Goal: Task Accomplishment & Management: Manage account settings

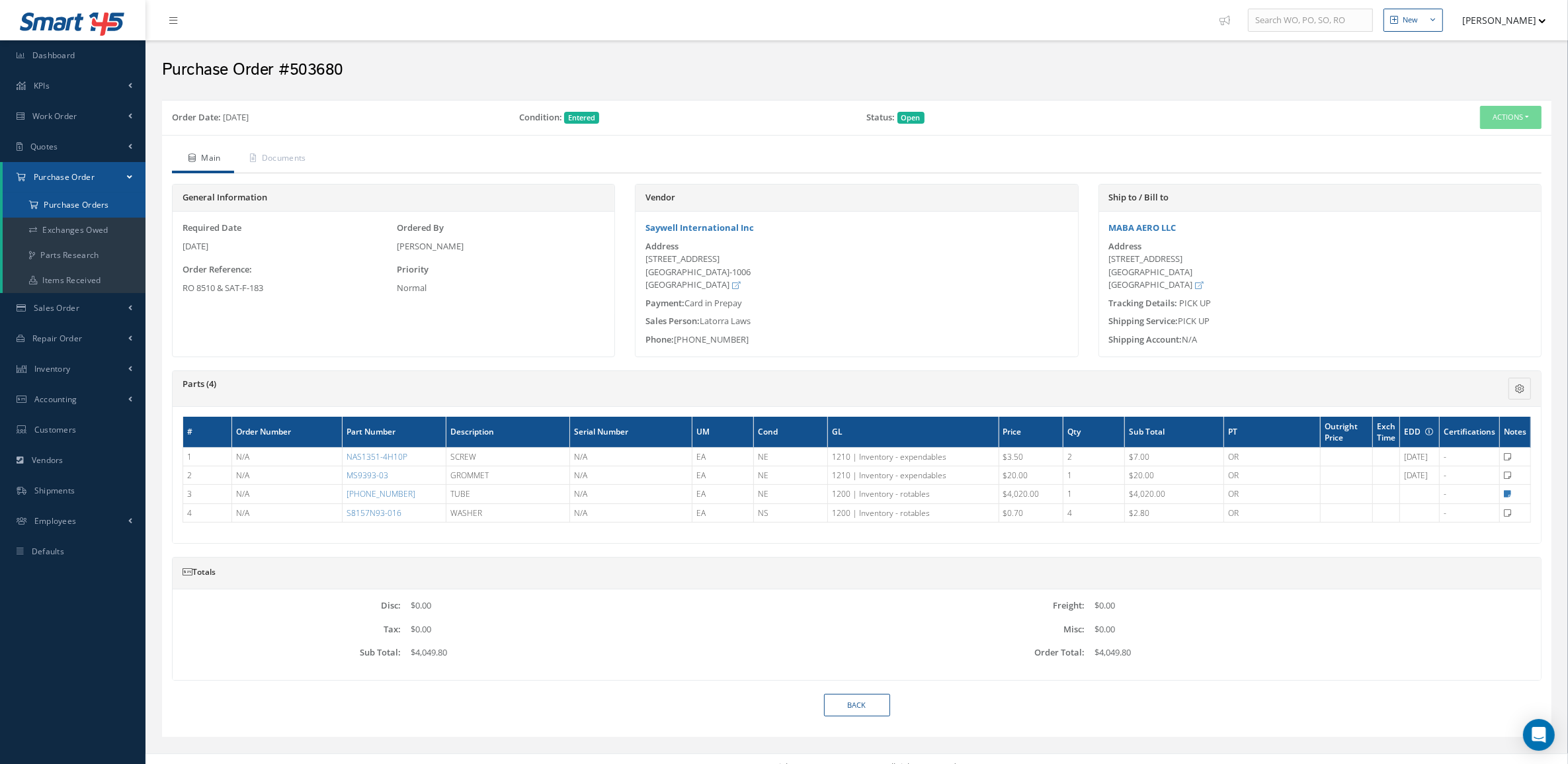
click at [93, 204] on a=1&status_id=2&status_id=3&status_id=5&collapsedFilters"] "Purchase Orders" at bounding box center [74, 204] width 143 height 25
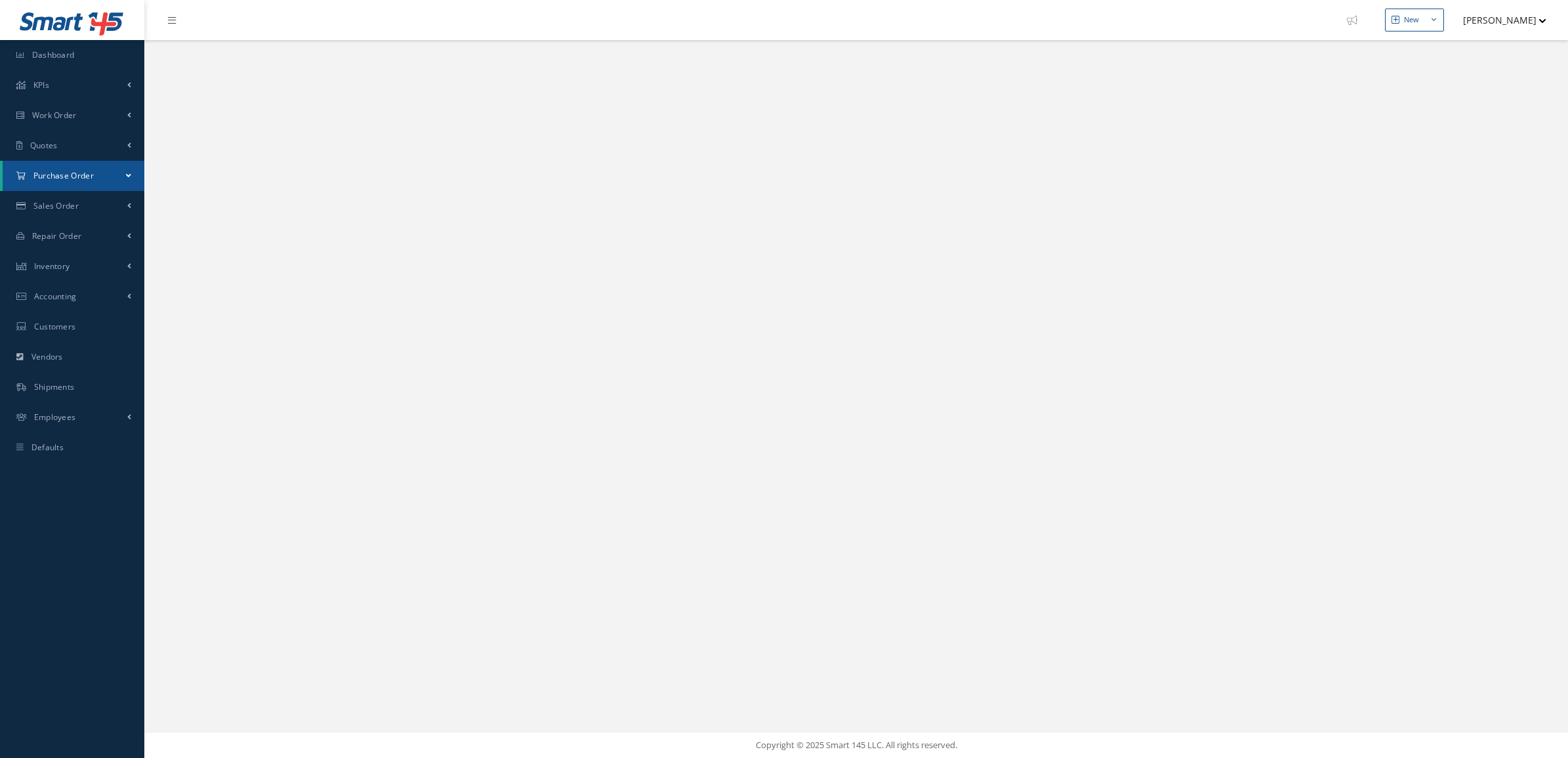
select select "25"
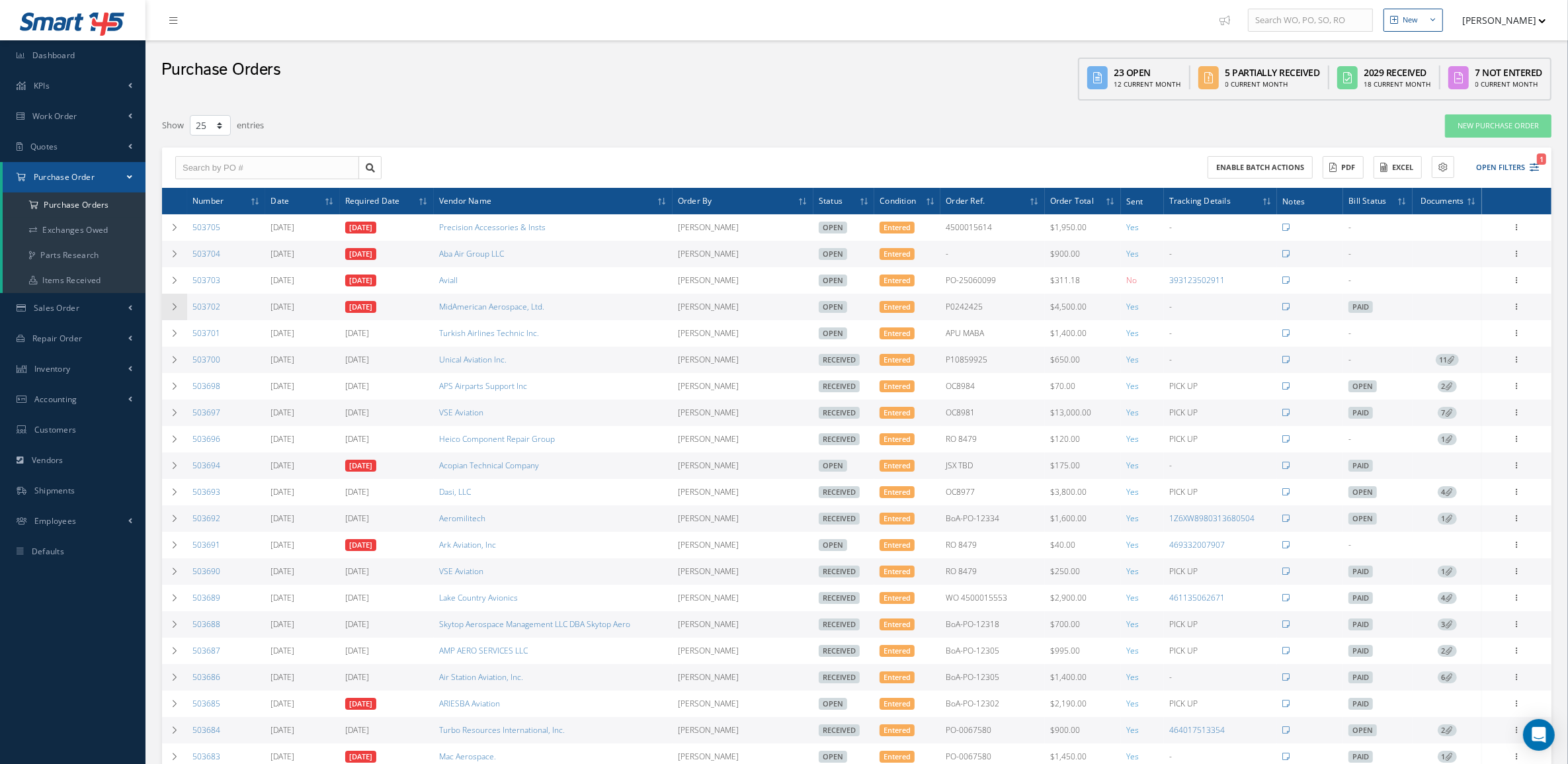
click at [180, 302] on td at bounding box center [174, 307] width 25 height 26
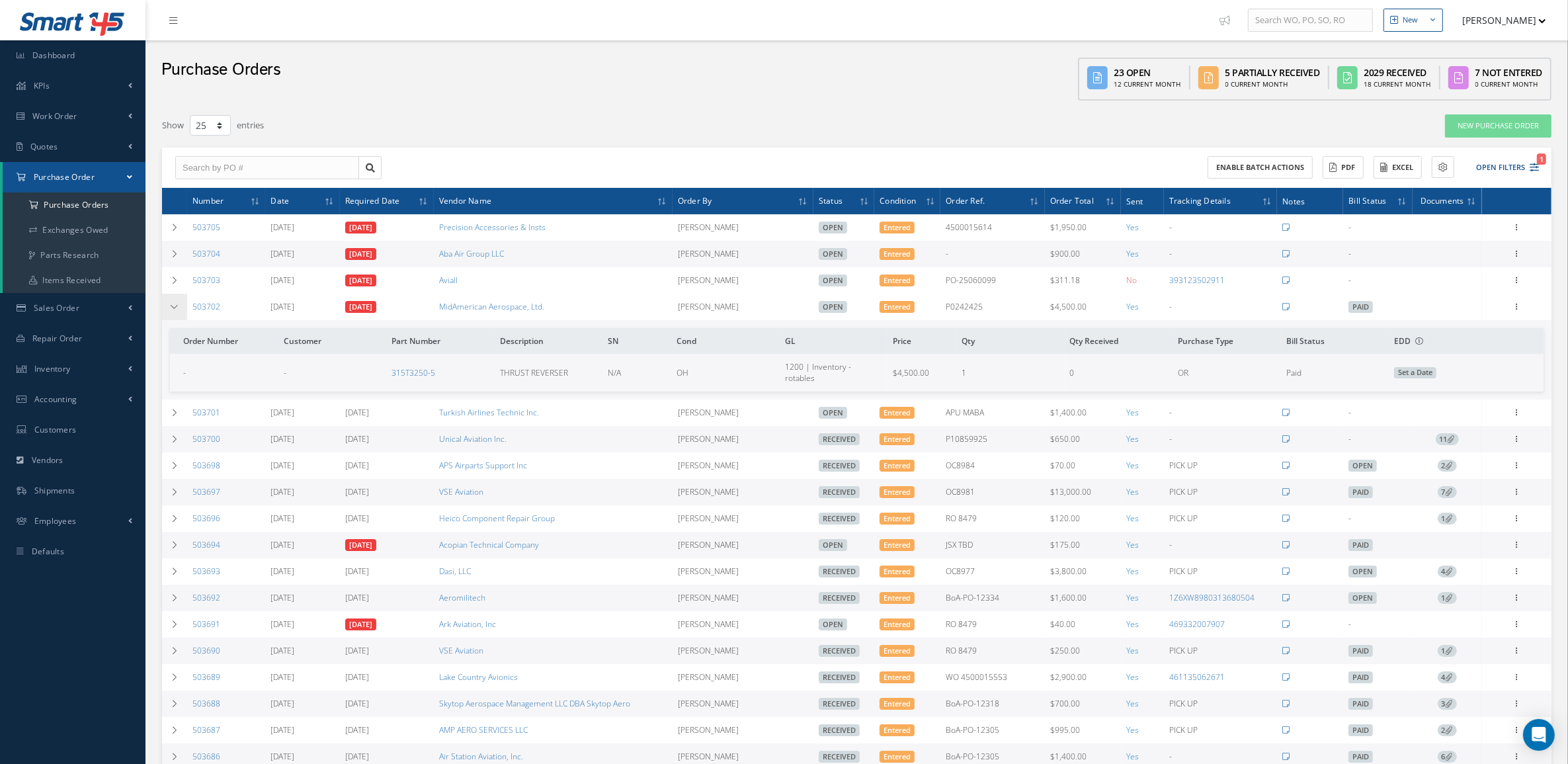
drag, startPoint x: 240, startPoint y: 308, endPoint x: 186, endPoint y: 318, distance: 54.9
click at [0, 0] on tr "503702 09/11/2025 09/11/2025 MidAmerican Aerospace, Ltd. Candy Augustyniak Open…" at bounding box center [0, 0] width 0 height 0
copy tr "503702"
click at [170, 309] on icon at bounding box center [174, 307] width 9 height 8
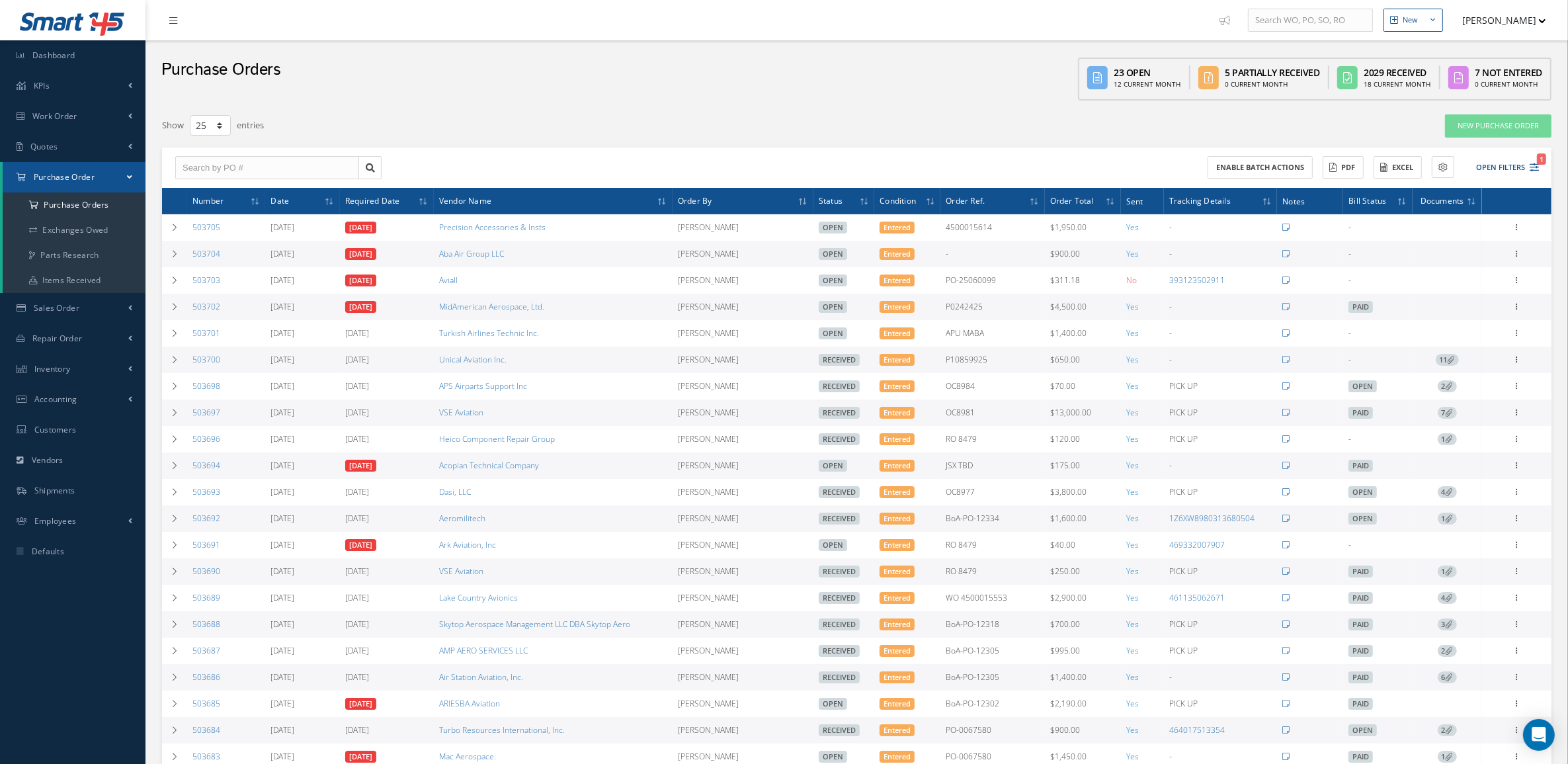
click at [161, 253] on div "Filters PO # Vendor Name Open Partially/Received Received Canceled Edited Open …" at bounding box center [857, 532] width 1409 height 836
click at [167, 252] on td at bounding box center [174, 254] width 25 height 26
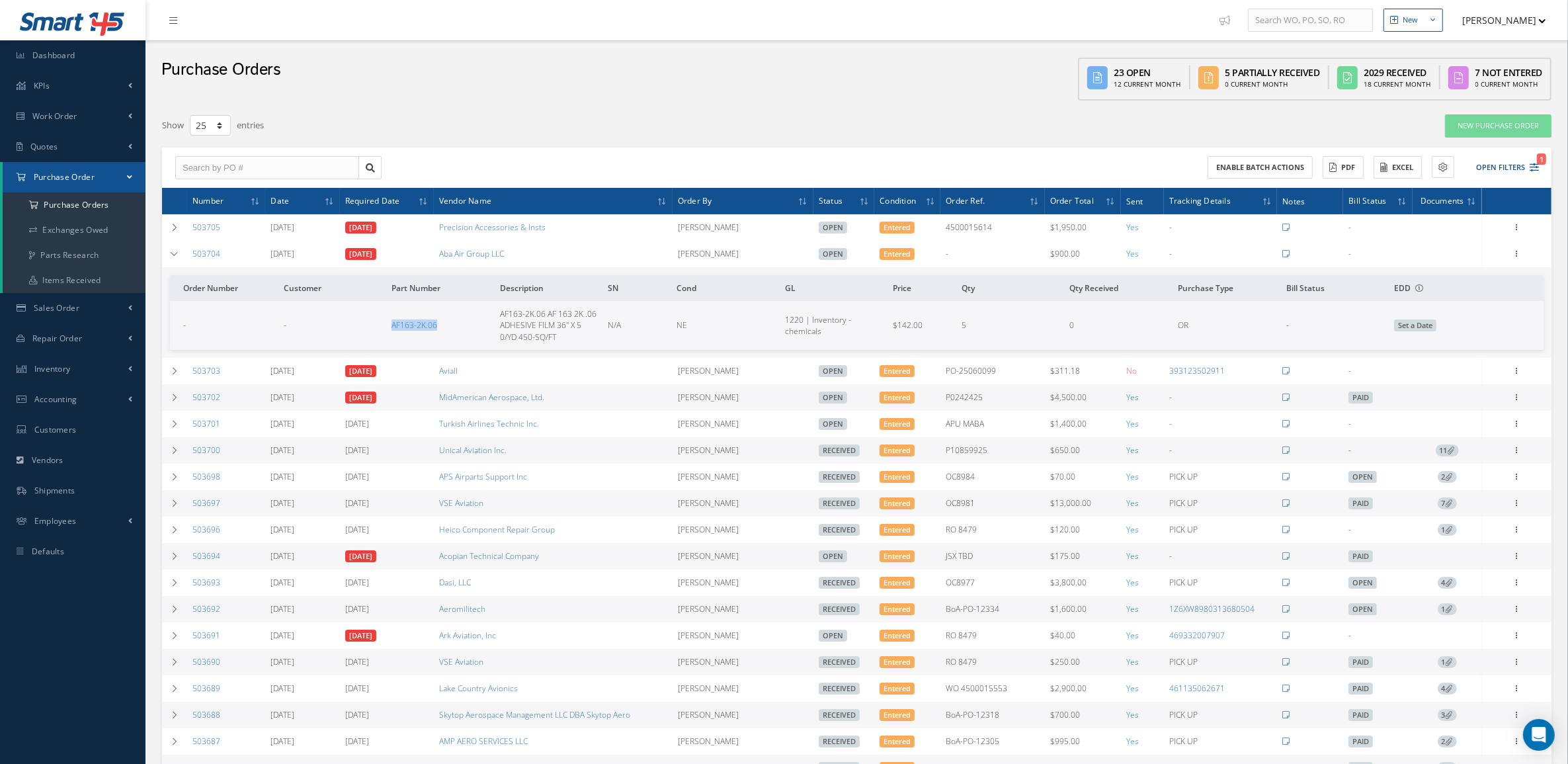
drag, startPoint x: 385, startPoint y: 322, endPoint x: 470, endPoint y: 313, distance: 85.5
click at [470, 313] on tr "- - AF163-2K.06 AF163-2K.06 AF 163 2K .06 ADHESIVE FILM 36" X 5 0/YD 450-SQ/FT …" at bounding box center [856, 325] width 1374 height 49
copy tr "AF163-2K.06"
drag, startPoint x: 500, startPoint y: 314, endPoint x: 566, endPoint y: 341, distance: 71.3
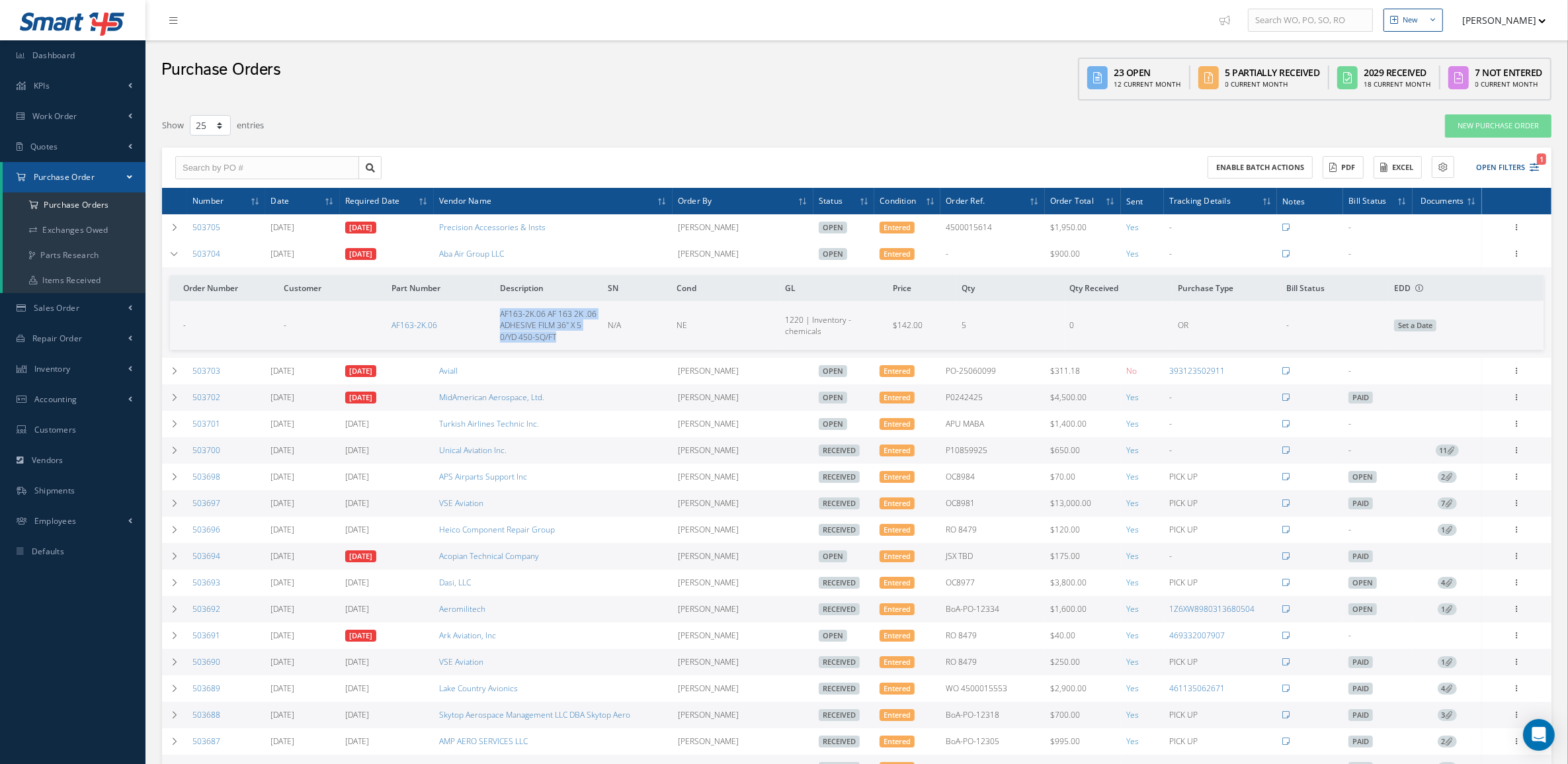
click at [566, 341] on td "AF163-2K.06 AF 163 2K .06 ADHESIVE FILM 36" X 5 0/YD 450-SQ/FT" at bounding box center [549, 325] width 108 height 49
copy span "AF163-2K.06 AF 163 2K .06 ADHESIVE FILM 36" X 5 0/YD 450-SQ/FT"
click at [1366, 133] on div "New Purchase Order" at bounding box center [1267, 126] width 587 height 24
click at [1496, 175] on button "Open Filters 1" at bounding box center [1502, 168] width 75 height 22
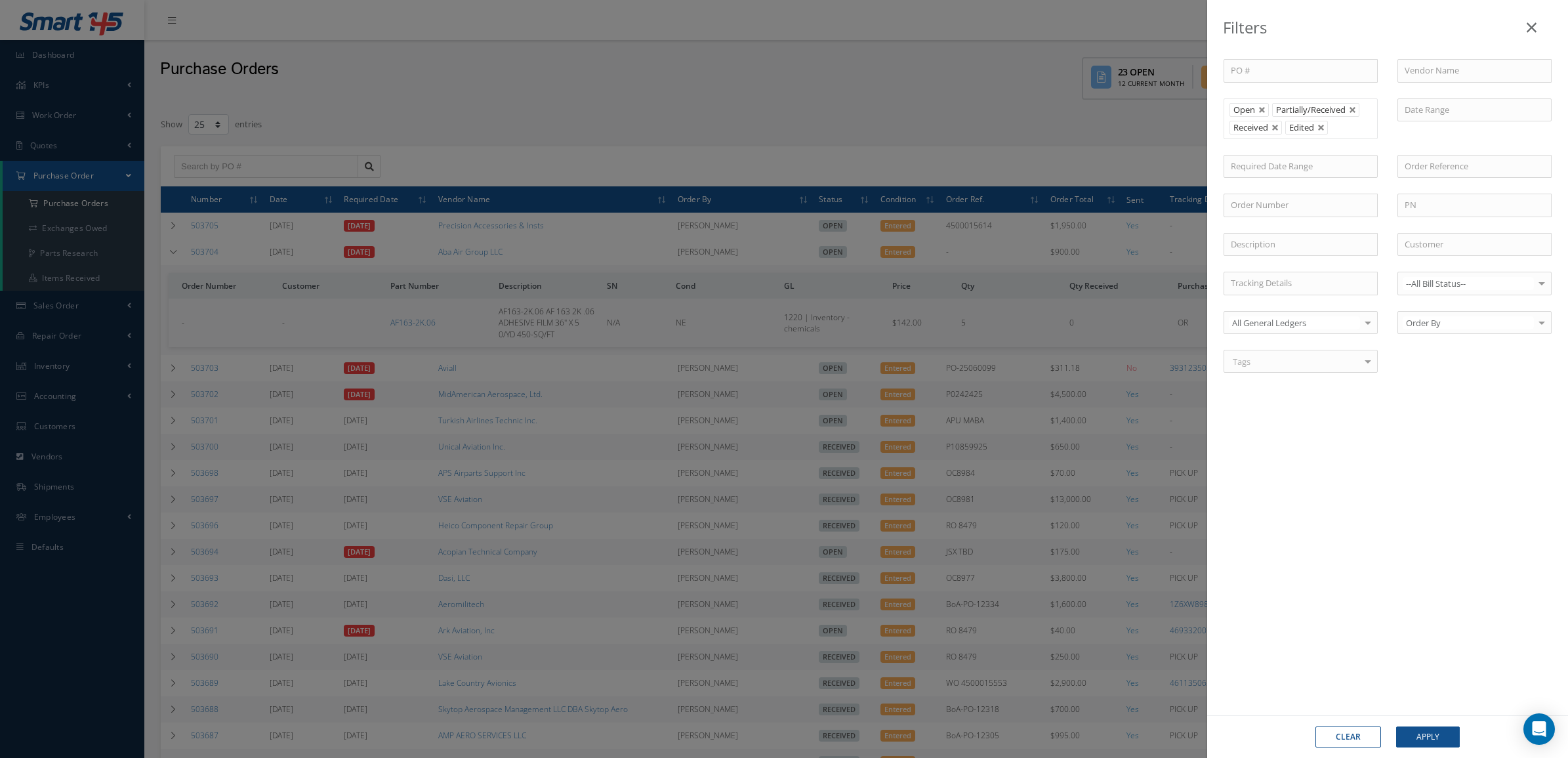
click at [1280, 123] on li "Received" at bounding box center [1256, 128] width 52 height 14
click at [1280, 128] on link at bounding box center [1275, 128] width 8 height 8
click at [1434, 731] on button "Apply" at bounding box center [1428, 736] width 63 height 21
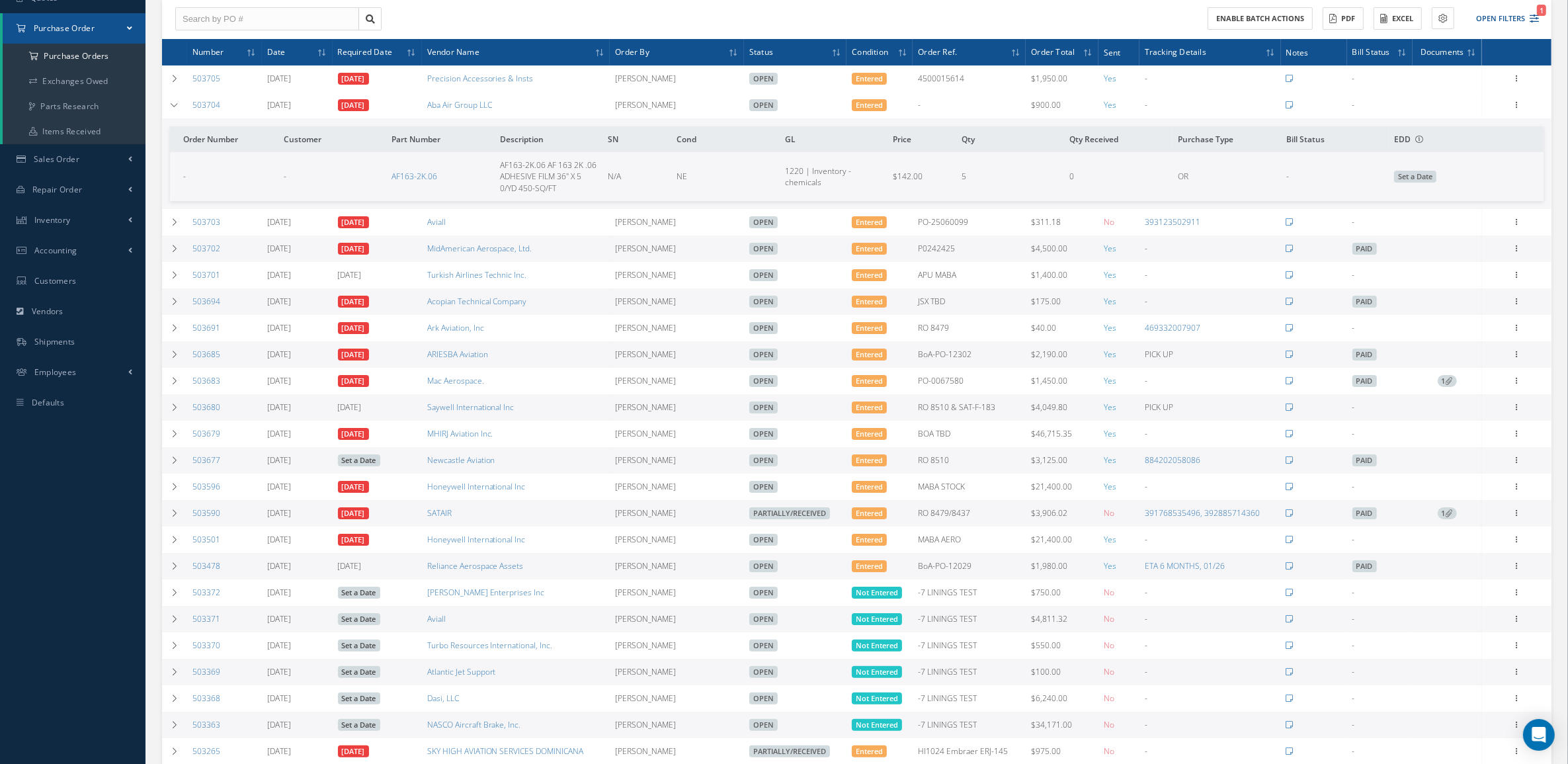
scroll to position [248, 0]
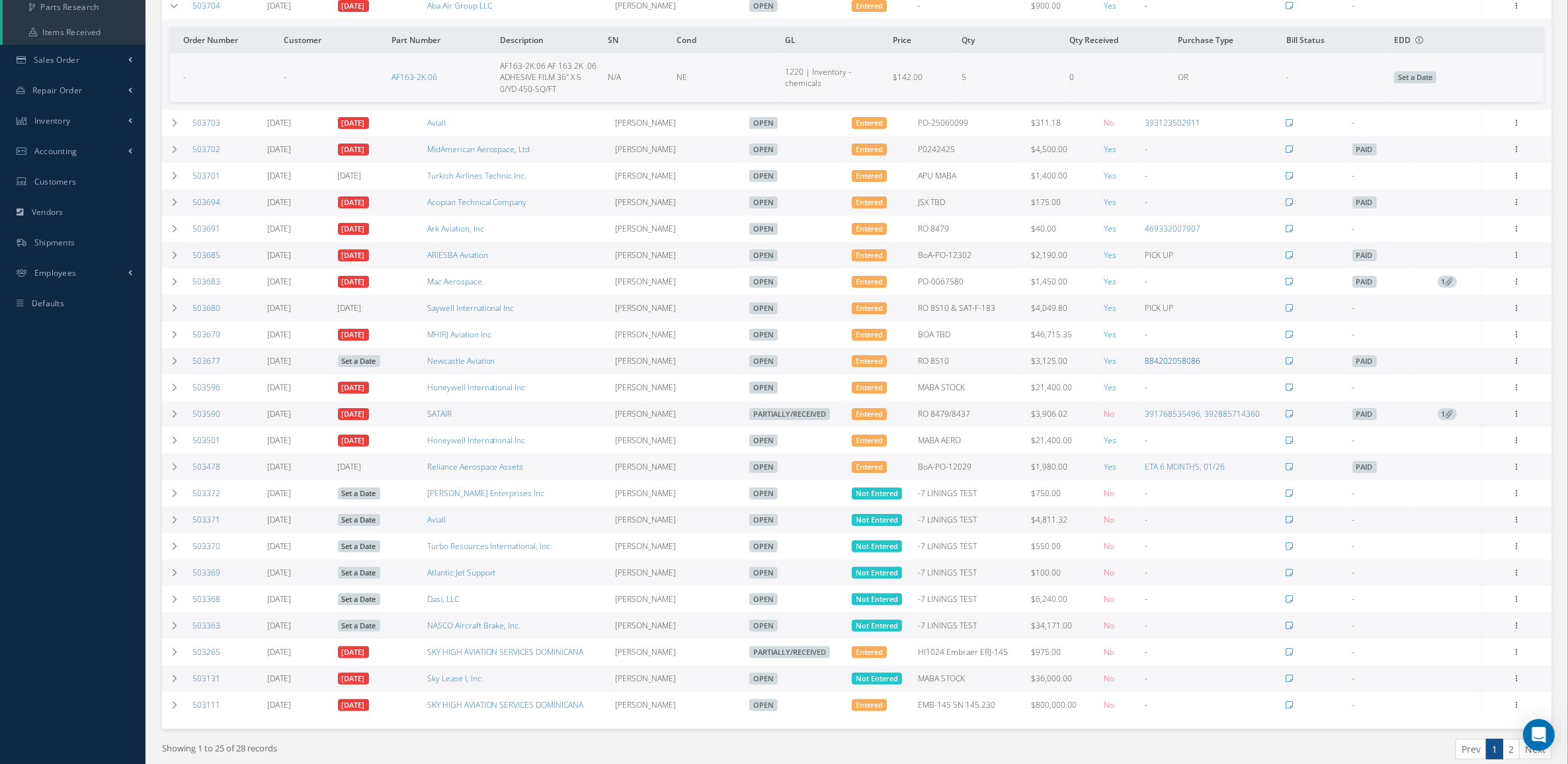
click at [1150, 366] on link "884202058086" at bounding box center [1173, 360] width 55 height 11
drag, startPoint x: 490, startPoint y: 65, endPoint x: 563, endPoint y: 95, distance: 78.9
click at [563, 95] on tr "- - AF163-2K.06 AF163-2K.06 AF 163 2K .06 ADHESIVE FILM 36" X 5 0/YD 450-SQ/FT …" at bounding box center [856, 77] width 1374 height 49
copy tr "AF163-2K.06 AF 163 2K .06 ADHESIVE FILM 36" X 5 0/YD 450-SQ/FT"
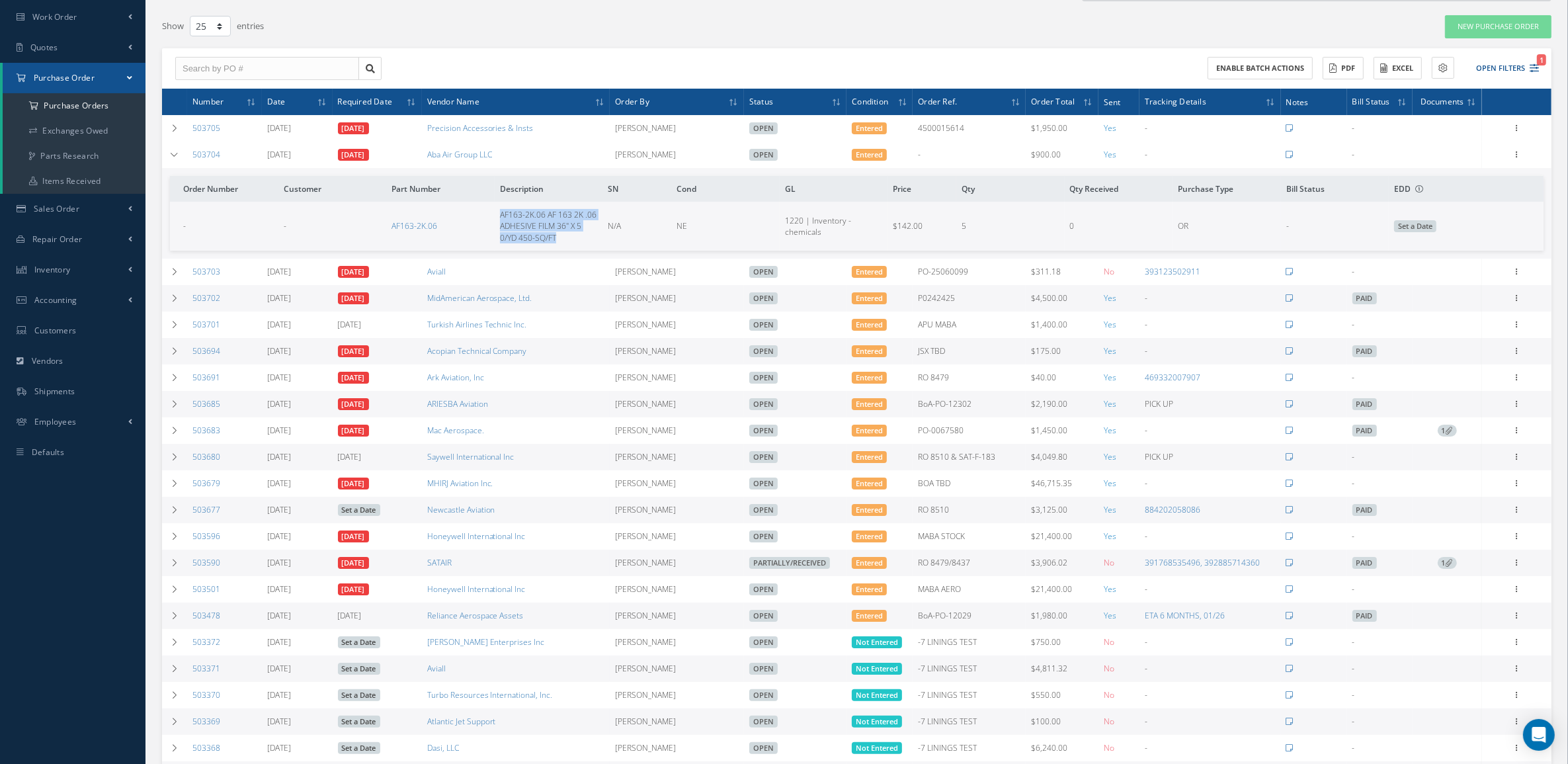
scroll to position [0, 0]
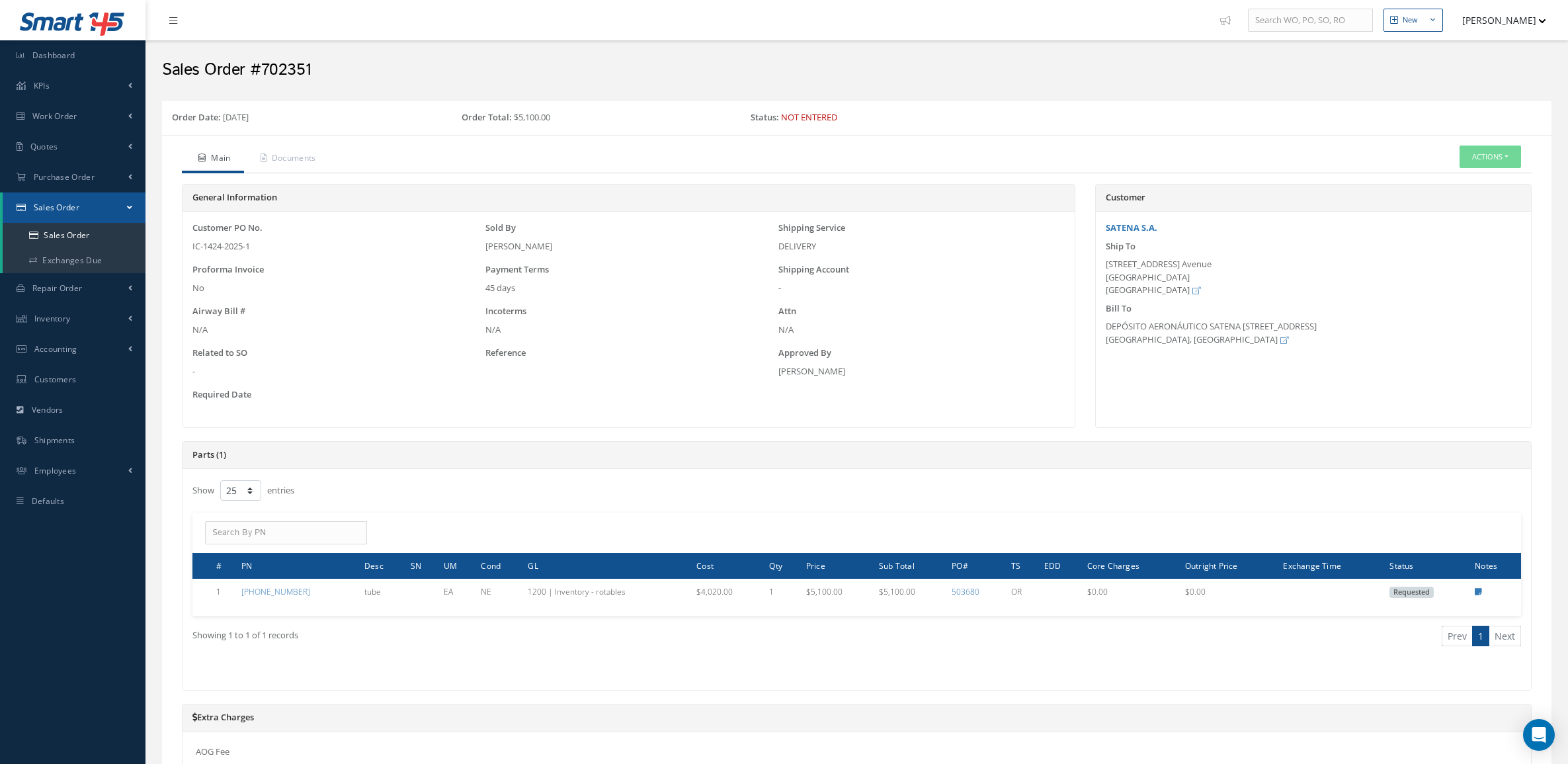
select select "25"
click at [88, 230] on link "Sales Order" at bounding box center [74, 235] width 143 height 25
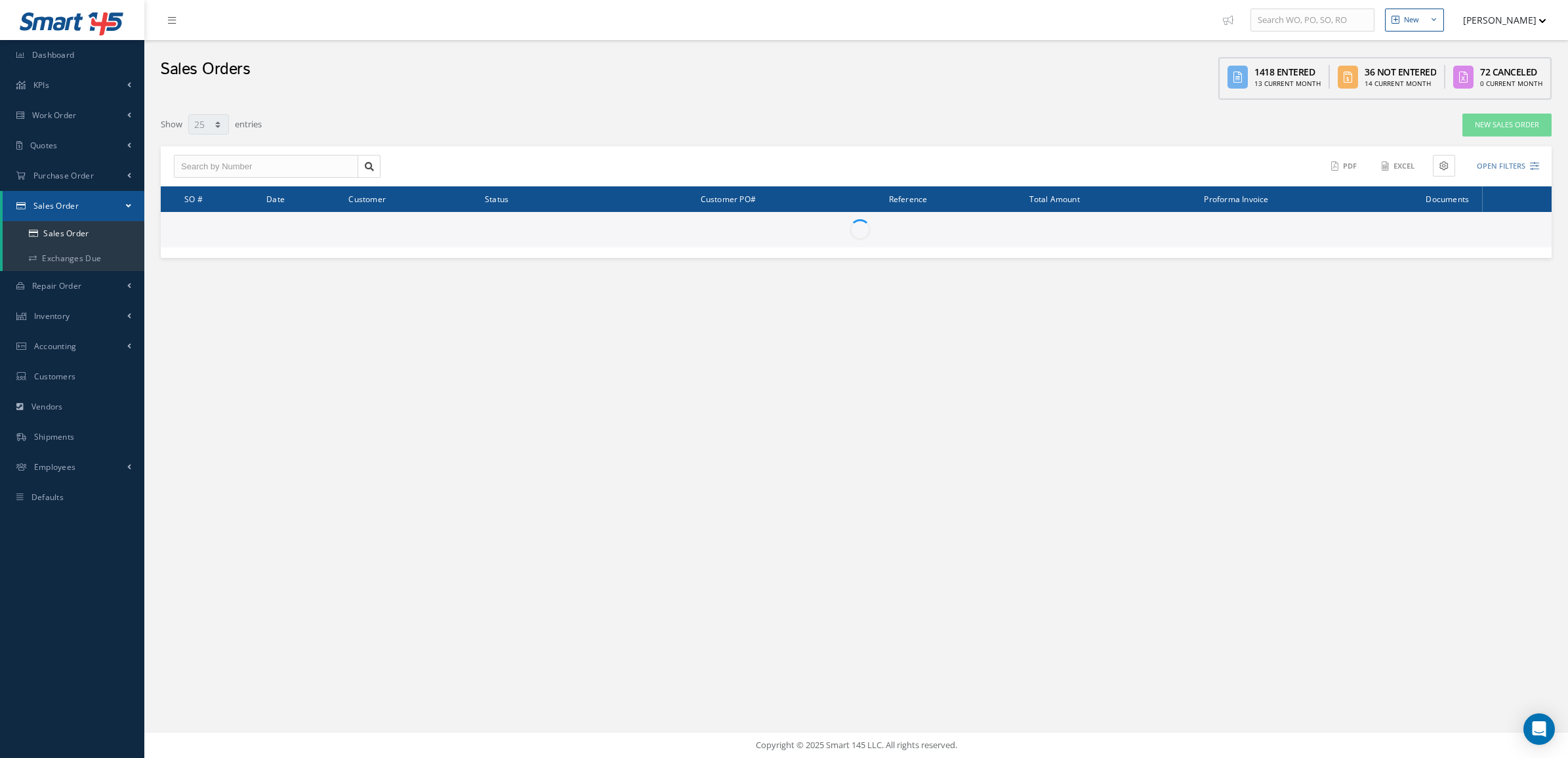
select select "25"
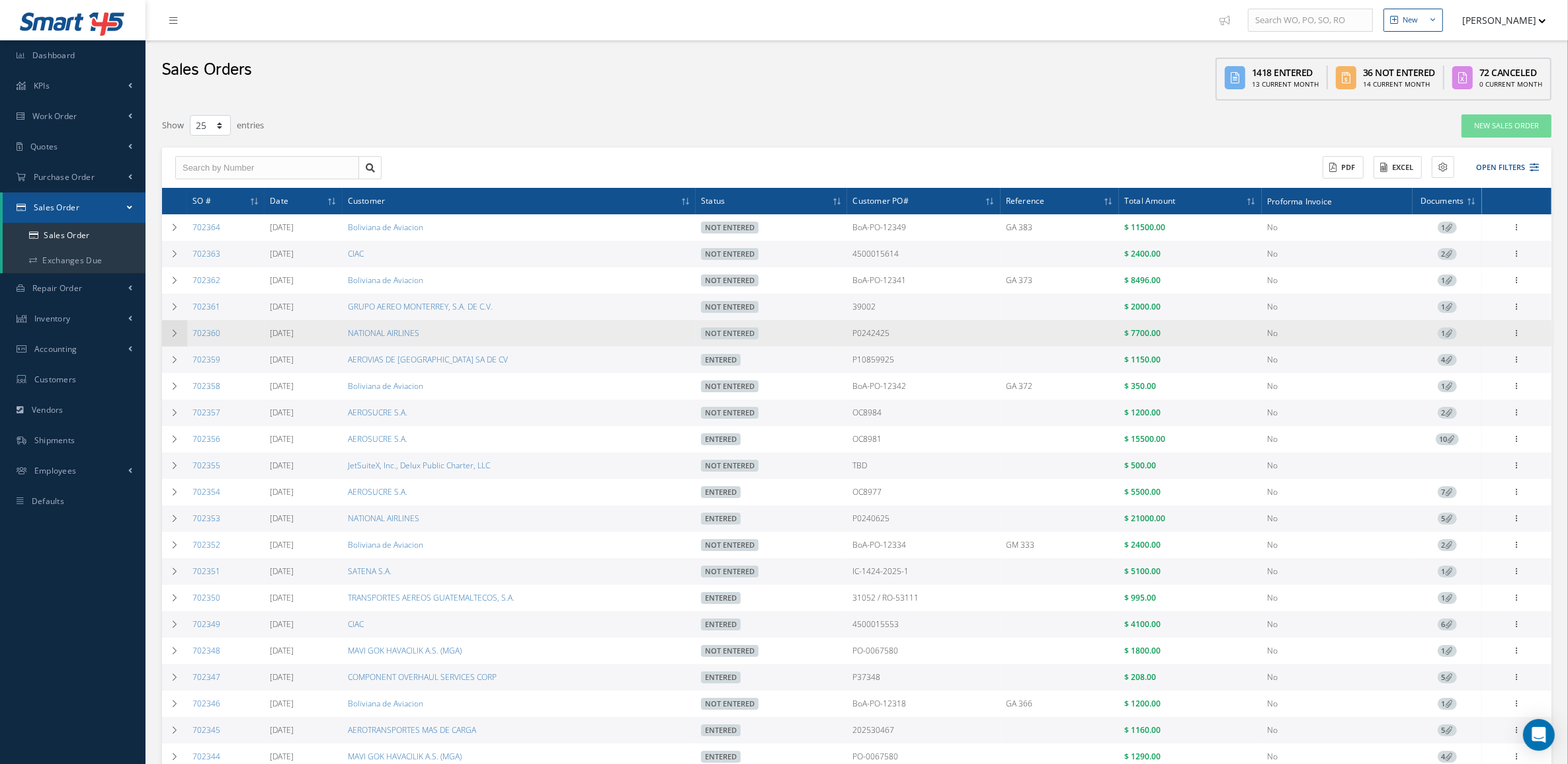
click at [182, 325] on td at bounding box center [174, 333] width 25 height 26
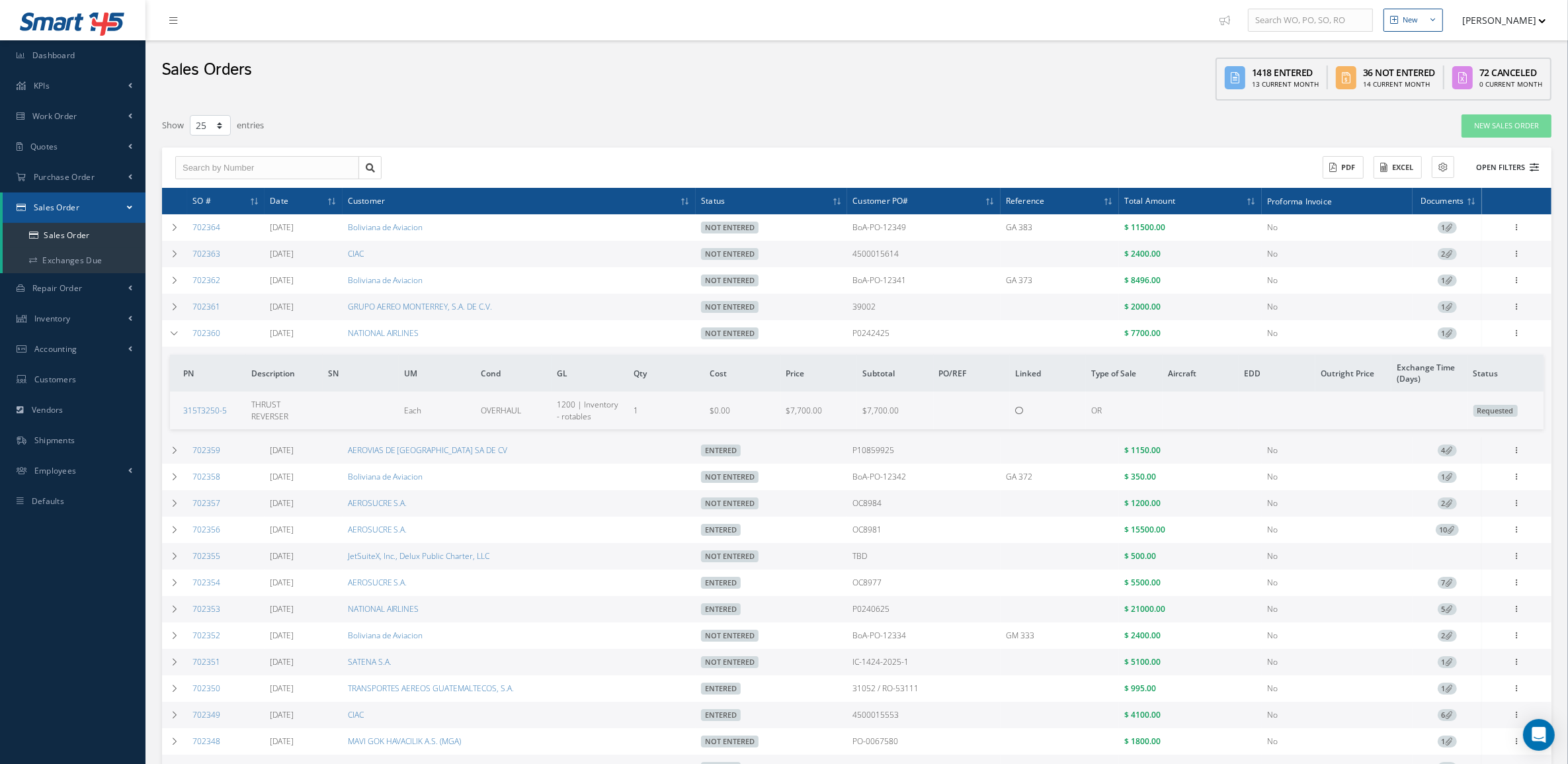
click at [1484, 167] on button "Open Filters" at bounding box center [1502, 168] width 75 height 22
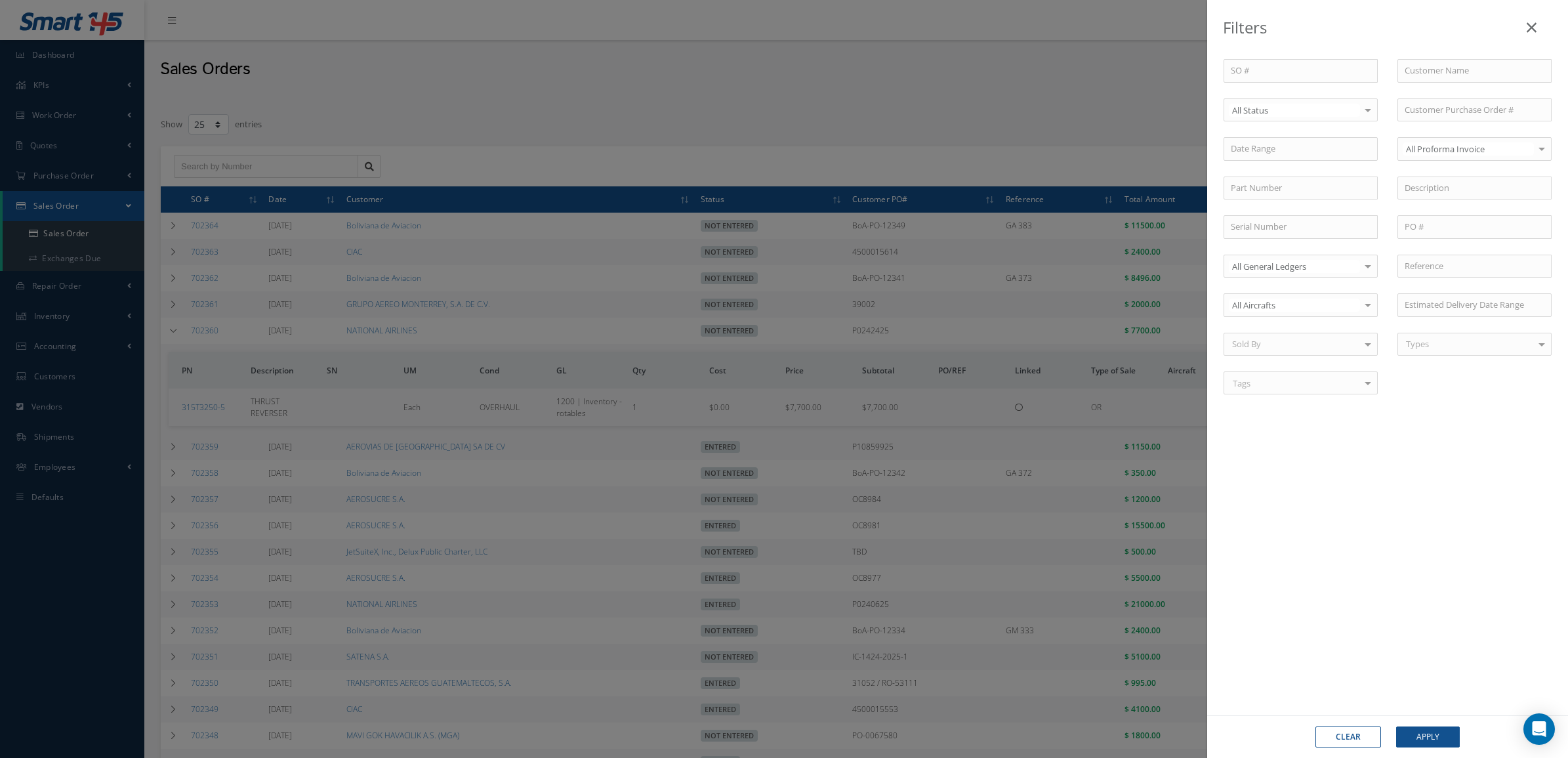
click at [1268, 118] on div "All Status" at bounding box center [1301, 110] width 154 height 24
click at [1270, 175] on span "Not Entered" at bounding box center [1256, 177] width 48 height 12
click at [1418, 726] on button "Apply" at bounding box center [1428, 736] width 63 height 21
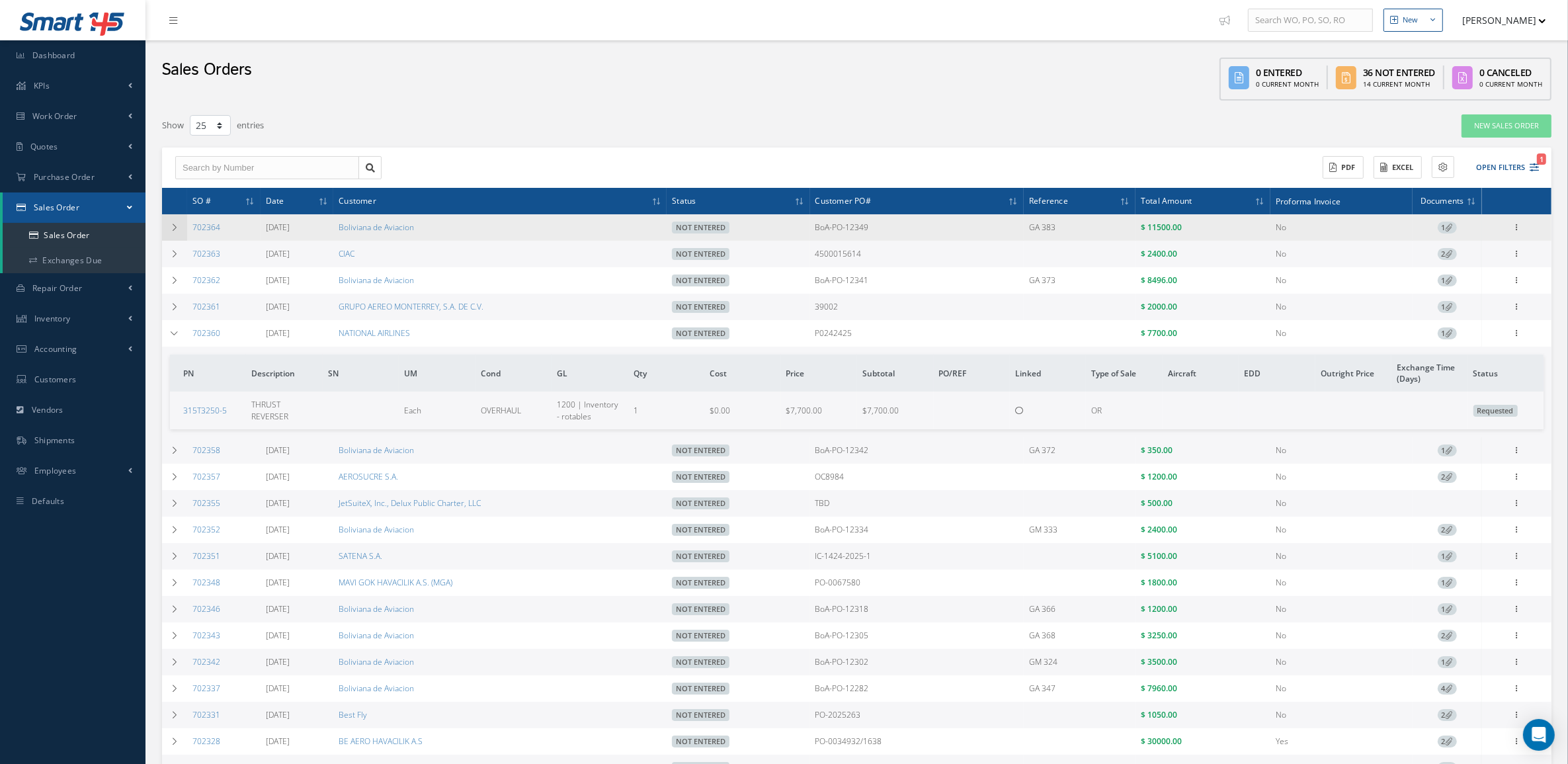
click at [179, 227] on icon at bounding box center [174, 227] width 9 height 8
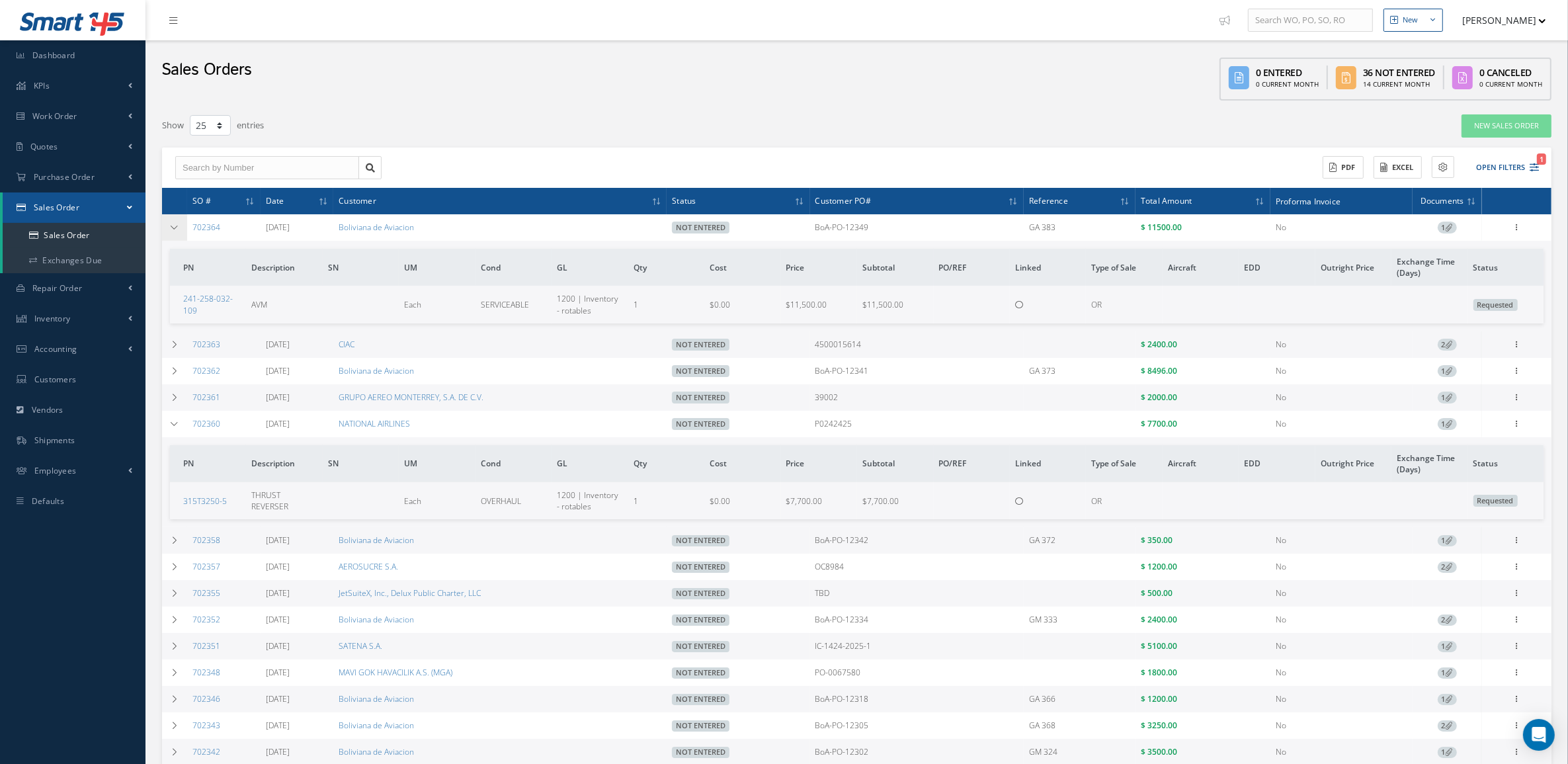
click at [179, 227] on icon at bounding box center [174, 227] width 9 height 8
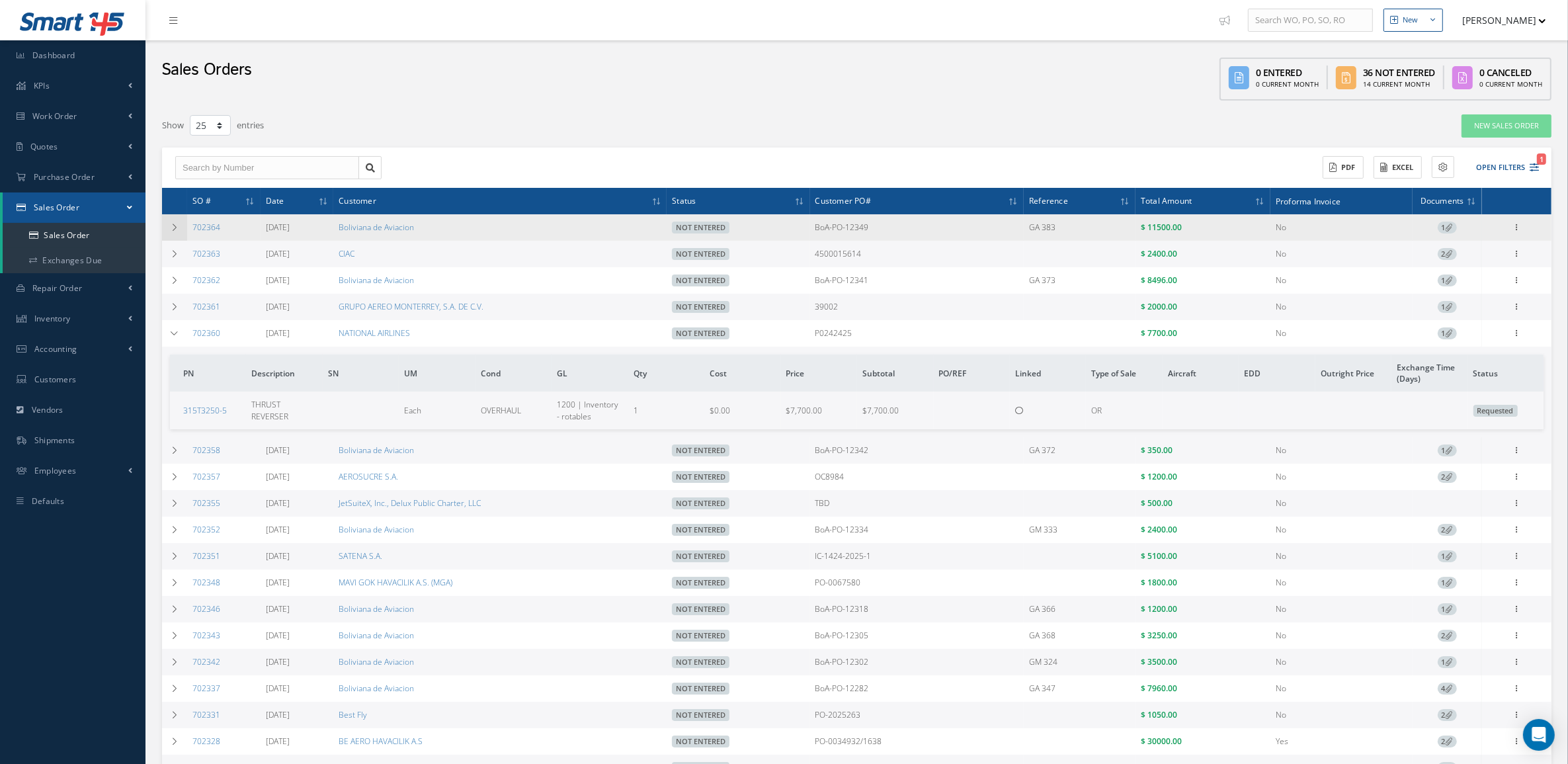
click at [179, 227] on icon at bounding box center [174, 227] width 9 height 8
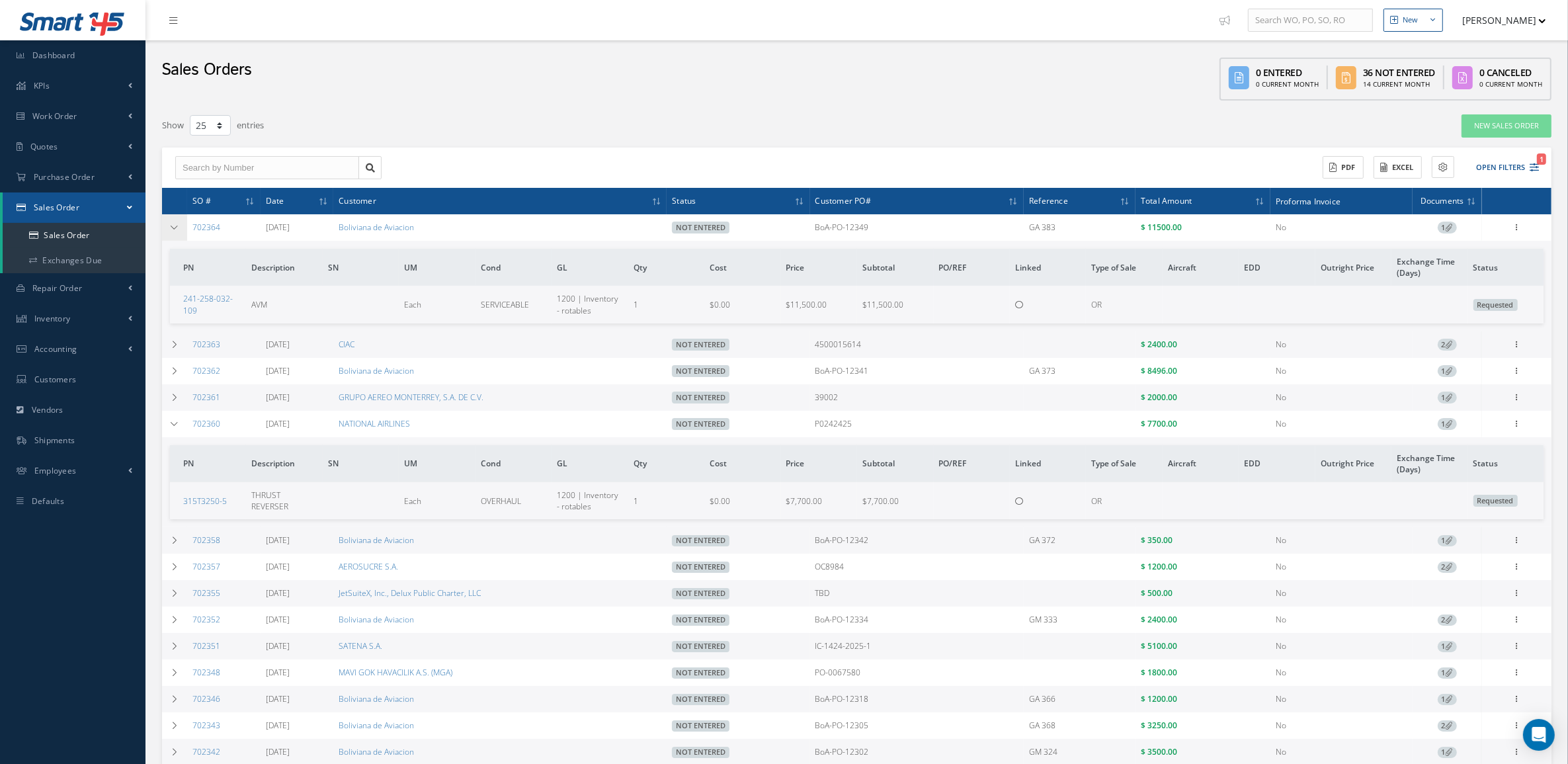
click at [179, 227] on icon at bounding box center [174, 227] width 9 height 8
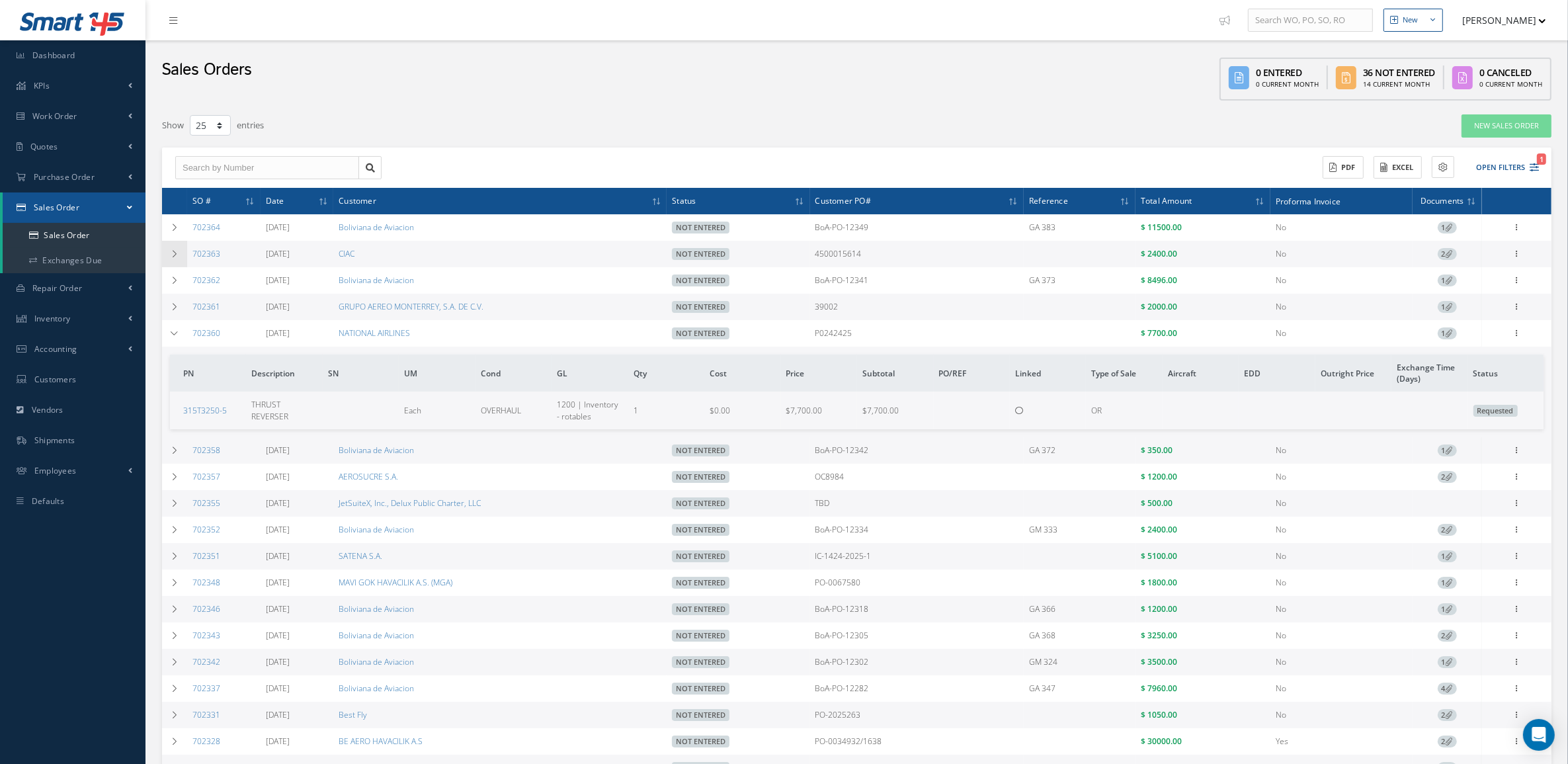
click at [179, 258] on td at bounding box center [174, 254] width 25 height 26
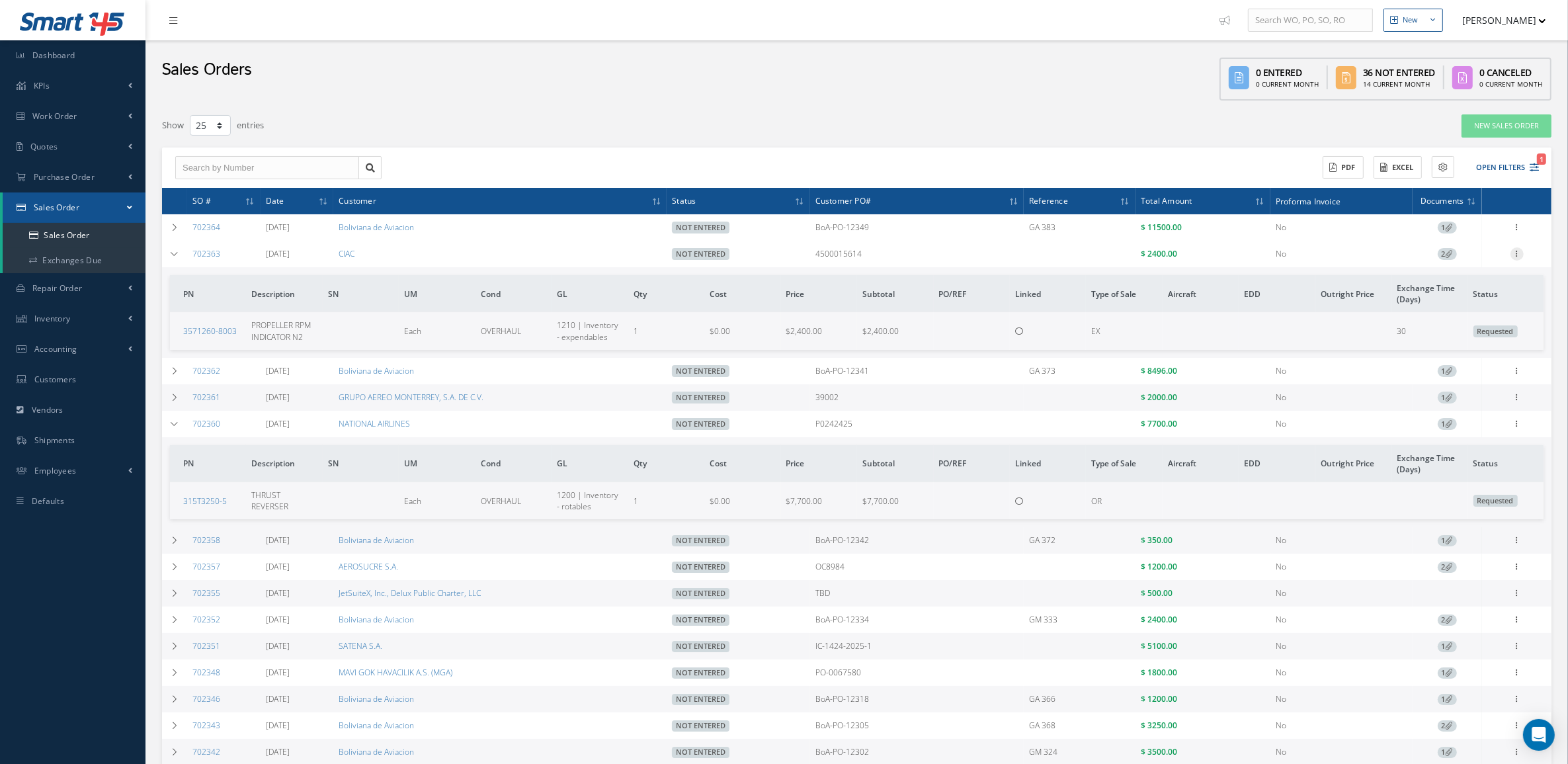
click at [1518, 251] on icon at bounding box center [1518, 252] width 14 height 10
click at [1444, 279] on link "Edit" at bounding box center [1456, 279] width 105 height 17
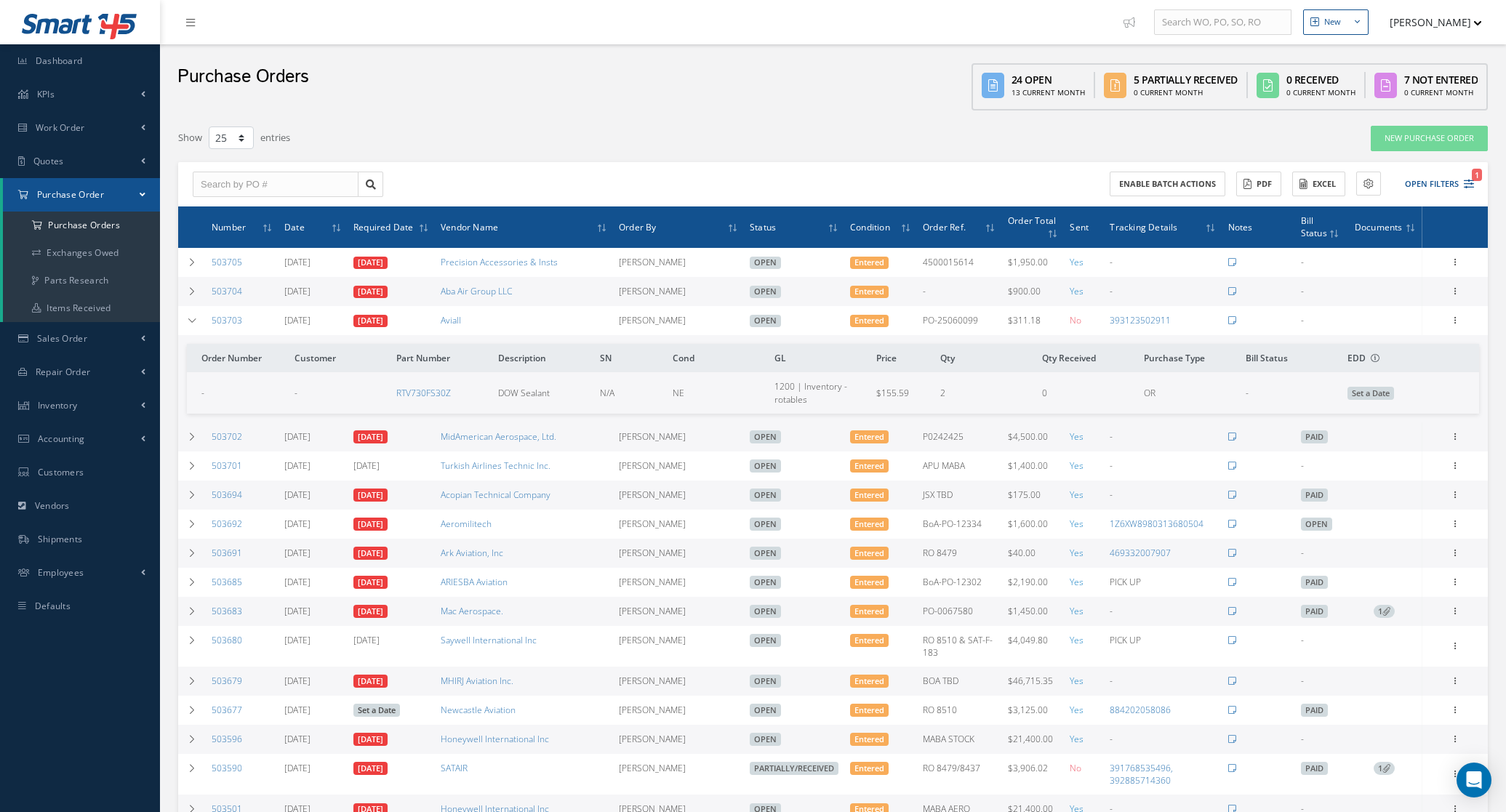
select select "25"
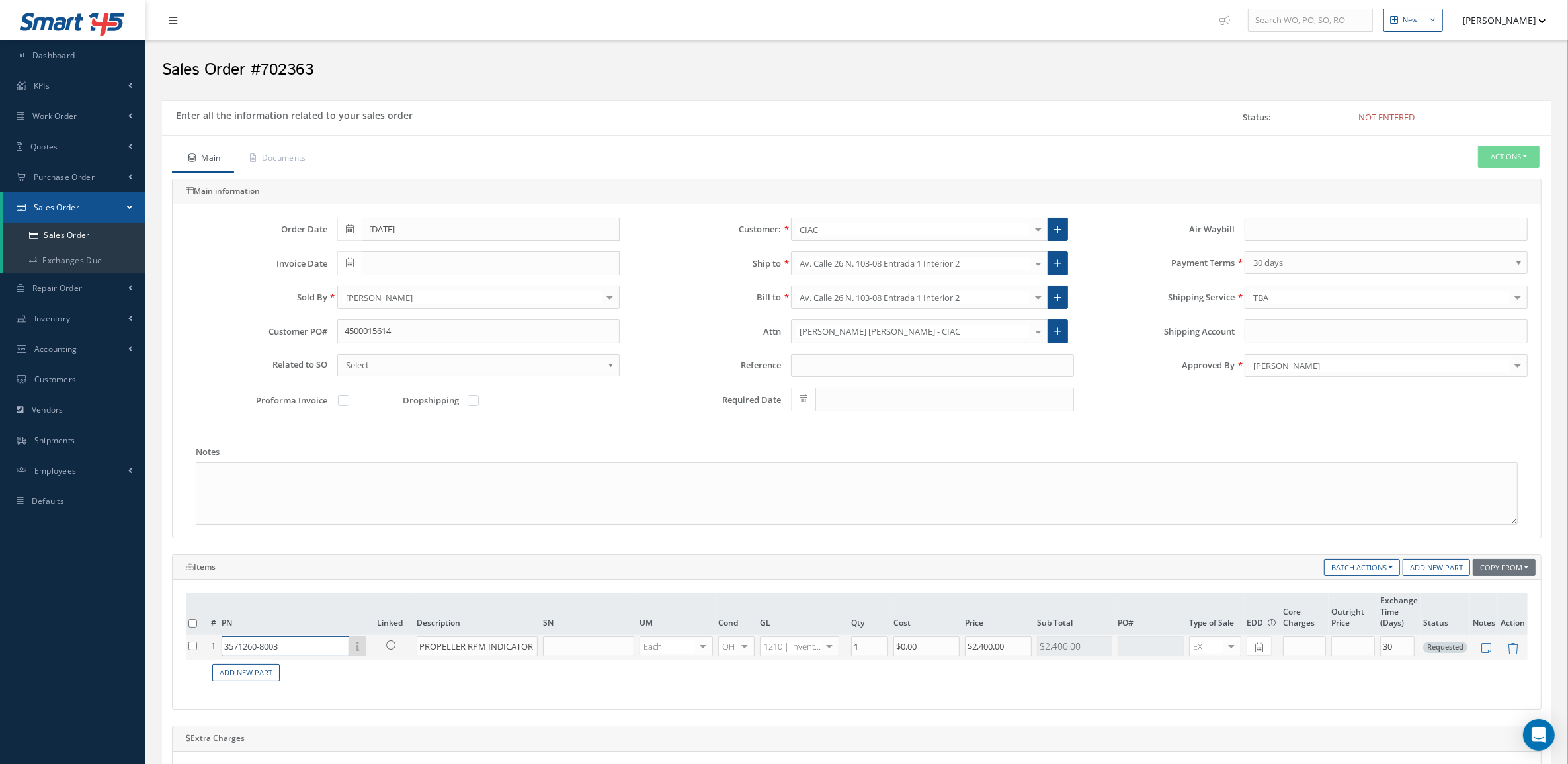
click at [314, 650] on input "3571260-8003" at bounding box center [285, 646] width 128 height 20
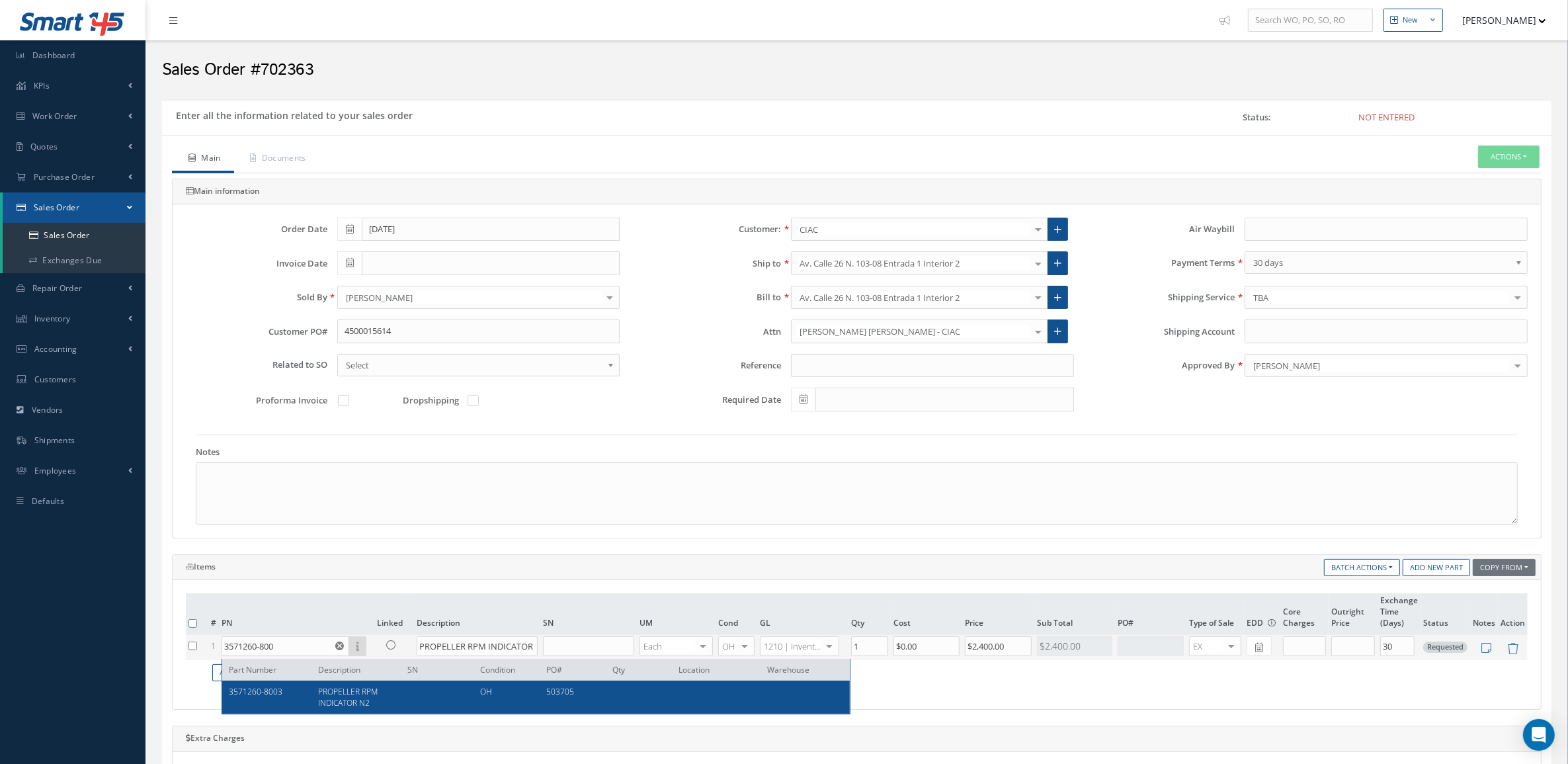
click at [324, 692] on span "PROPELLER RPM INDICATOR N2" at bounding box center [348, 697] width 60 height 22
type input "3571260-8003"
type input "$950"
type input "0.00"
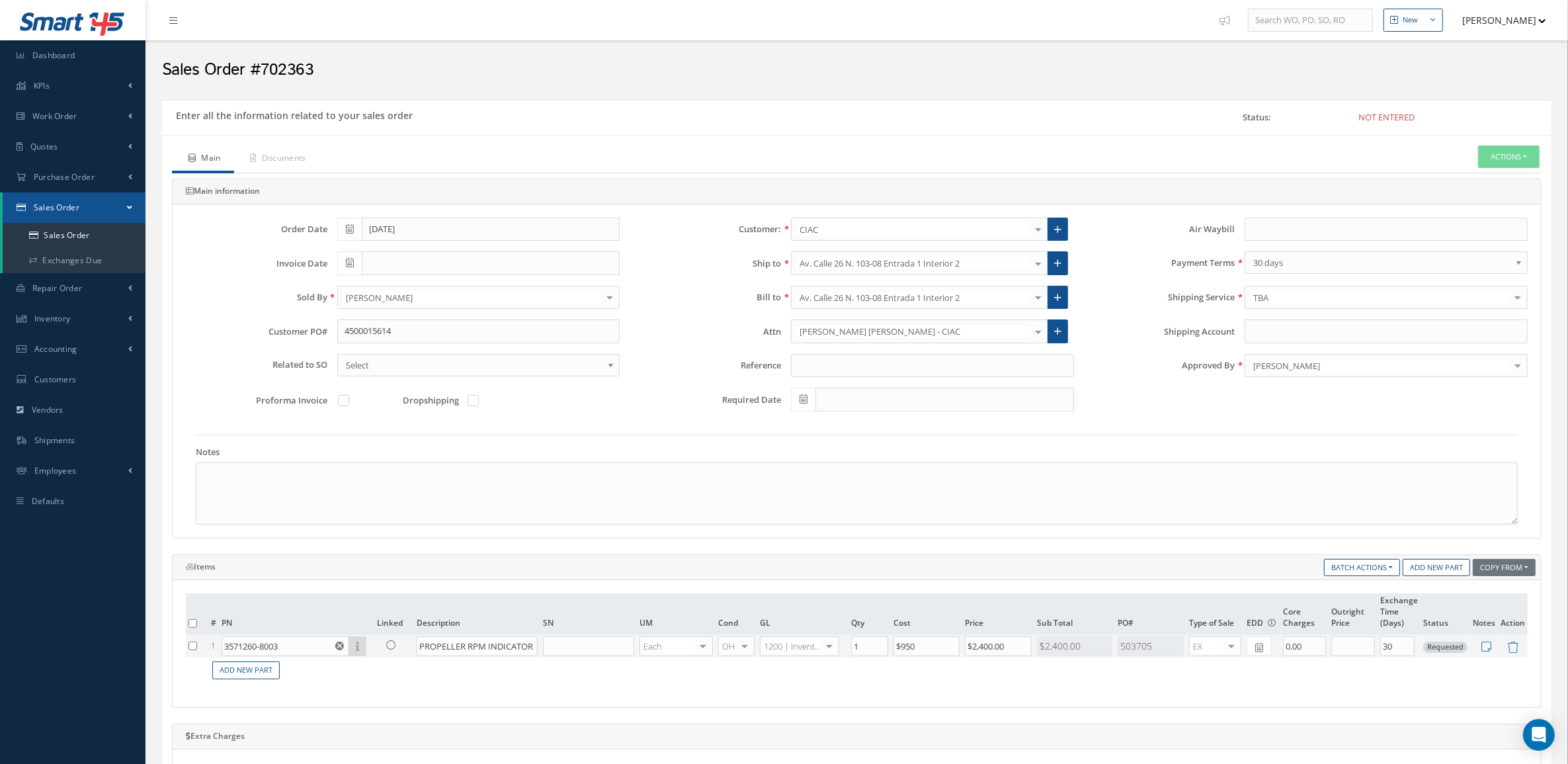
scroll to position [413, 0]
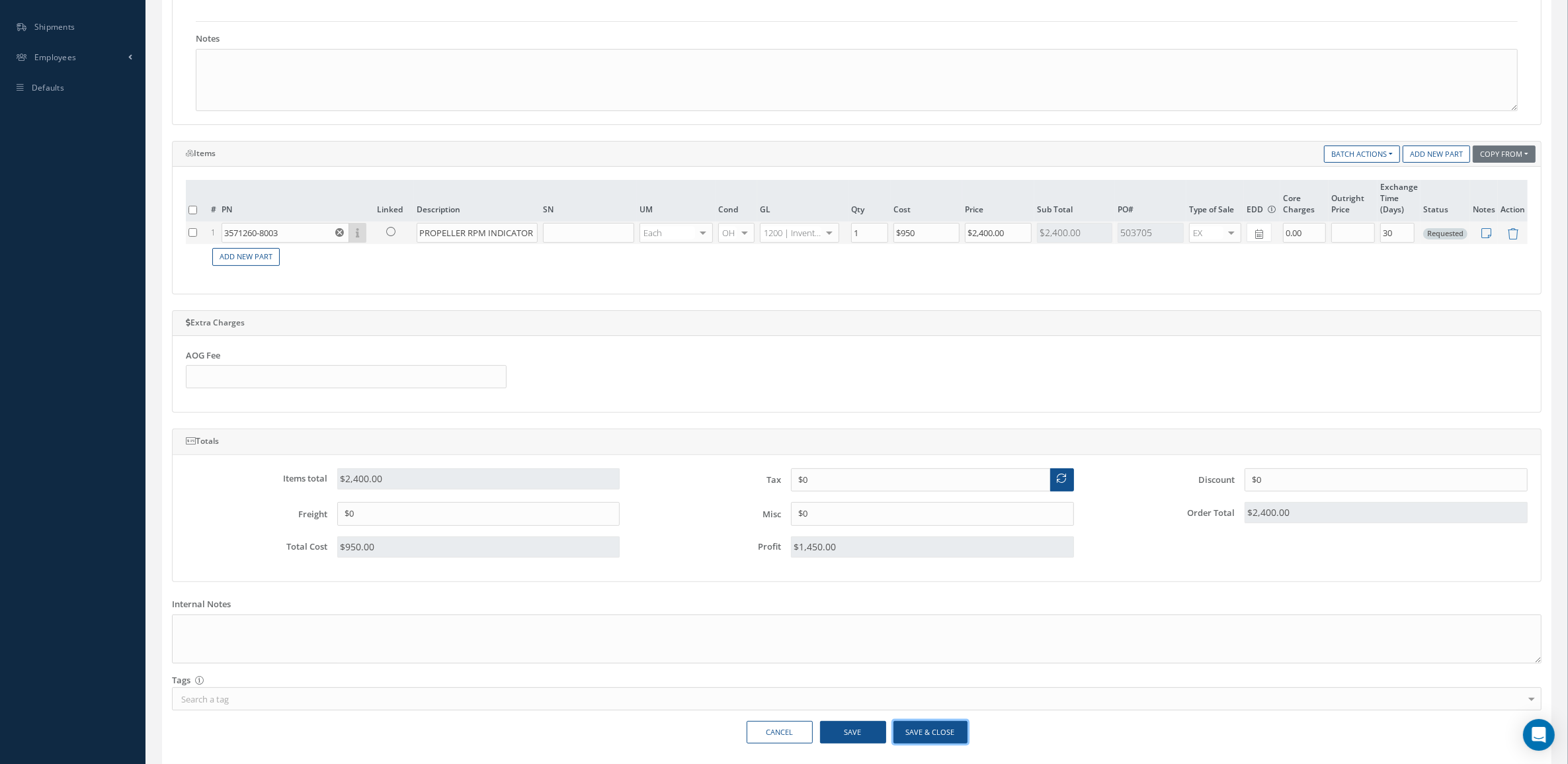
click at [935, 735] on button "Save & Close" at bounding box center [931, 732] width 74 height 23
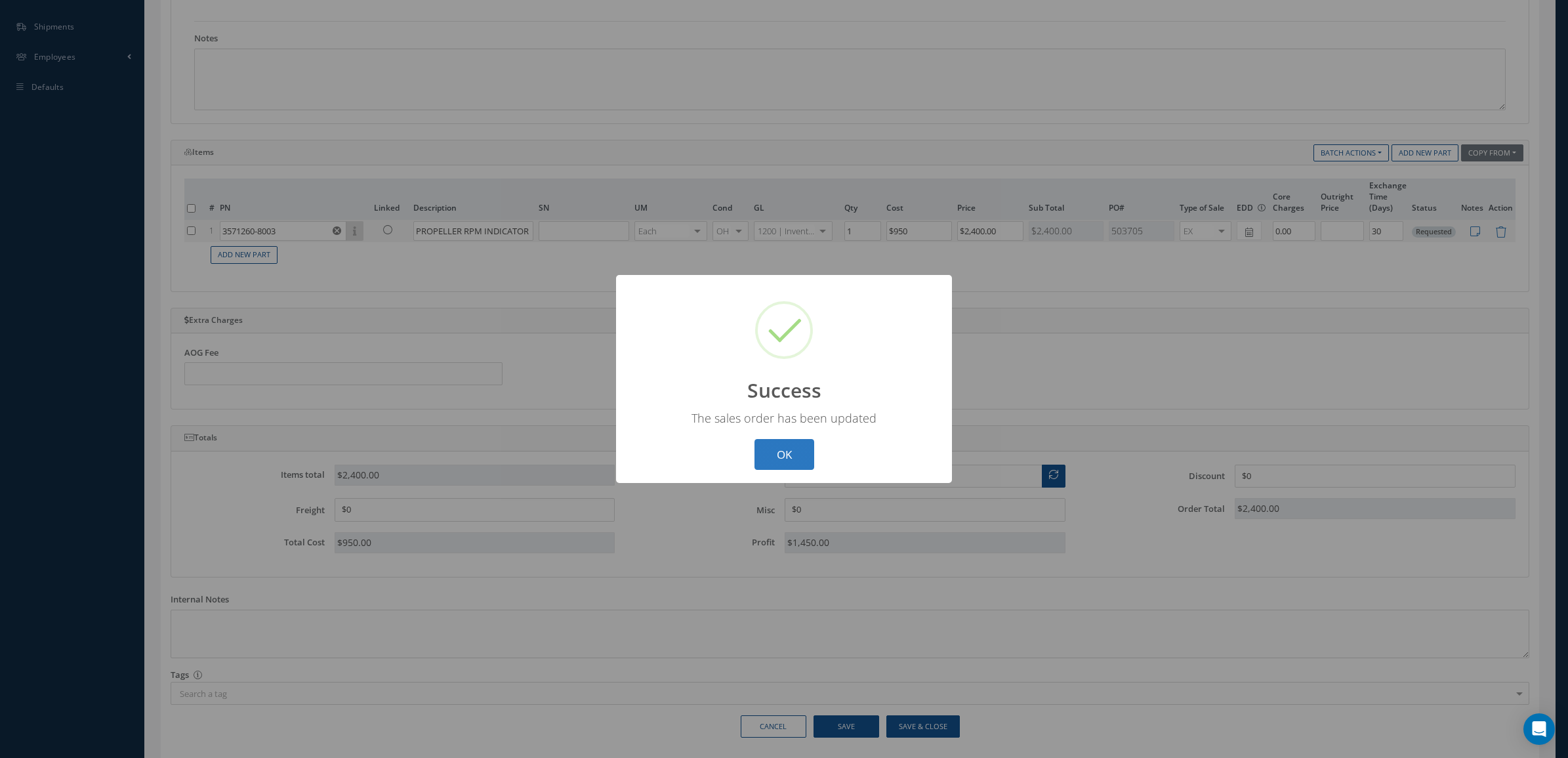
click at [779, 461] on button "OK" at bounding box center [784, 454] width 60 height 30
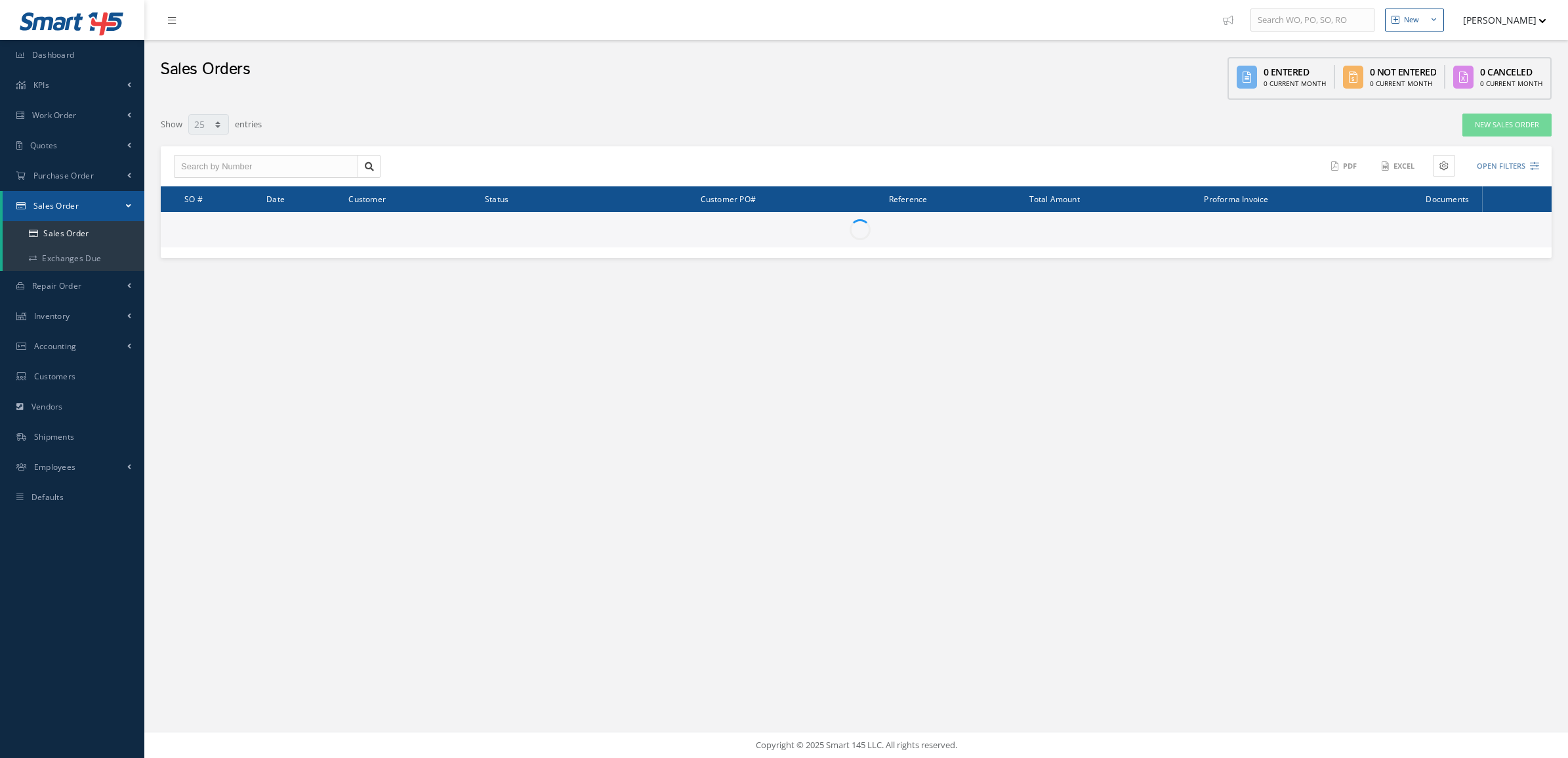
select select "25"
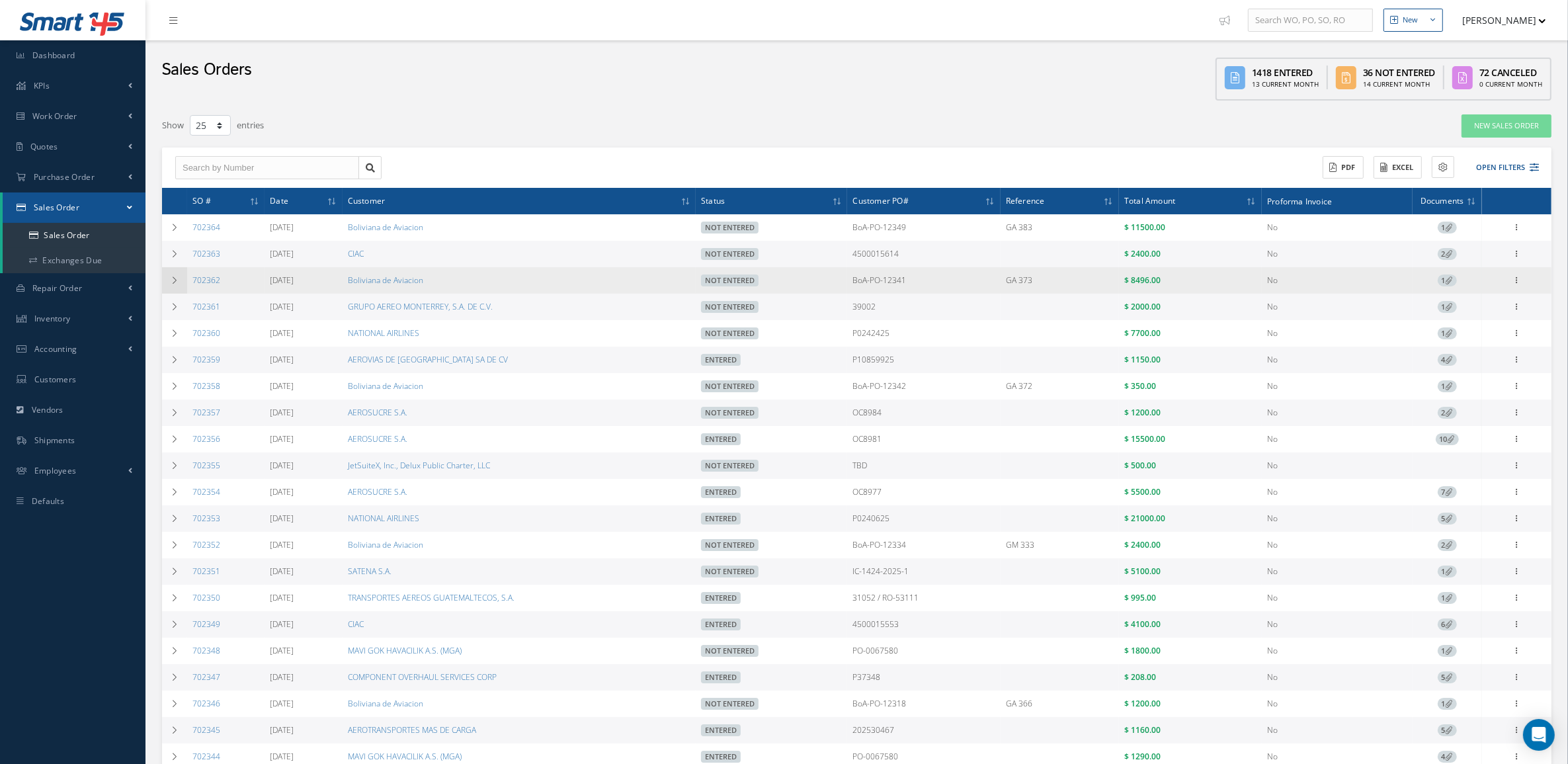
click at [176, 290] on td at bounding box center [174, 280] width 25 height 26
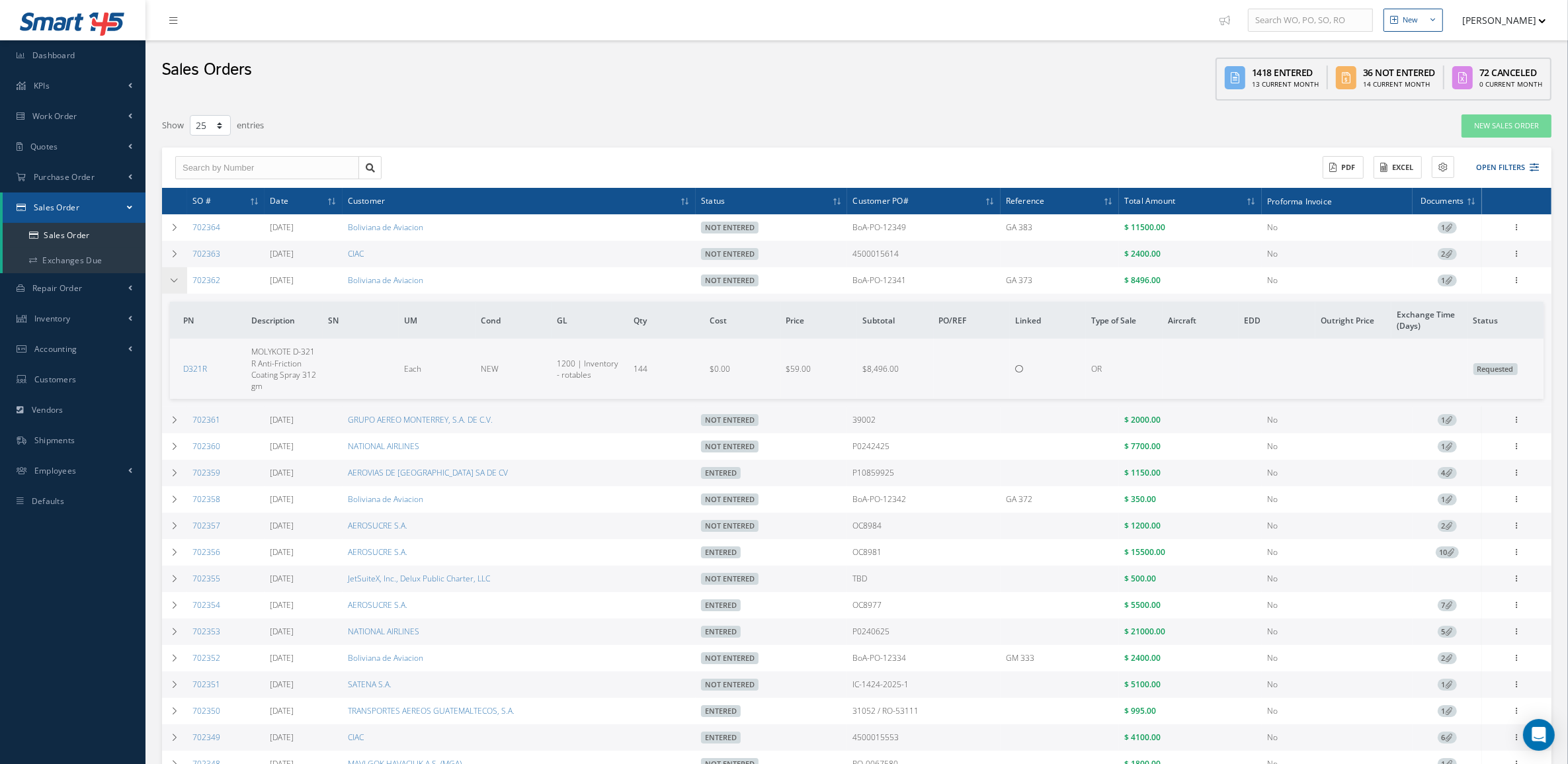
click at [176, 288] on td at bounding box center [174, 280] width 25 height 26
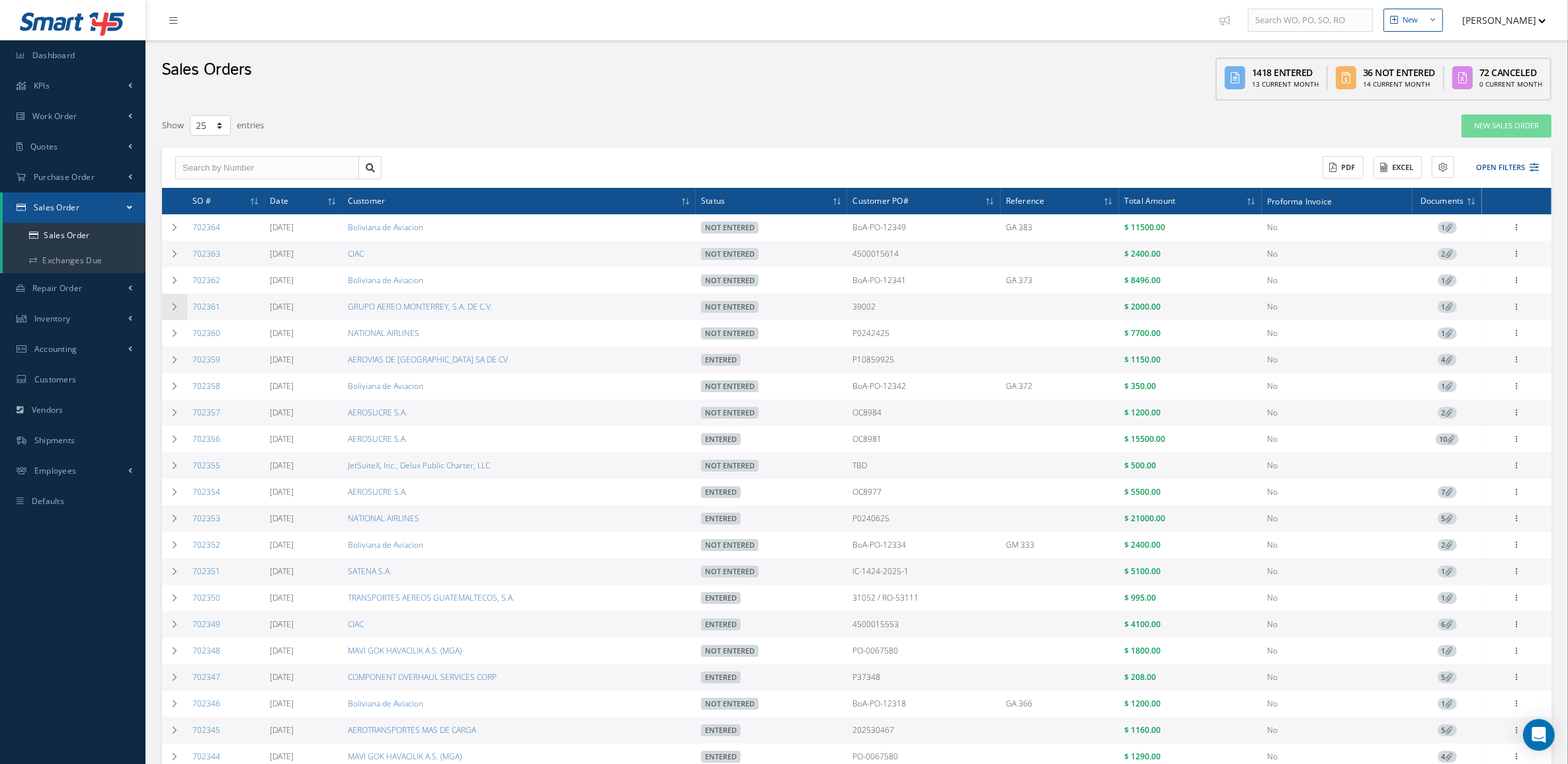
click at [179, 318] on td at bounding box center [174, 307] width 25 height 26
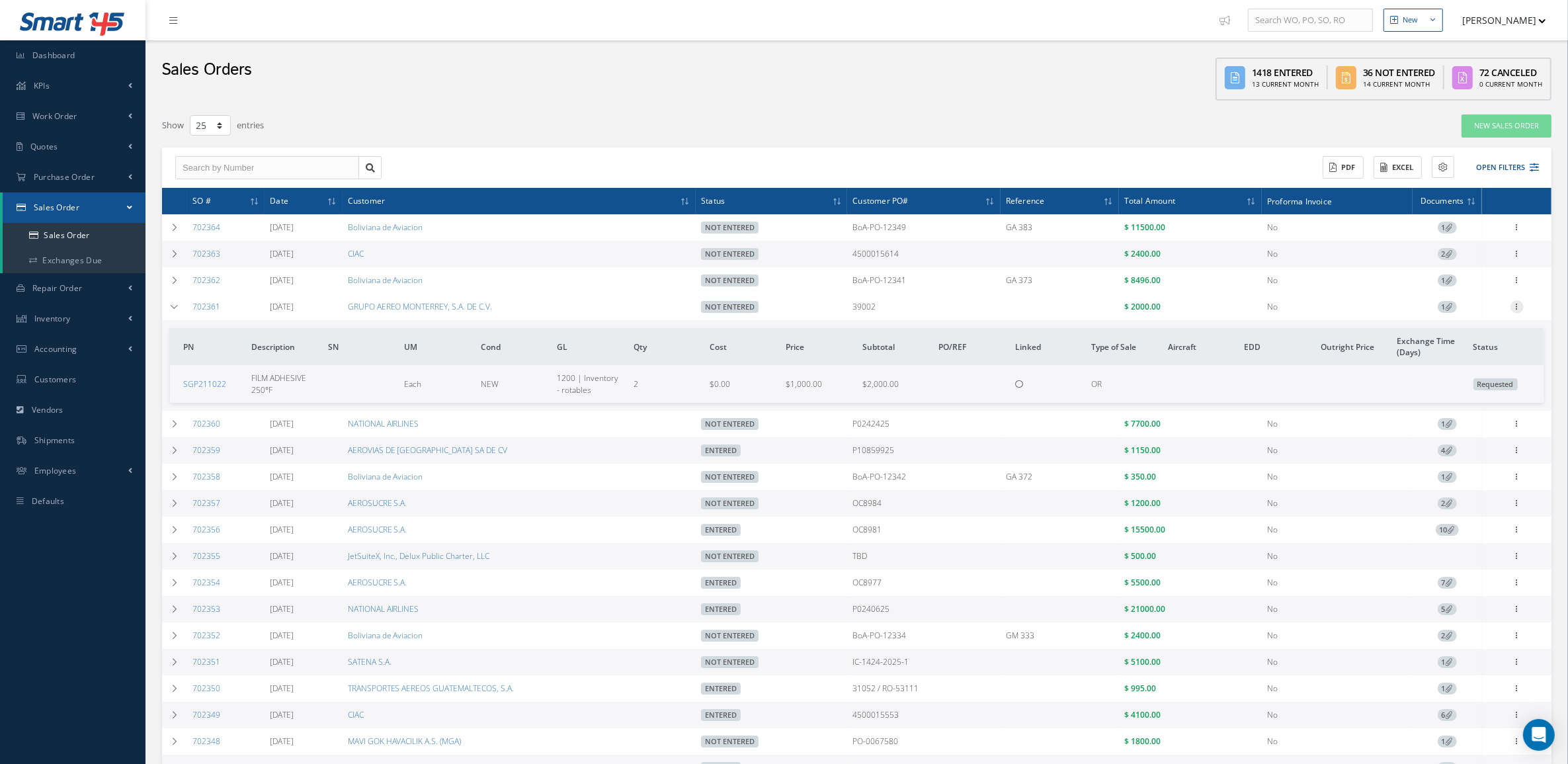
click at [1519, 309] on icon at bounding box center [1518, 305] width 14 height 10
click at [1471, 336] on link "Edit" at bounding box center [1456, 332] width 105 height 17
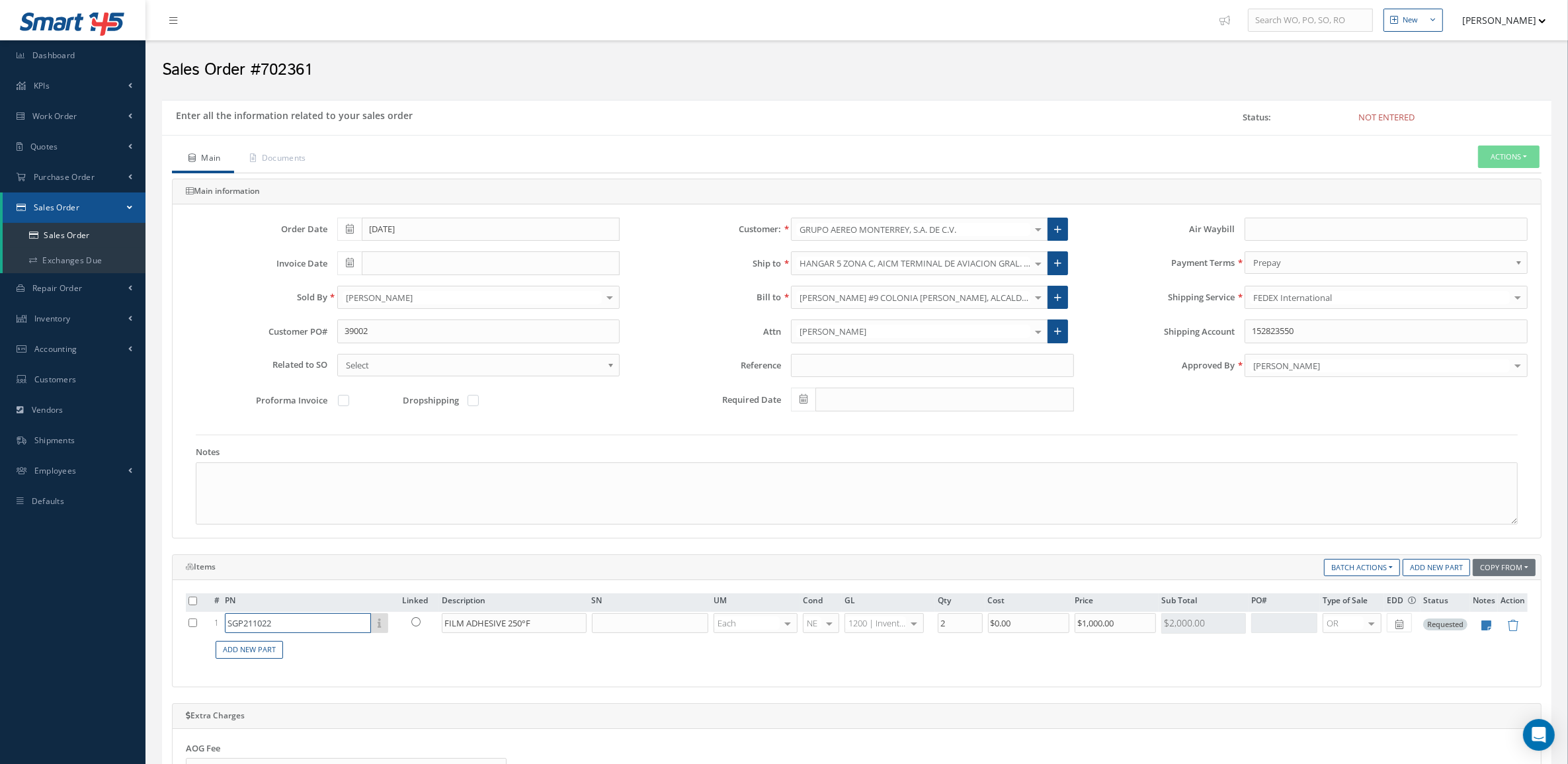
drag, startPoint x: 318, startPoint y: 619, endPoint x: 159, endPoint y: 623, distance: 159.1
click at [159, 623] on div "Enter all the information related to your sales order Status: Not Entered Main …" at bounding box center [857, 636] width 1409 height 1073
paste input "AF163-2K.06"
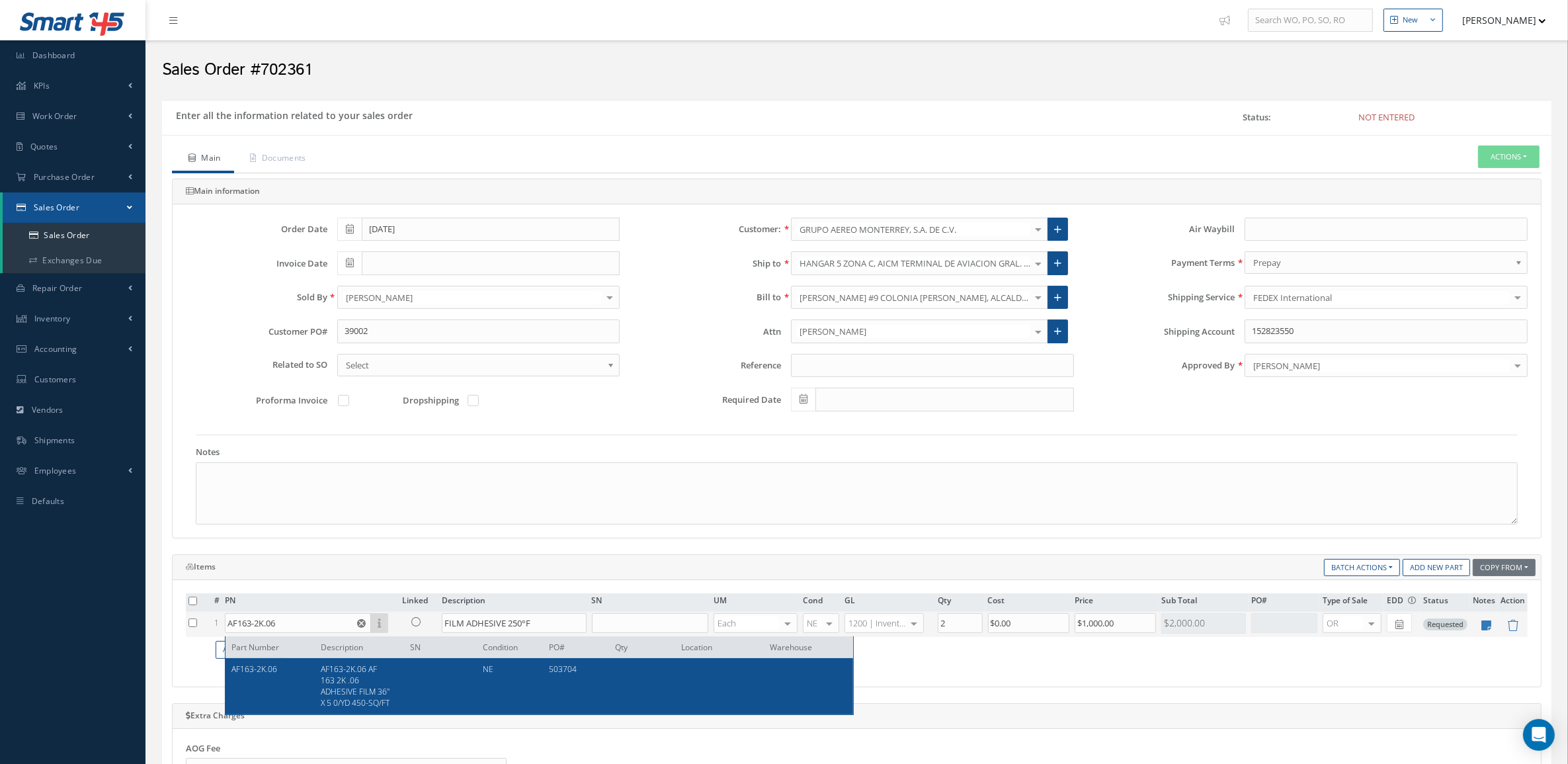
click at [487, 671] on span "NE" at bounding box center [488, 669] width 10 height 11
type input "AF163-2K.06"
type input "AF163-2K.06 AF 163 2K .06 ADHESIVE FILM 36" X 5 0/YD 450-SQ/FT"
type input "$142"
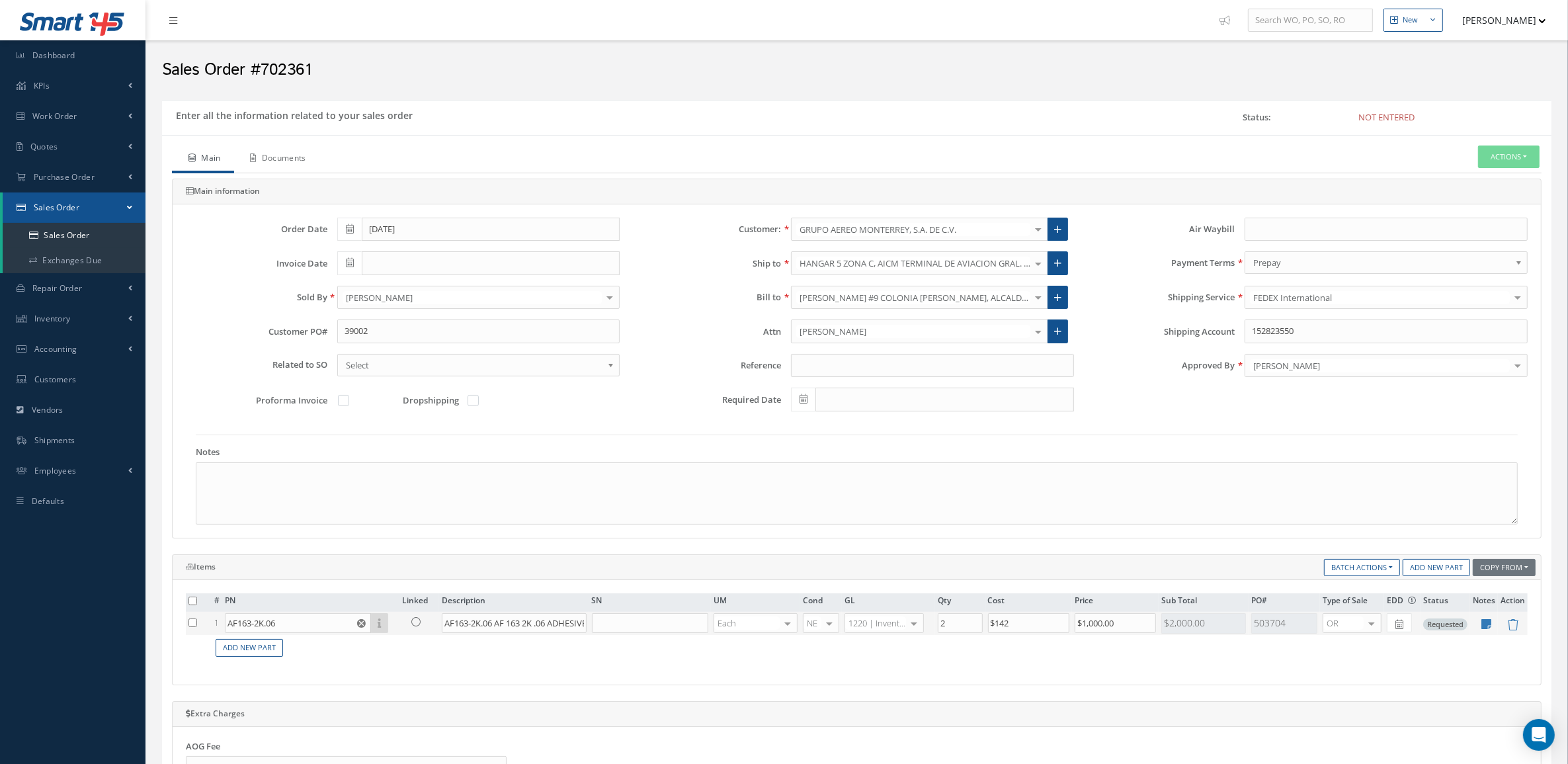
click at [274, 149] on link "Documents" at bounding box center [277, 159] width 85 height 28
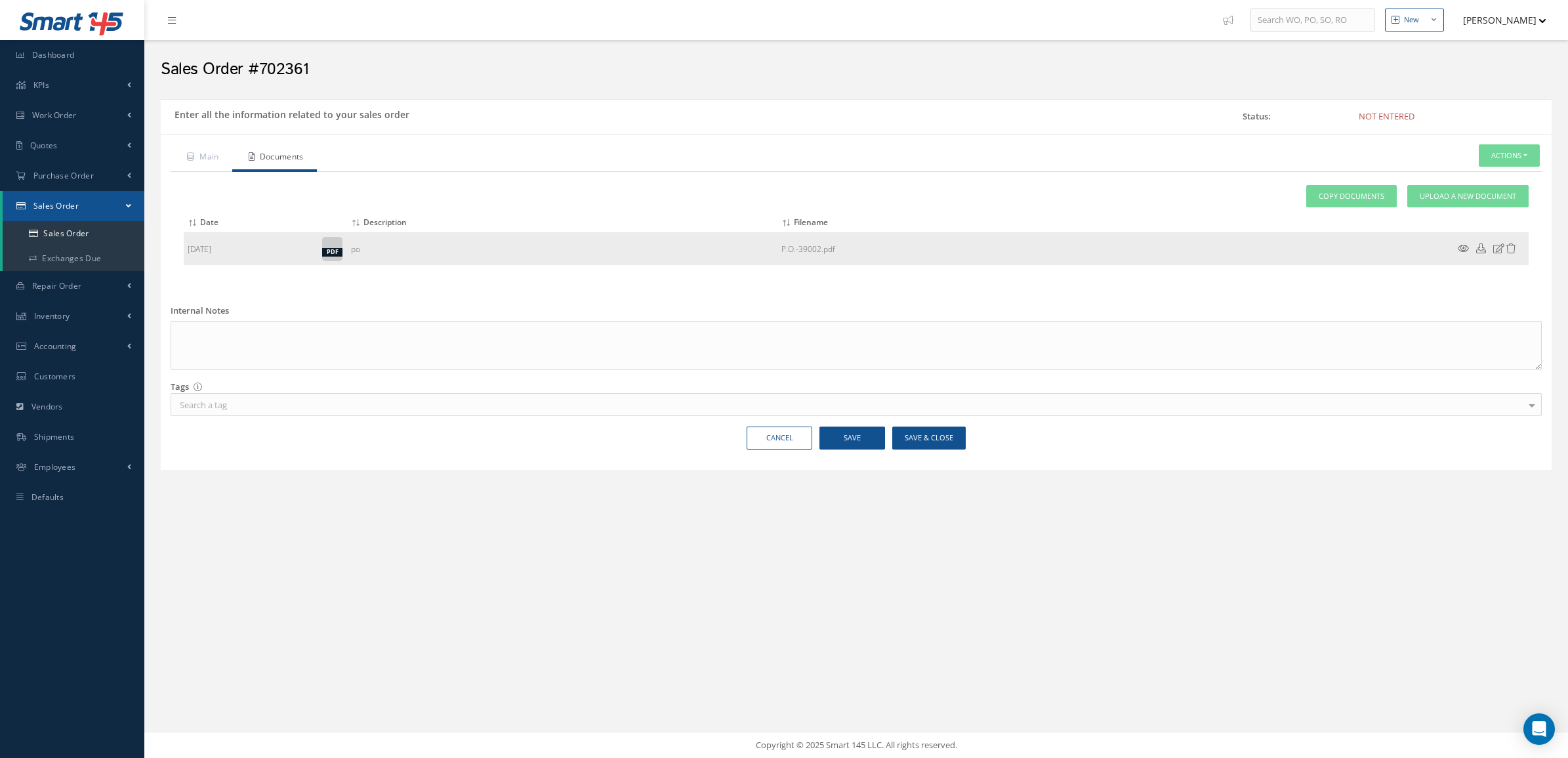
click at [1460, 258] on td at bounding box center [1489, 249] width 79 height 33
click at [1460, 253] on icon at bounding box center [1463, 248] width 11 height 10
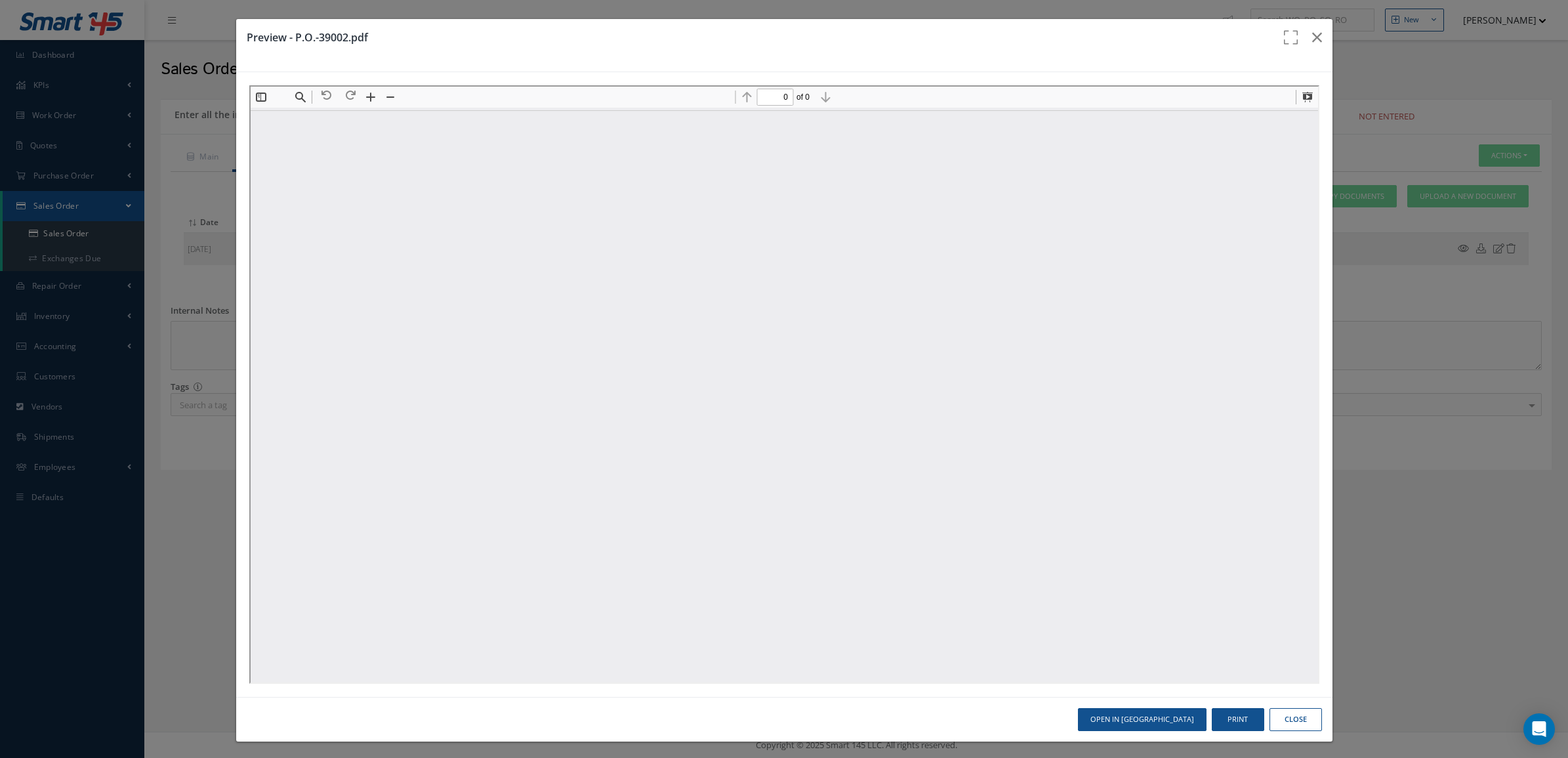
type input "1"
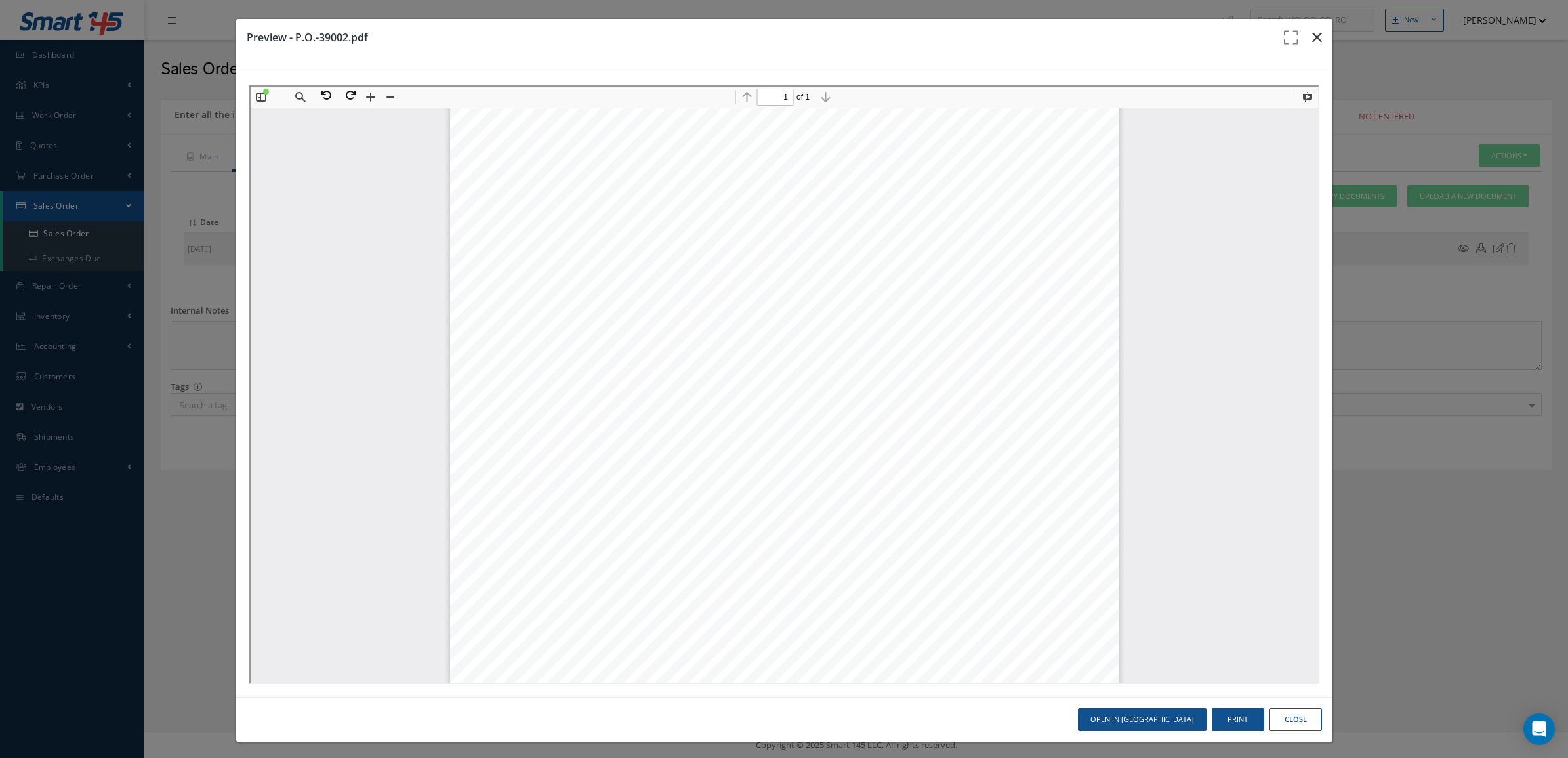
click at [1312, 38] on icon "button" at bounding box center [1317, 37] width 10 height 16
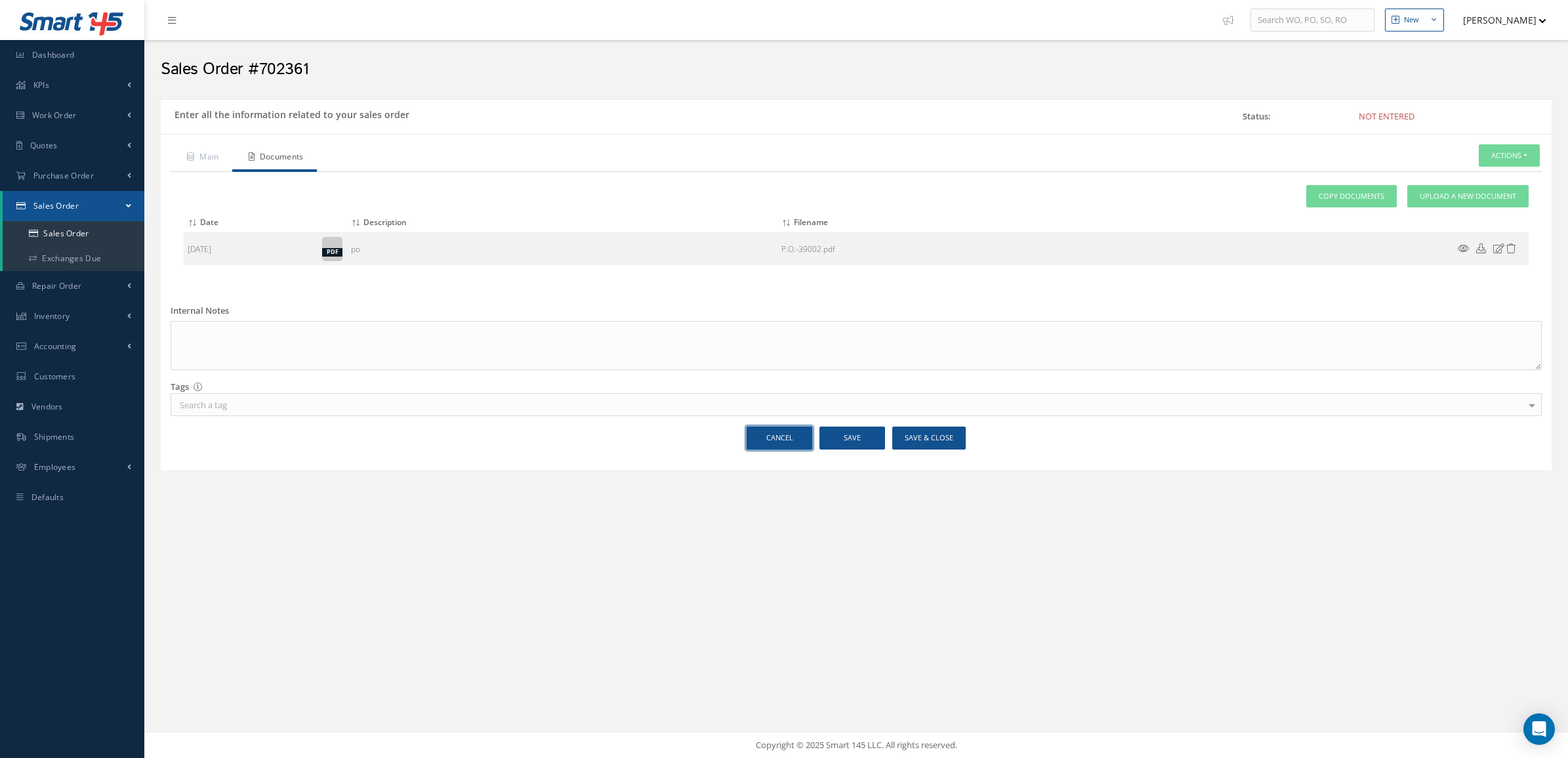
click at [779, 447] on link "Cancel" at bounding box center [779, 438] width 66 height 23
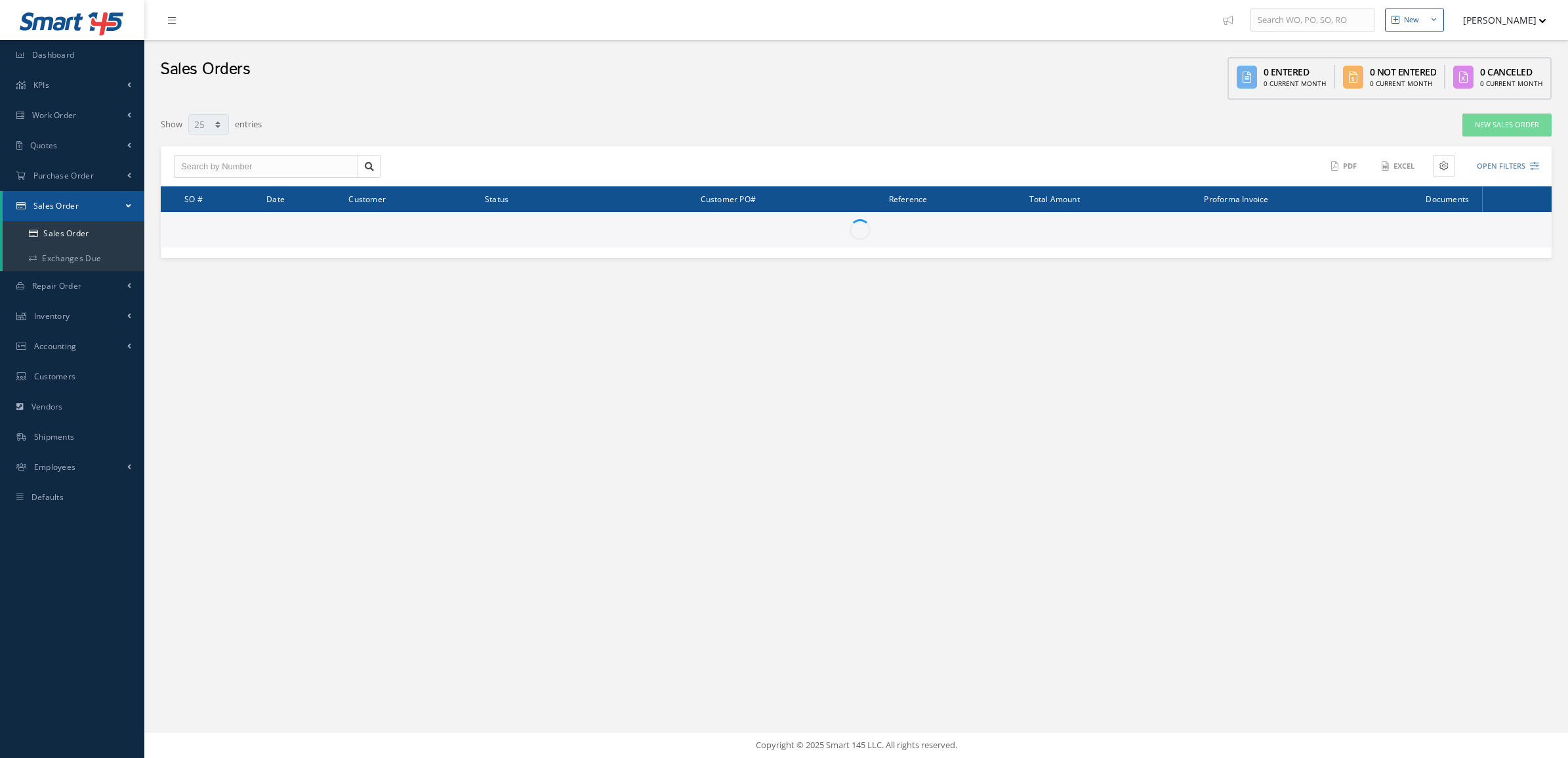
select select "25"
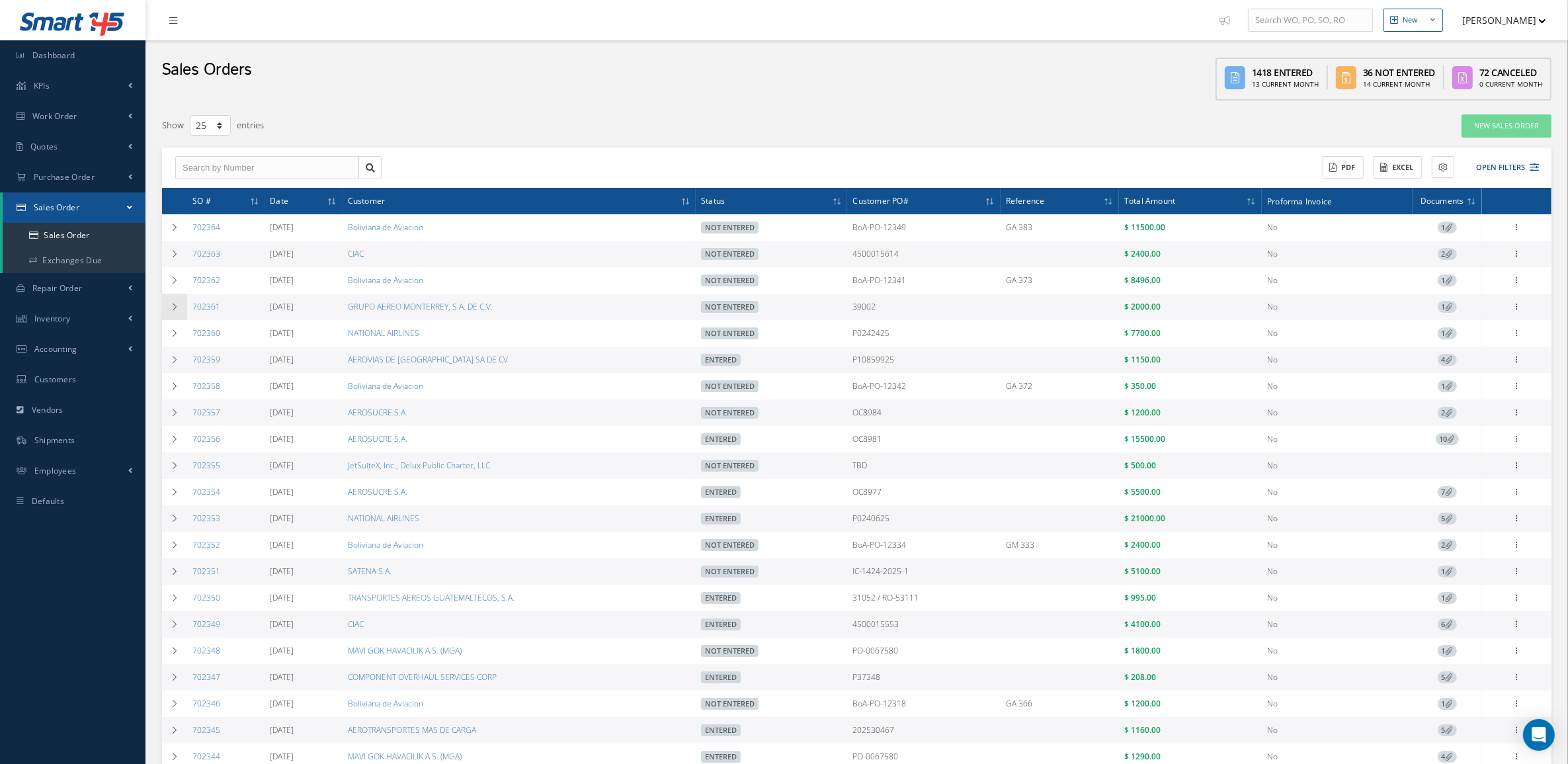
click at [169, 303] on td at bounding box center [174, 307] width 25 height 26
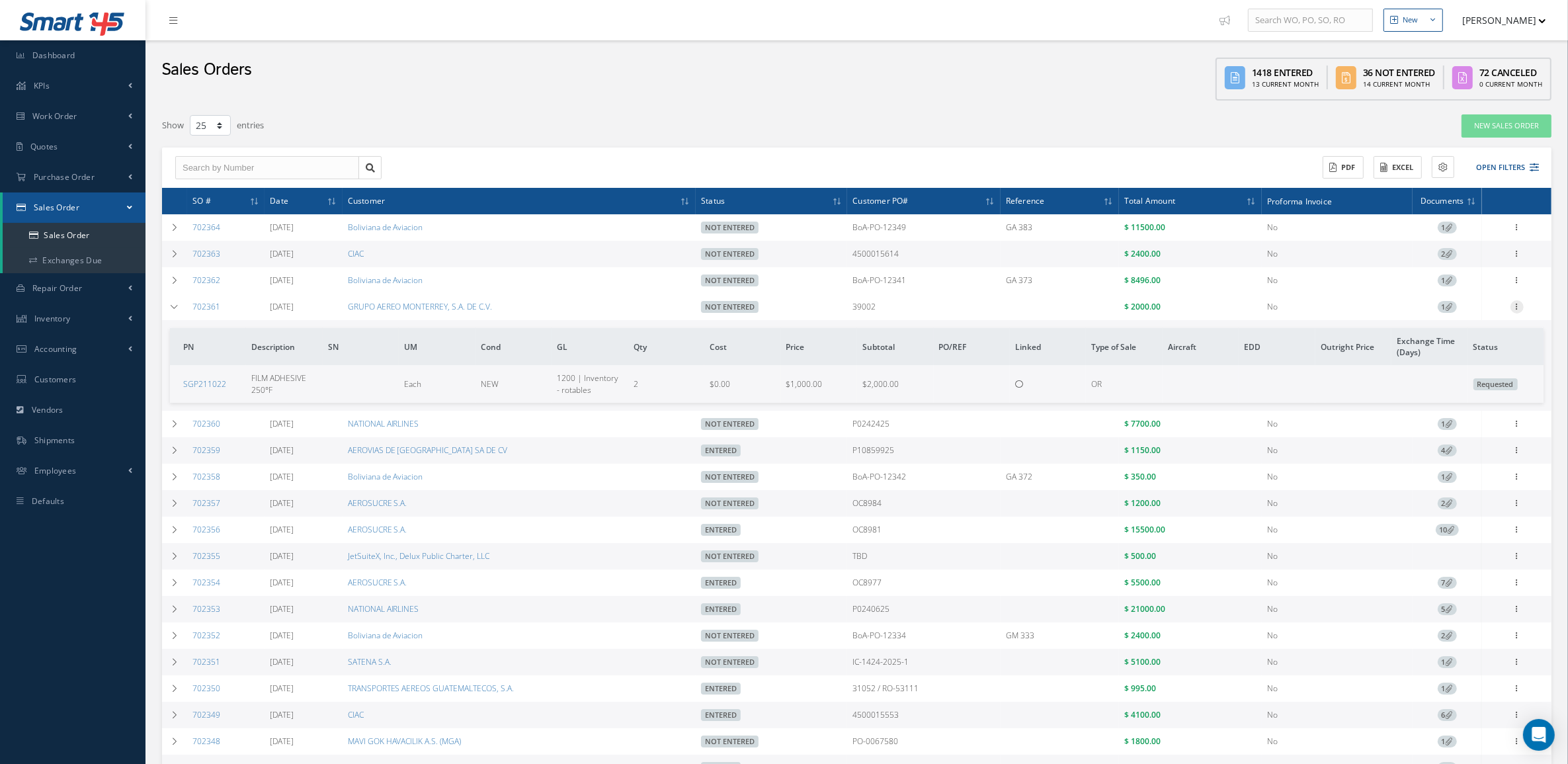
click at [1516, 305] on icon at bounding box center [1518, 305] width 14 height 10
click at [1449, 336] on link "Edit" at bounding box center [1456, 332] width 105 height 17
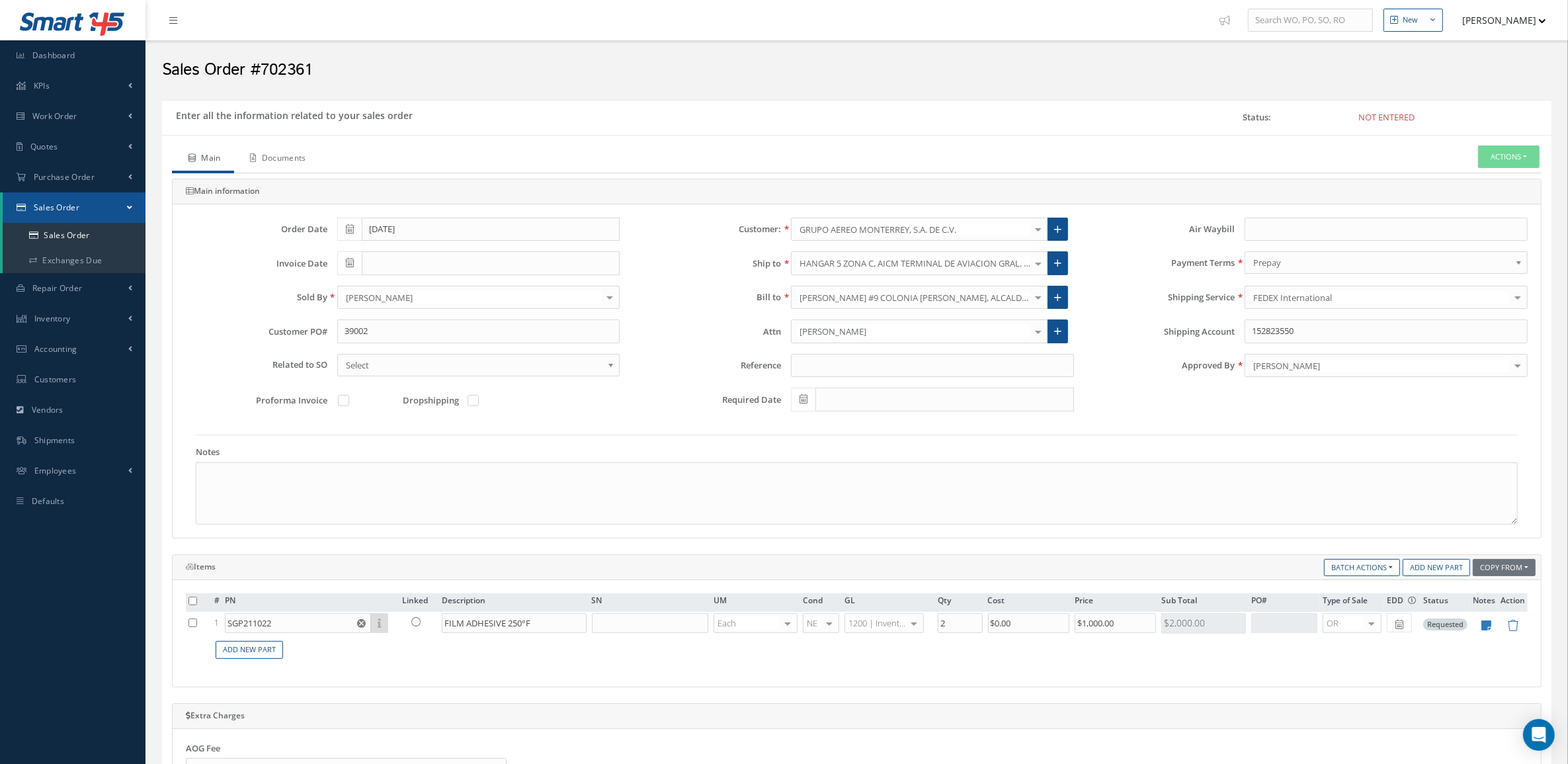
click at [289, 151] on link "Documents" at bounding box center [277, 159] width 85 height 28
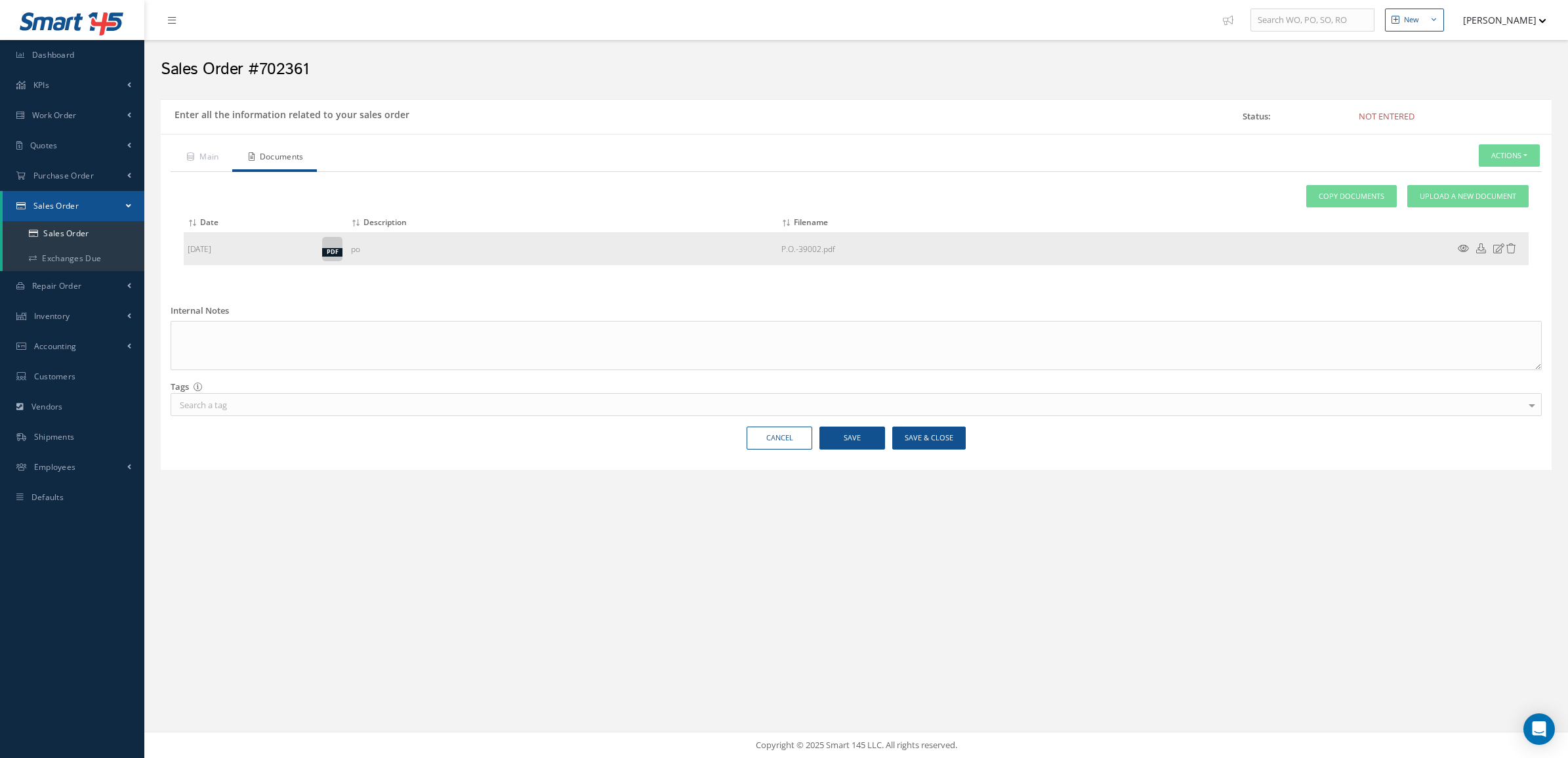
click at [1464, 248] on icon at bounding box center [1463, 248] width 11 height 10
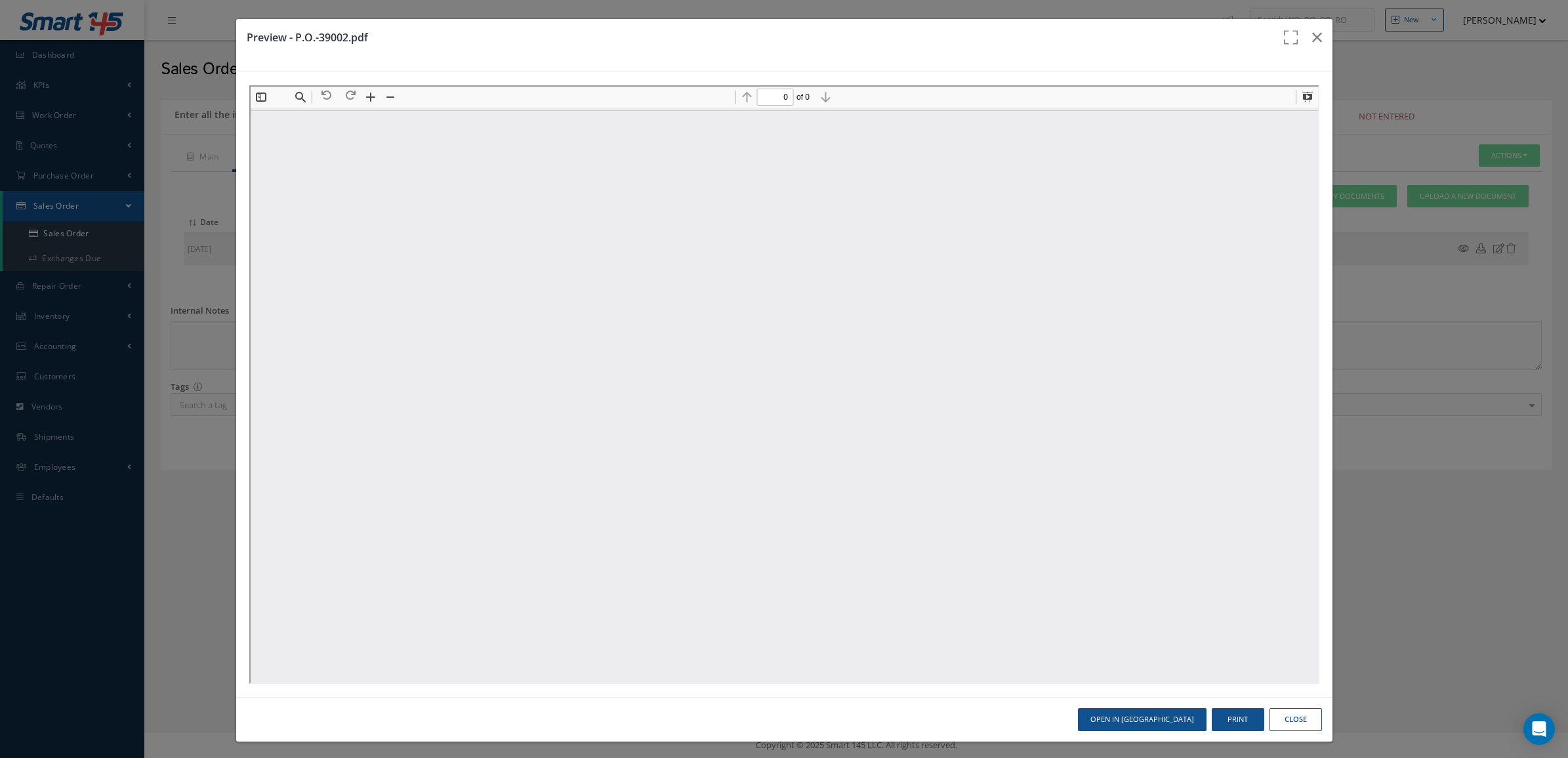
type input "1"
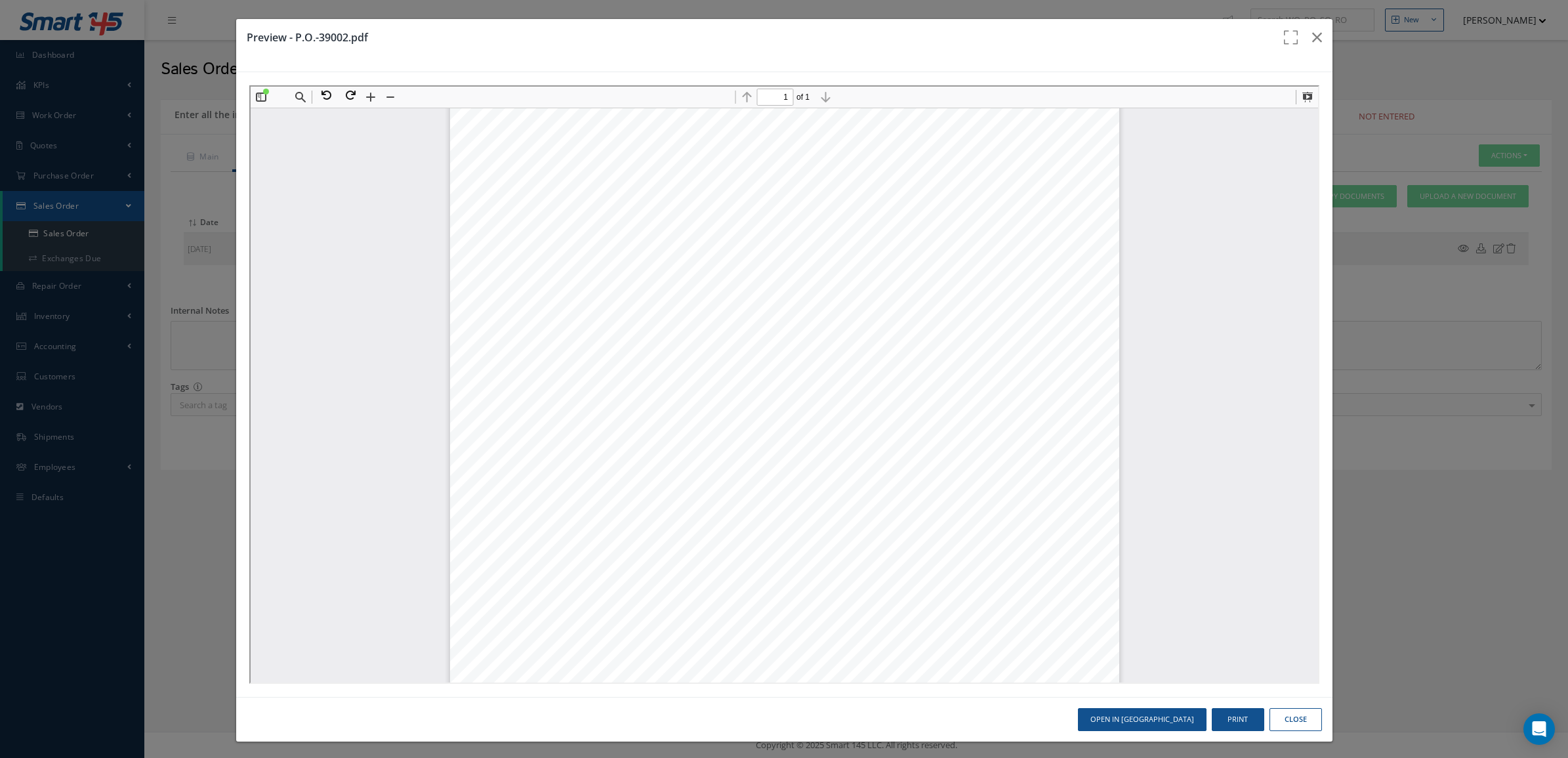
scroll to position [89, 0]
click at [1312, 37] on icon "button" at bounding box center [1317, 37] width 10 height 16
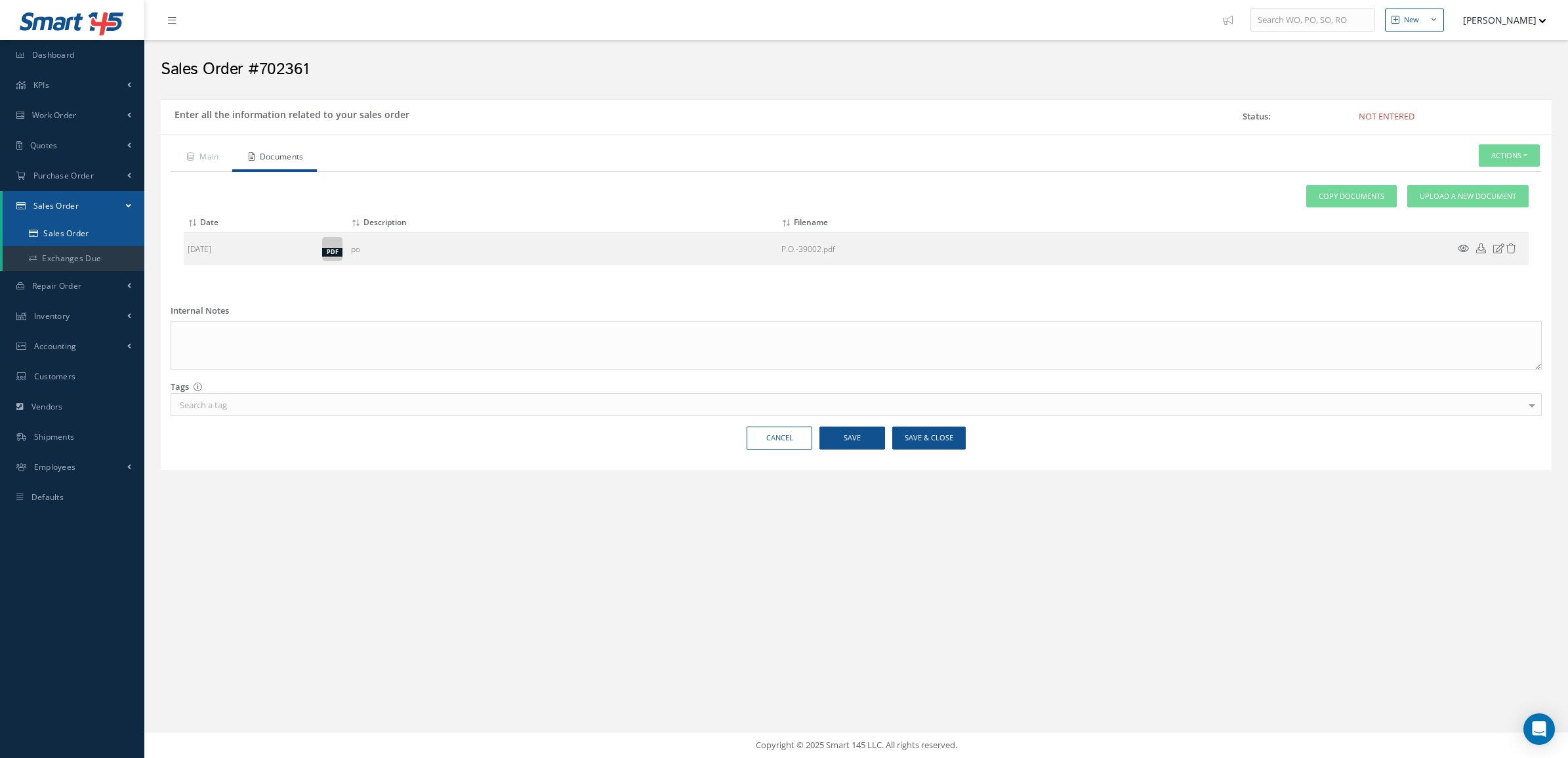
click at [96, 230] on link "Sales Order" at bounding box center [74, 233] width 142 height 25
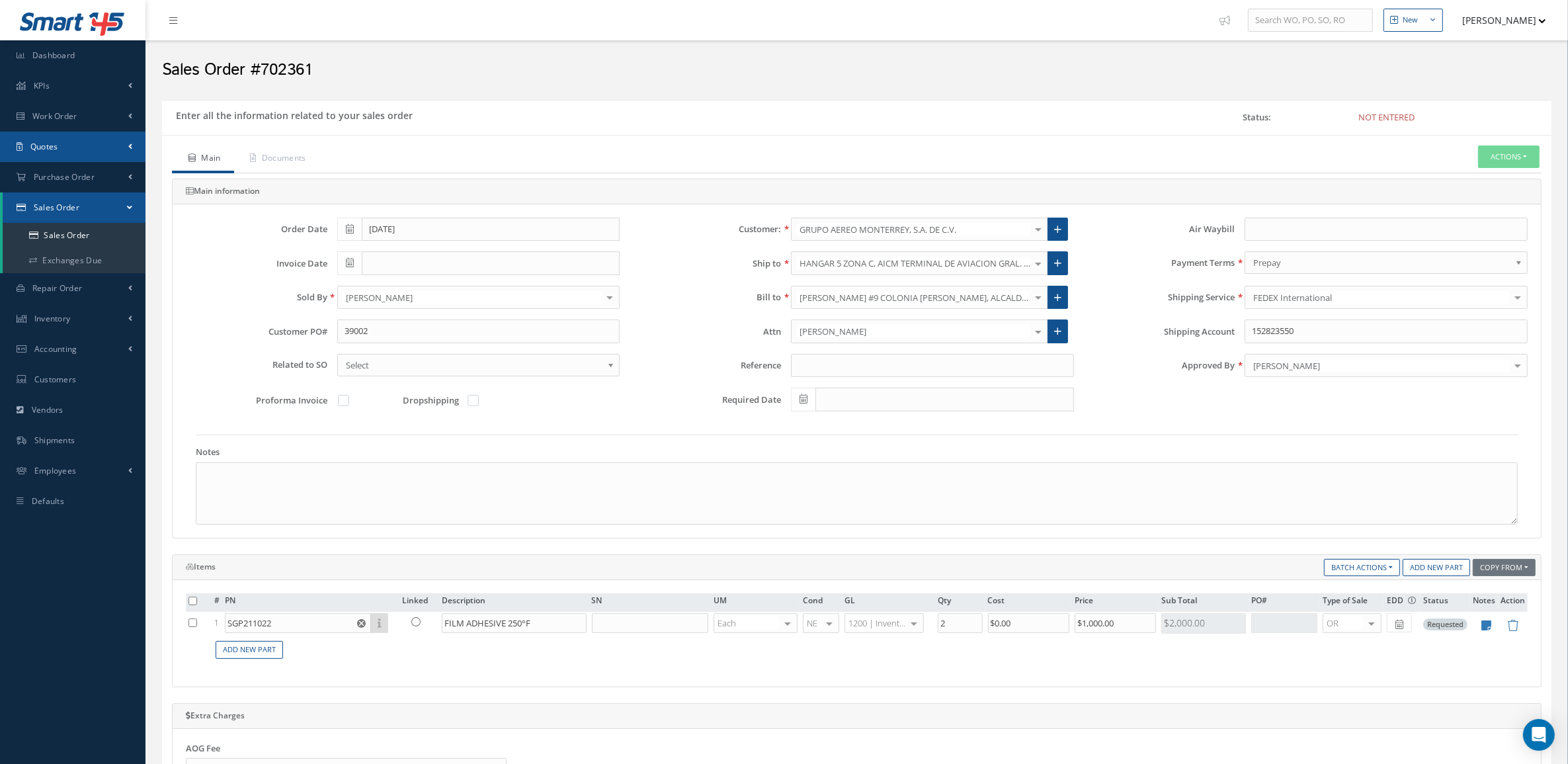
click at [65, 144] on link "Quotes" at bounding box center [72, 146] width 146 height 31
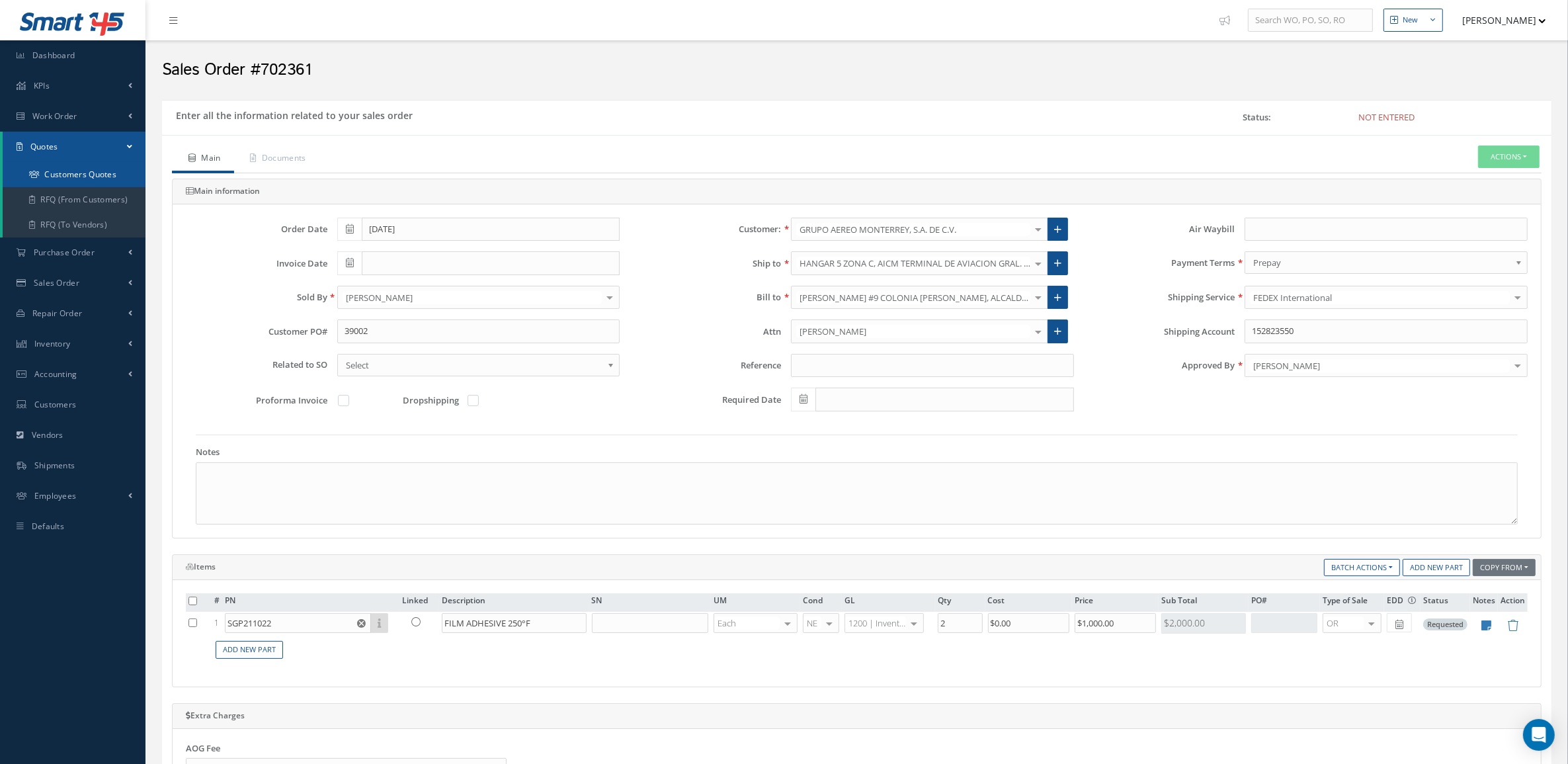
click at [78, 173] on link "Customers Quotes" at bounding box center [74, 174] width 143 height 25
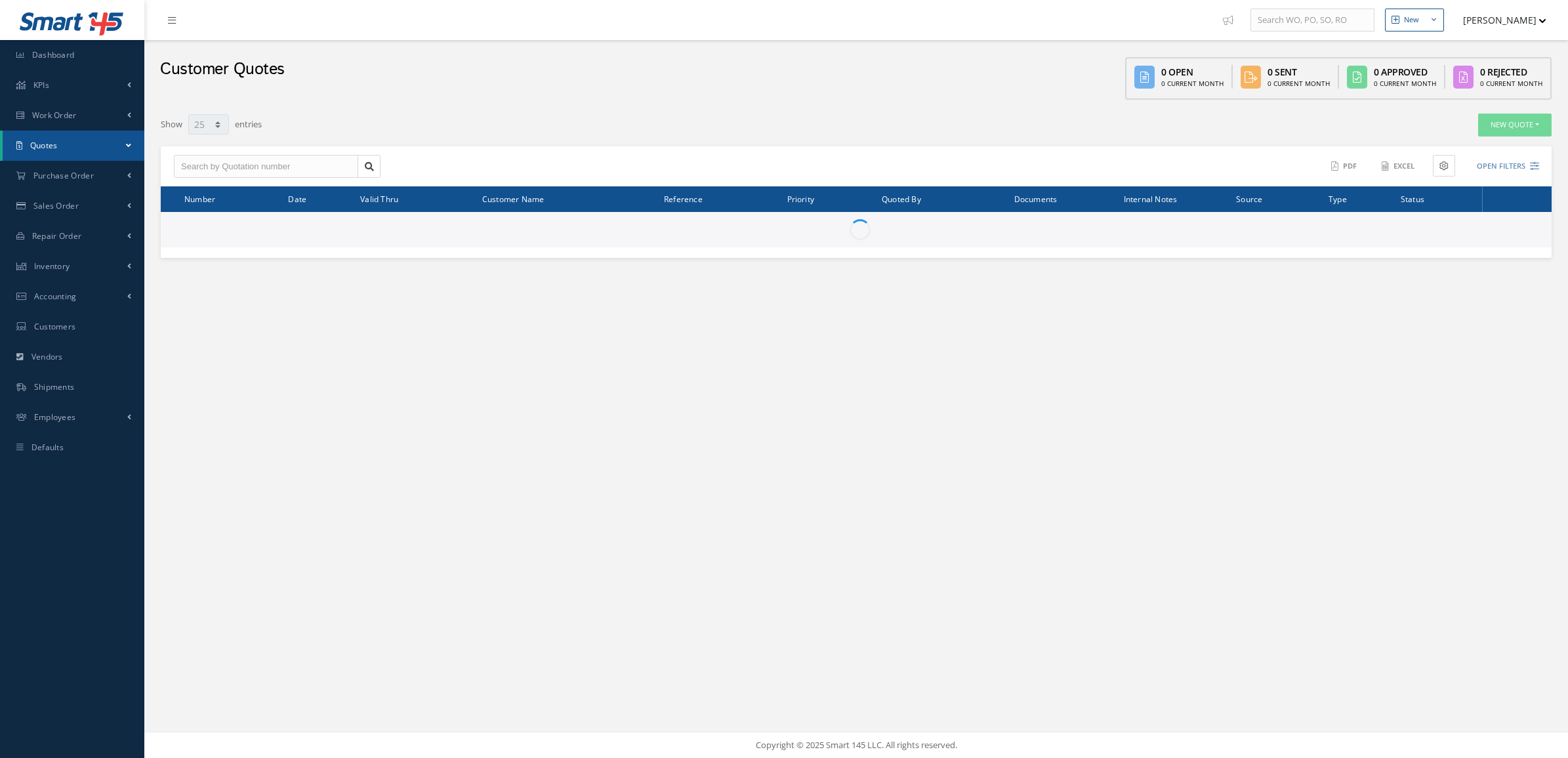
select select "25"
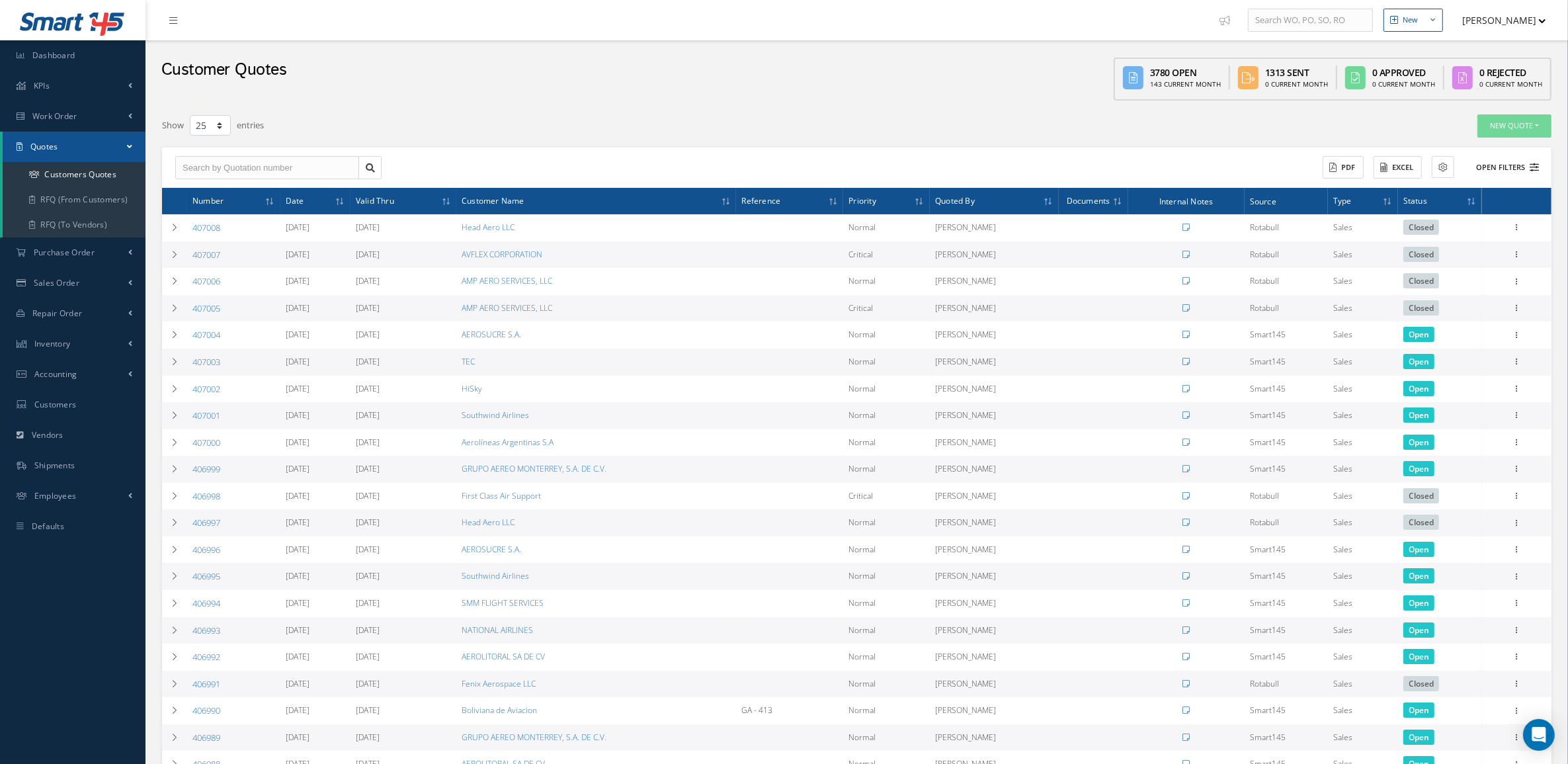
click at [1516, 165] on button "Open Filters" at bounding box center [1502, 168] width 75 height 22
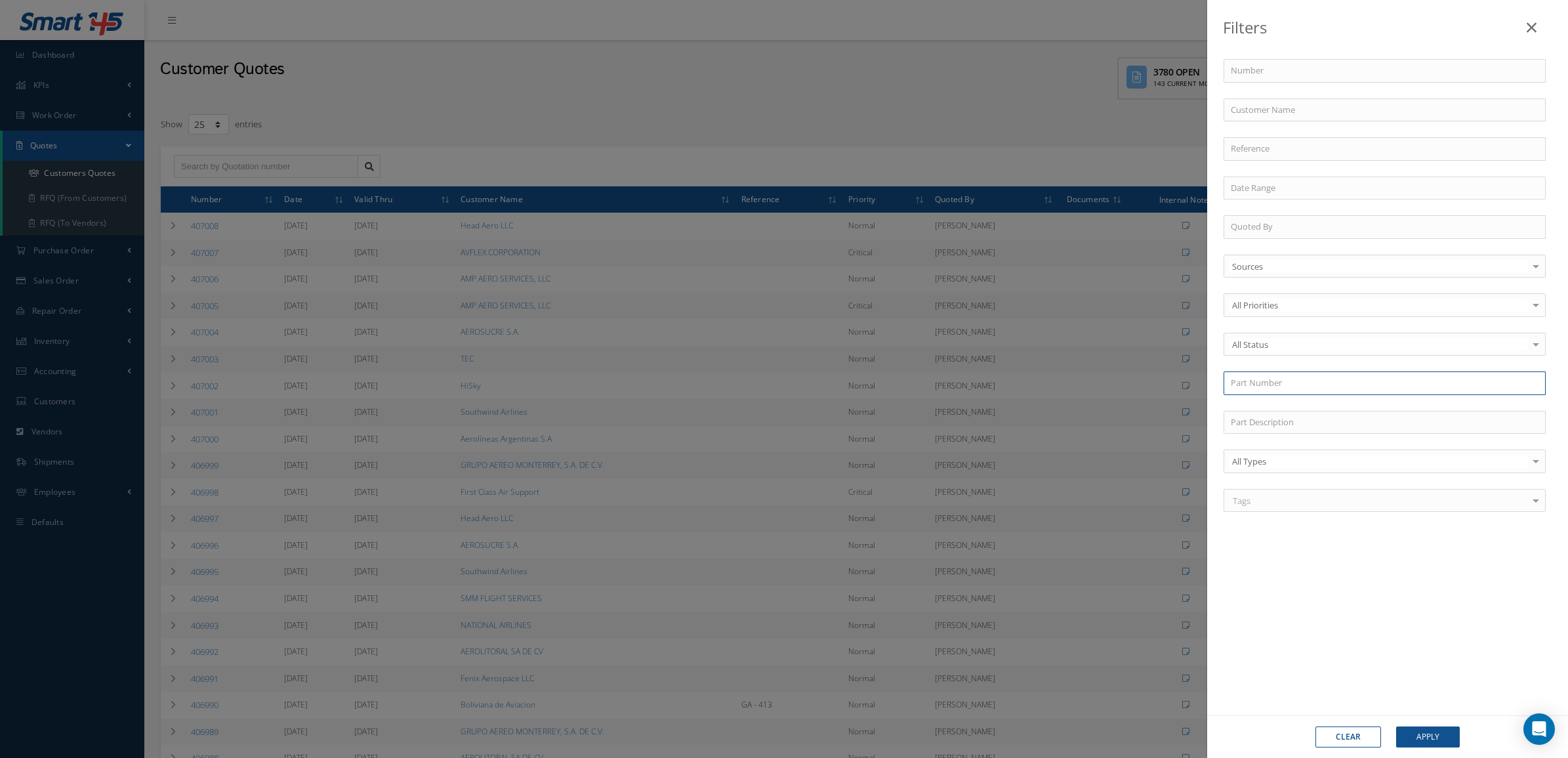
click at [1274, 382] on input "text" at bounding box center [1385, 383] width 322 height 24
paste input "SGP211022"
type input "SGP211022"
click at [1418, 739] on button "Apply" at bounding box center [1428, 736] width 63 height 21
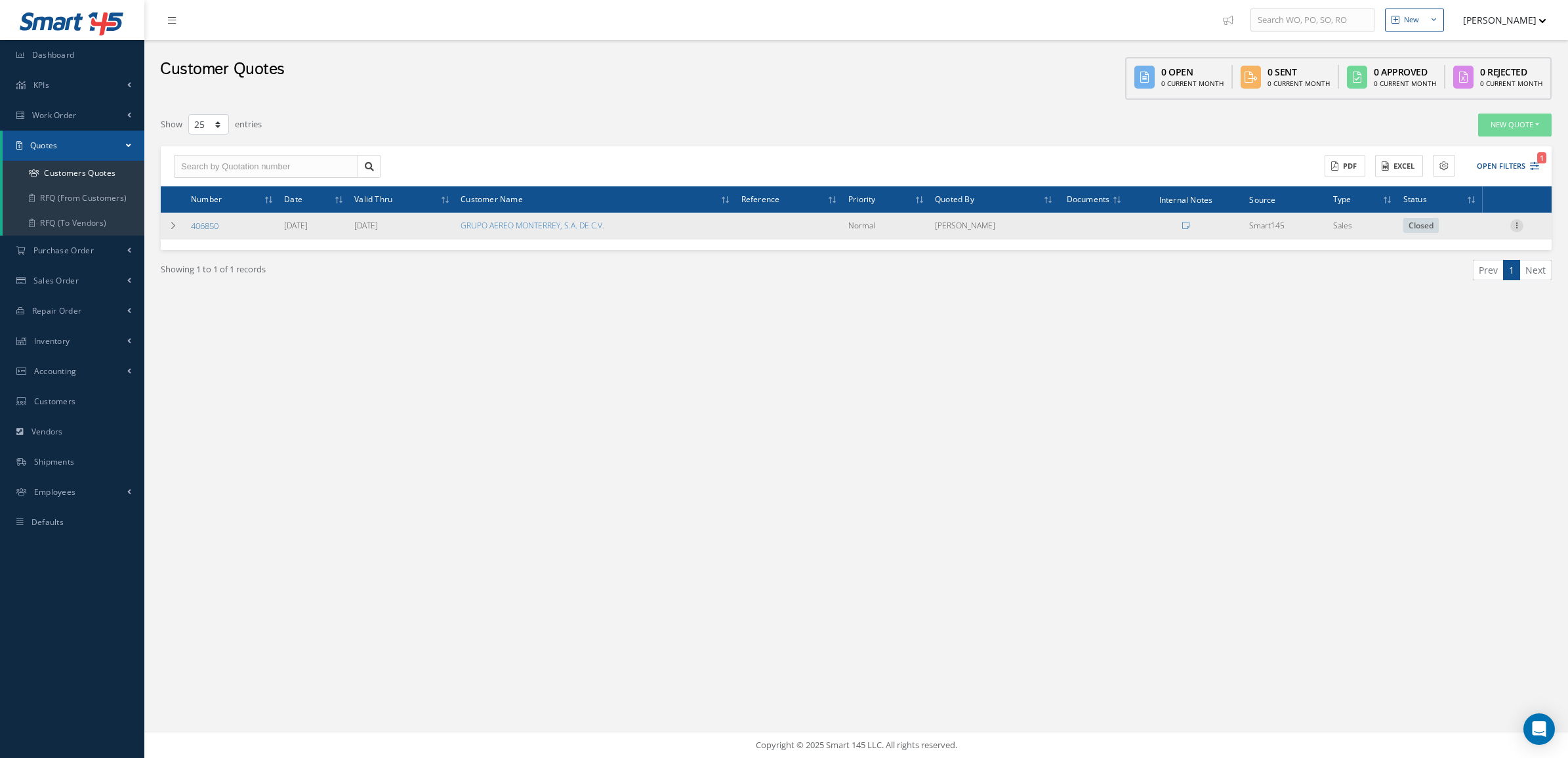
click at [1520, 227] on icon at bounding box center [1517, 224] width 14 height 10
click at [1356, 373] on link "Customer Quotation" at bounding box center [1360, 374] width 98 height 36
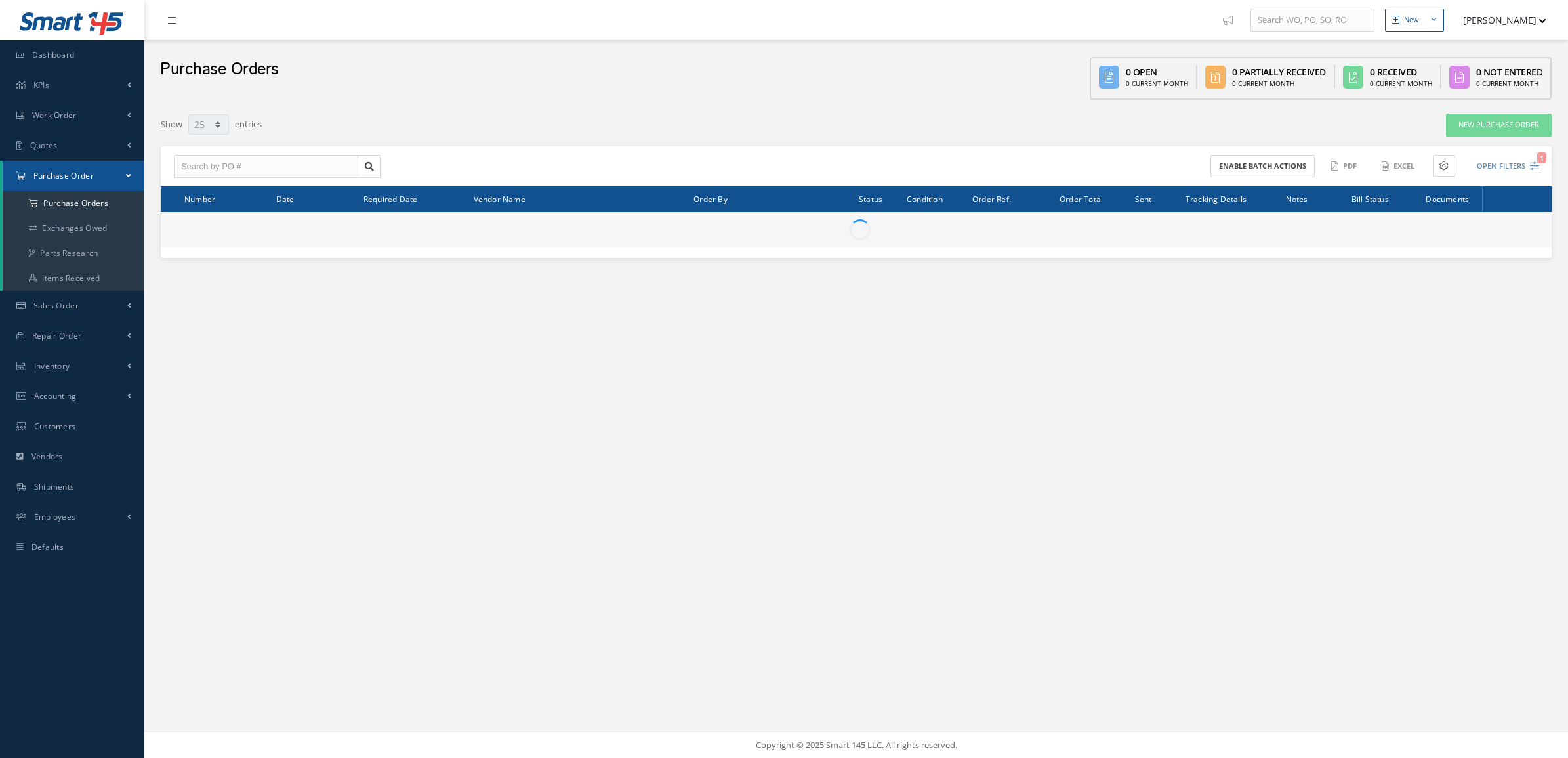
select select "25"
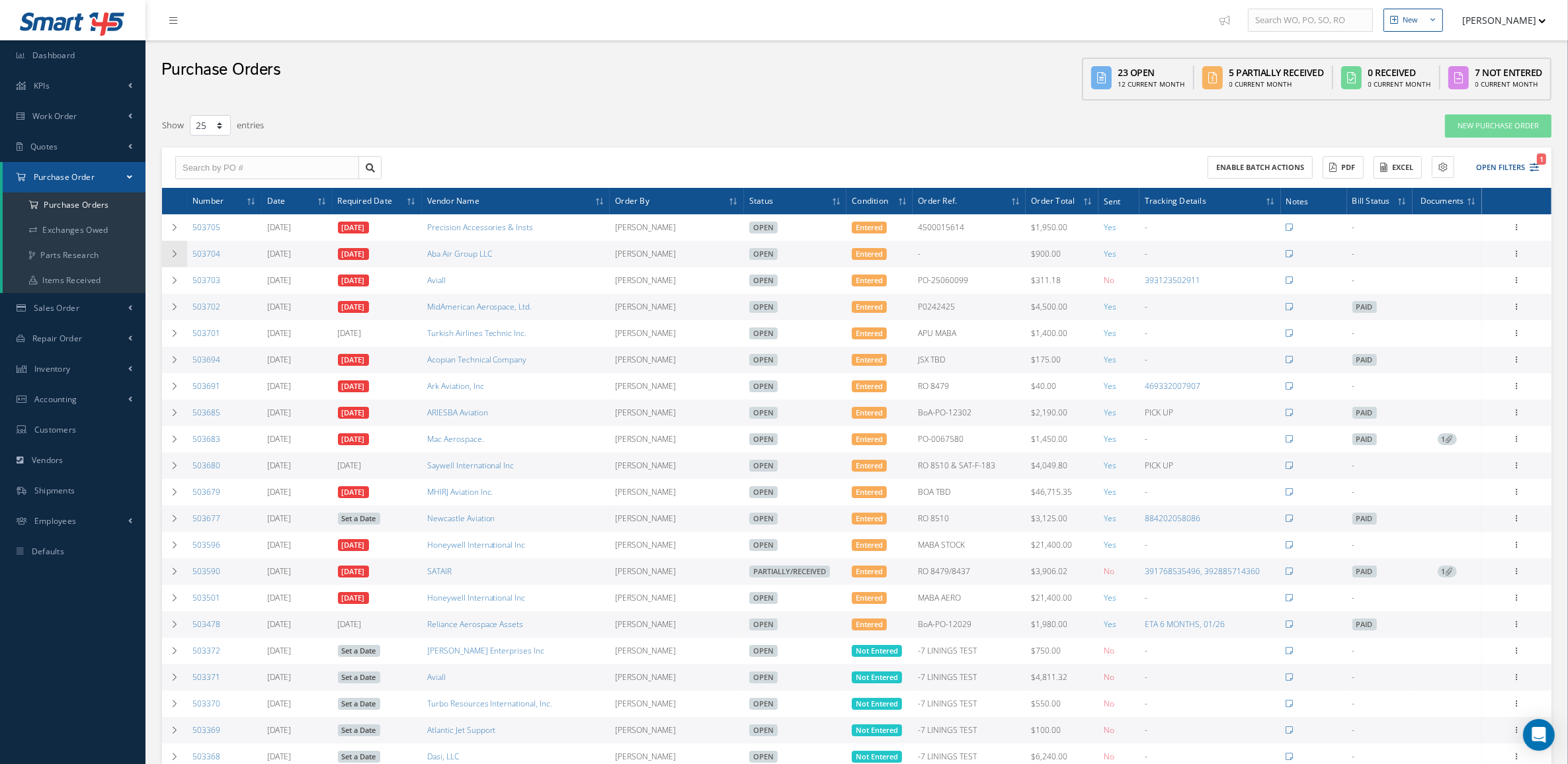
click at [177, 255] on icon at bounding box center [174, 253] width 9 height 8
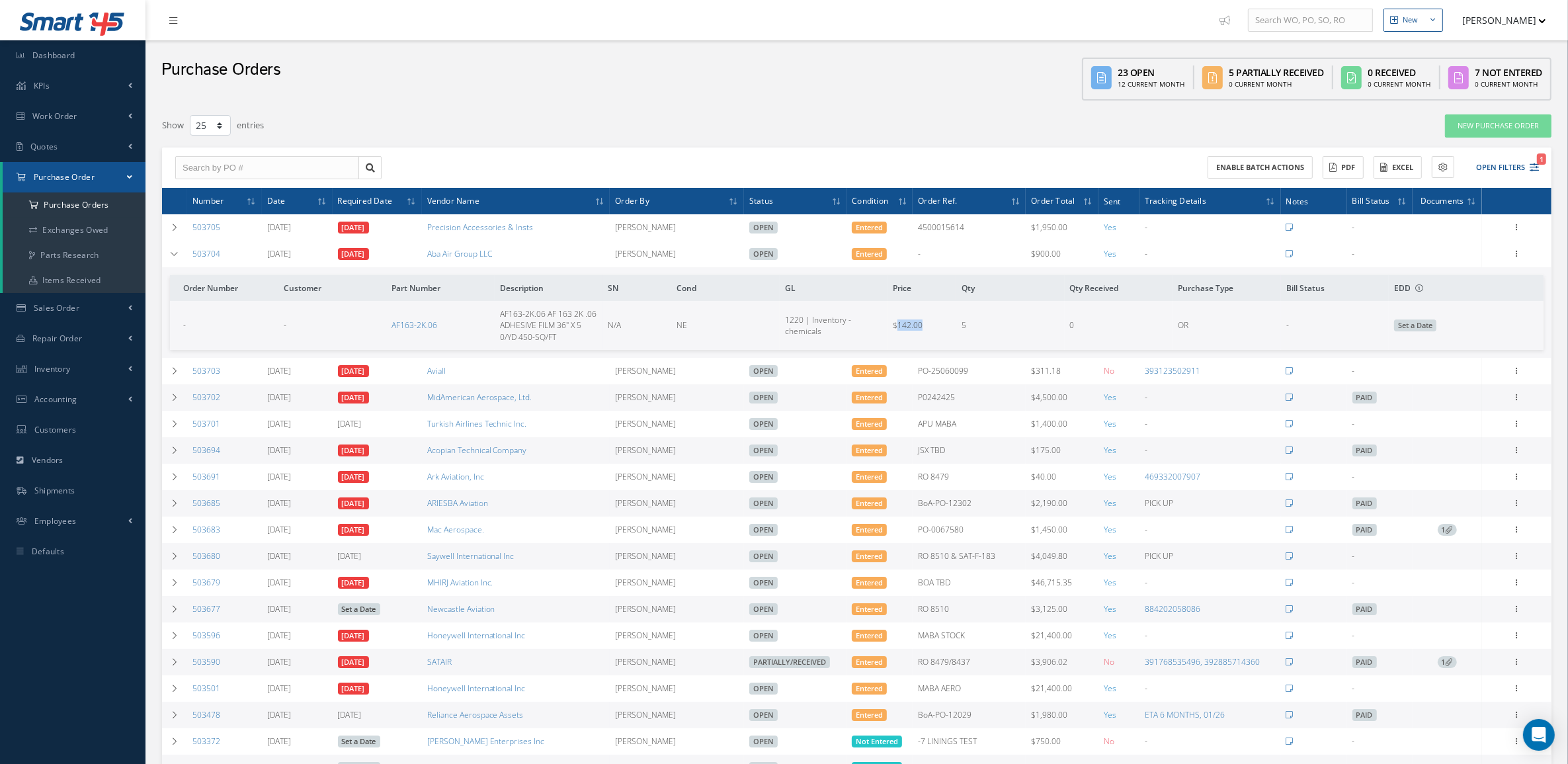
drag, startPoint x: 932, startPoint y: 325, endPoint x: 900, endPoint y: 329, distance: 32.2
click at [900, 329] on td "$142.00" at bounding box center [922, 325] width 69 height 49
copy span "142.00"
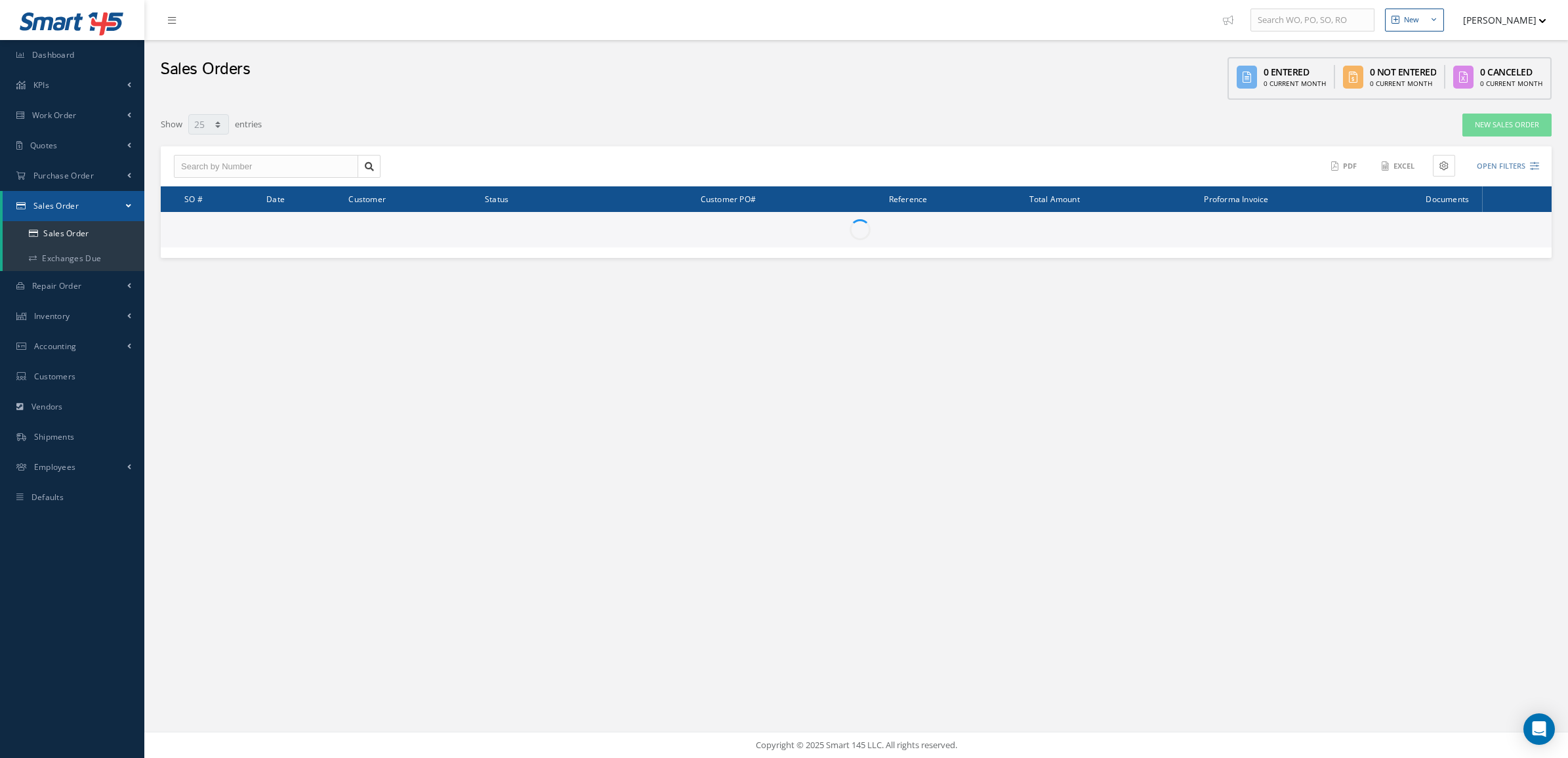
select select "25"
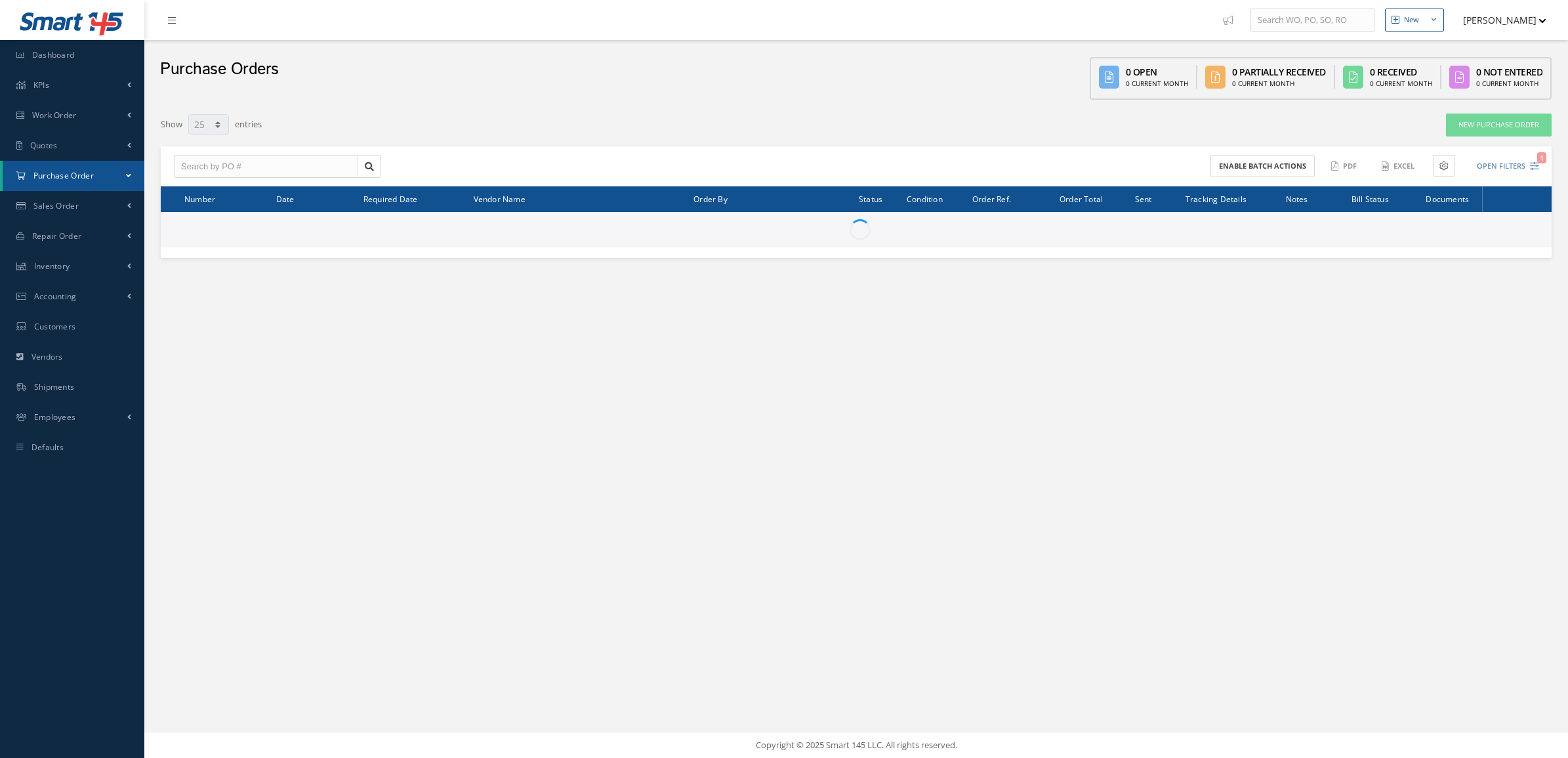
select select "25"
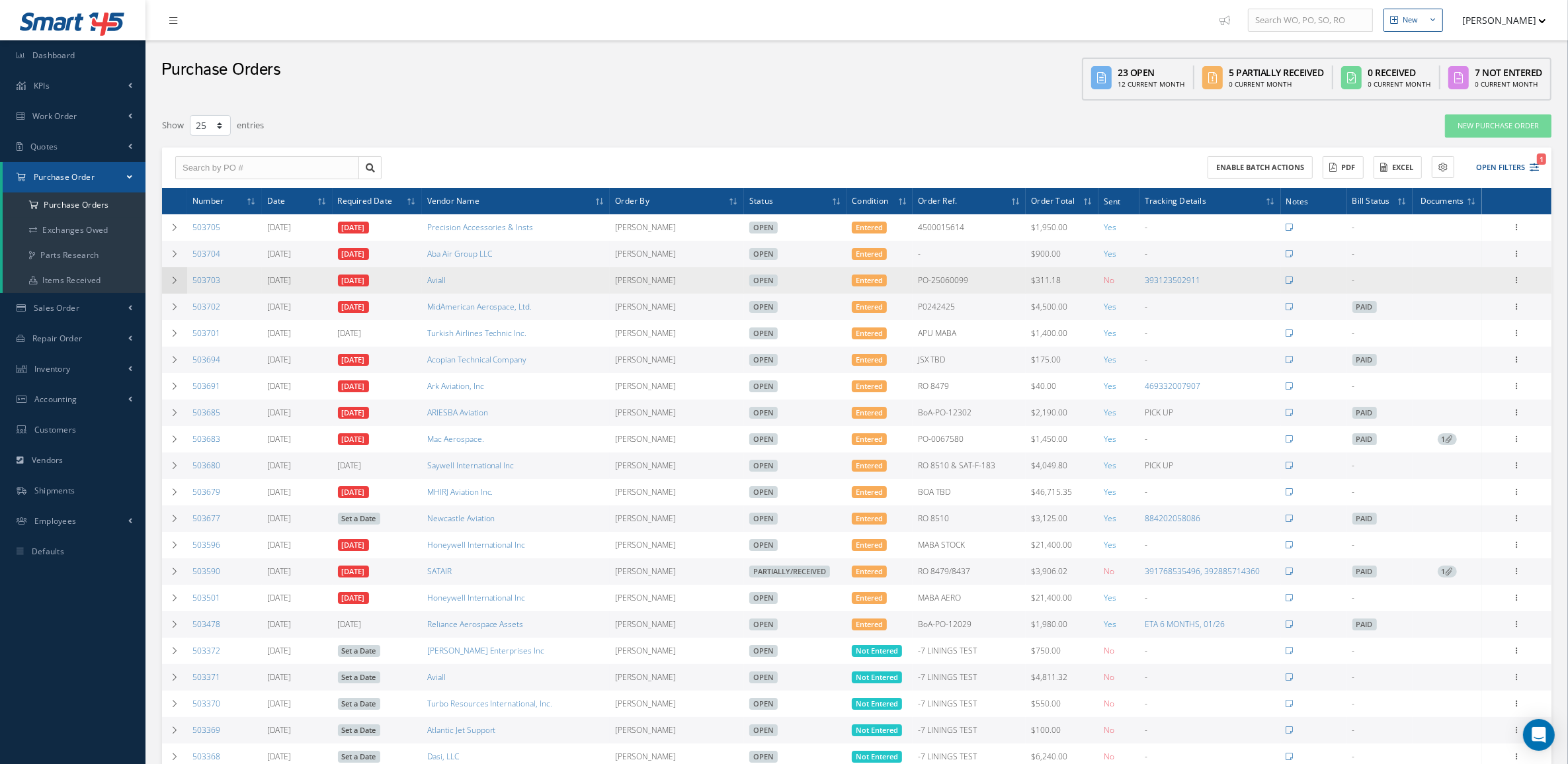
click at [173, 267] on td at bounding box center [174, 280] width 25 height 26
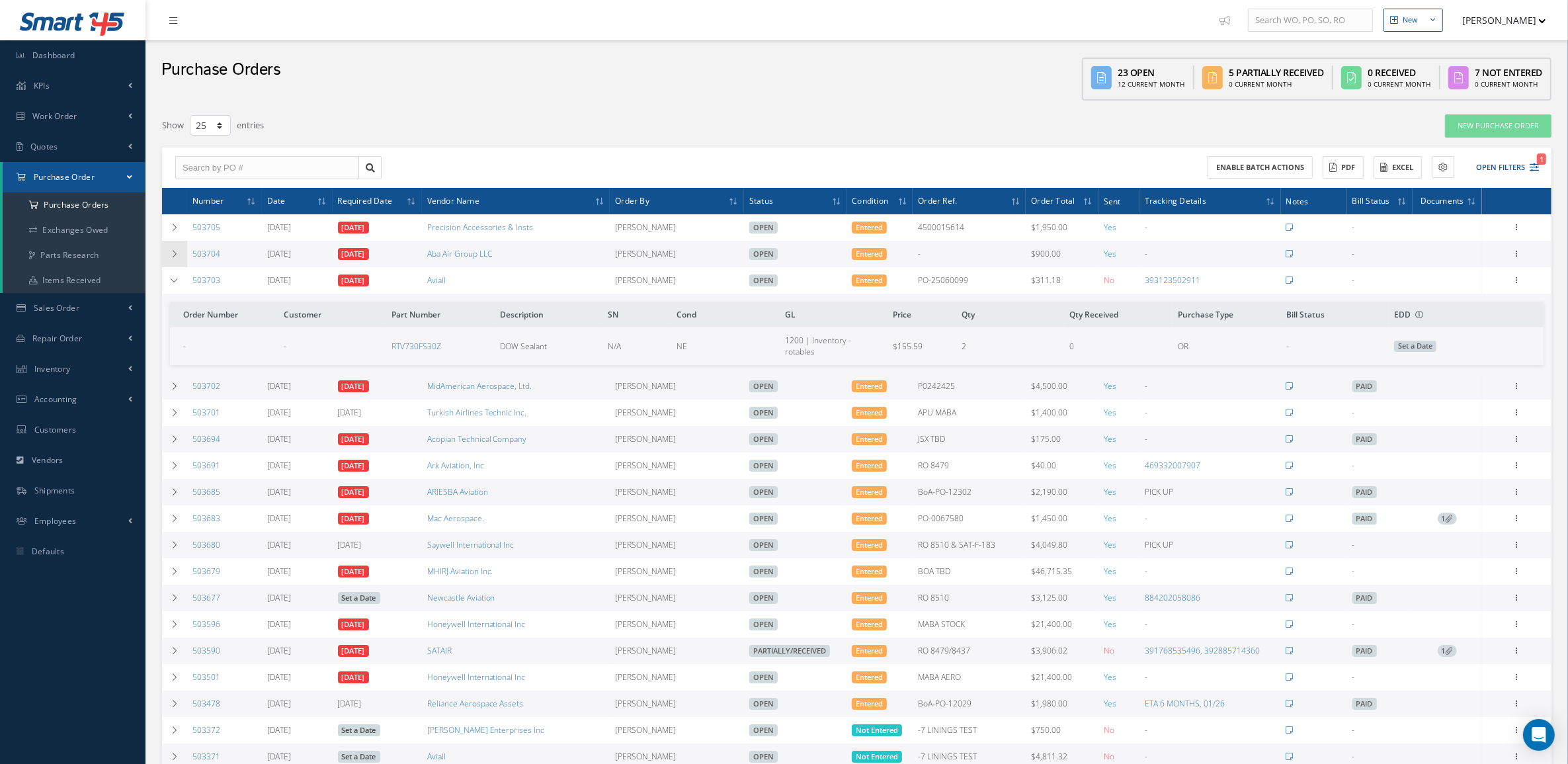
click at [173, 253] on icon at bounding box center [174, 253] width 9 height 8
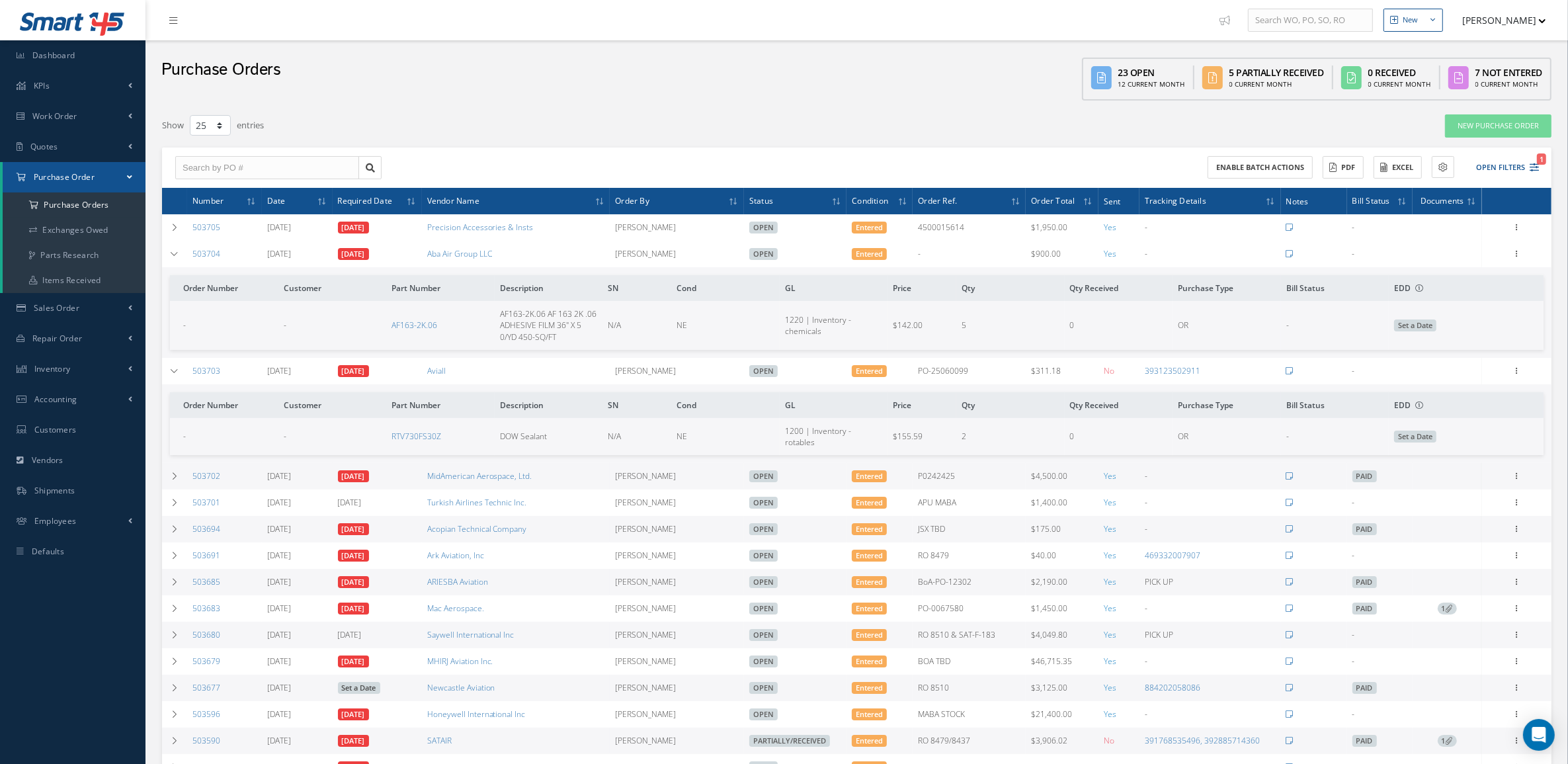
click at [1423, 130] on div "New Purchase Order" at bounding box center [1267, 126] width 587 height 24
drag, startPoint x: 368, startPoint y: 318, endPoint x: 483, endPoint y: 325, distance: 115.2
click at [483, 325] on tr "- - AF163-2K.06 AF163-2K.06 AF 163 2K .06 ADHESIVE FILM 36" X 5 0/YD 450-SQ/FT …" at bounding box center [856, 325] width 1374 height 49
copy tr "AF163-2K.06"
click at [1437, 119] on div "New Purchase Order" at bounding box center [1267, 126] width 587 height 24
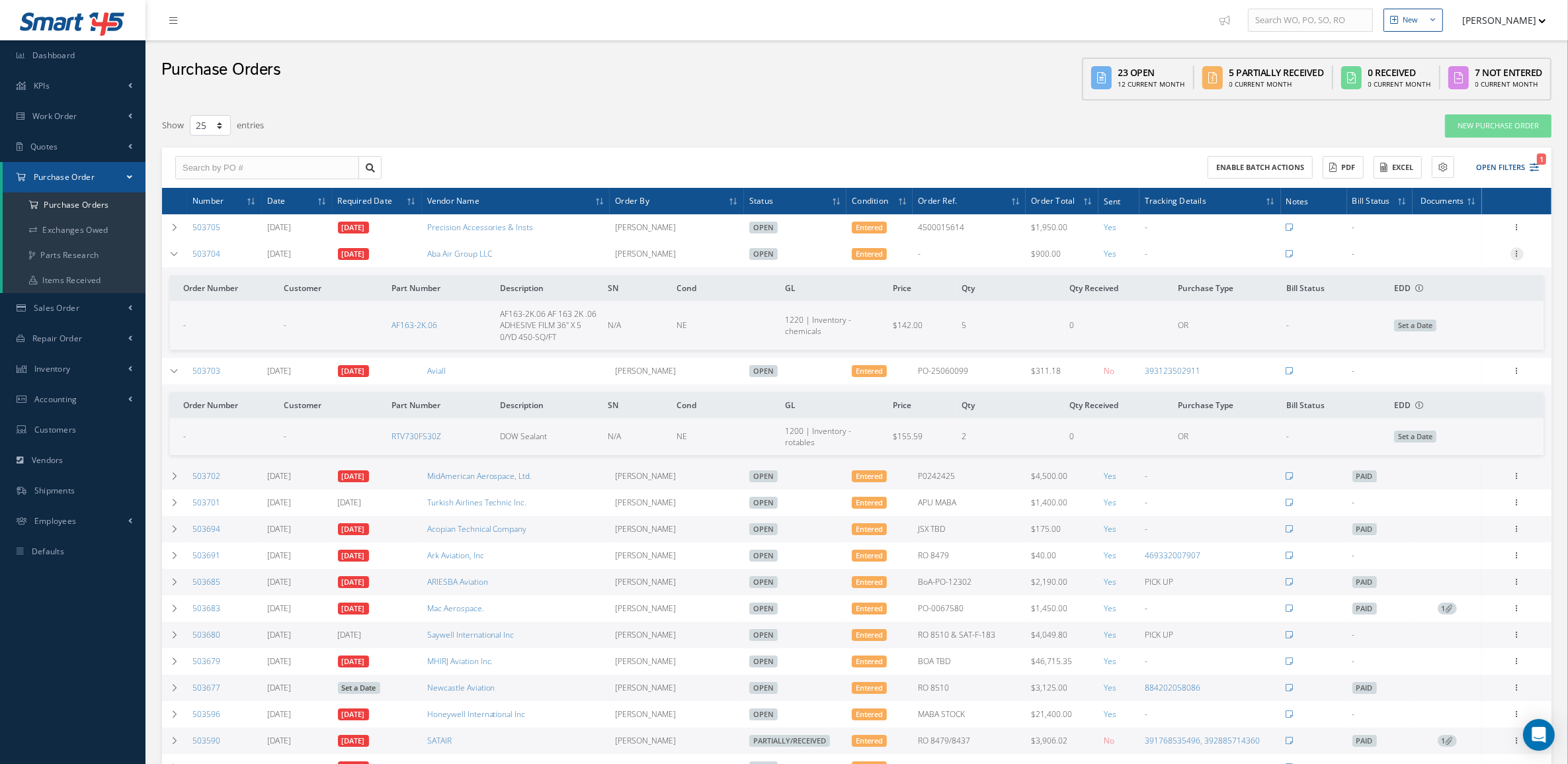
click at [1519, 253] on icon at bounding box center [1518, 252] width 14 height 10
click at [1459, 292] on link "Edit" at bounding box center [1456, 296] width 105 height 17
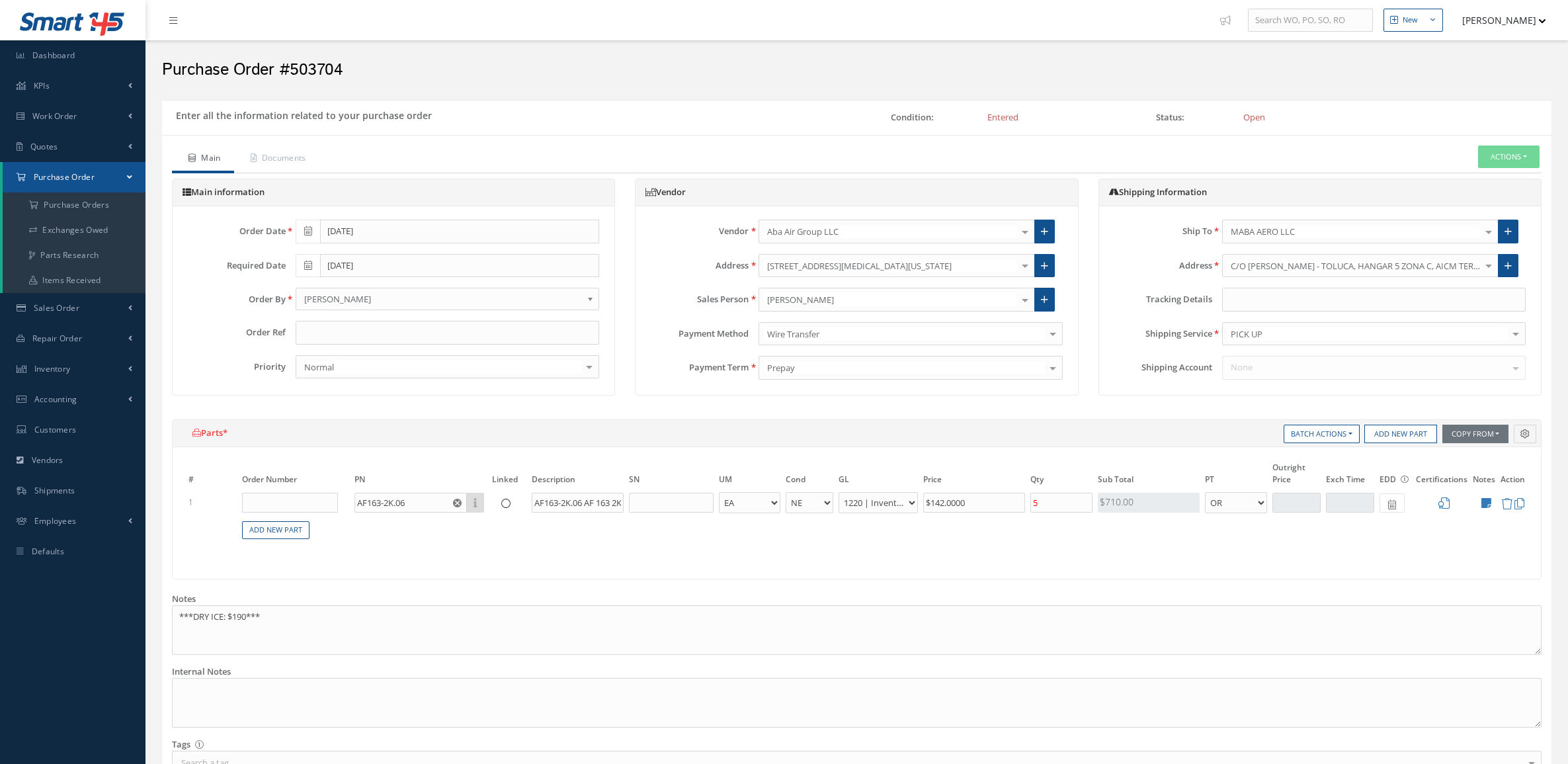
select select "5"
select select "88"
select select "1"
click at [410, 503] on input "AF163-2K.06" at bounding box center [411, 502] width 112 height 20
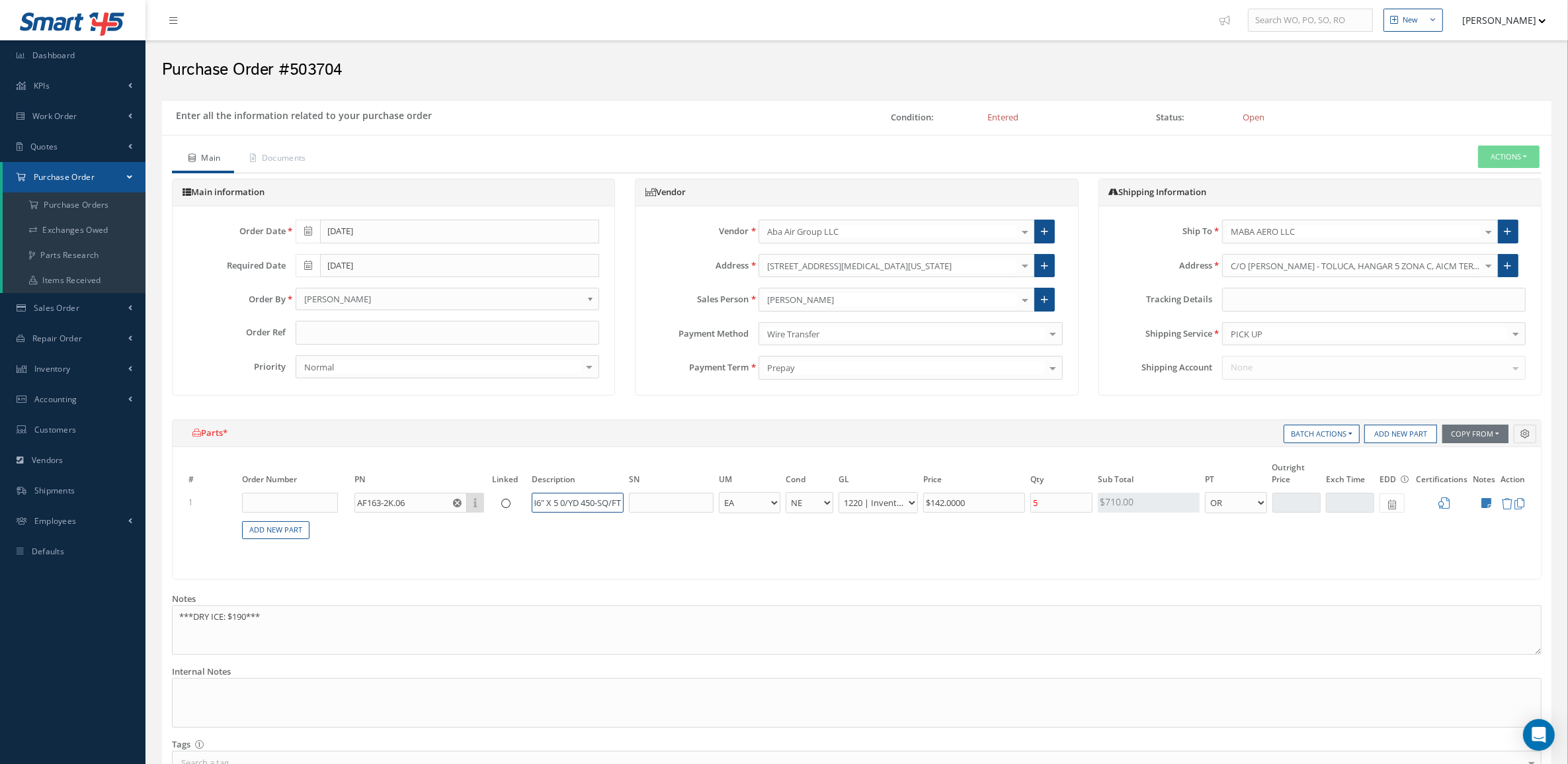
drag, startPoint x: 531, startPoint y: 503, endPoint x: 636, endPoint y: 532, distance: 108.9
click at [636, 532] on table "# Order Number PN Linked Description SN UM Cond GL Price Qty Qty Received Sub T…" at bounding box center [856, 507] width 1342 height 95
click at [562, 503] on input "AF163-2K.06 AF 163 2K .06 ADHESIVE FILM 36" X 5 0/YD 450-SQ/FT" at bounding box center [578, 502] width 92 height 20
click at [639, 534] on table "# Order Number PN Linked Description SN UM Cond GL Price Qty Qty Received Sub T…" at bounding box center [856, 507] width 1342 height 95
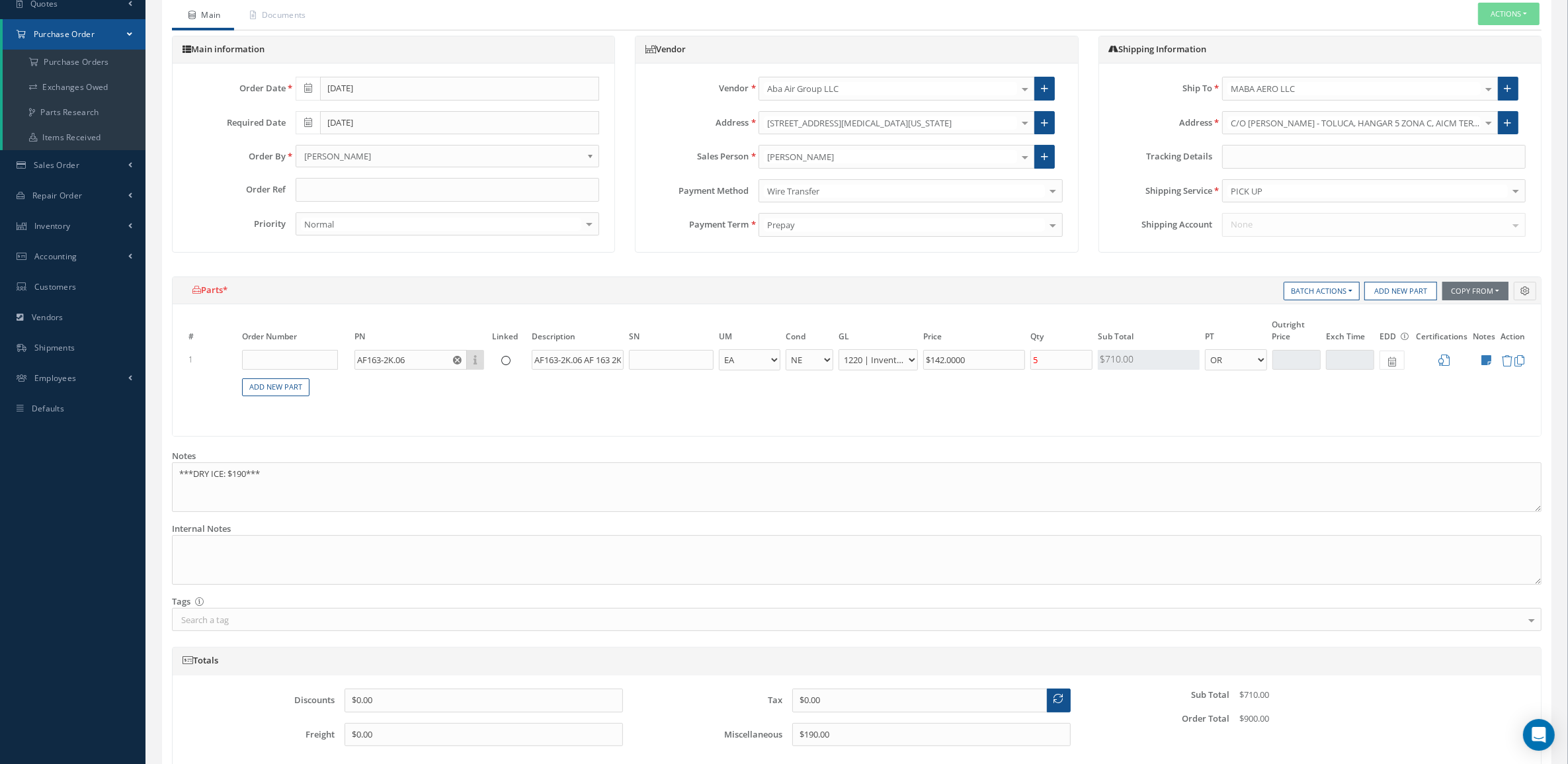
scroll to position [252, 0]
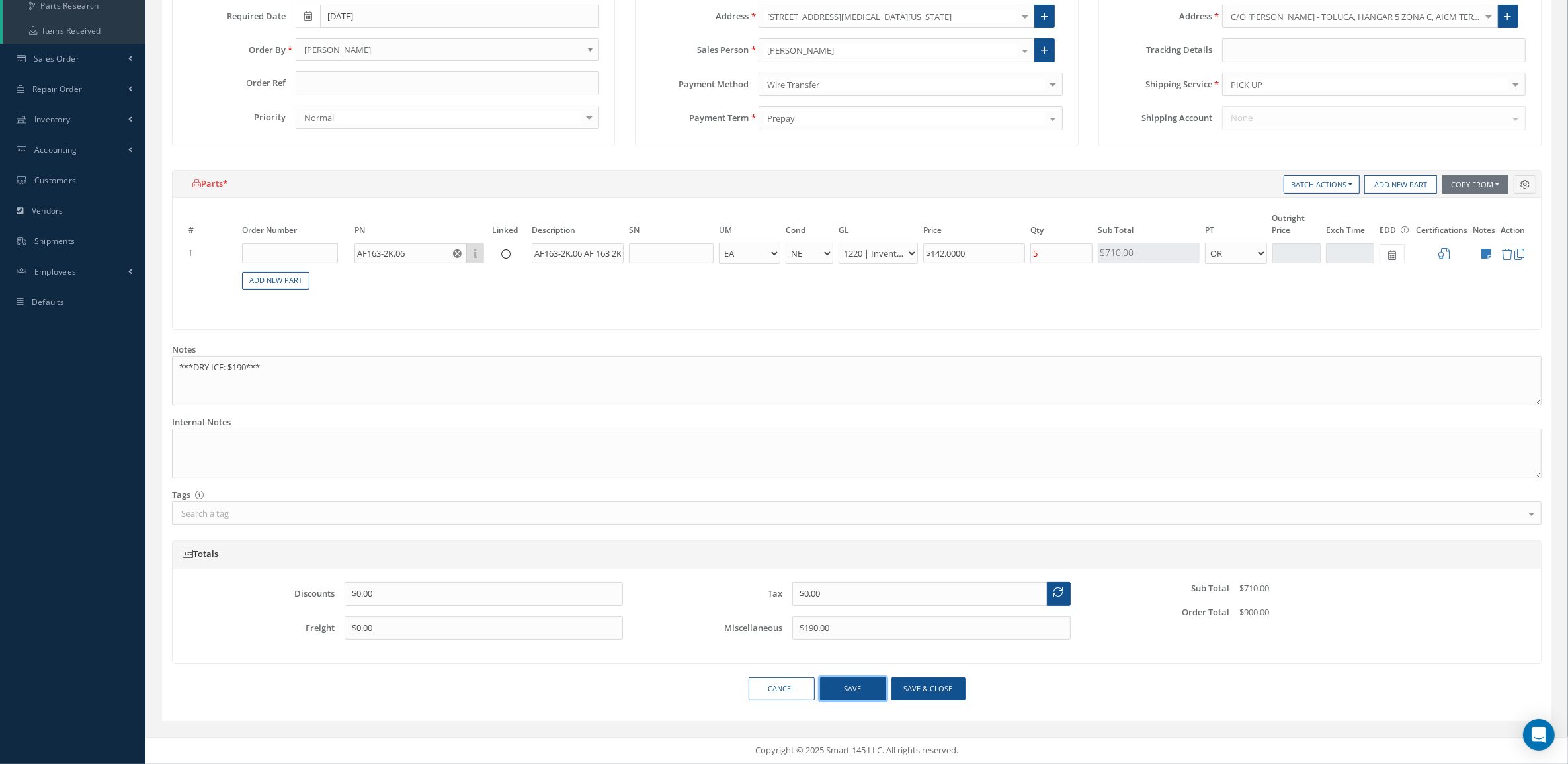
click at [872, 699] on button "Save" at bounding box center [853, 688] width 66 height 23
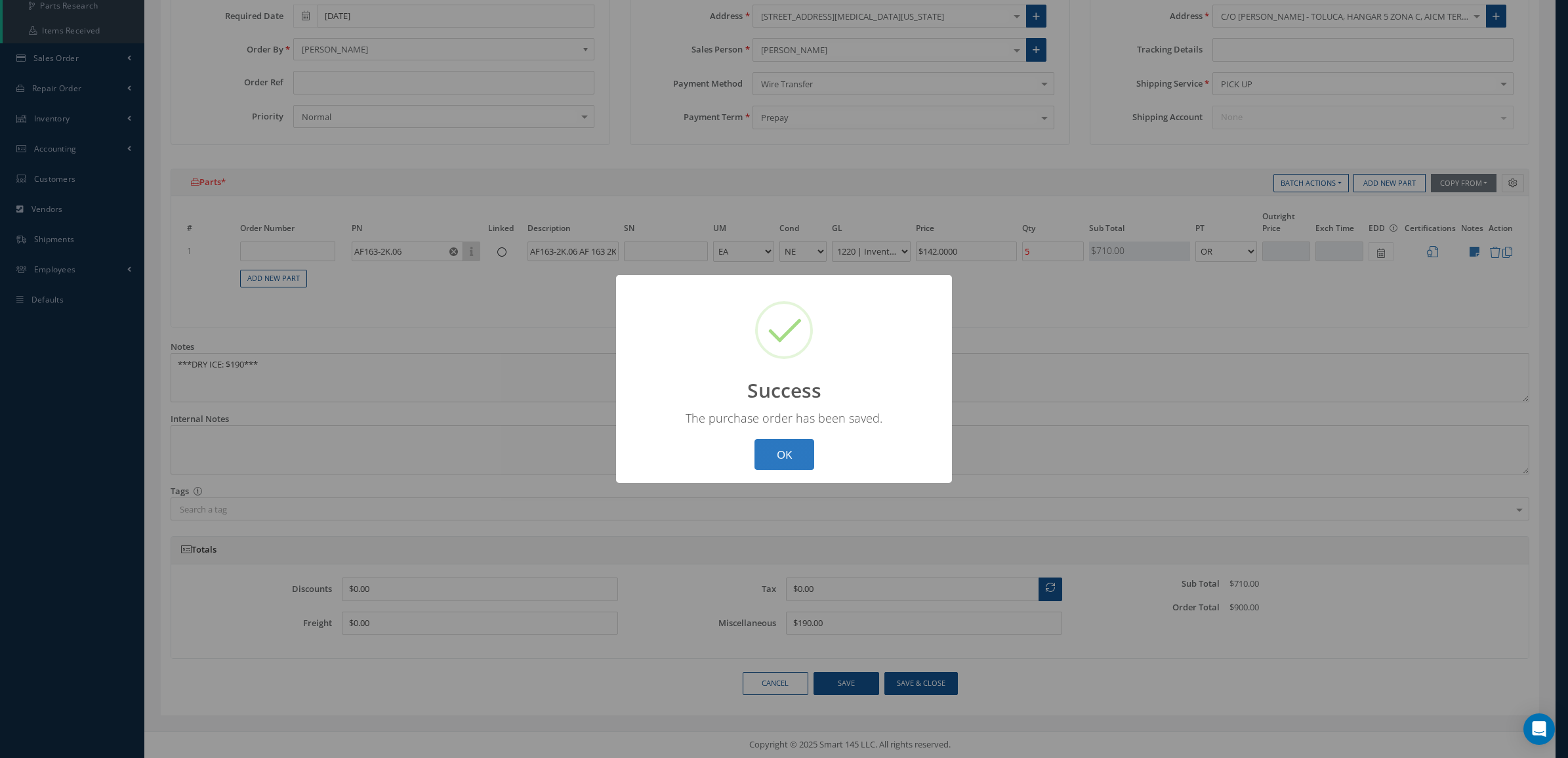
click at [784, 455] on button "OK" at bounding box center [784, 454] width 60 height 30
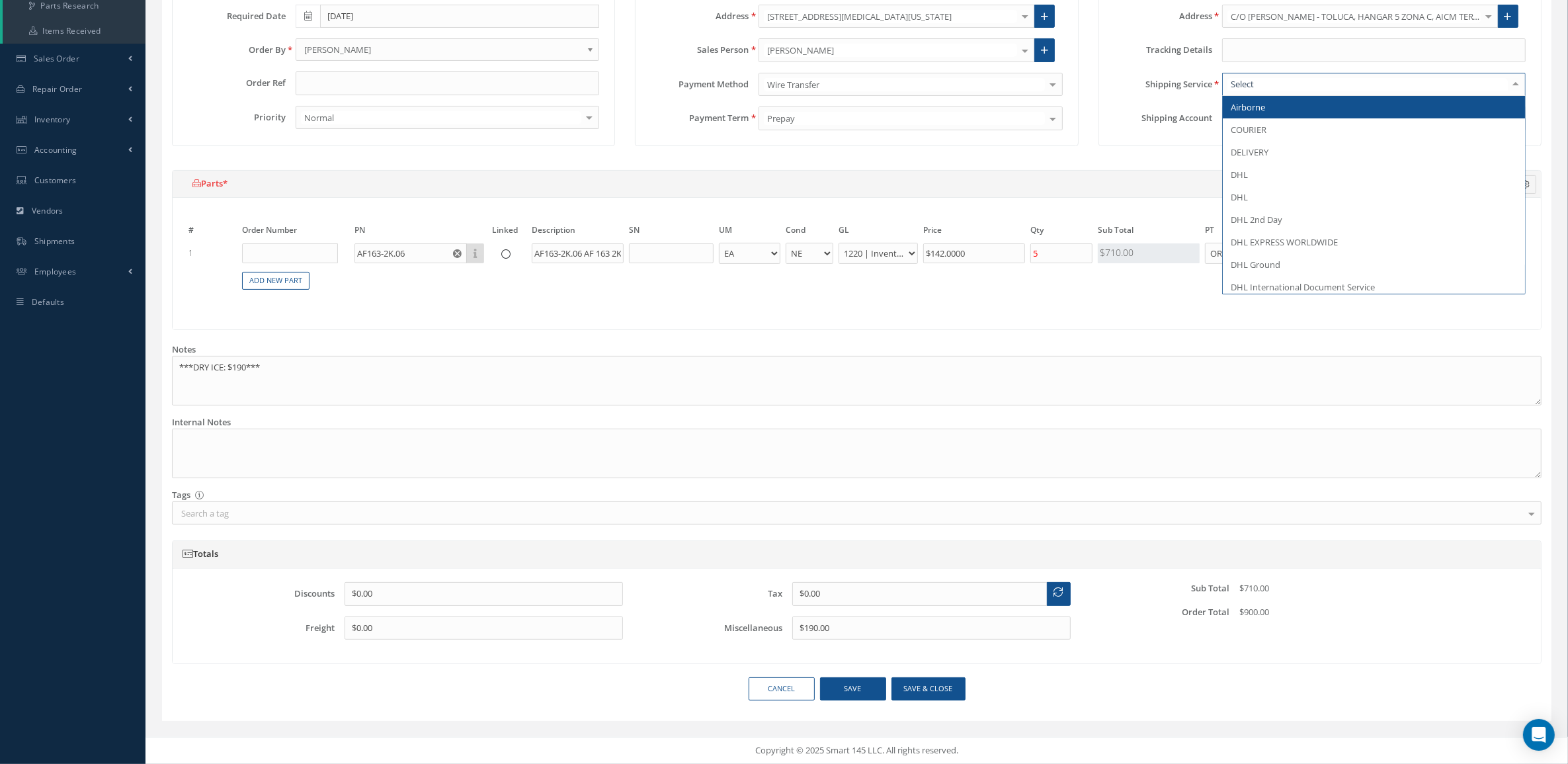
click at [1547, 125] on div "Shipping Information Ship To MABA AERO LLC 1 Vision Aviation 21 AIR 360 CORPORA…" at bounding box center [1320, 44] width 463 height 230
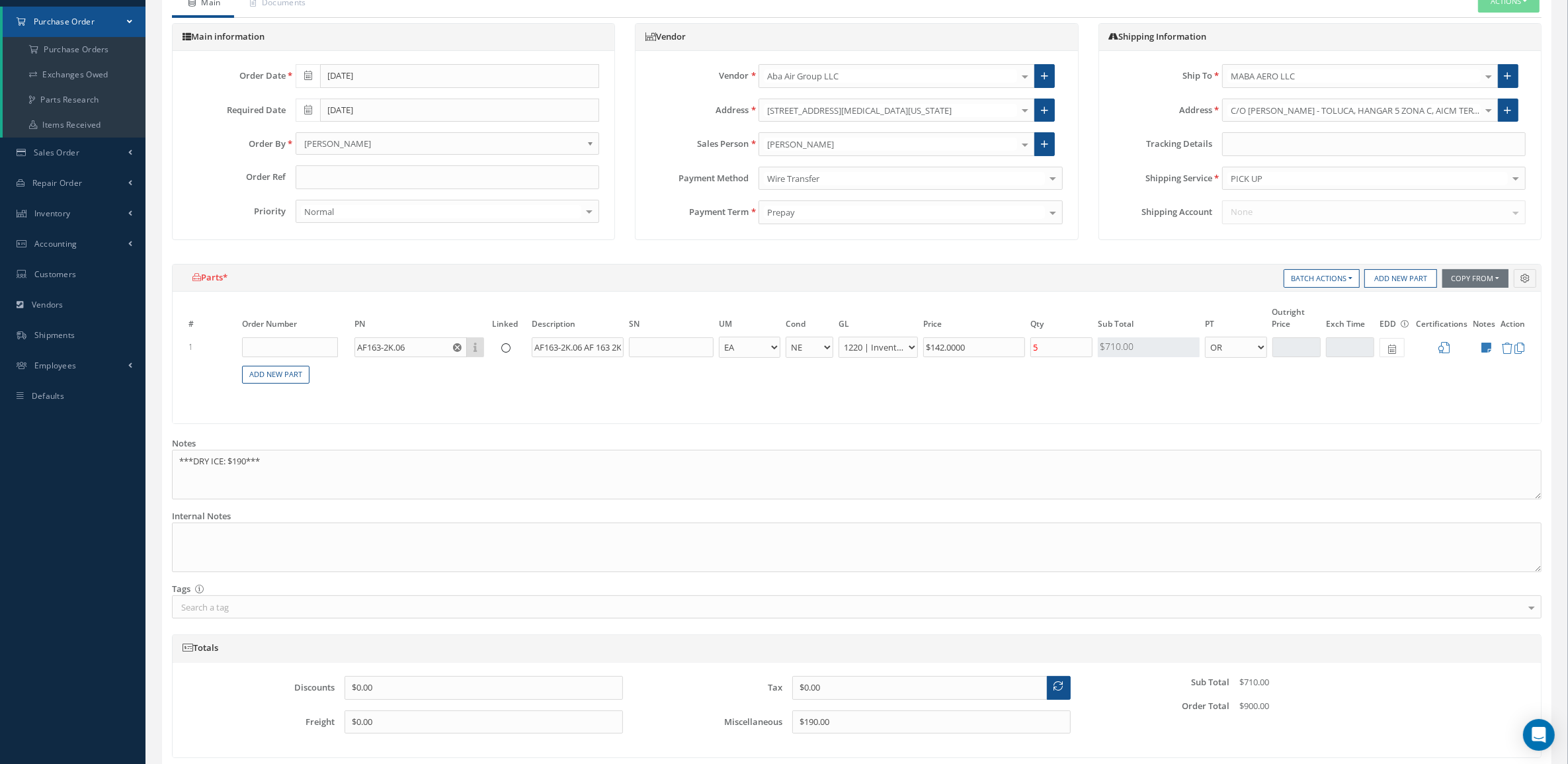
scroll to position [4, 0]
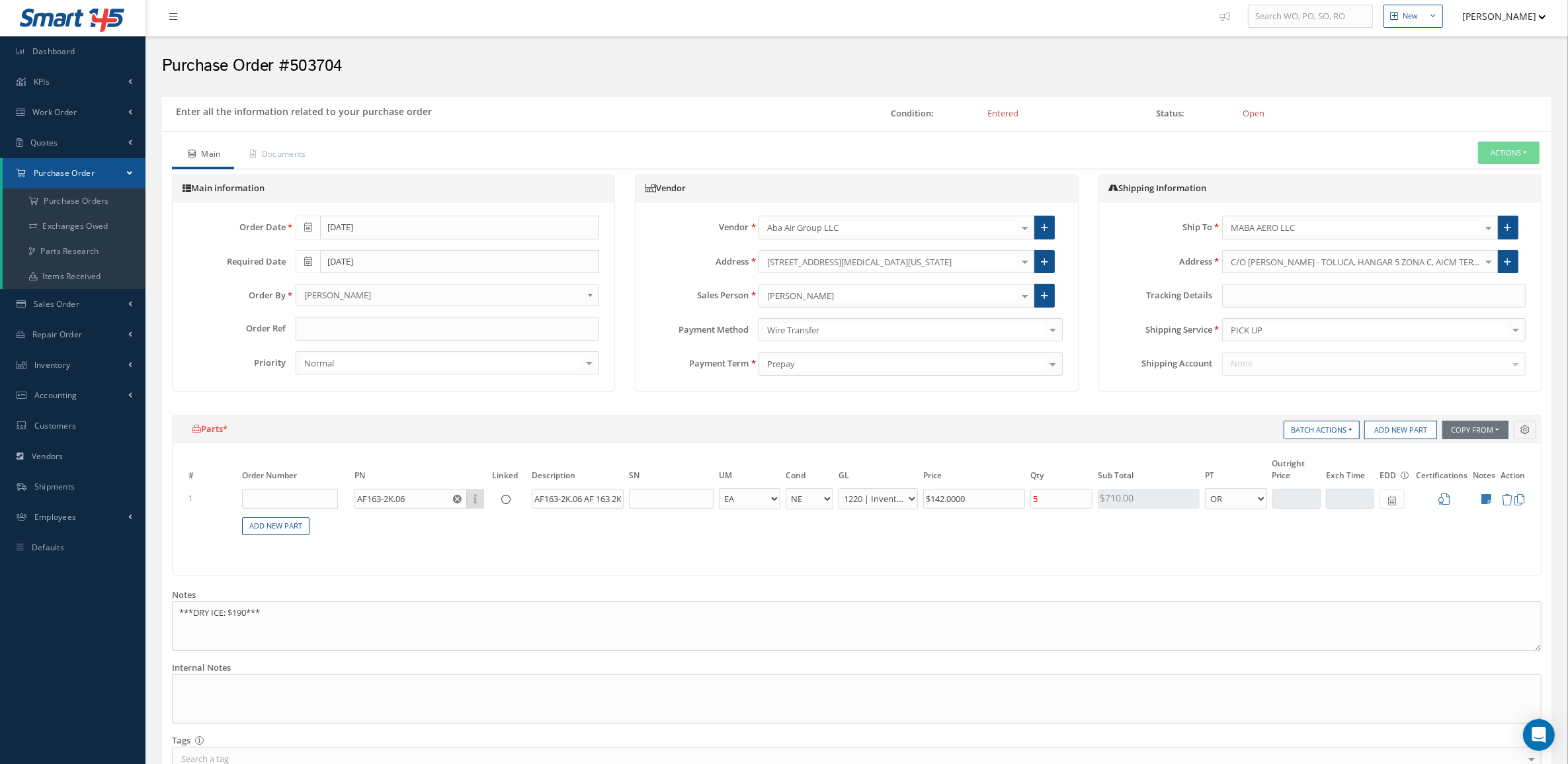
click at [1178, 405] on div "Main information Order Date 09/11/2025 Required Date 09/11/2025 Order By Albert…" at bounding box center [856, 295] width 1390 height 241
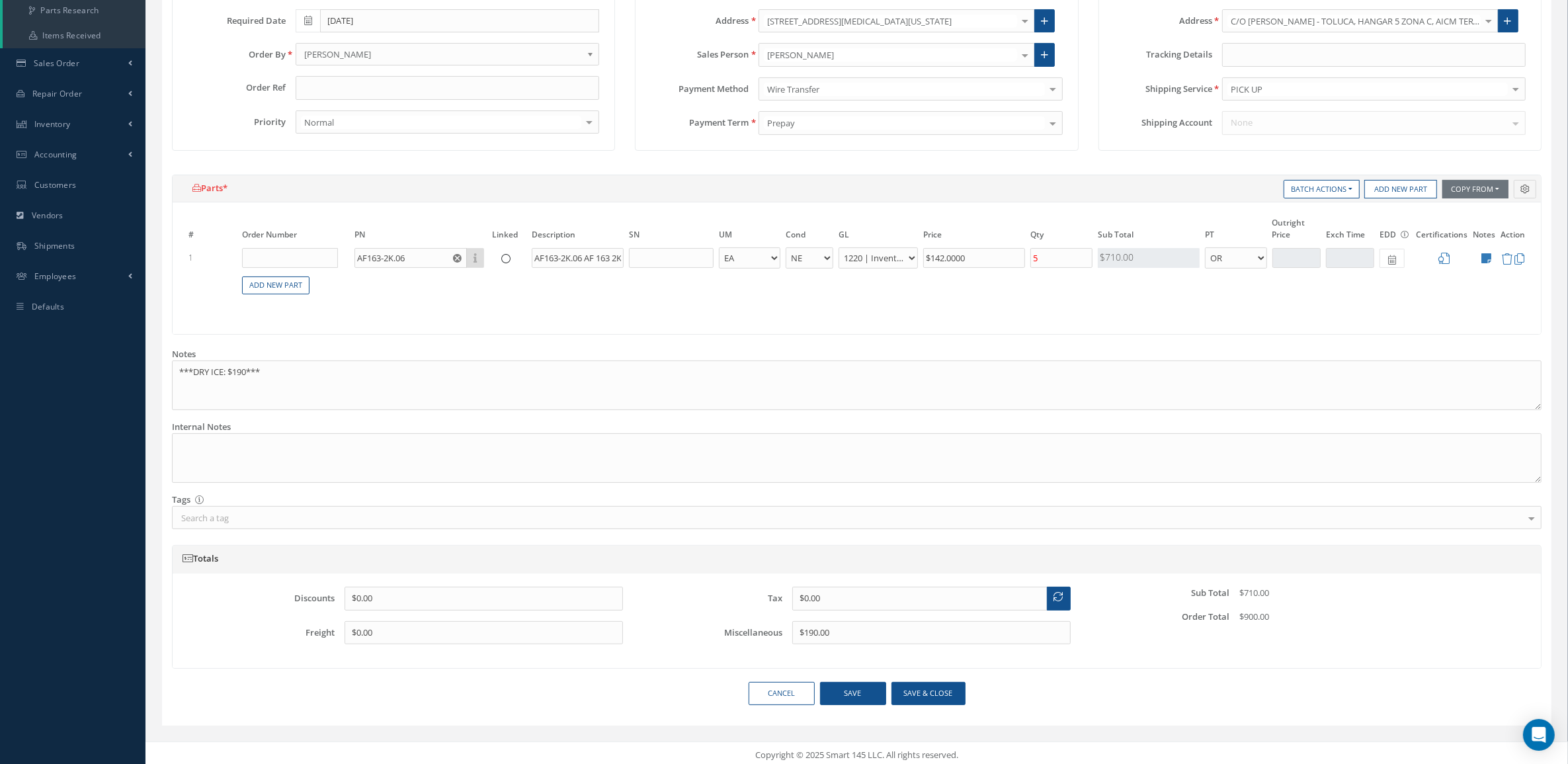
scroll to position [252, 0]
click at [1500, 334] on div "Batch Actions Multi-WO Purchase Add New Part Copy From Work Orders Sales Orders…" at bounding box center [856, 256] width 1390 height 173
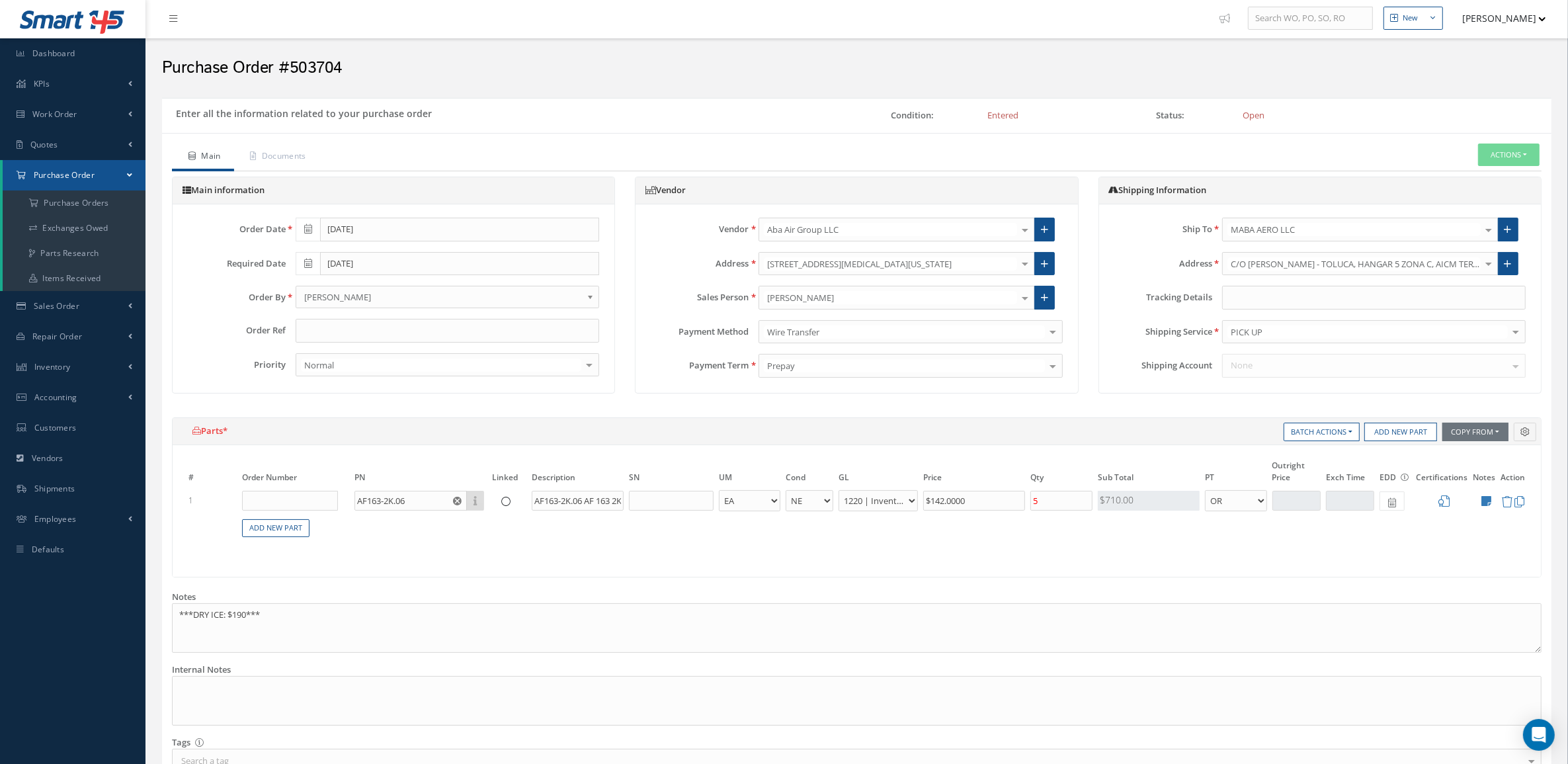
scroll to position [0, 0]
click at [1282, 403] on div "Shipping Information Ship To MABA AERO LLC 1 Vision Aviation 21 AIR 360 CORPORA…" at bounding box center [1320, 294] width 463 height 230
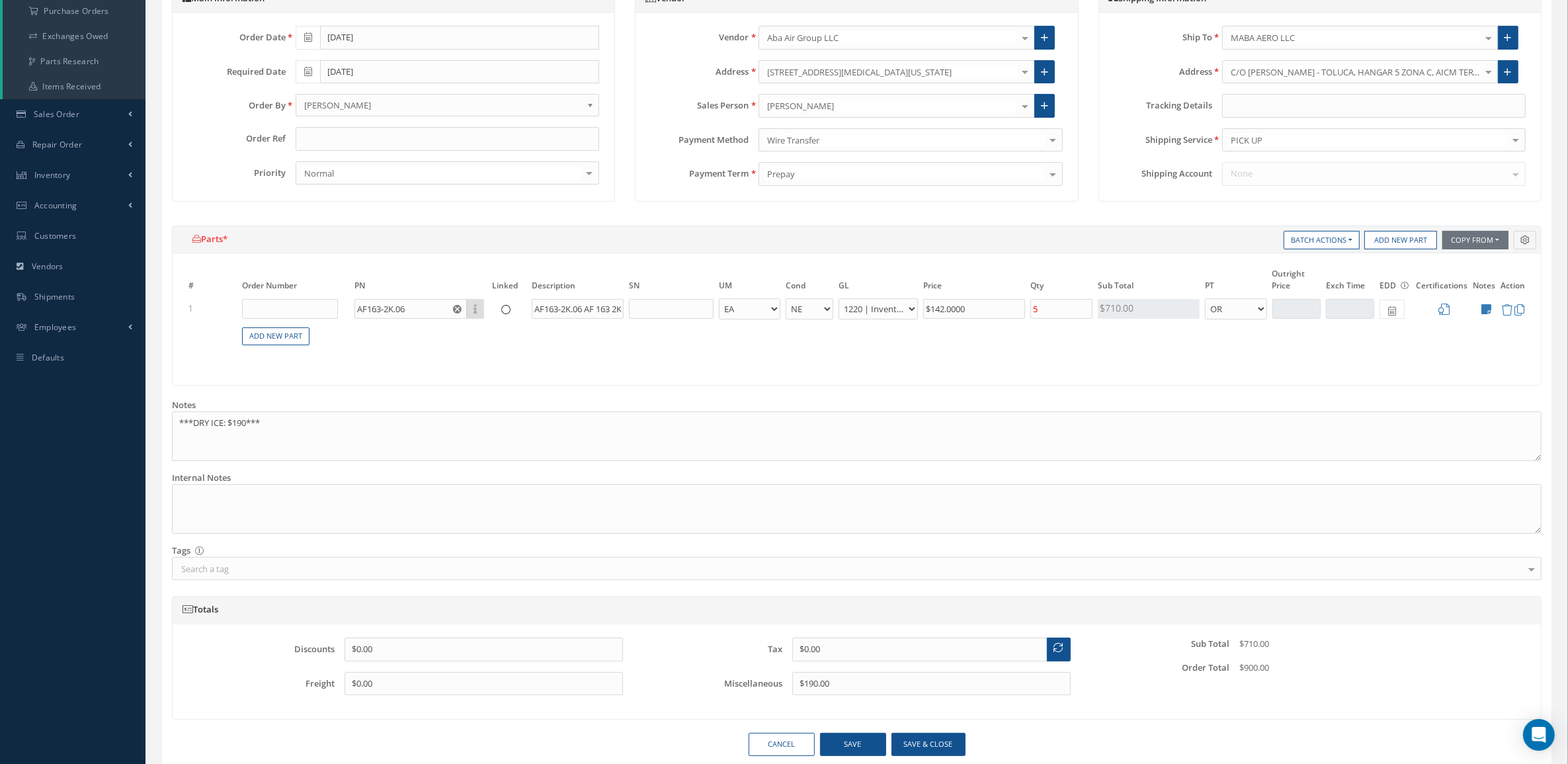
scroll to position [87, 0]
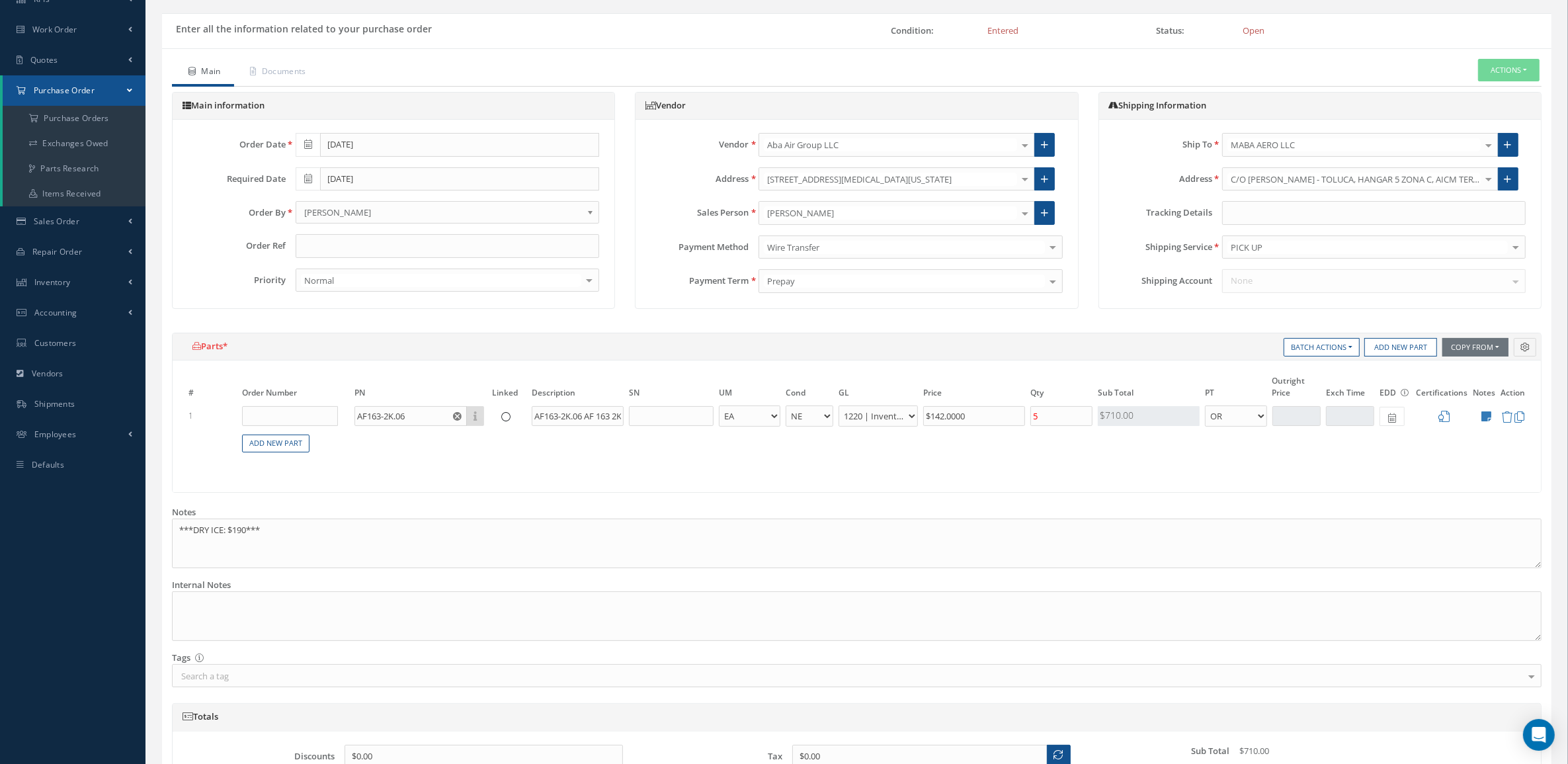
click at [1450, 462] on table "# Order Number PN Linked Description SN UM Cond GL Price Qty Qty Received Sub T…" at bounding box center [856, 421] width 1342 height 95
click at [551, 421] on input "AF163-2K.06 AF 163 2K .06 ADHESIVE FILM 36" X 1/YD 450-SQ/FT" at bounding box center [578, 416] width 92 height 20
drag, startPoint x: 551, startPoint y: 421, endPoint x: 666, endPoint y: 434, distance: 115.7
click at [666, 434] on table "# Order Number PN Linked Description SN UM Cond GL Price Qty Qty Received Sub T…" at bounding box center [856, 421] width 1342 height 95
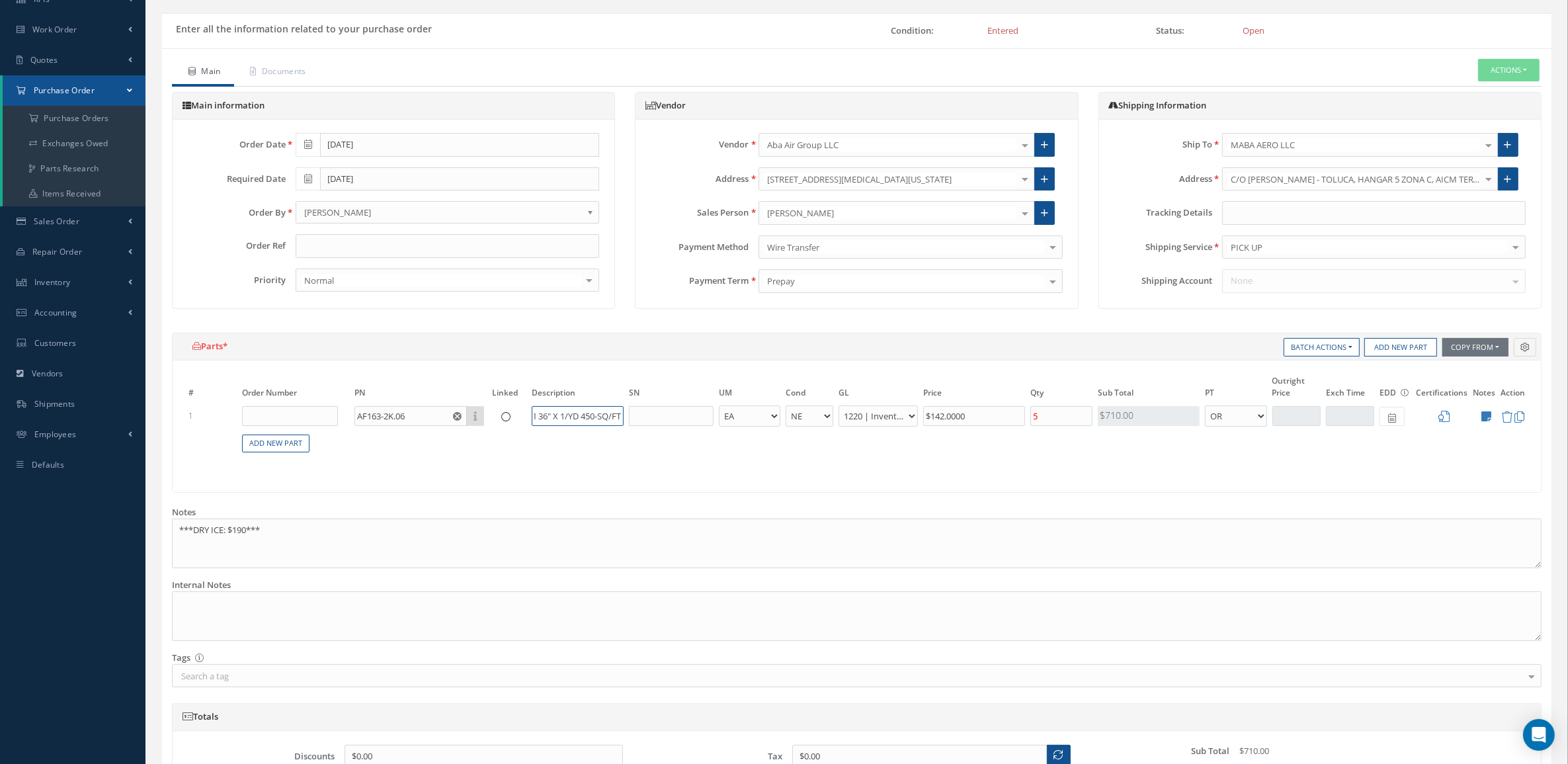
drag, startPoint x: 581, startPoint y: 414, endPoint x: 666, endPoint y: 415, distance: 85.0
click at [666, 415] on tr "1 AF163-2K.06 Part Number Description AF163-2K.06 AF 163 2K .06 ADHESIVE FILM 3…" at bounding box center [856, 416] width 1342 height 25
drag, startPoint x: 579, startPoint y: 416, endPoint x: 705, endPoint y: 428, distance: 126.6
click at [705, 428] on tr "1 AF163-2K.06 Part Number Description AF163-2K.06 AF 163 2K .06 ADHESIVE FILM 3…" at bounding box center [856, 416] width 1342 height 25
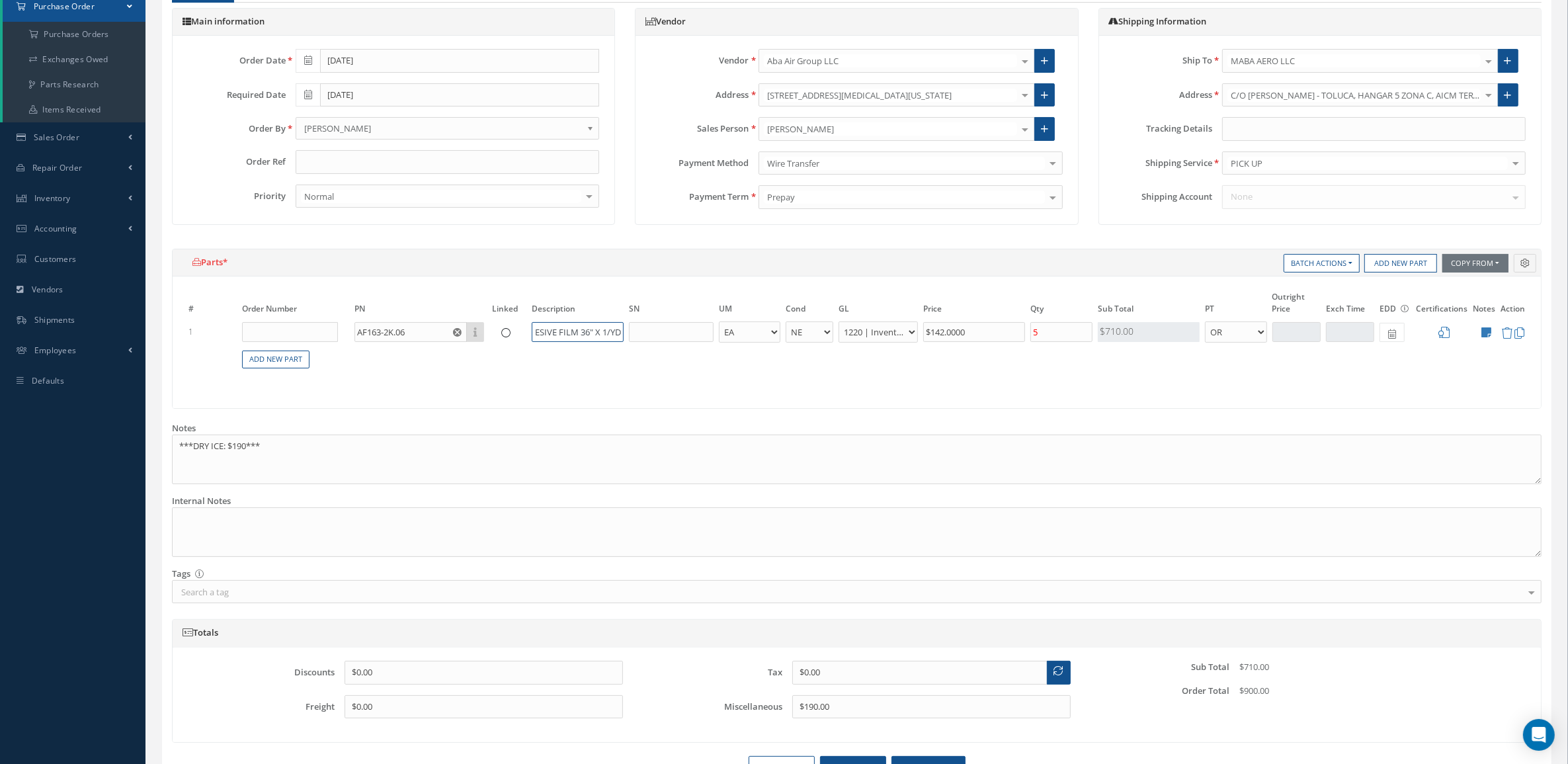
scroll to position [252, 0]
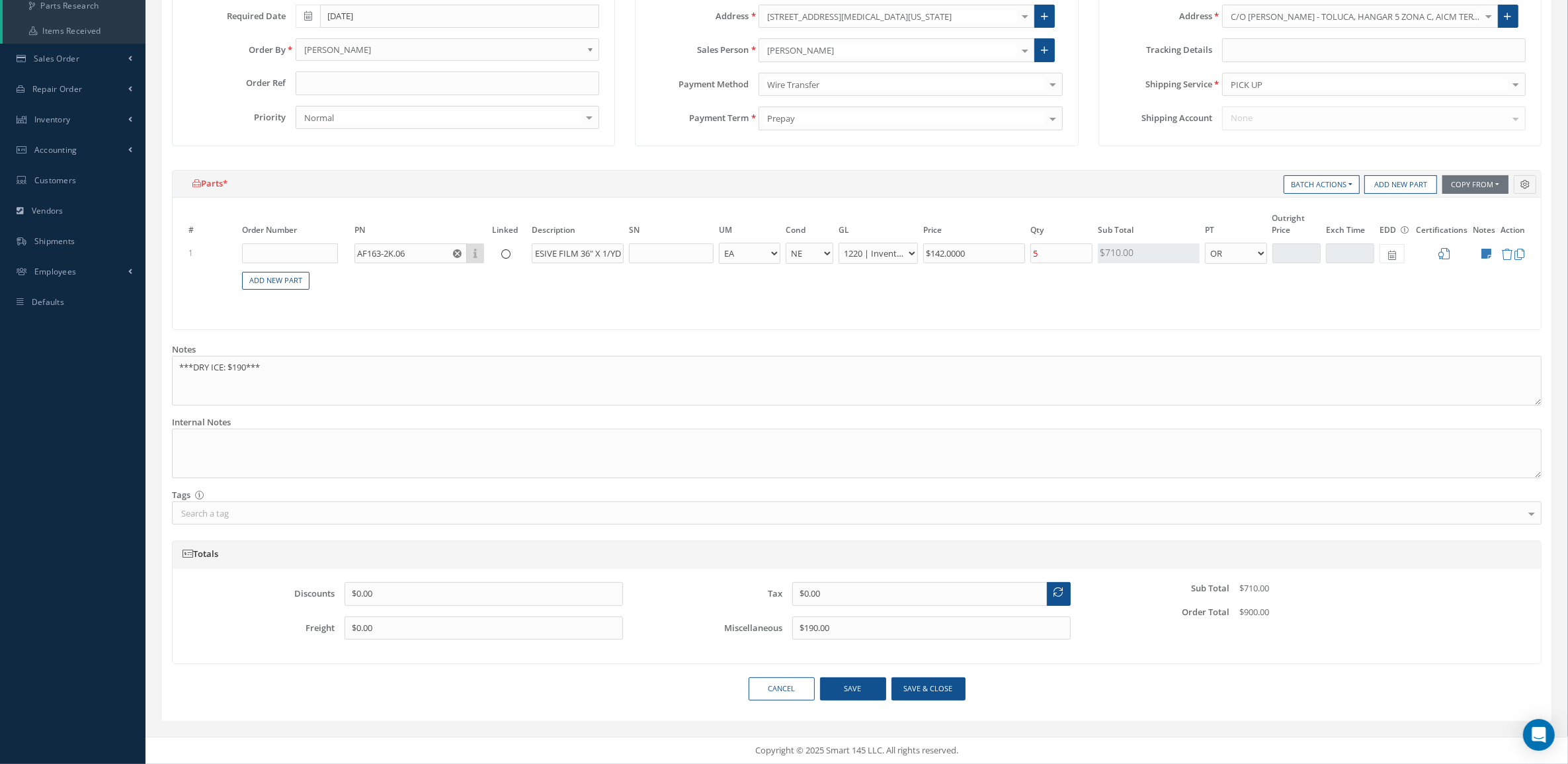
type input "AF163-2K.06 AF 163 2K .06 ADHESIVE FILM 36" X 1/YD"
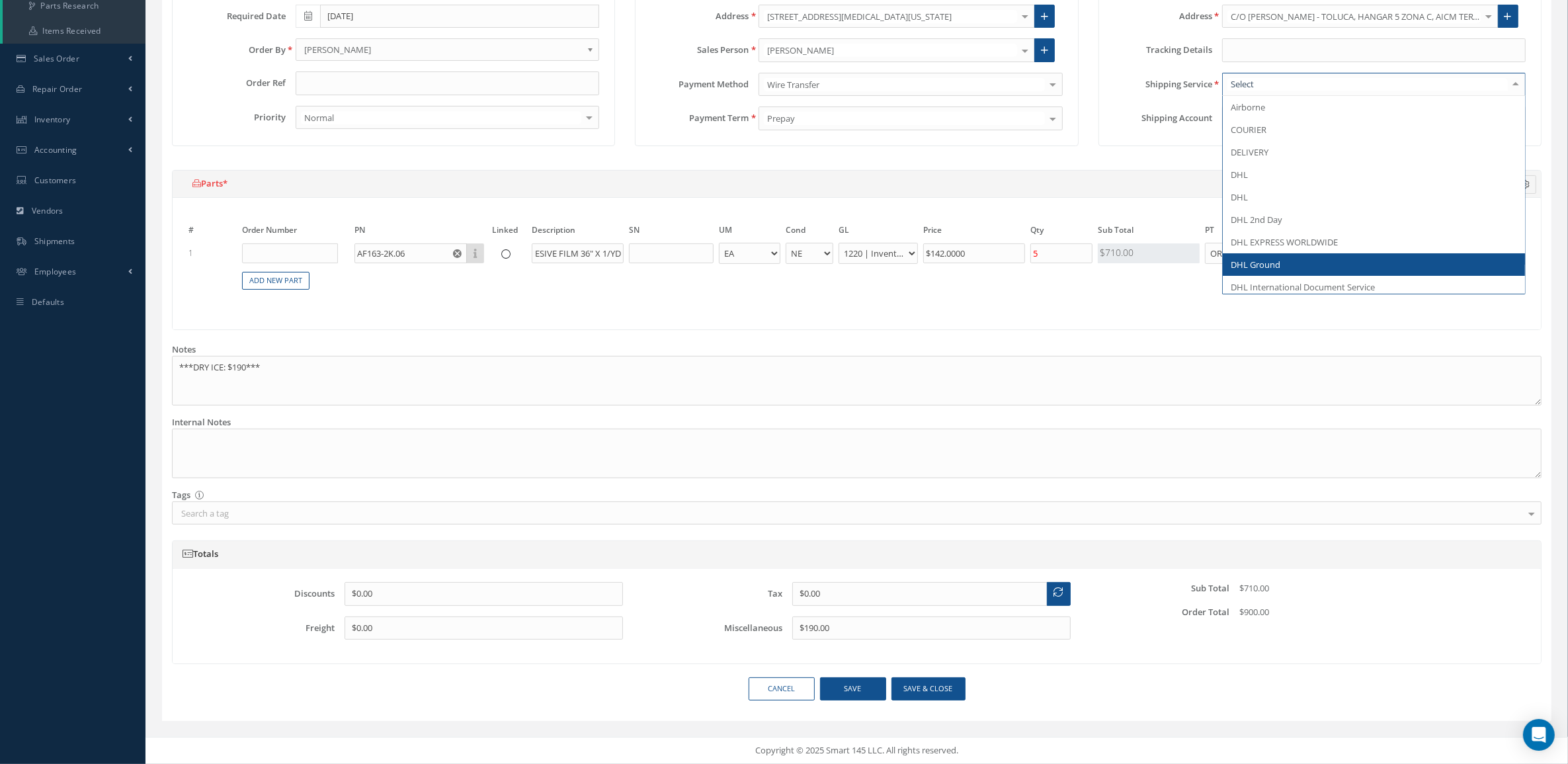
scroll to position [0, 0]
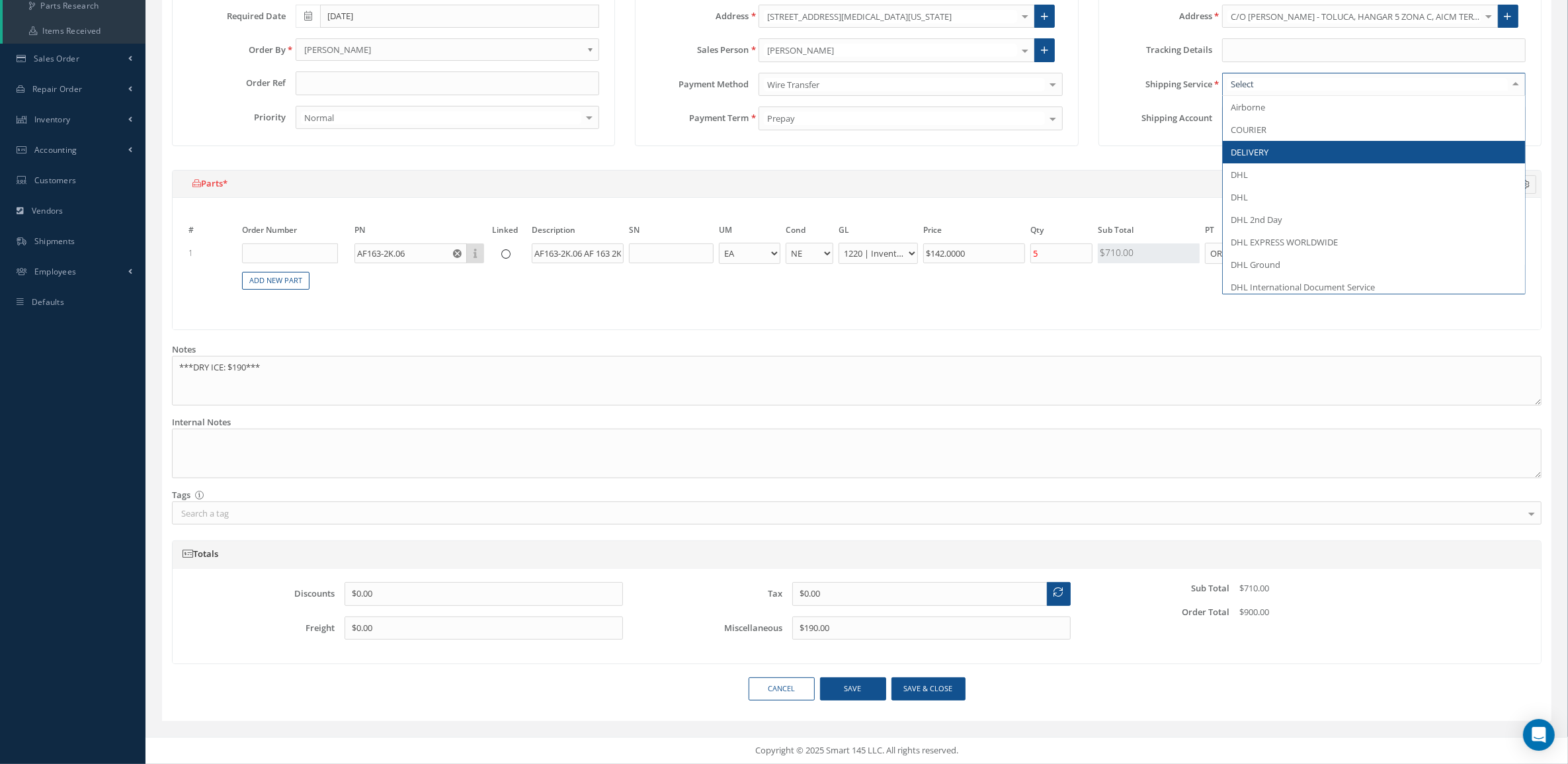
click at [1274, 149] on span "DELIVERY" at bounding box center [1374, 152] width 303 height 22
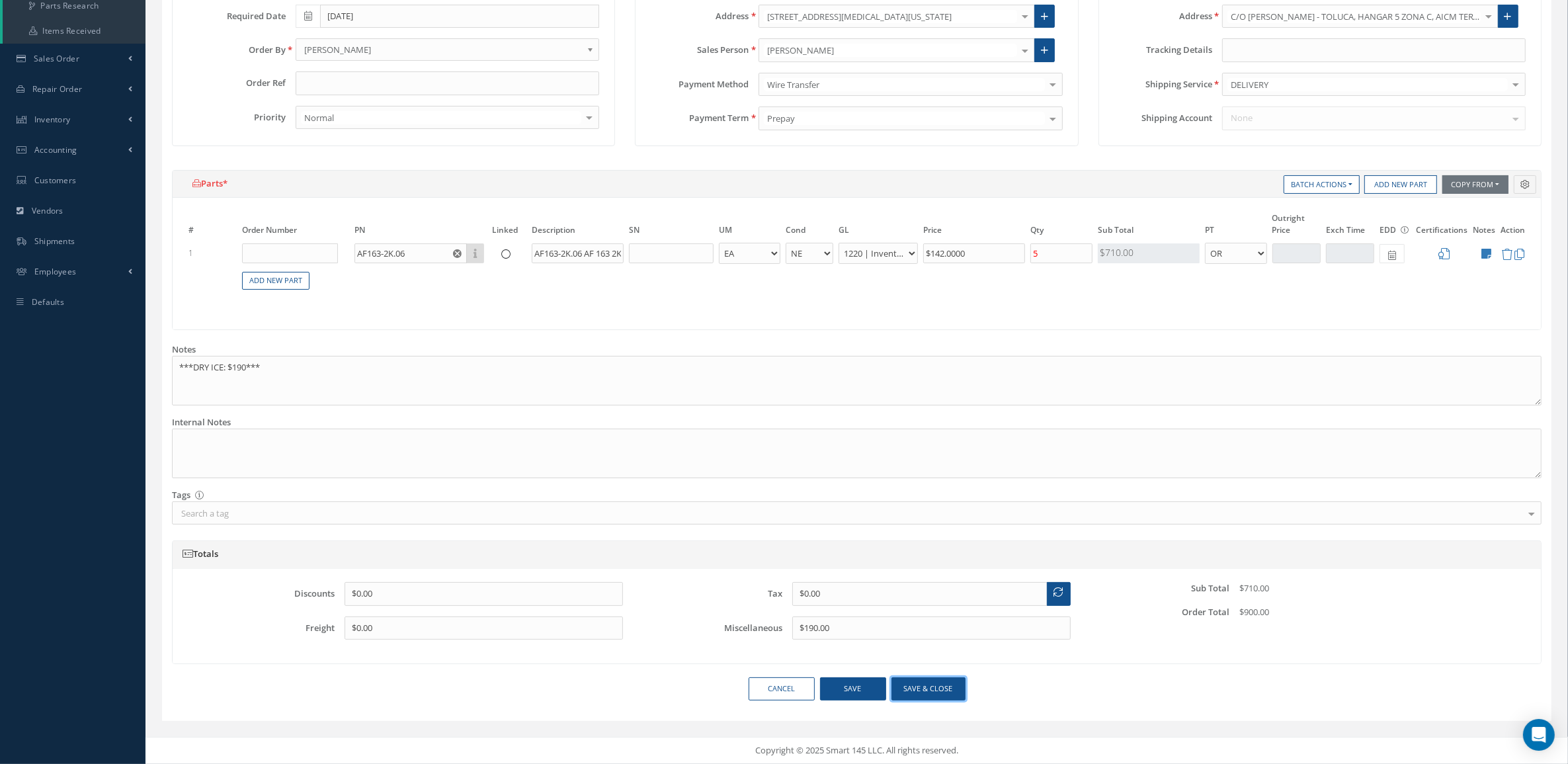
click at [919, 689] on button "Save & close" at bounding box center [928, 688] width 74 height 23
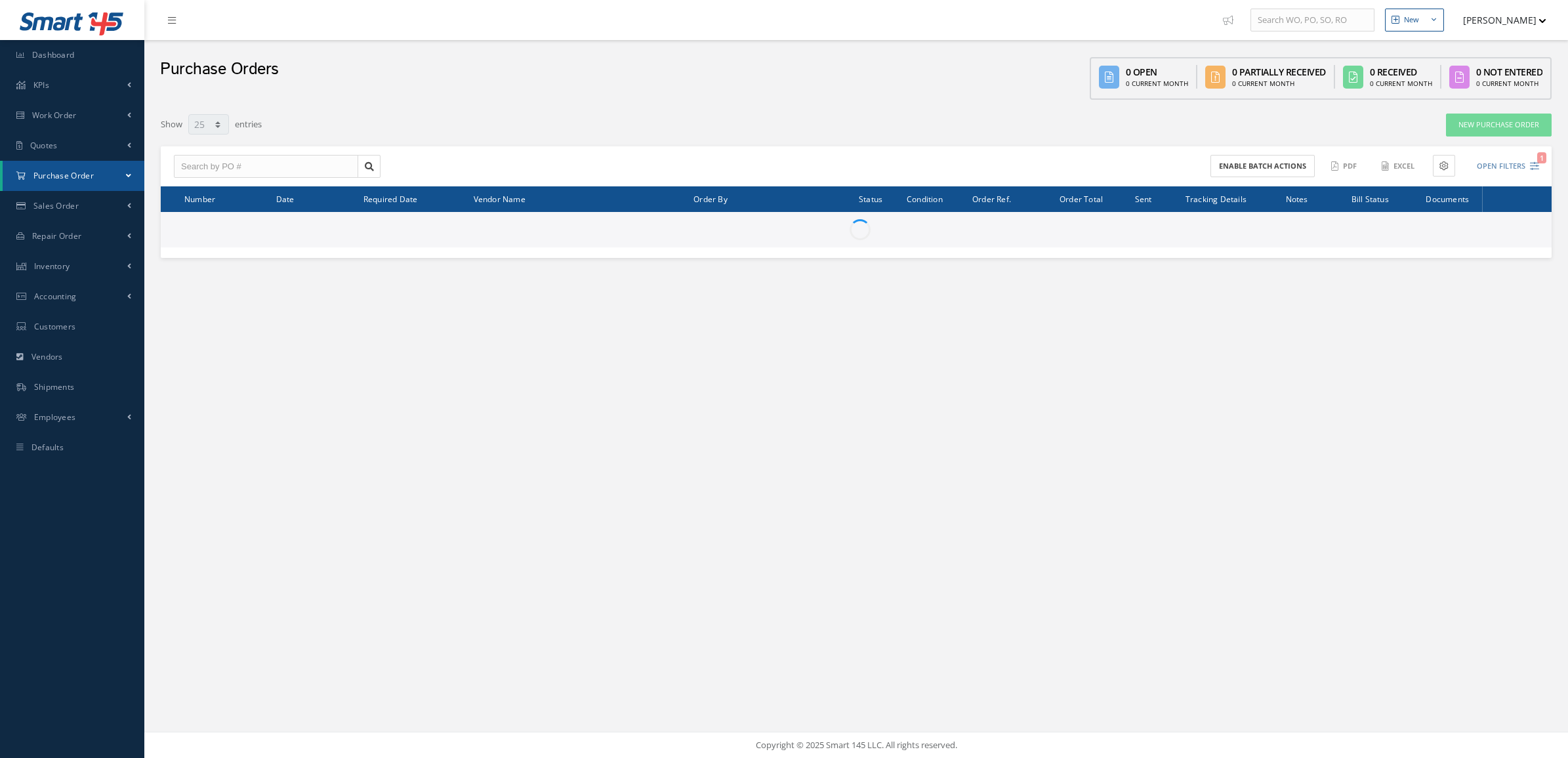
select select "25"
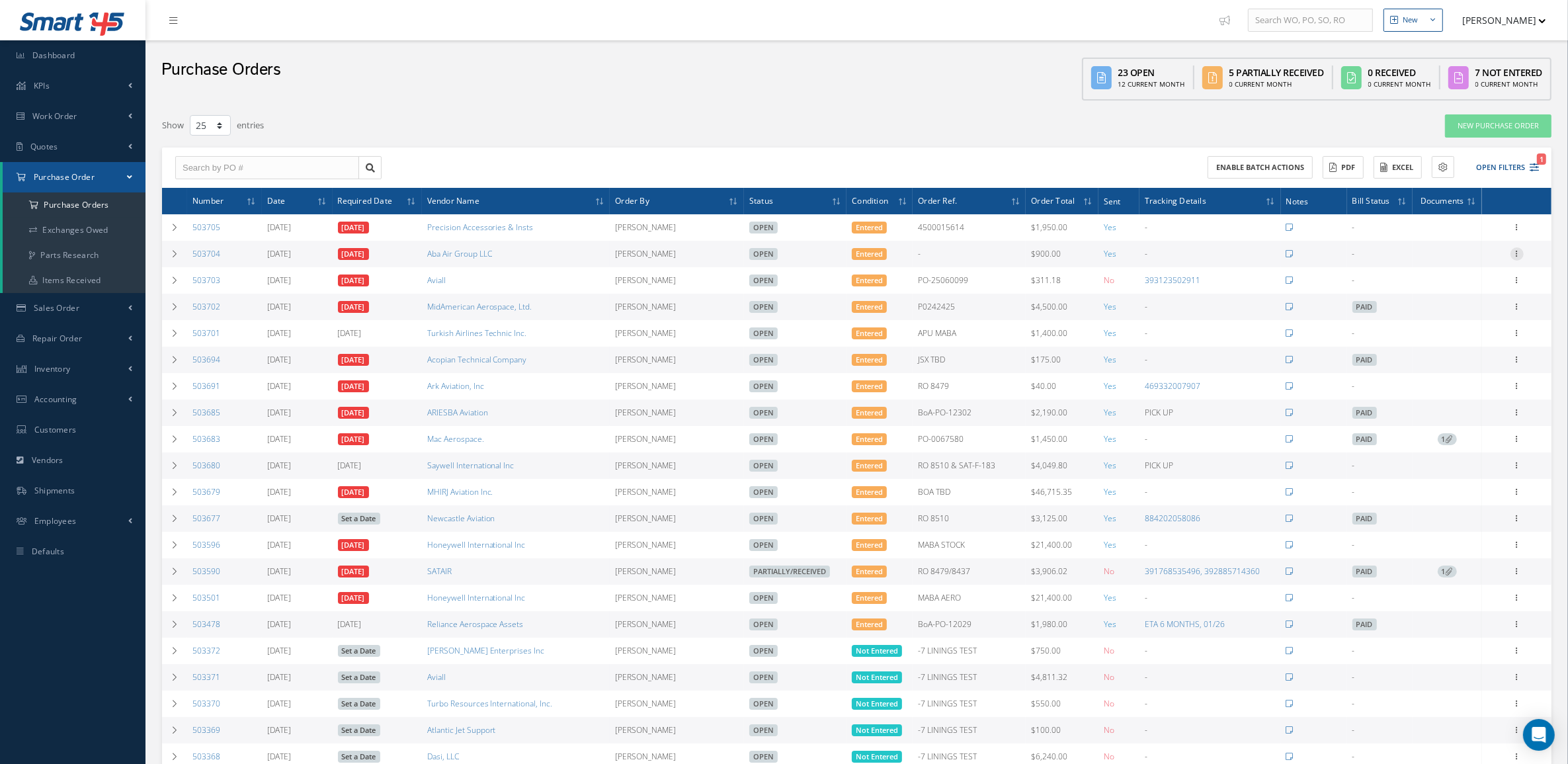
click at [1517, 258] on icon at bounding box center [1518, 252] width 14 height 10
click at [1364, 451] on link "Print Purchase Order" at bounding box center [1359, 439] width 99 height 37
click at [1471, 296] on link "Edit" at bounding box center [1456, 296] width 105 height 17
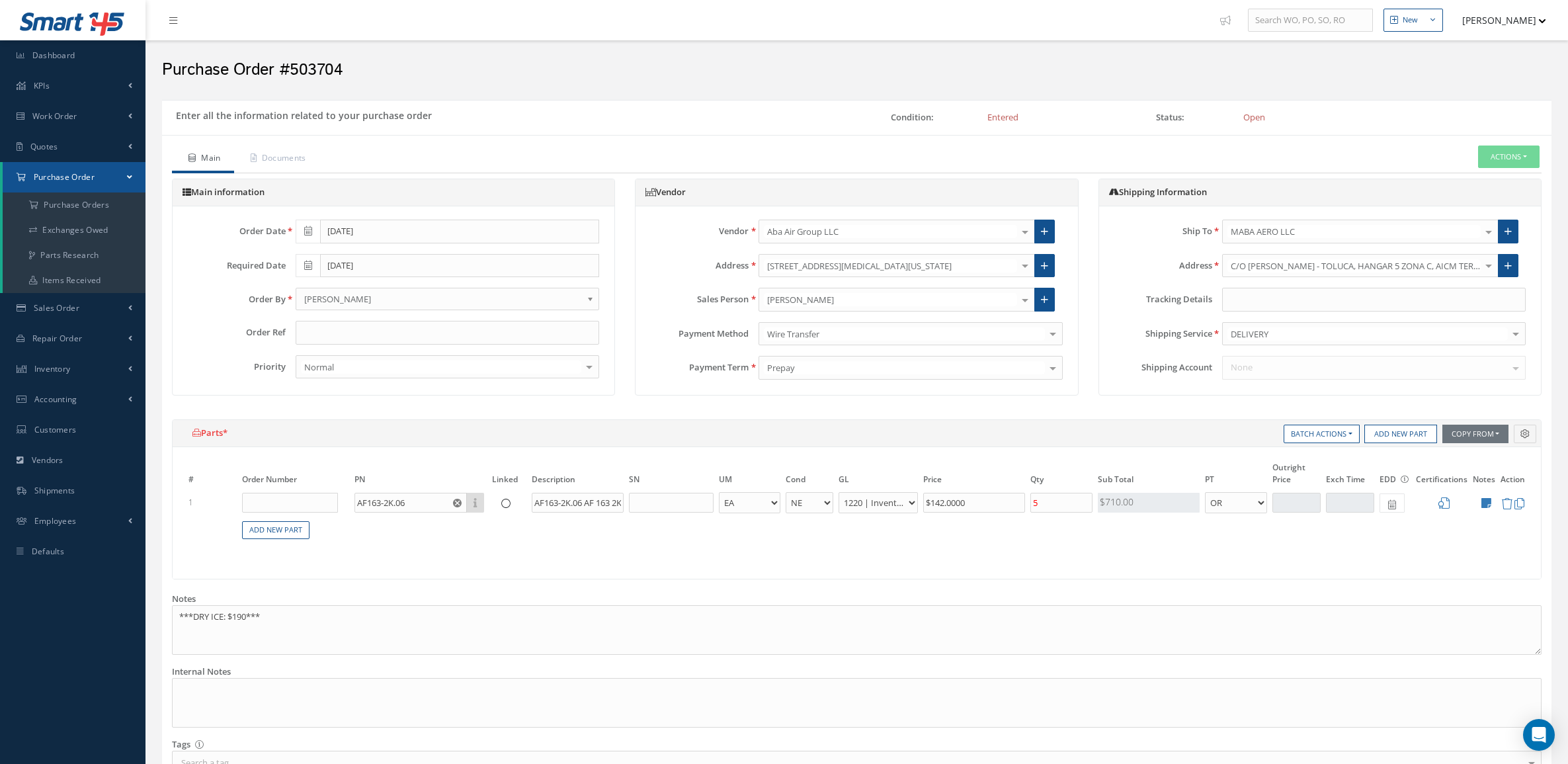
select select "5"
select select "88"
select select "1"
click at [1490, 504] on icon at bounding box center [1487, 503] width 10 height 11
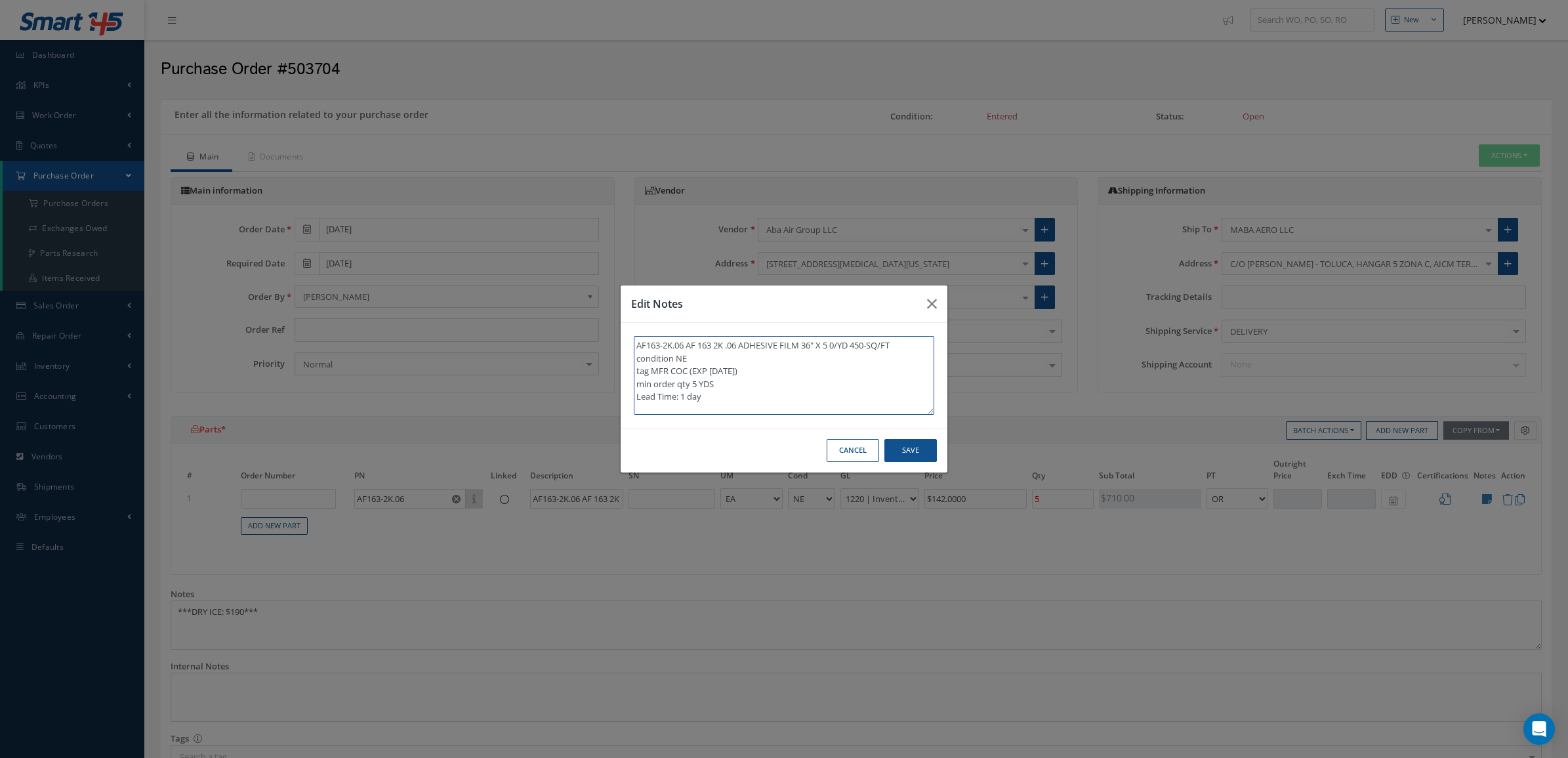
drag, startPoint x: 691, startPoint y: 357, endPoint x: 617, endPoint y: 324, distance: 81.0
click at [617, 324] on div "Edit Notes AF163-2K.06 AF 163 2K .06 ADHESIVE FILM 36" X 5 0/YD 450-SQ/FT condi…" at bounding box center [784, 379] width 1568 height 758
type textarea "tag MFR COC (EXP [DATE]) min order qty 5 YDS Lead Time: 1 day"
click at [896, 441] on button "Save" at bounding box center [910, 450] width 52 height 23
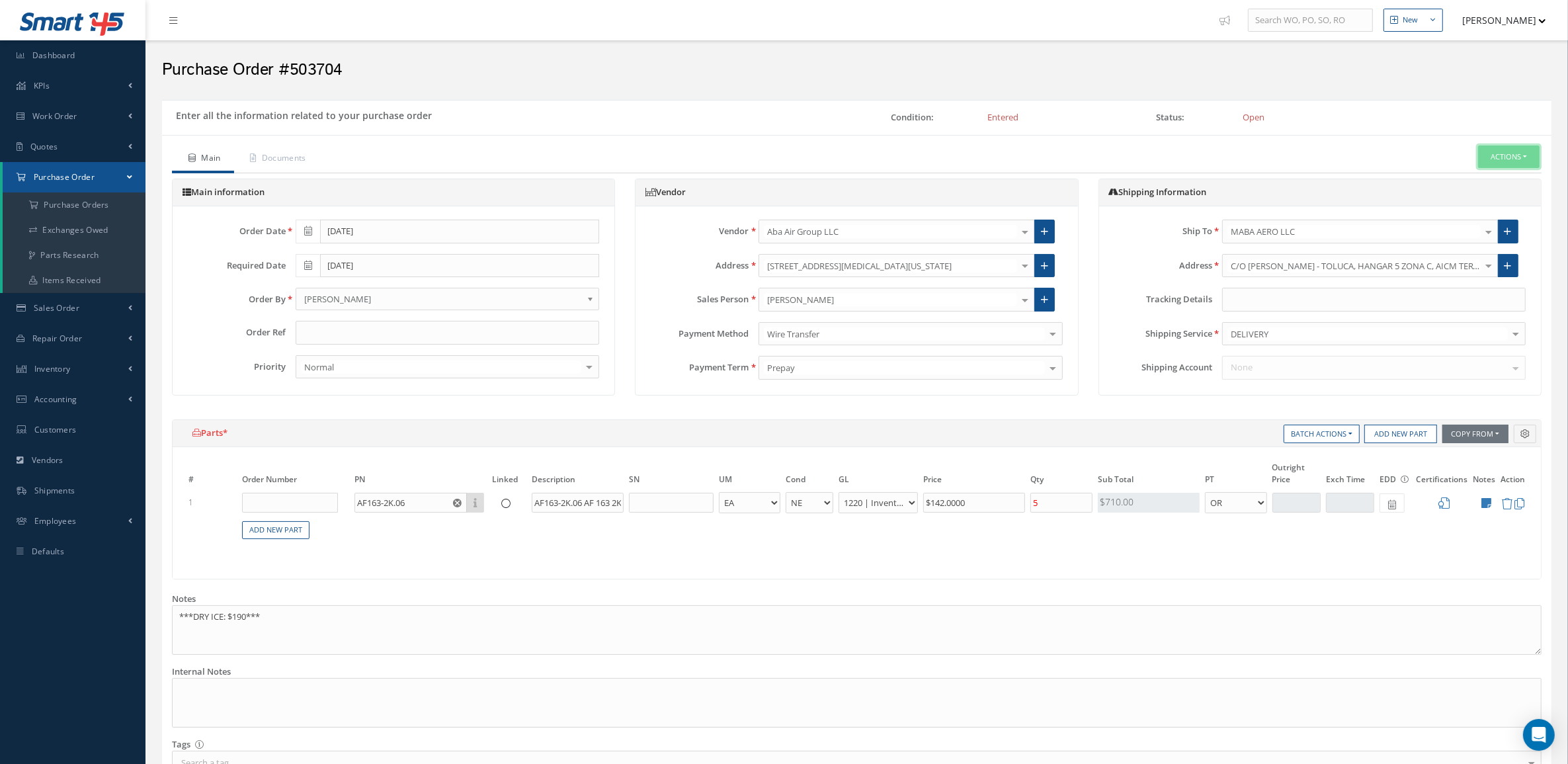
click at [1484, 164] on button "Actions" at bounding box center [1509, 157] width 61 height 23
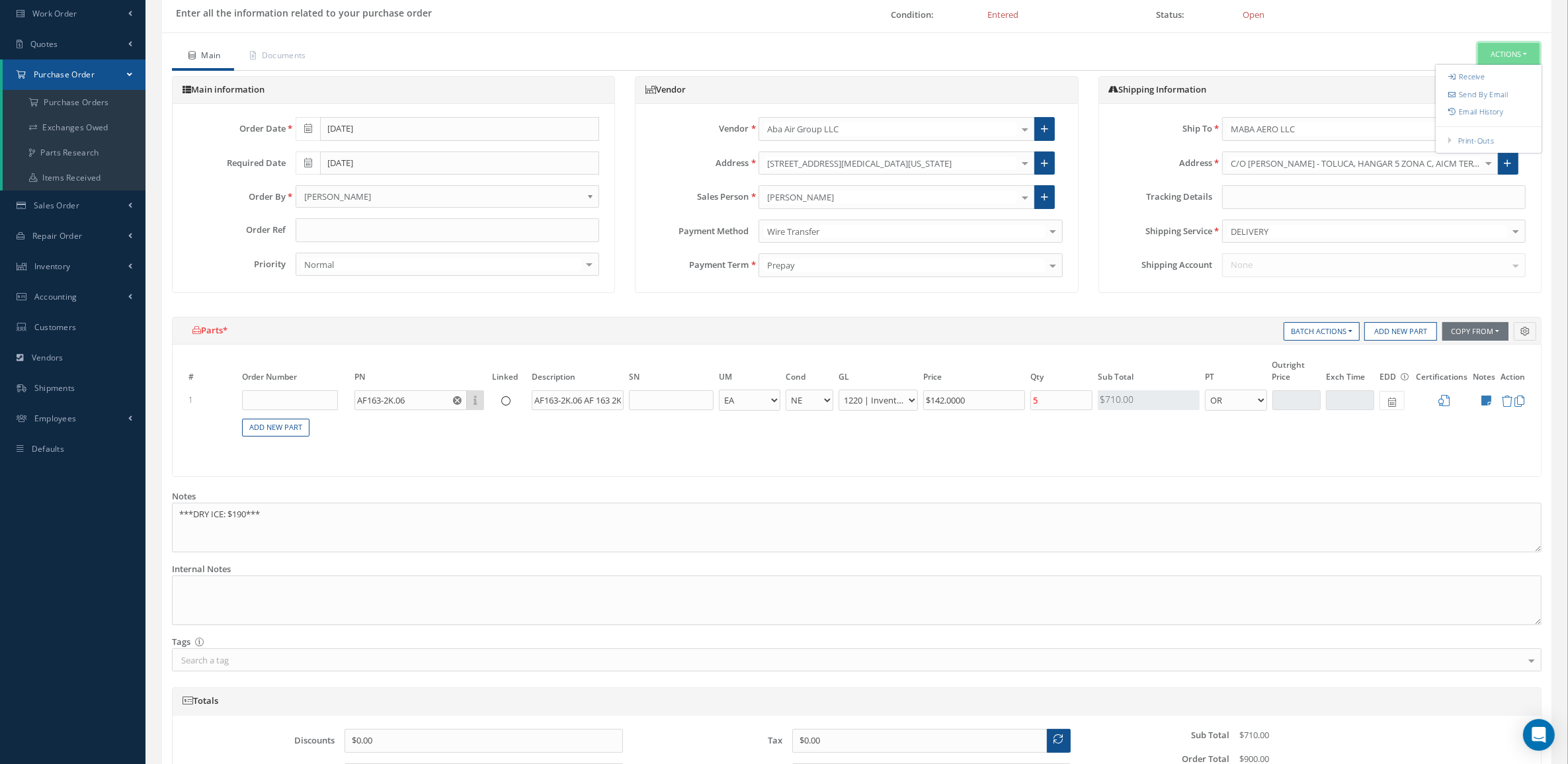
scroll to position [252, 0]
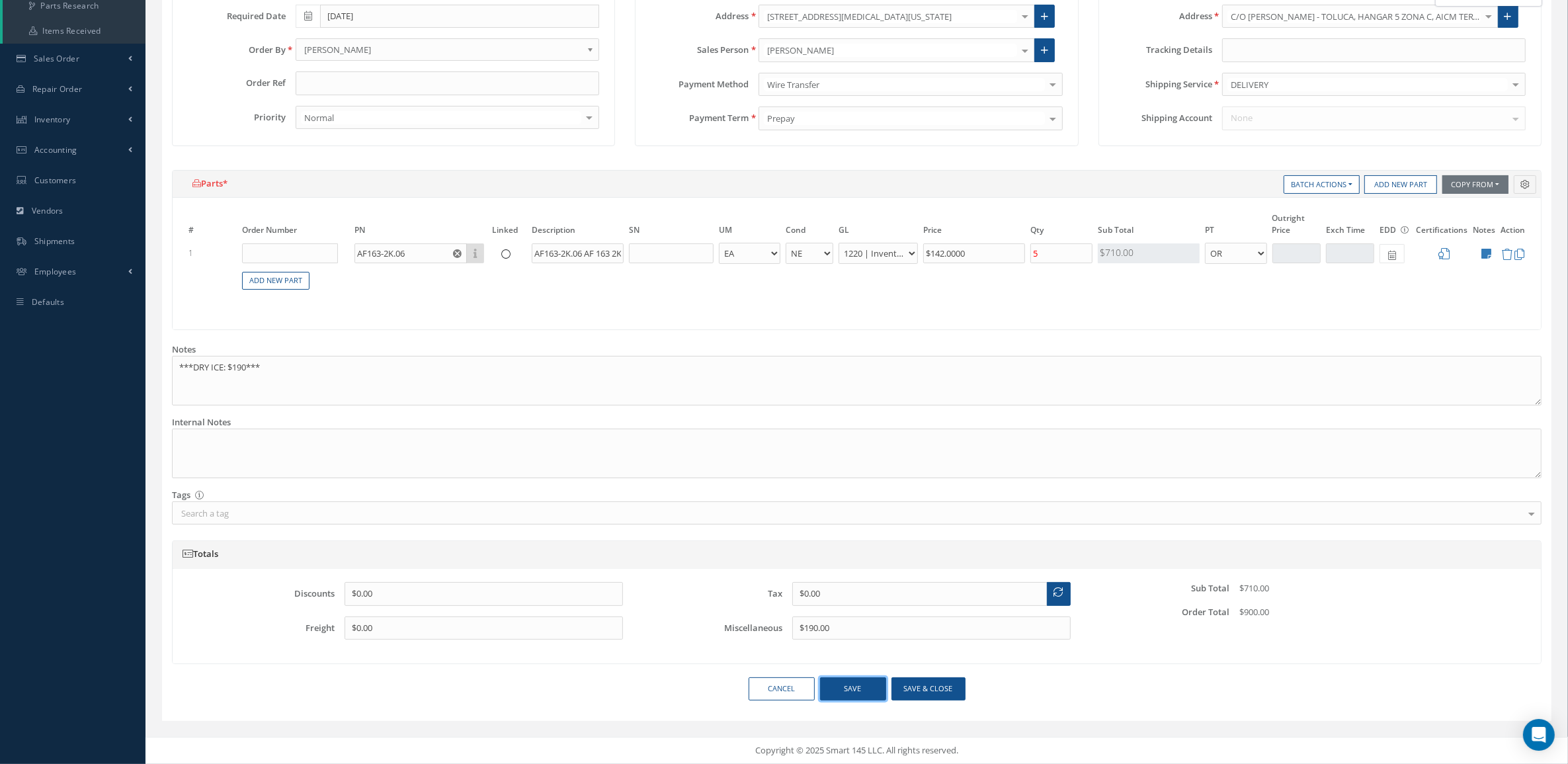
click at [868, 682] on button "Save" at bounding box center [853, 688] width 66 height 23
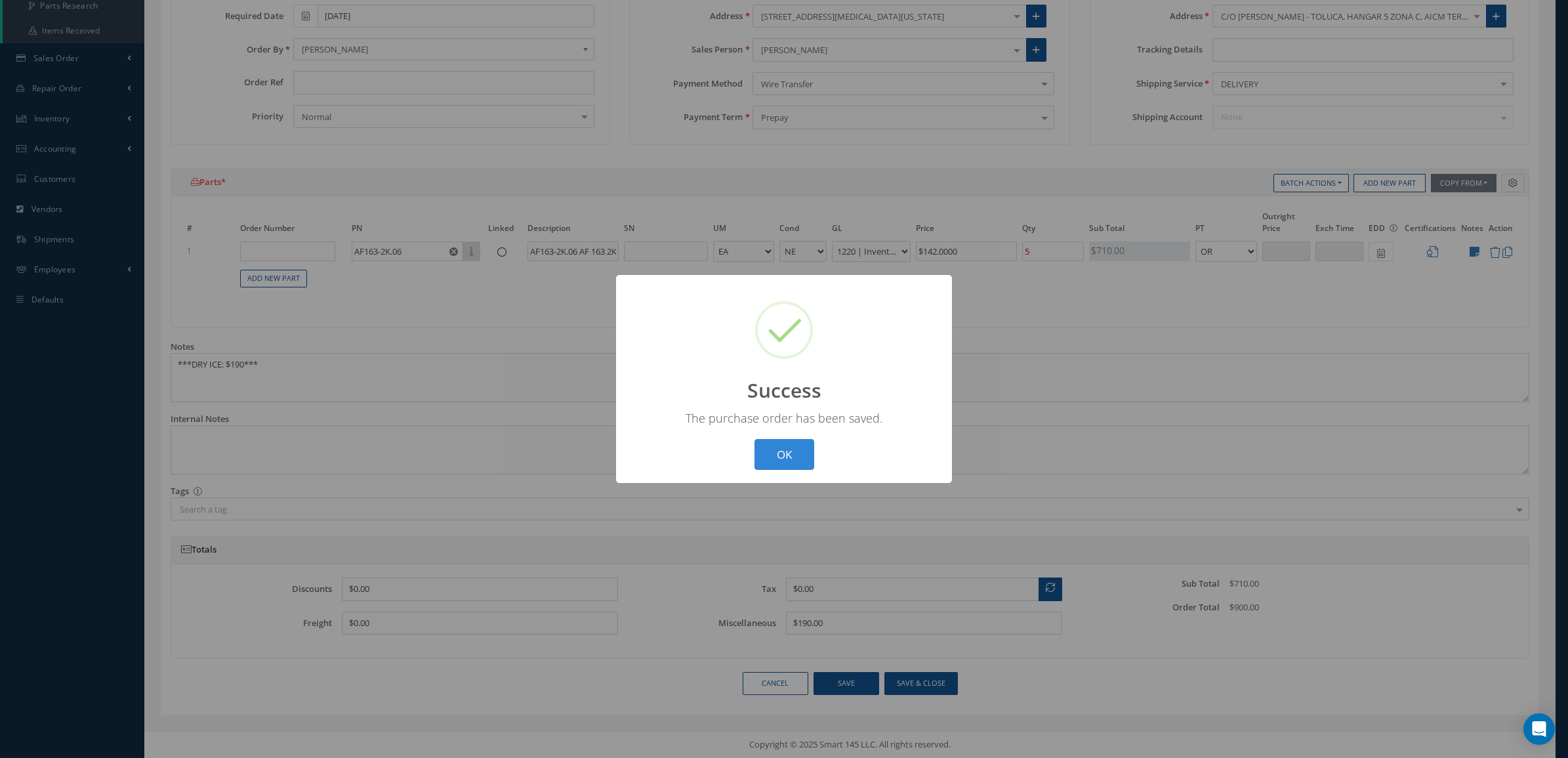
click at [807, 473] on div "? ! i Success × The purchase order has been saved. OK Cancel" at bounding box center [784, 379] width 336 height 208
click at [804, 453] on button "OK" at bounding box center [784, 454] width 60 height 30
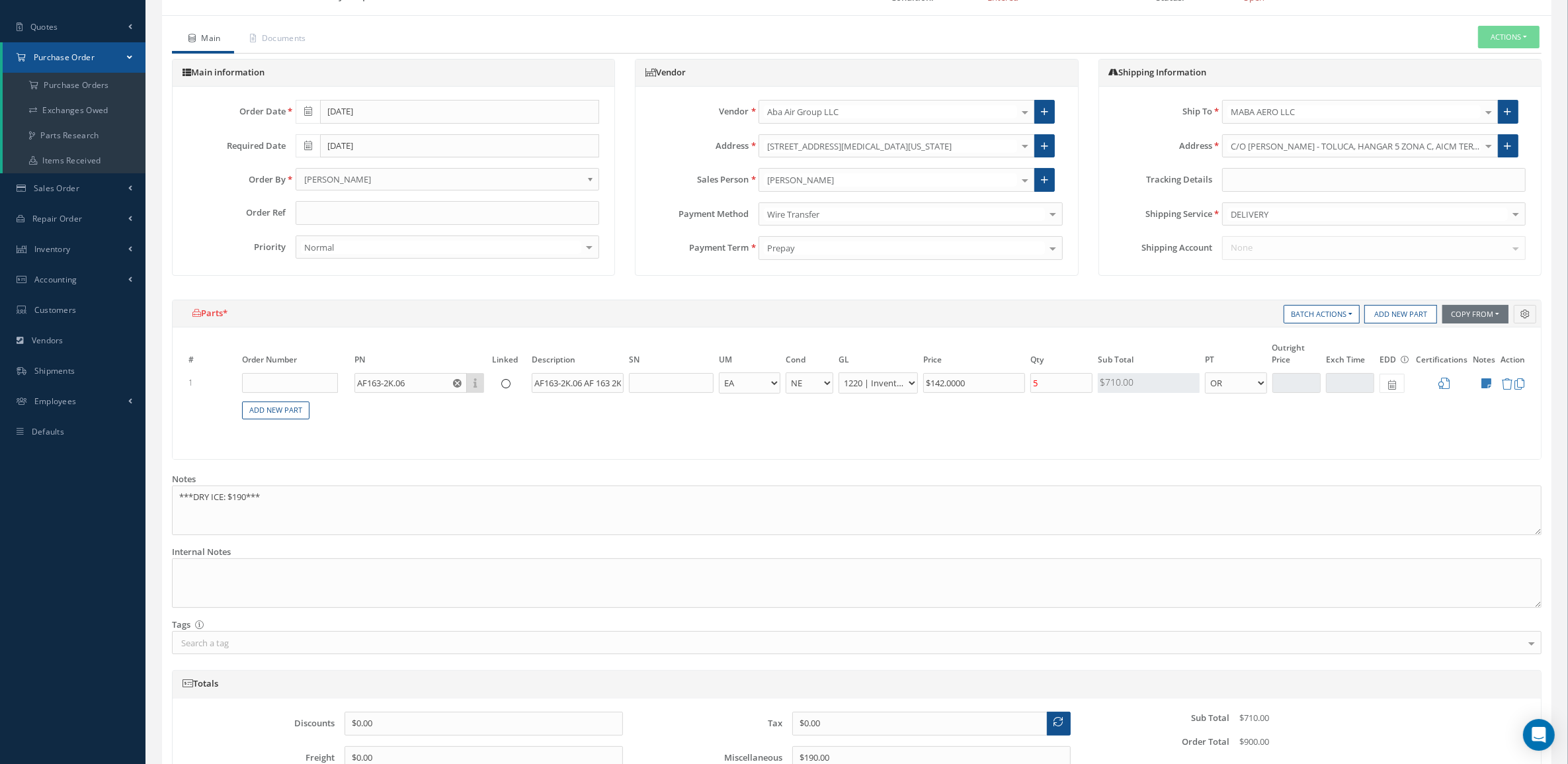
scroll to position [0, 0]
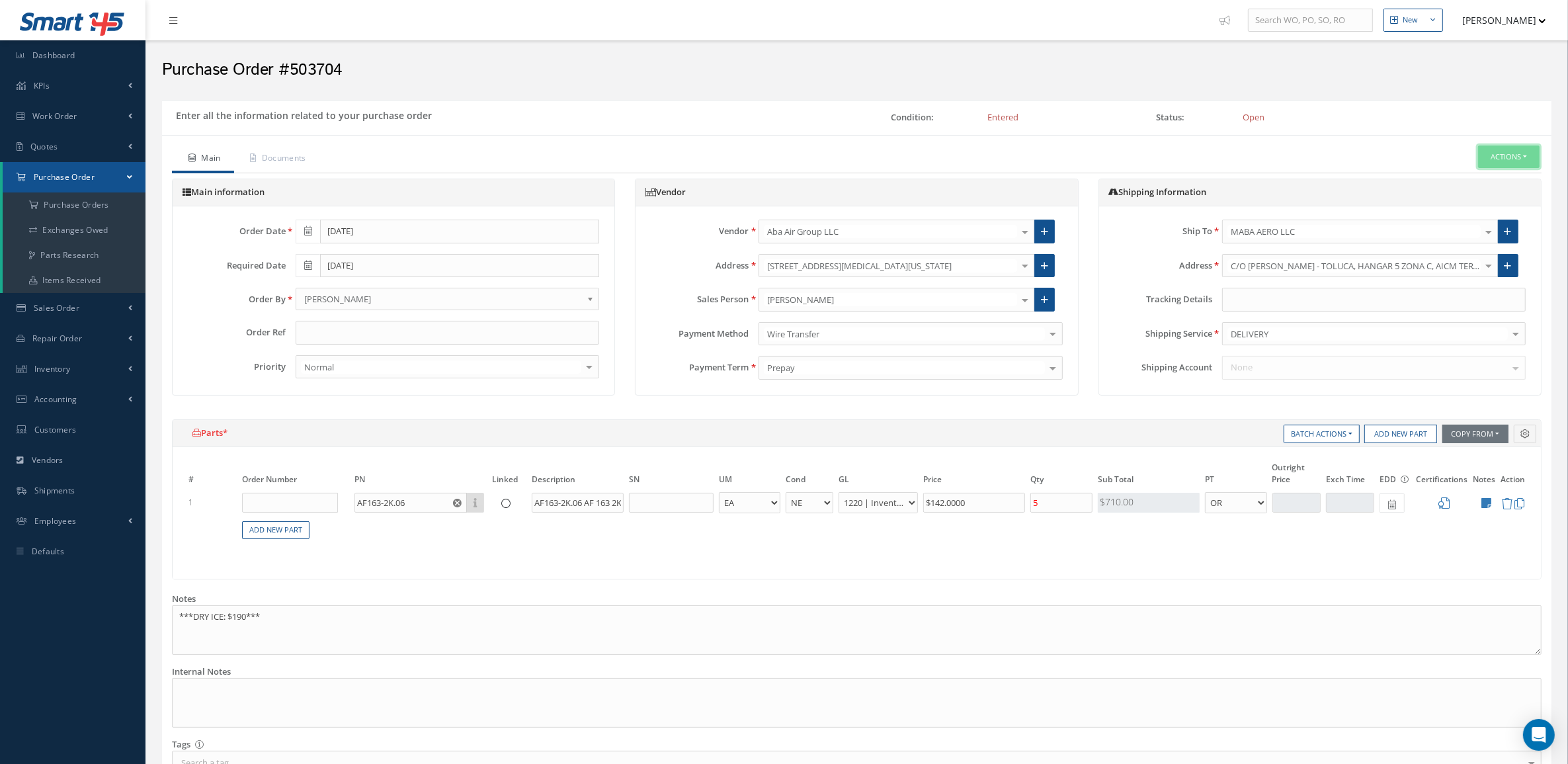
click at [1494, 156] on button "Actions" at bounding box center [1509, 157] width 61 height 23
click at [1472, 244] on link "Print-Outs" at bounding box center [1477, 243] width 36 height 10
click at [1426, 260] on link "Print Purchase Order" at bounding box center [1397, 257] width 115 height 20
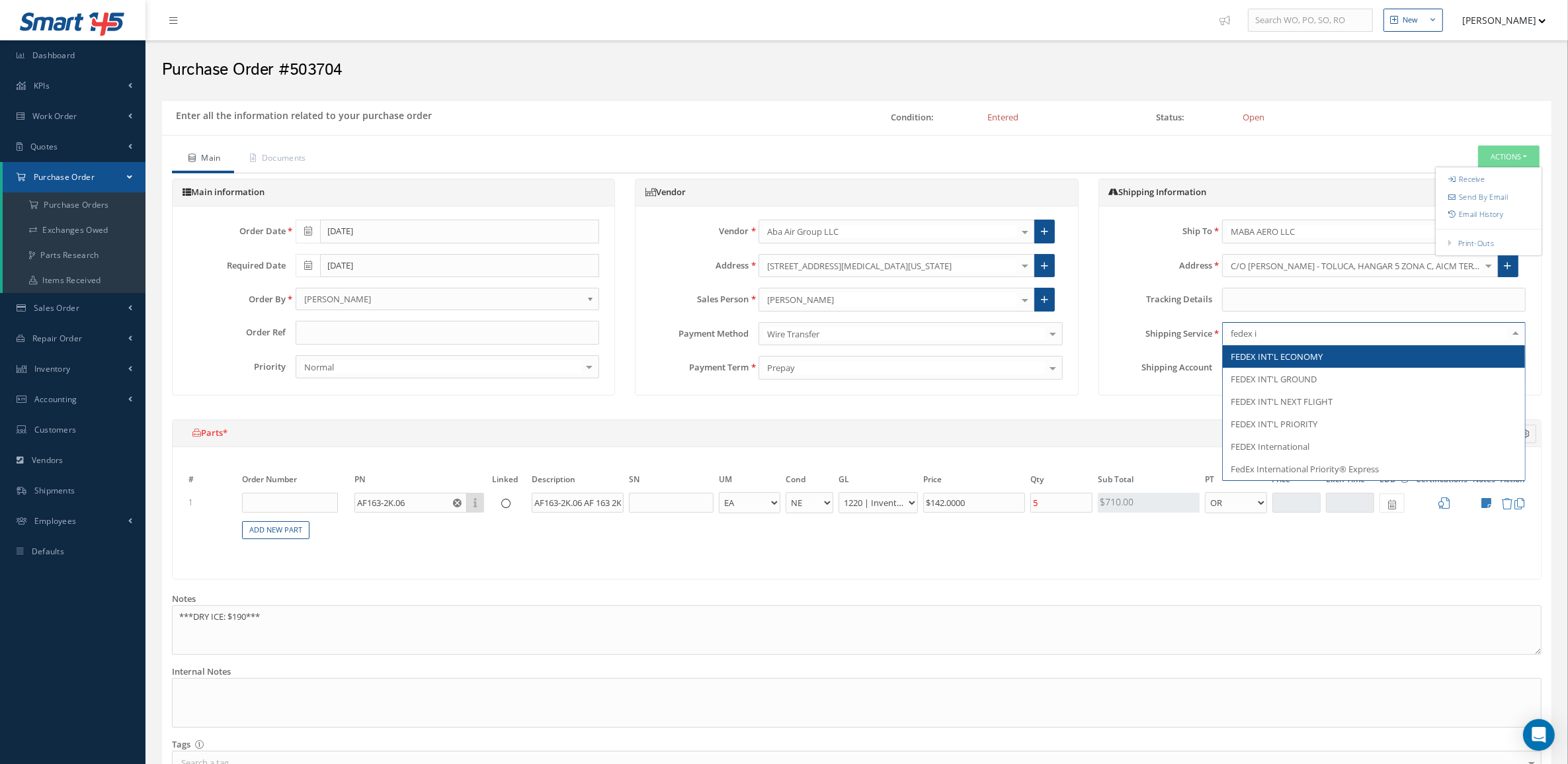
type input "fedex in"
click at [1290, 362] on span "FEDEX INT'L ECONOMY" at bounding box center [1277, 356] width 92 height 12
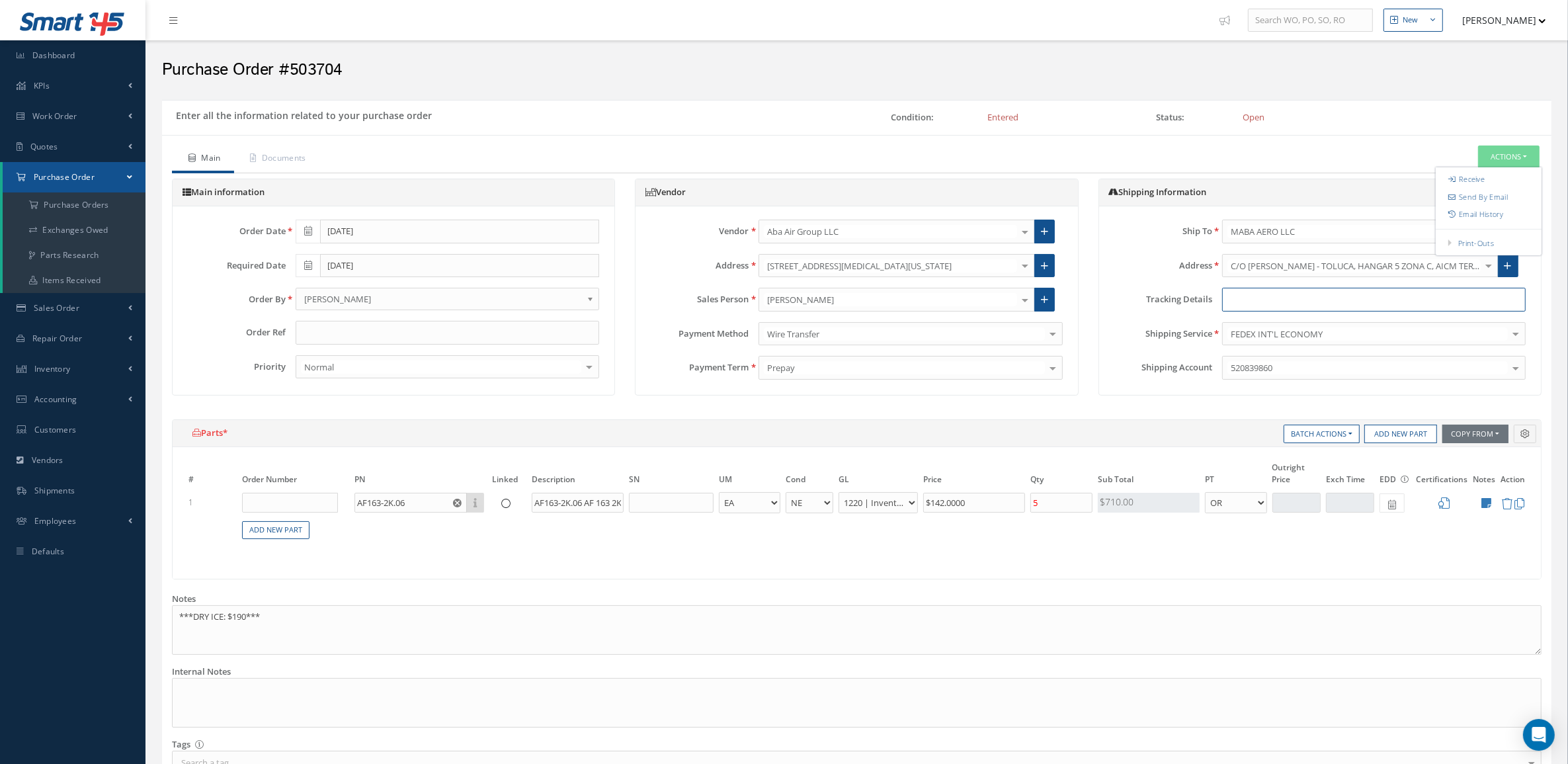
click at [1258, 297] on input "text" at bounding box center [1374, 300] width 303 height 24
paste input "152823550"
type input "152823550"
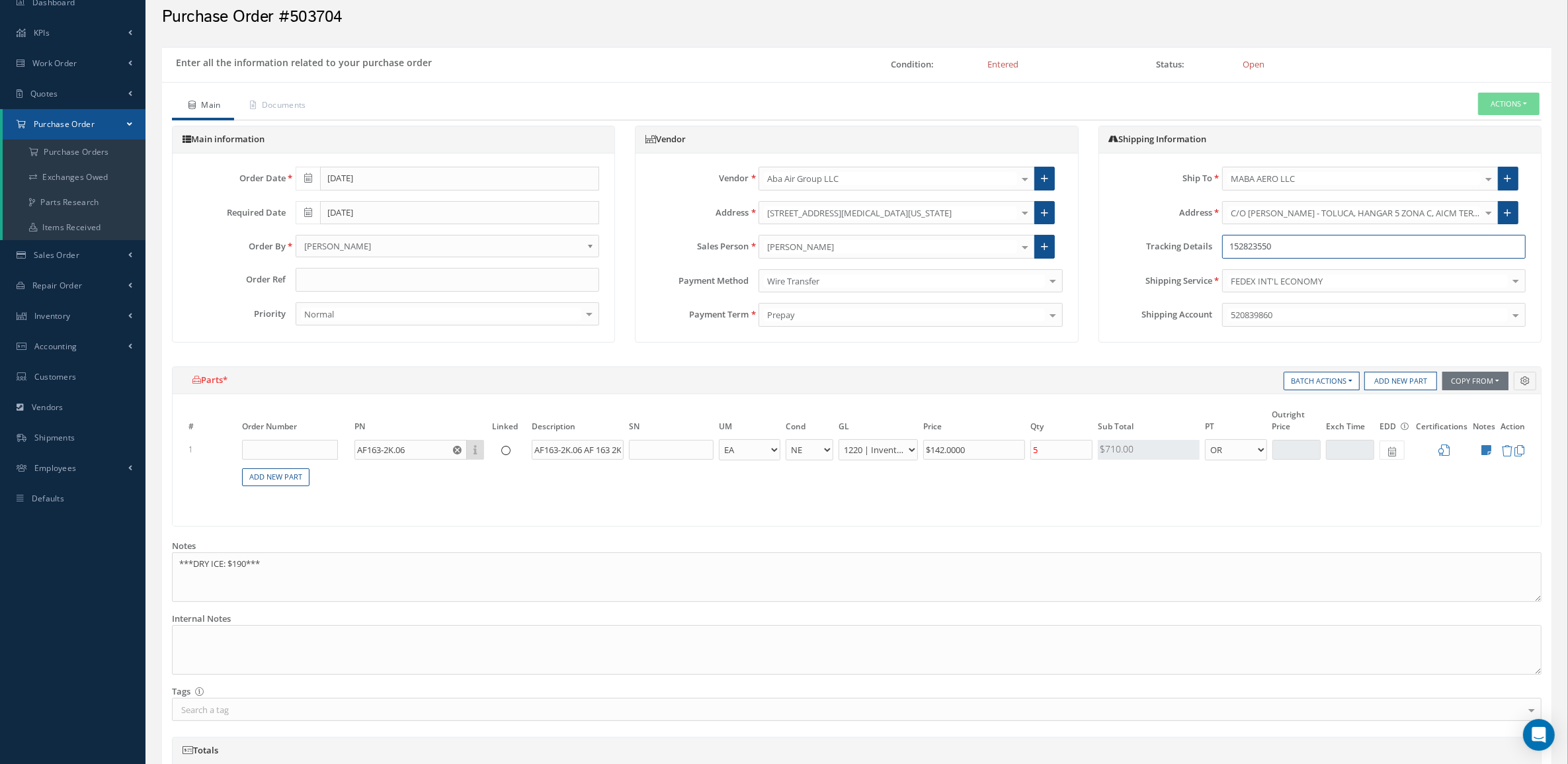
scroll to position [165, 0]
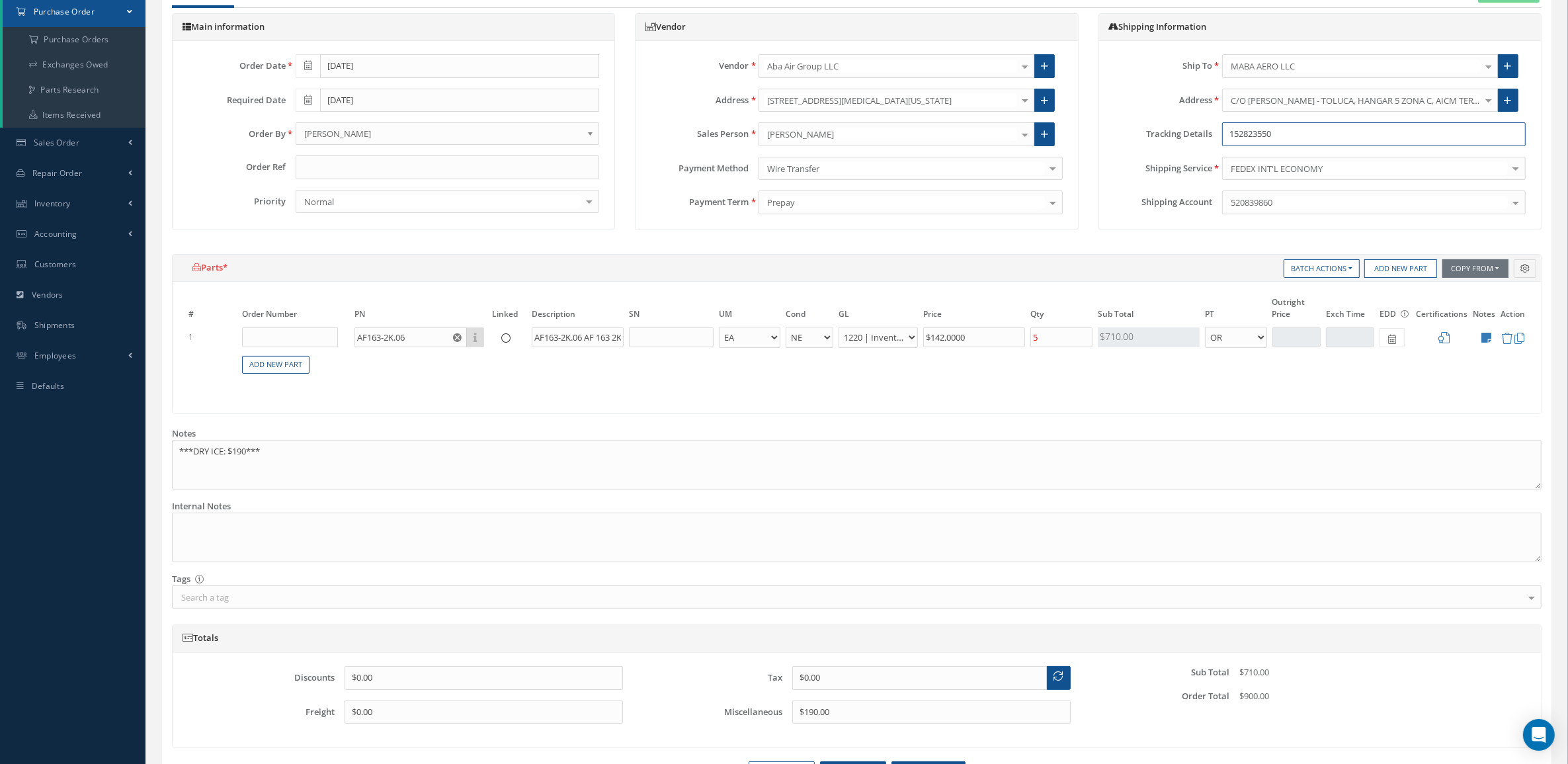
drag, startPoint x: 1302, startPoint y: 131, endPoint x: 1098, endPoint y: 129, distance: 204.0
click at [1099, 129] on div "Ship To MABA AERO LLC 1 Vision Aviation 21 AIR 360 CORPORATION 3Ana Aviation 3C…" at bounding box center [1320, 134] width 442 height 187
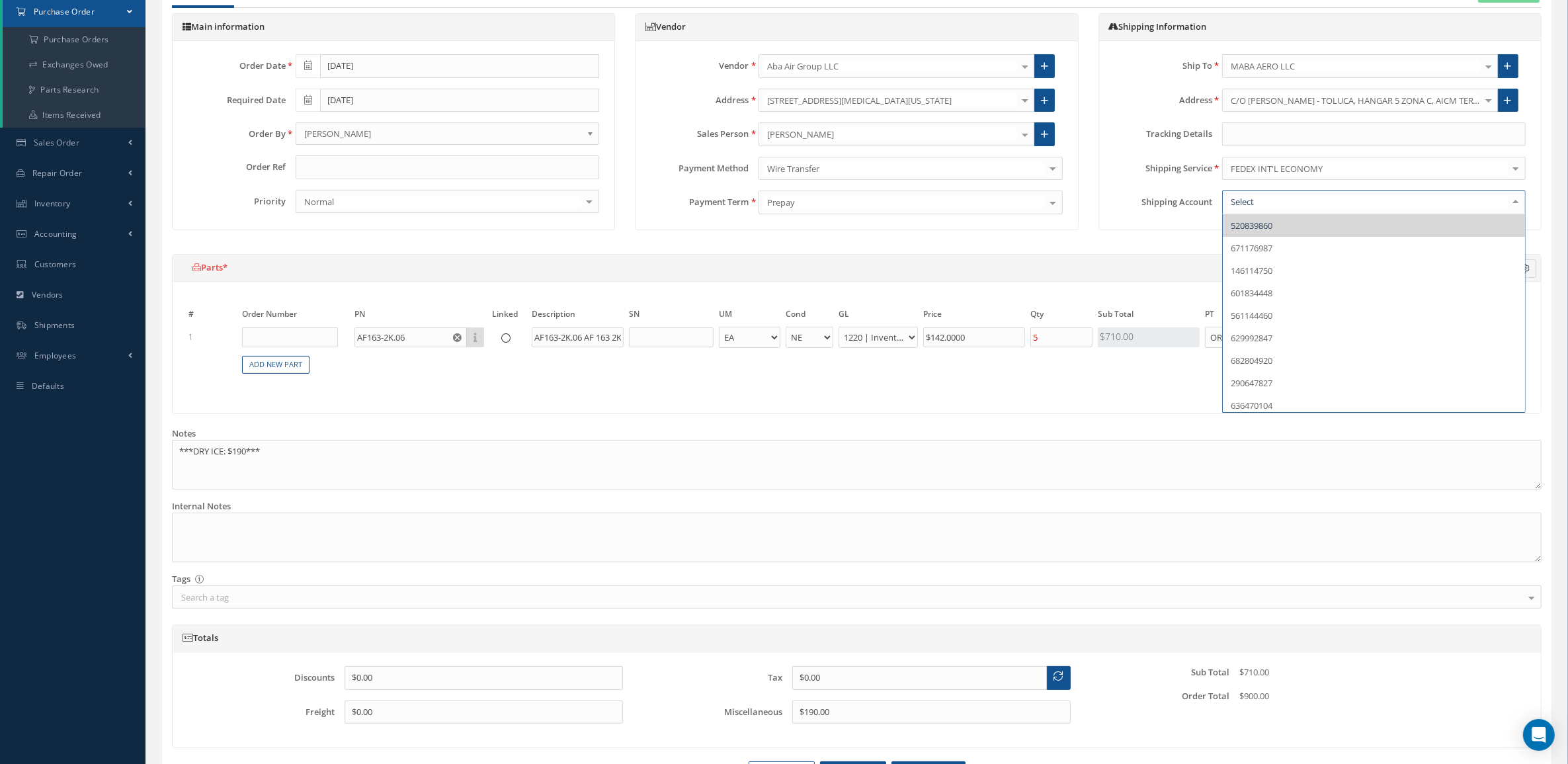
paste input "152823550"
type input "152823550"
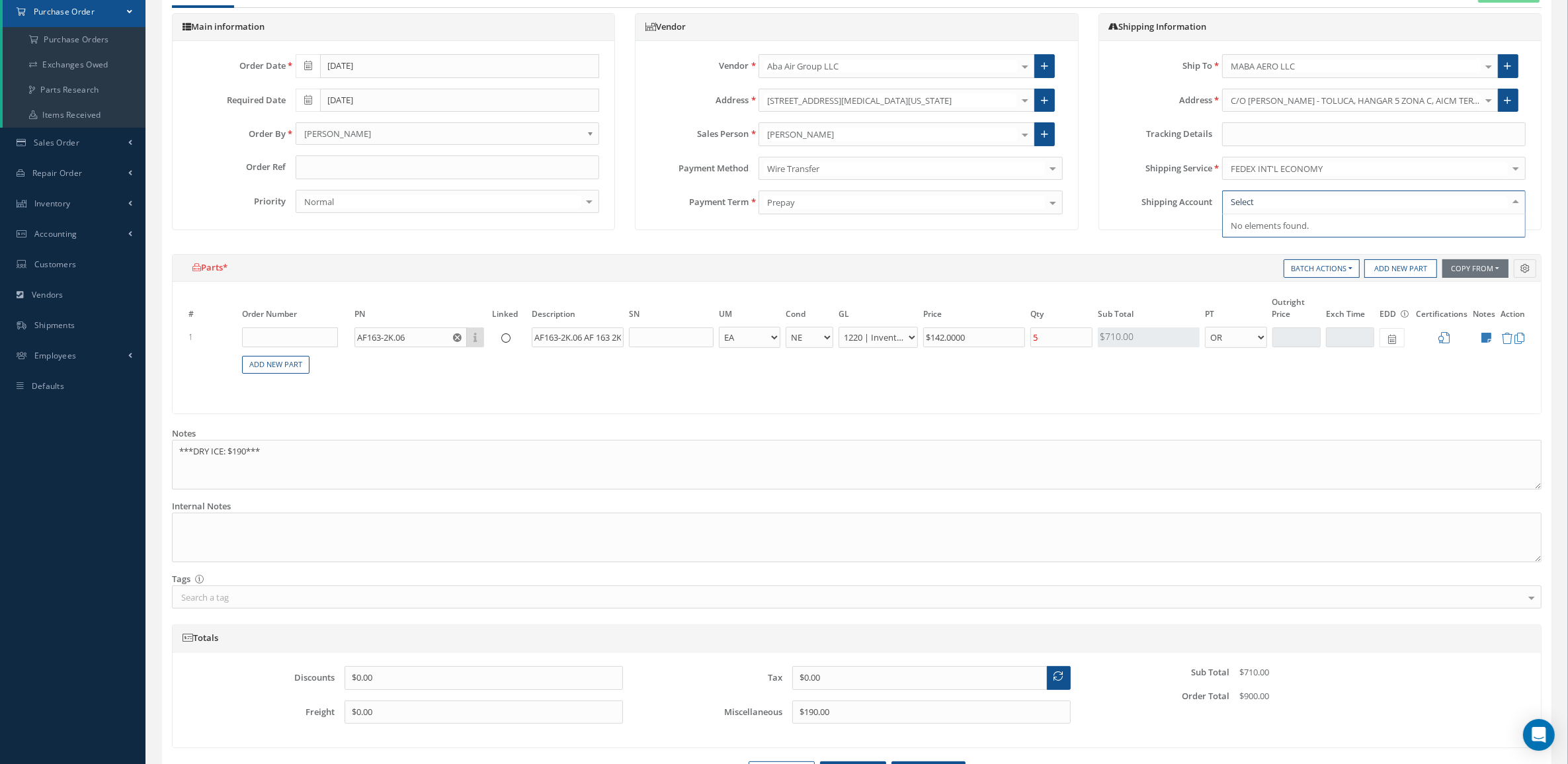
click at [1530, 227] on div "Ship To MABA AERO LLC 1 Vision Aviation 21 AIR 360 CORPORATION 3Ana Aviation 3C…" at bounding box center [1320, 134] width 442 height 187
click at [1512, 67] on icon at bounding box center [1508, 66] width 8 height 9
type input "0"
type input "100"
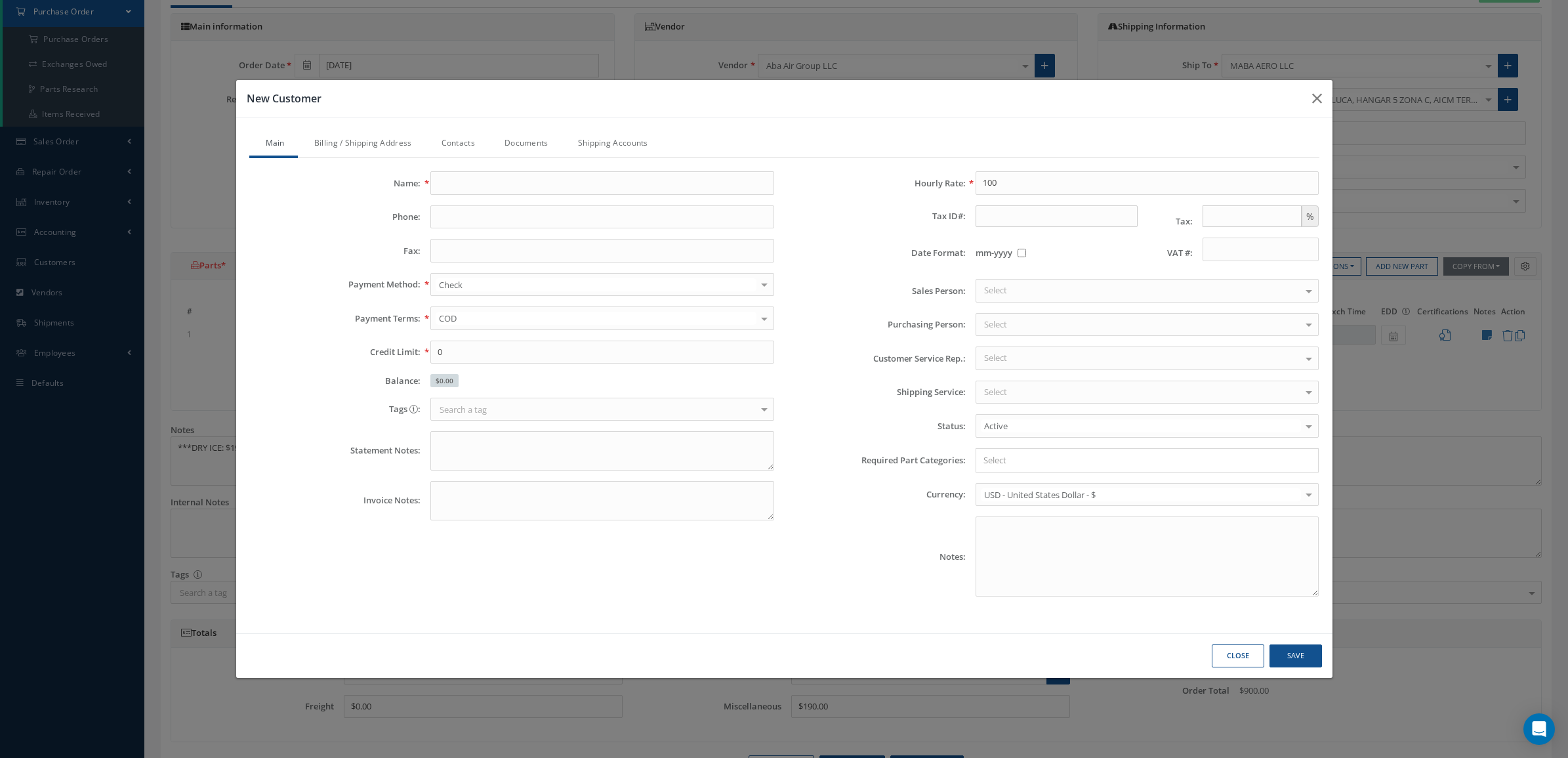
click at [633, 138] on link "Shipping Accounts" at bounding box center [611, 144] width 100 height 28
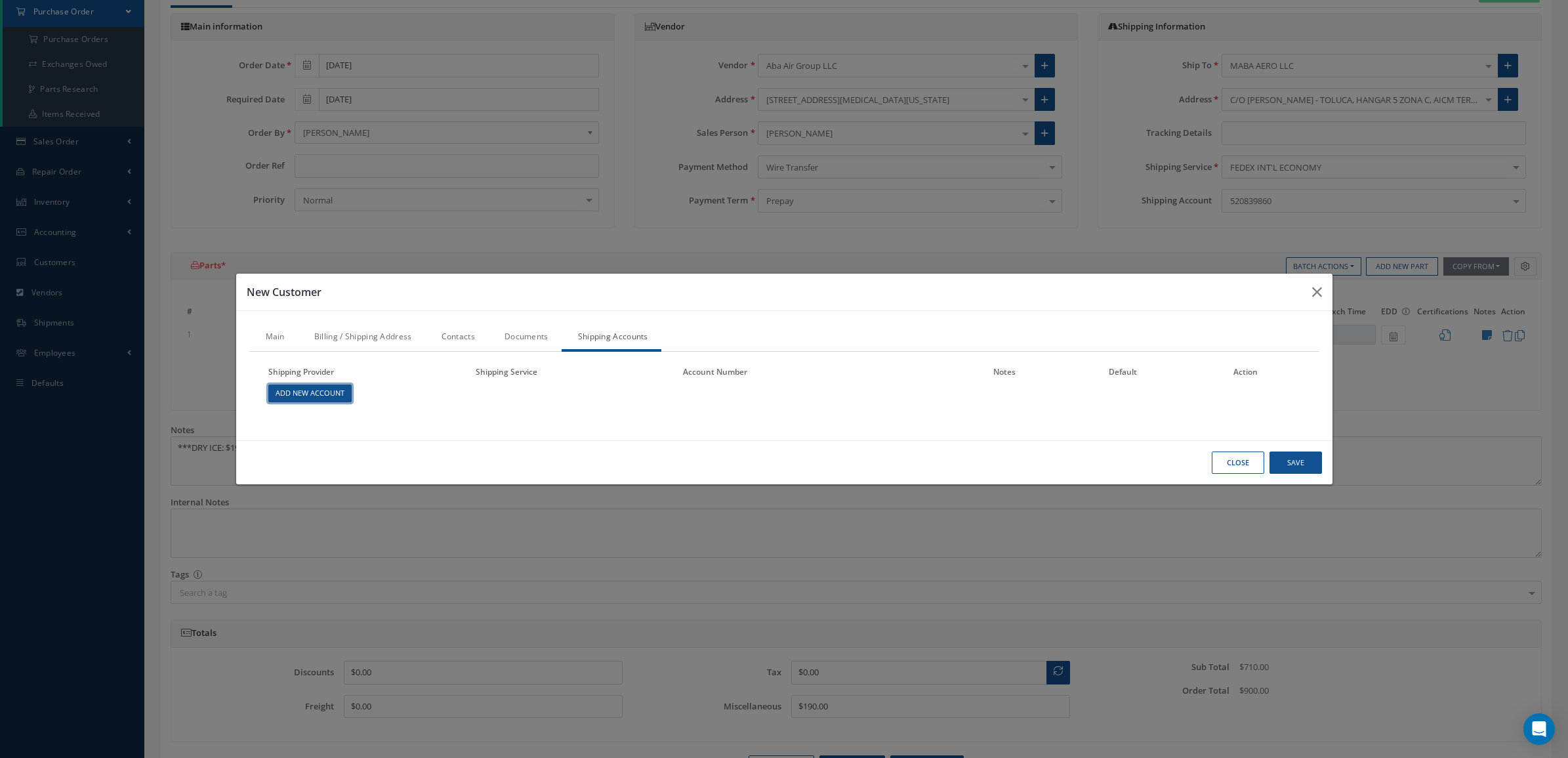
click at [306, 389] on link "Add New Account" at bounding box center [309, 393] width 84 height 18
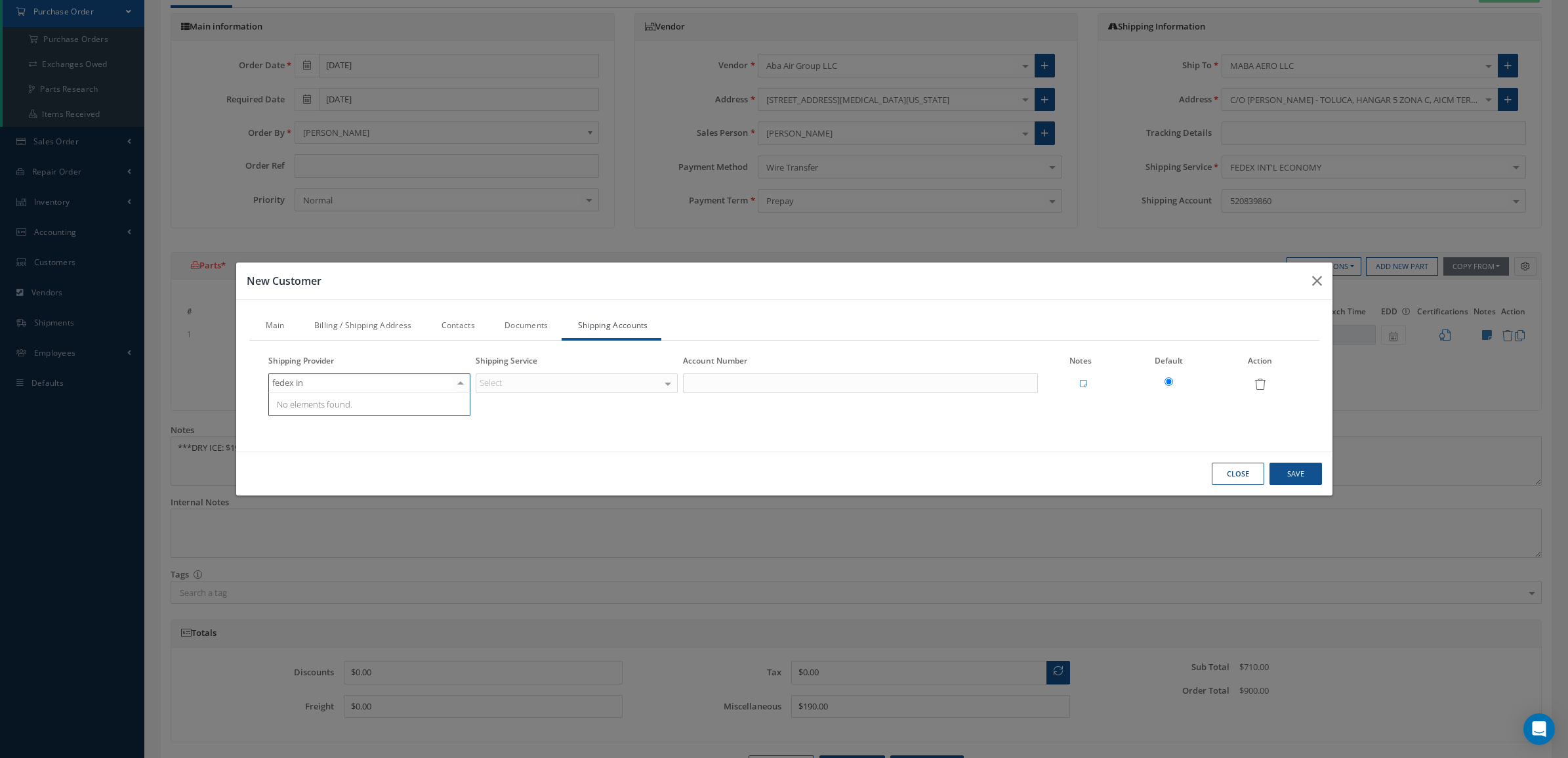
drag, startPoint x: 333, startPoint y: 383, endPoint x: 297, endPoint y: 379, distance: 36.2
click at [297, 379] on input "fedex in" at bounding box center [360, 383] width 183 height 13
type input "fedex"
click at [437, 408] on span "FedEx" at bounding box center [369, 404] width 201 height 22
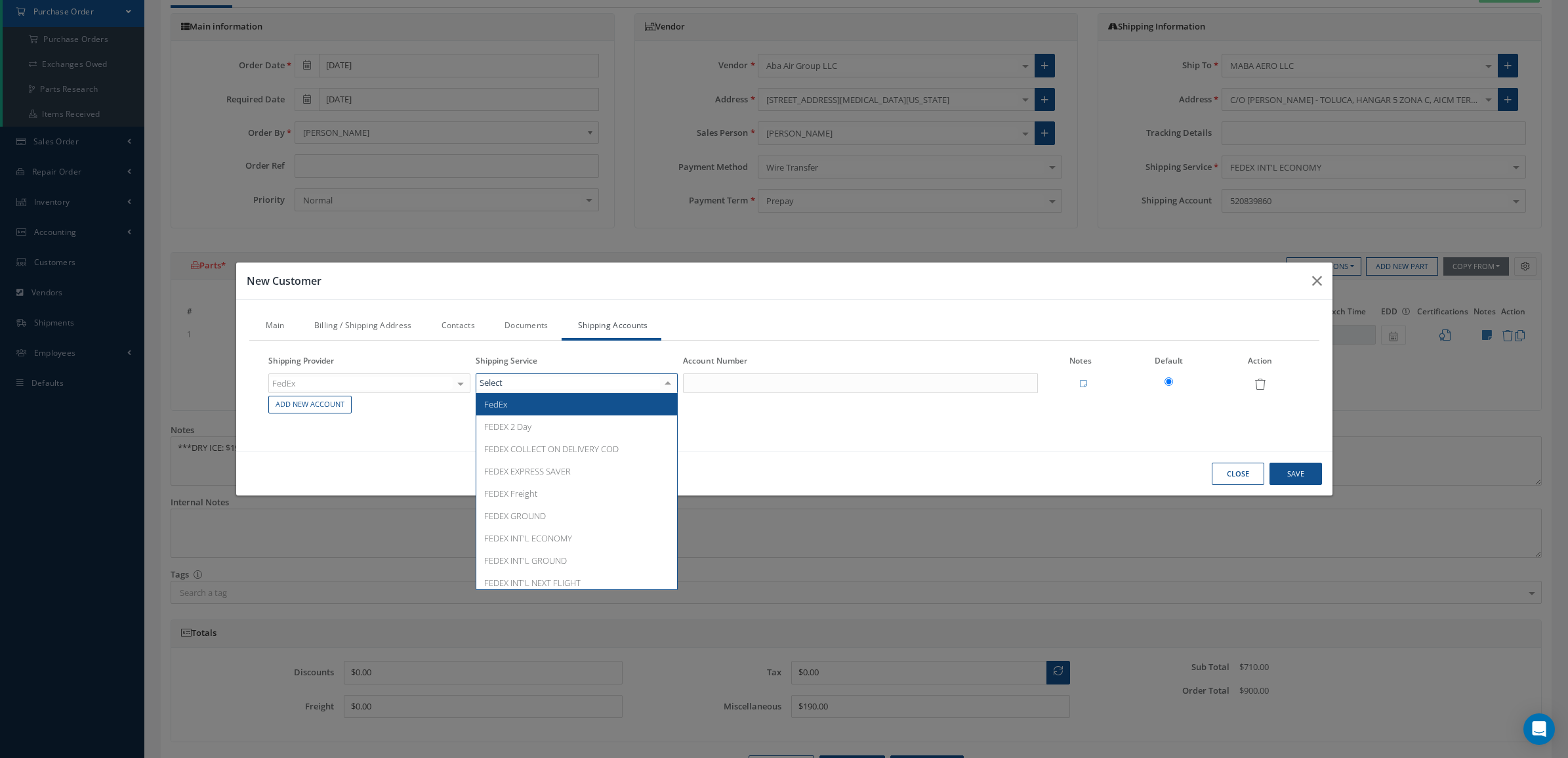
click at [514, 387] on div at bounding box center [576, 383] width 202 height 19
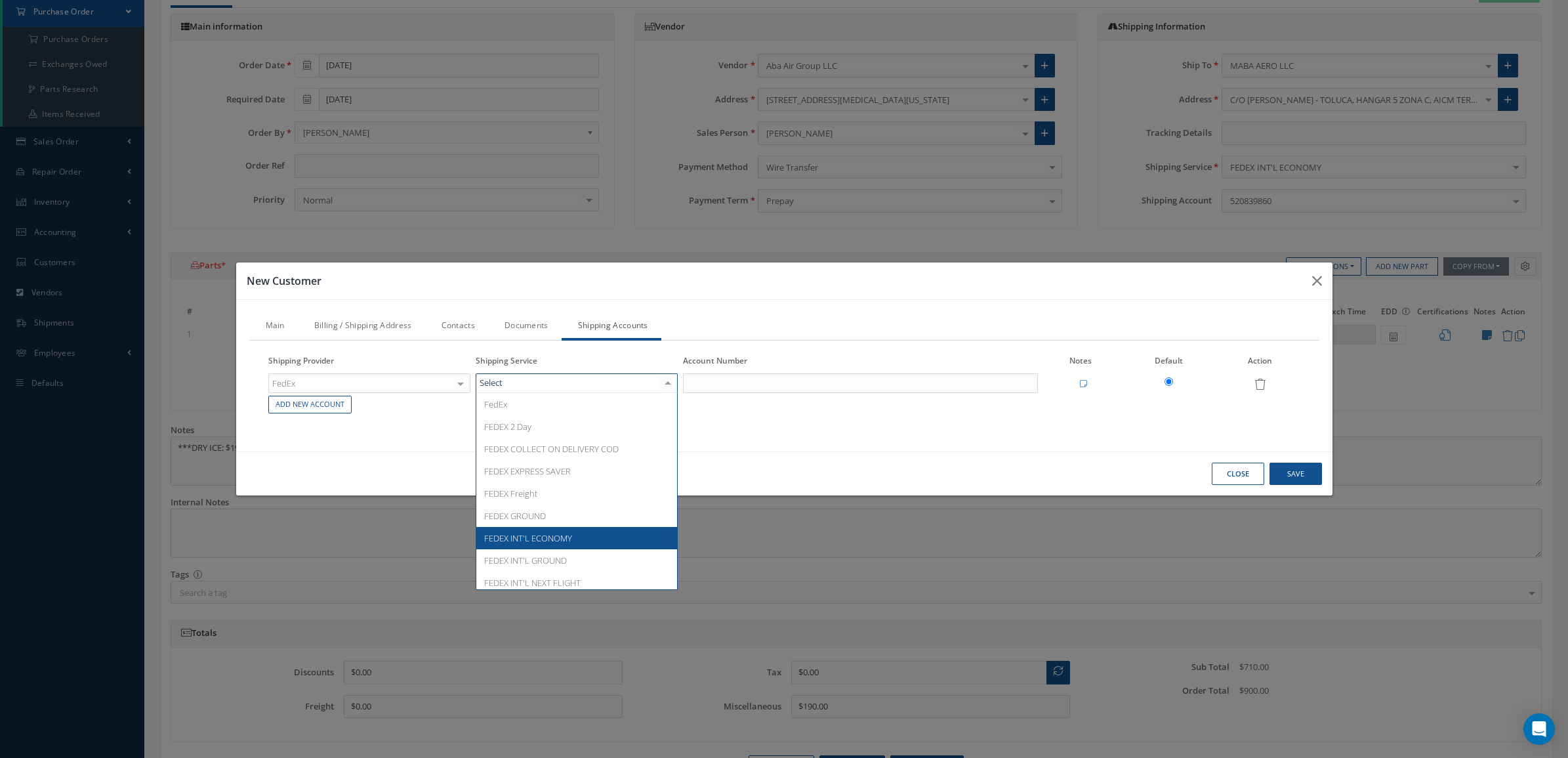
click at [570, 540] on span "FEDEX INT'L ECONOMY" at bounding box center [528, 538] width 88 height 12
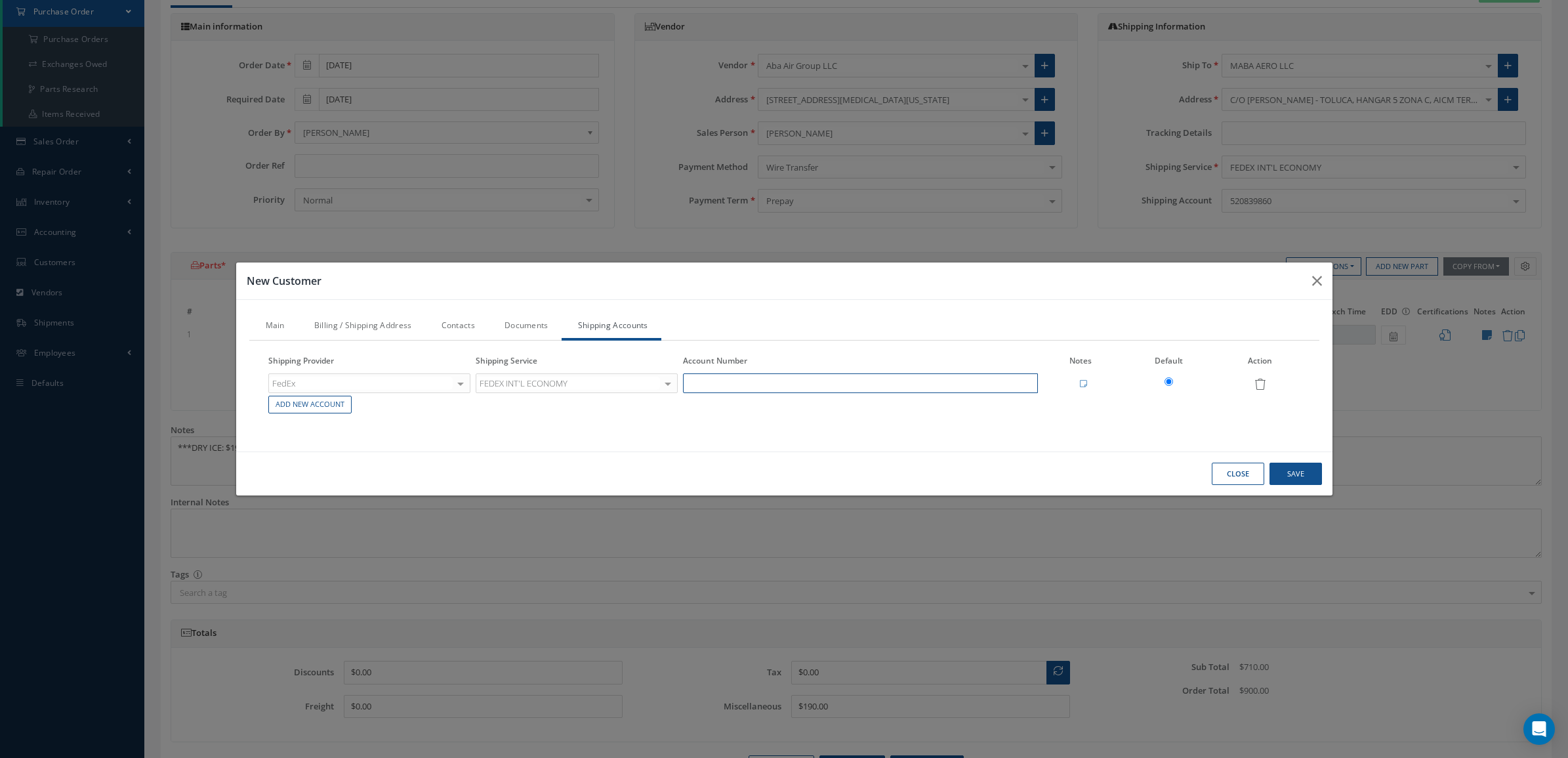
click at [687, 383] on input "text" at bounding box center [860, 383] width 356 height 19
paste input "152823550"
type input "152823550"
click at [1298, 477] on button "Save" at bounding box center [1296, 473] width 52 height 23
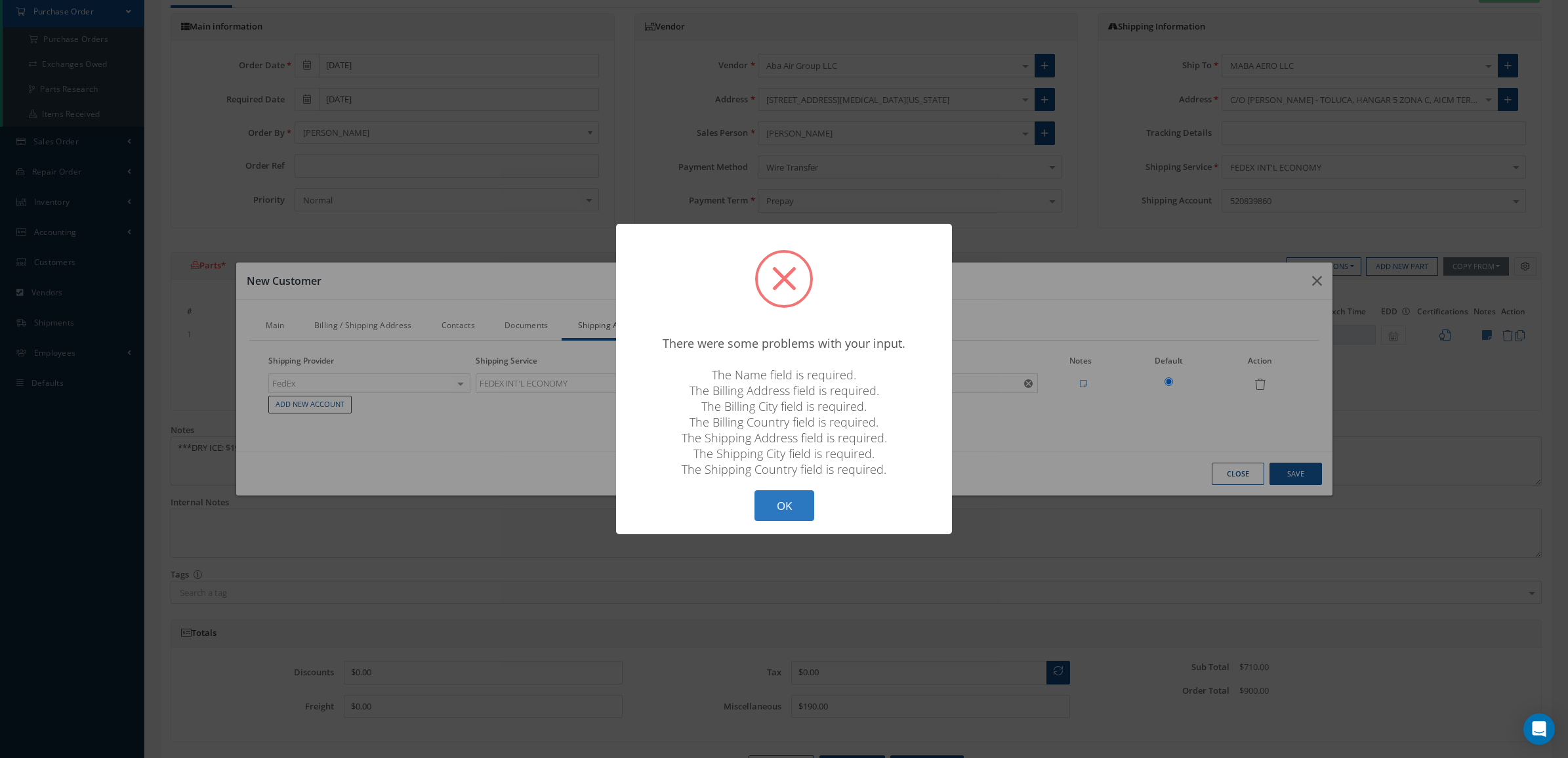
click at [799, 503] on button "OK" at bounding box center [784, 505] width 60 height 30
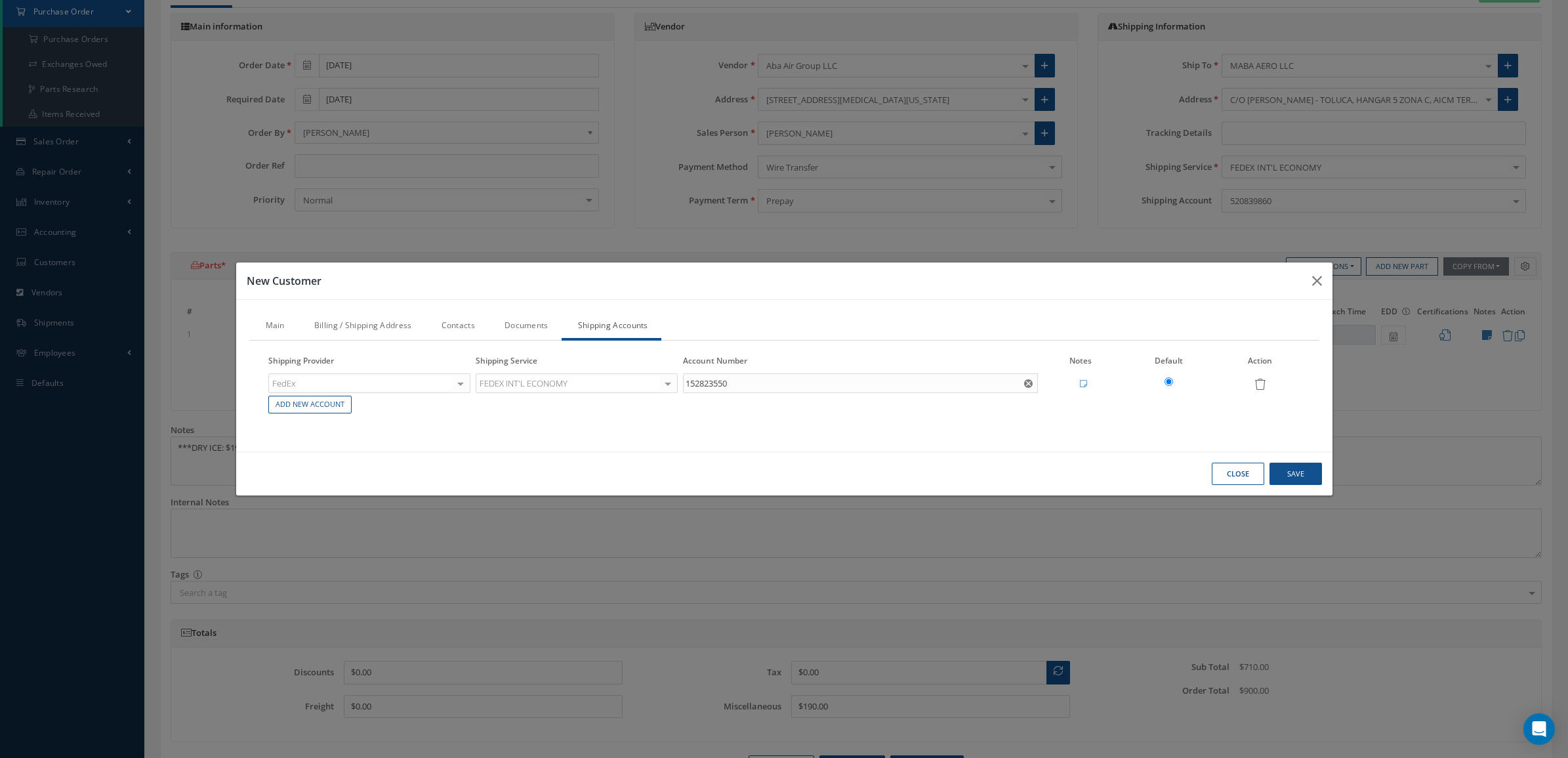
click at [372, 327] on link "Billing / Shipping Address" at bounding box center [361, 326] width 128 height 28
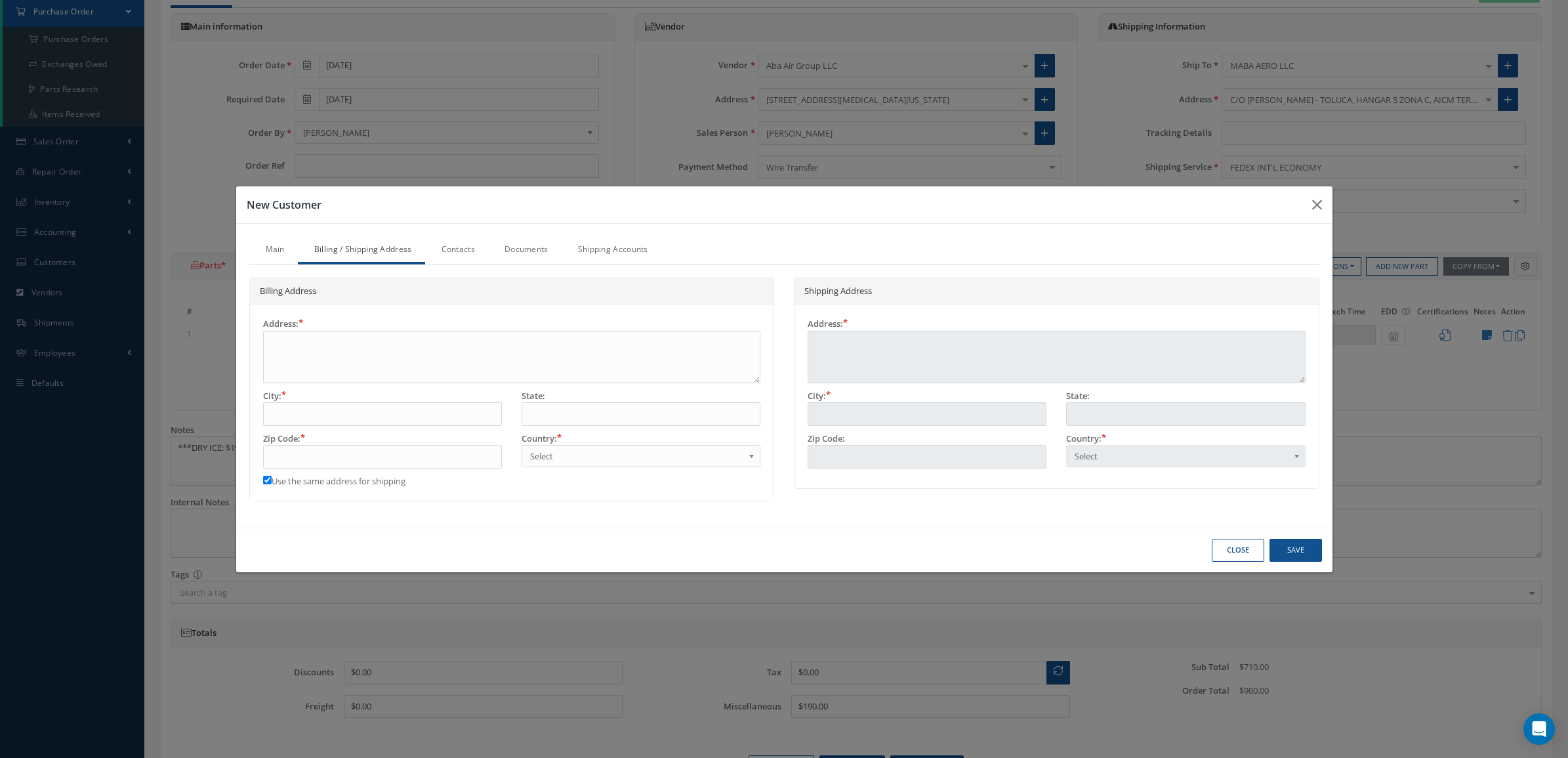
click at [290, 246] on link "Main" at bounding box center [273, 250] width 48 height 28
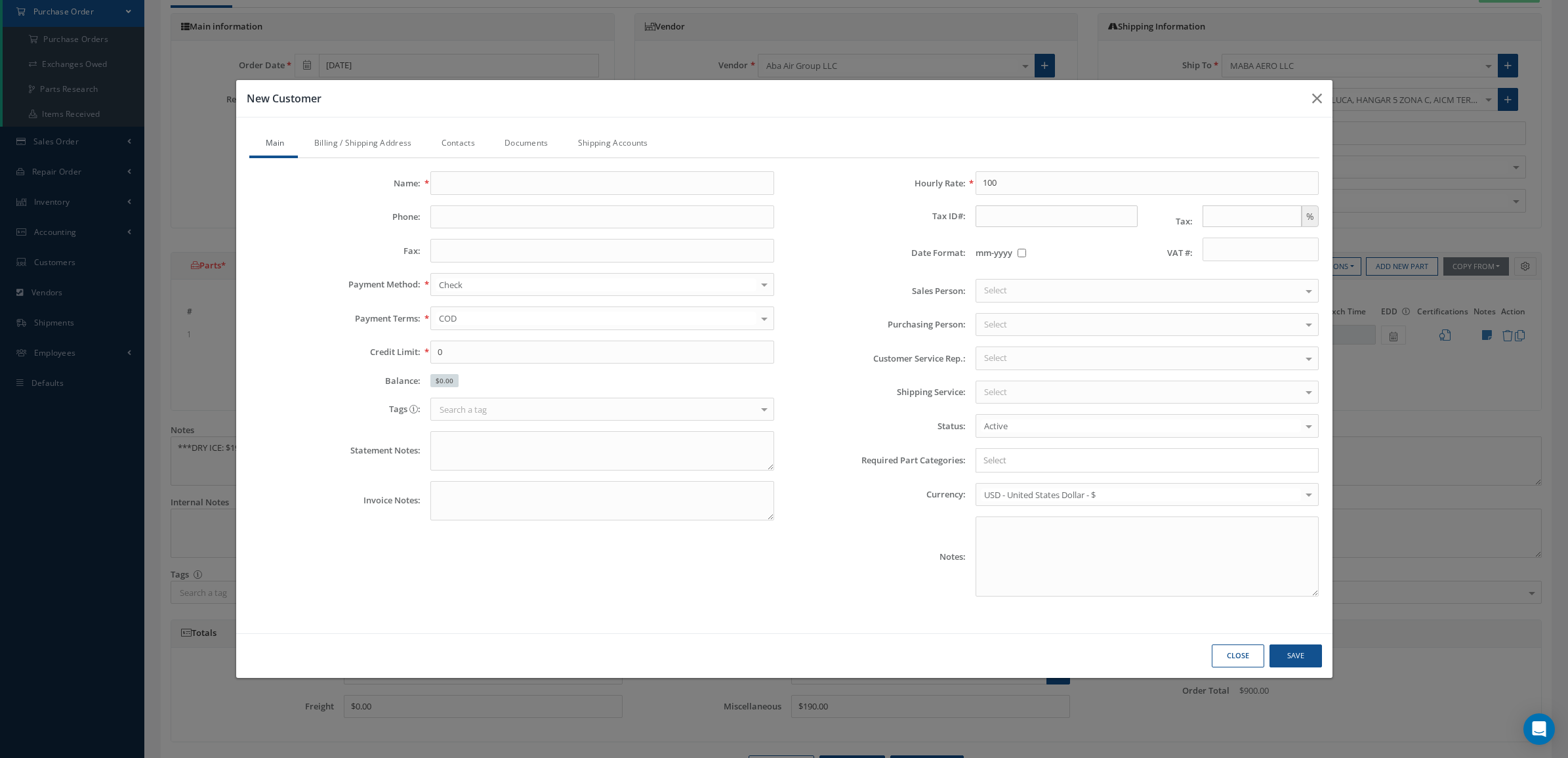
click at [1233, 657] on button "Close" at bounding box center [1238, 655] width 52 height 23
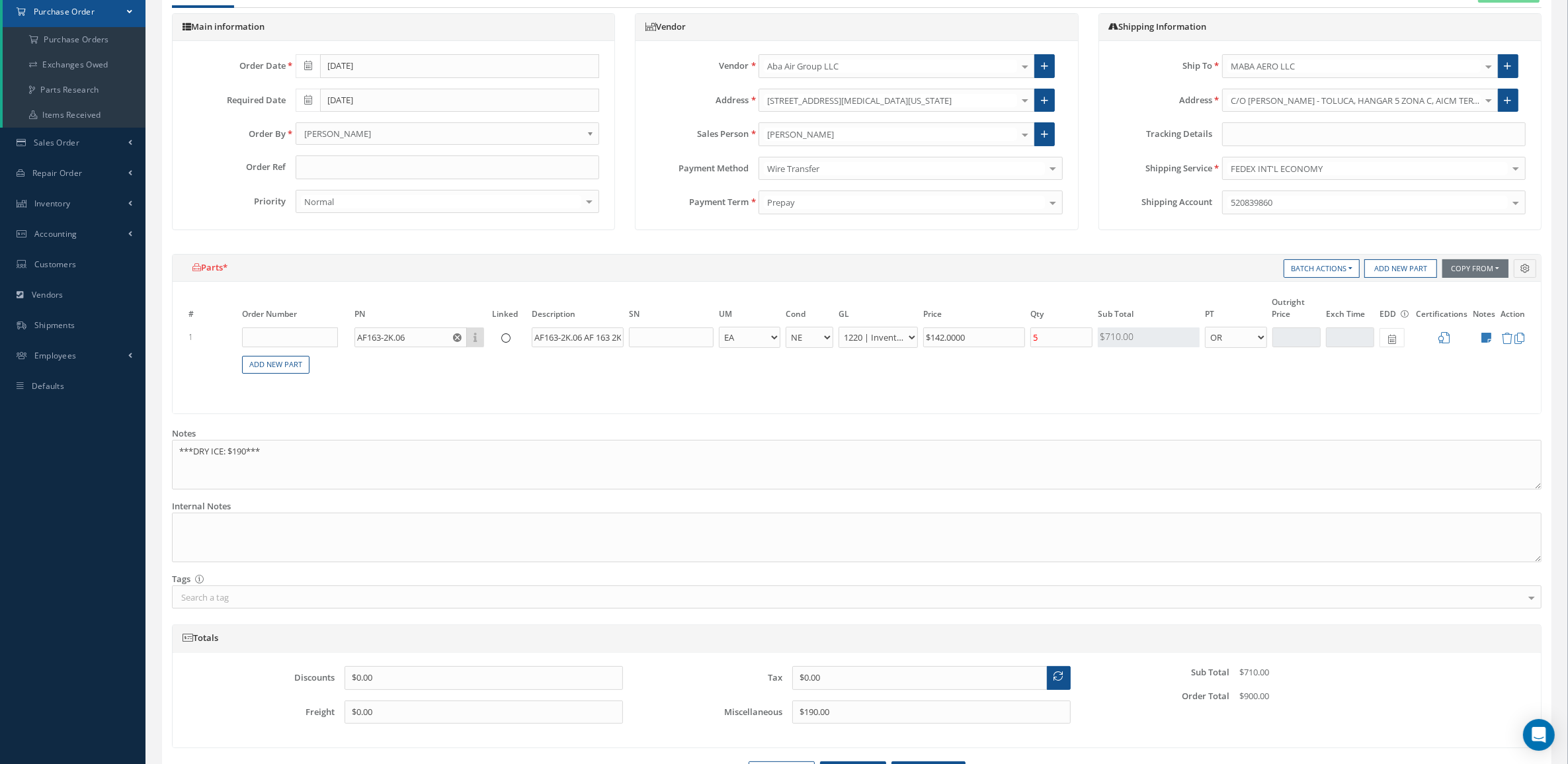
scroll to position [252, 0]
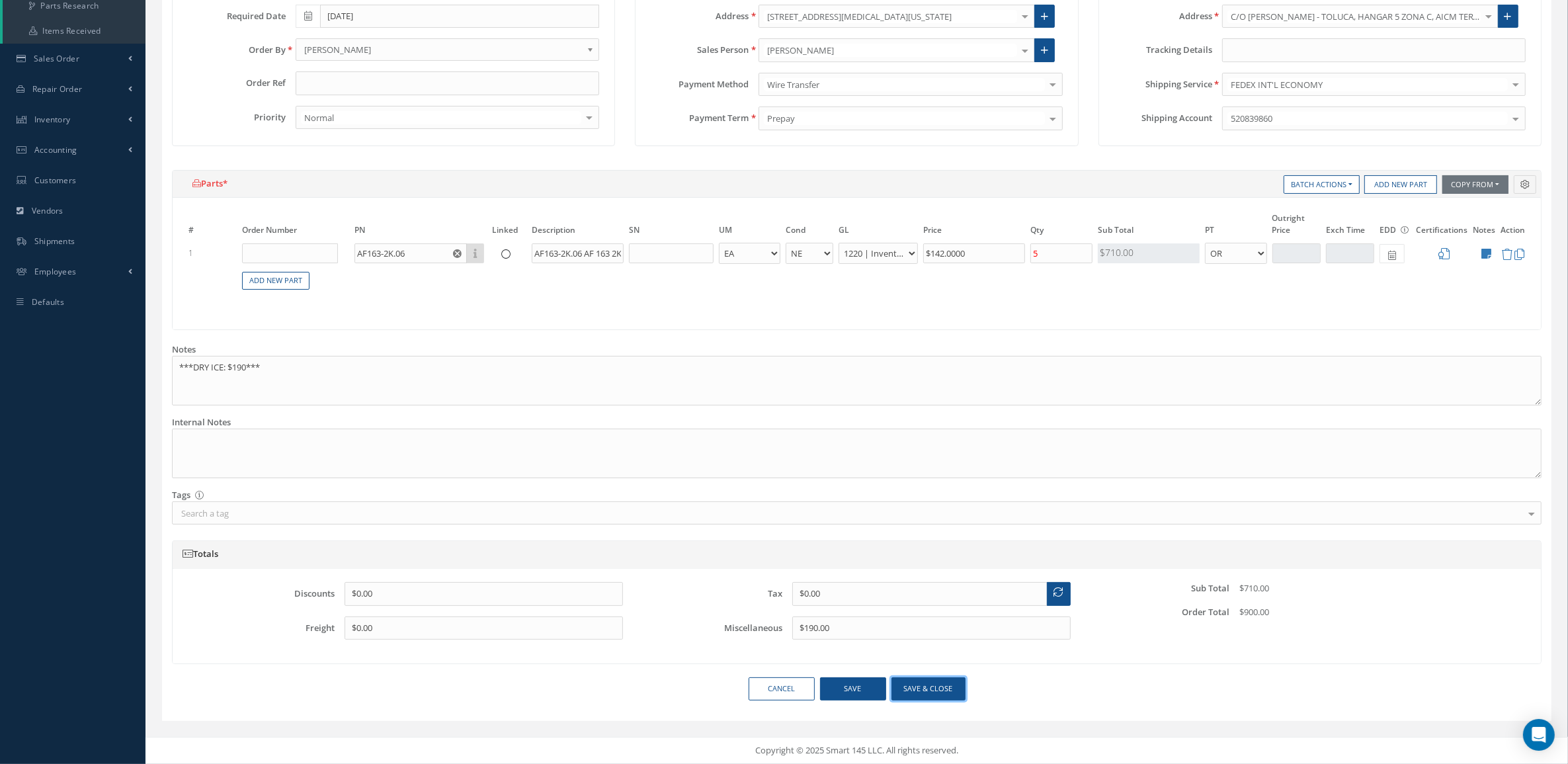
click at [908, 684] on button "Save & close" at bounding box center [928, 688] width 74 height 23
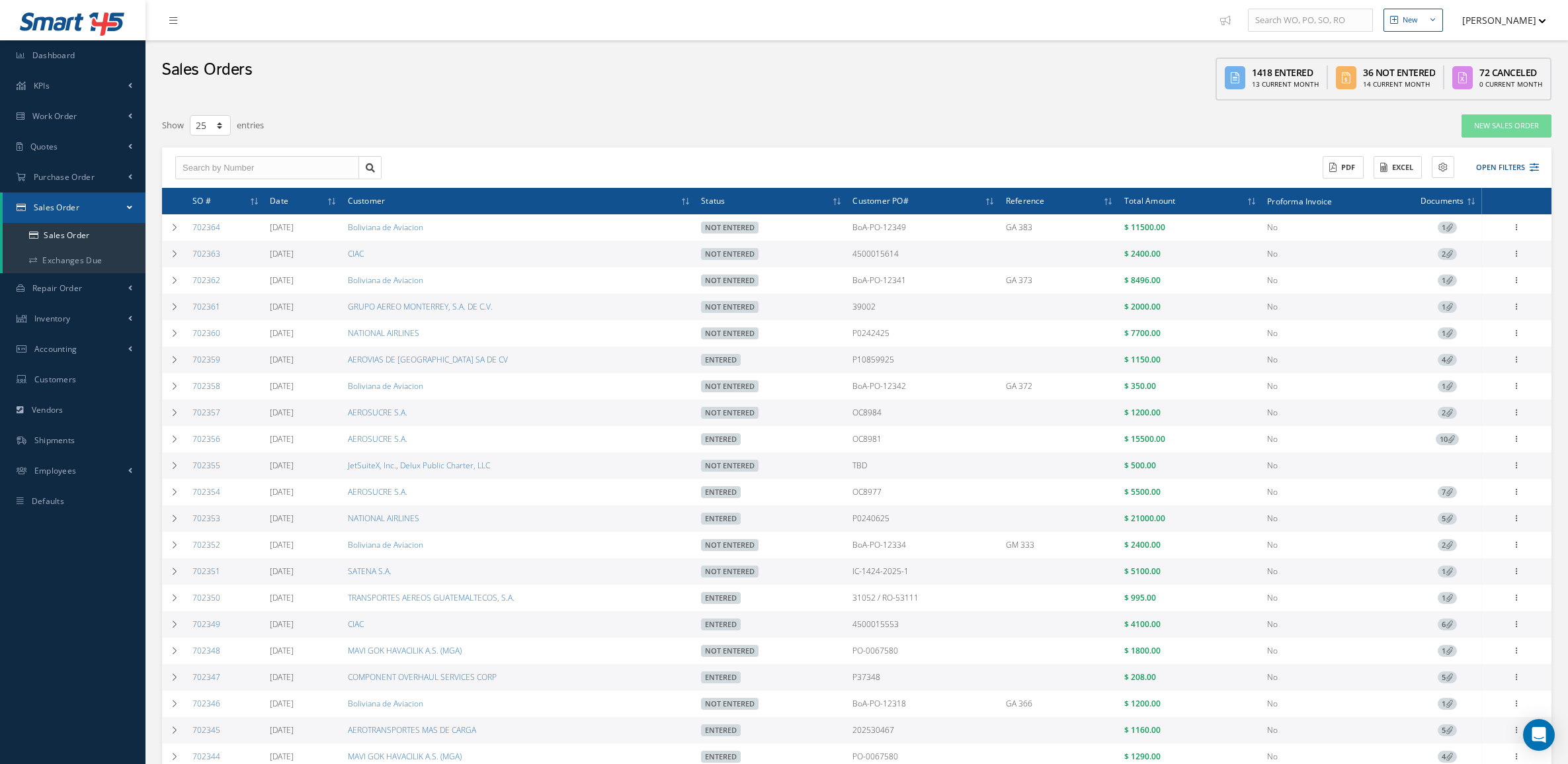
select select "25"
click at [179, 308] on td at bounding box center [174, 307] width 25 height 26
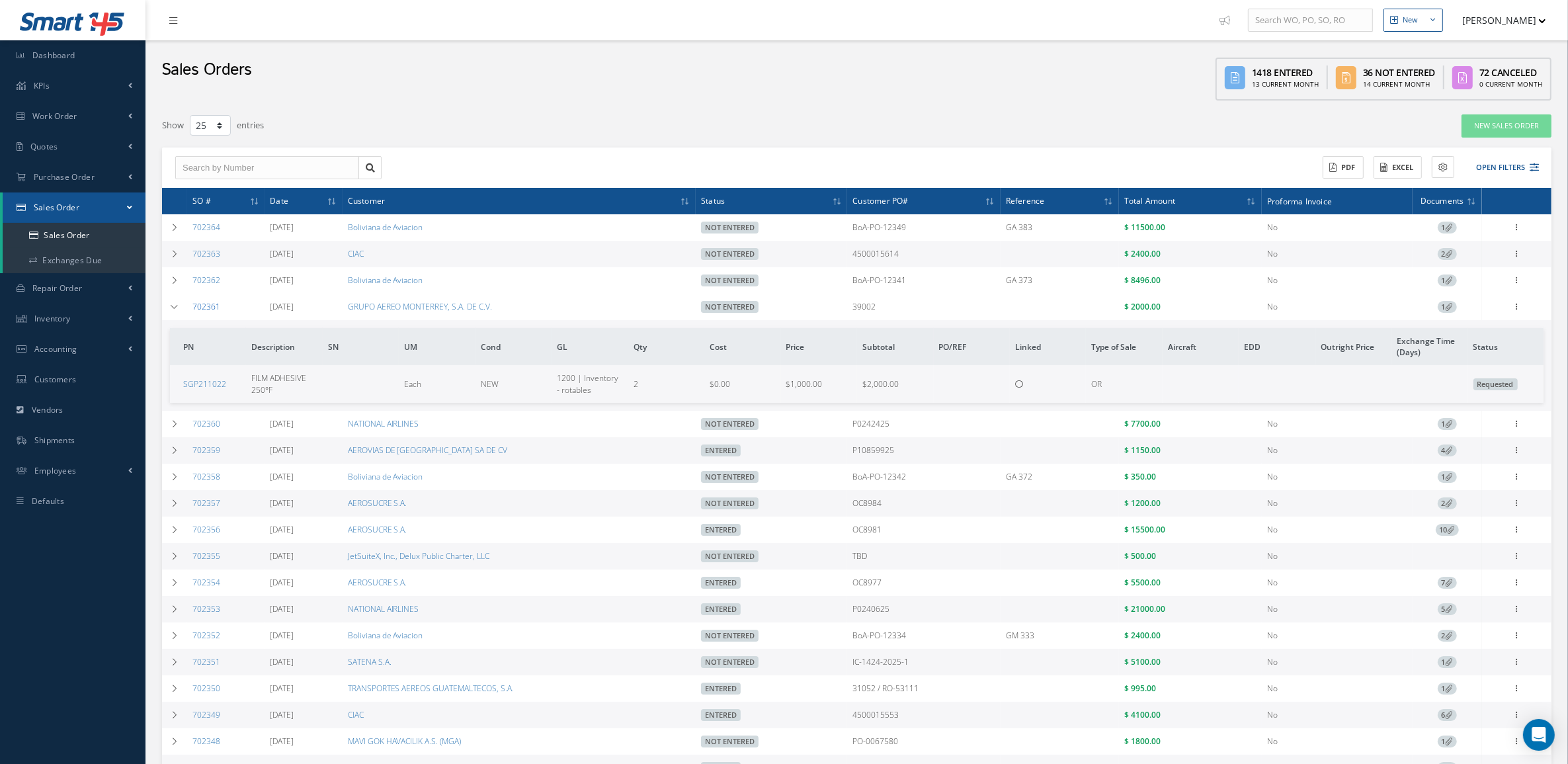
click at [211, 308] on link "702361" at bounding box center [206, 306] width 28 height 11
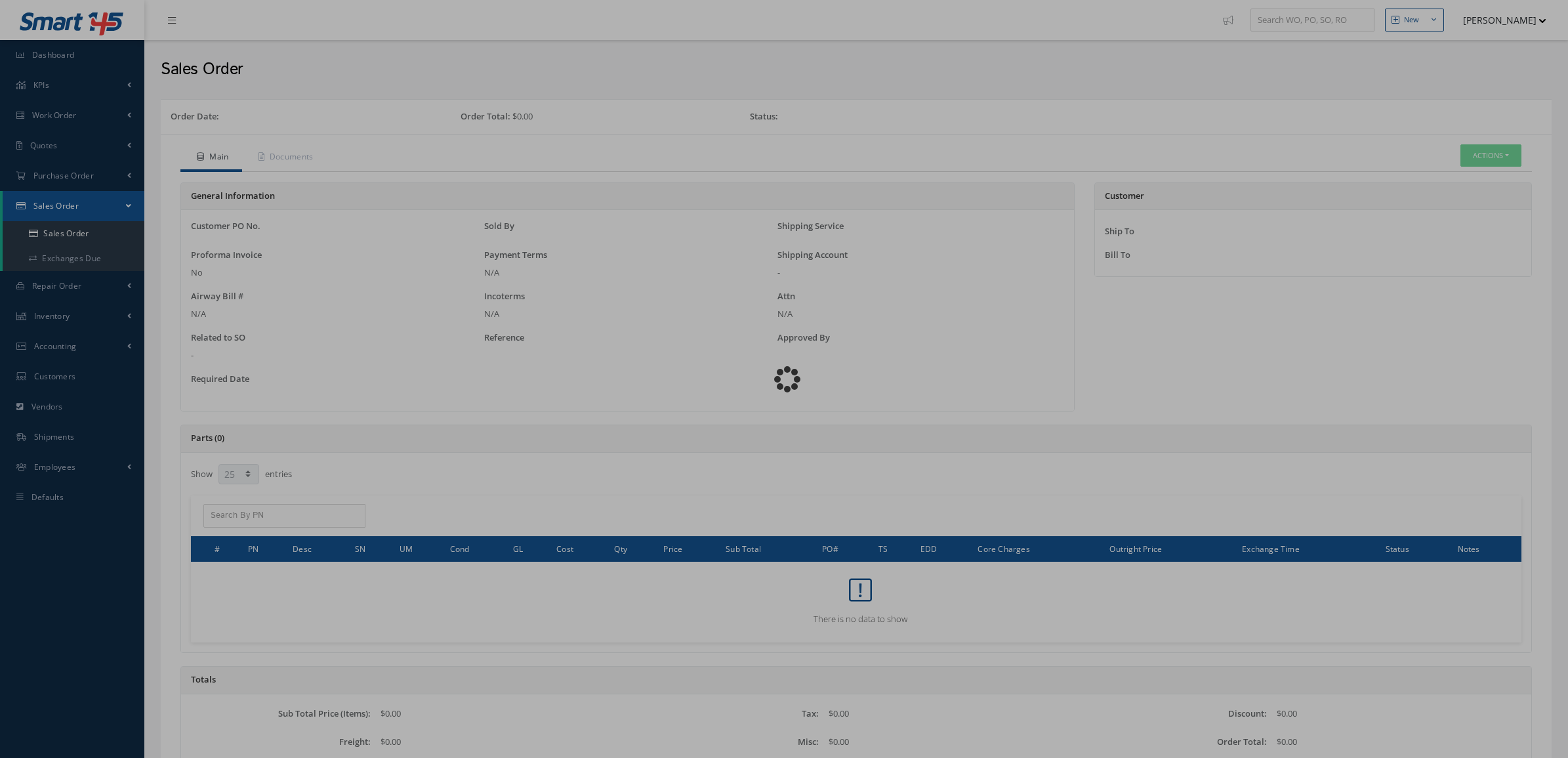
select select "25"
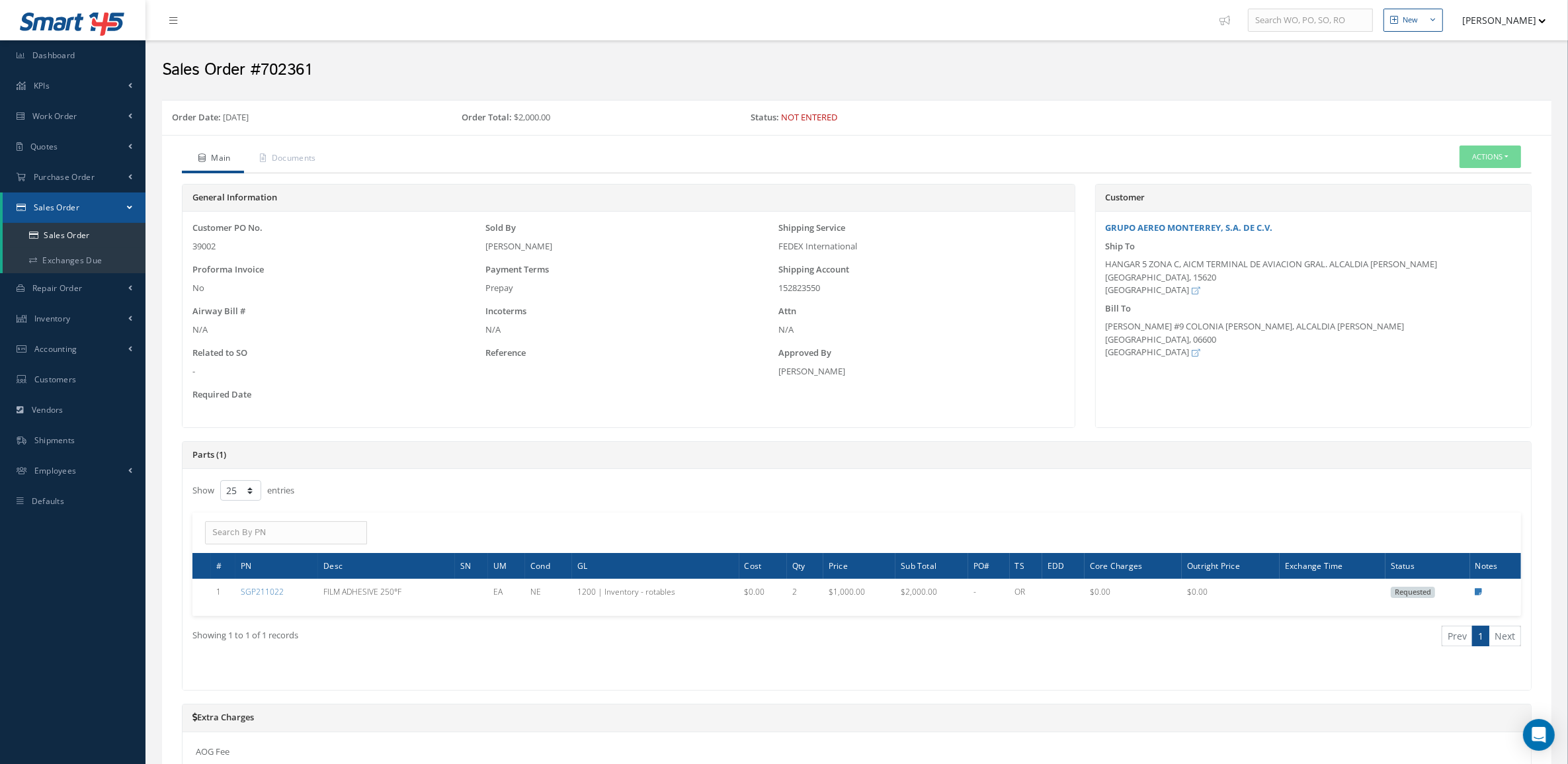
drag, startPoint x: 804, startPoint y: 285, endPoint x: 775, endPoint y: 285, distance: 29.0
click at [775, 285] on div "Shipping Account 152823550" at bounding box center [922, 279] width 293 height 31
copy div "152823550"
click at [1393, 261] on div "HANGAR 5 ZONA C, AICM TERMINAL DE AVIACION GRAL. ALCALDIA V. CARRANZA MEXICO CI…" at bounding box center [1313, 278] width 415 height 39
click at [84, 229] on link "Sales Order" at bounding box center [74, 235] width 143 height 25
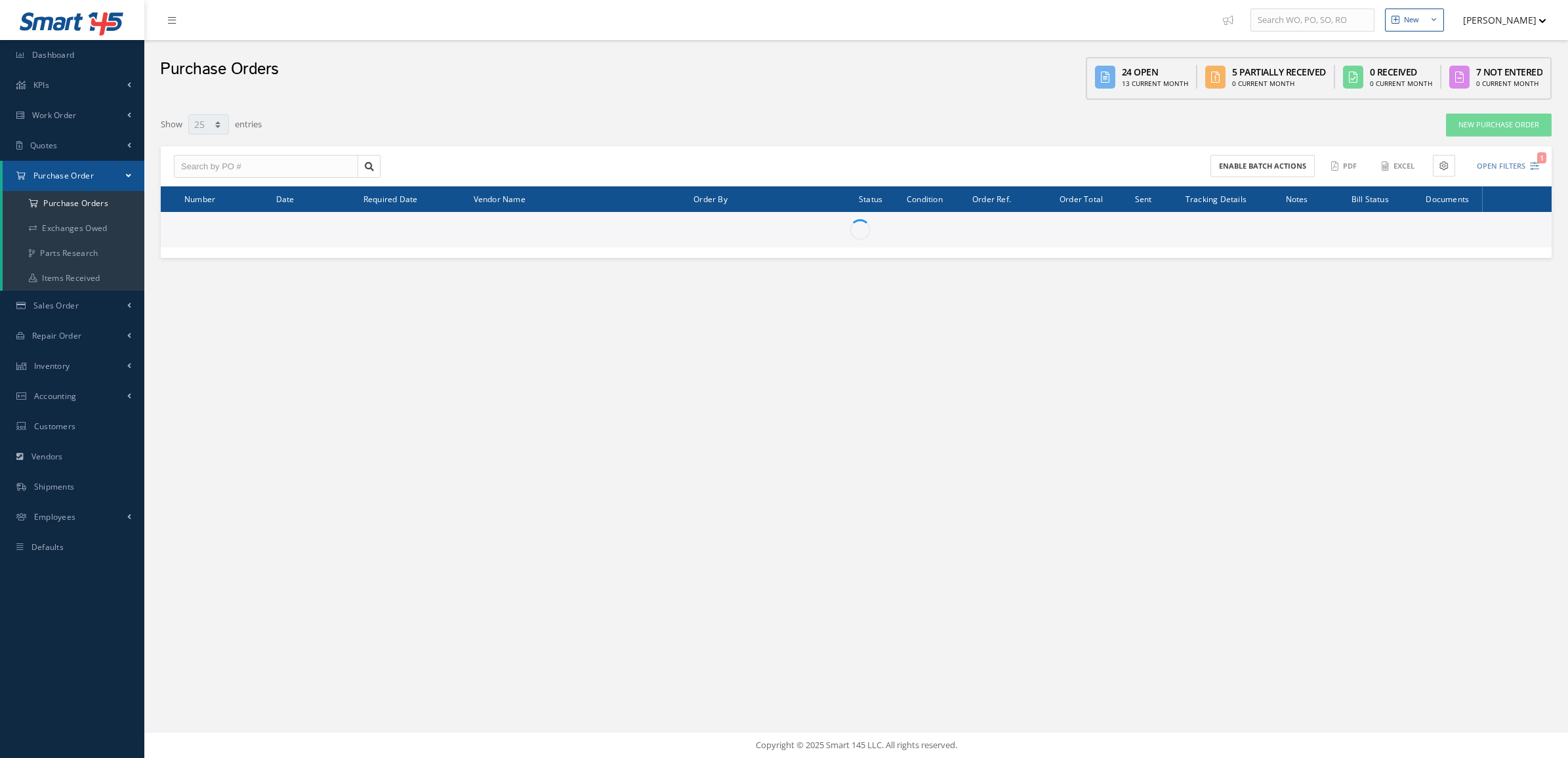
select select "25"
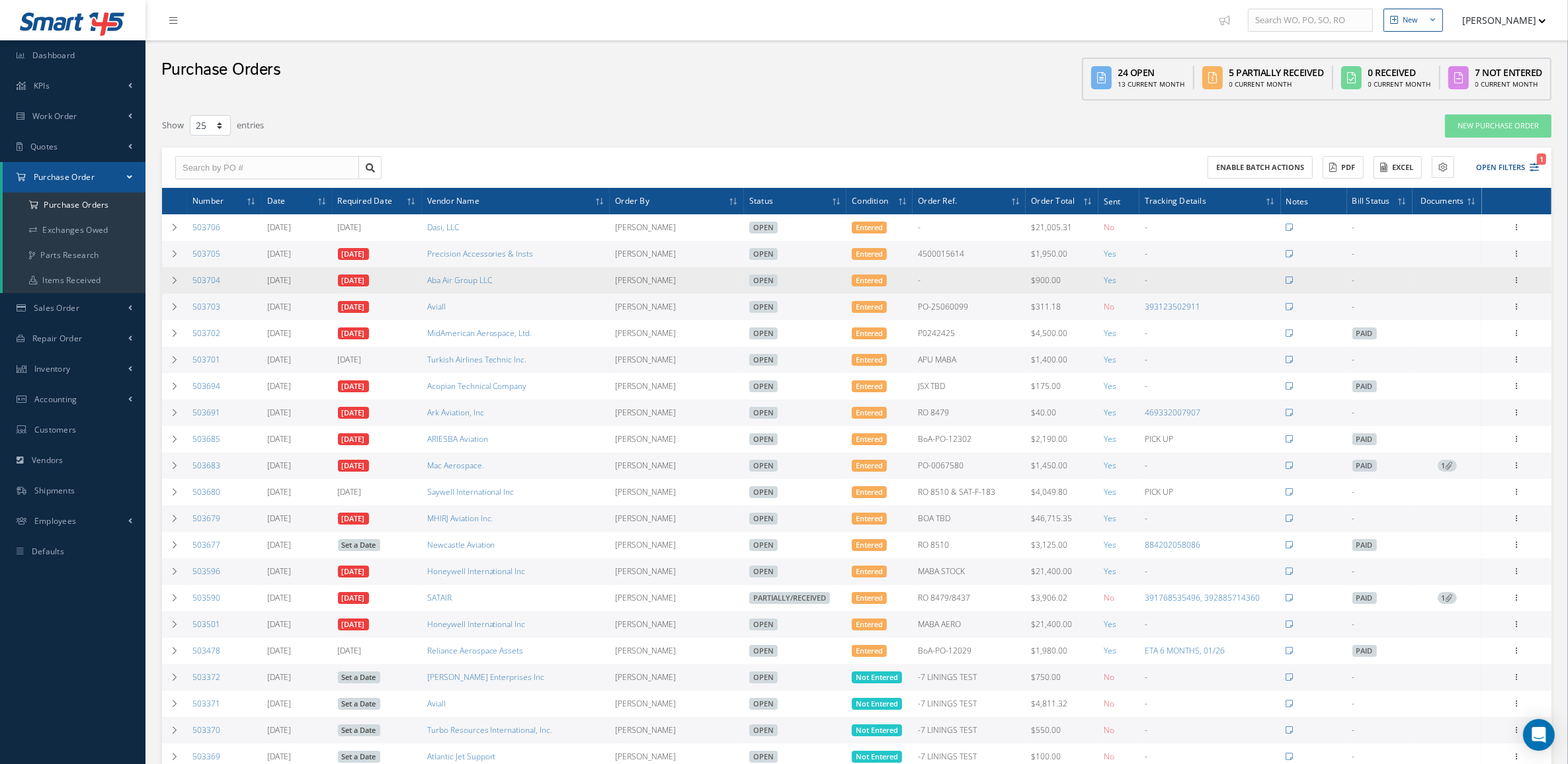
click at [1515, 273] on div "Receive Show Edit Create Bill Cancel Send By Email Email History Documents Prin…" at bounding box center [1517, 280] width 16 height 16
click at [1515, 276] on icon at bounding box center [1518, 279] width 14 height 10
click at [1460, 319] on link "Edit" at bounding box center [1456, 323] width 105 height 17
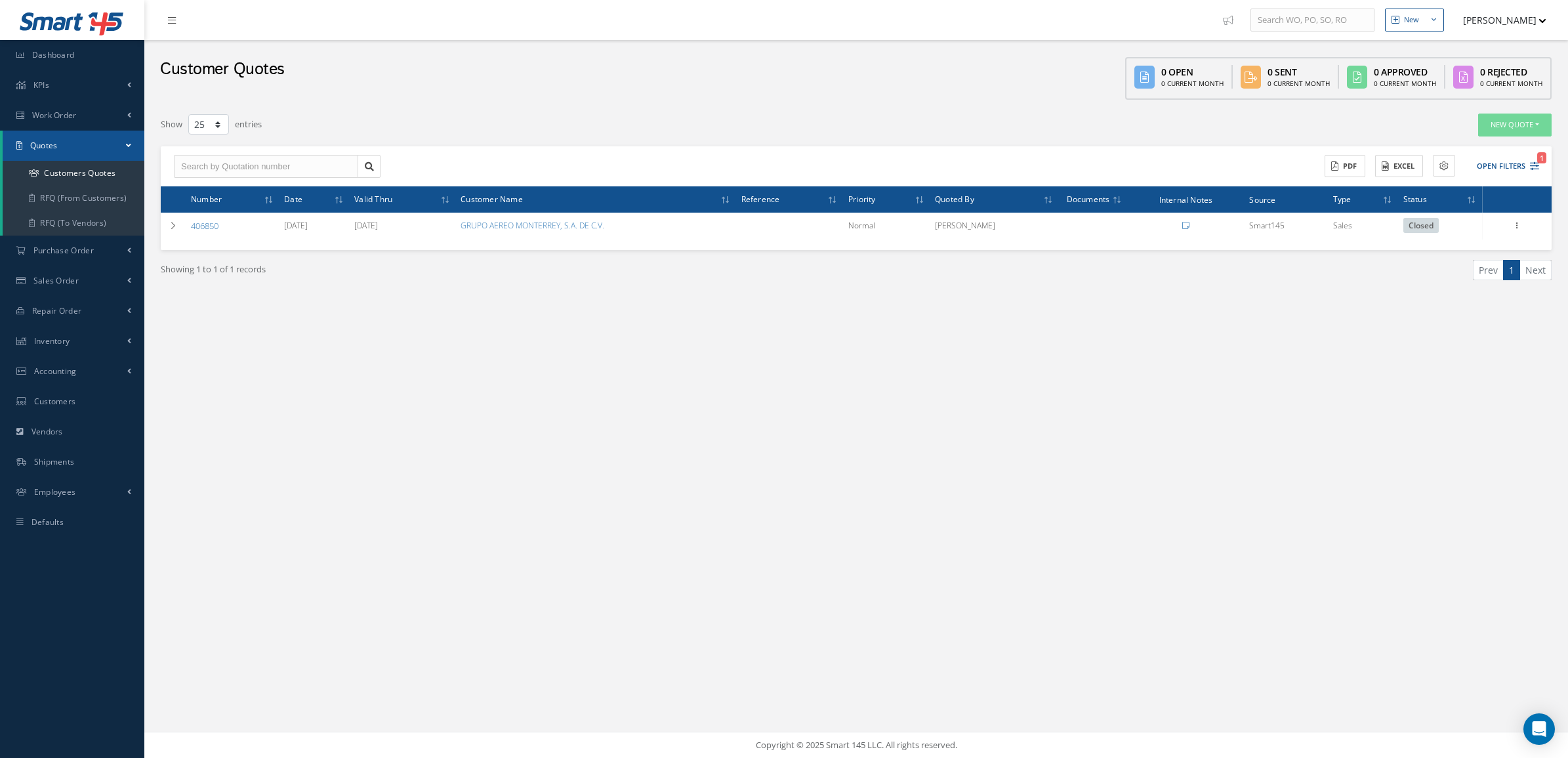
select select "25"
click at [1500, 24] on button "[PERSON_NAME]" at bounding box center [1498, 20] width 96 height 25
click at [1489, 35] on link "Administration" at bounding box center [1494, 44] width 105 height 22
click at [54, 403] on span "Customers" at bounding box center [55, 401] width 42 height 11
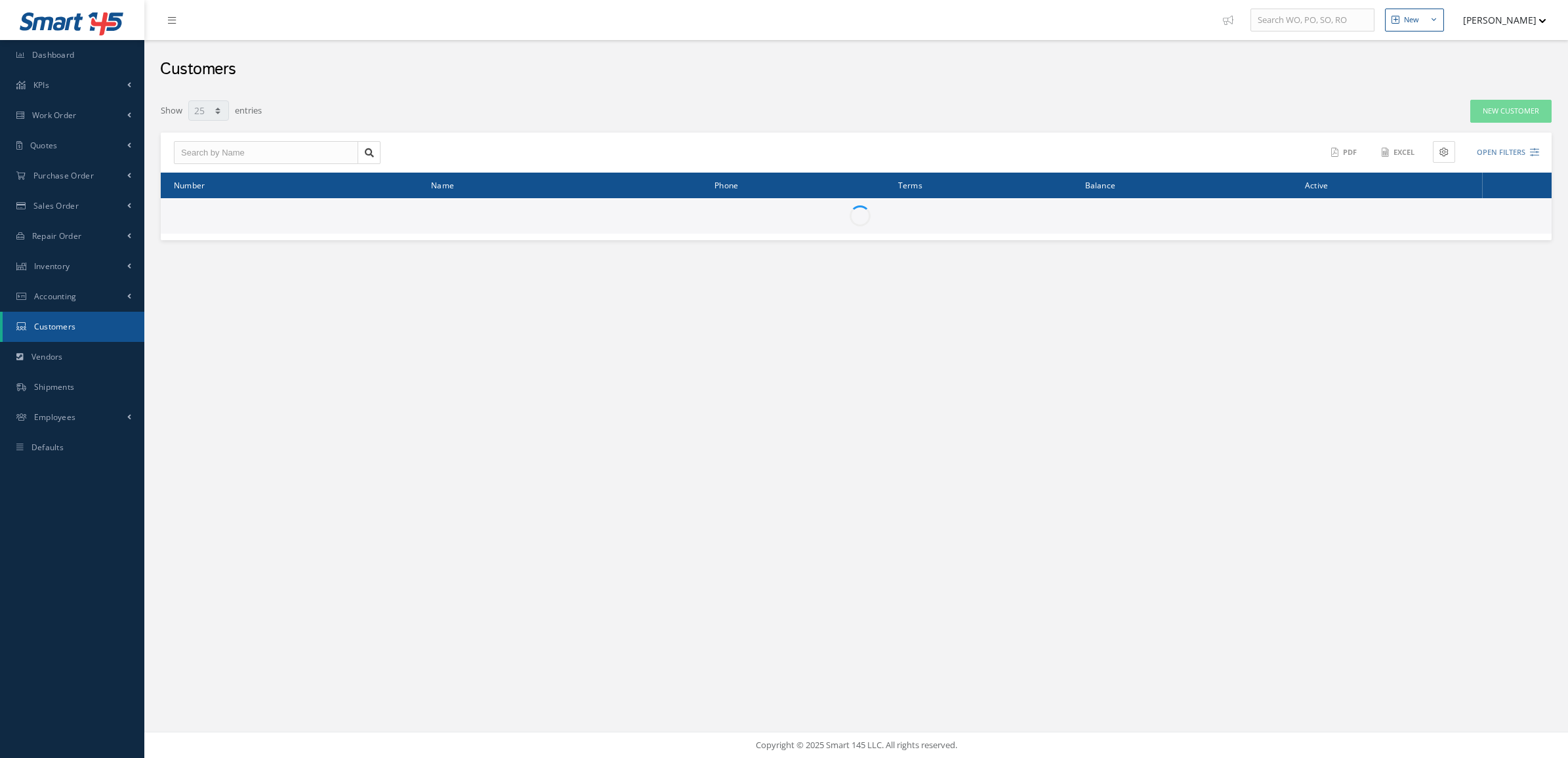
select select "25"
click at [233, 151] on input "text" at bounding box center [266, 153] width 184 height 24
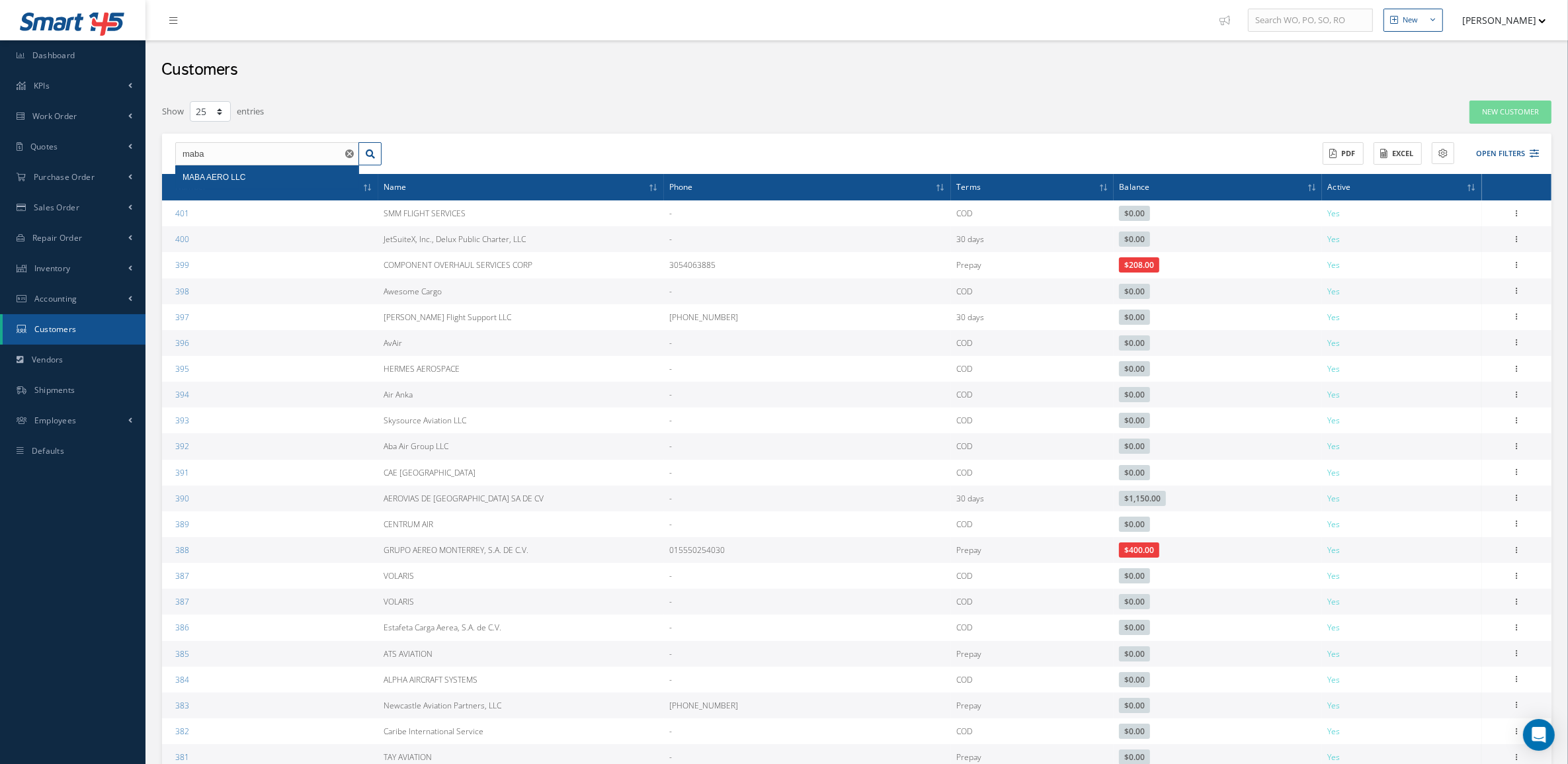
click at [243, 175] on span "MABA AERO LLC" at bounding box center [214, 177] width 63 height 9
type input "MABA AERO LLC"
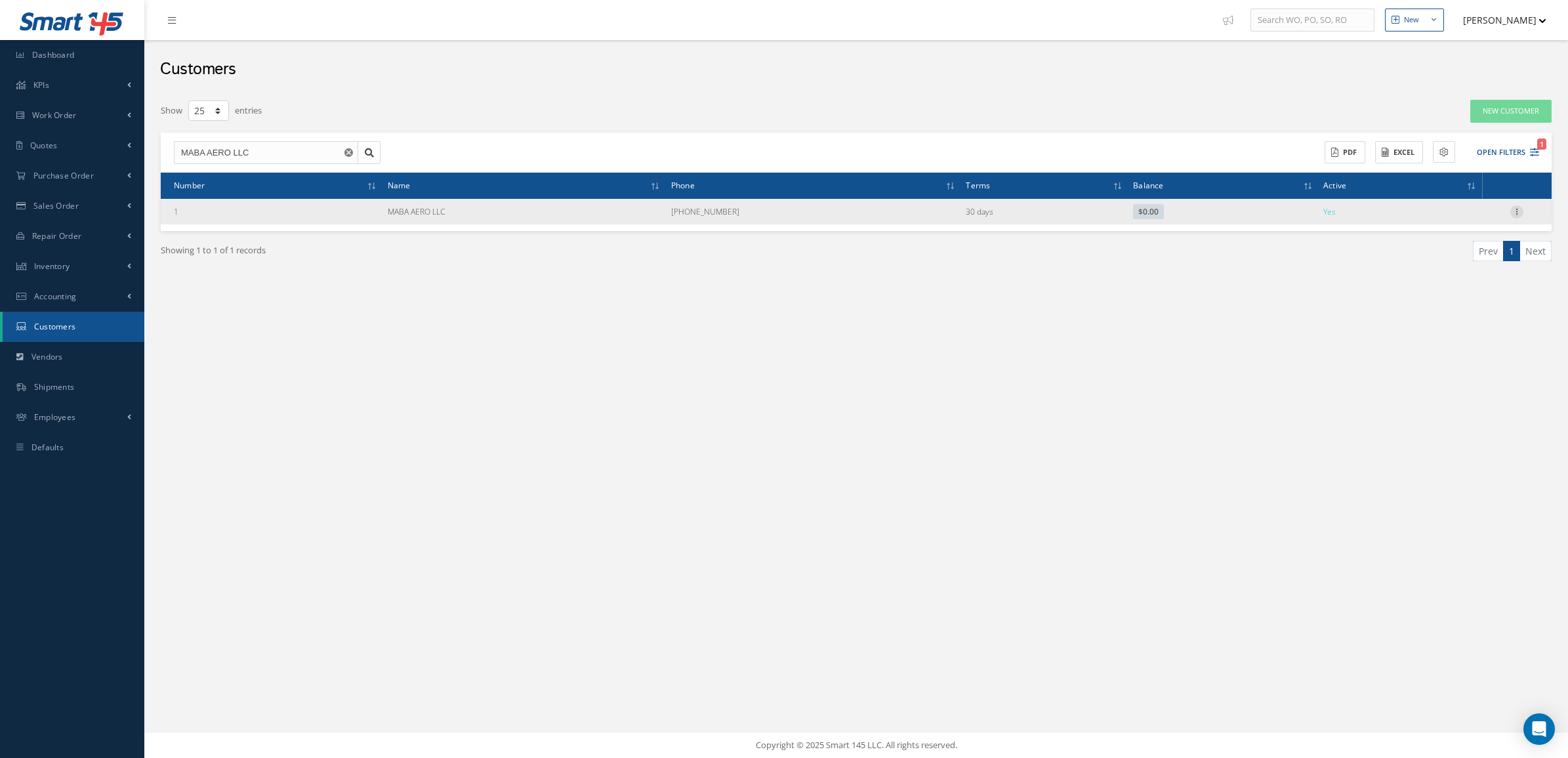
click at [1517, 210] on icon at bounding box center [1517, 210] width 14 height 10
click at [1455, 236] on link "Edit" at bounding box center [1456, 237] width 104 height 17
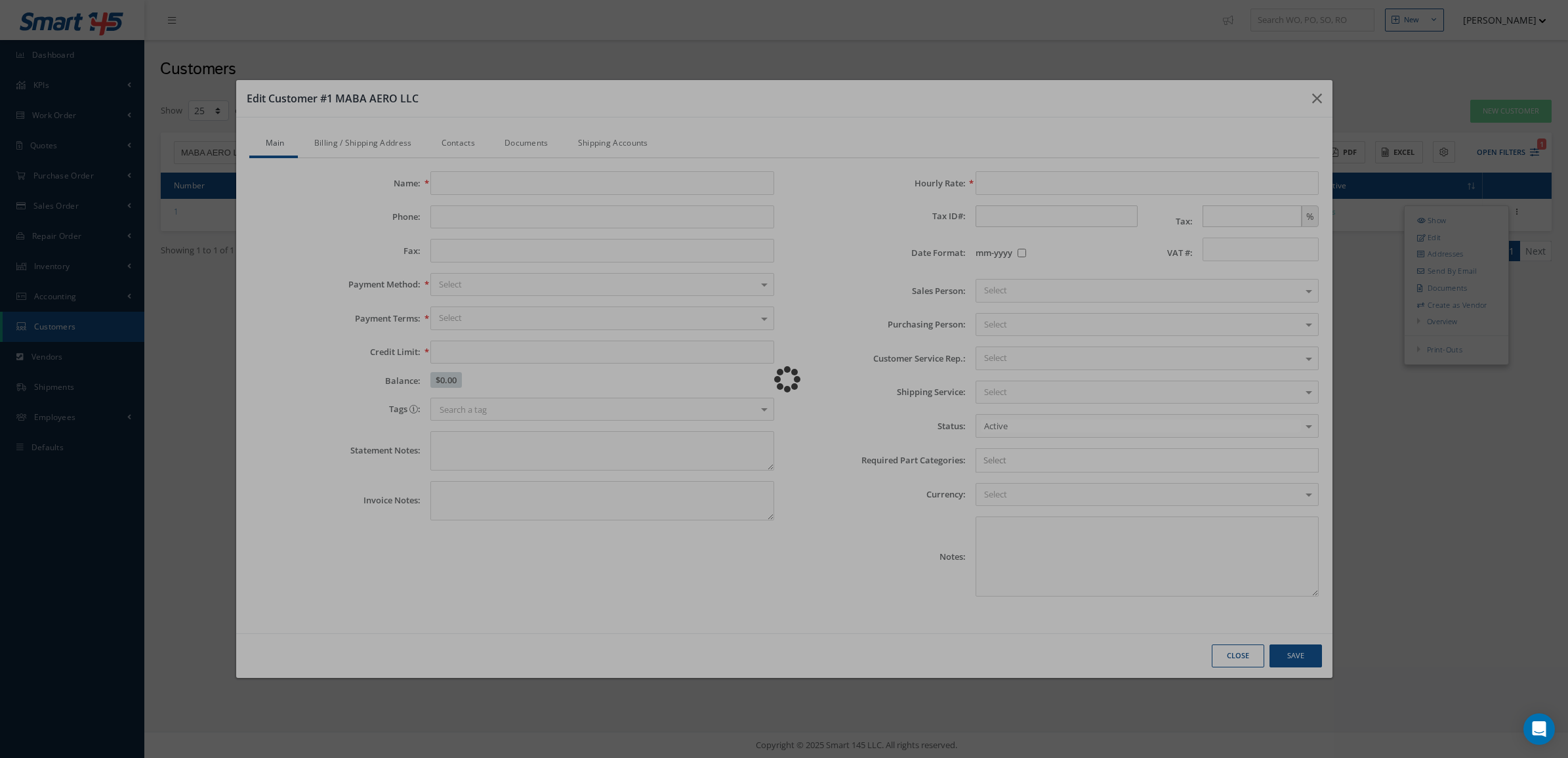
type input "MABA AERO LLC"
type input "[PHONE_NUMBER]"
type input "100000000.00"
type input "50.00"
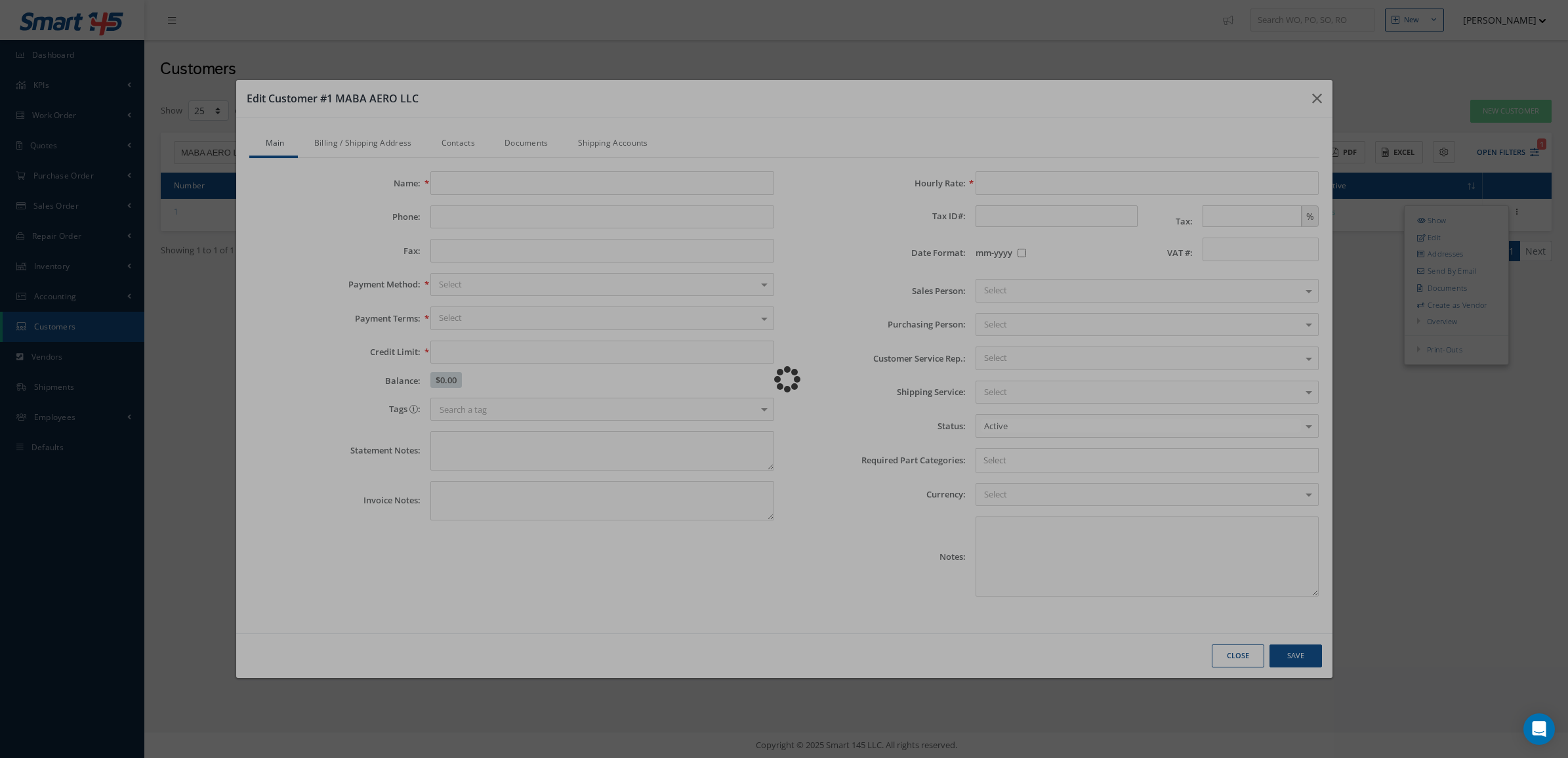
checkbox input "false"
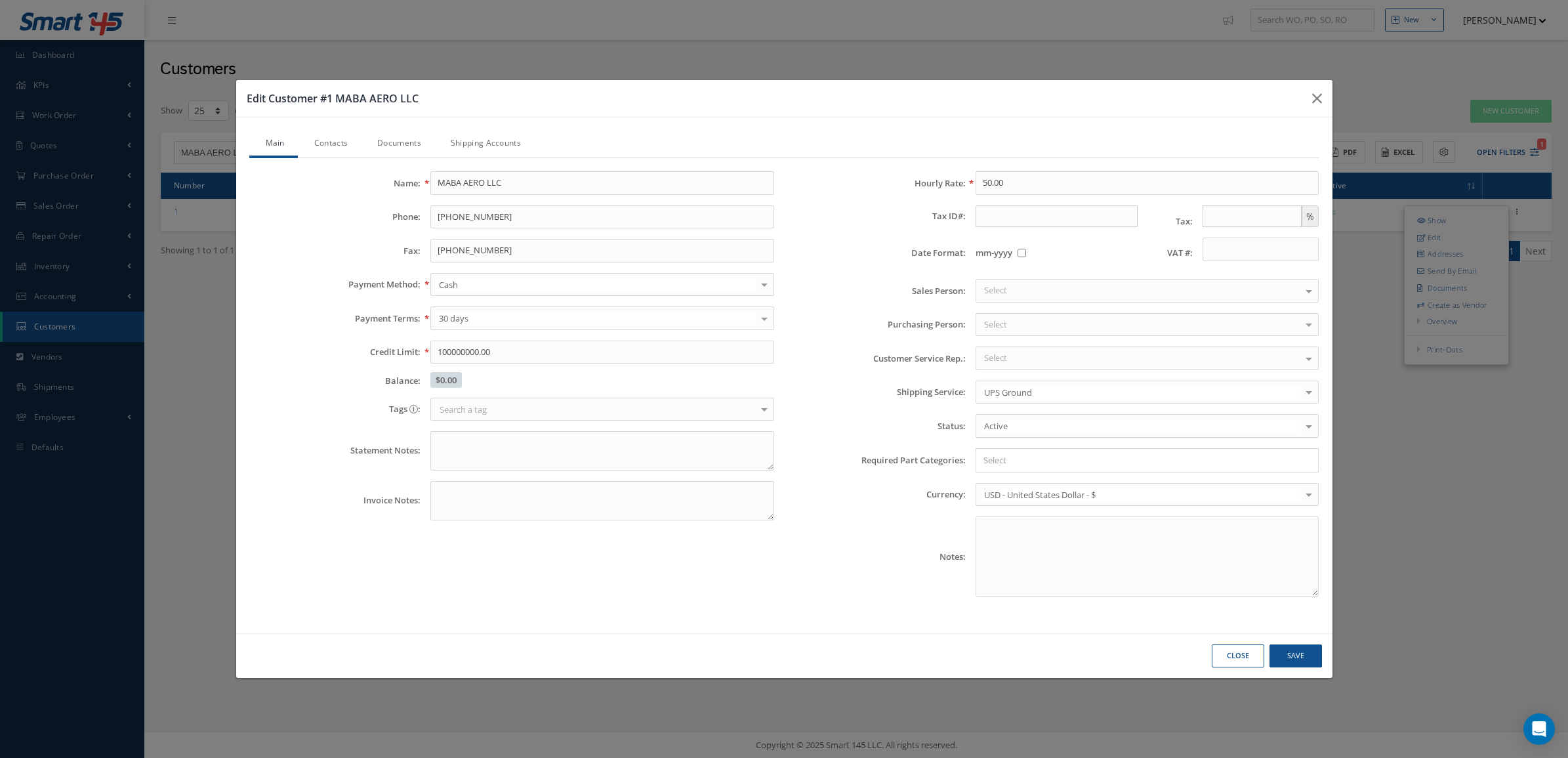
click at [493, 138] on link "Shipping Accounts" at bounding box center [484, 144] width 100 height 28
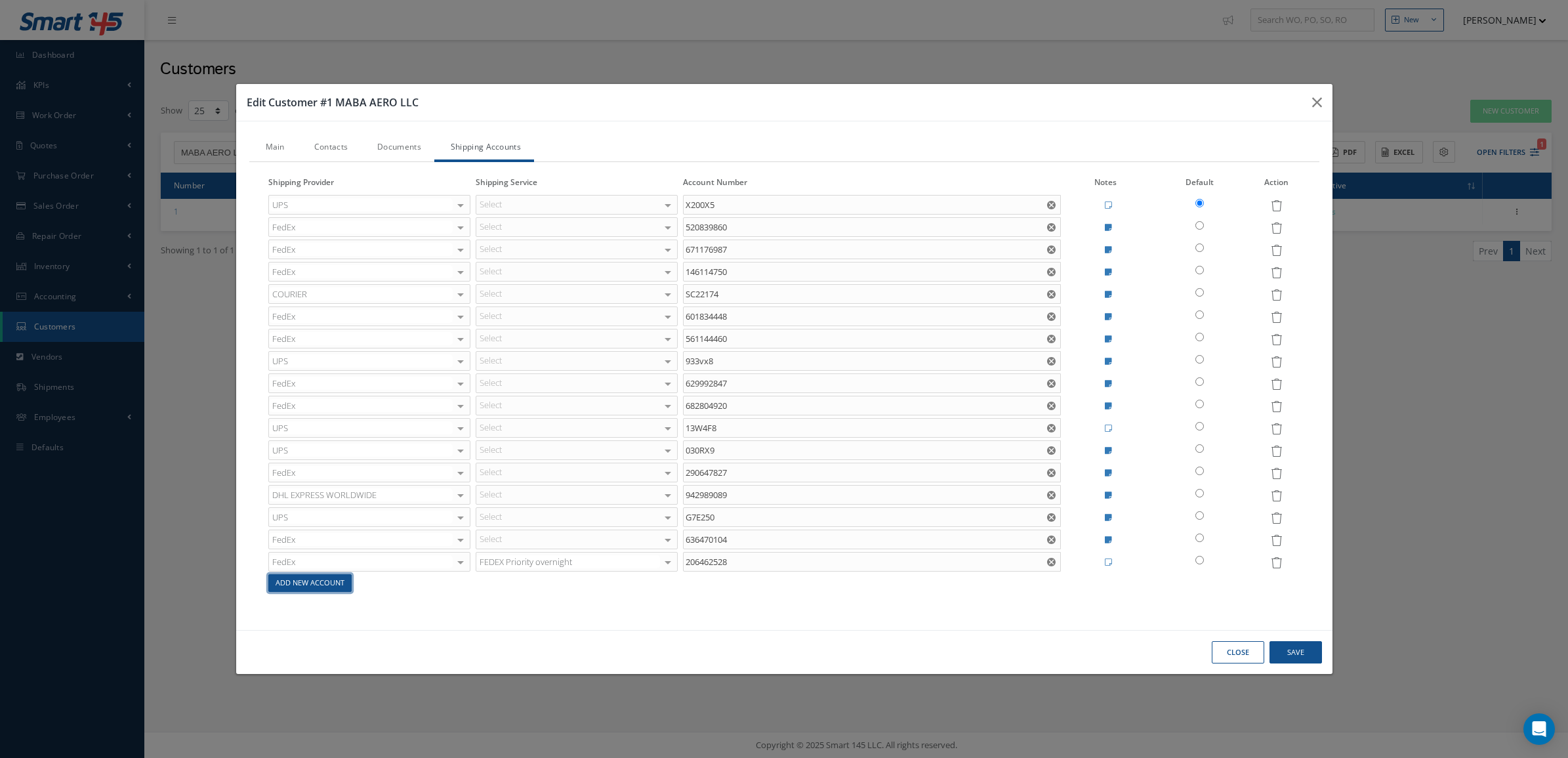
click at [320, 585] on link "Add New Account" at bounding box center [309, 582] width 84 height 18
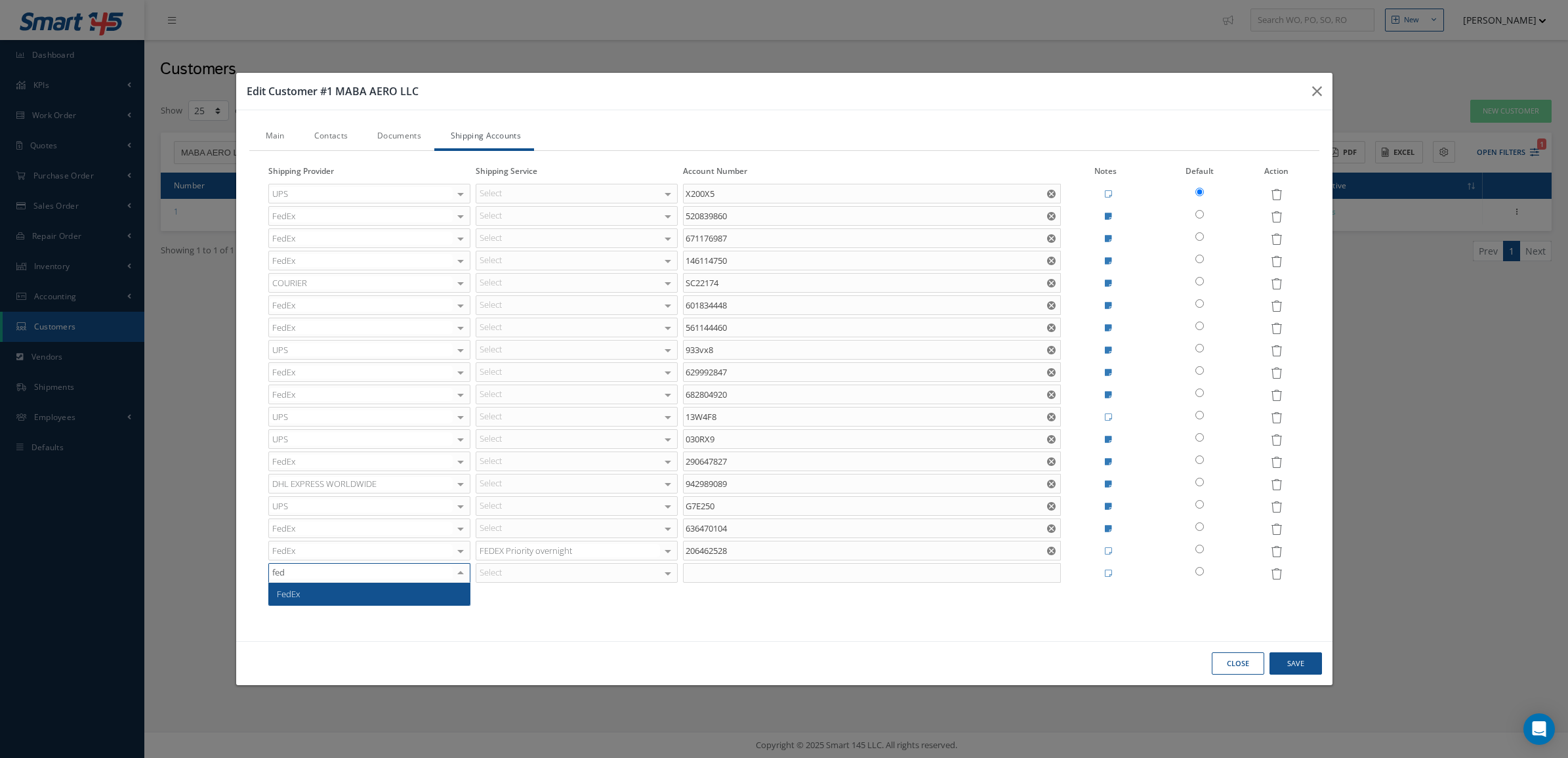
type input "fede"
click at [332, 596] on span "FedEx" at bounding box center [369, 593] width 201 height 22
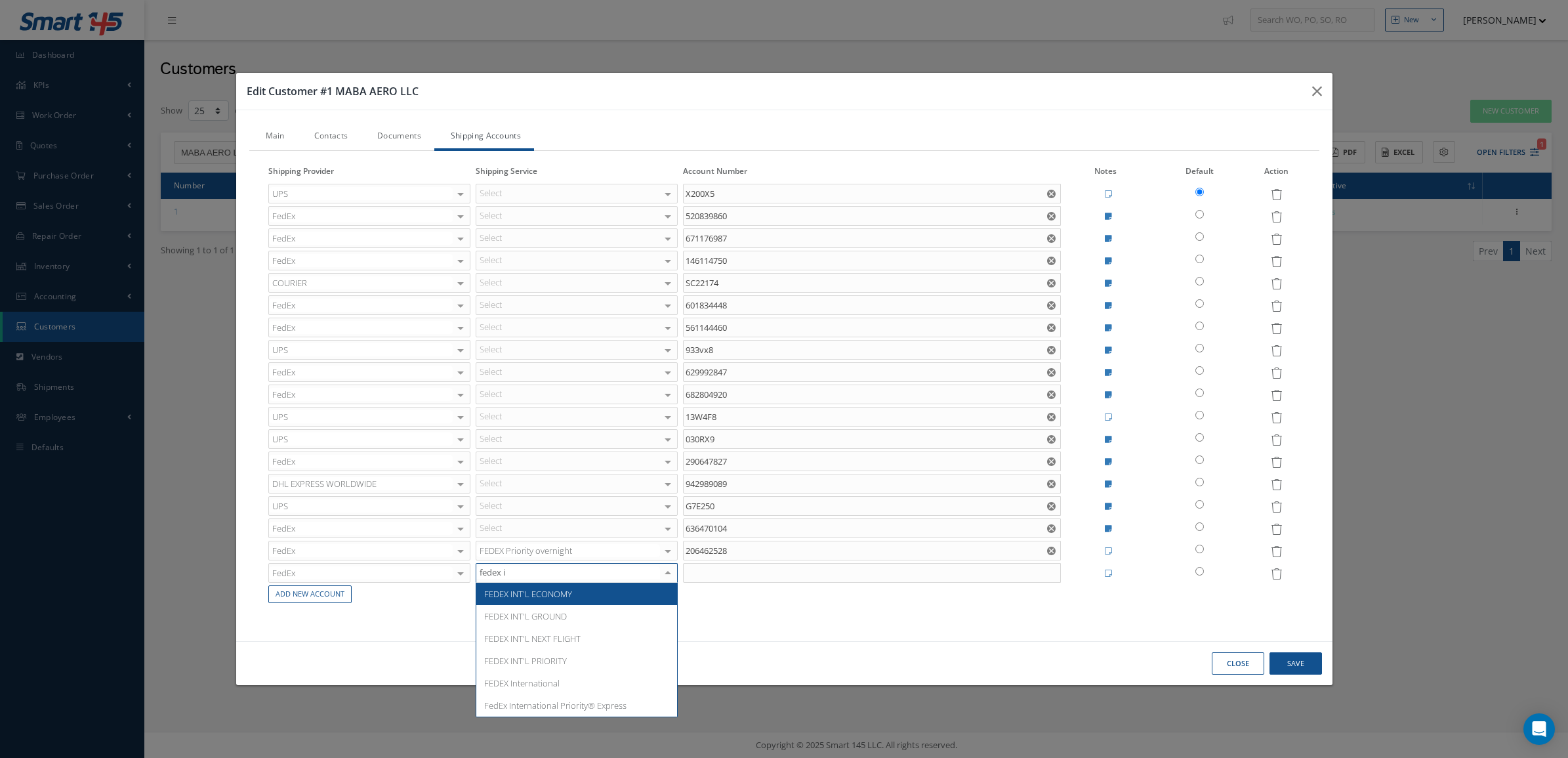
type input "fedex in"
click at [511, 587] on span "FEDEX INT'L ECONOMY" at bounding box center [528, 593] width 88 height 12
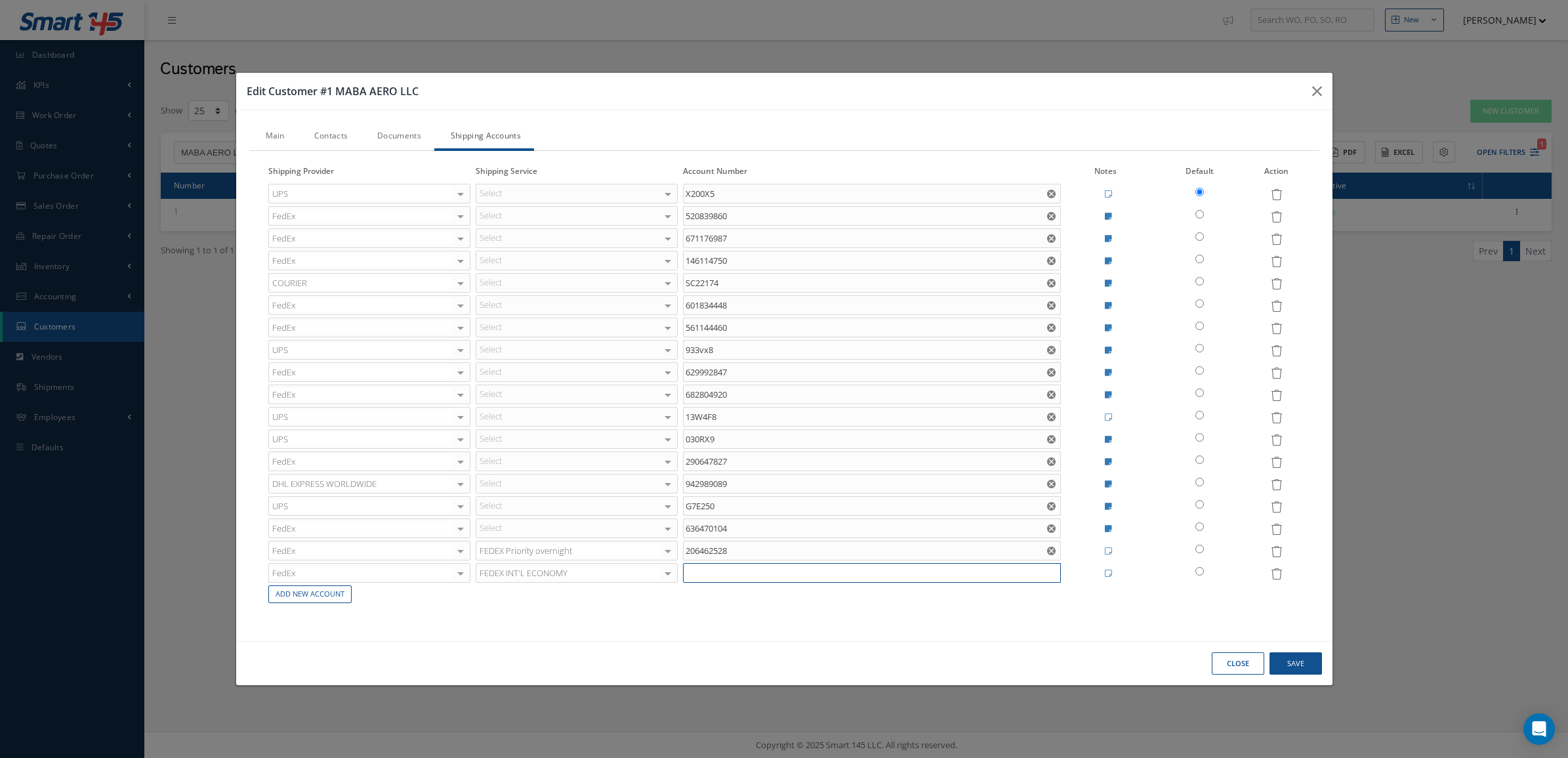
click at [716, 568] on input "text" at bounding box center [871, 572] width 378 height 19
paste input "152823550"
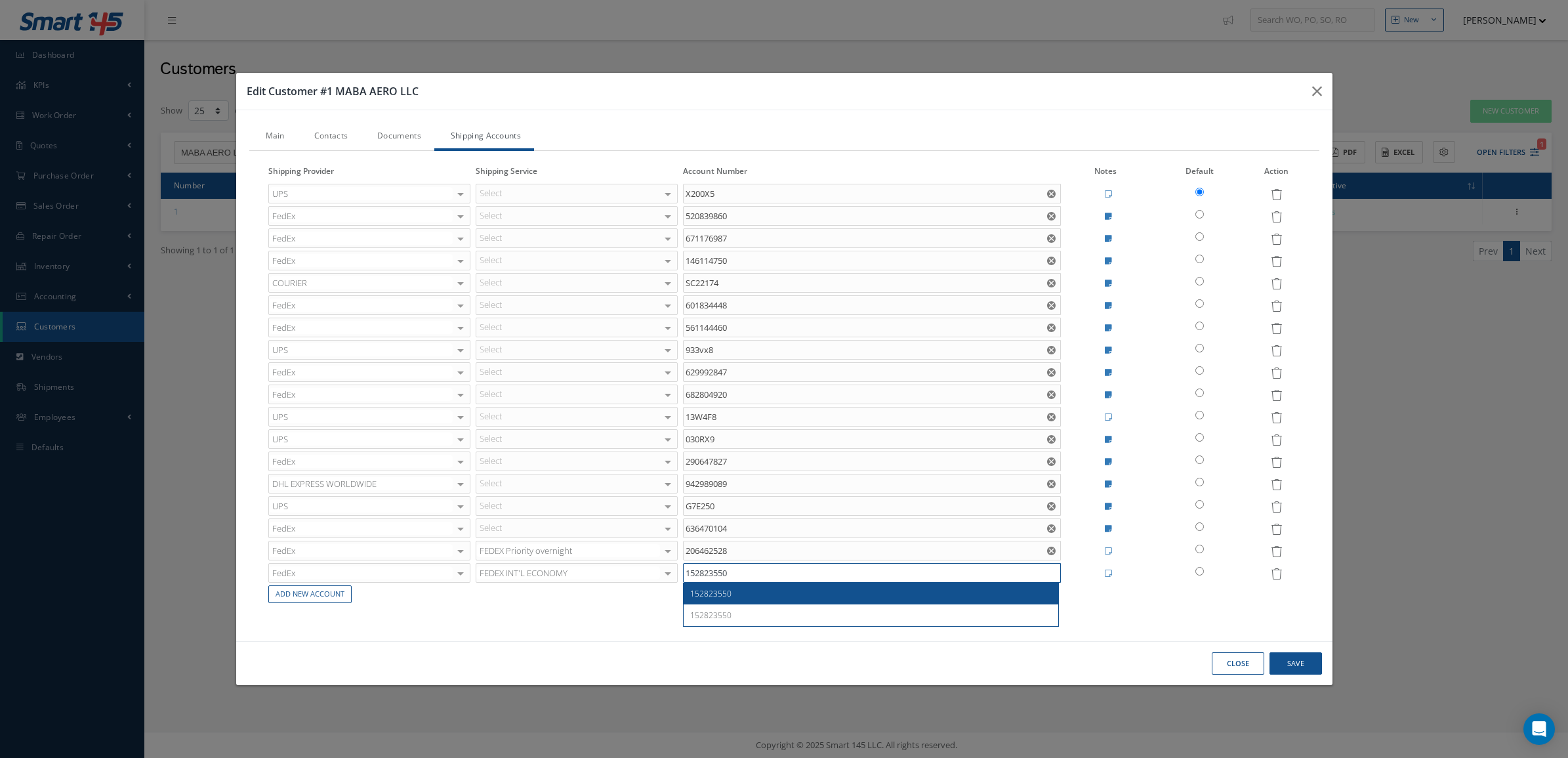
type input "152823550"
click at [1121, 603] on table "Shipping Provider Shipping Service Account Number Notes Default Action UPS USPS…" at bounding box center [784, 384] width 1037 height 440
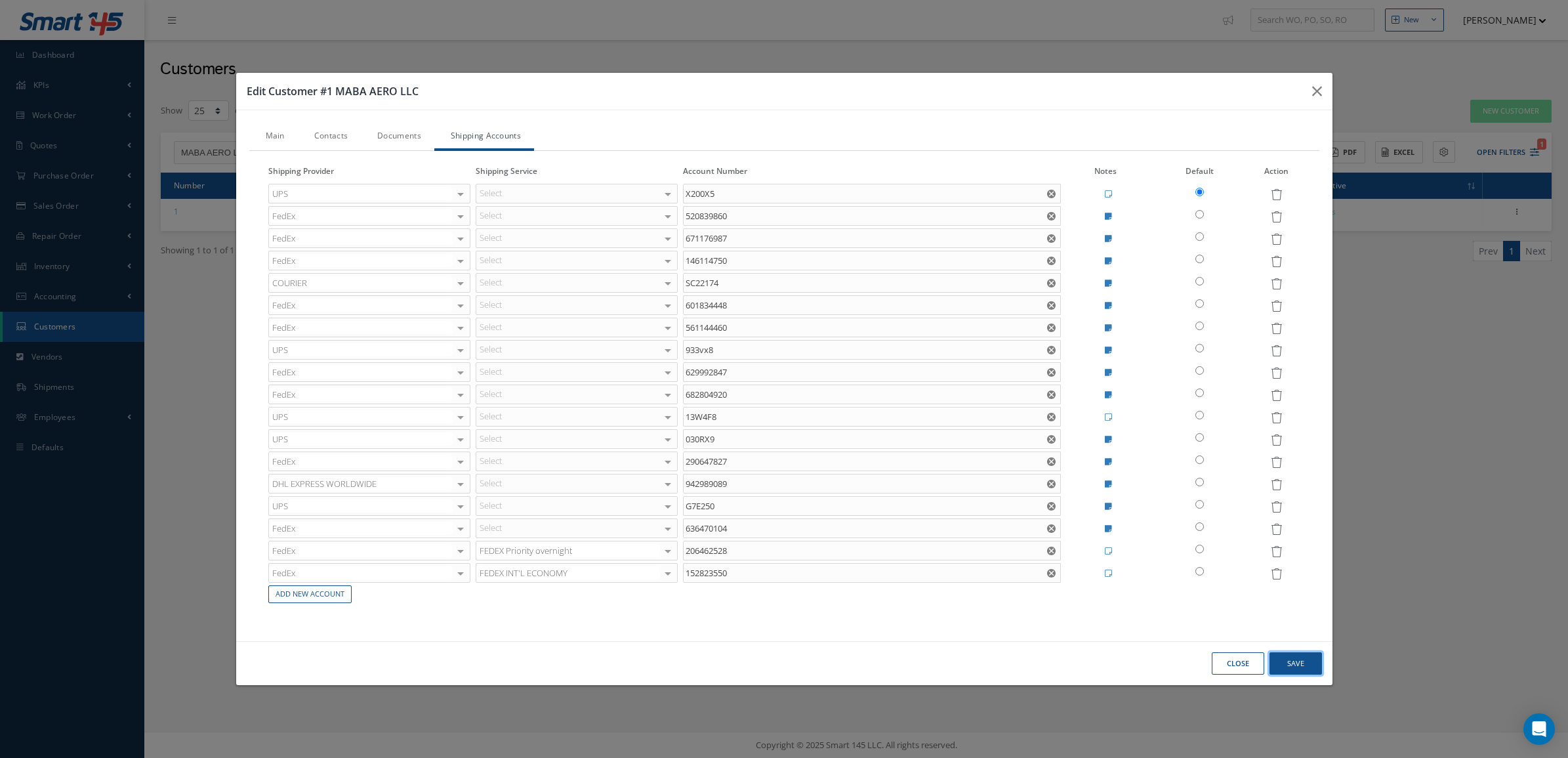
click at [1289, 659] on button "Save" at bounding box center [1296, 663] width 52 height 23
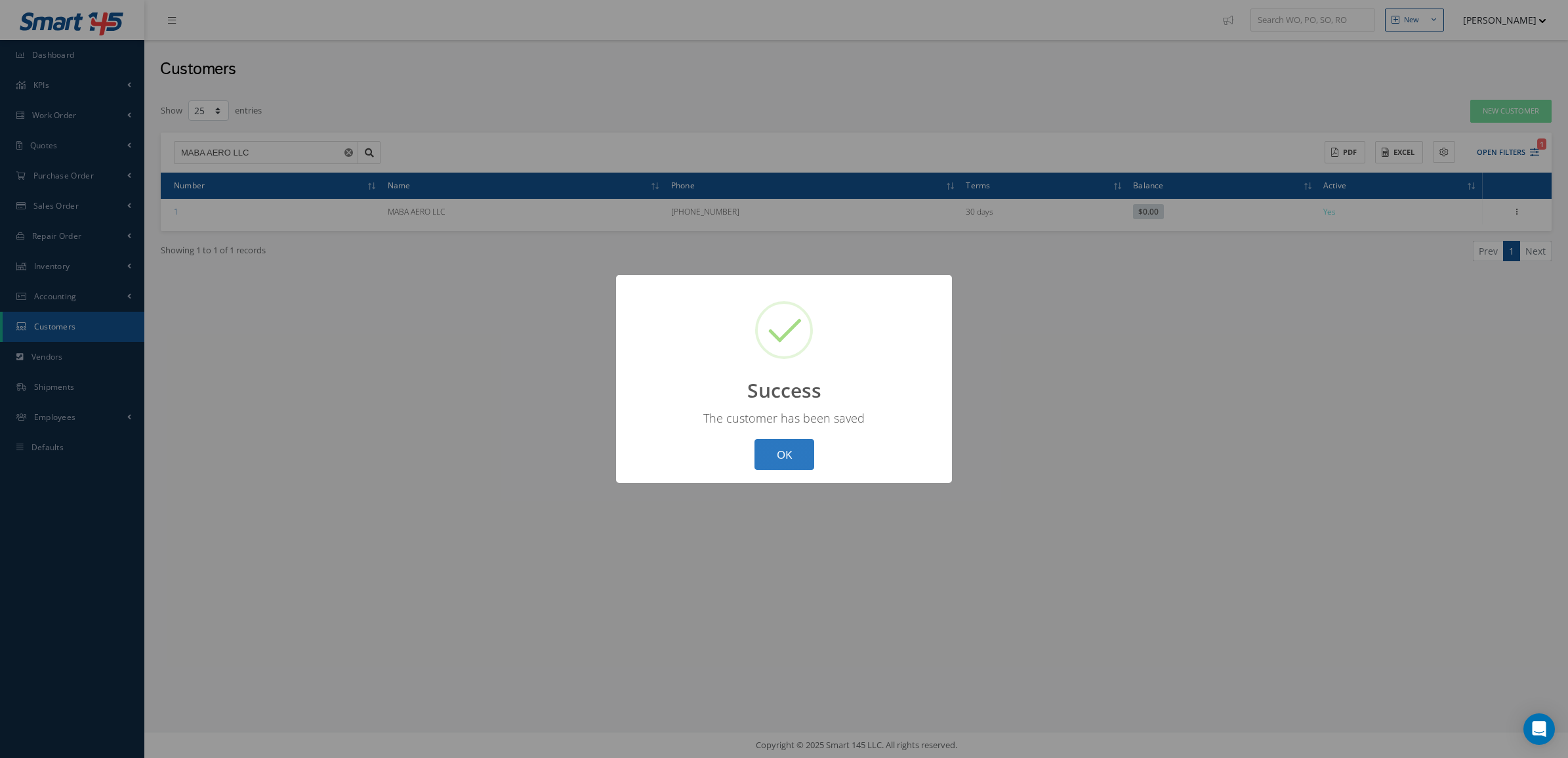
click at [790, 446] on button "OK" at bounding box center [784, 454] width 60 height 30
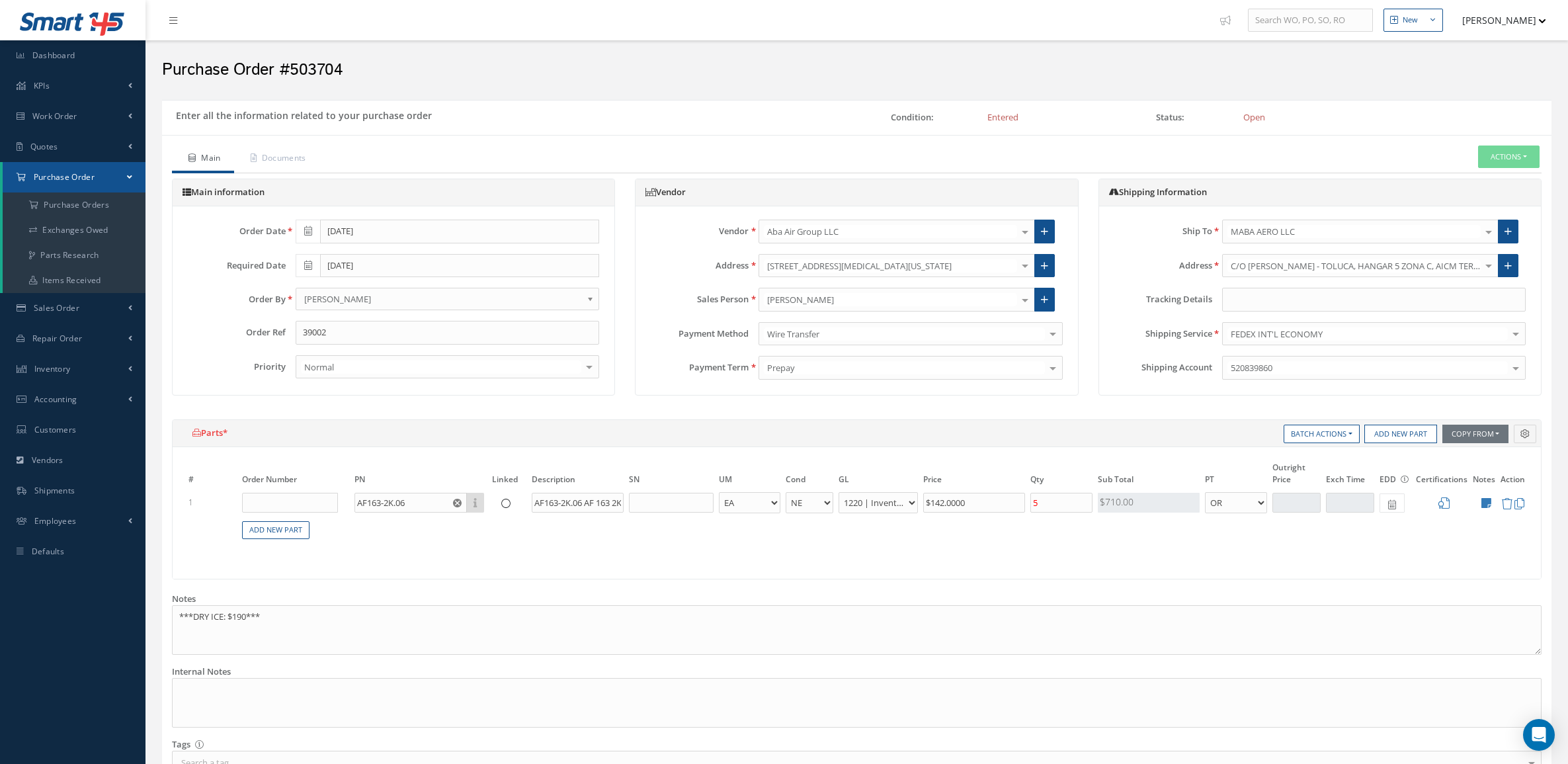
select select "5"
select select "88"
select select "1"
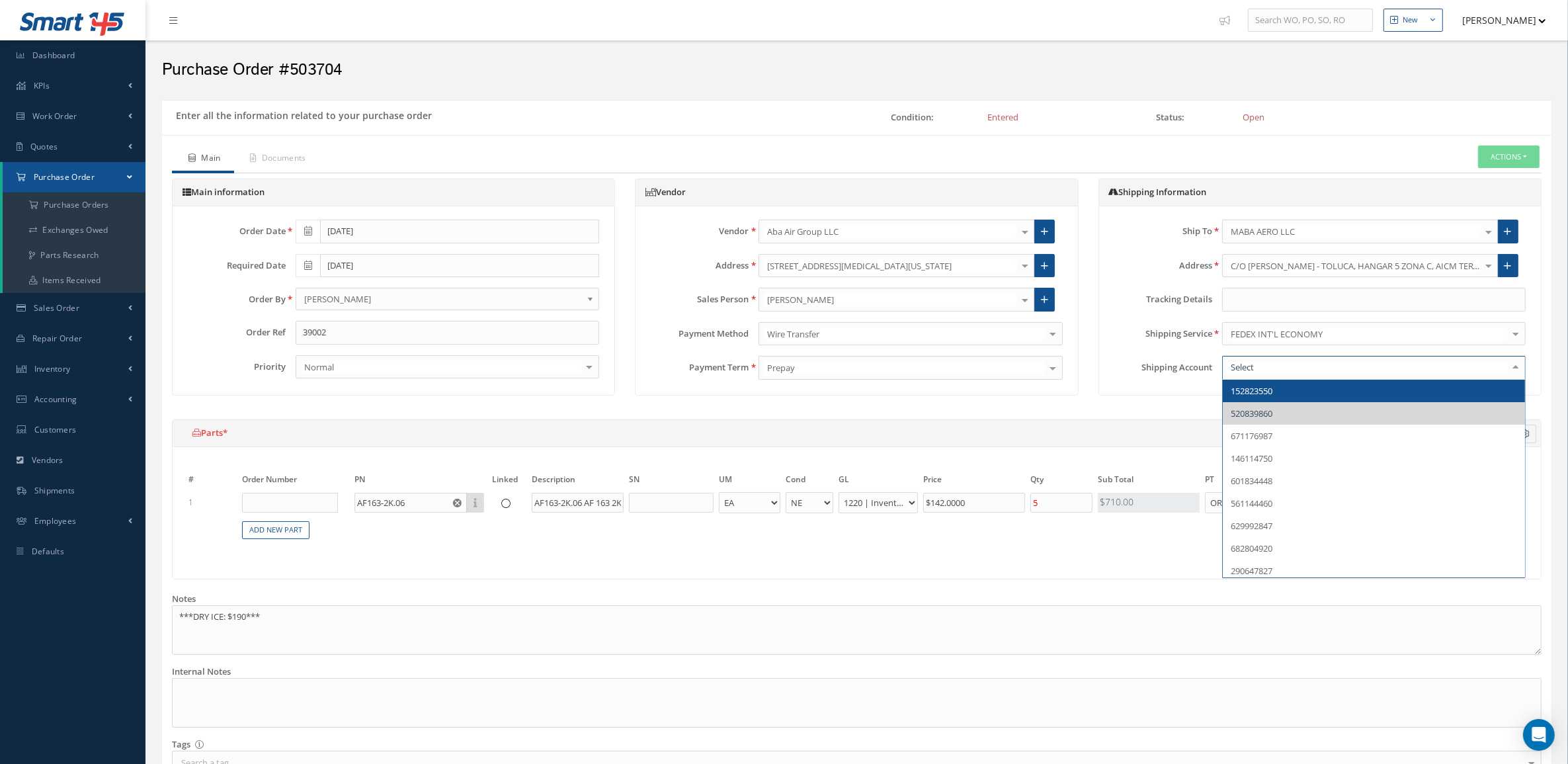
click at [1282, 394] on span "152823550" at bounding box center [1374, 391] width 303 height 22
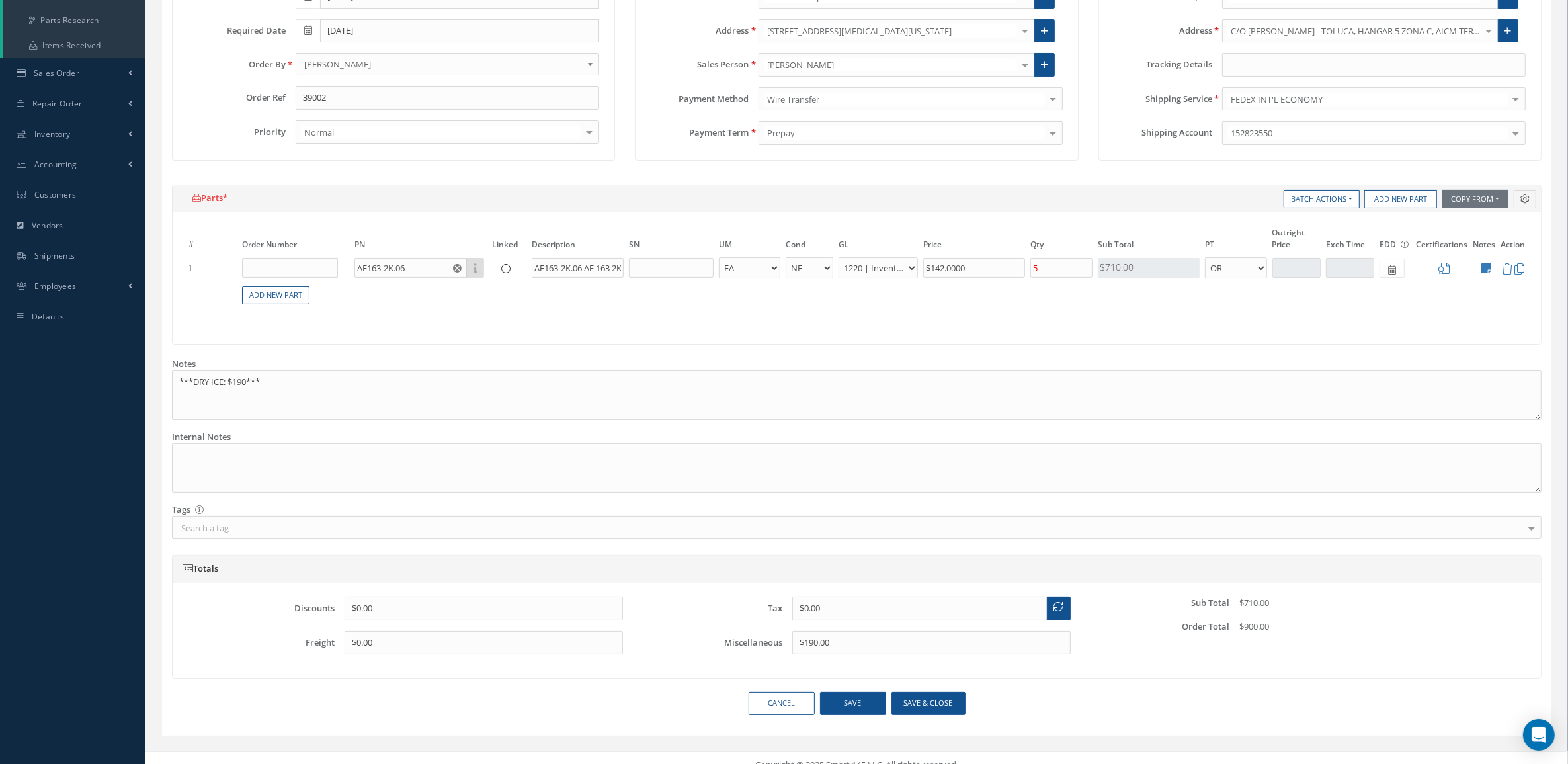
scroll to position [252, 0]
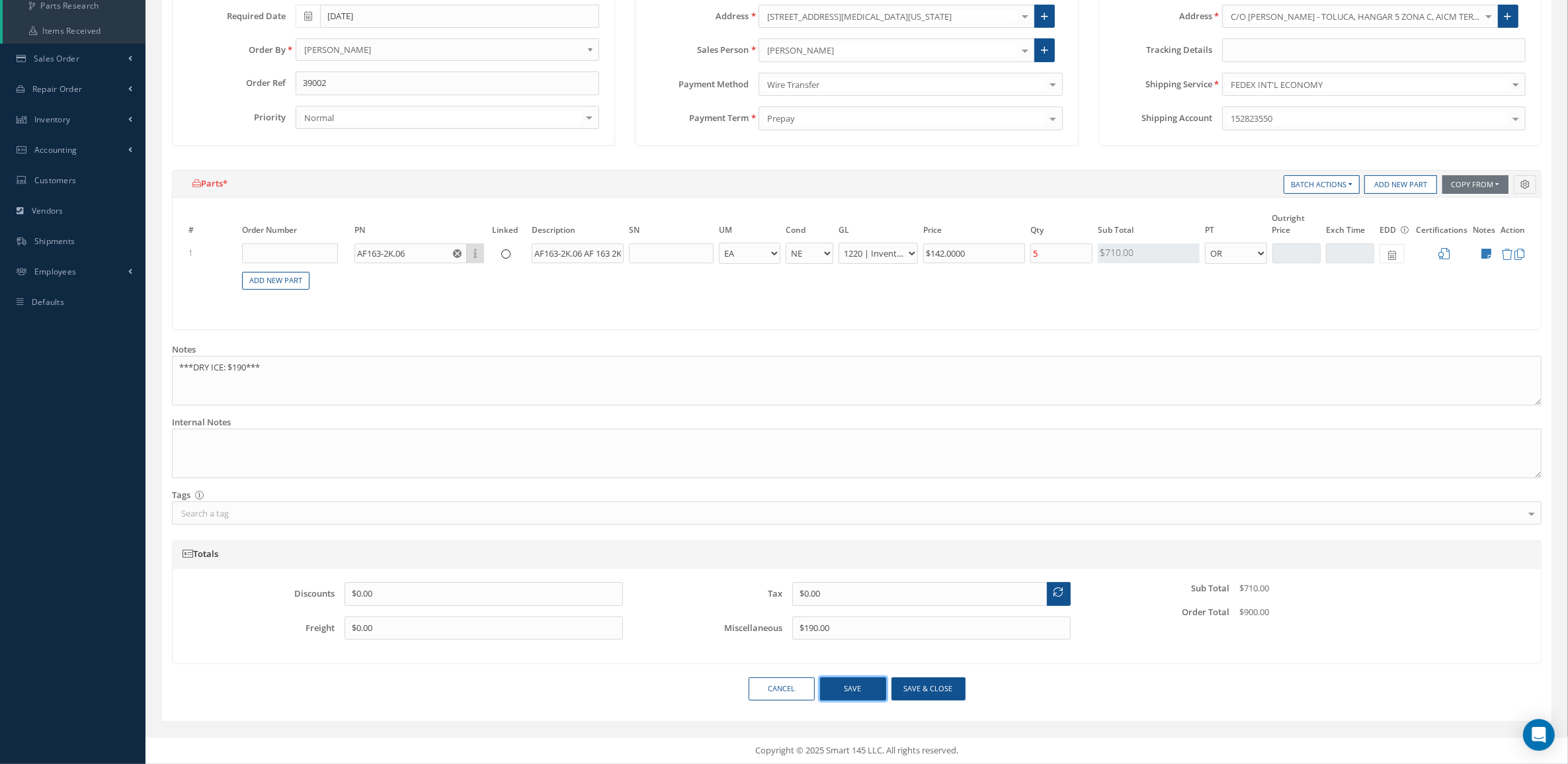
click at [868, 686] on button "Save" at bounding box center [853, 688] width 66 height 23
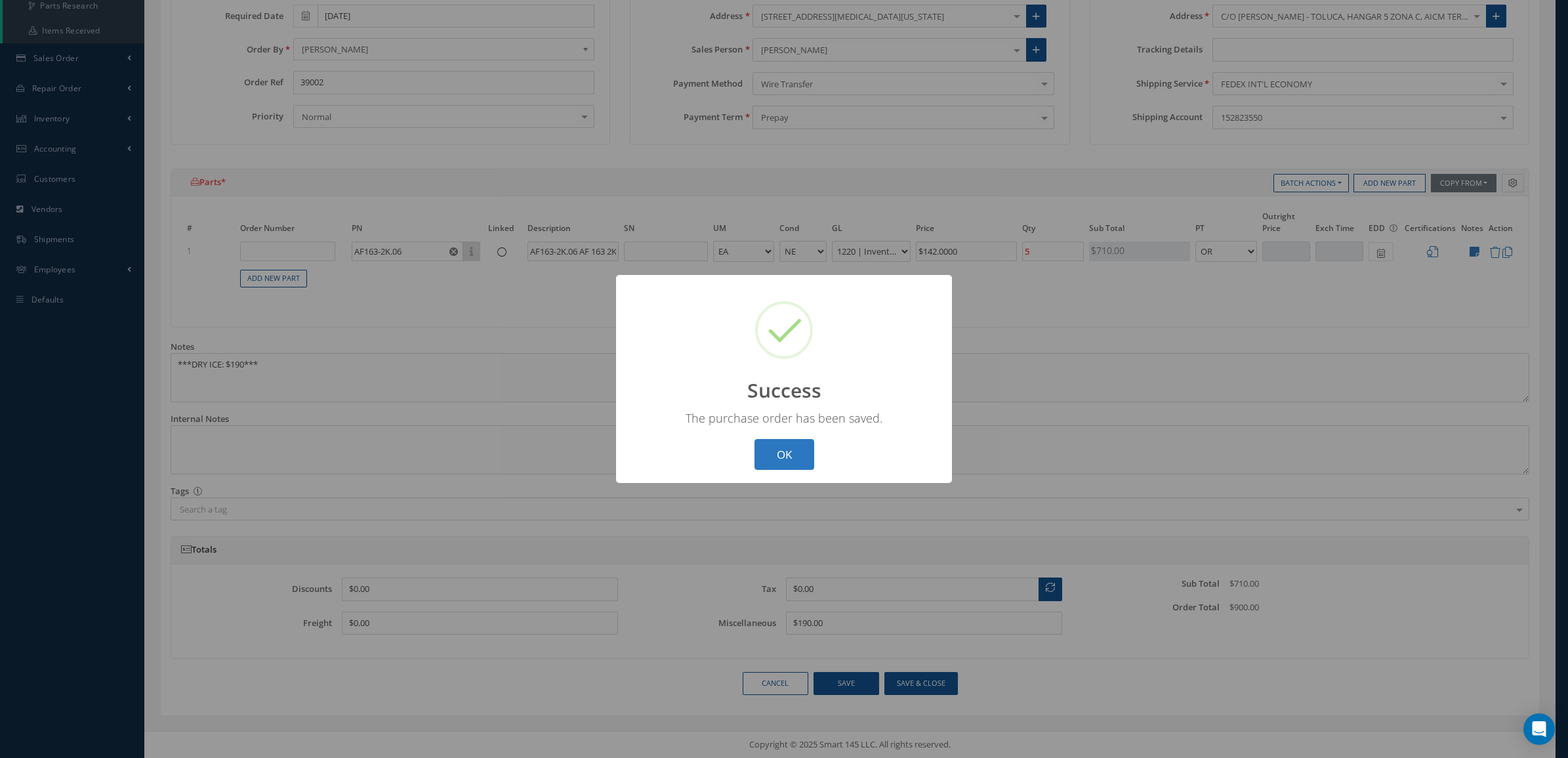
click at [795, 450] on button "OK" at bounding box center [784, 454] width 60 height 30
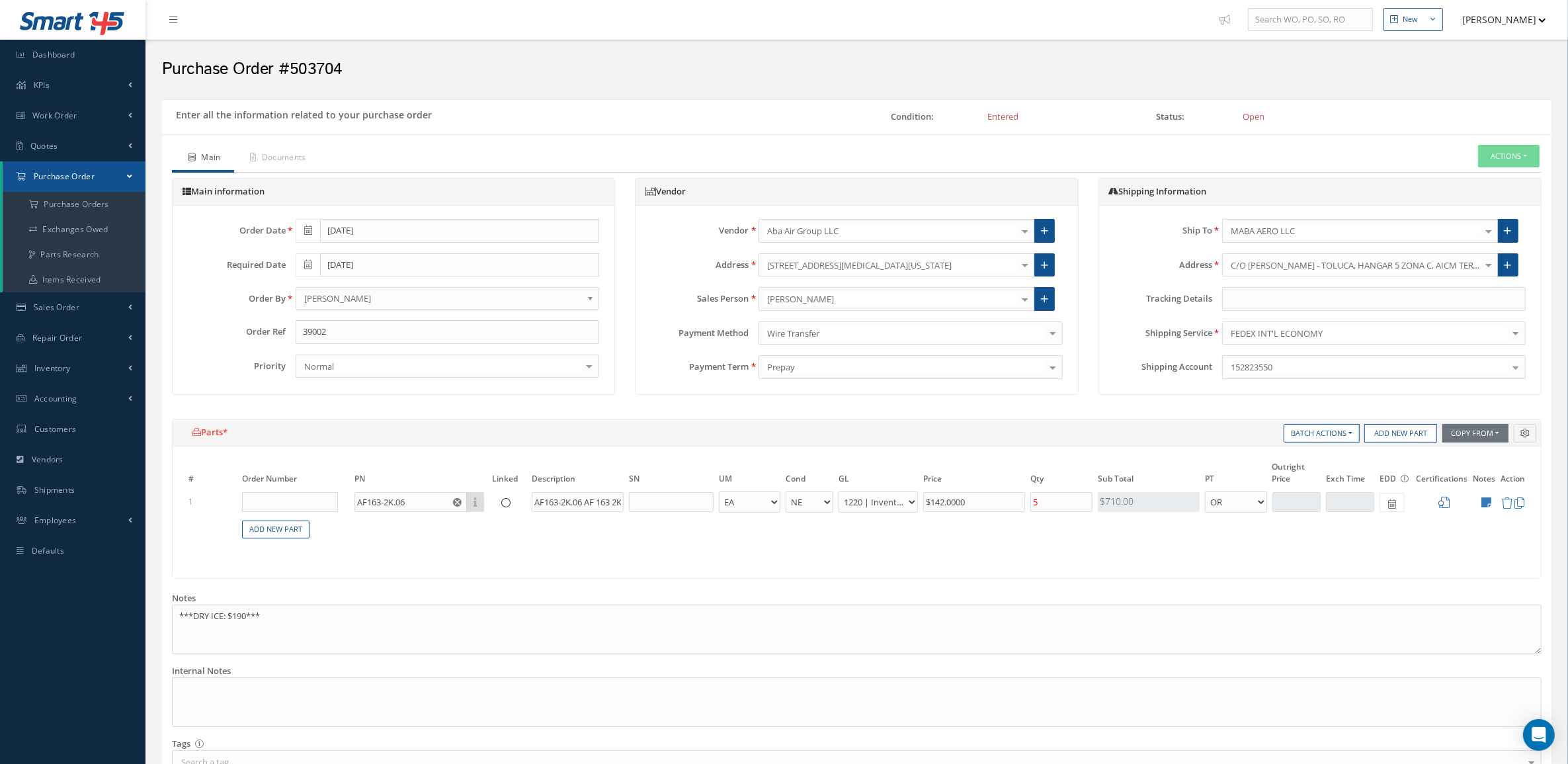
scroll to position [0, 0]
click at [1505, 164] on button "Actions" at bounding box center [1509, 157] width 61 height 23
click at [1419, 252] on link "Print Purchase Order" at bounding box center [1397, 257] width 115 height 20
click at [61, 137] on link "Quotes" at bounding box center [72, 146] width 146 height 31
click at [67, 176] on link "Customers Quotes" at bounding box center [74, 174] width 143 height 25
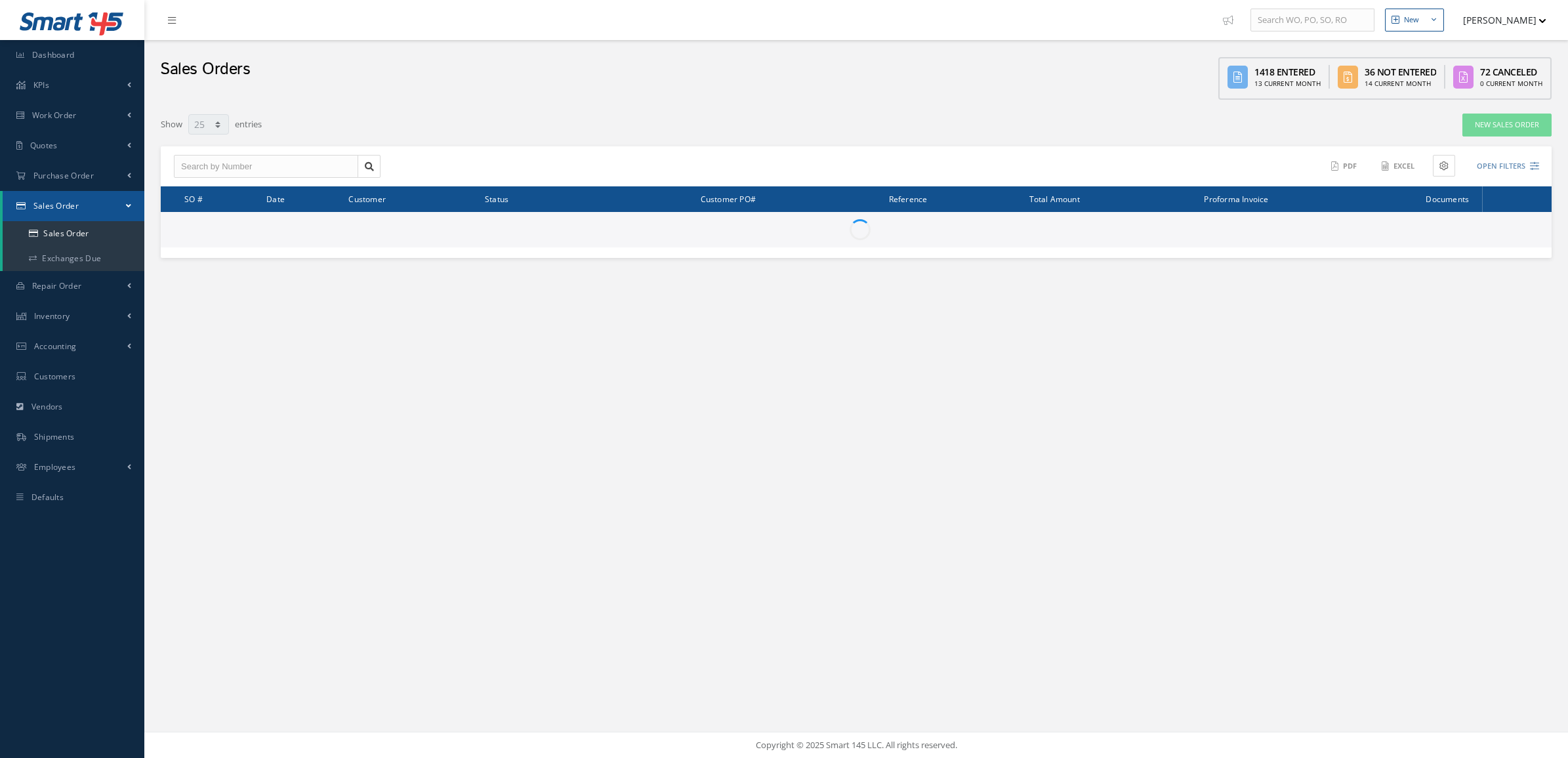
select select "25"
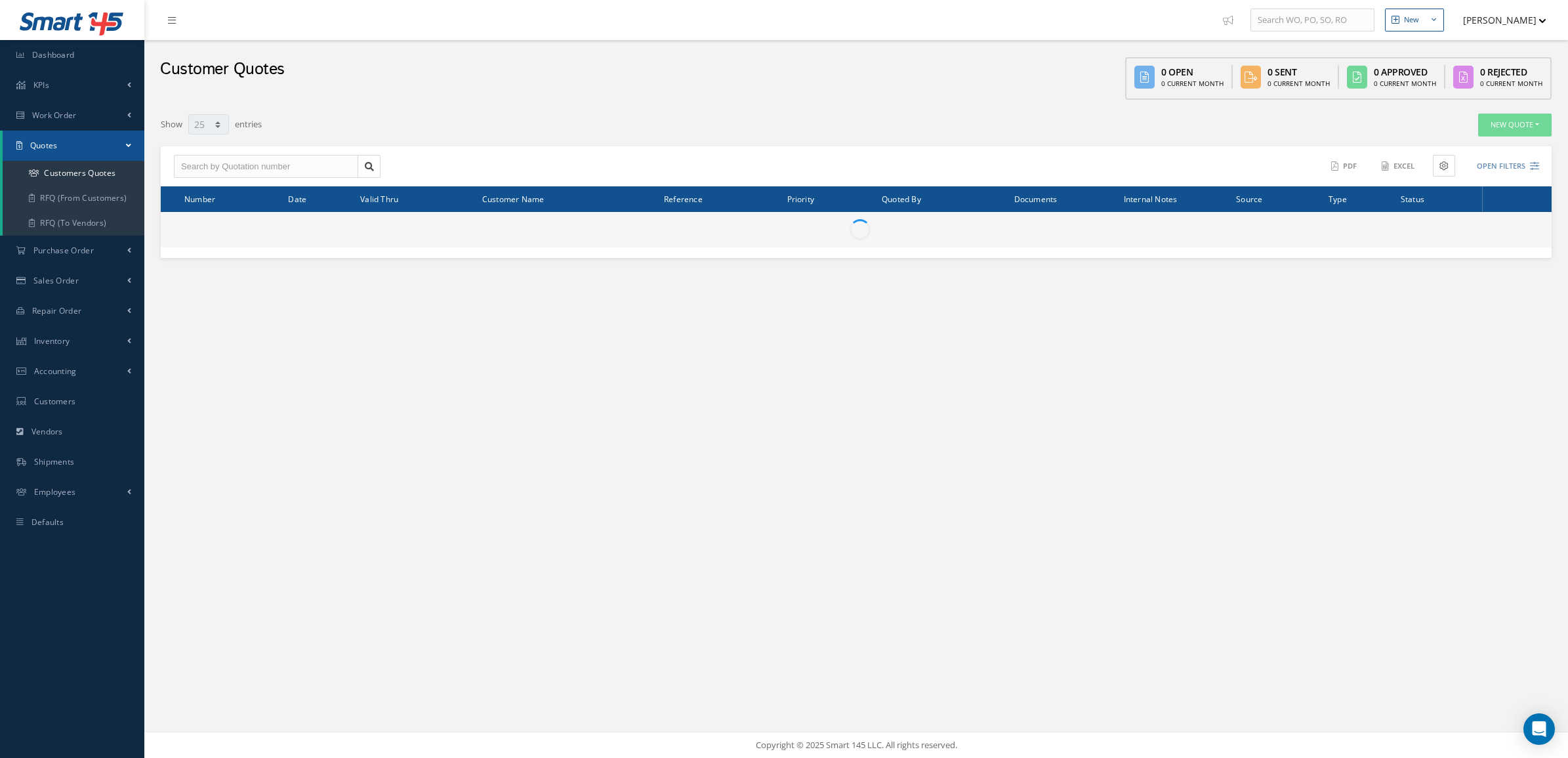
select select "25"
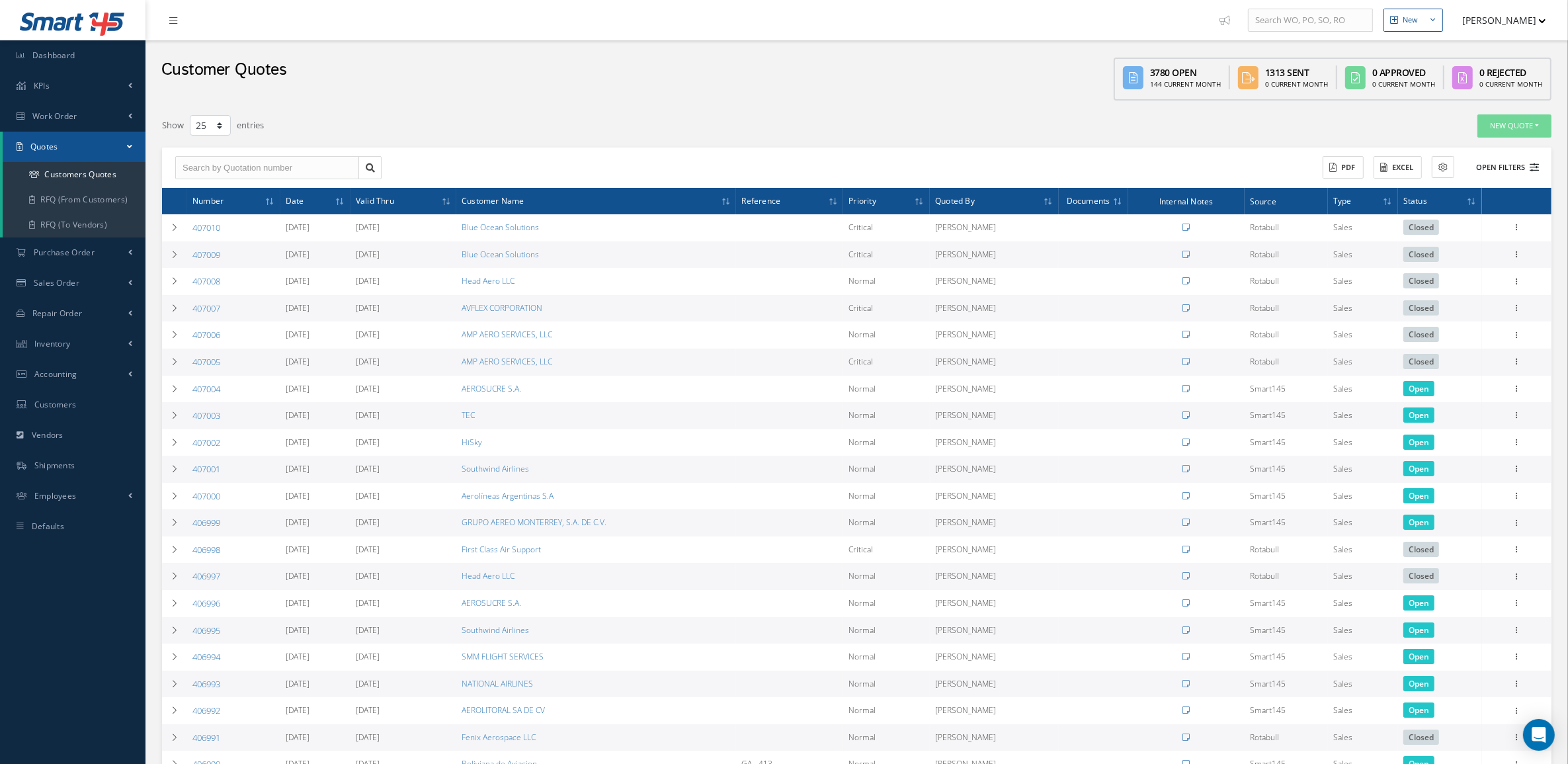
click at [1476, 167] on button "Open Filters" at bounding box center [1502, 168] width 75 height 22
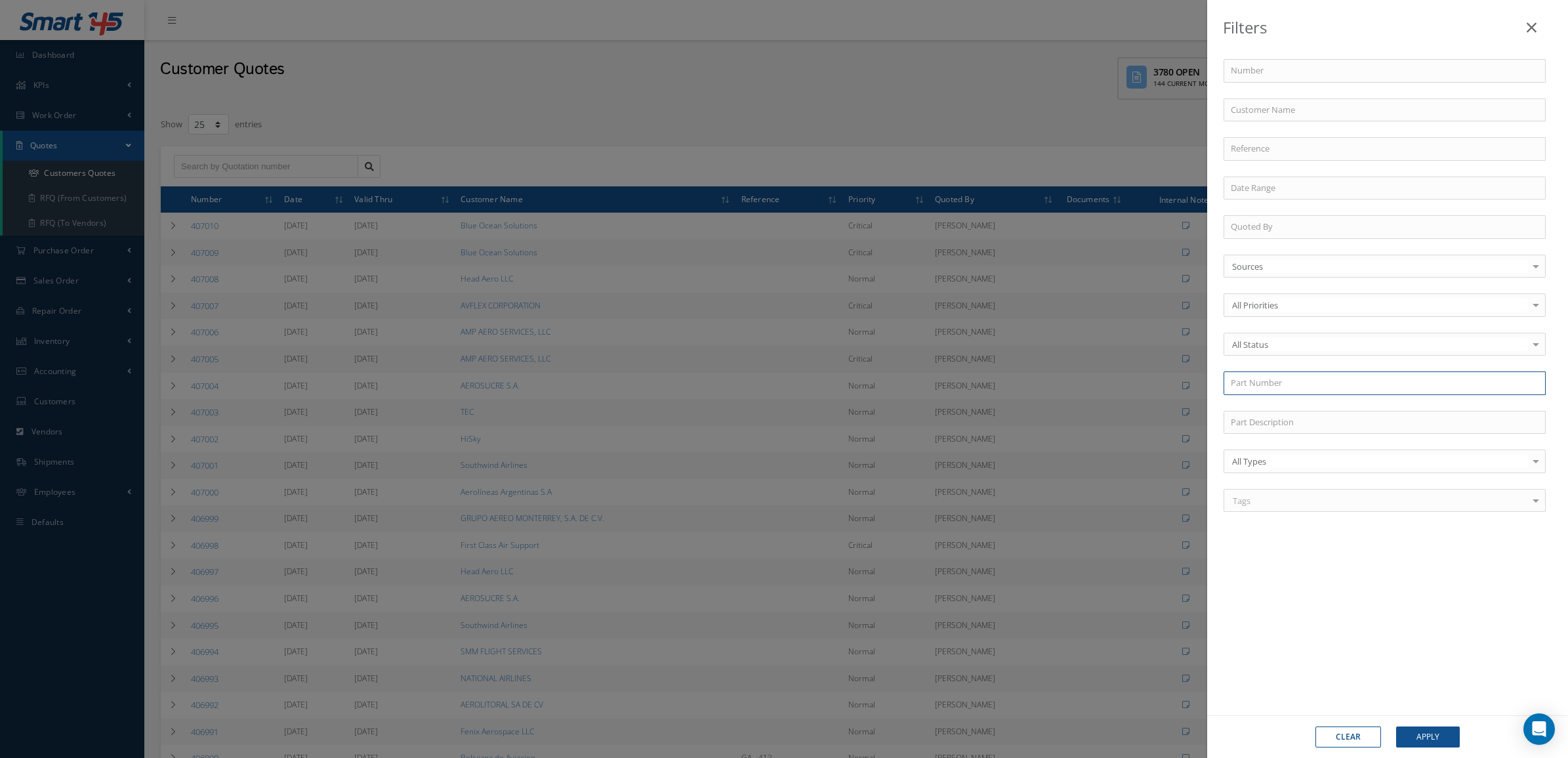
click at [1282, 377] on input "text" at bounding box center [1385, 383] width 322 height 24
paste input "AV8-20LTR"
type input "AV8-20LTR"
click at [1282, 412] on div "AV8-20LTR" at bounding box center [1385, 406] width 308 height 14
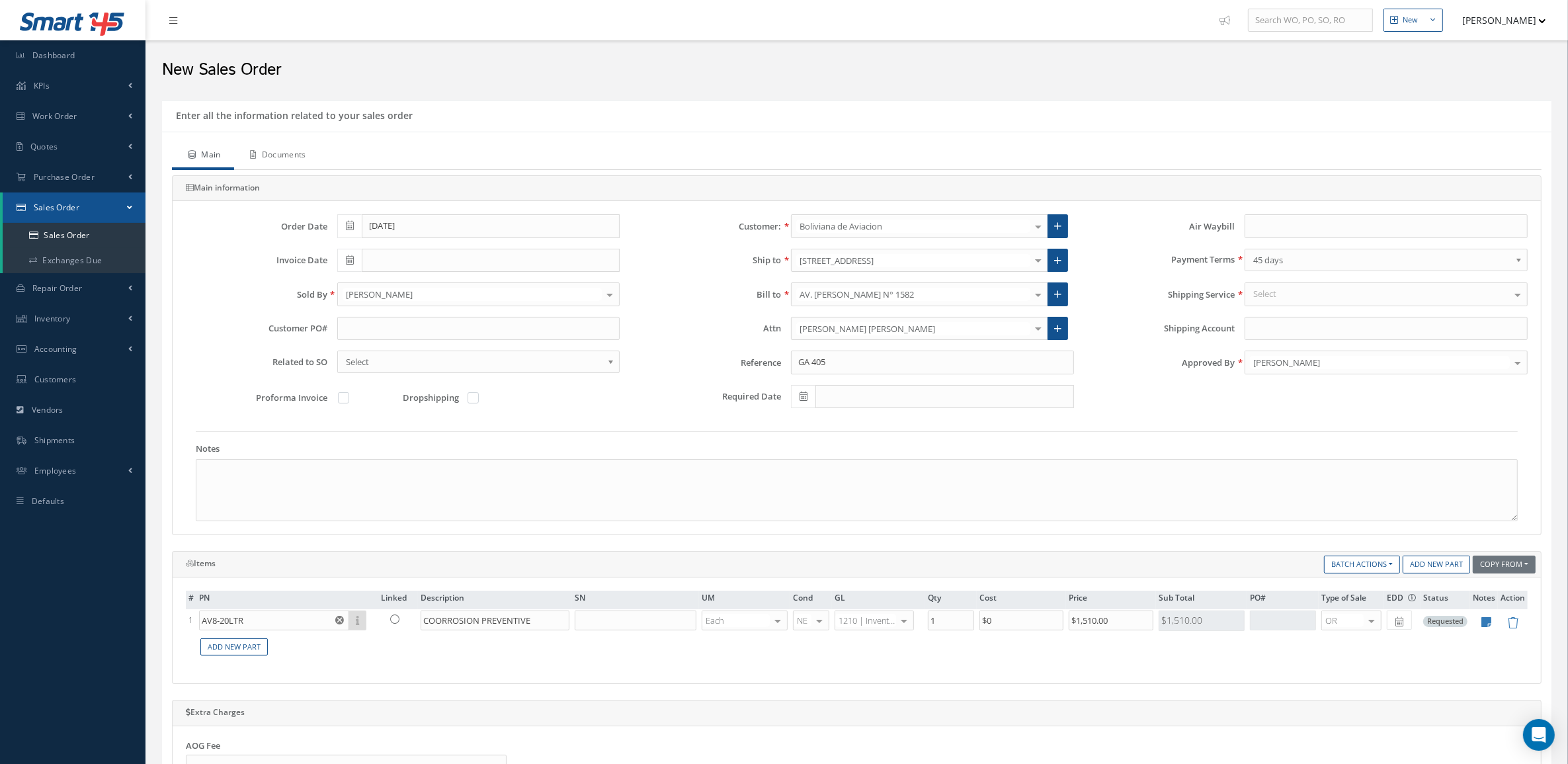
click at [308, 164] on link "Documents" at bounding box center [277, 156] width 85 height 28
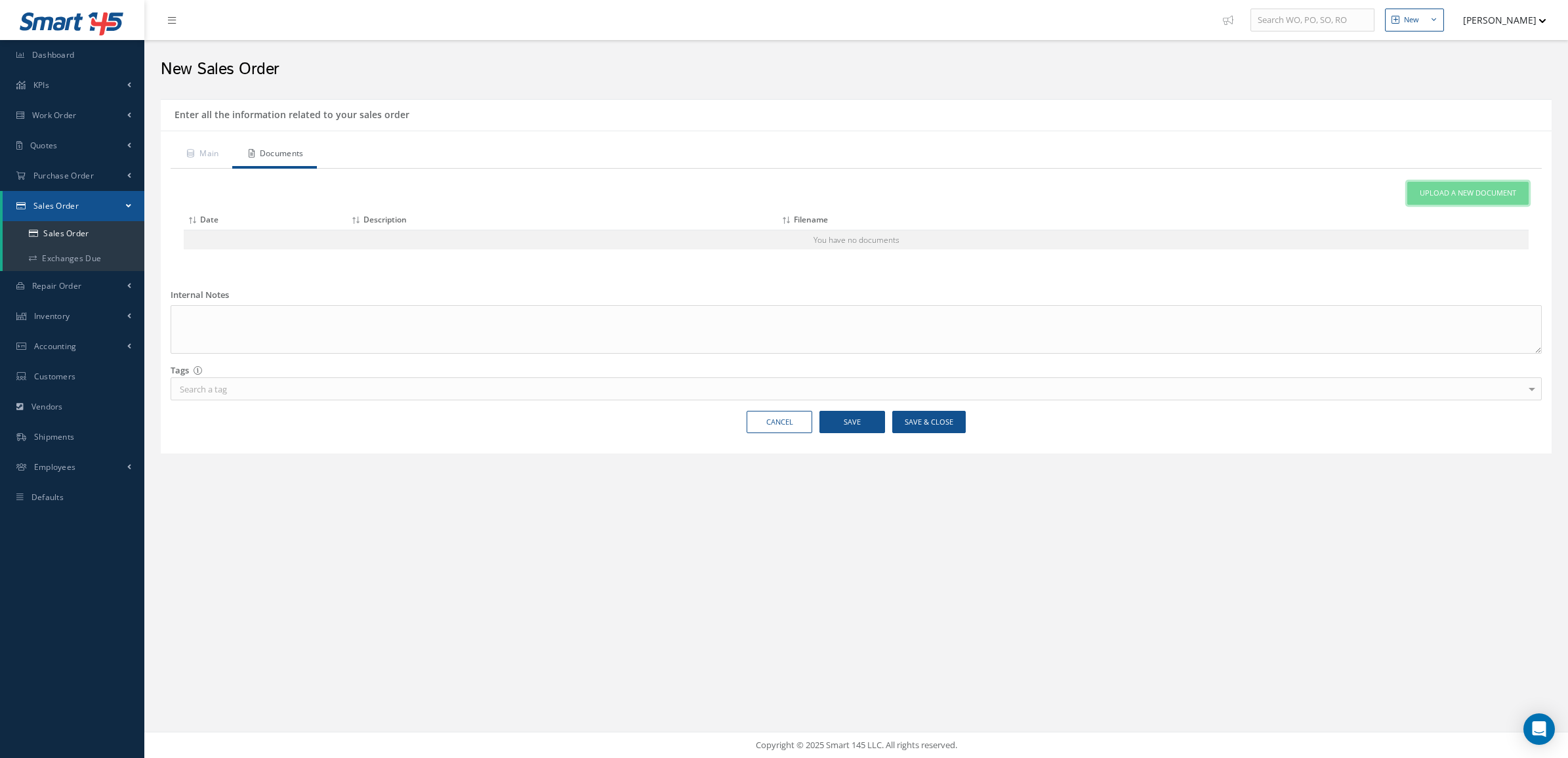
click at [1487, 194] on span "Upload a New Document" at bounding box center [1468, 193] width 96 height 11
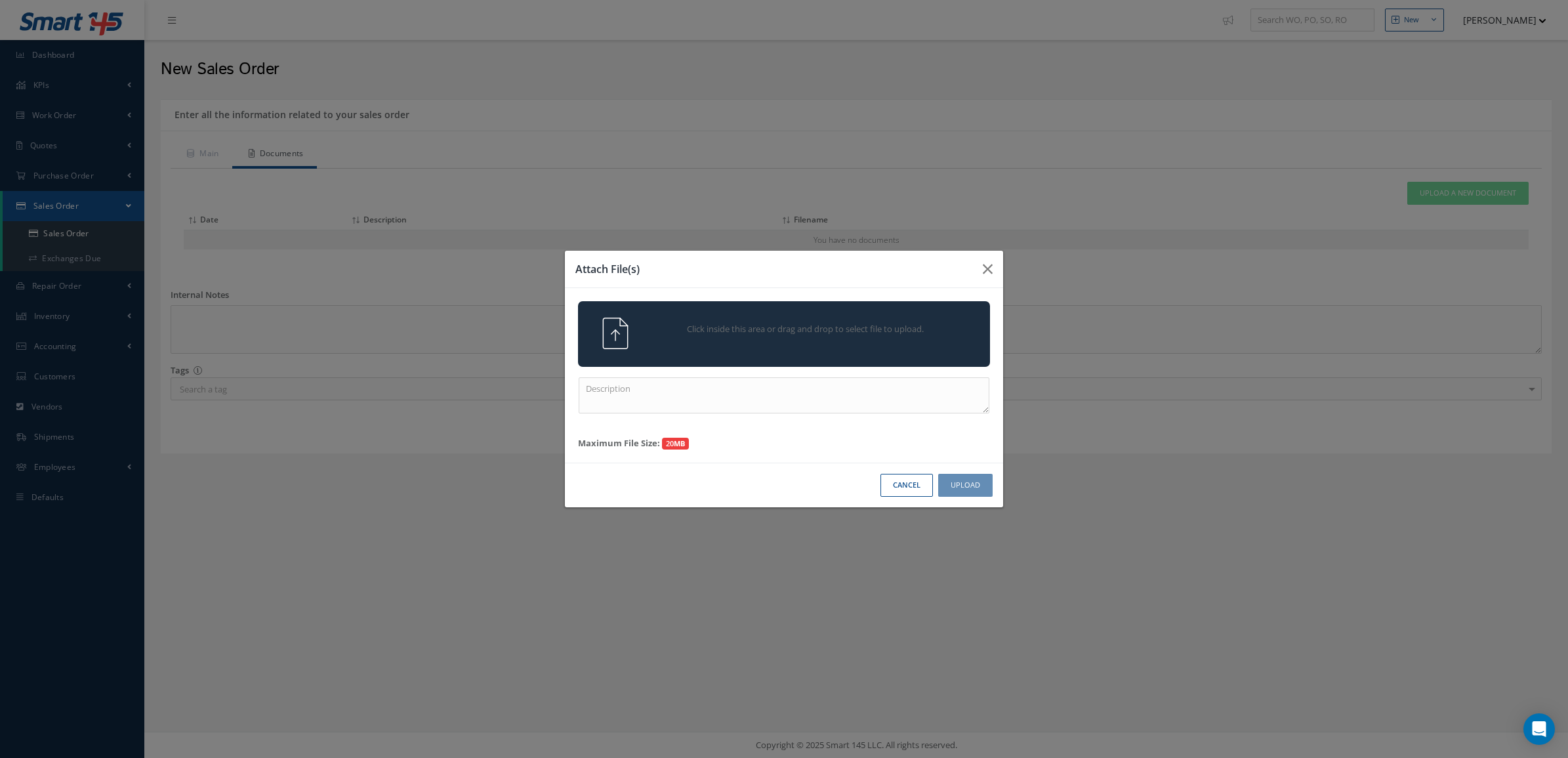
click at [834, 328] on span "Click inside this area or drag and drop to select file to upload." at bounding box center [806, 330] width 298 height 14
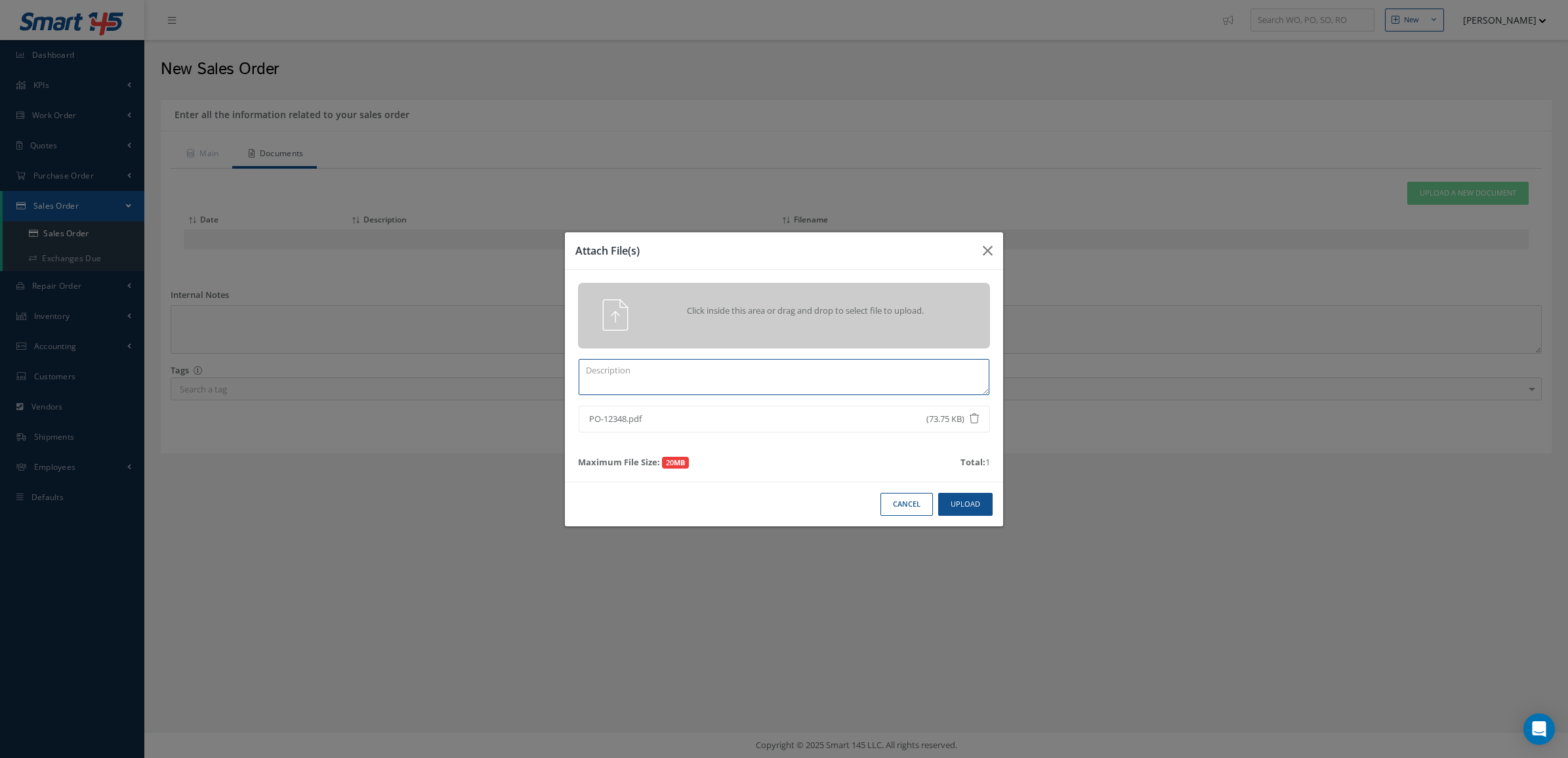
click at [853, 378] on textarea at bounding box center [784, 377] width 411 height 36
type textarea "PO"
click at [984, 503] on button "Upload" at bounding box center [965, 504] width 54 height 23
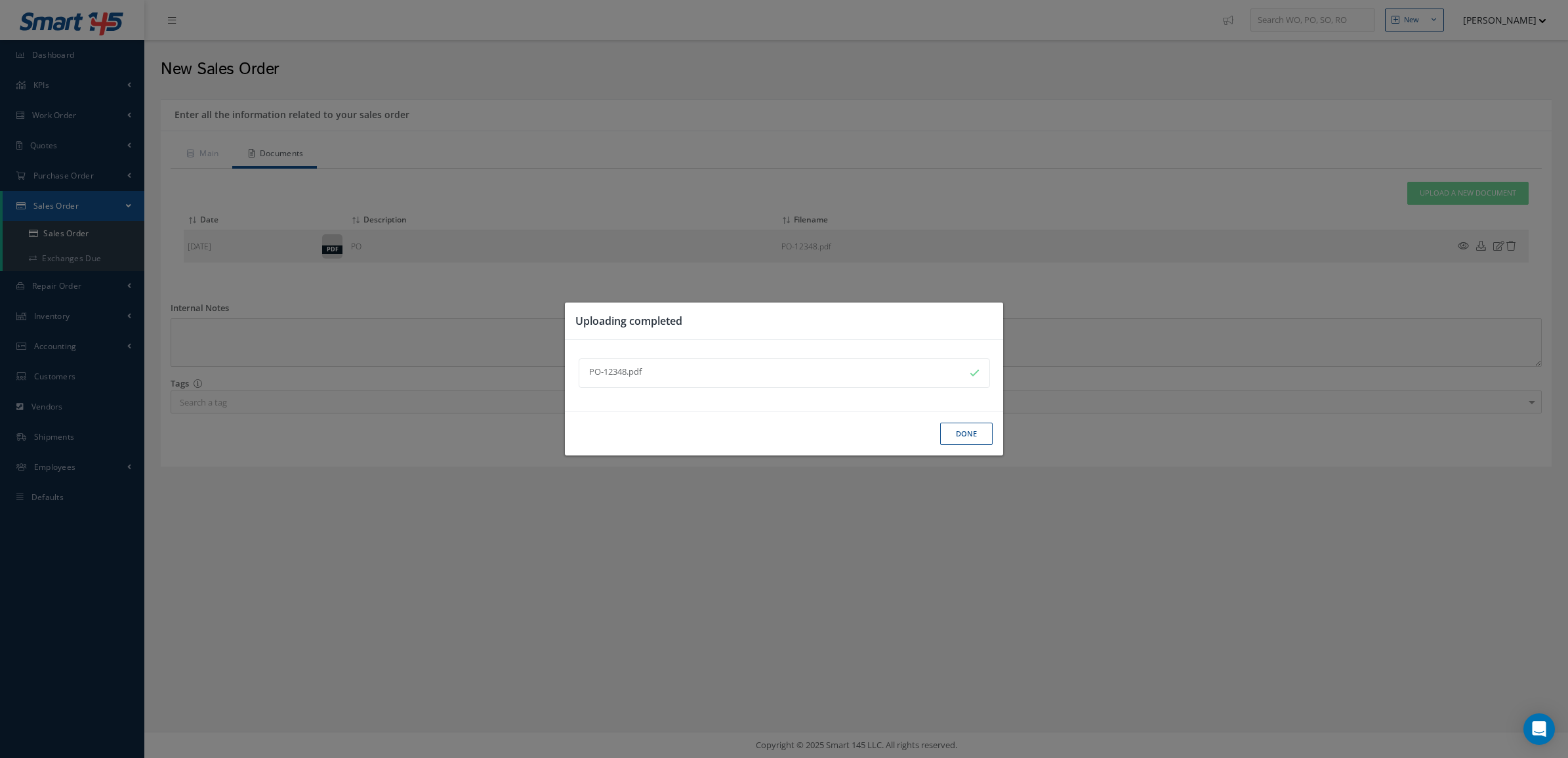
click at [959, 428] on button "Done" at bounding box center [966, 434] width 52 height 23
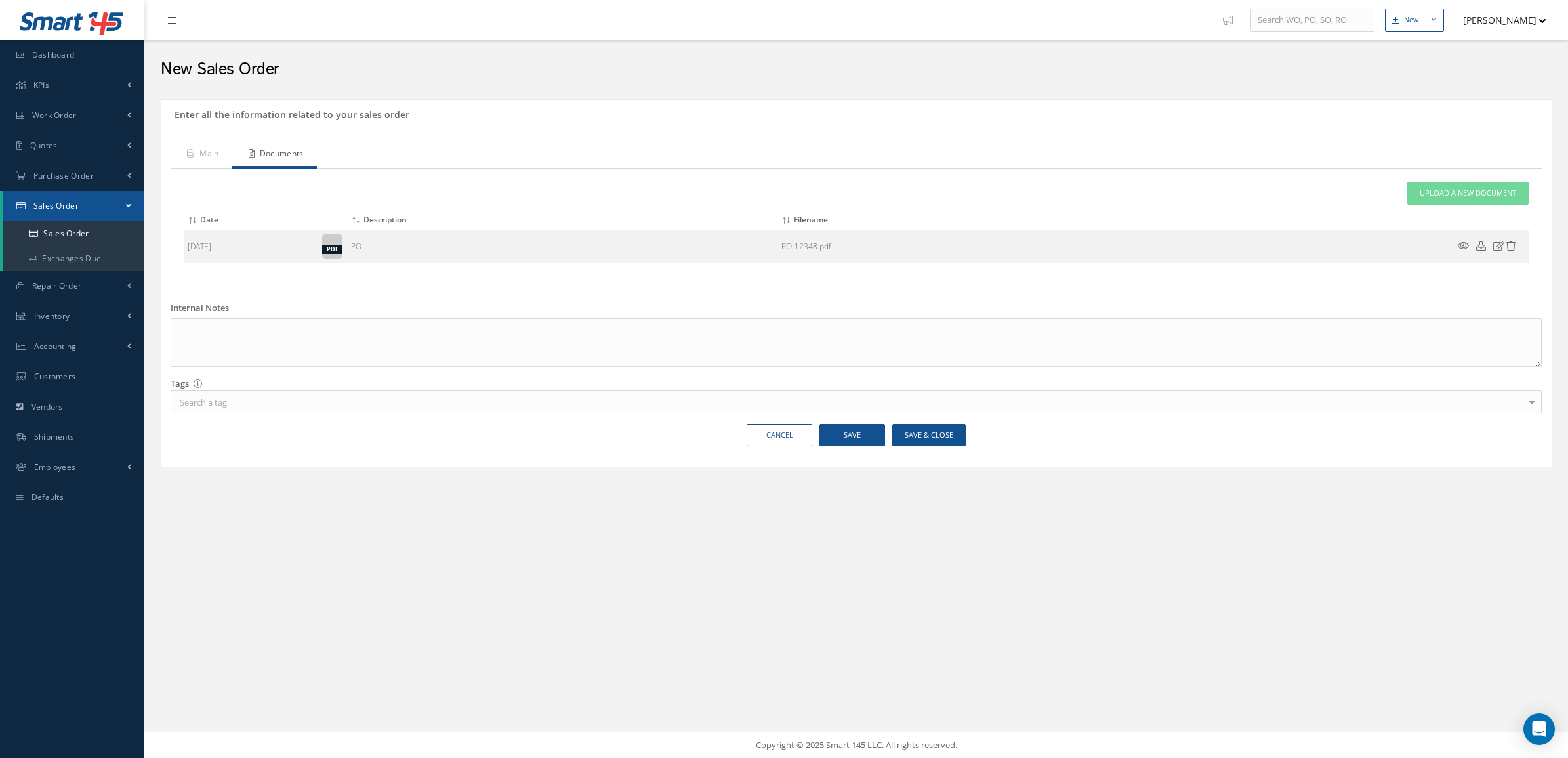
click at [199, 172] on div "Attach File(s) Click inside this area or drag and drop to select file to upload…" at bounding box center [856, 226] width 1371 height 117
click at [198, 160] on link "Main" at bounding box center [201, 155] width 62 height 28
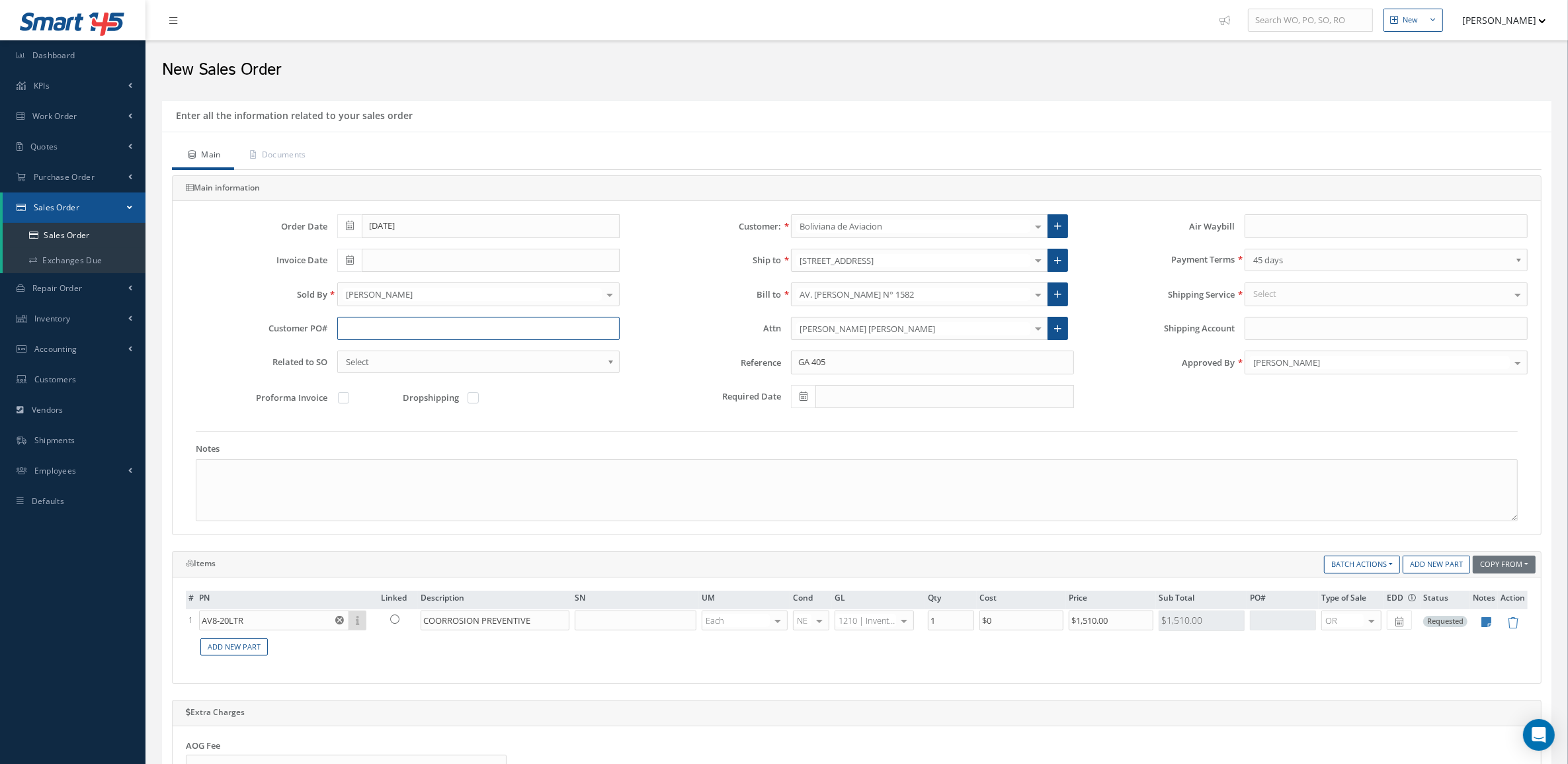
click at [605, 330] on input "text" at bounding box center [479, 329] width 283 height 24
paste input "BoA-PO-12348"
type input "BoA-PO-12348"
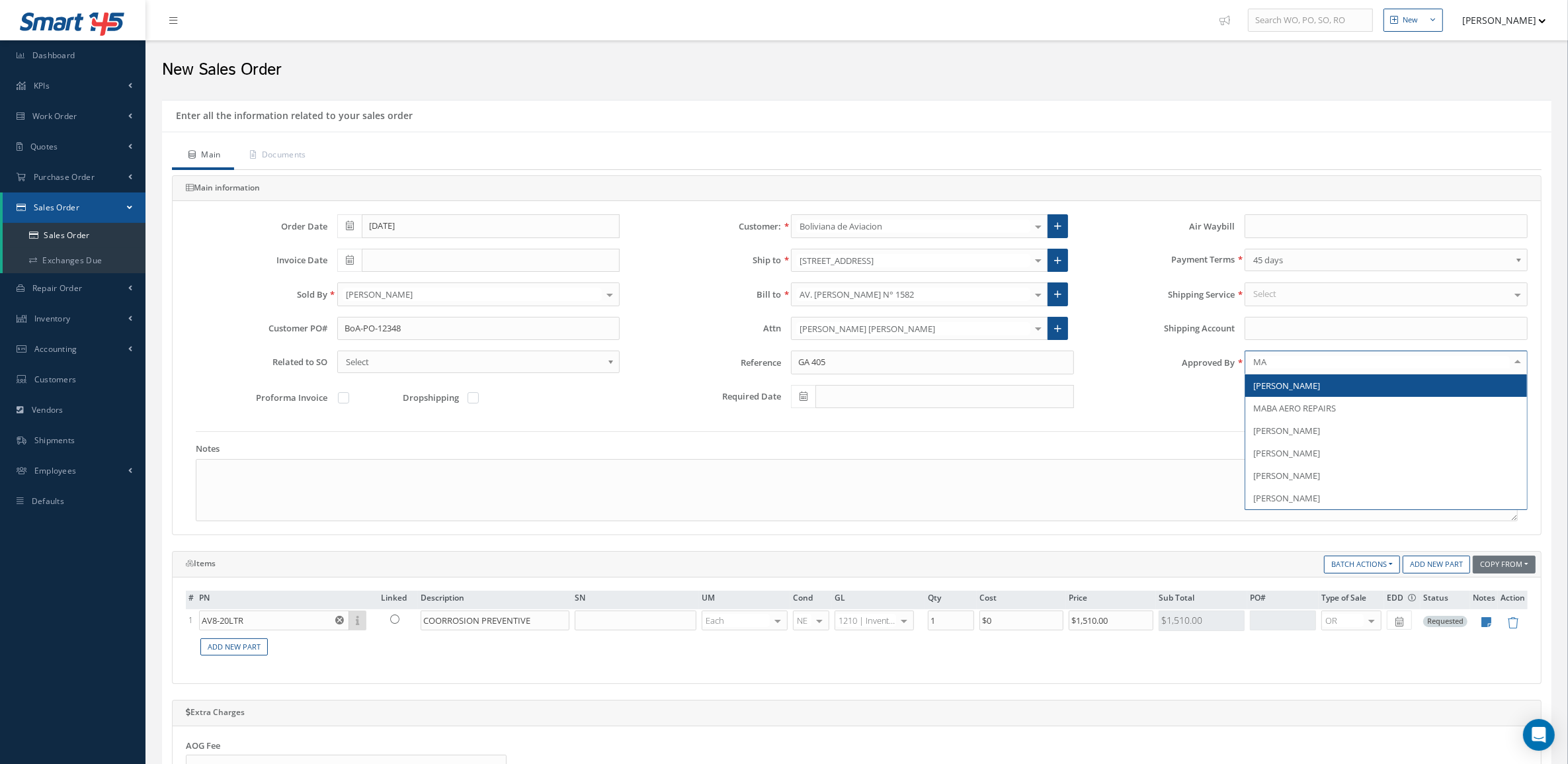
type input "MAR"
click at [1398, 388] on span "[PERSON_NAME]" at bounding box center [1386, 385] width 282 height 22
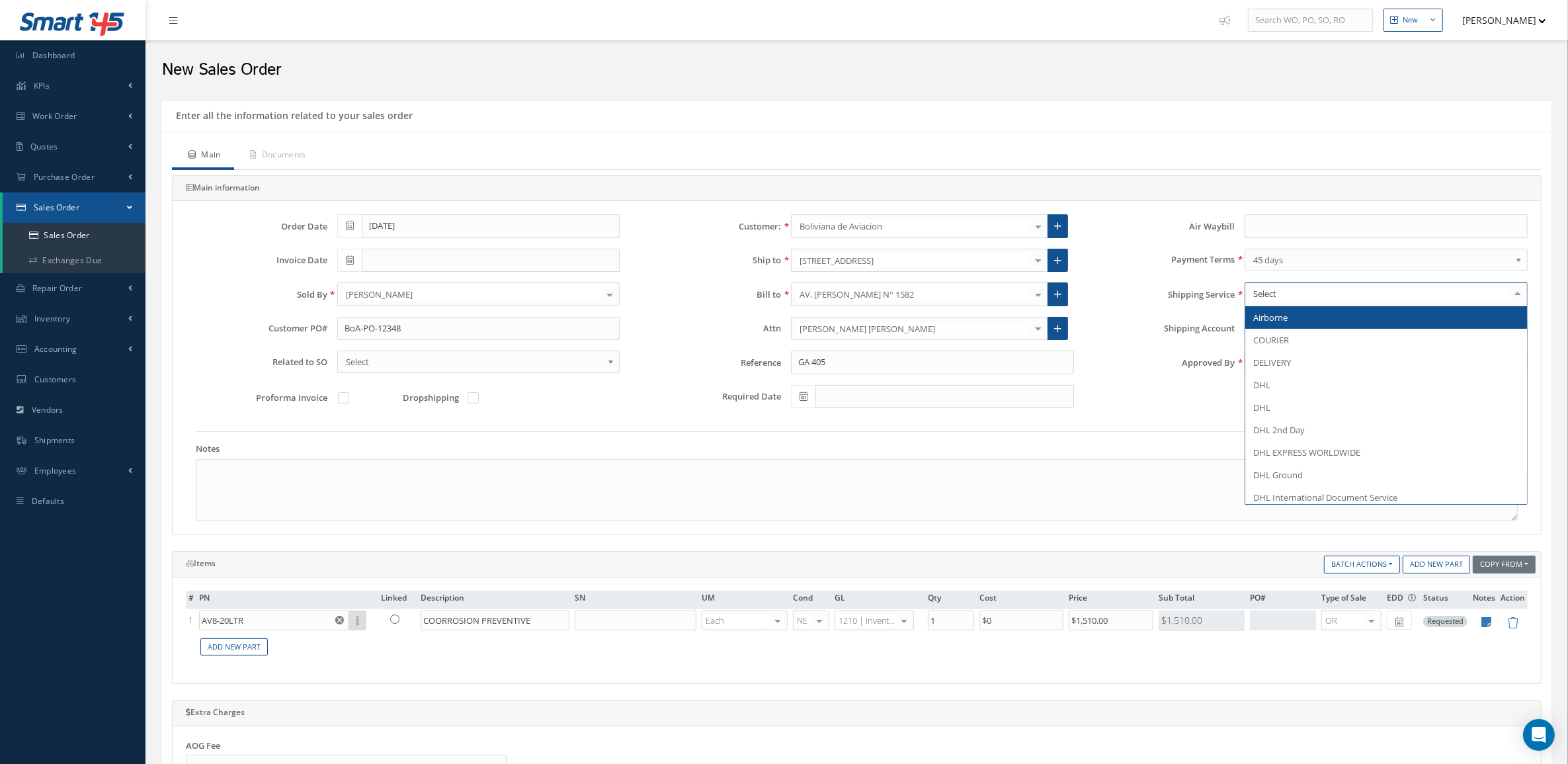
click at [1307, 292] on div at bounding box center [1386, 294] width 283 height 24
type input "DEL"
click at [1317, 318] on span "DELIVERY" at bounding box center [1386, 317] width 282 height 22
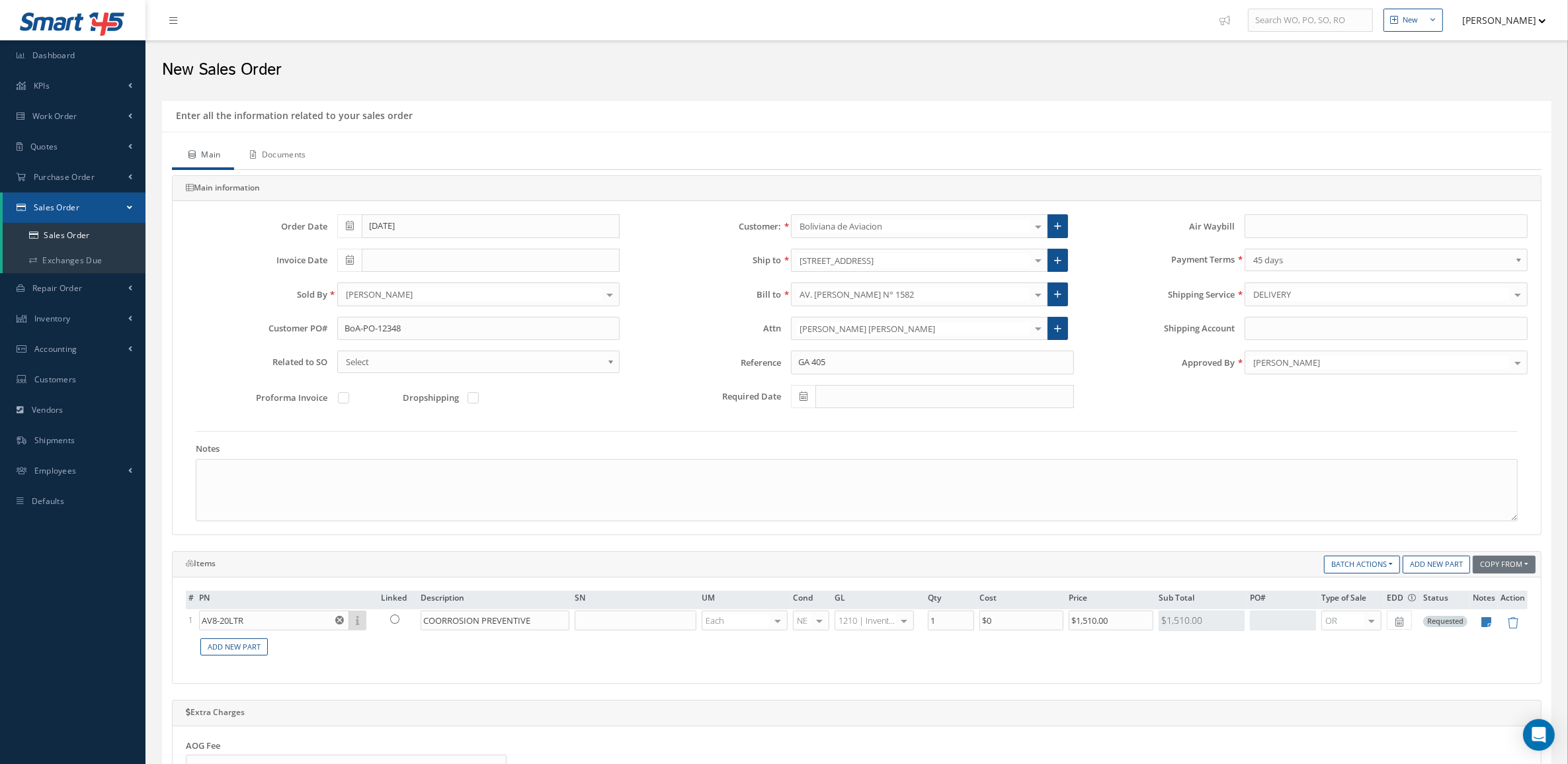
click at [301, 154] on link "Documents" at bounding box center [277, 156] width 85 height 28
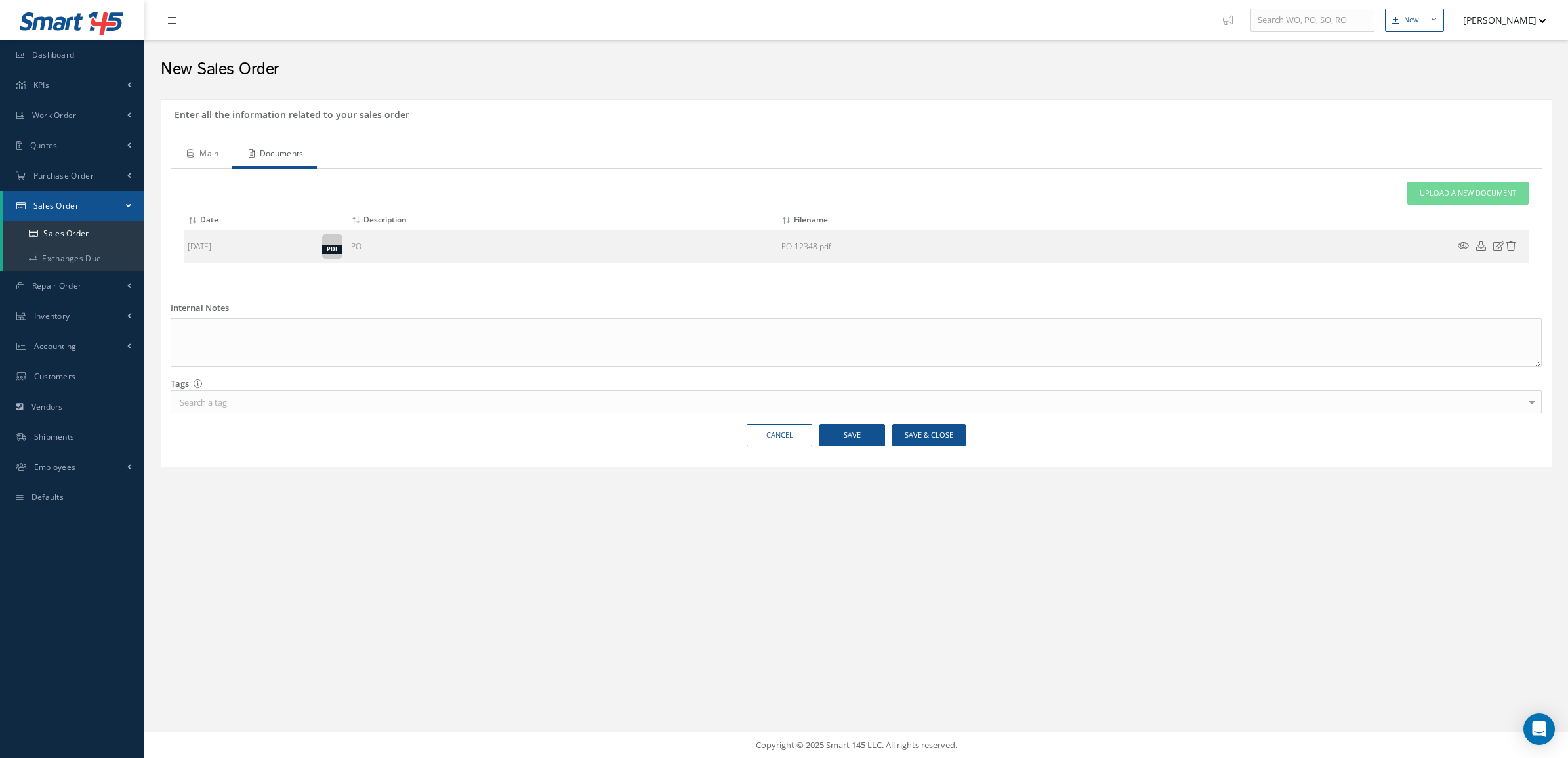
click at [214, 160] on link "Main" at bounding box center [201, 155] width 62 height 28
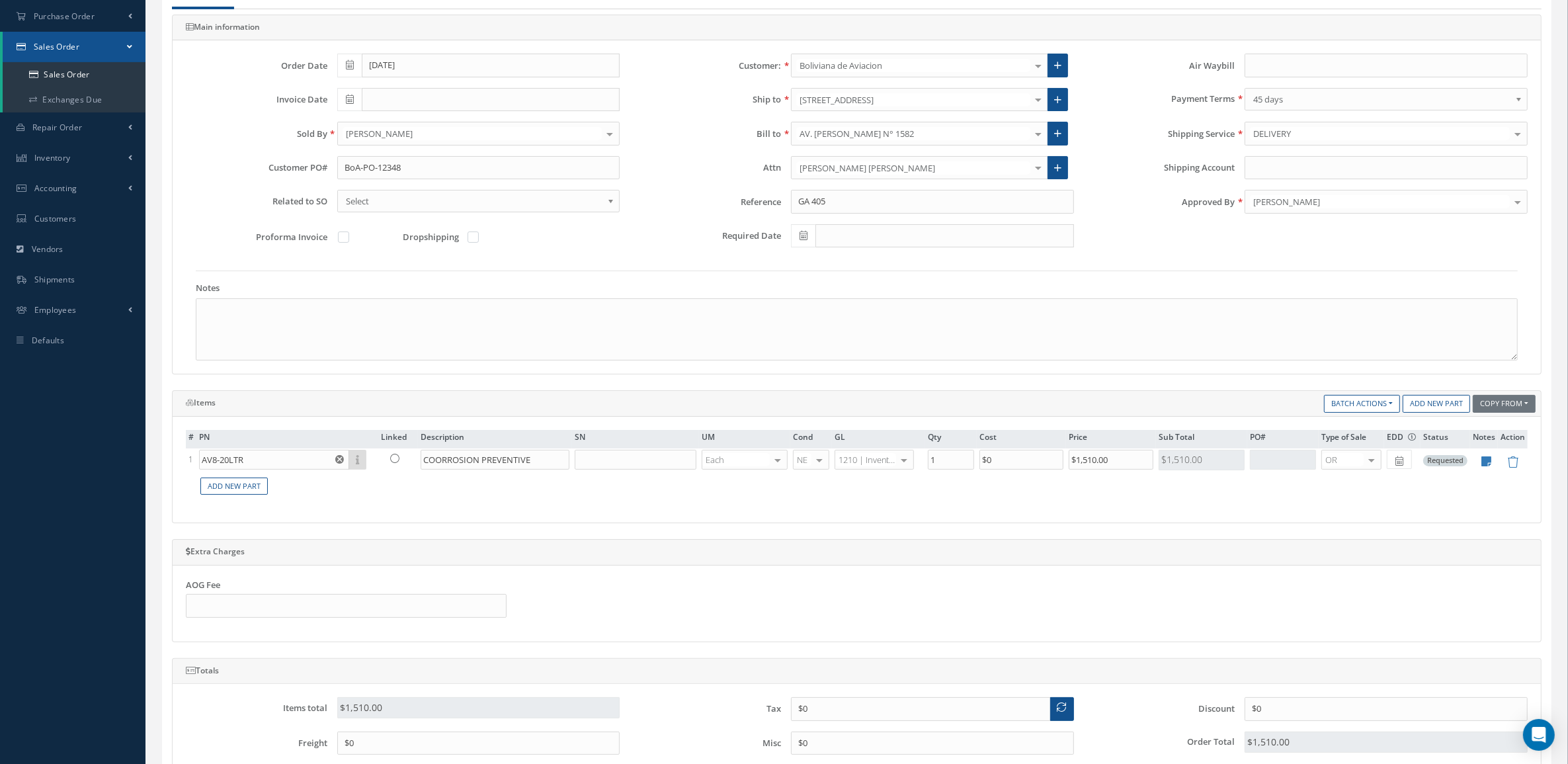
scroll to position [413, 0]
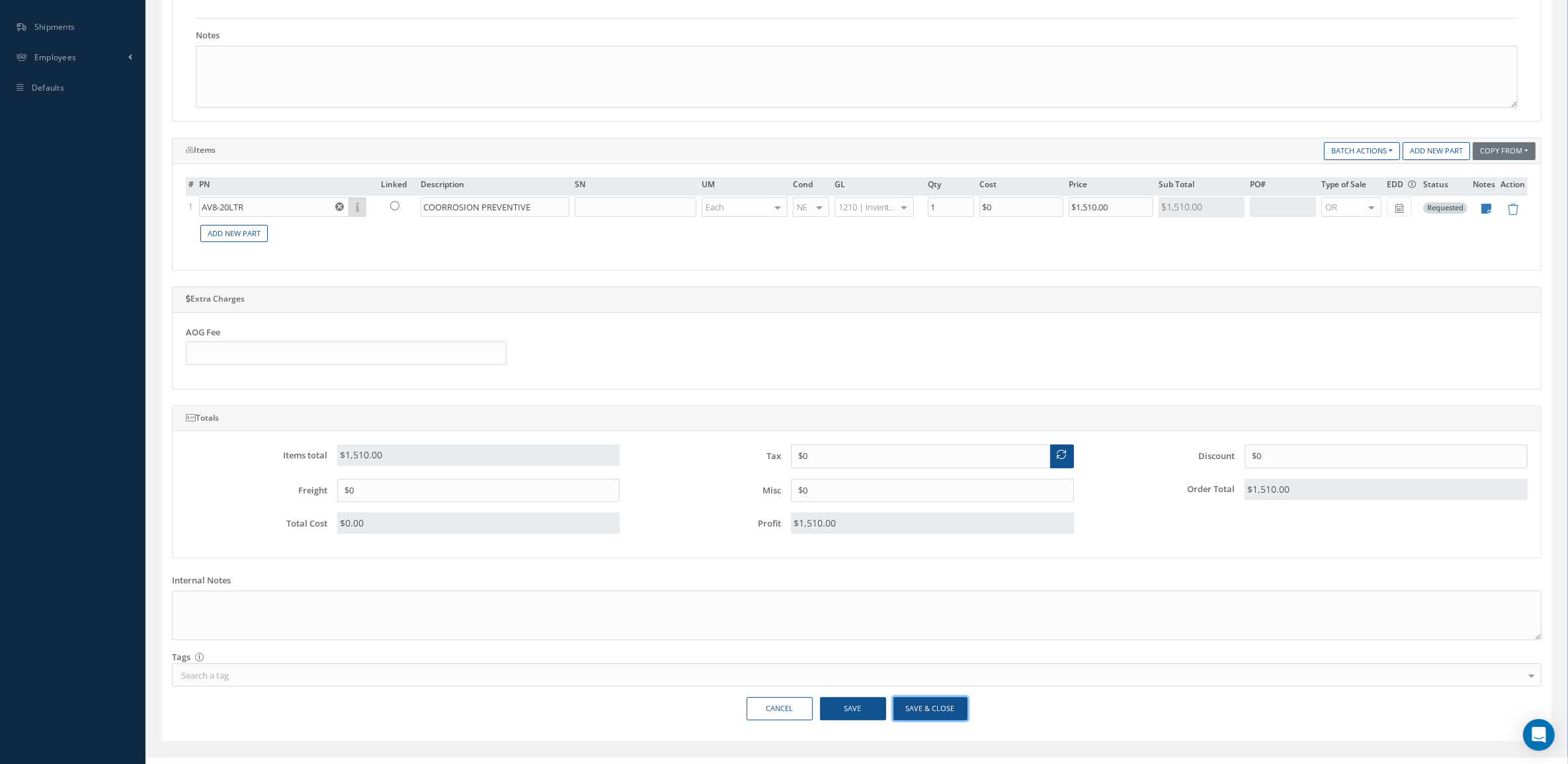
click at [918, 708] on button "Save & Close" at bounding box center [931, 708] width 74 height 23
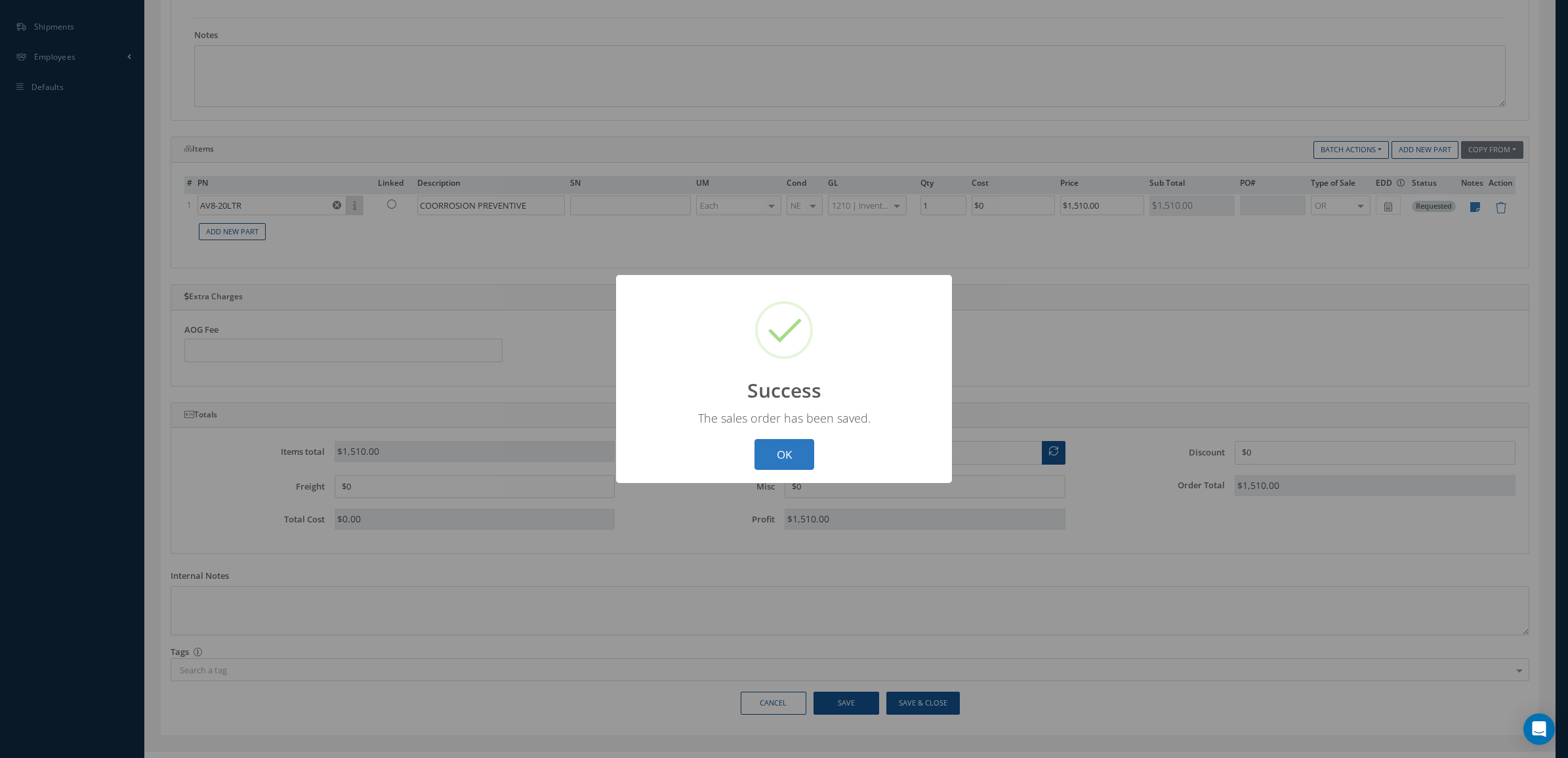
click at [807, 463] on button "OK" at bounding box center [784, 454] width 60 height 30
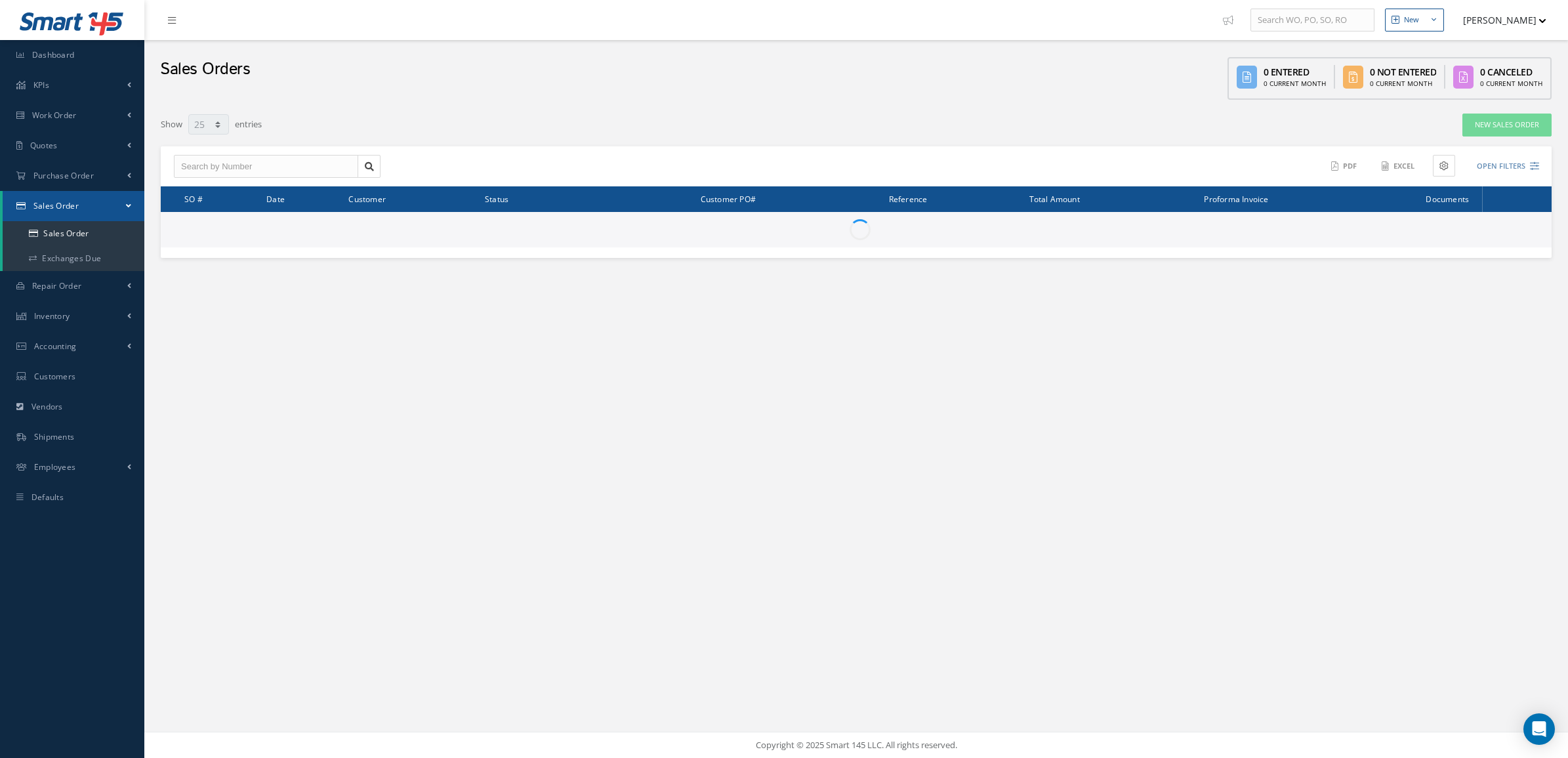
select select "25"
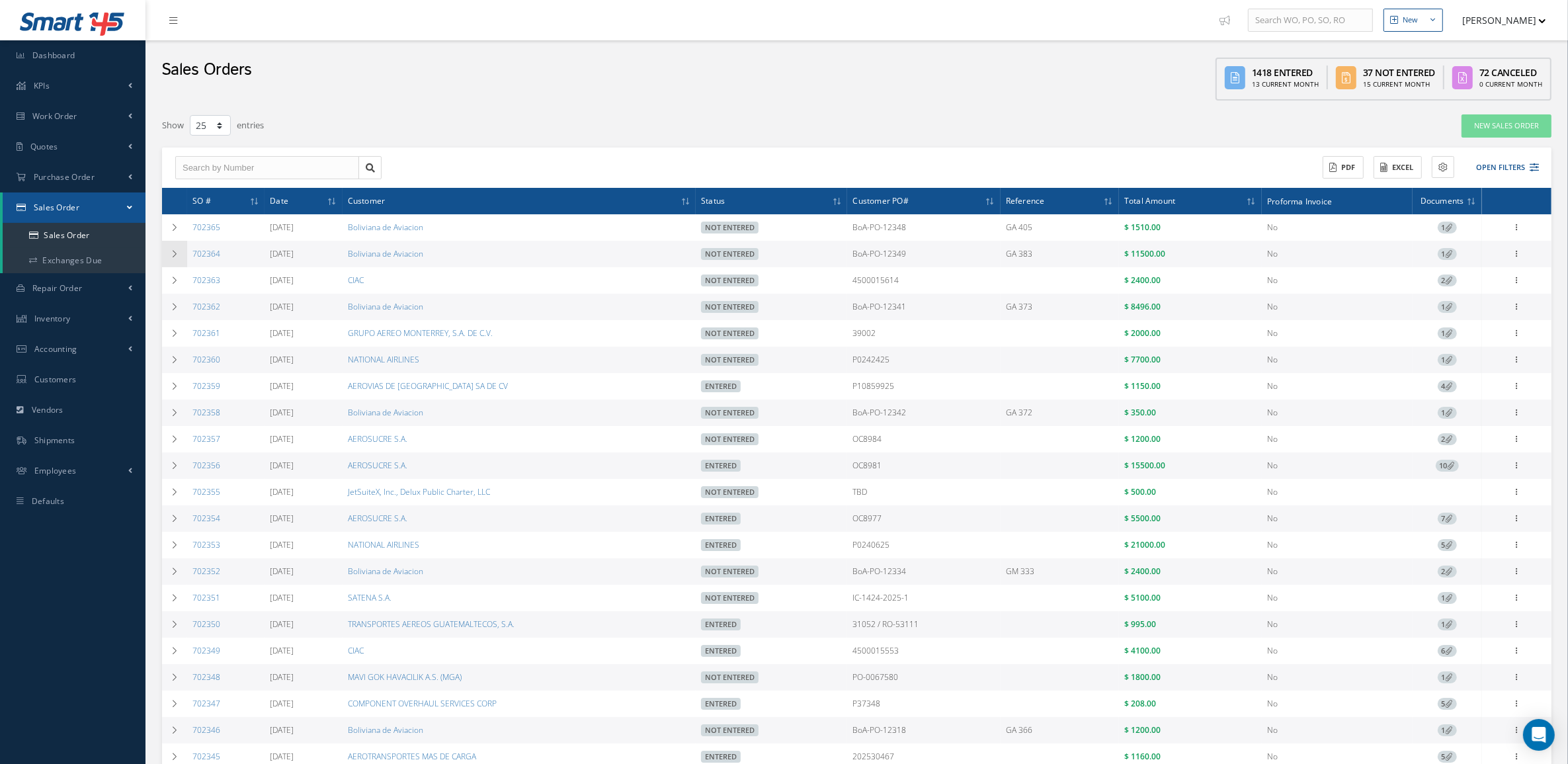
click at [173, 256] on icon at bounding box center [174, 253] width 9 height 8
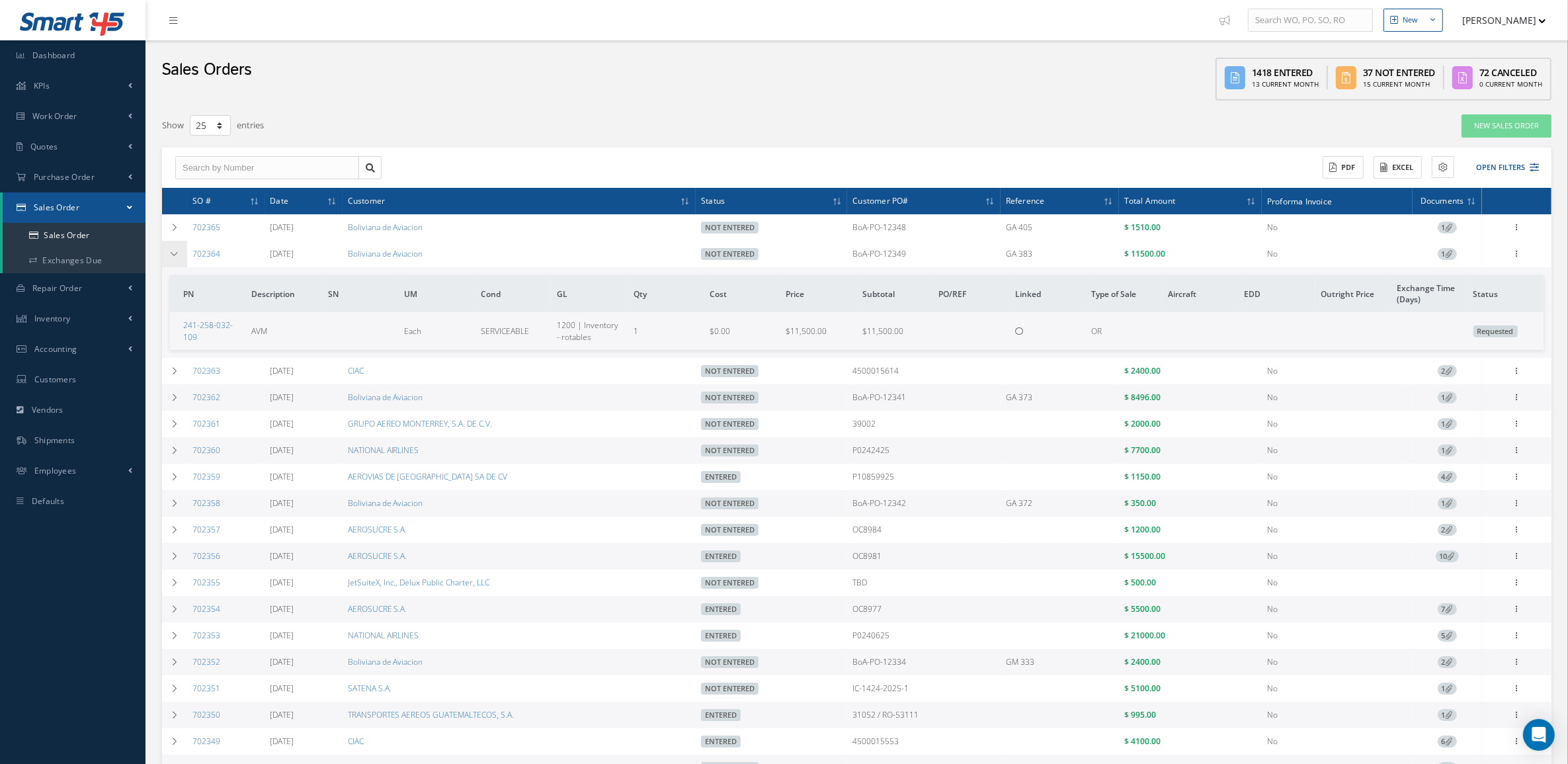
click at [173, 256] on icon at bounding box center [174, 253] width 9 height 8
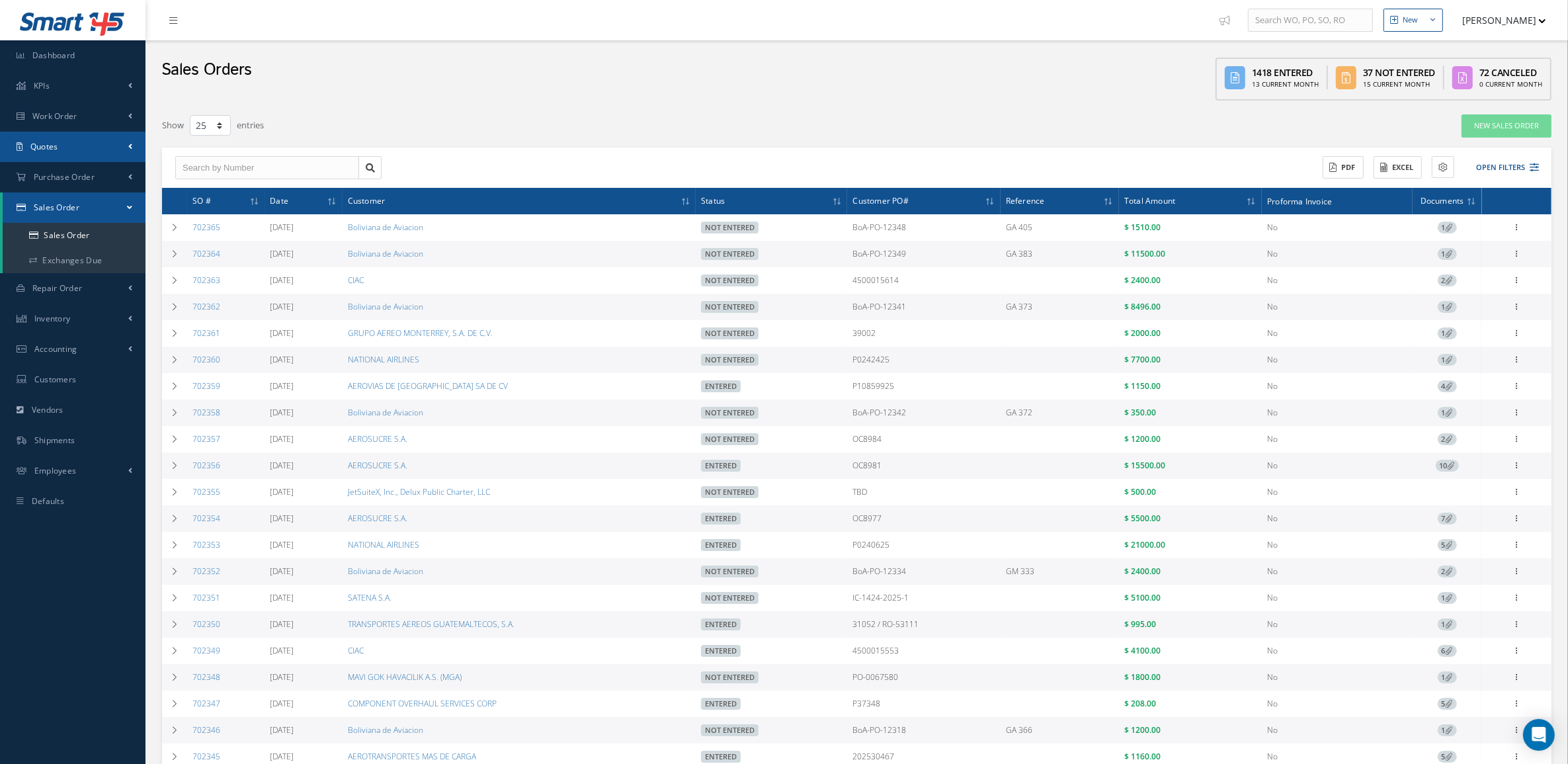
click at [61, 146] on link "Quotes" at bounding box center [72, 146] width 146 height 31
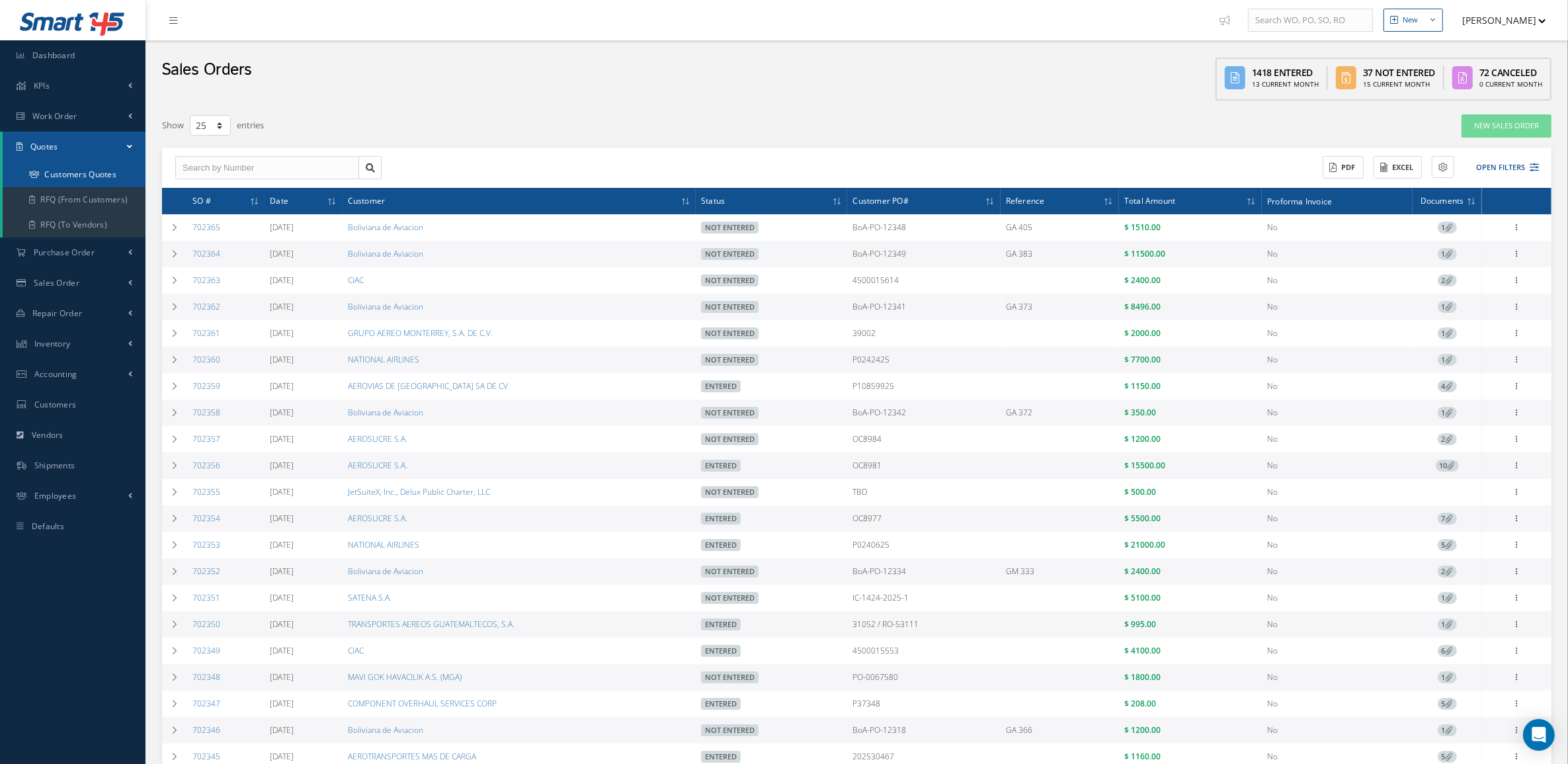
click at [64, 180] on link "Customers Quotes" at bounding box center [74, 174] width 143 height 25
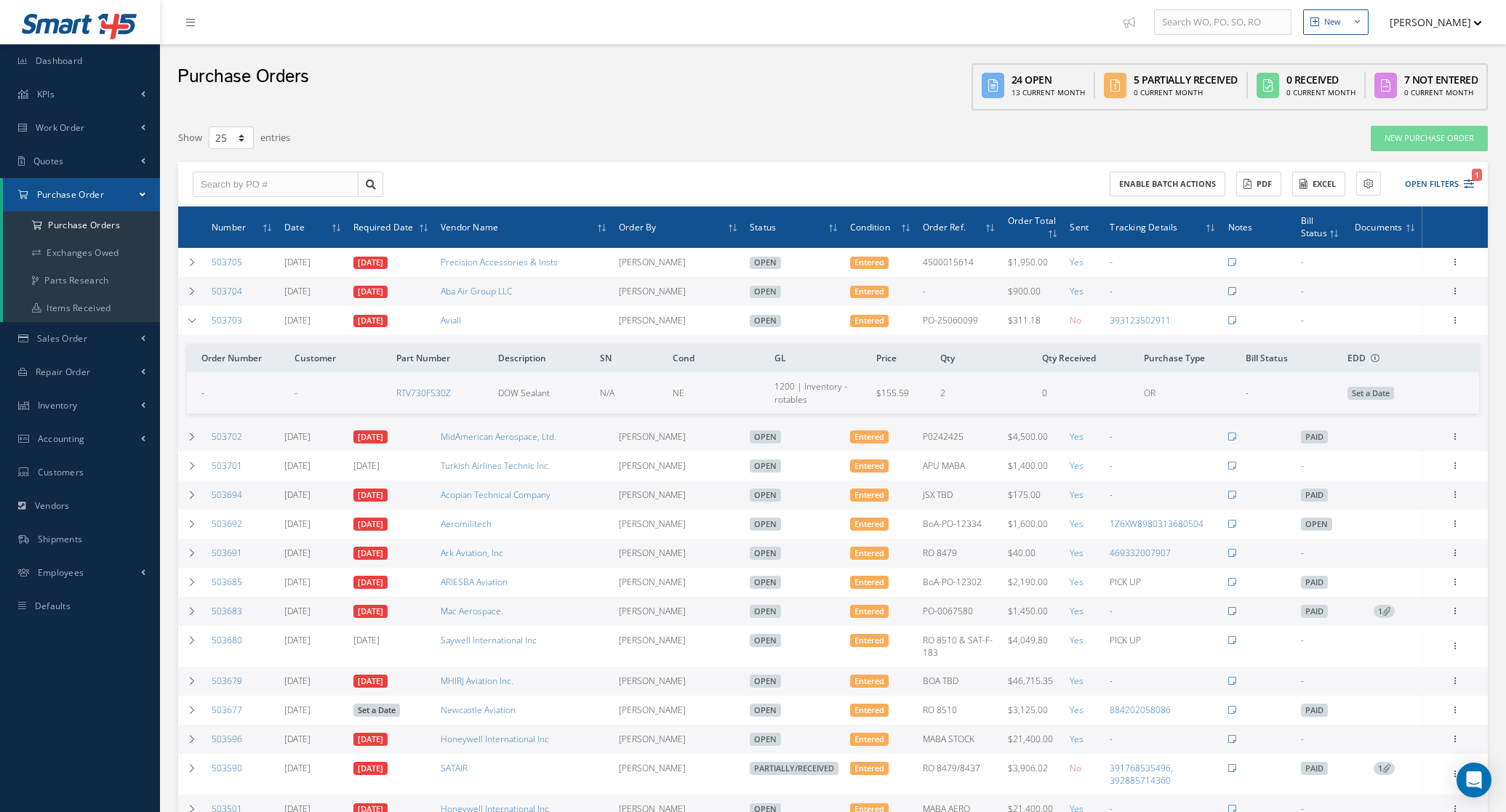
select select "25"
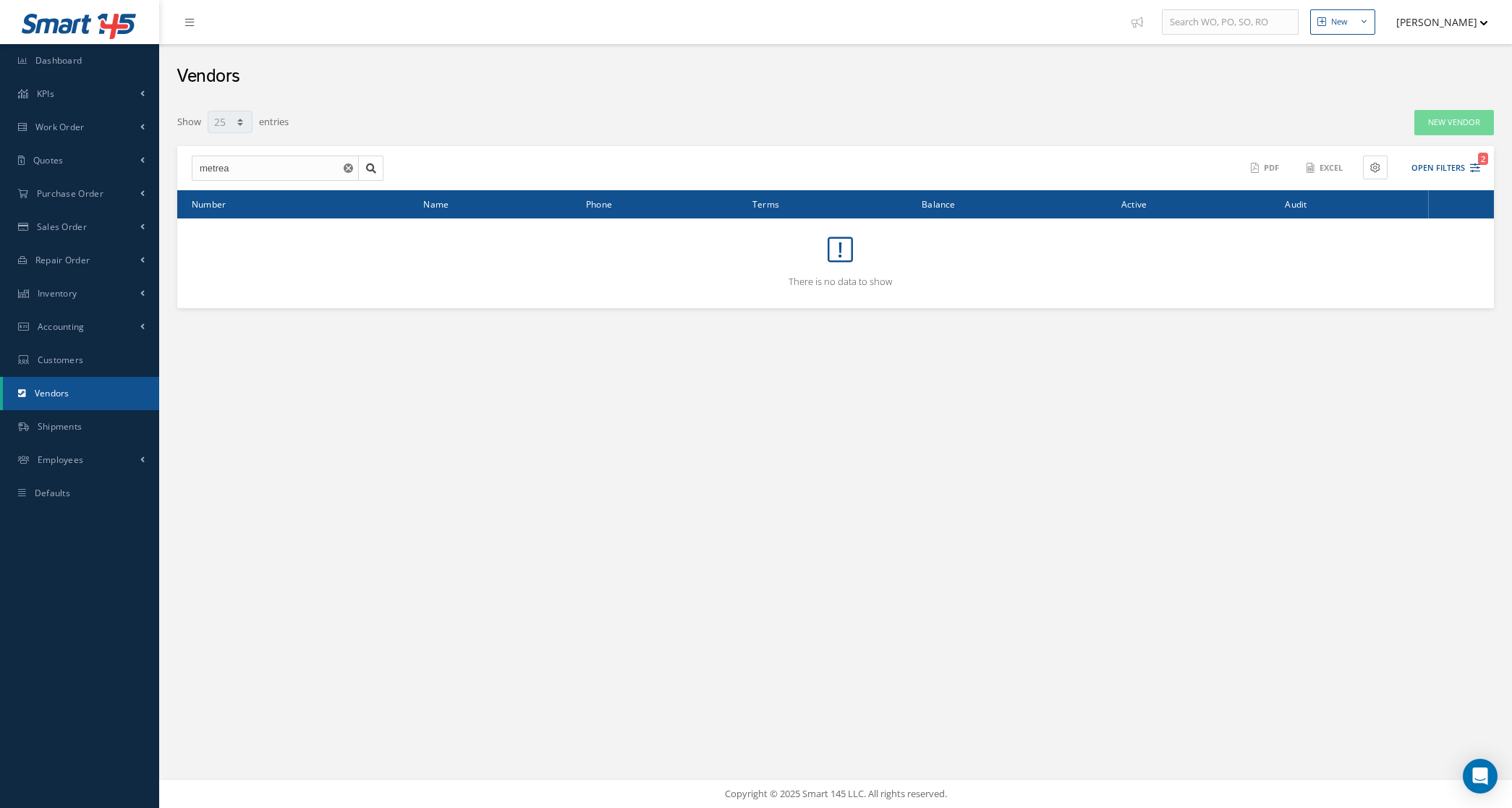
select select "25"
click at [95, 225] on link "Sales Order" at bounding box center [79, 227] width 159 height 34
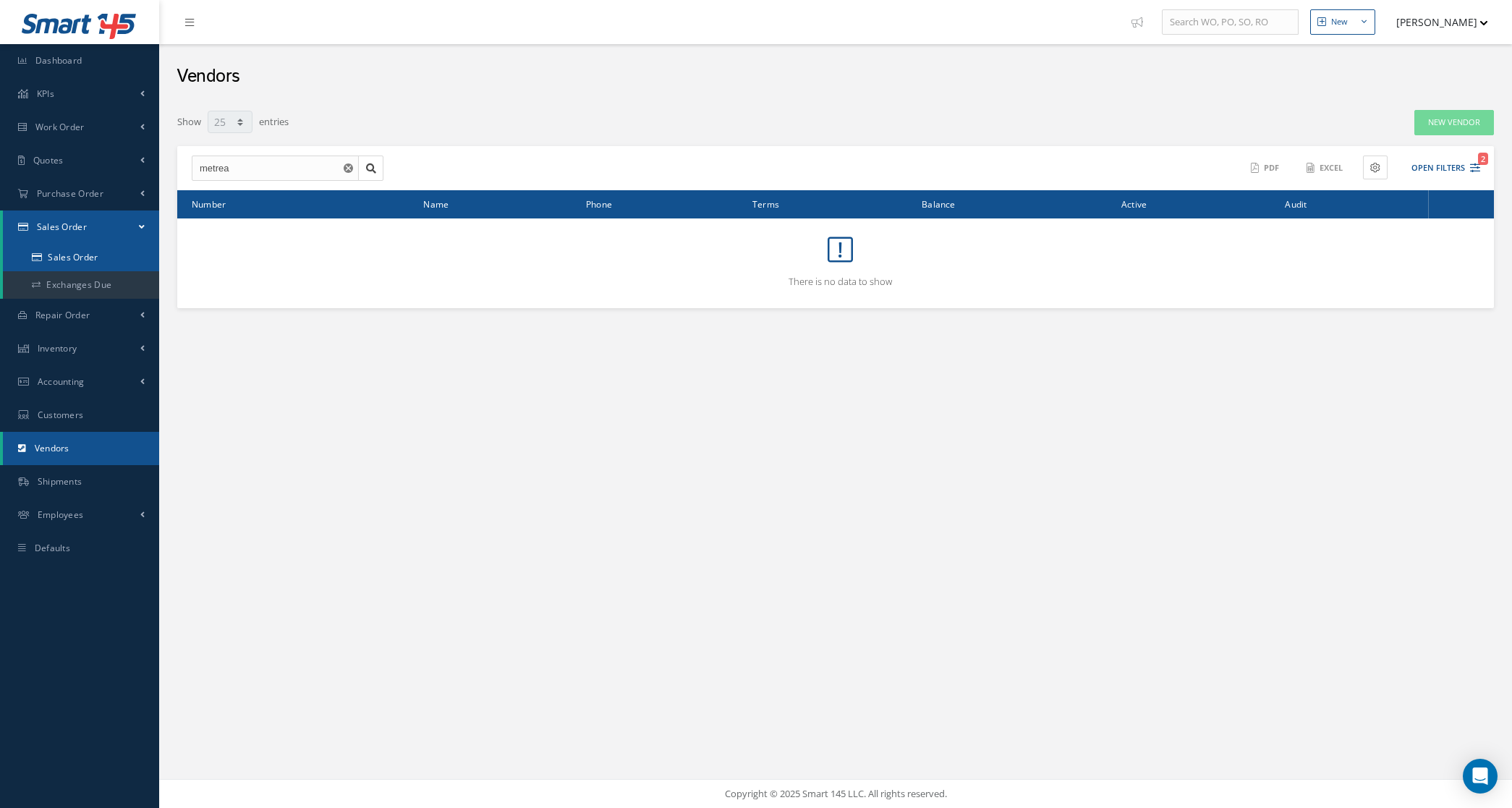
click at [96, 251] on link "Sales Order" at bounding box center [81, 257] width 157 height 27
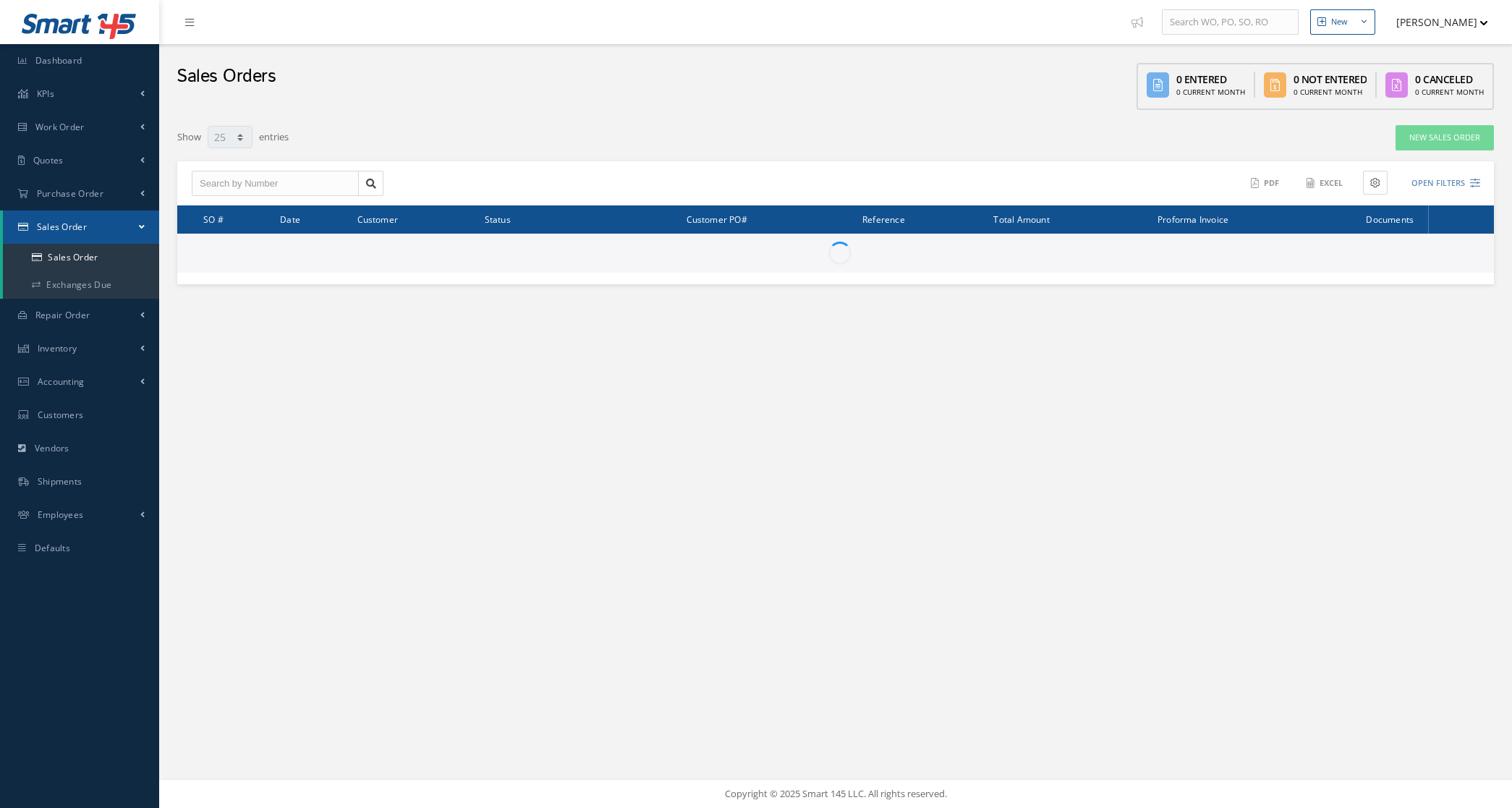
select select "25"
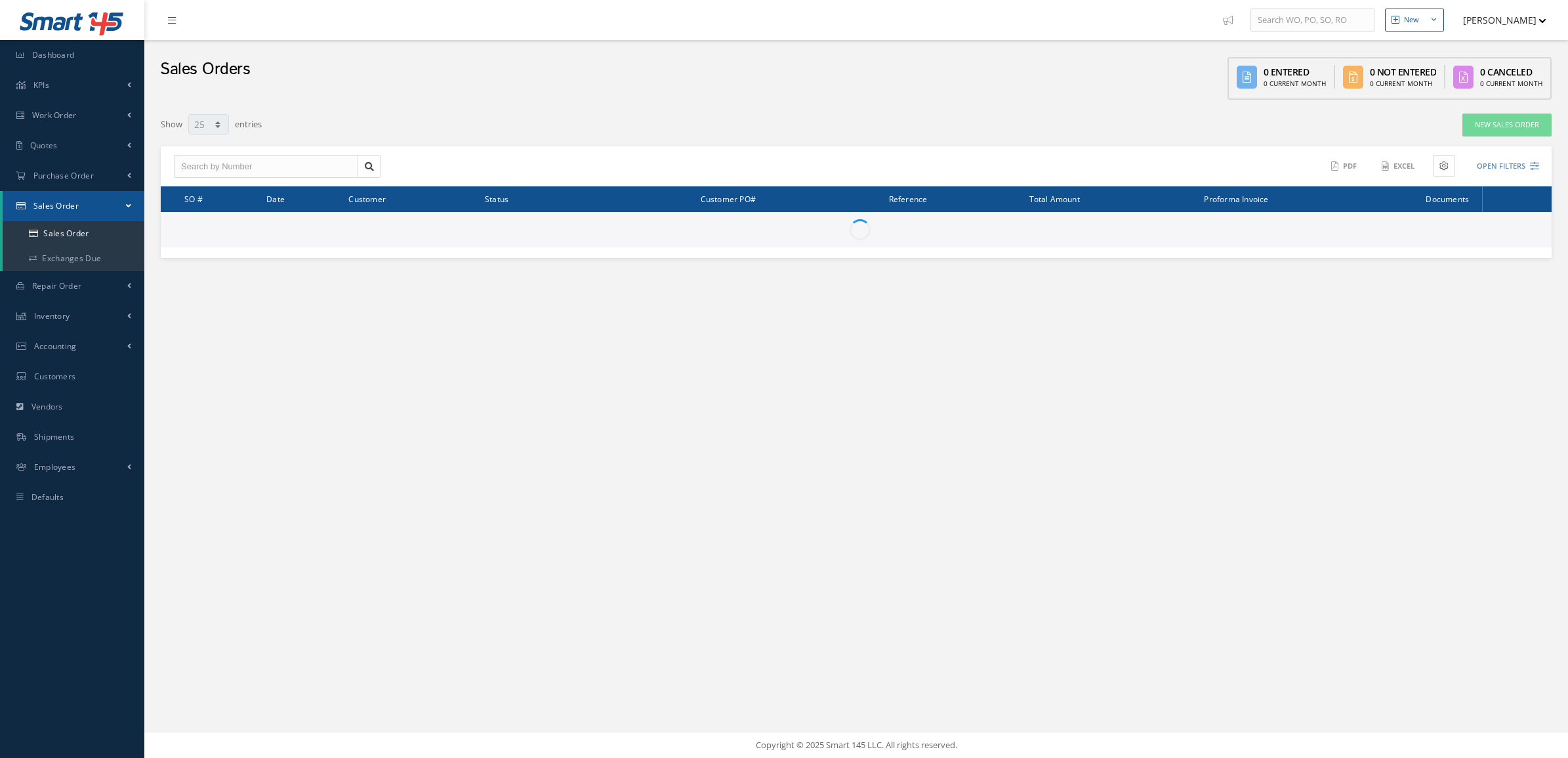
select select "25"
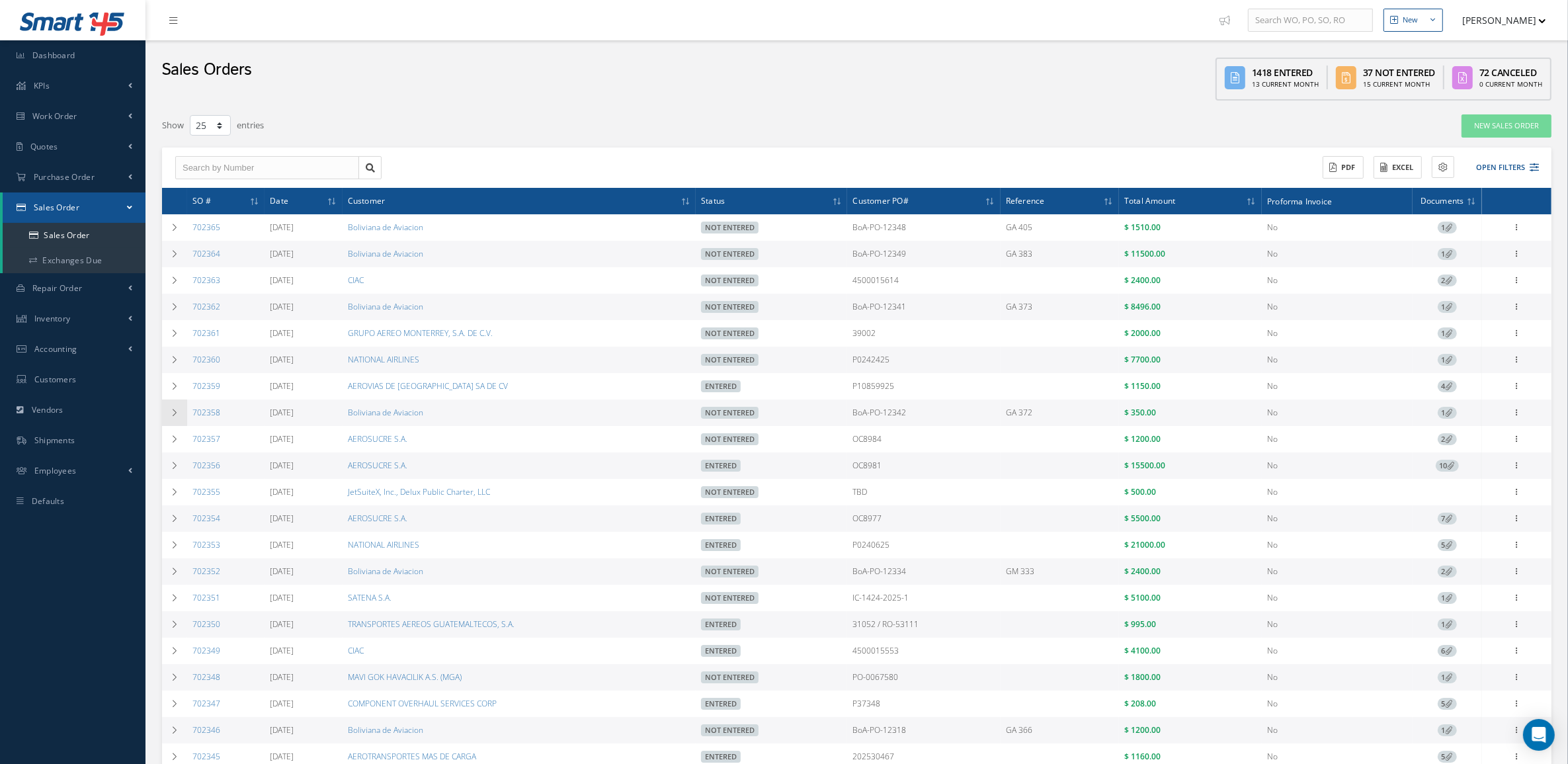
click at [170, 415] on icon at bounding box center [174, 412] width 9 height 8
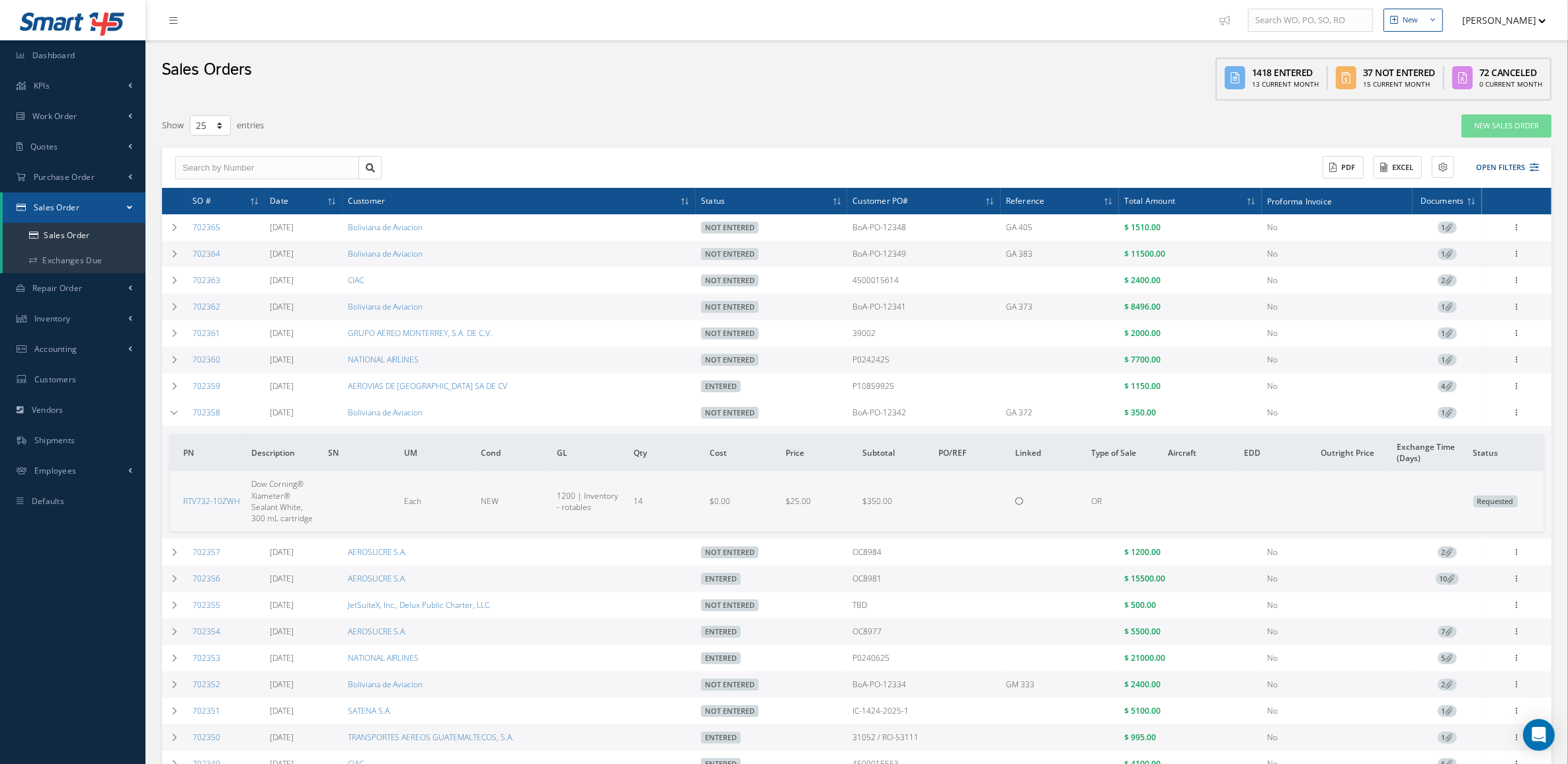
drag, startPoint x: 182, startPoint y: 508, endPoint x: 245, endPoint y: 514, distance: 63.3
click at [249, 507] on tr "RTV732-10ZWH Dow Corning® Xiameter® Sealant White, 300 mL cartridge Each NEW 12…" at bounding box center [856, 501] width 1374 height 60
drag, startPoint x: 243, startPoint y: 503, endPoint x: 173, endPoint y: 503, distance: 70.0
click at [173, 503] on td "RTV732-10ZWH" at bounding box center [207, 501] width 76 height 60
copy link "RTV732-10ZWH"
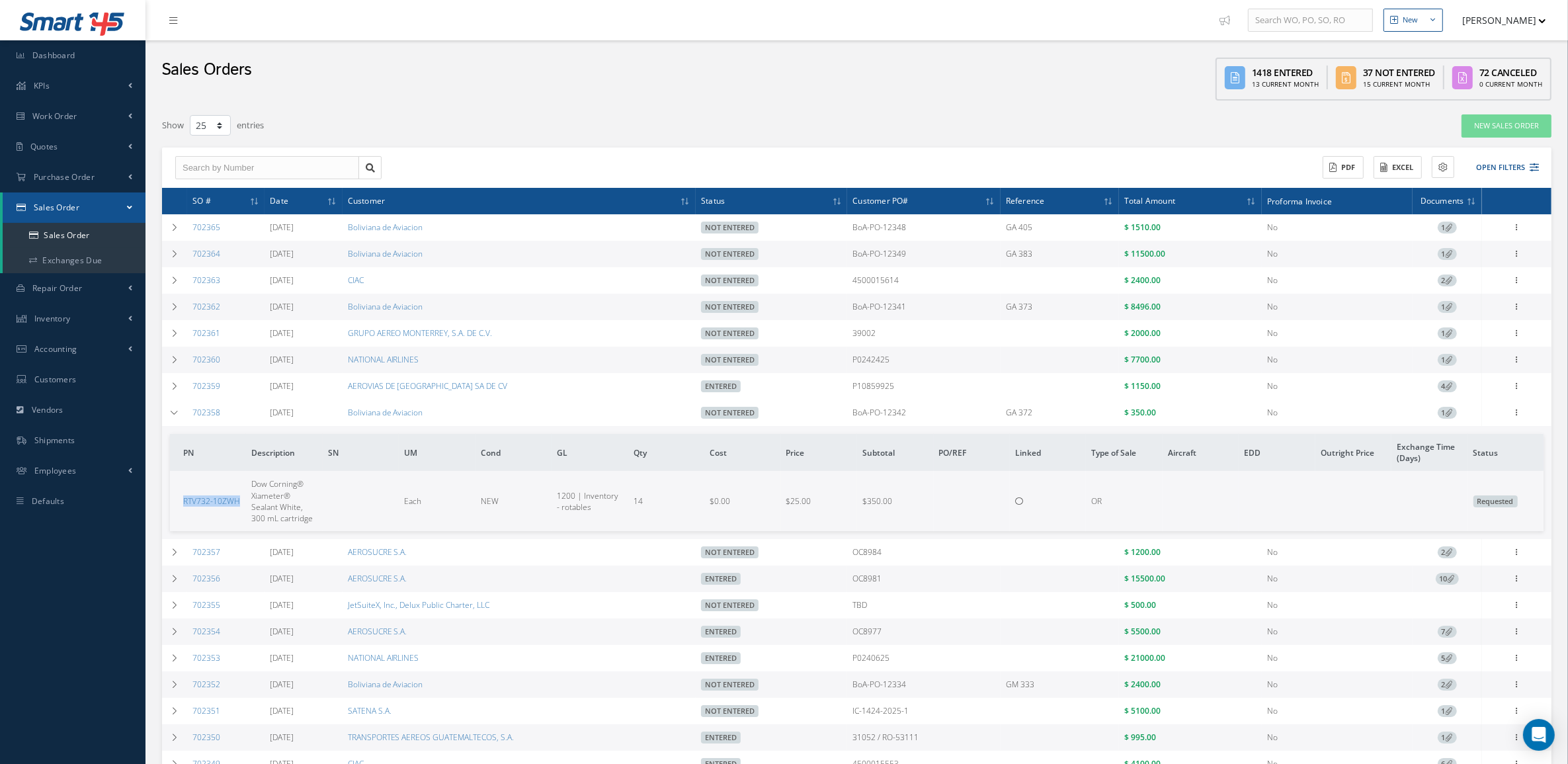
click at [1446, 413] on icon at bounding box center [1450, 412] width 8 height 8
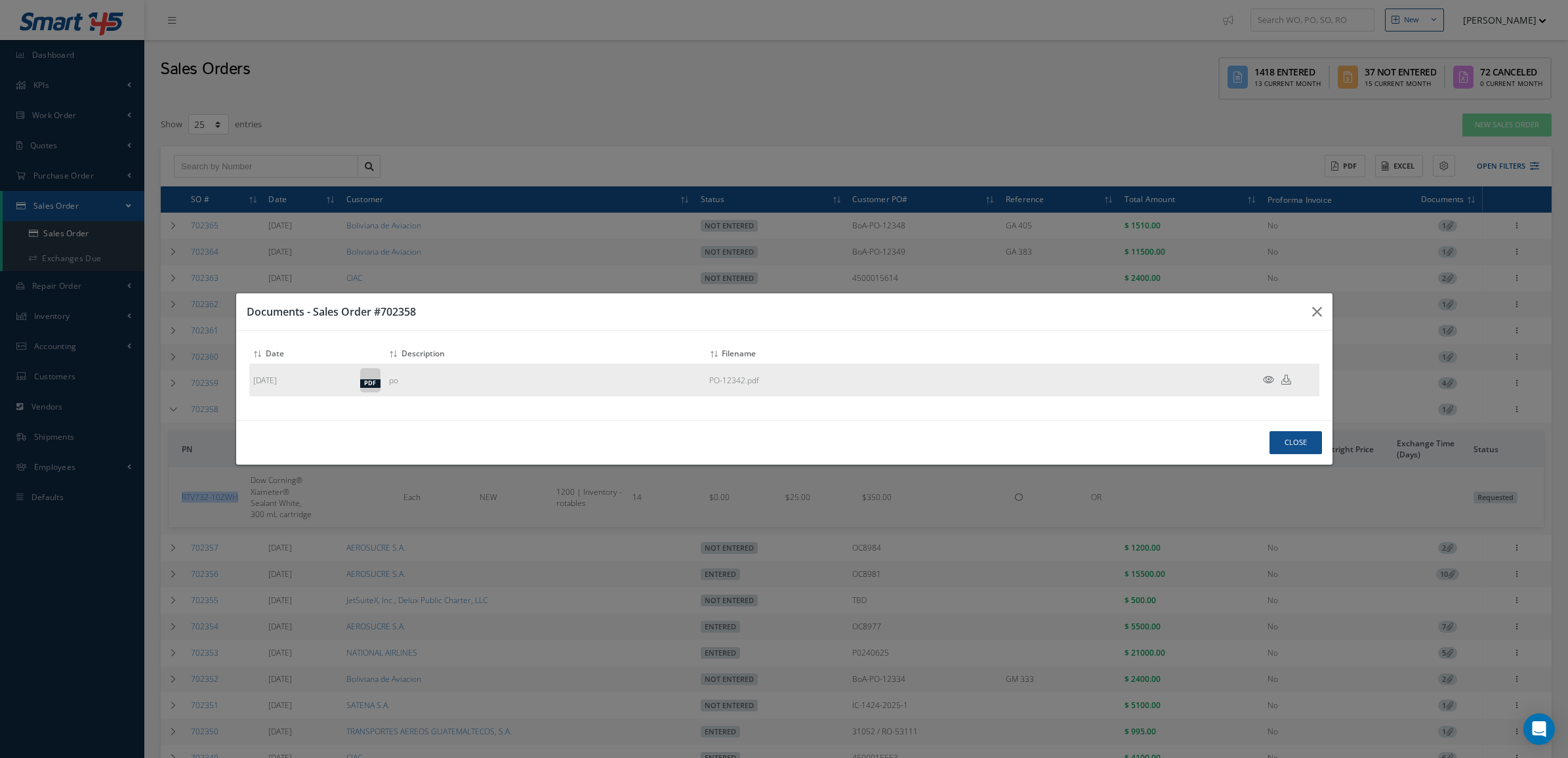
click at [1266, 376] on icon at bounding box center [1268, 379] width 11 height 10
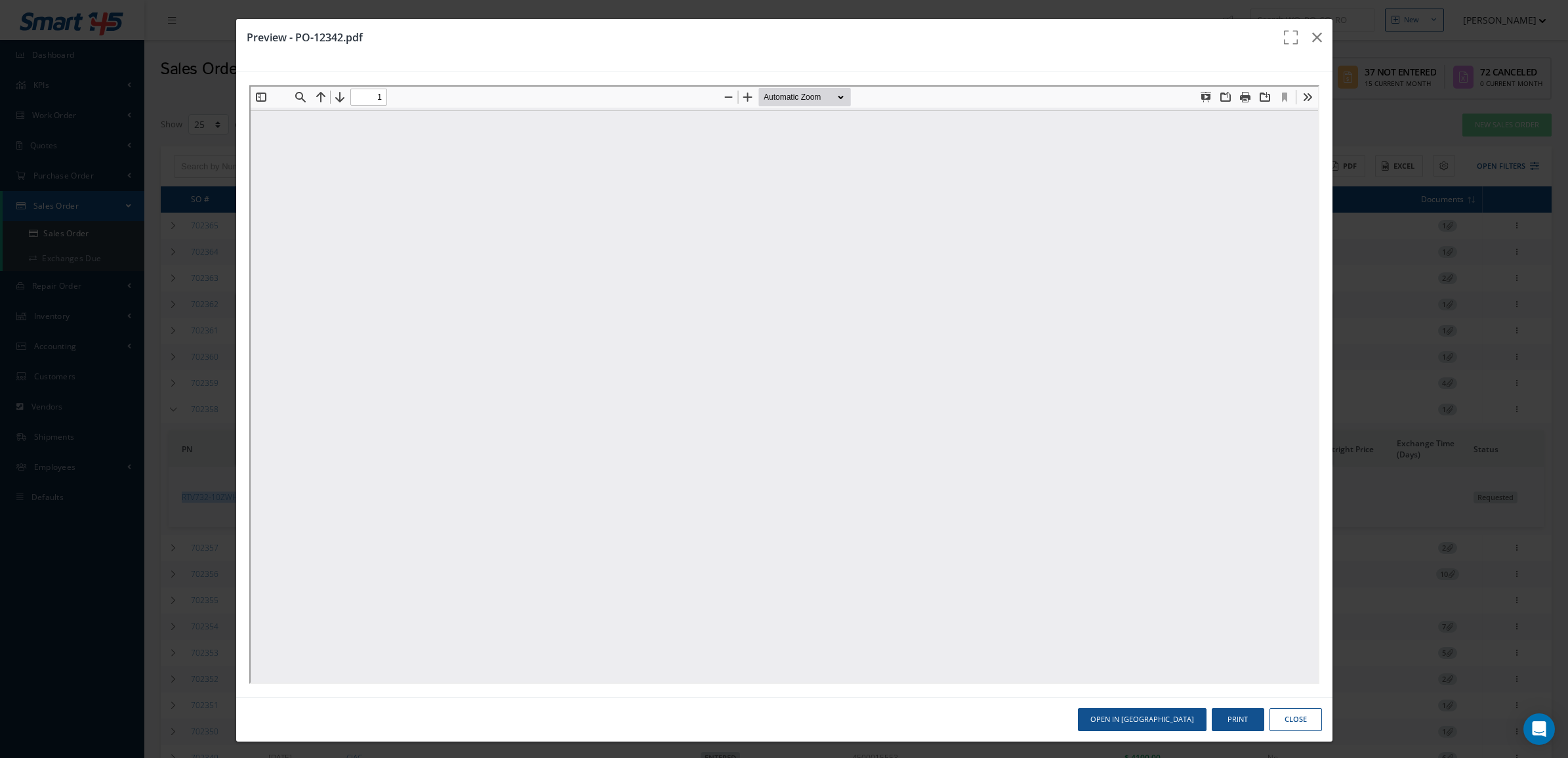
type input "0"
type input "1"
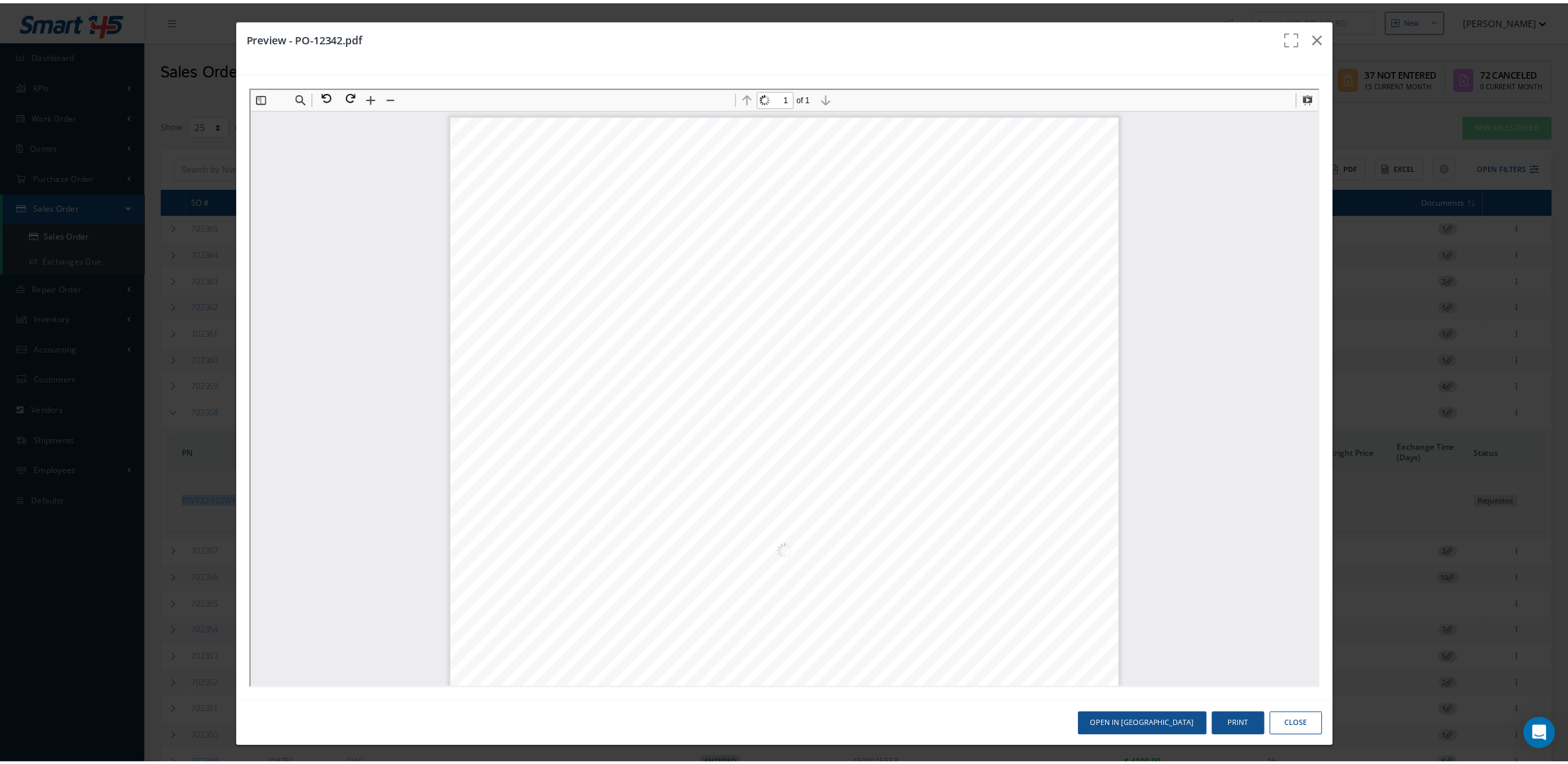
scroll to position [7, 0]
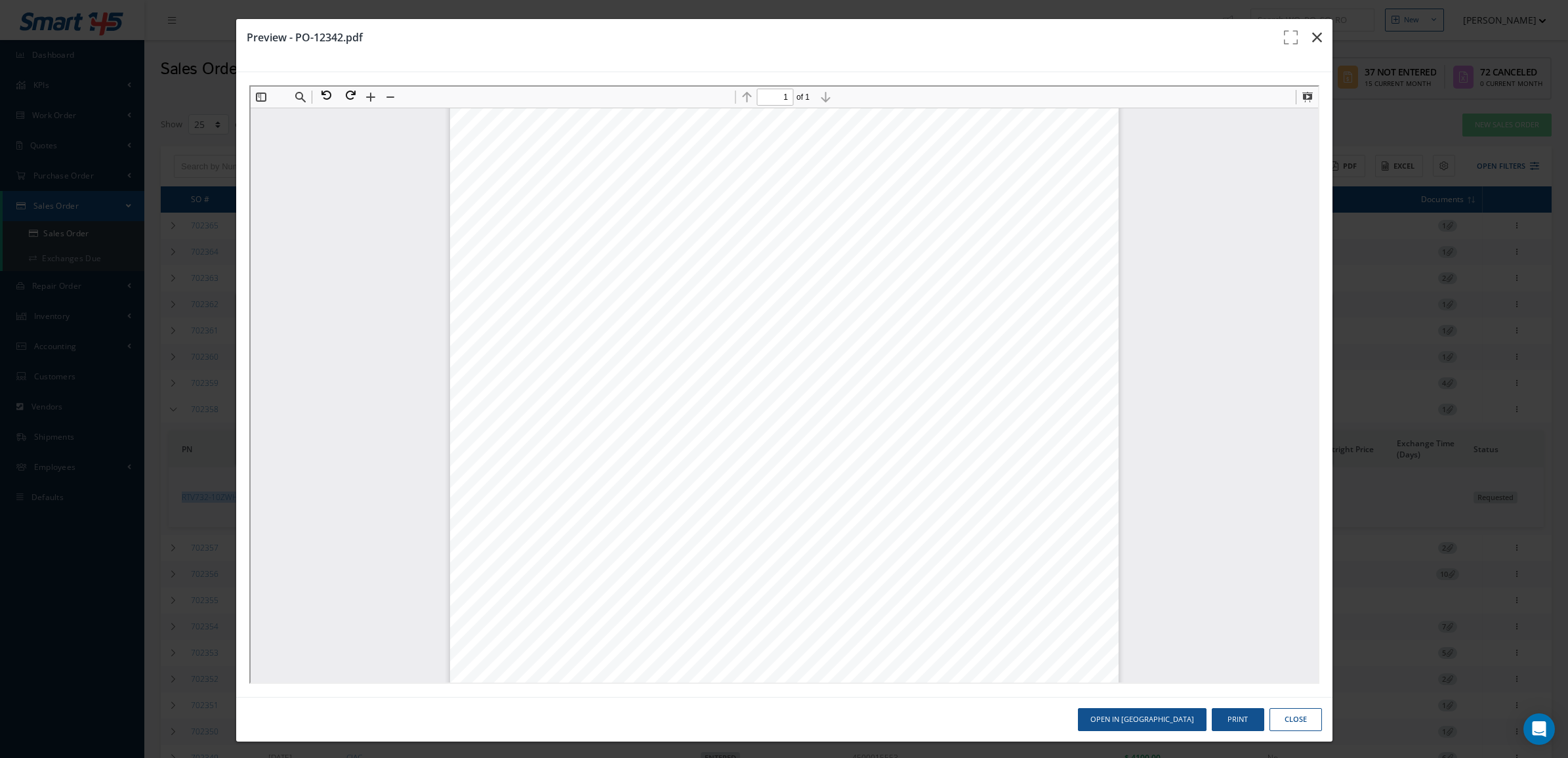
click at [1312, 34] on icon "button" at bounding box center [1317, 37] width 10 height 16
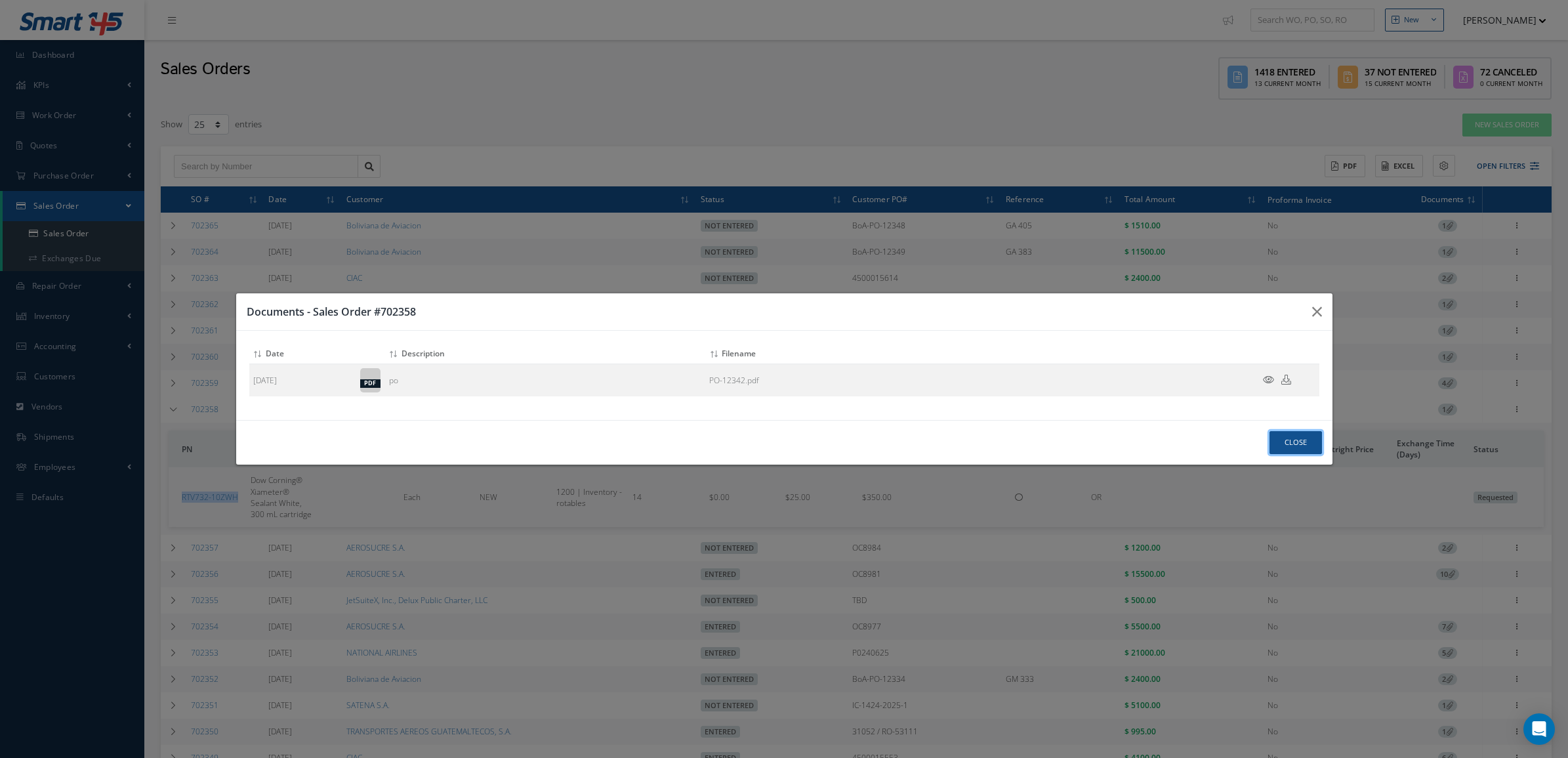
click at [1281, 435] on button "Close" at bounding box center [1296, 442] width 52 height 23
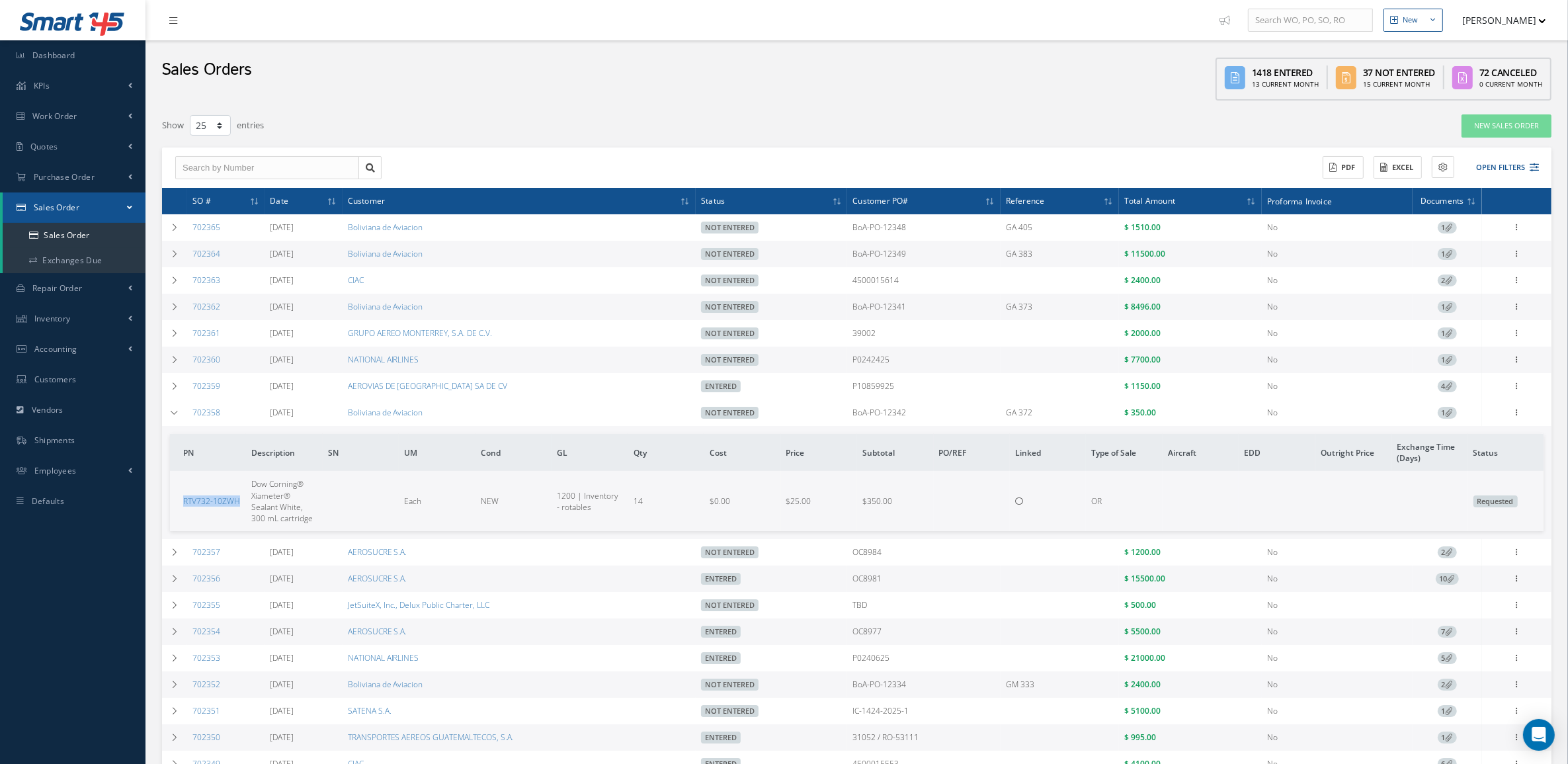
copy link "RTV732-10ZWH"
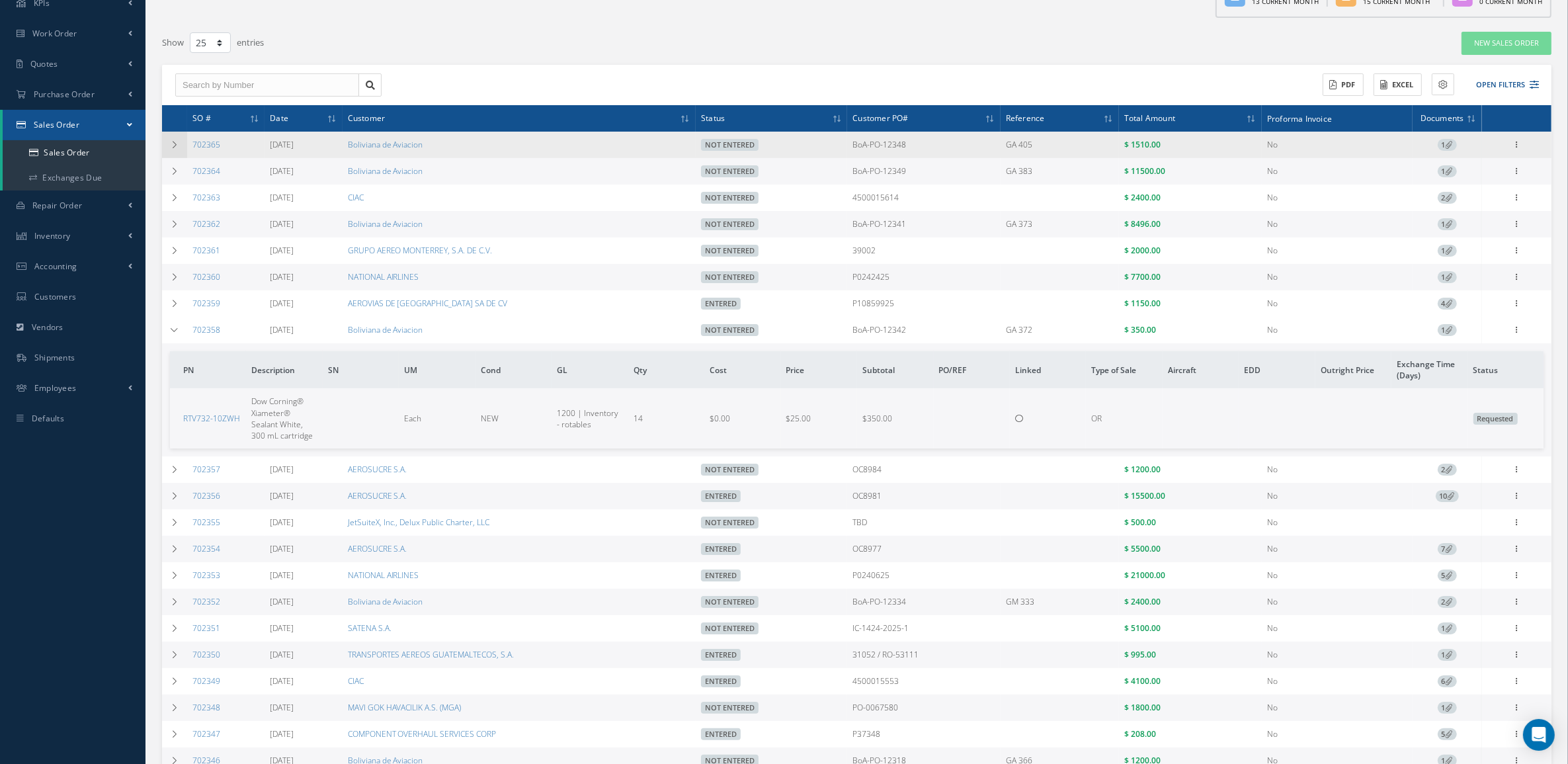
click at [165, 144] on td at bounding box center [174, 144] width 25 height 26
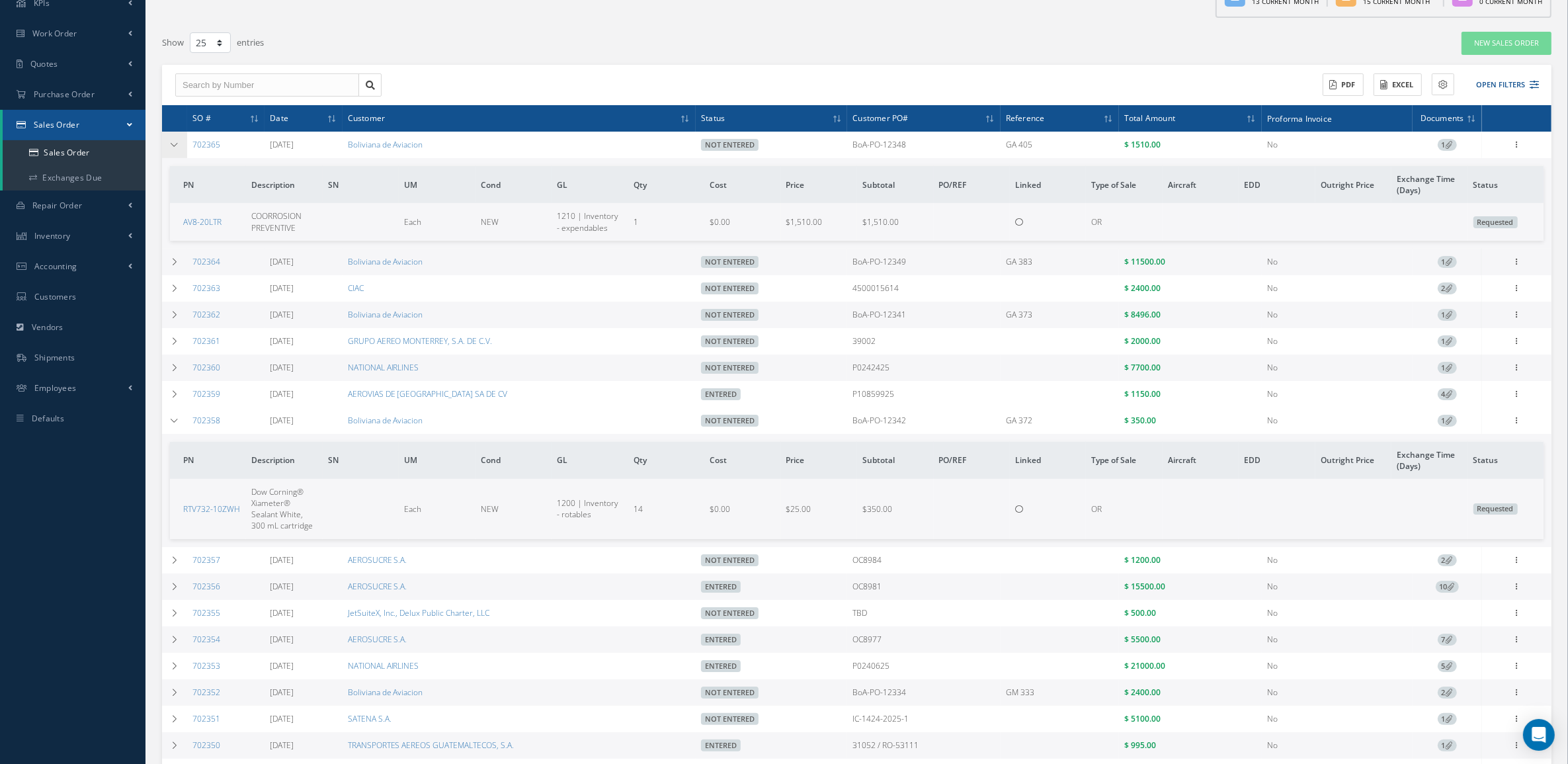
click at [165, 144] on td at bounding box center [174, 144] width 25 height 26
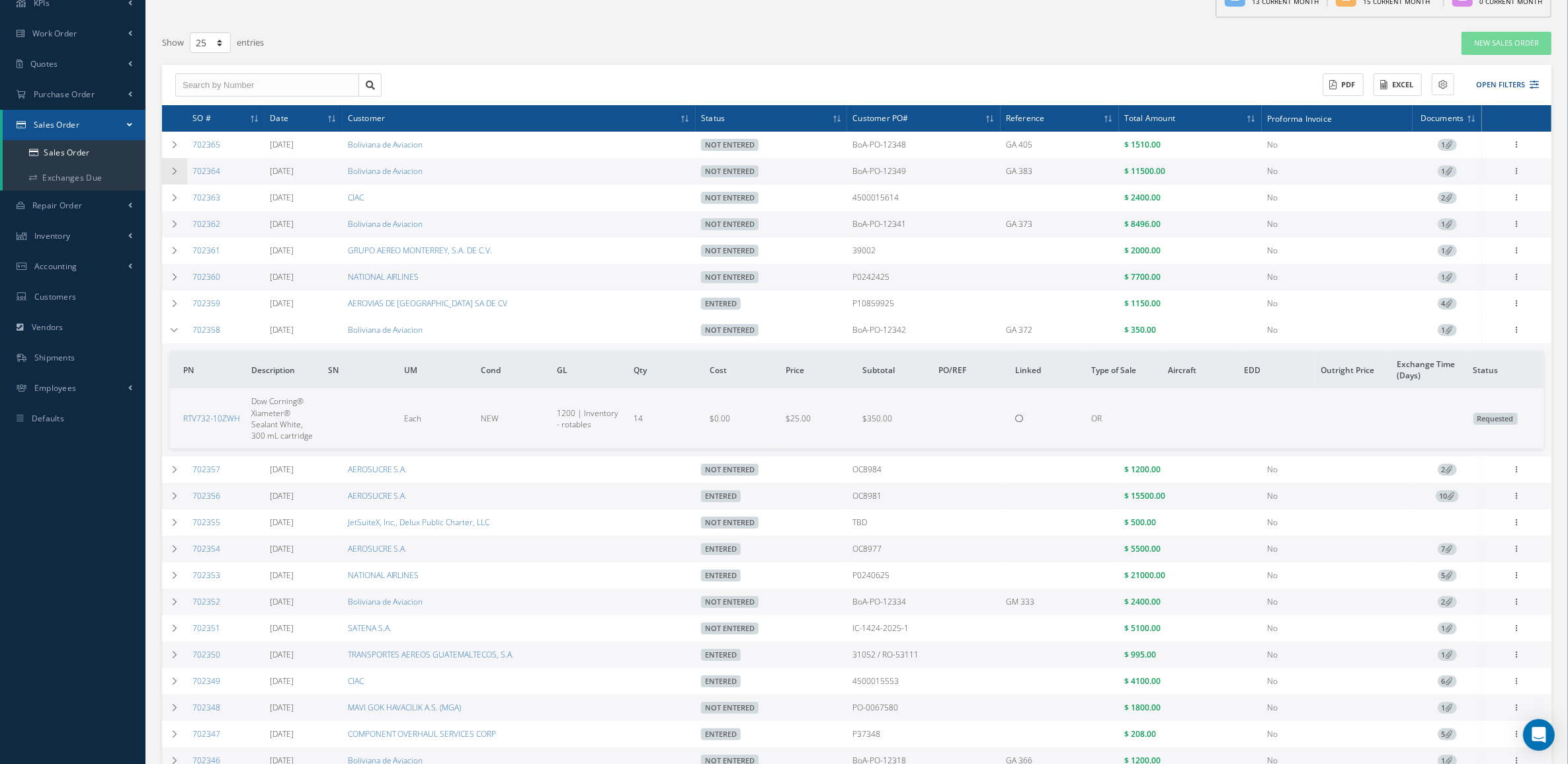
click at [176, 164] on td at bounding box center [174, 171] width 25 height 26
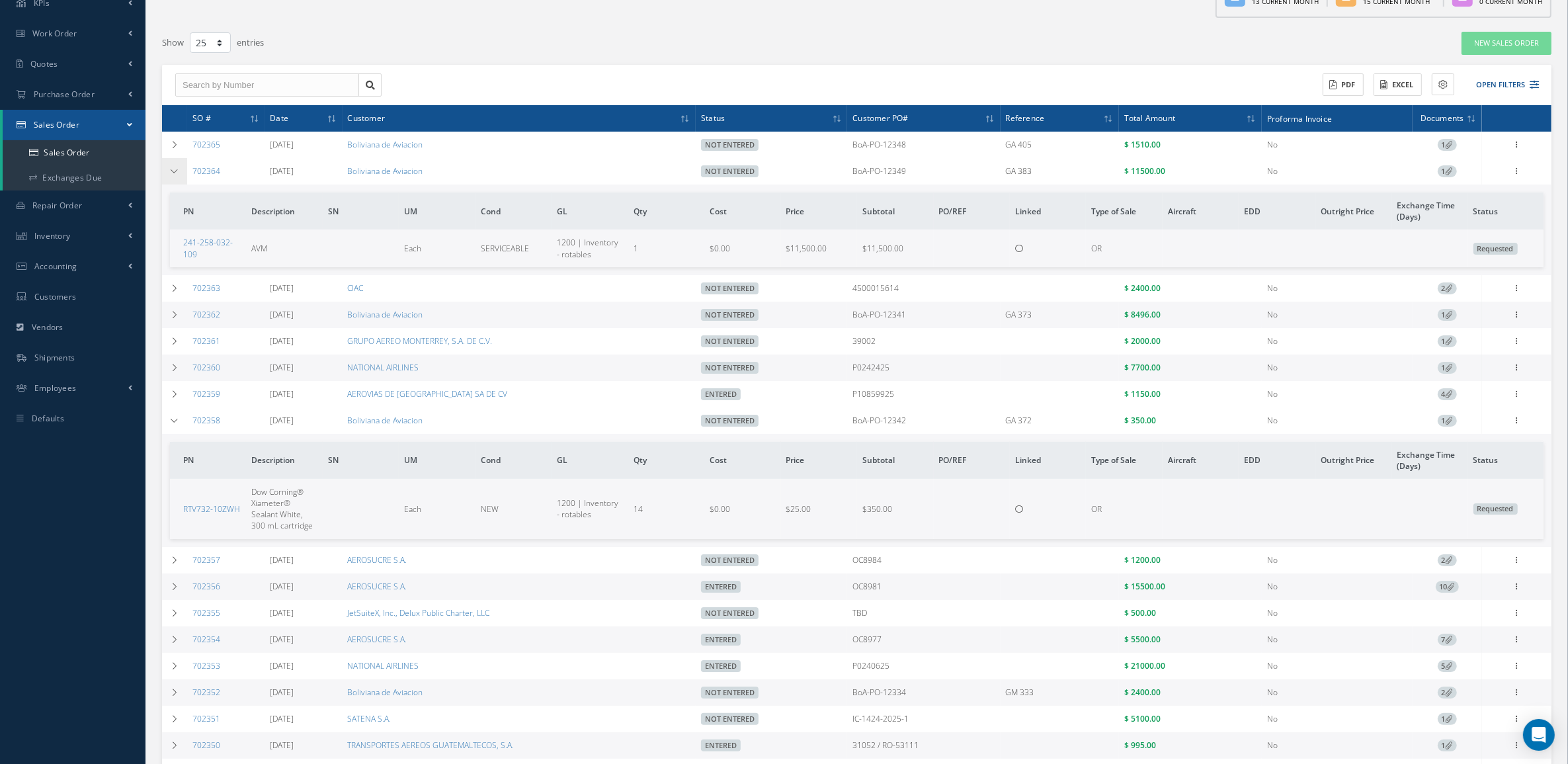
click at [176, 164] on td at bounding box center [174, 171] width 25 height 26
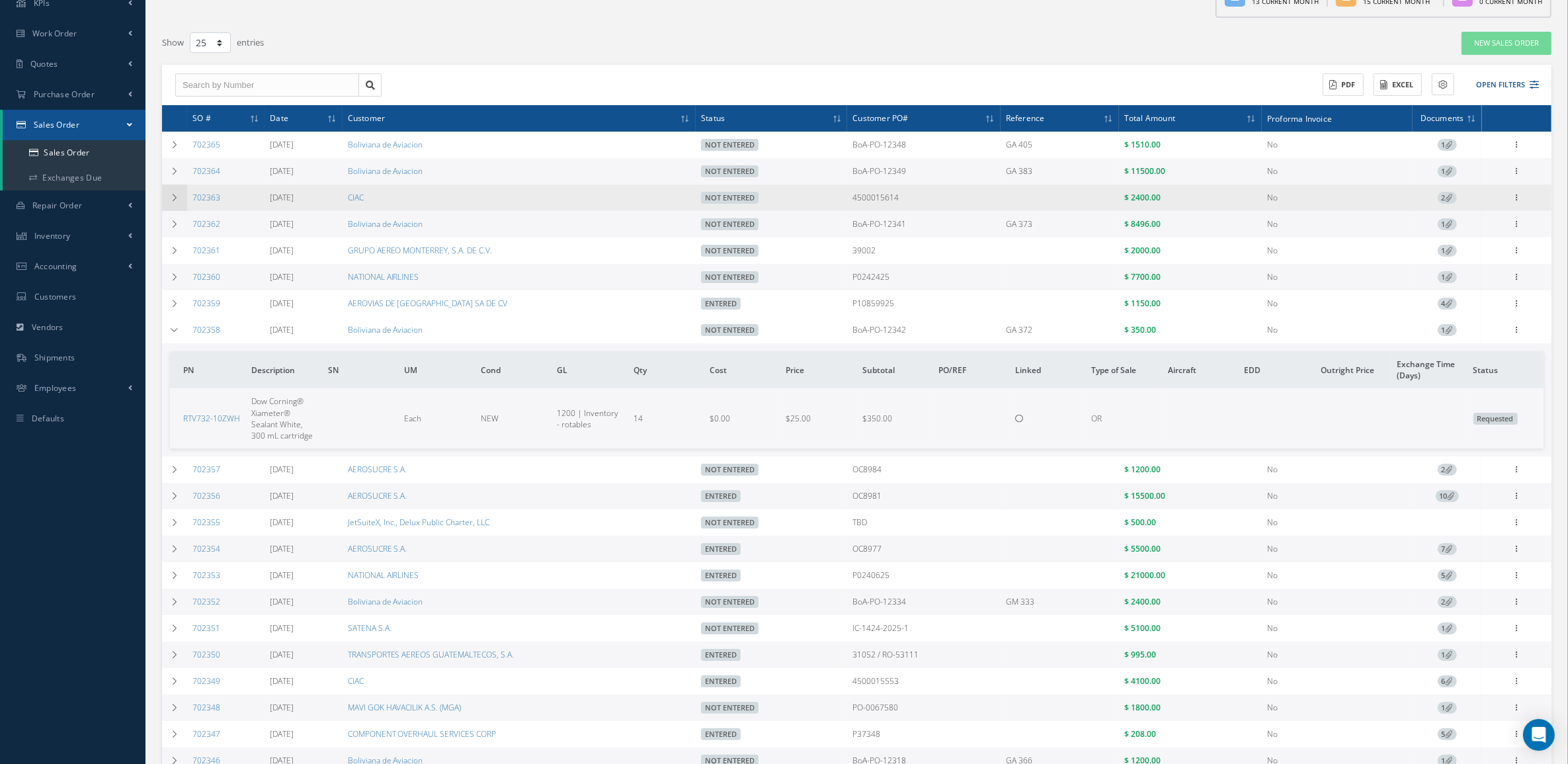
click at [182, 197] on td at bounding box center [174, 198] width 25 height 26
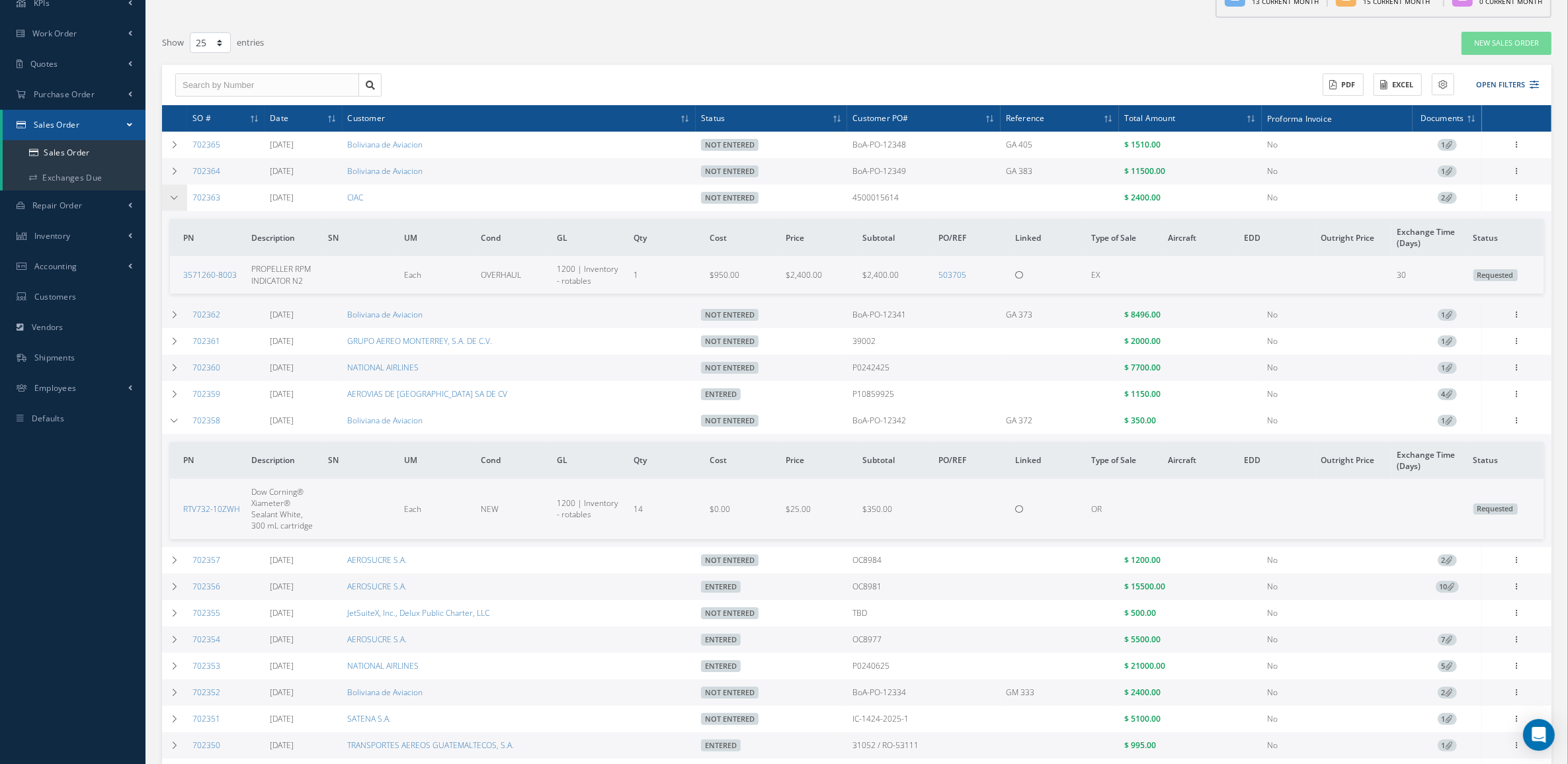
click at [182, 197] on td at bounding box center [174, 198] width 25 height 26
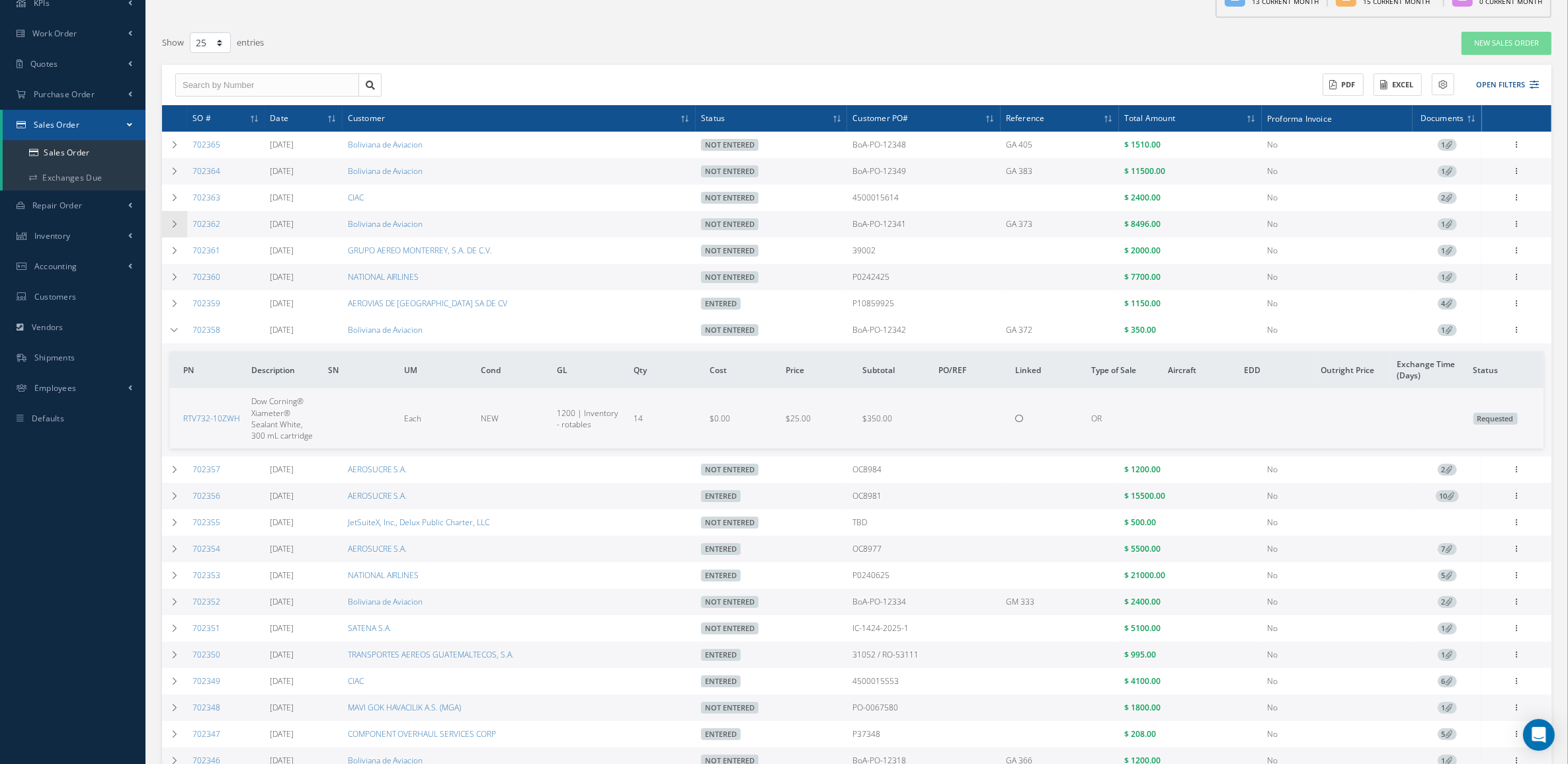
click at [182, 221] on td at bounding box center [174, 224] width 25 height 26
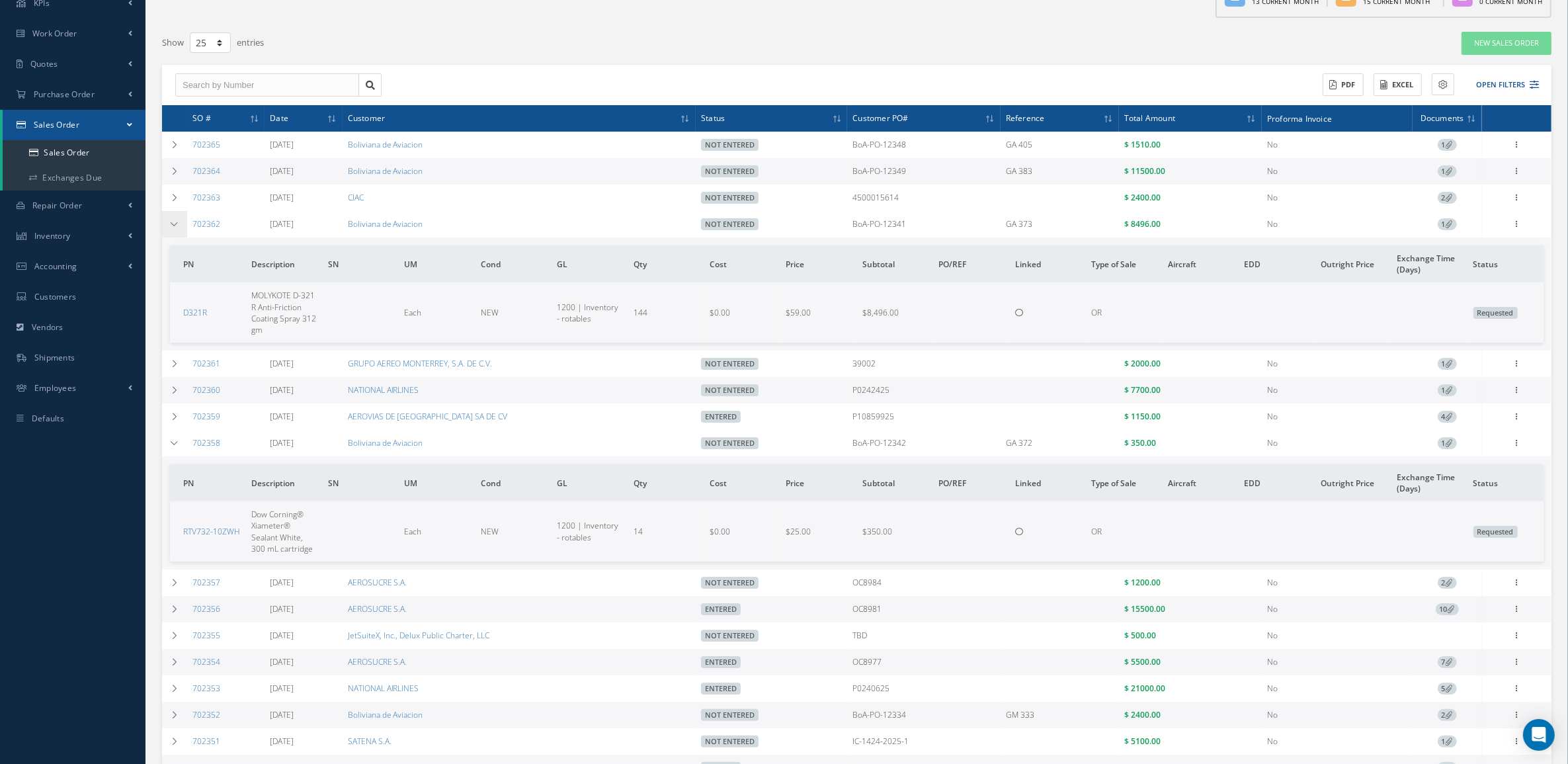
click at [182, 221] on td at bounding box center [174, 224] width 25 height 26
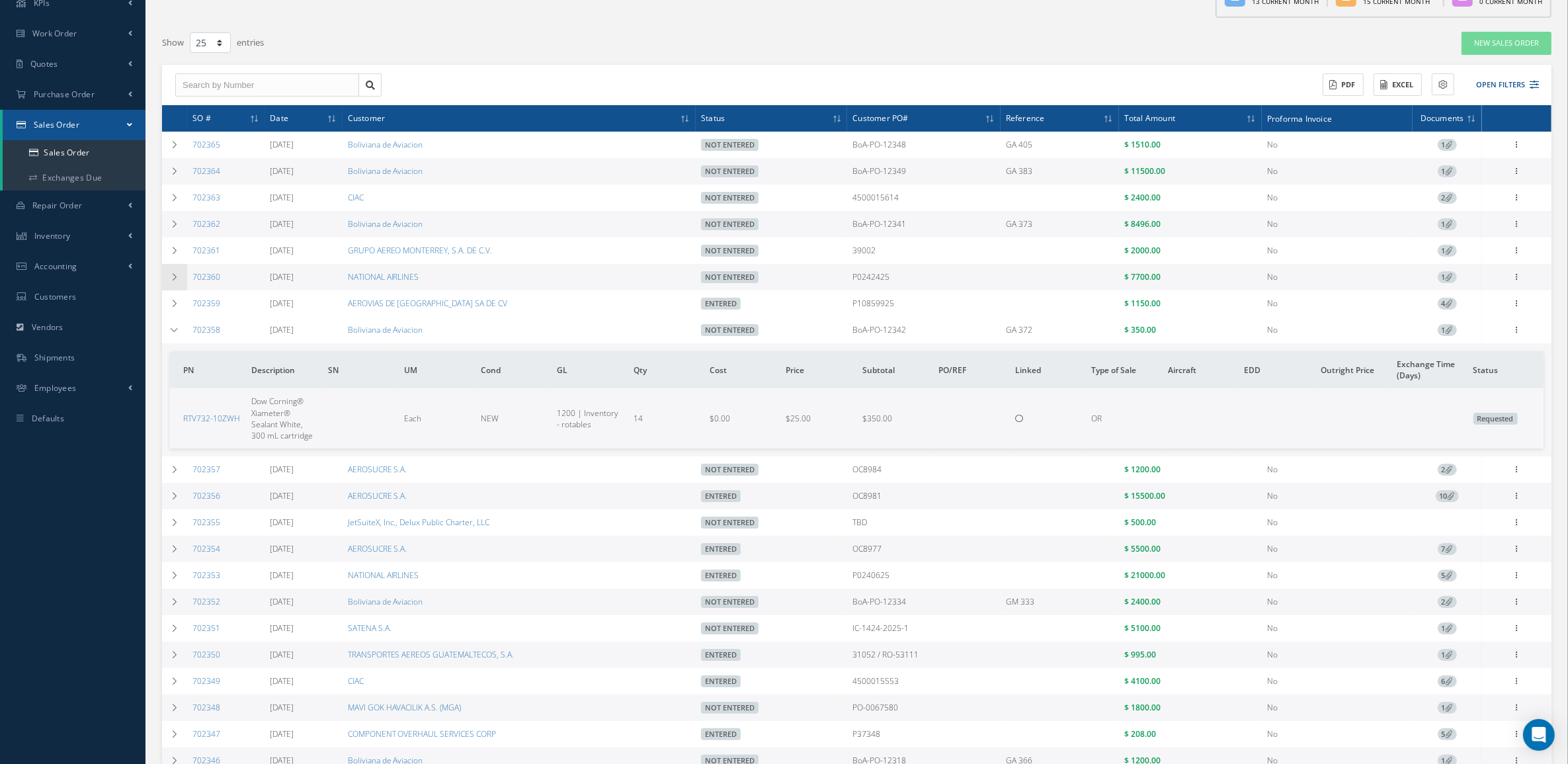
click at [182, 269] on td at bounding box center [174, 277] width 25 height 26
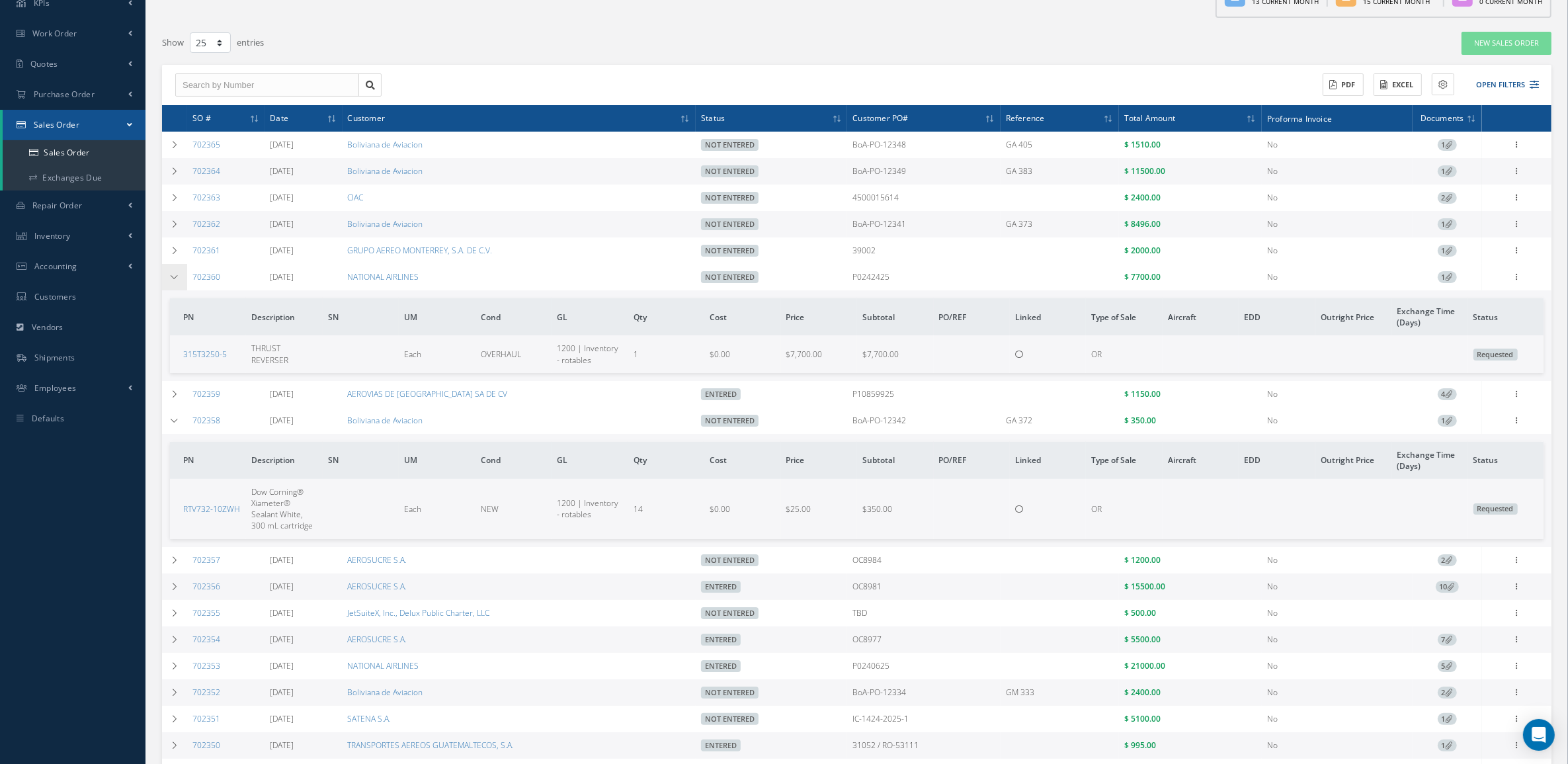
click at [182, 269] on td at bounding box center [174, 277] width 25 height 26
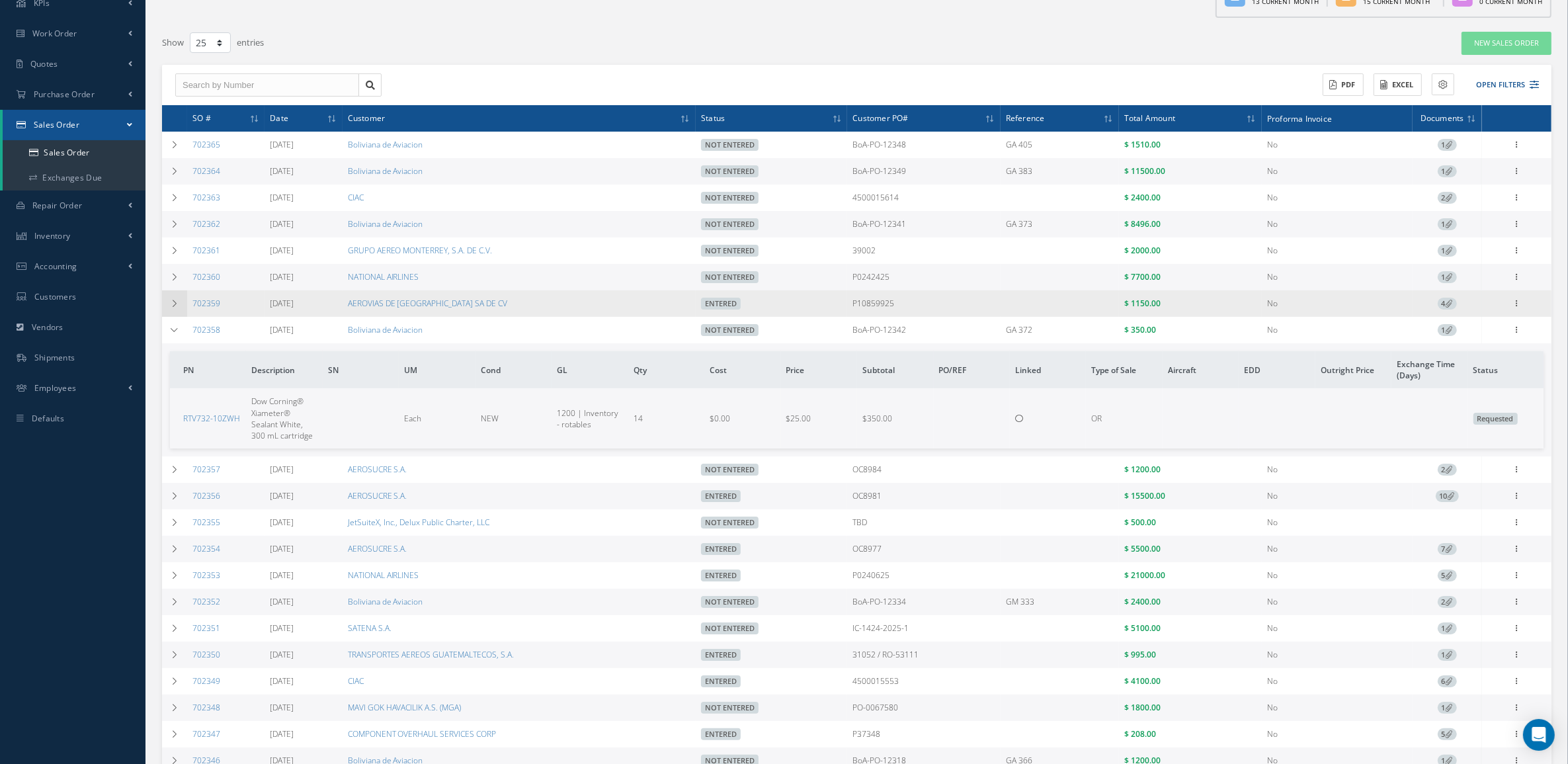
click at [179, 305] on td at bounding box center [174, 303] width 25 height 26
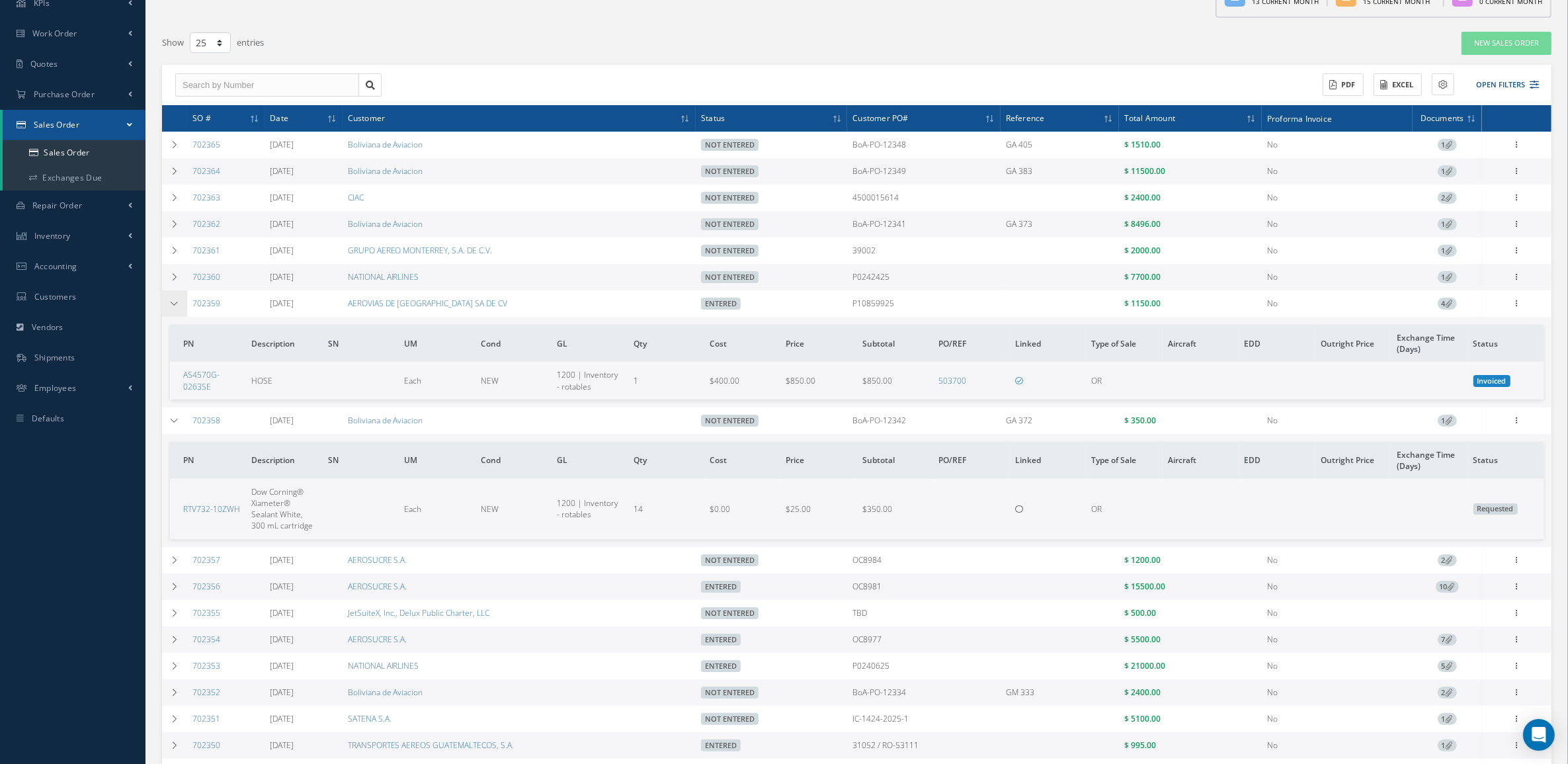
click at [179, 305] on td at bounding box center [174, 303] width 25 height 26
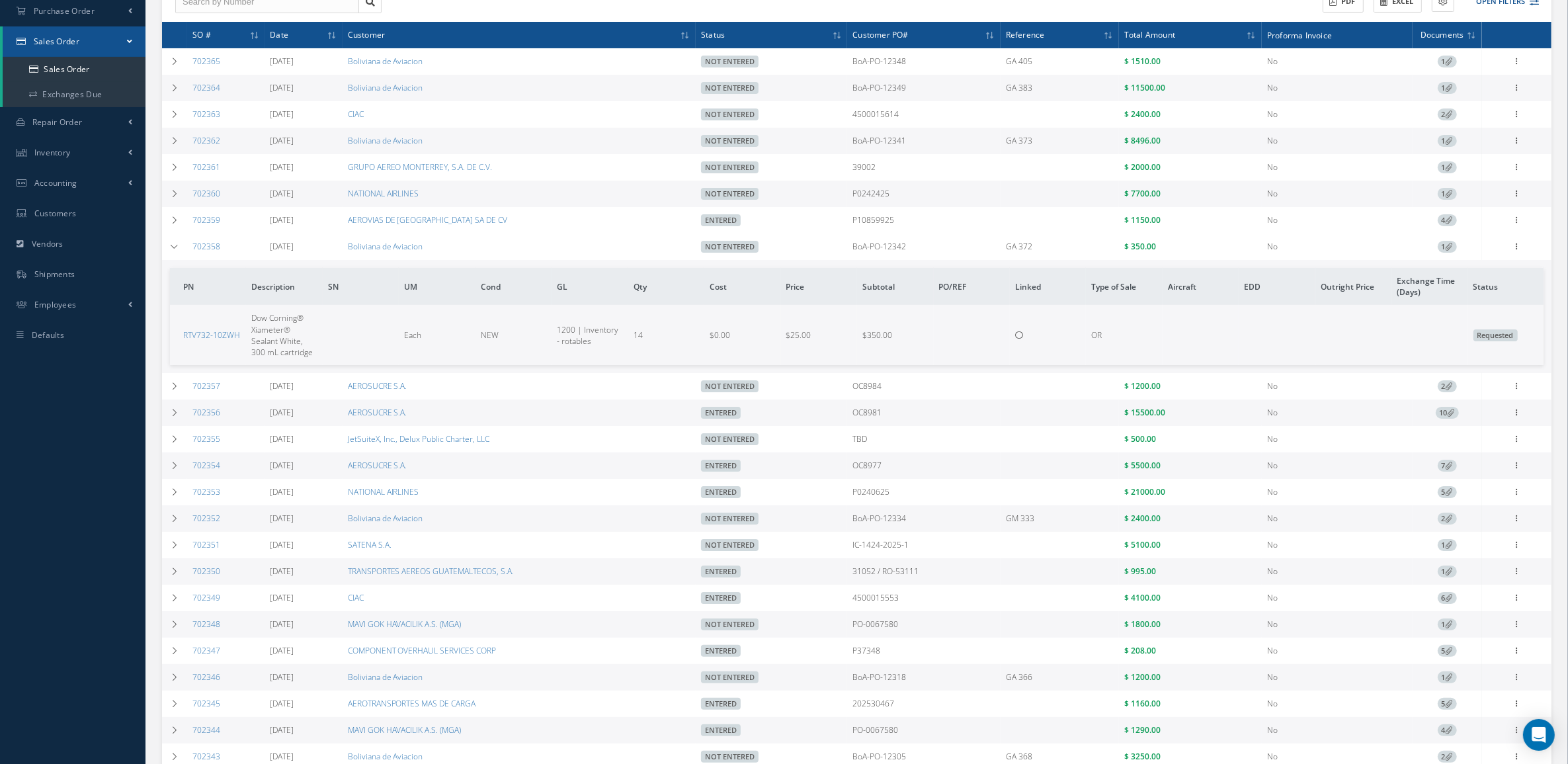
scroll to position [0, 0]
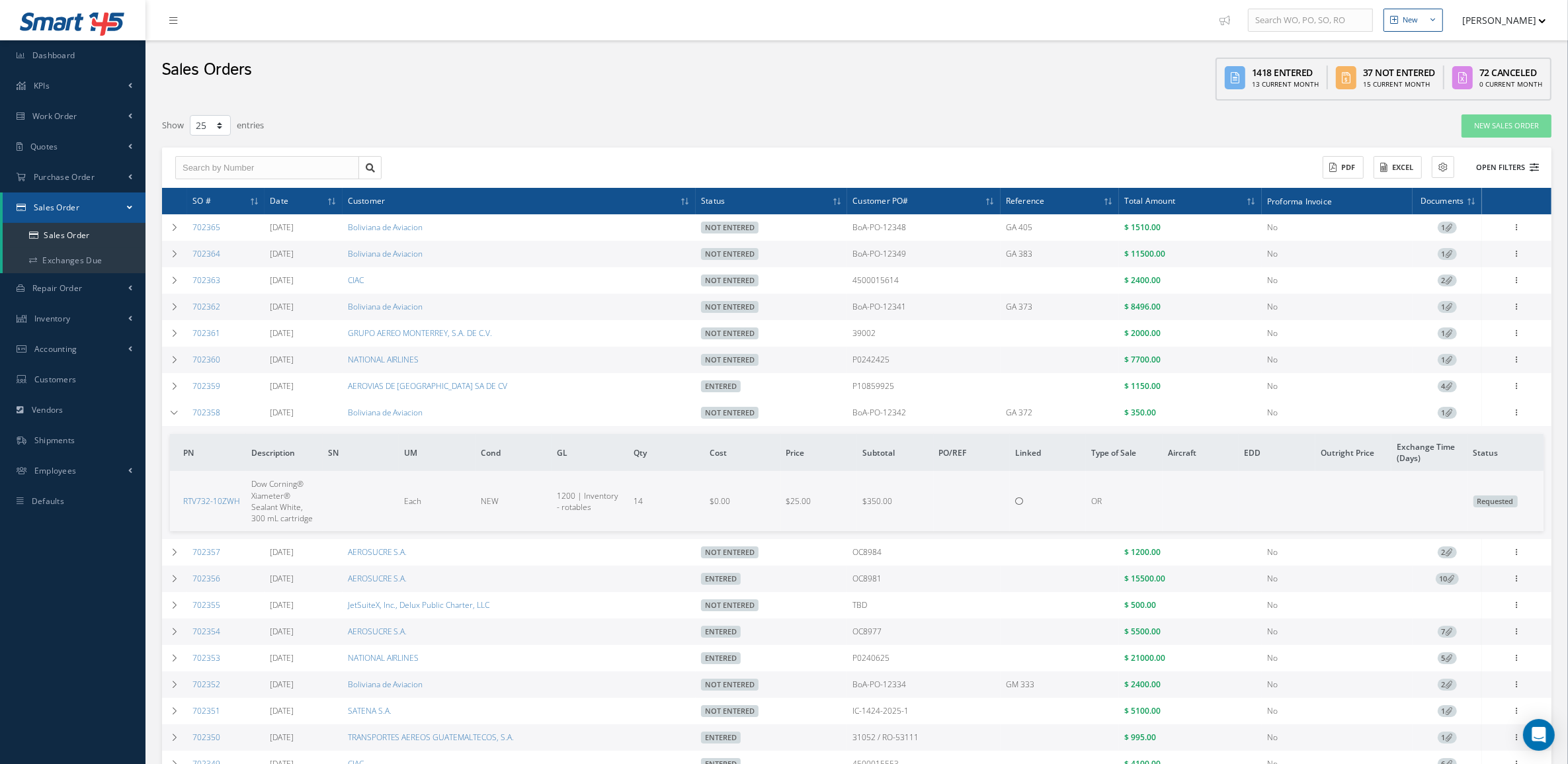
click at [1530, 157] on button "Open Filters" at bounding box center [1502, 168] width 75 height 22
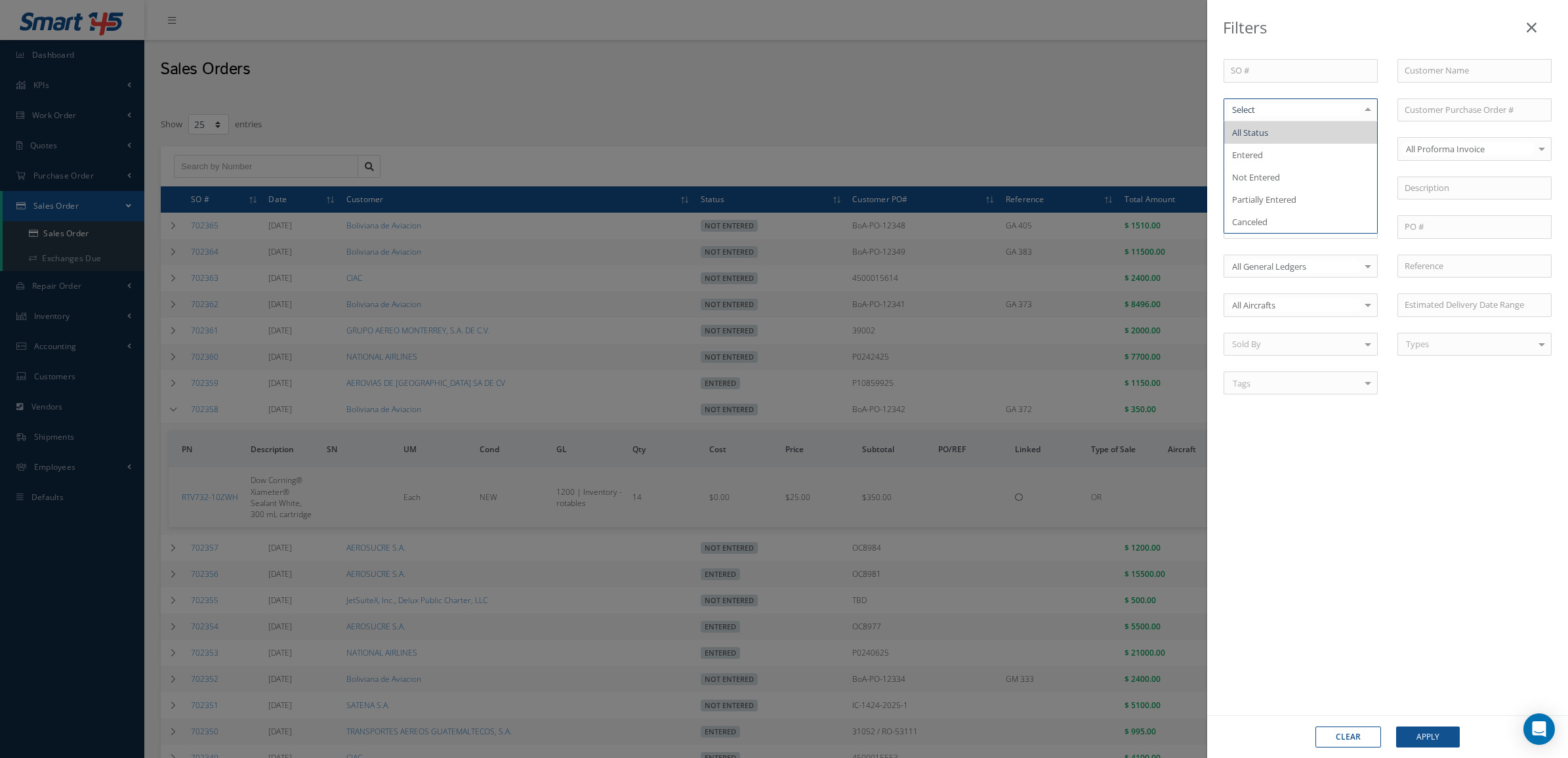
drag, startPoint x: 1297, startPoint y: 104, endPoint x: 1296, endPoint y: 122, distance: 18.0
click at [1292, 183] on span "Not Entered" at bounding box center [1300, 177] width 153 height 22
click at [1421, 746] on button "Apply" at bounding box center [1428, 736] width 63 height 21
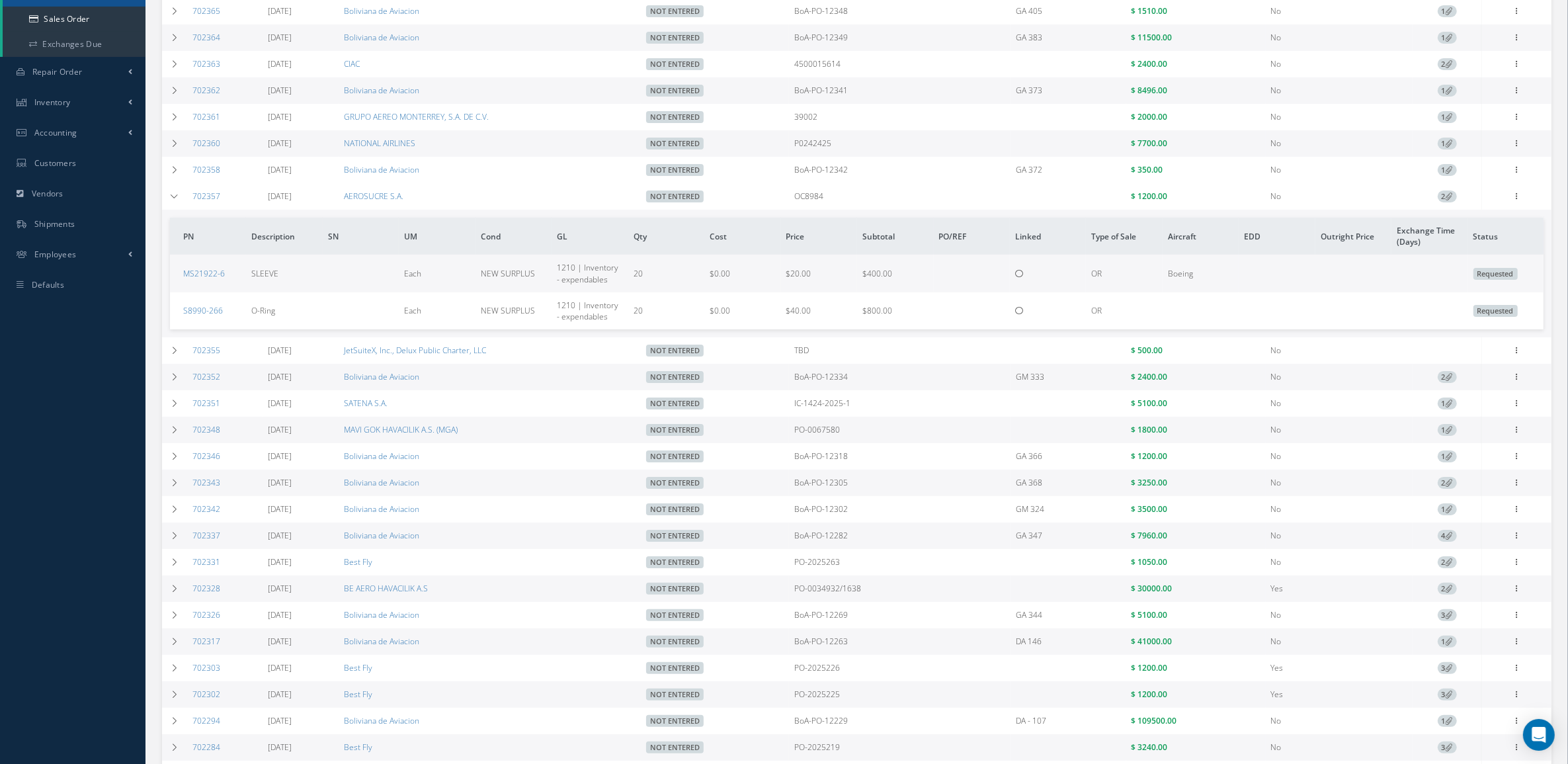
scroll to position [248, 0]
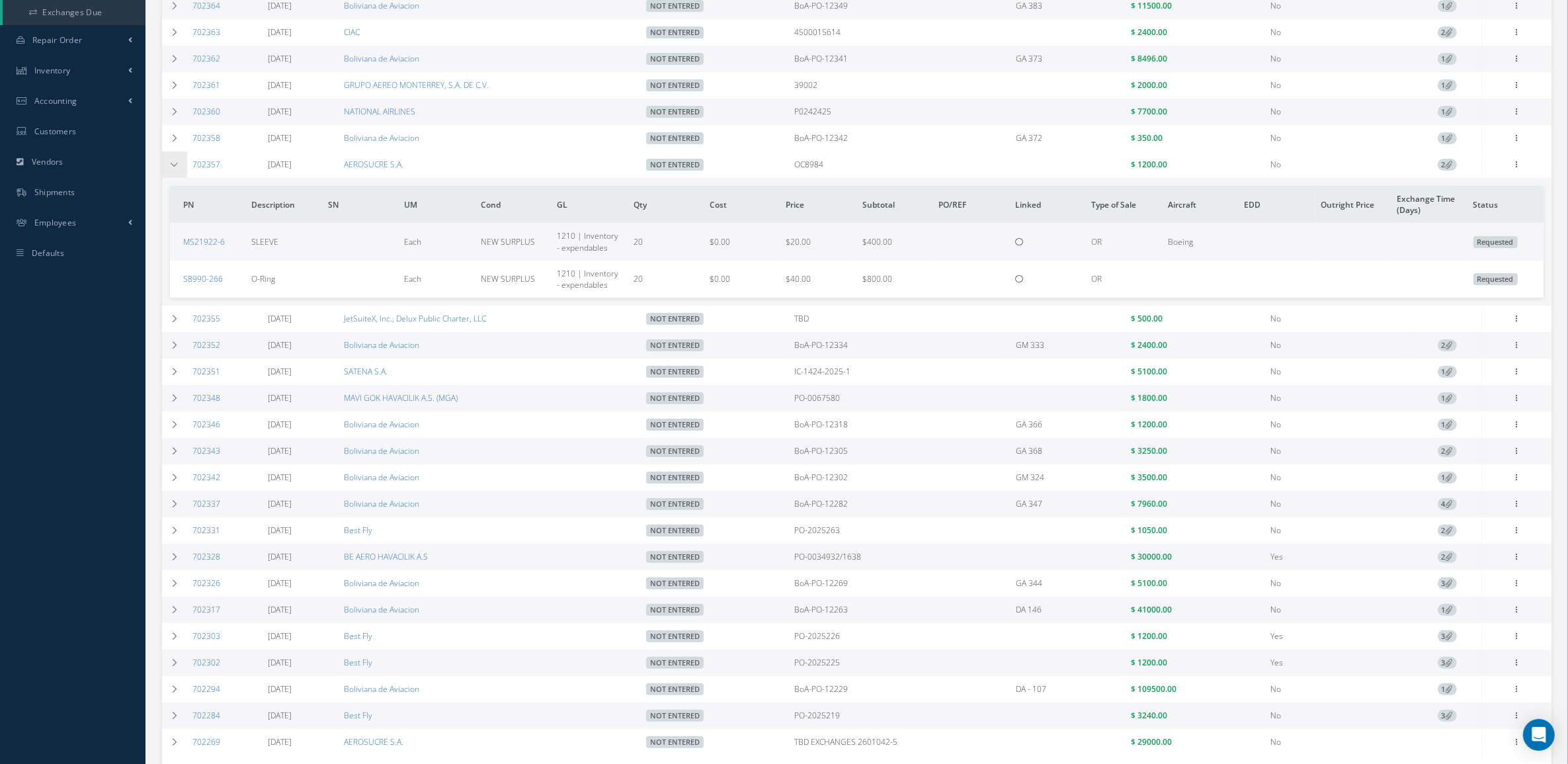
click at [174, 165] on icon at bounding box center [174, 164] width 9 height 8
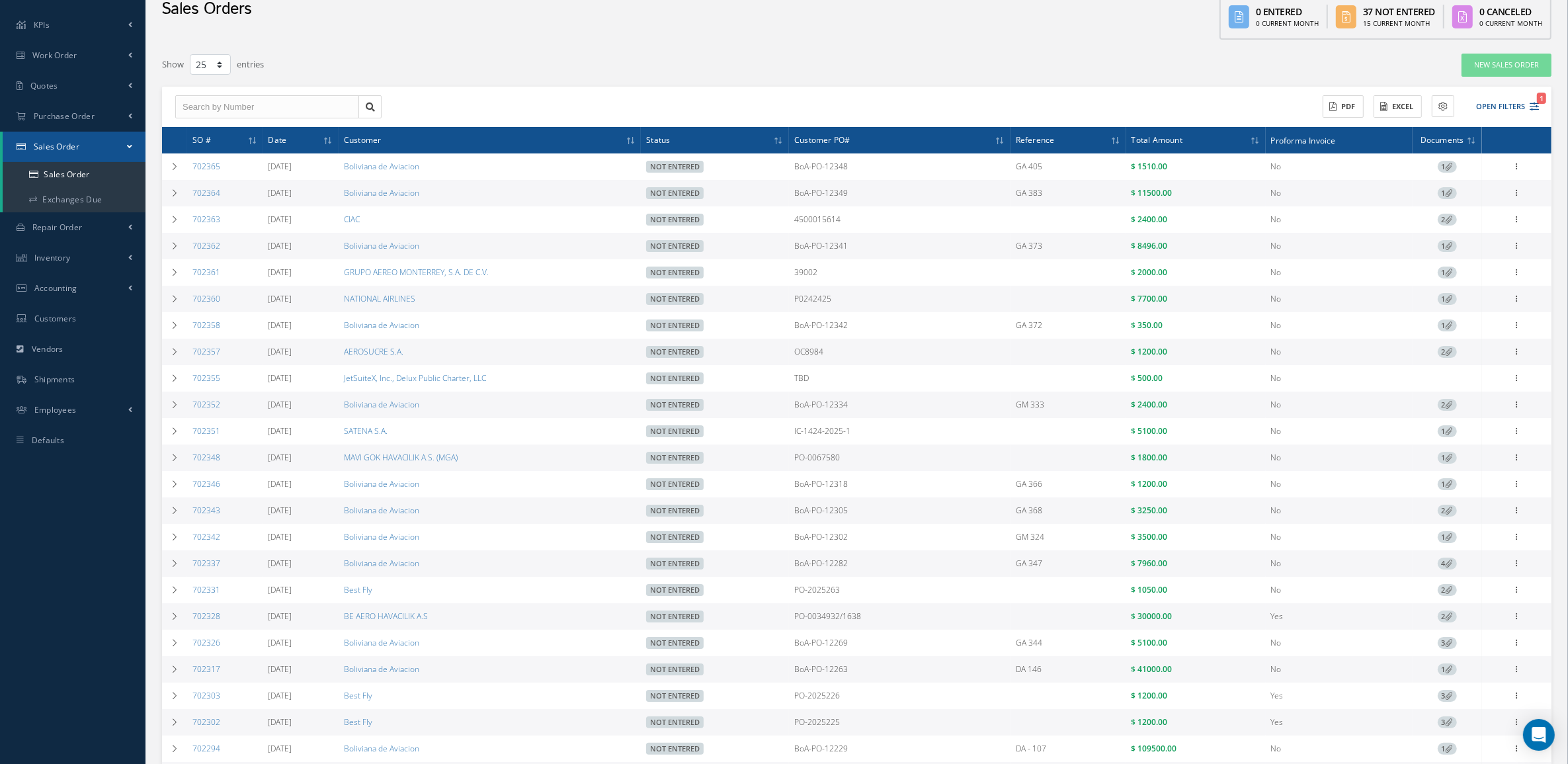
scroll to position [60, 0]
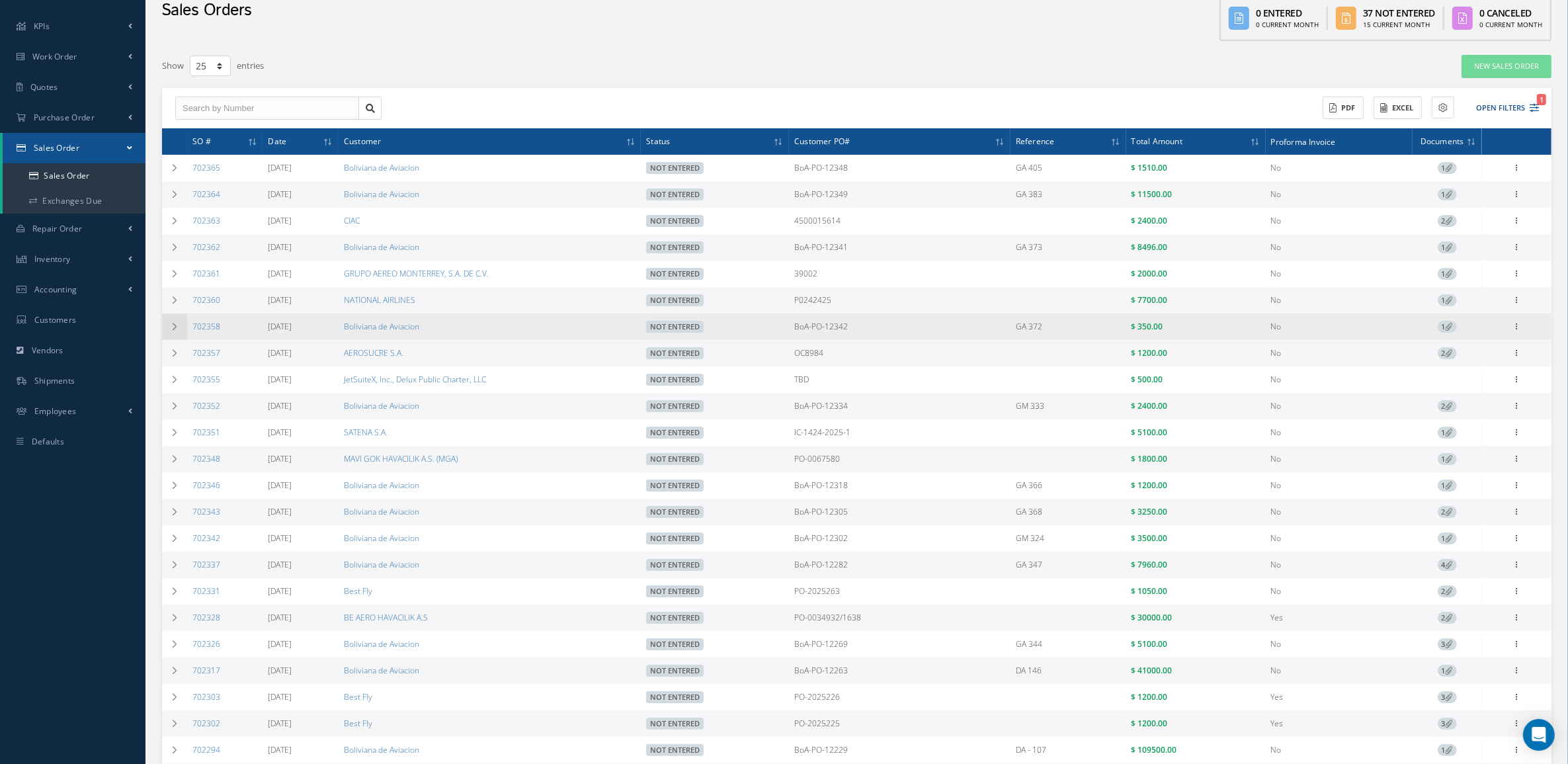
click at [176, 328] on icon at bounding box center [174, 326] width 9 height 8
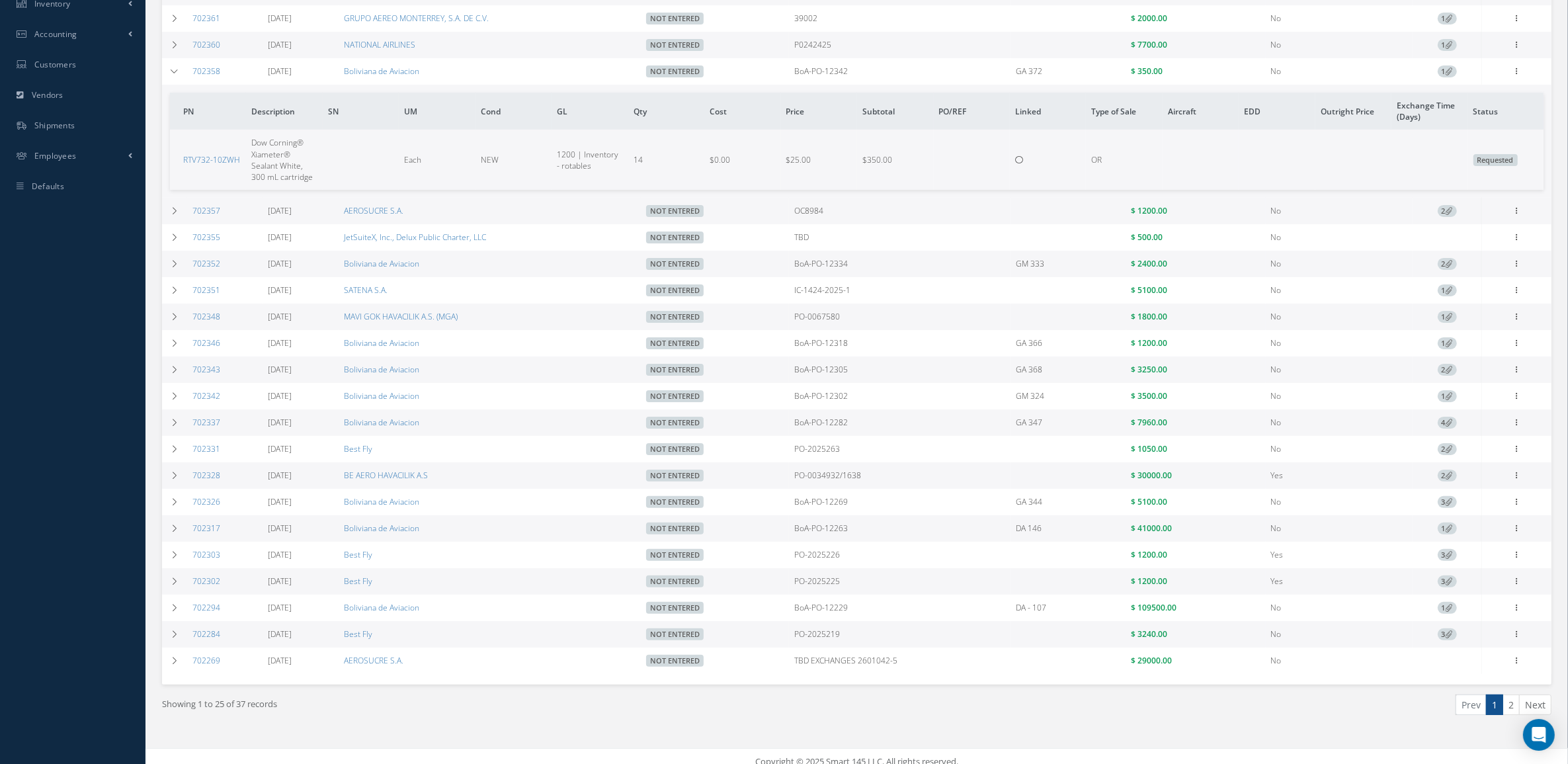
scroll to position [338, 0]
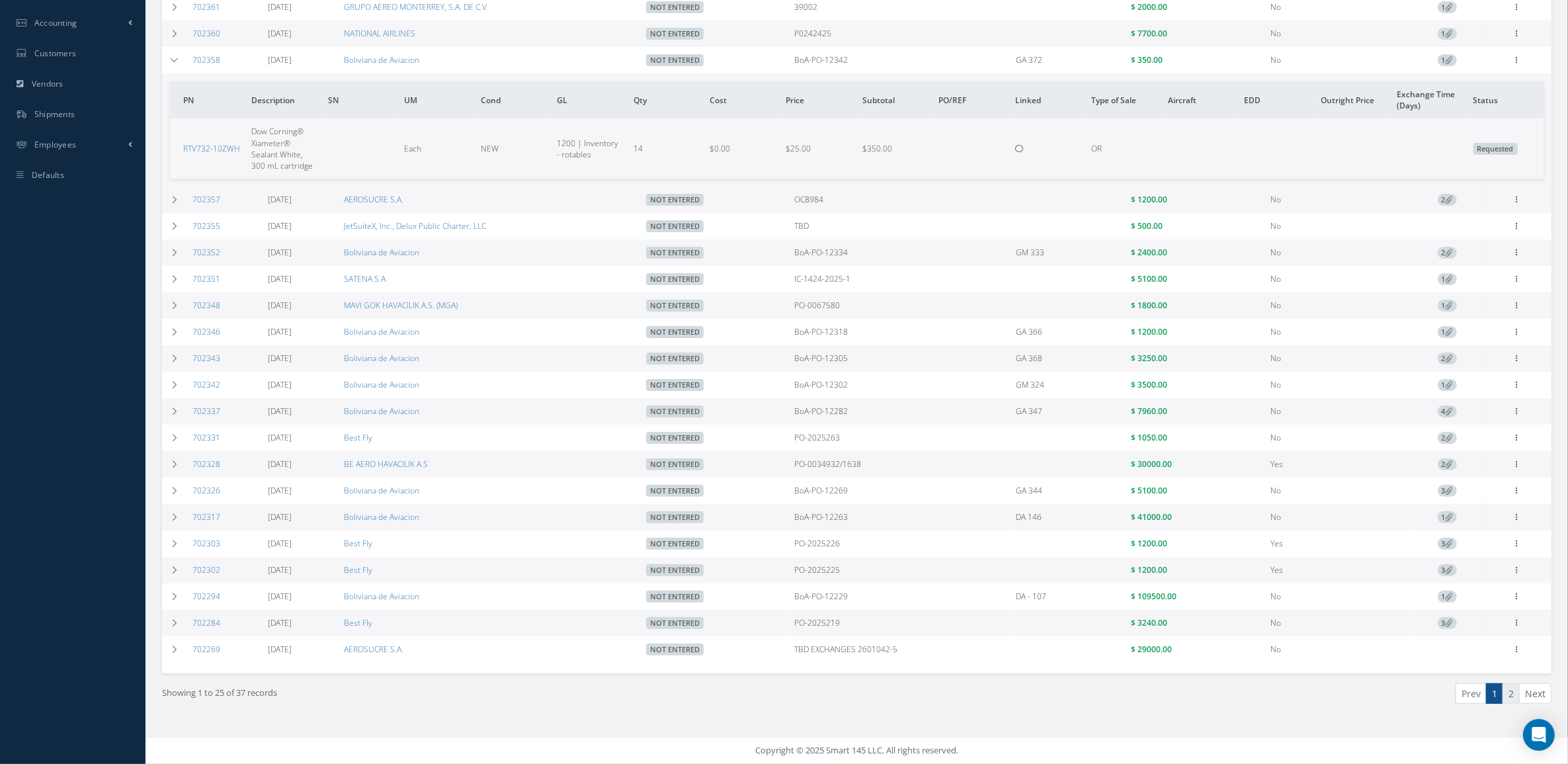
click at [1515, 690] on link "2" at bounding box center [1512, 693] width 17 height 20
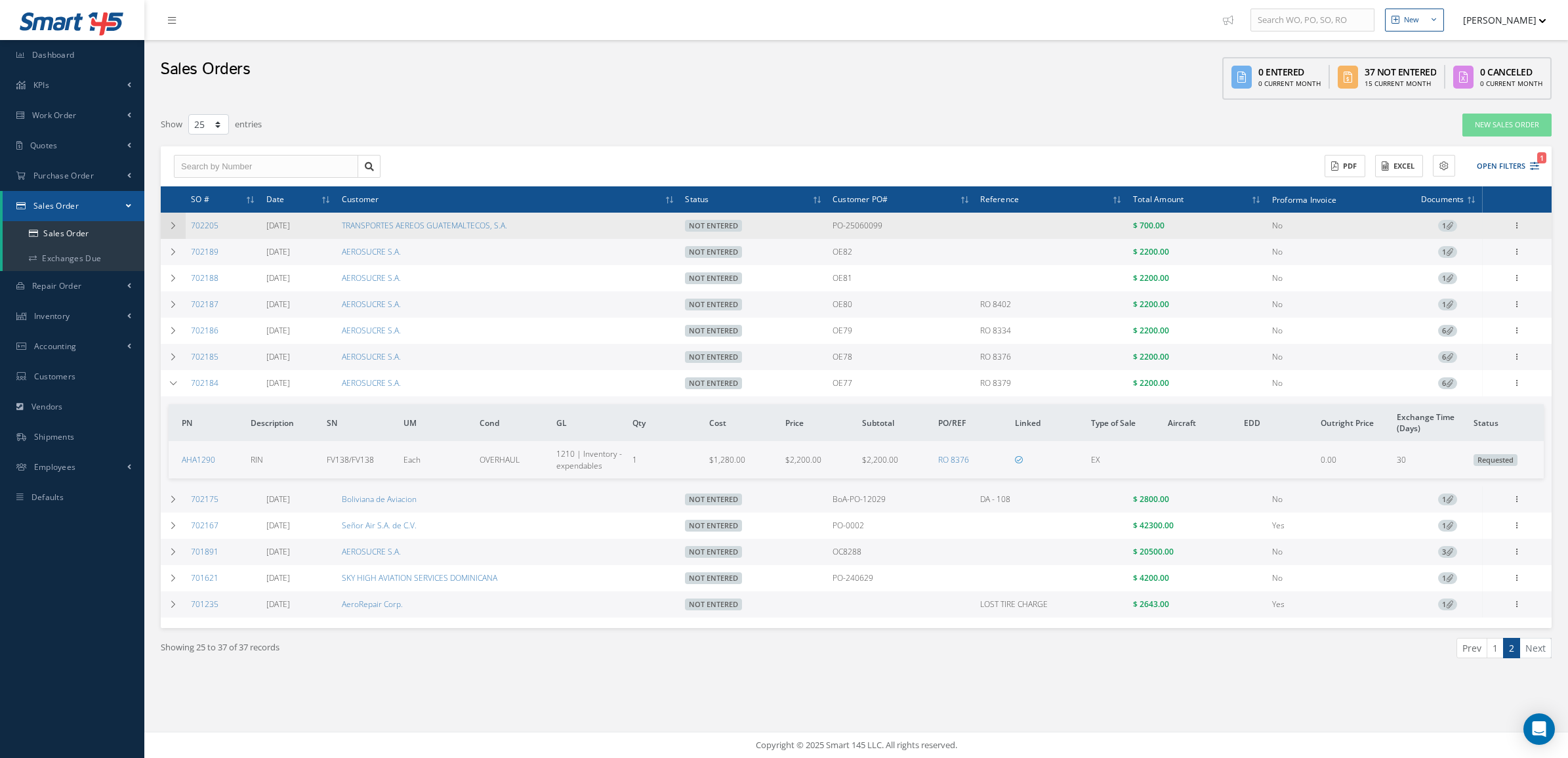
click at [174, 221] on icon at bounding box center [172, 225] width 9 height 8
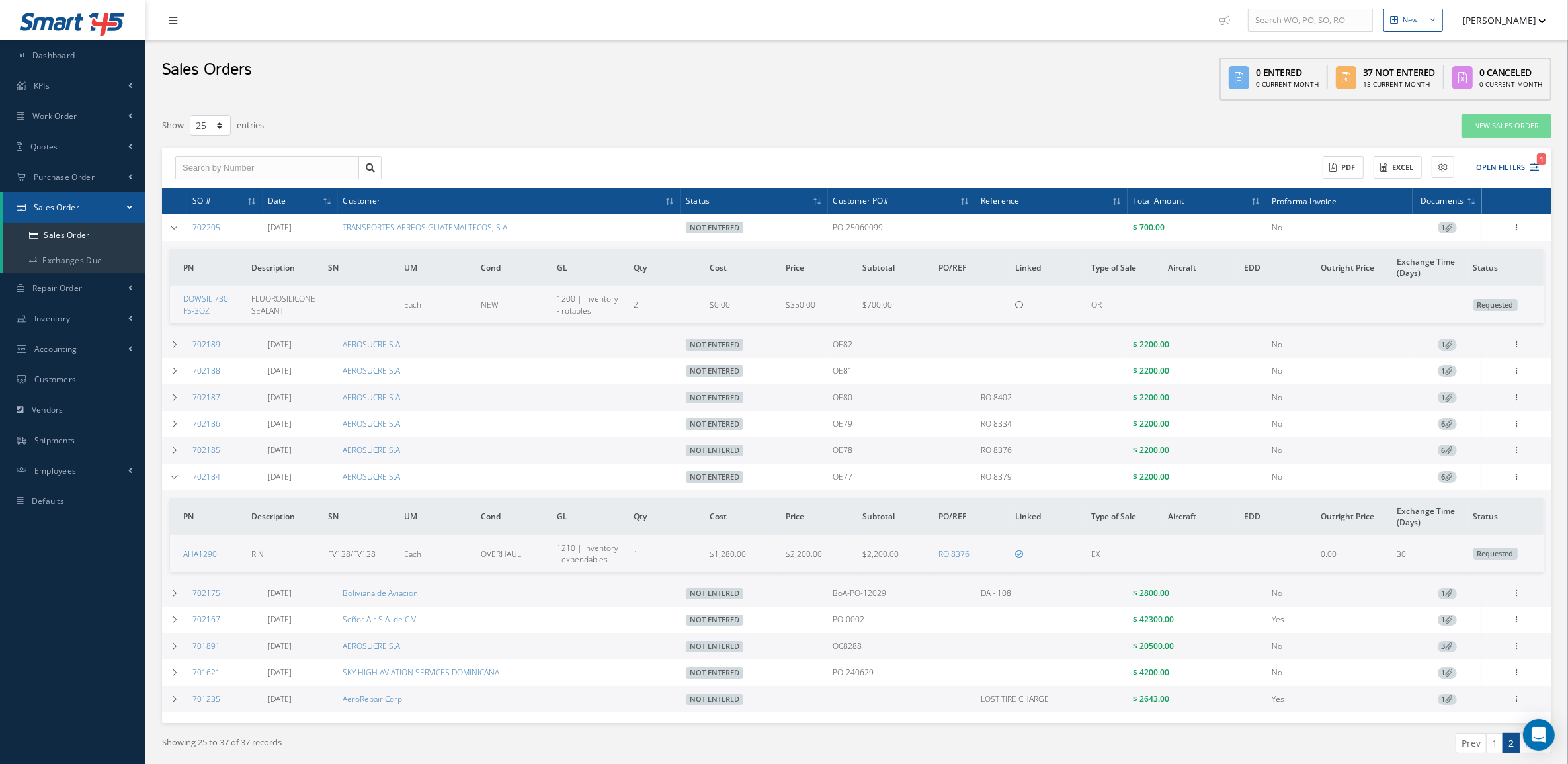
click at [1399, 129] on div "New Sales Order" at bounding box center [1267, 126] width 587 height 24
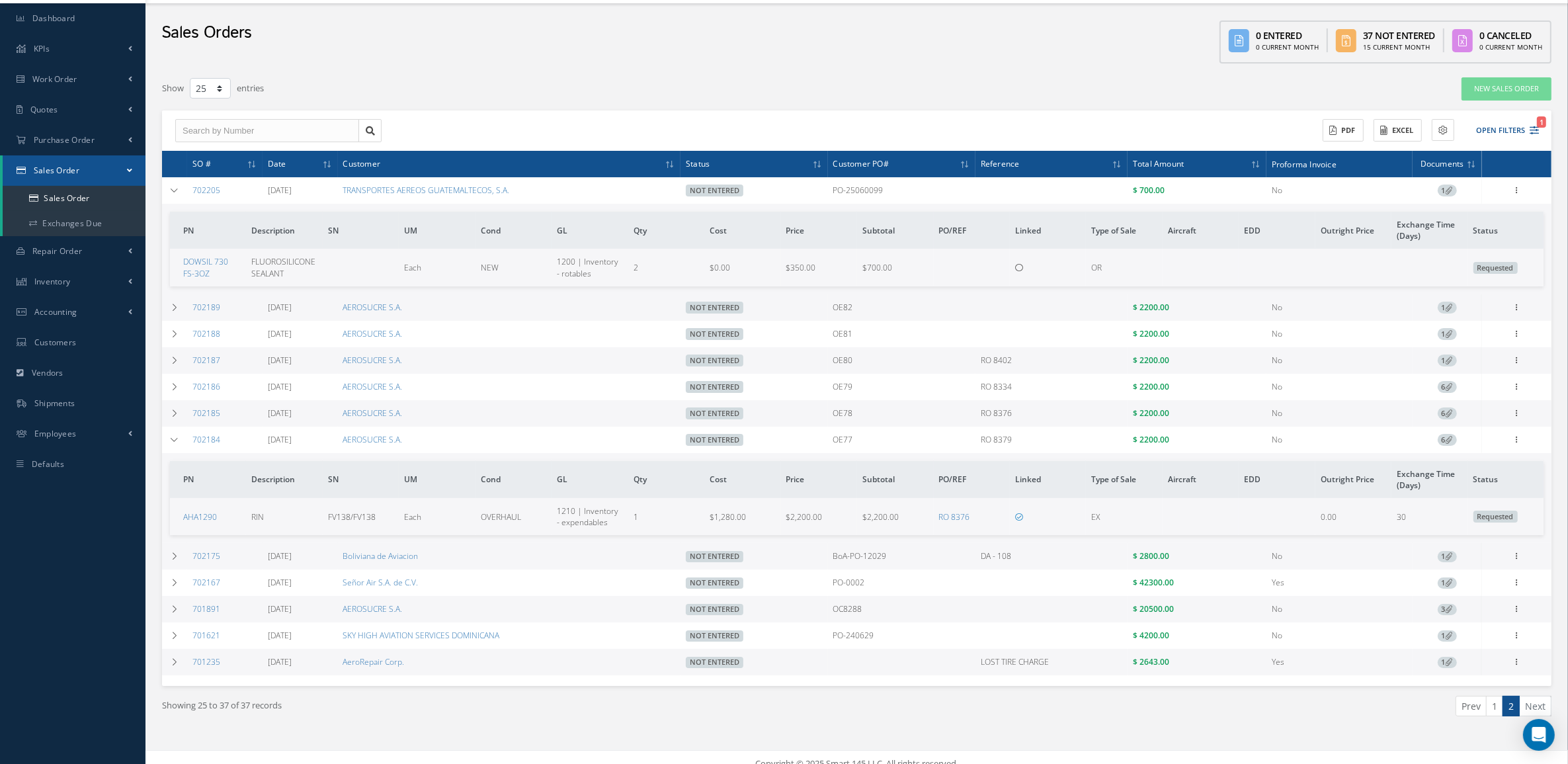
scroll to position [55, 0]
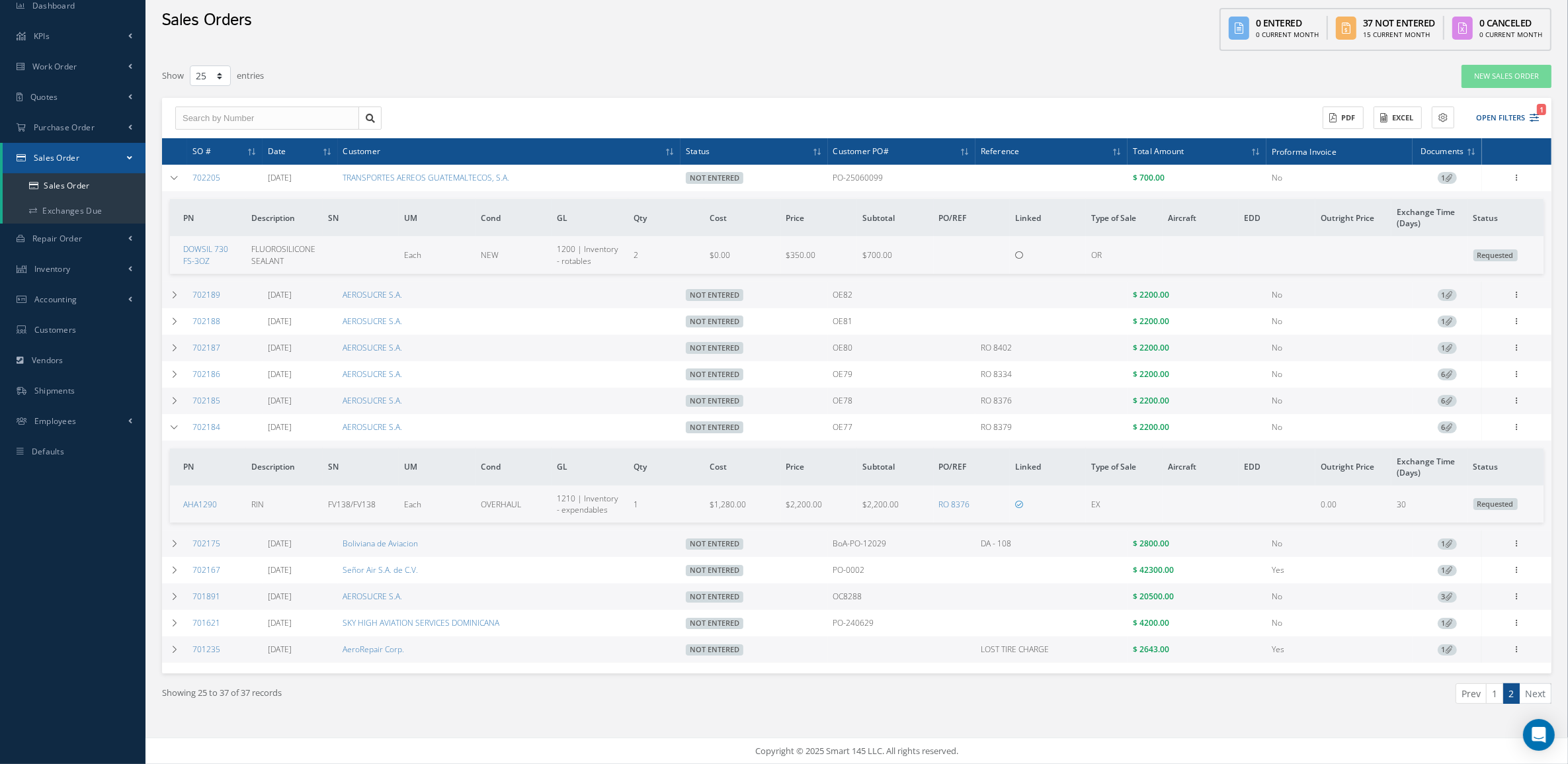
click at [1497, 692] on link "1" at bounding box center [1495, 693] width 17 height 20
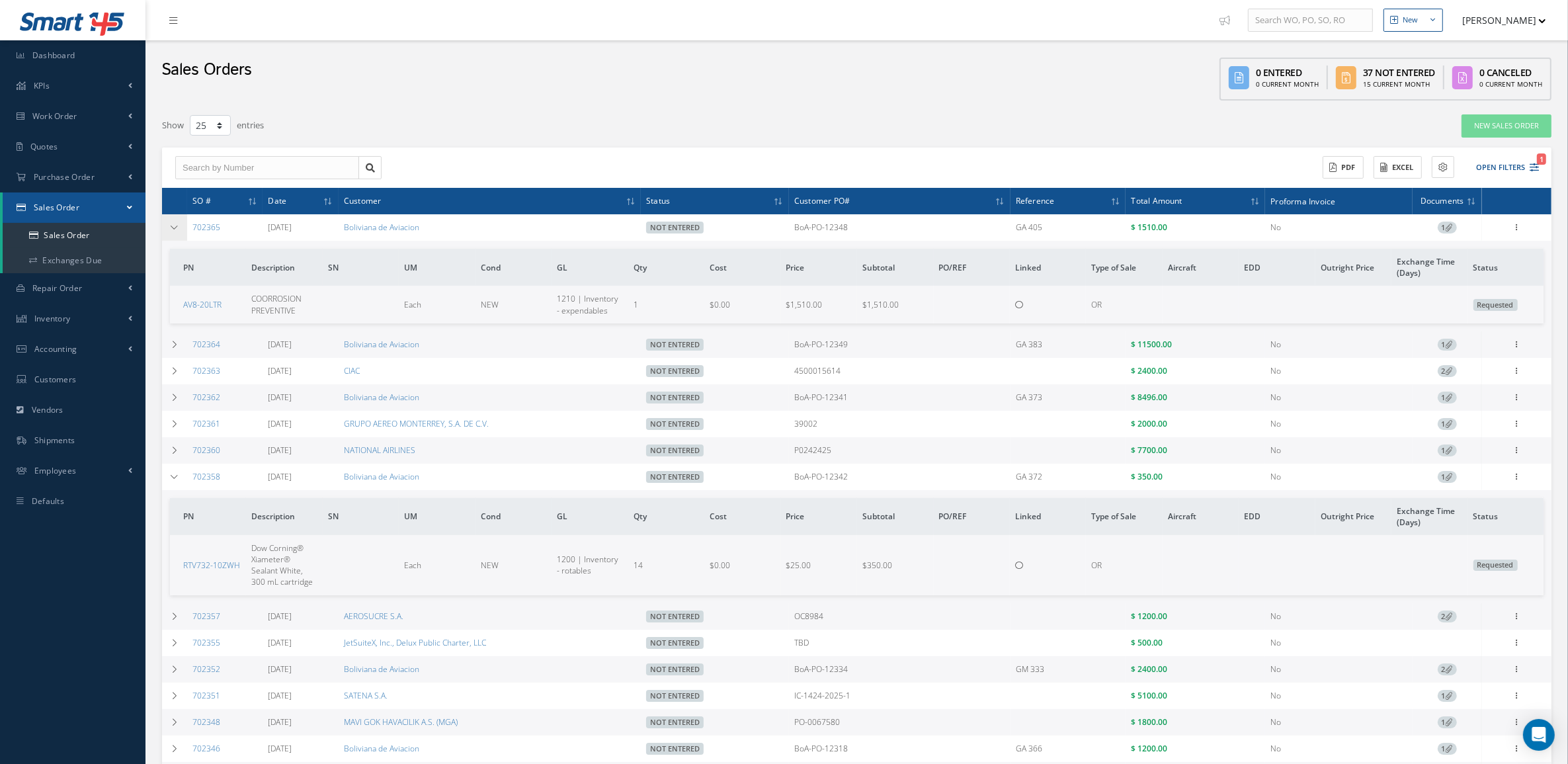
click at [176, 228] on icon at bounding box center [174, 227] width 9 height 8
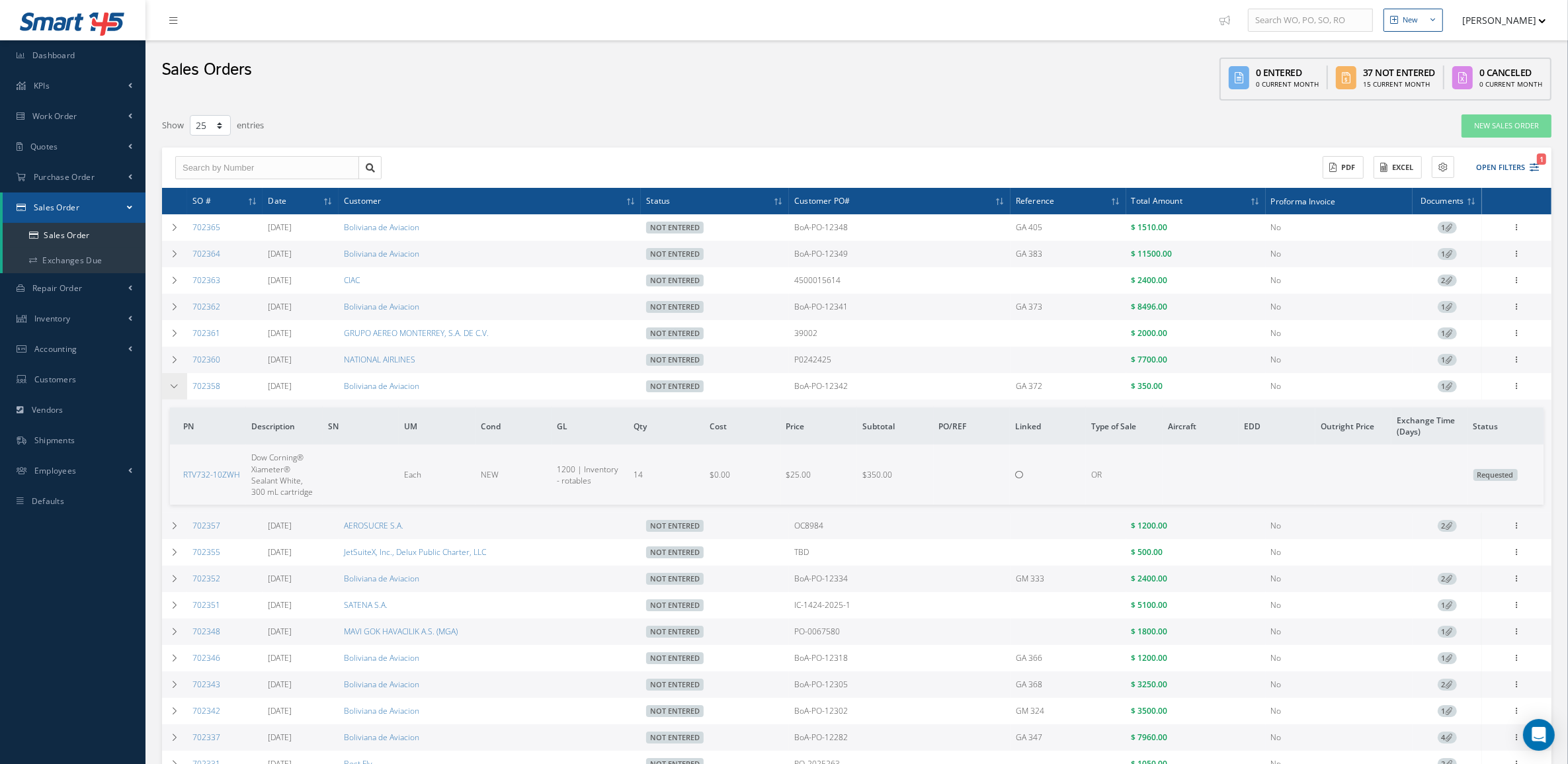
click at [181, 390] on td at bounding box center [174, 386] width 25 height 26
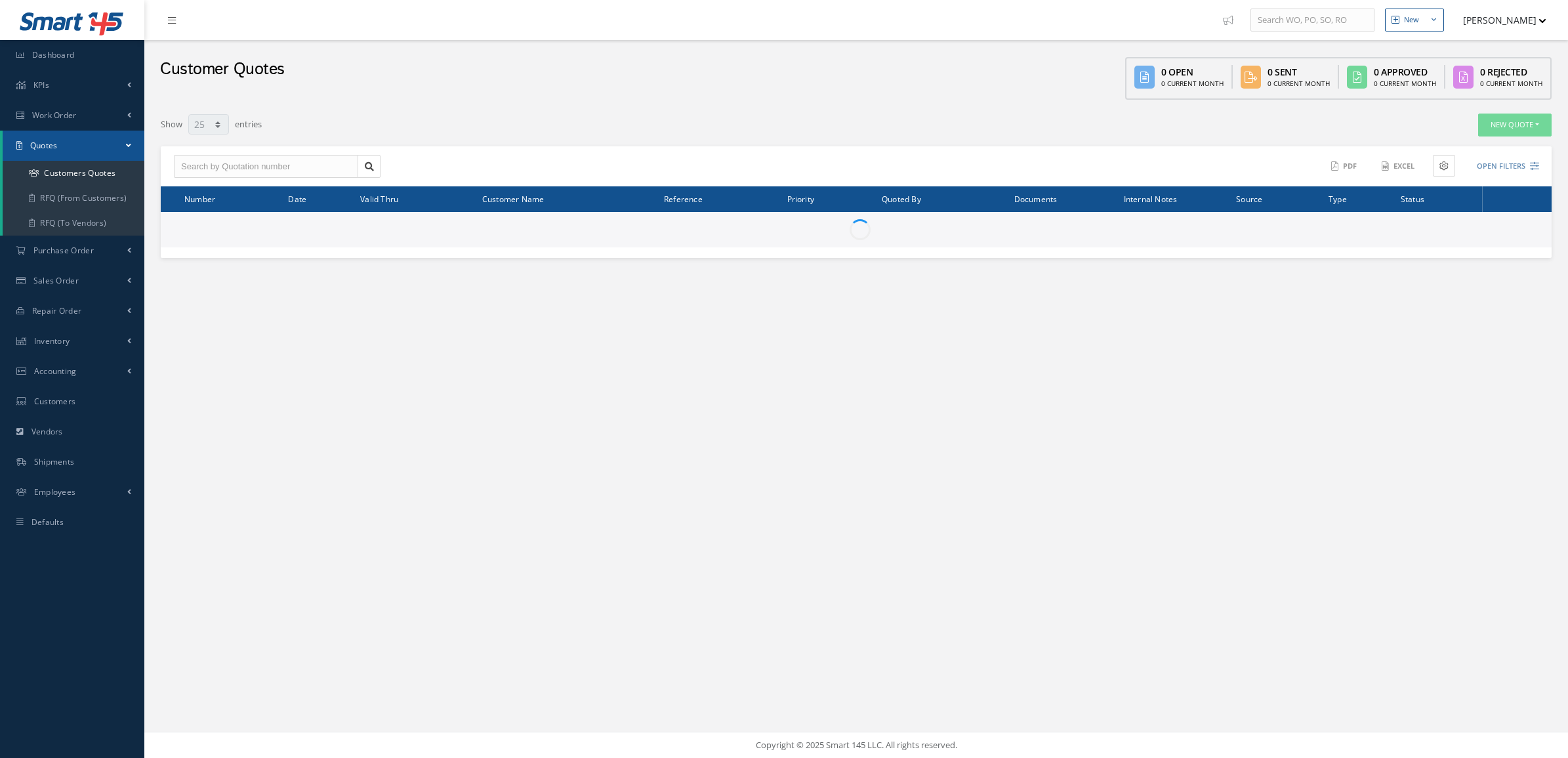
select select "25"
click at [298, 168] on input "text" at bounding box center [266, 166] width 184 height 24
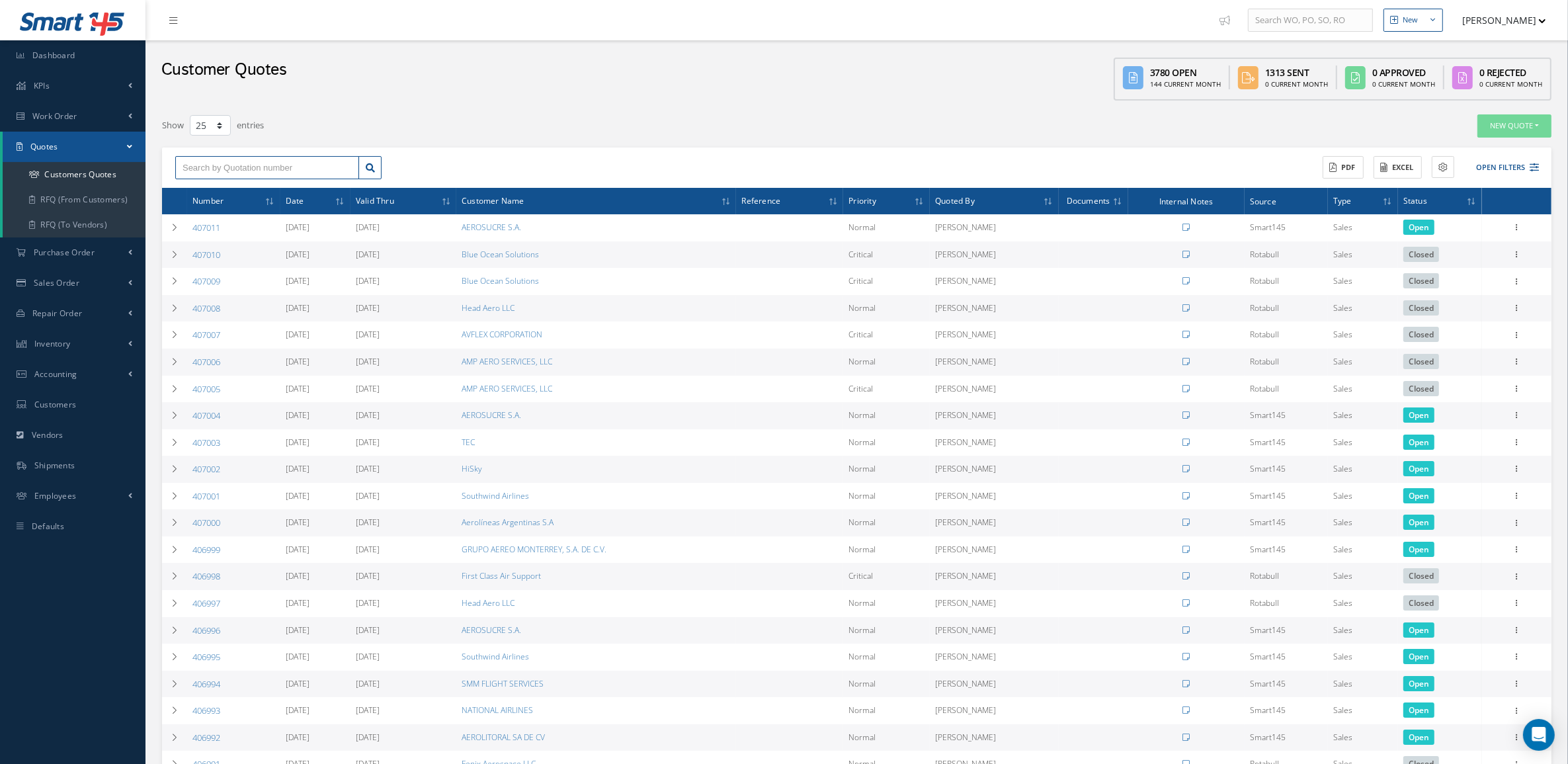
paste input "RTV732-10ZWH"
type input "RTV732-10ZWH"
click at [1500, 152] on div "RTV732-10ZWH No Match Found ACTIONS Receive Payments Select Customer MABA AERO …" at bounding box center [856, 168] width 1390 height 41
click at [1502, 158] on button "Open Filters" at bounding box center [1502, 168] width 75 height 22
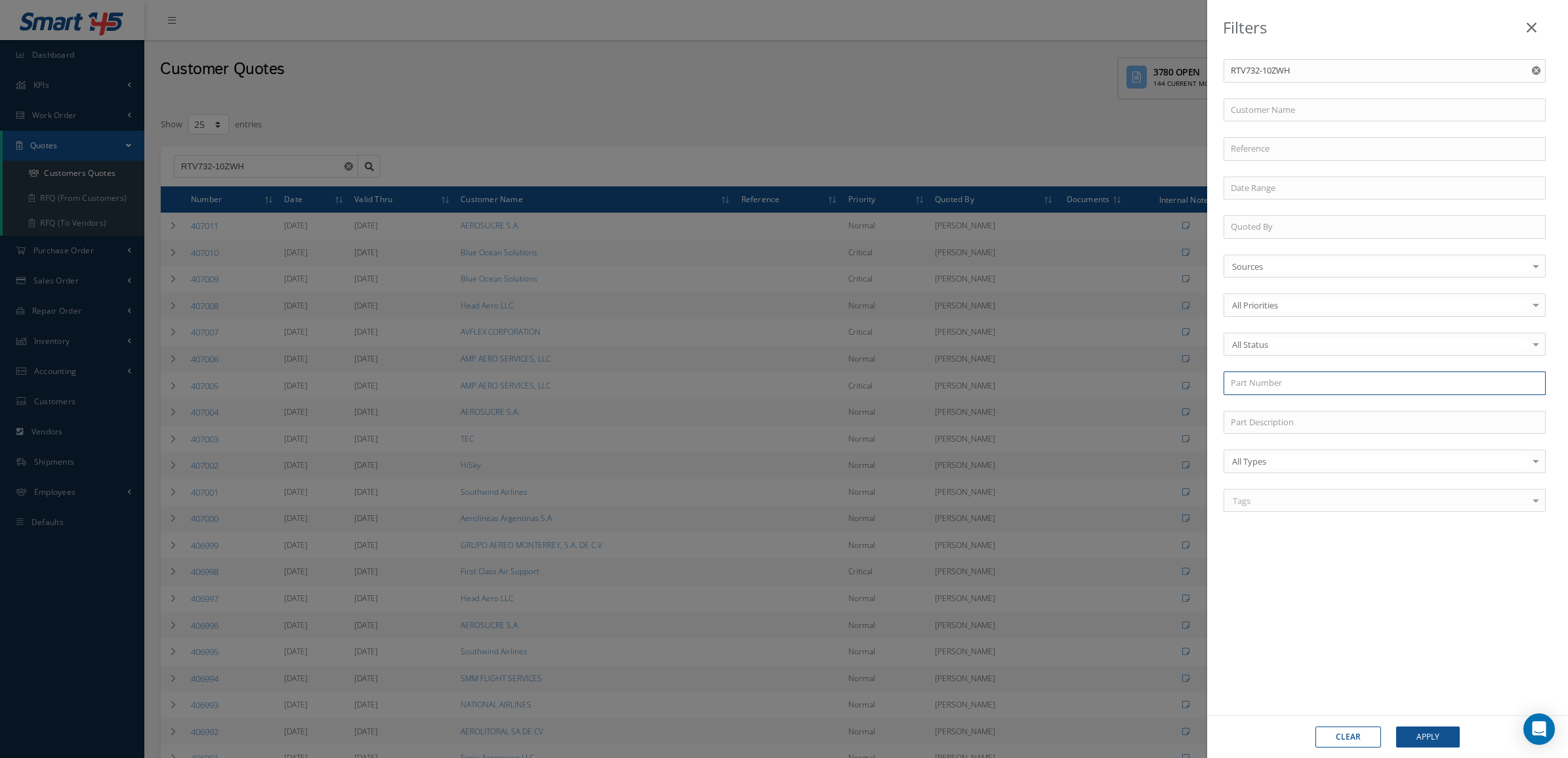
click at [1276, 385] on input "text" at bounding box center [1385, 383] width 322 height 24
paste input "RTV732-10ZWH"
type input "RTV732"
click at [1535, 73] on use "Reset" at bounding box center [1536, 70] width 8 height 8
click at [1320, 394] on input "RTV732" at bounding box center [1385, 383] width 322 height 24
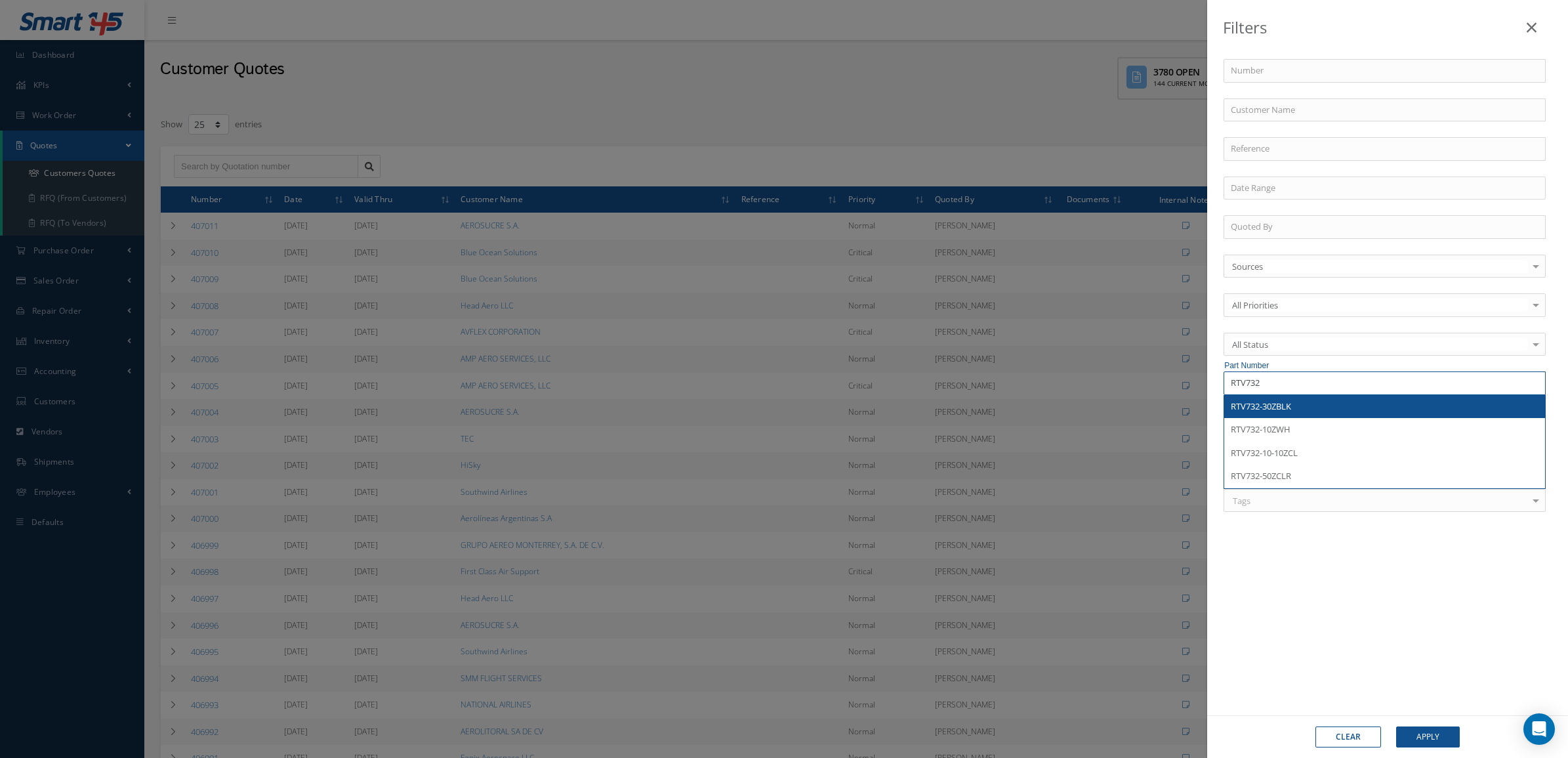
drag, startPoint x: 1303, startPoint y: 388, endPoint x: 1030, endPoint y: 399, distance: 273.2
click at [1030, 399] on div "Filters Number Customer Name Reference Quoted By Sources Sources Smart145 Rotab…" at bounding box center [784, 379] width 1568 height 758
paste input "-10ZWH"
type input "RTV732-10ZWH"
click at [1342, 401] on div "RTV732-10ZWH" at bounding box center [1385, 406] width 308 height 14
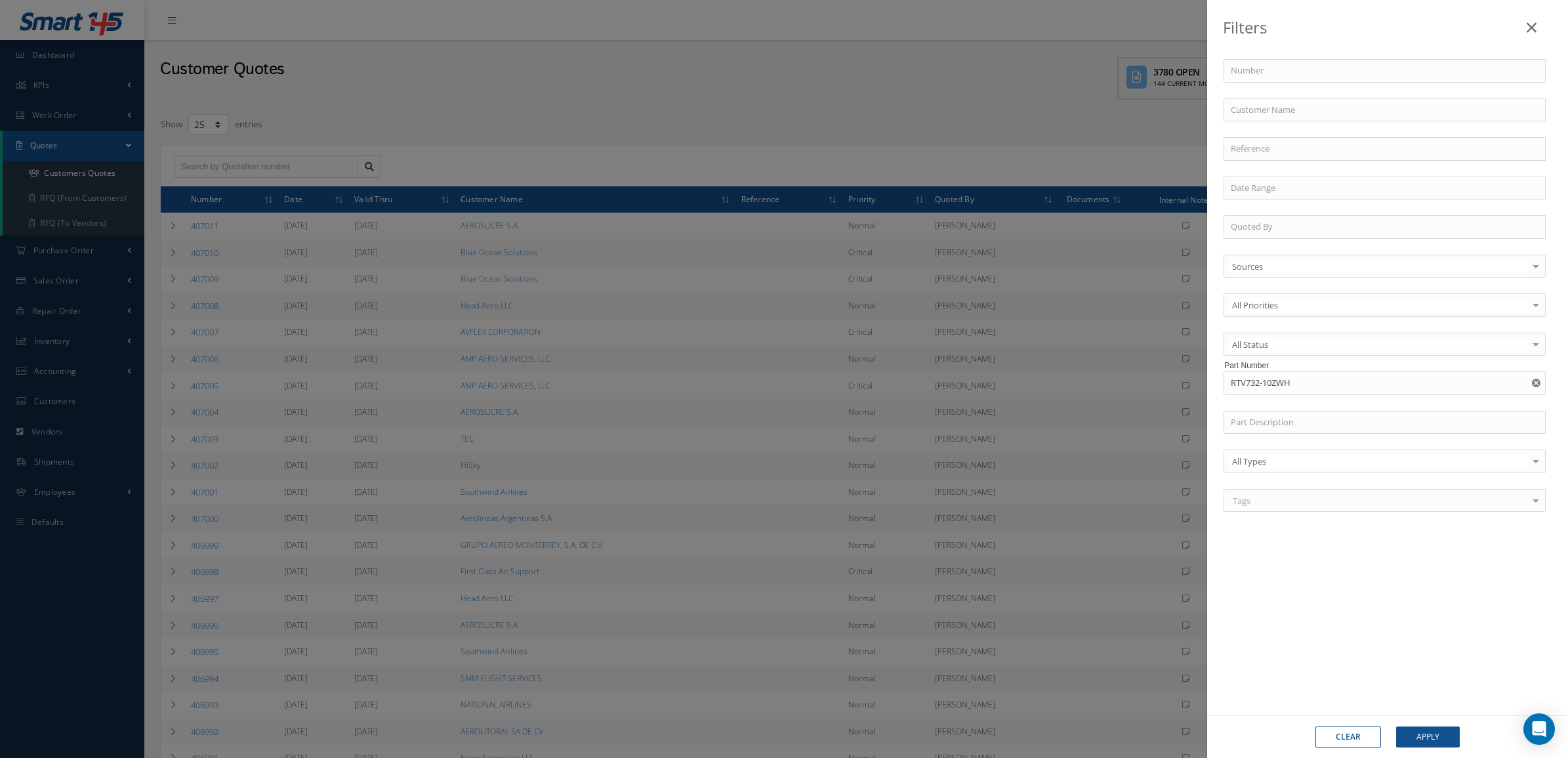
click at [1431, 723] on div "Clear Apply" at bounding box center [1387, 736] width 361 height 42
click at [1432, 727] on button "Apply" at bounding box center [1428, 736] width 63 height 21
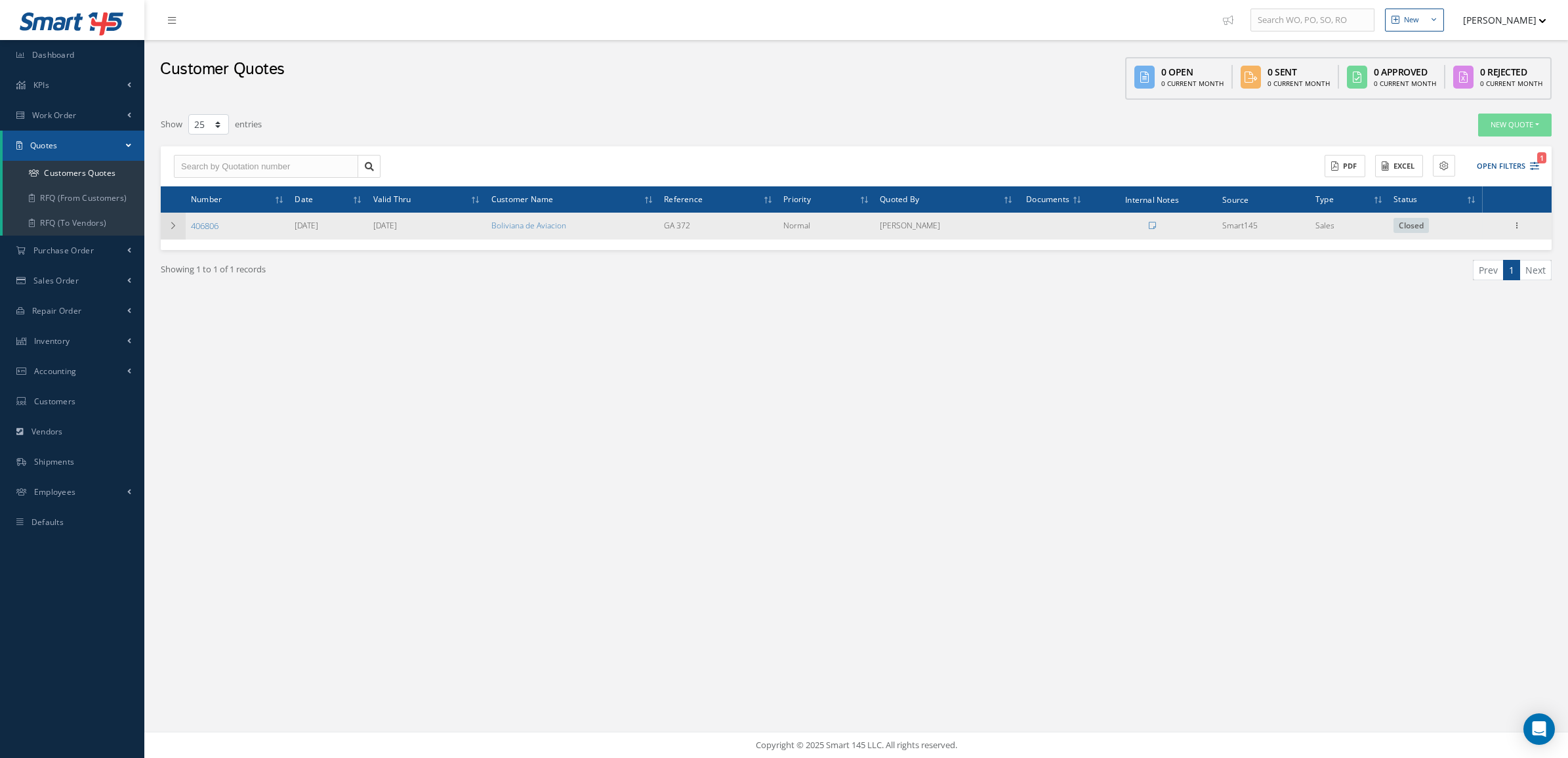
click at [169, 221] on icon at bounding box center [172, 225] width 9 height 8
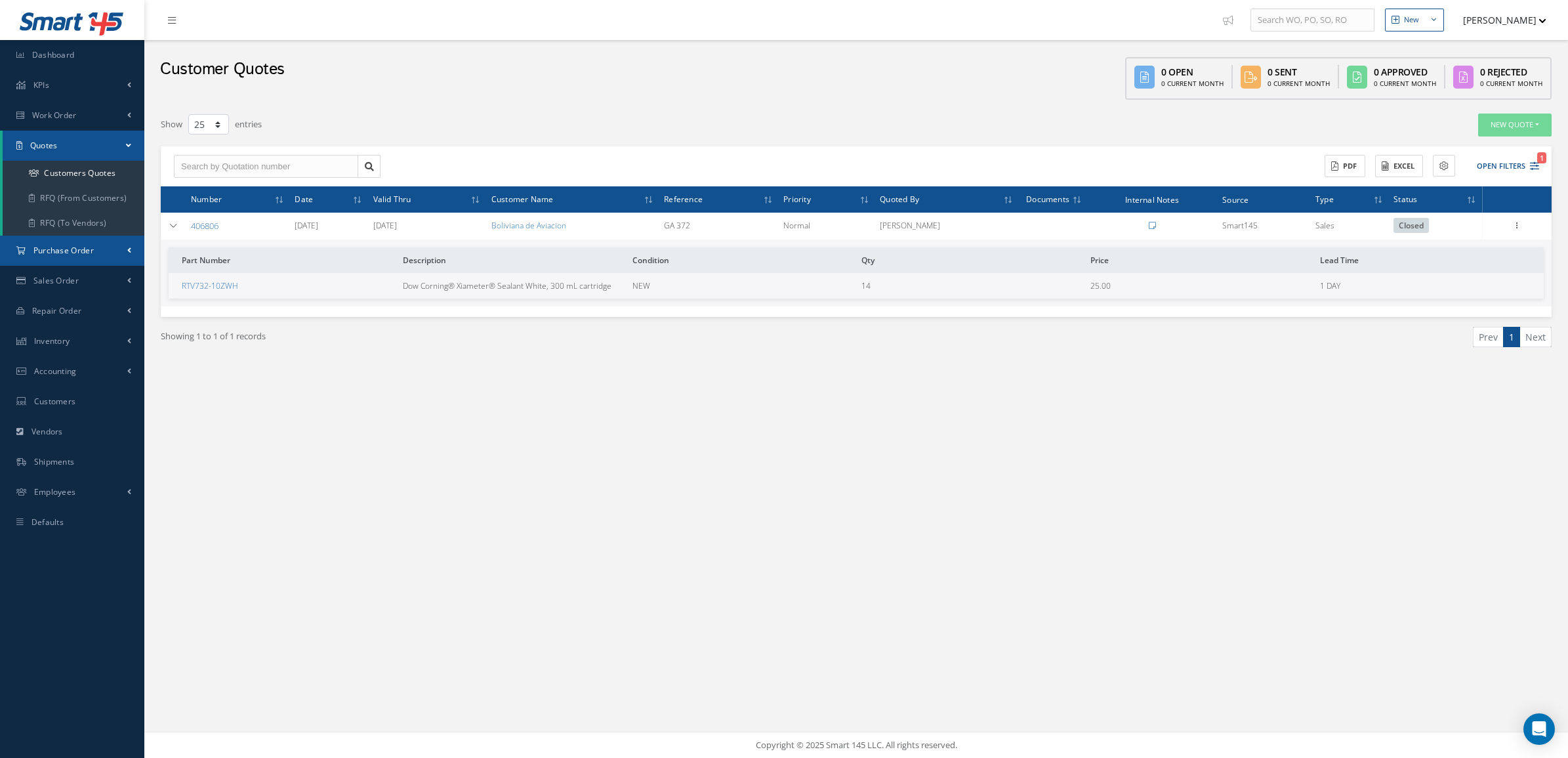
click at [57, 254] on span "Purchase Order" at bounding box center [63, 250] width 60 height 11
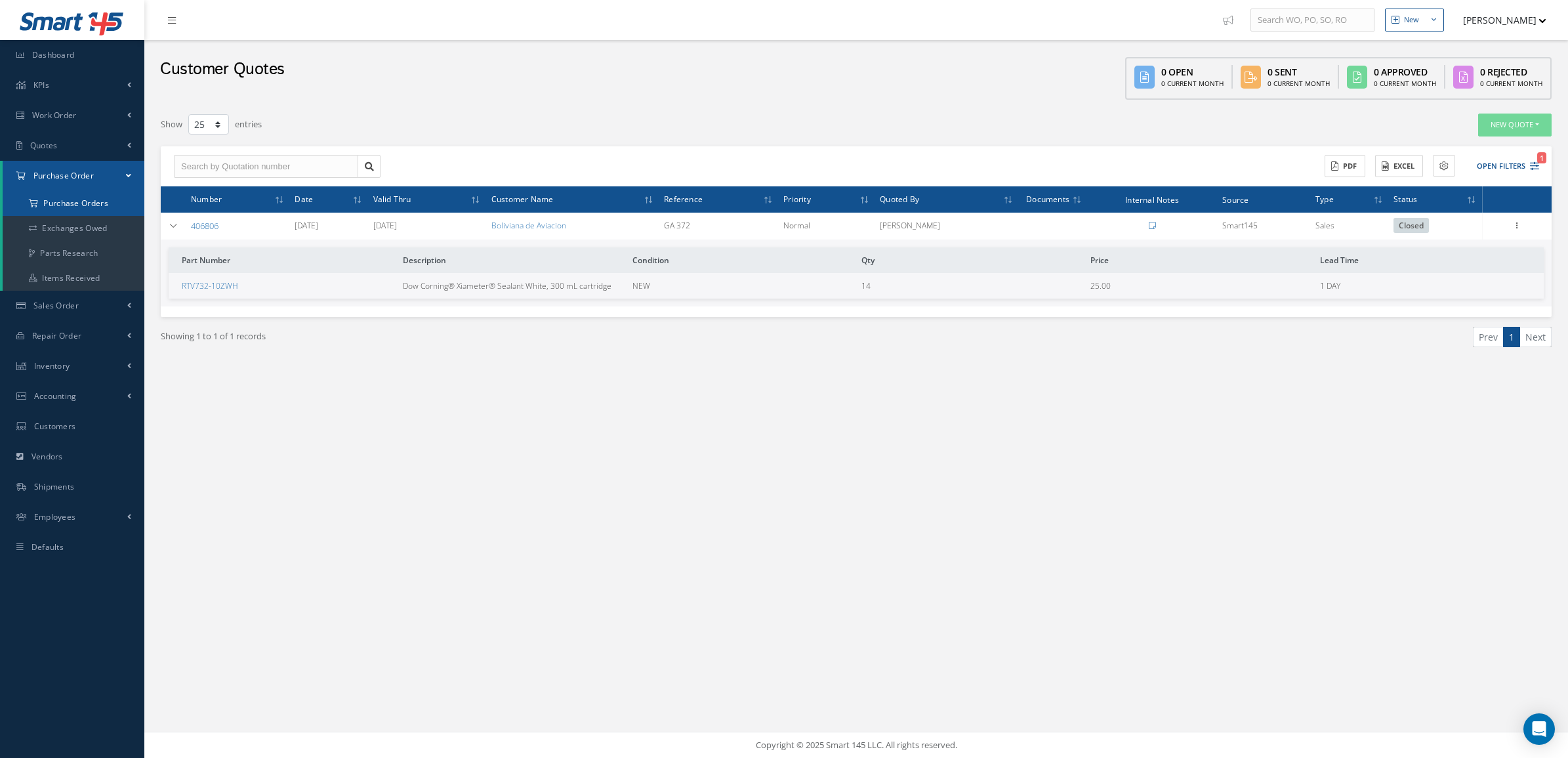
click at [63, 201] on a=1&status_id=2&status_id=3&status_id=5&collapsedFilters"] "Purchase Orders" at bounding box center [74, 203] width 142 height 25
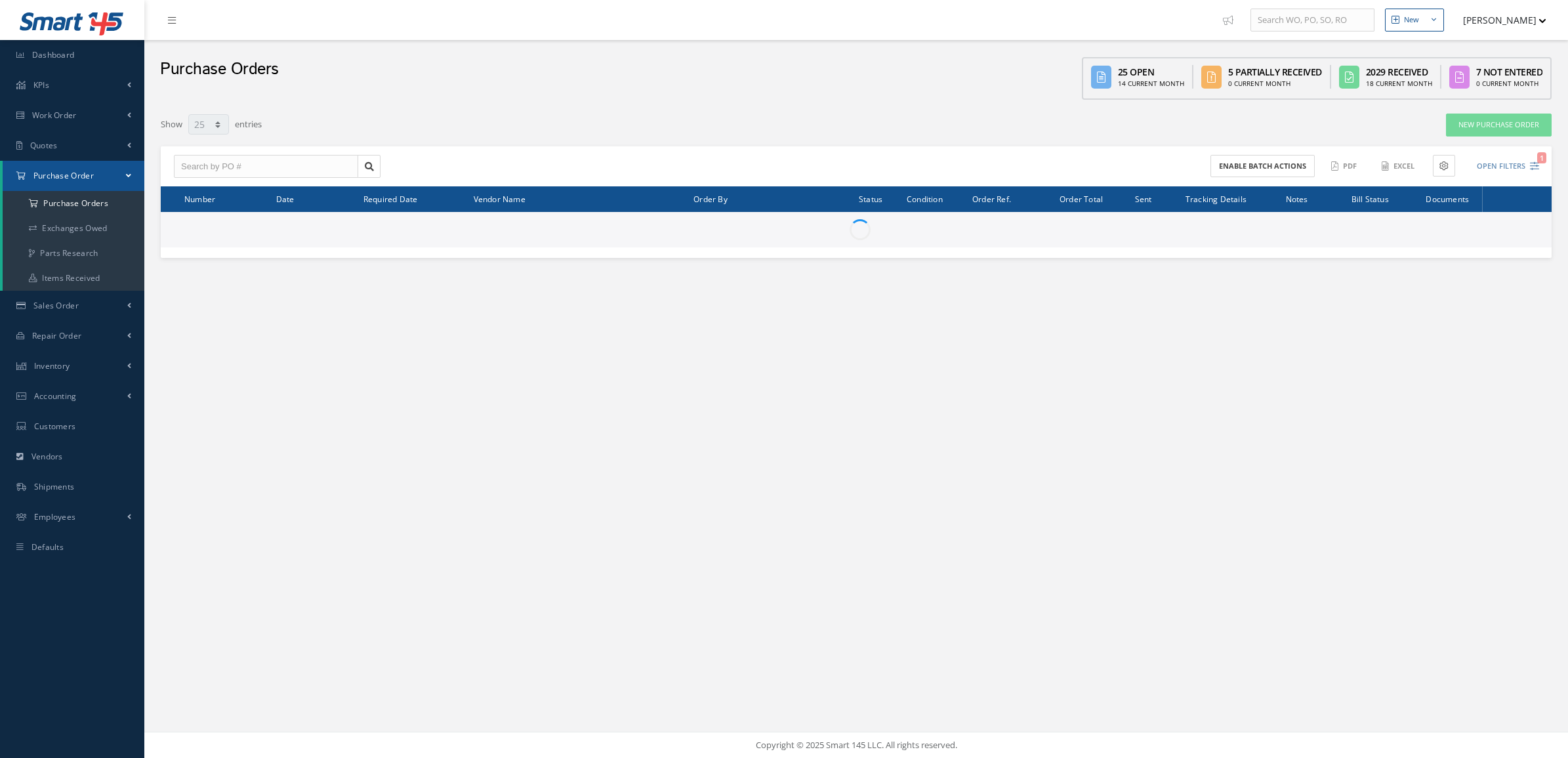
select select "25"
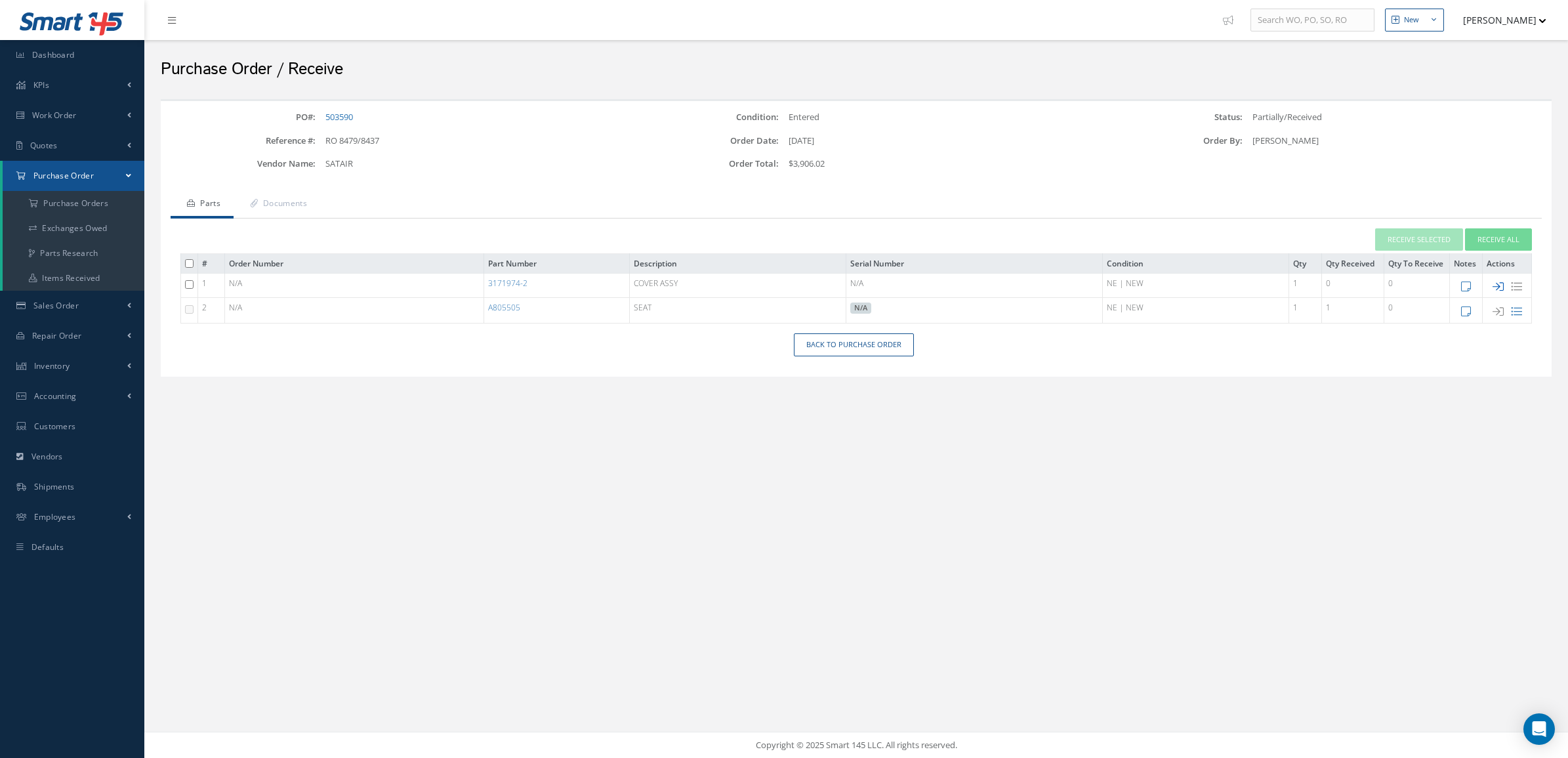
click at [1491, 286] on td at bounding box center [1507, 286] width 49 height 25
click at [1494, 286] on icon at bounding box center [1498, 286] width 11 height 11
type input "[DATE]"
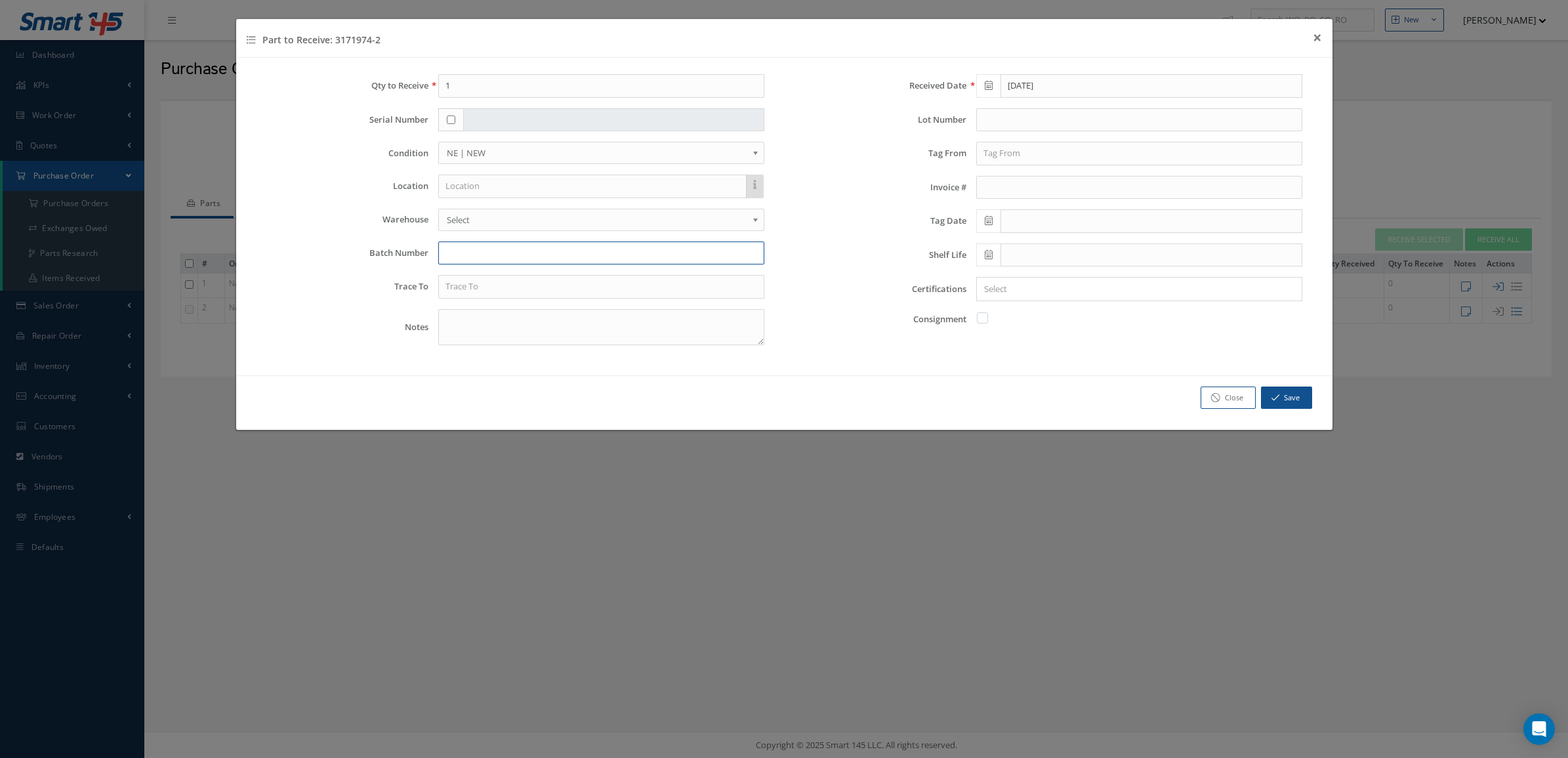
click at [471, 251] on input "text" at bounding box center [602, 254] width 326 height 24
type input "1002417200"
click at [1054, 164] on input "text" at bounding box center [1139, 154] width 326 height 24
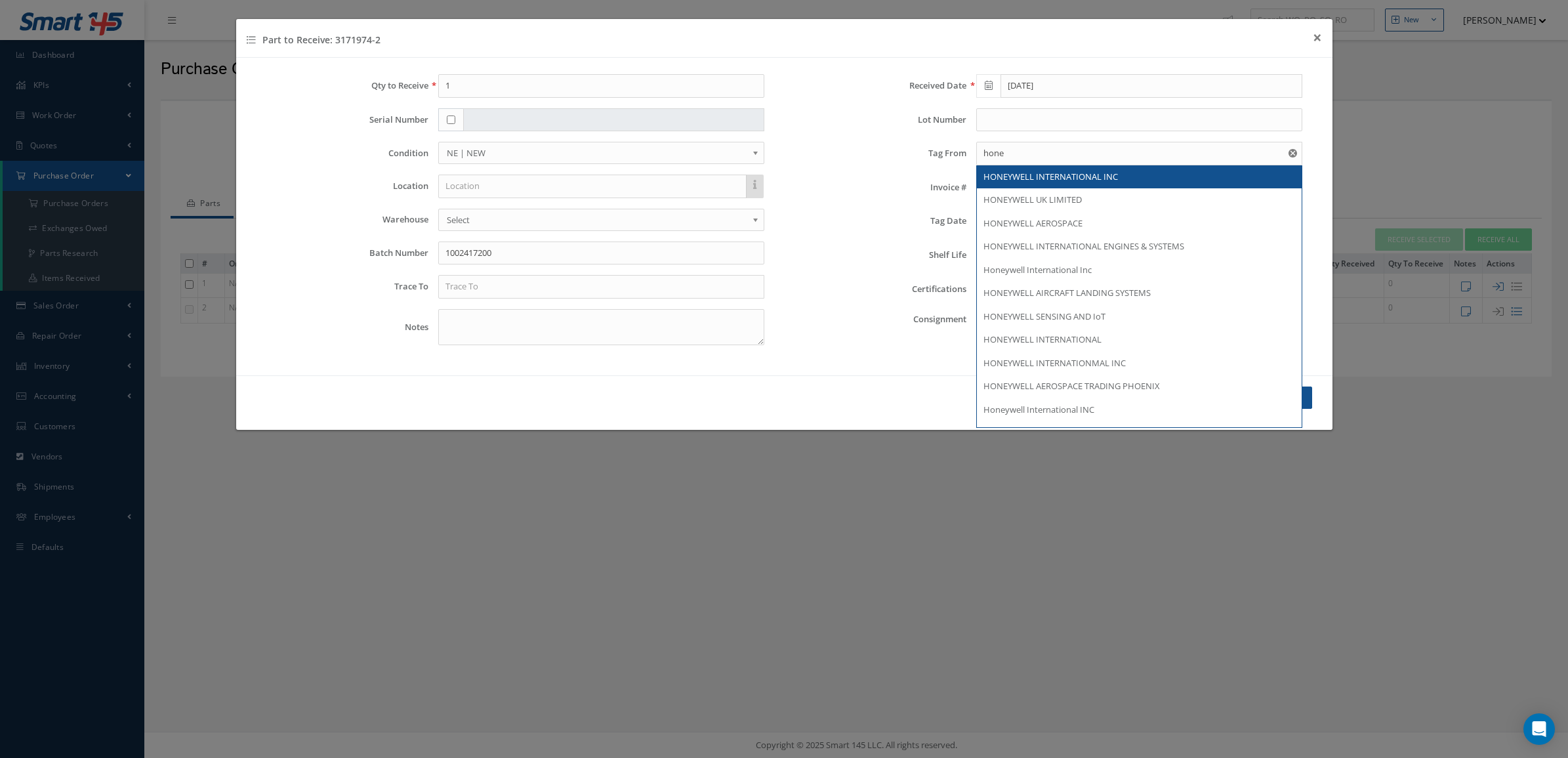
click at [1067, 175] on span "HONEYWELL INTERNATIONAL INC" at bounding box center [1051, 177] width 134 height 12
type input "HONEYWELL INTERNATIONAL INC"
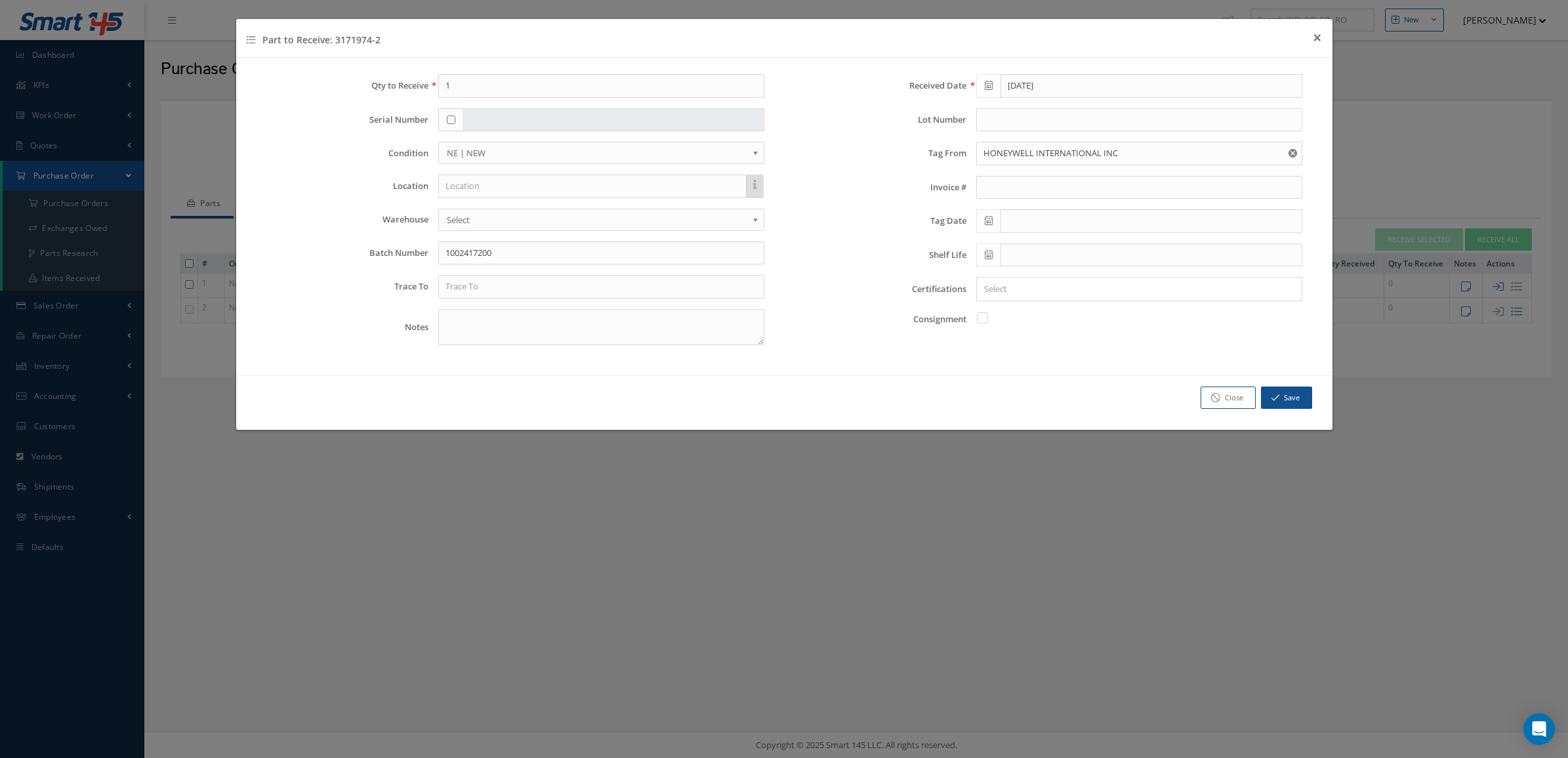
click at [994, 224] on span at bounding box center [988, 221] width 25 height 24
click at [1016, 239] on th "[DATE]" at bounding box center [1045, 245] width 98 height 19
click at [1021, 315] on span "Jun" at bounding box center [1028, 314] width 30 height 35
click at [1008, 379] on td "30" at bounding box center [1005, 383] width 19 height 19
type input "[DATE]"
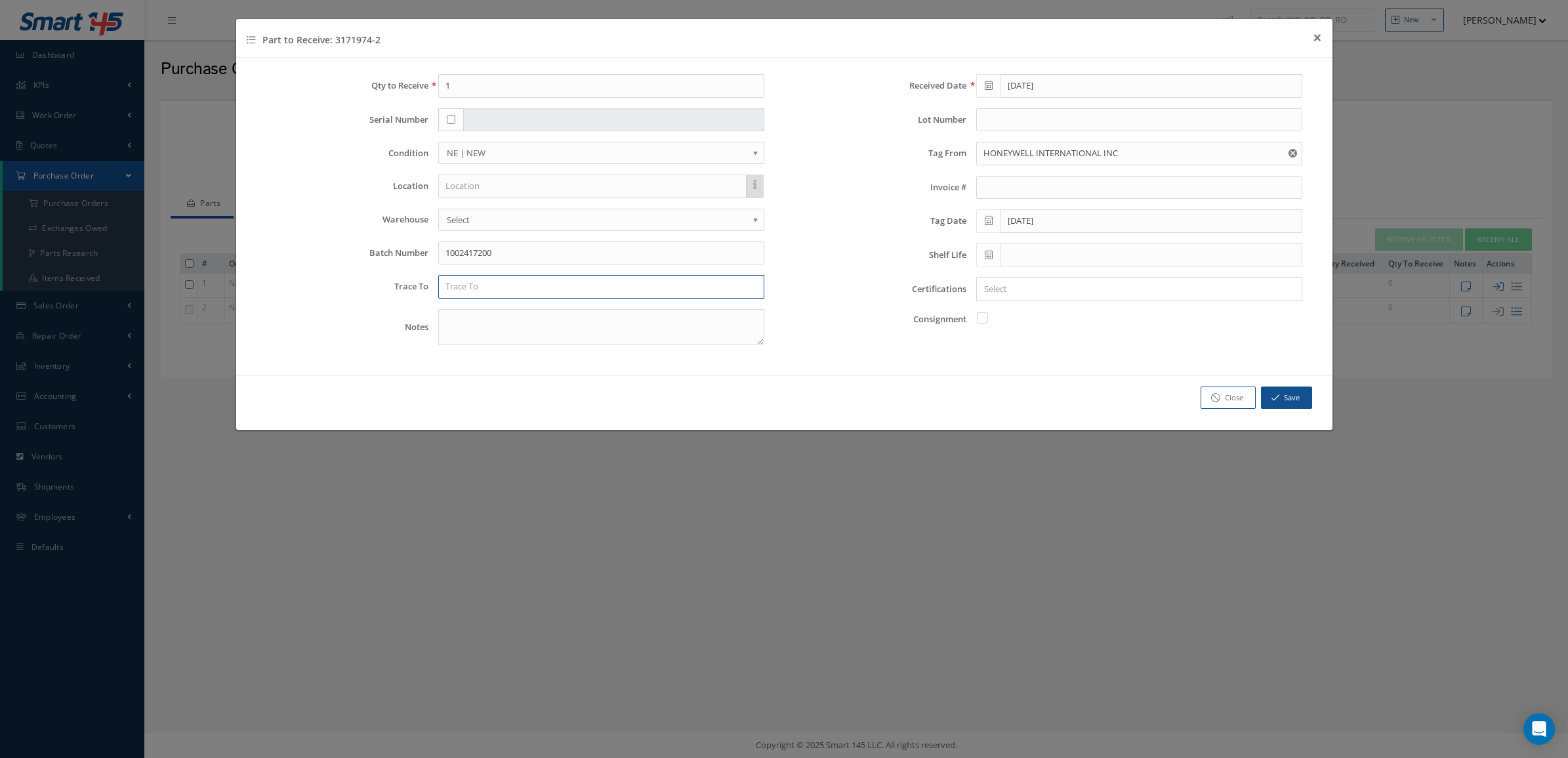
click at [685, 283] on input "text" at bounding box center [602, 286] width 326 height 24
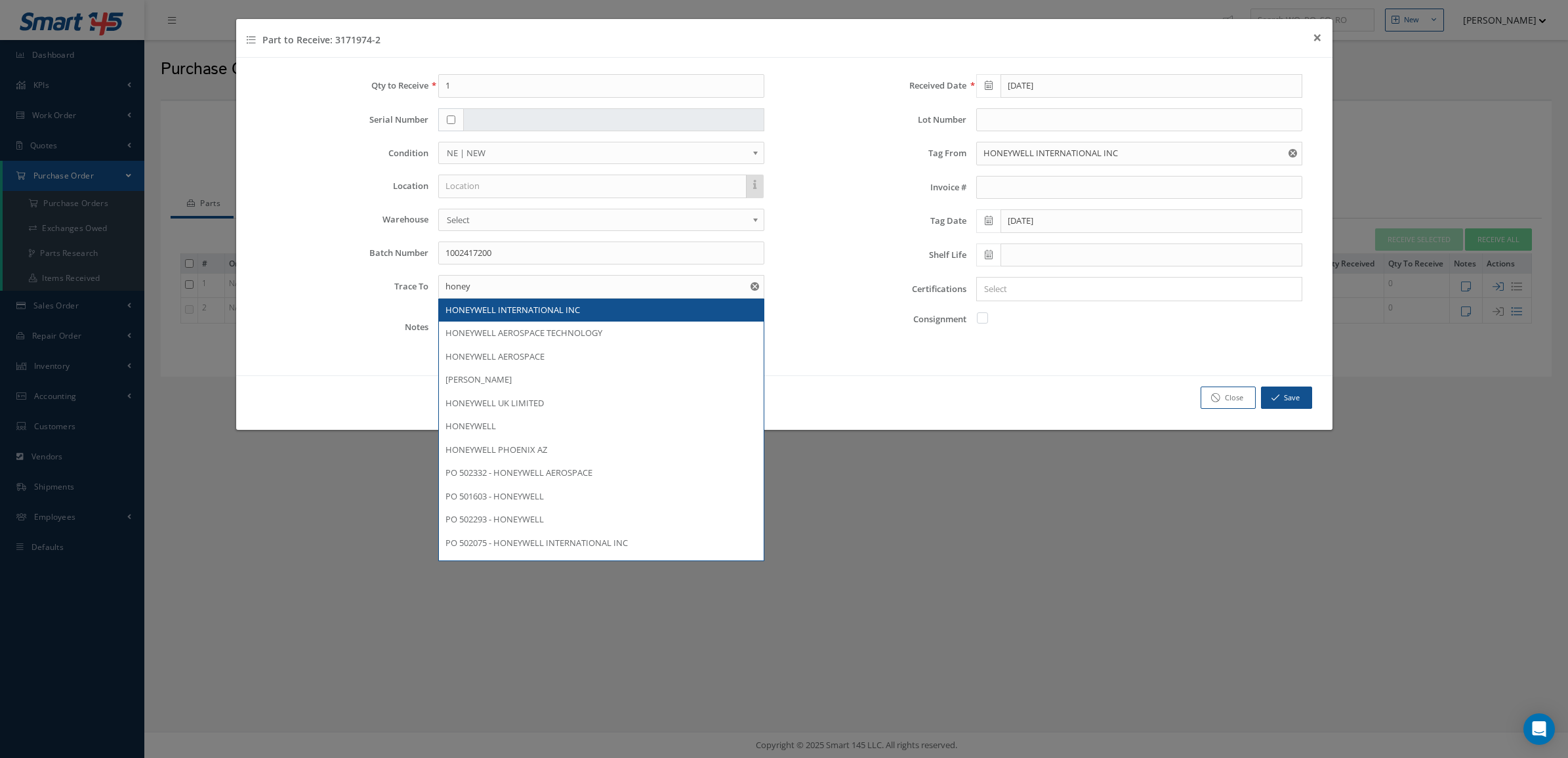
click at [671, 303] on div "HONEYWELL INTERNATIONAL INC" at bounding box center [601, 310] width 325 height 24
type input "HONEYWELL INTERNATIONAL INC"
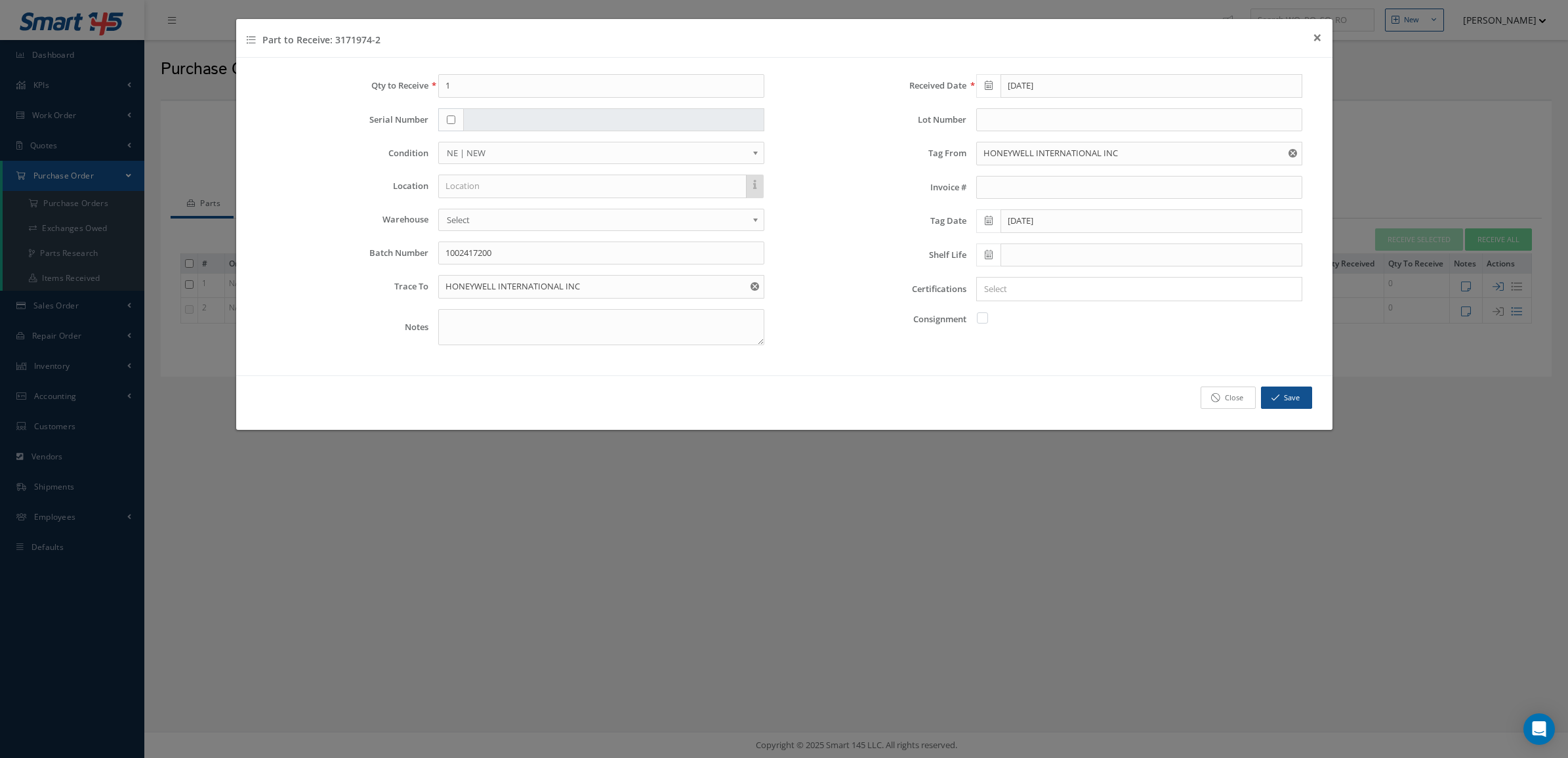
click at [1254, 397] on link "Close" at bounding box center [1227, 397] width 55 height 23
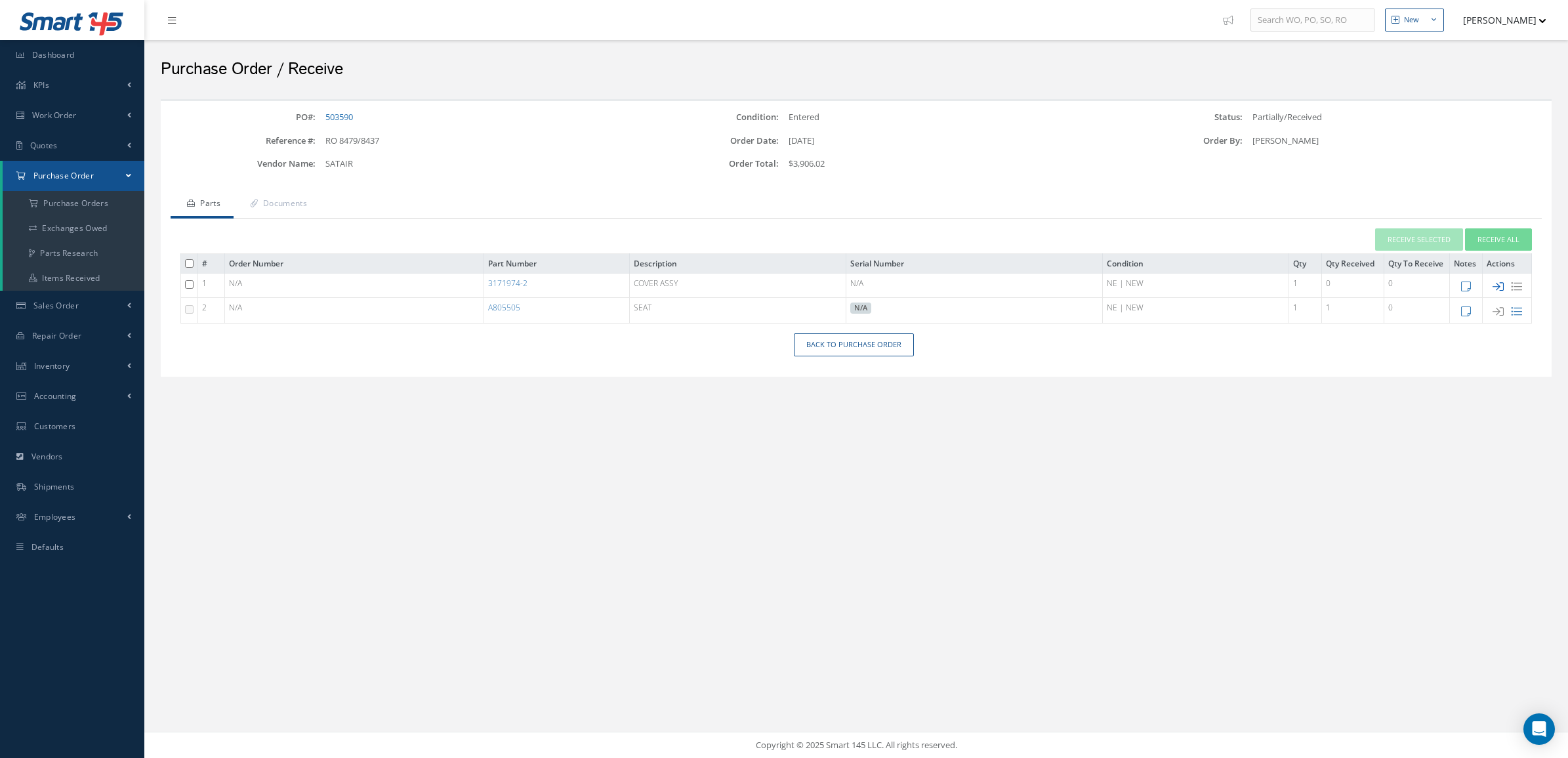
click at [1494, 287] on icon at bounding box center [1498, 286] width 11 height 11
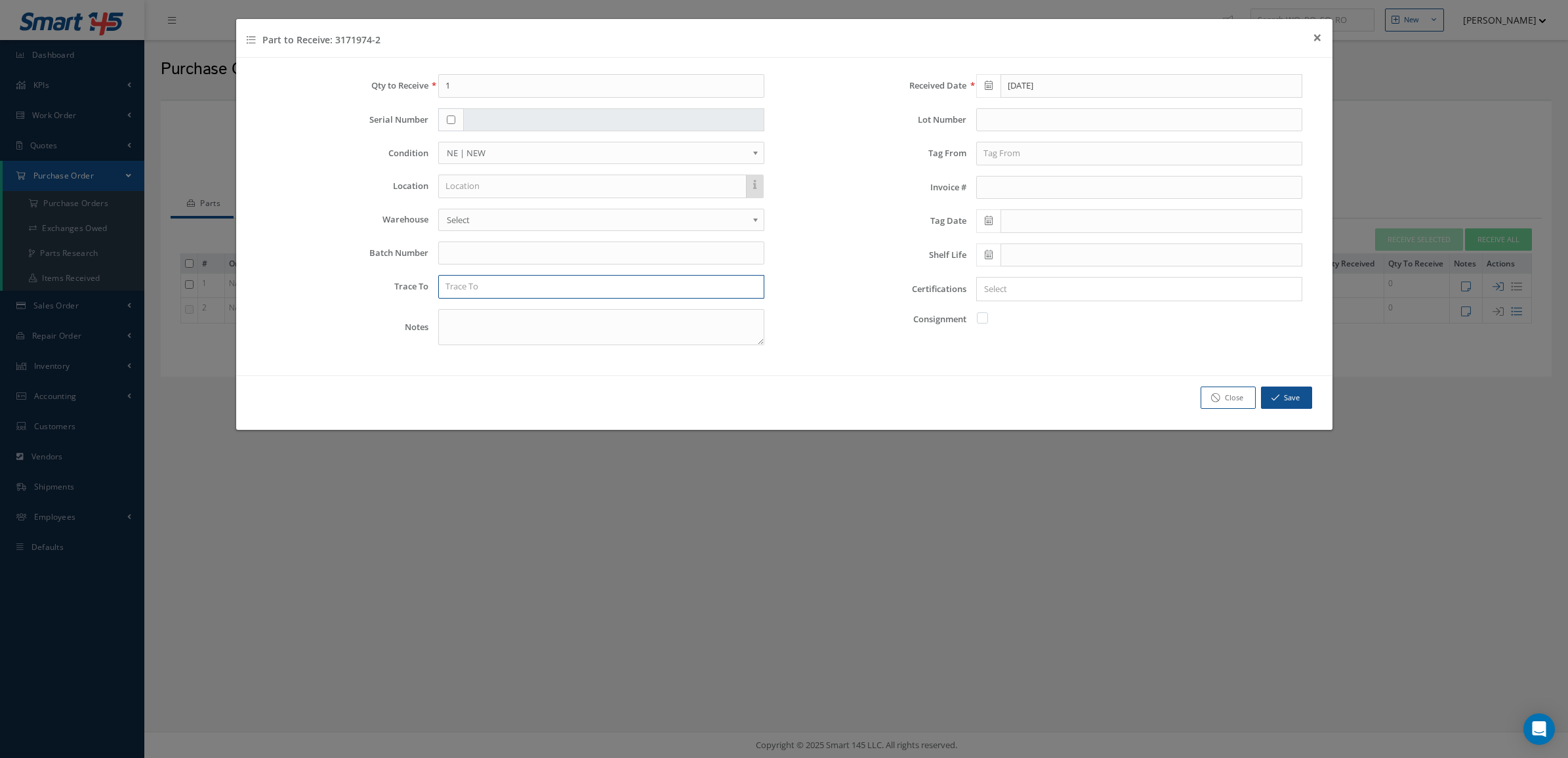
click at [545, 289] on input "text" at bounding box center [602, 286] width 326 height 24
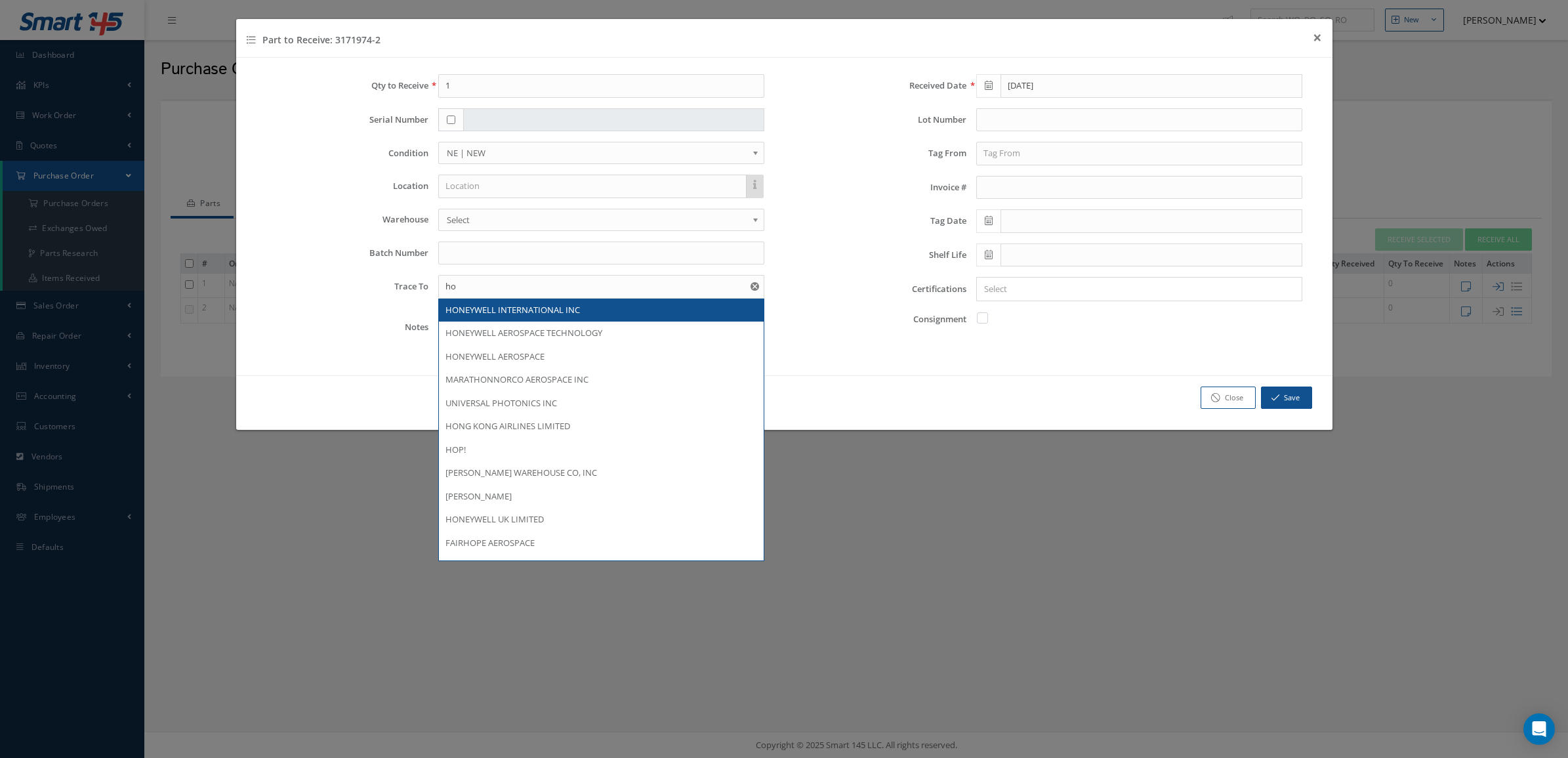
click at [555, 315] on span "HONEYWELL INTERNATIONAL INC" at bounding box center [512, 309] width 134 height 12
type input "HONEYWELL INTERNATIONAL INC"
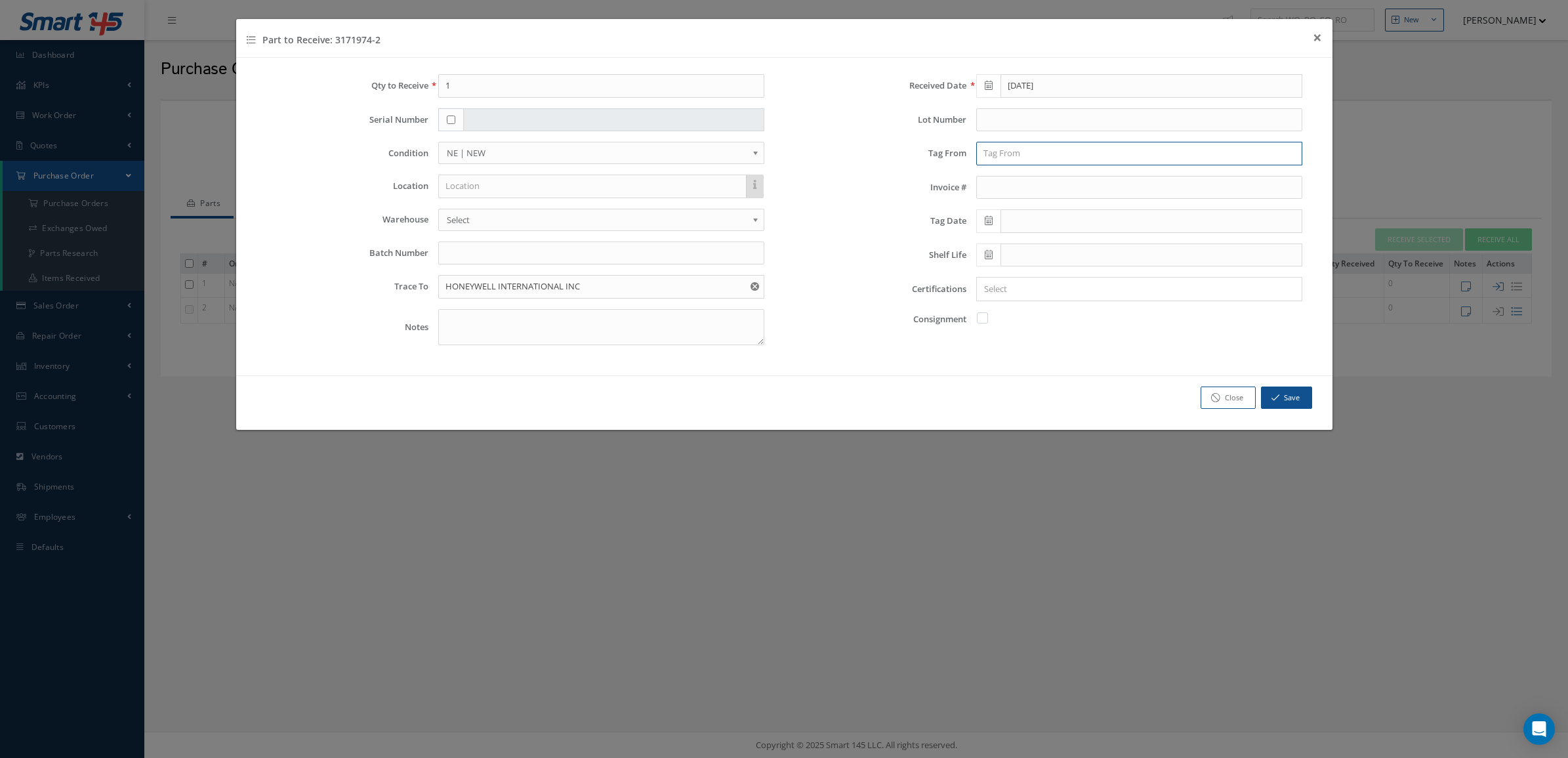
click at [990, 148] on input "text" at bounding box center [1139, 154] width 326 height 24
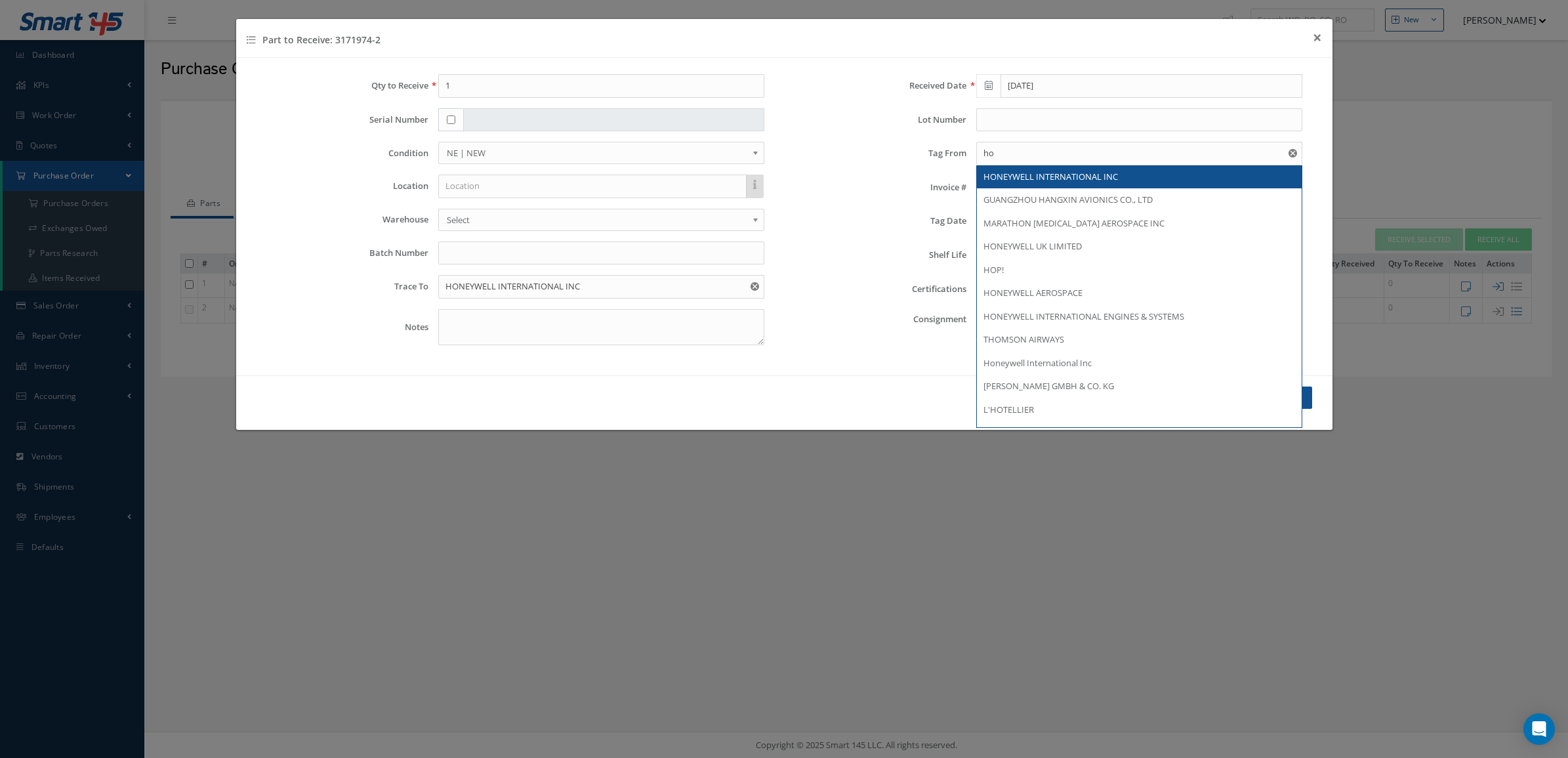
click at [1006, 184] on div "HONEYWELL INTERNATIONAL INC" at bounding box center [1139, 177] width 325 height 24
type input "HONEYWELL INTERNATIONAL INC"
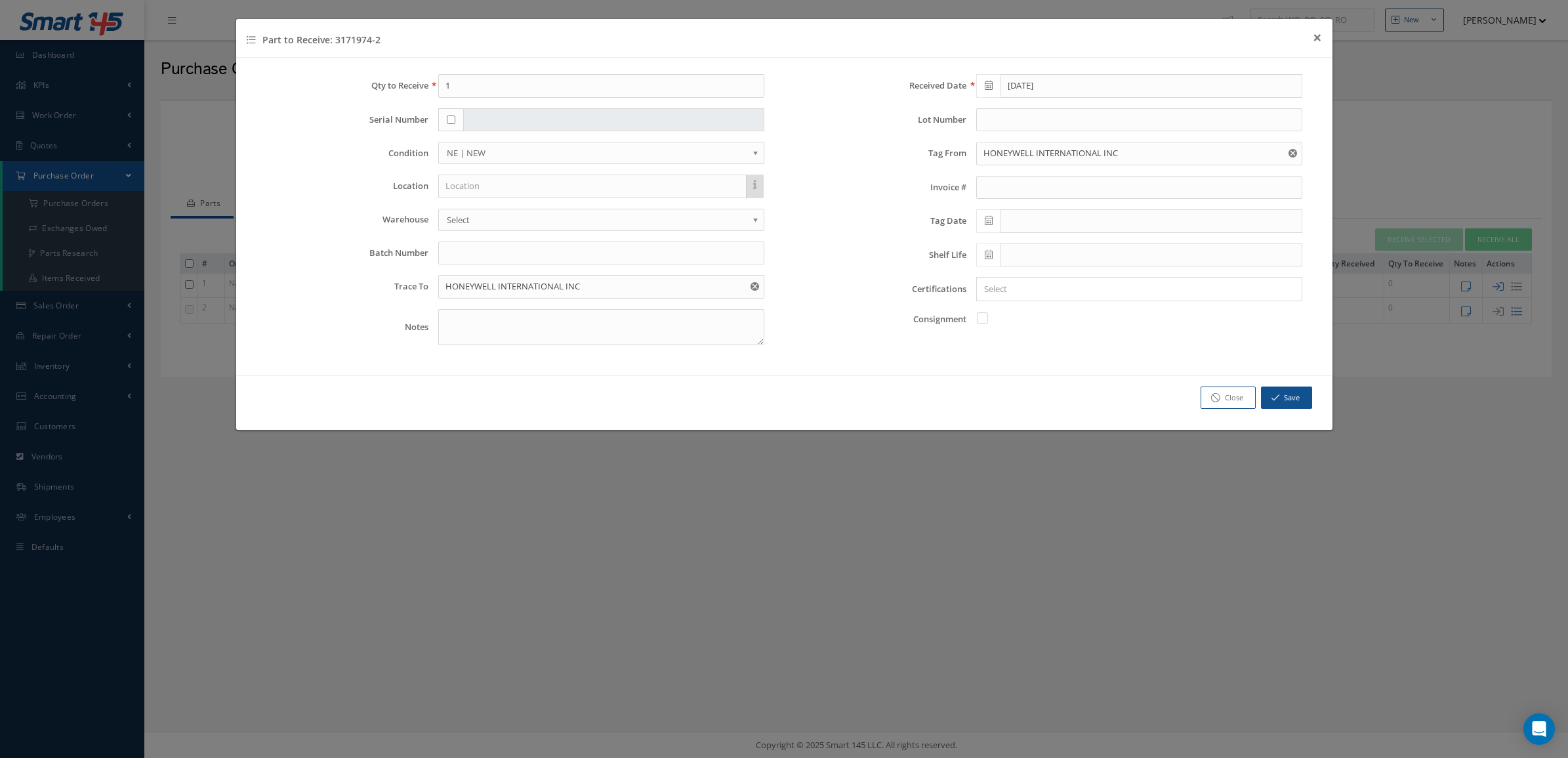
click at [986, 225] on icon at bounding box center [988, 220] width 8 height 9
click at [1008, 388] on td "30" at bounding box center [1005, 383] width 19 height 19
type input "06/30/2025"
click at [1018, 296] on input "Search for option" at bounding box center [1136, 289] width 316 height 14
click at [1028, 335] on link "8130" at bounding box center [1139, 335] width 345 height 20
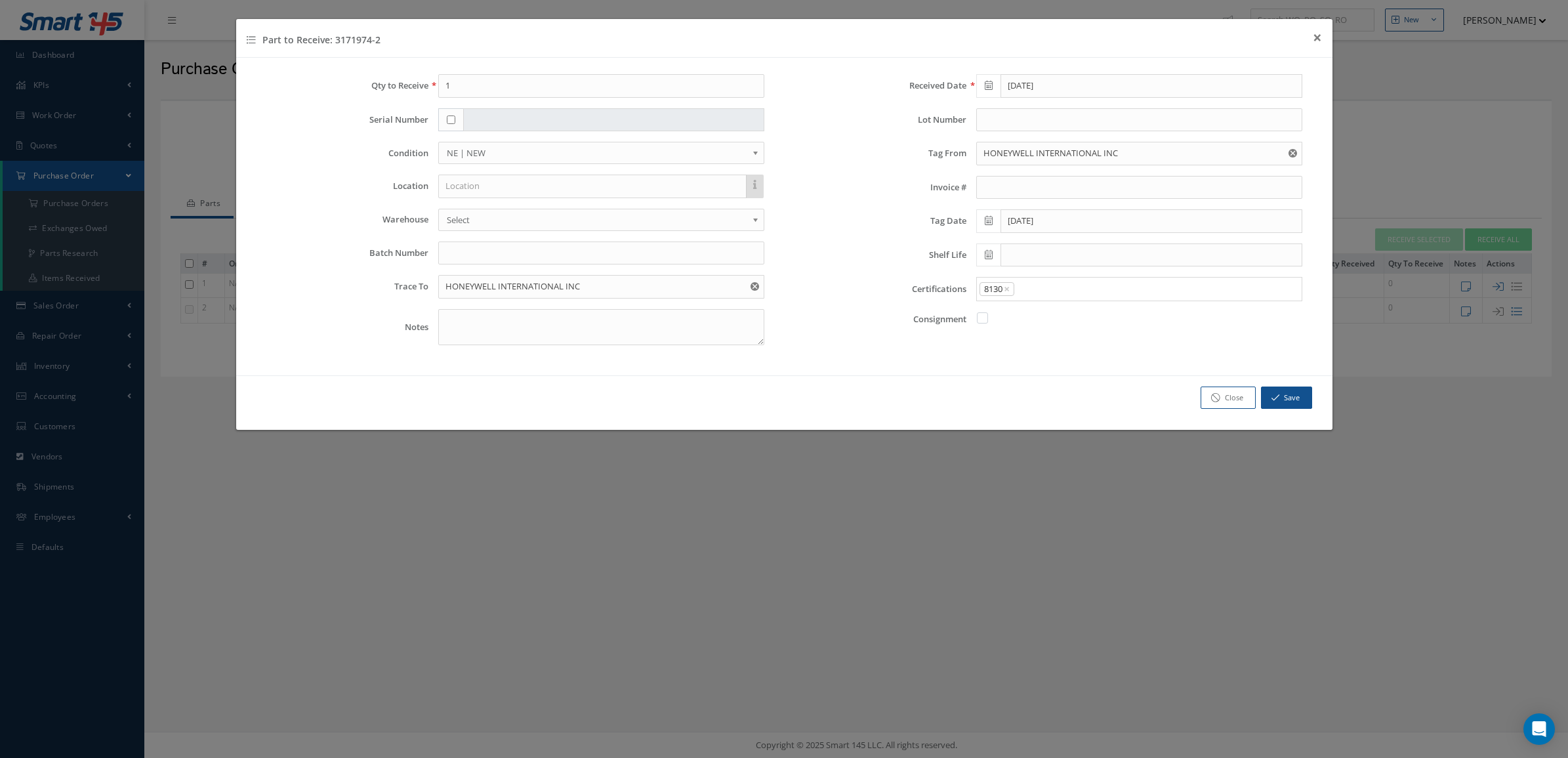
click at [1063, 283] on div "8130 ×" at bounding box center [1136, 288] width 319 height 16
click at [1051, 291] on input "Search for option" at bounding box center [1156, 289] width 279 height 14
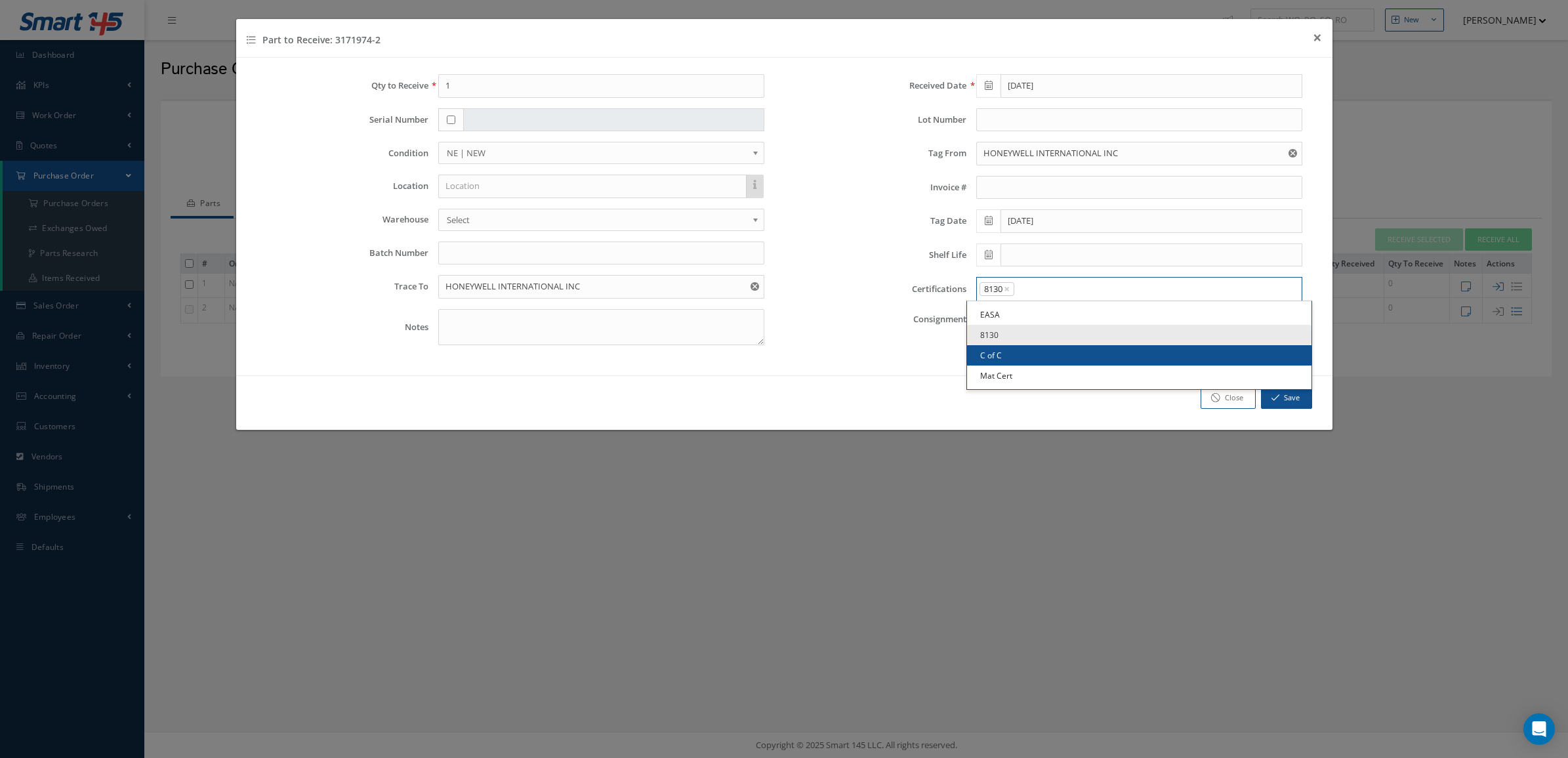
click at [1045, 351] on link "C of C" at bounding box center [1139, 355] width 345 height 20
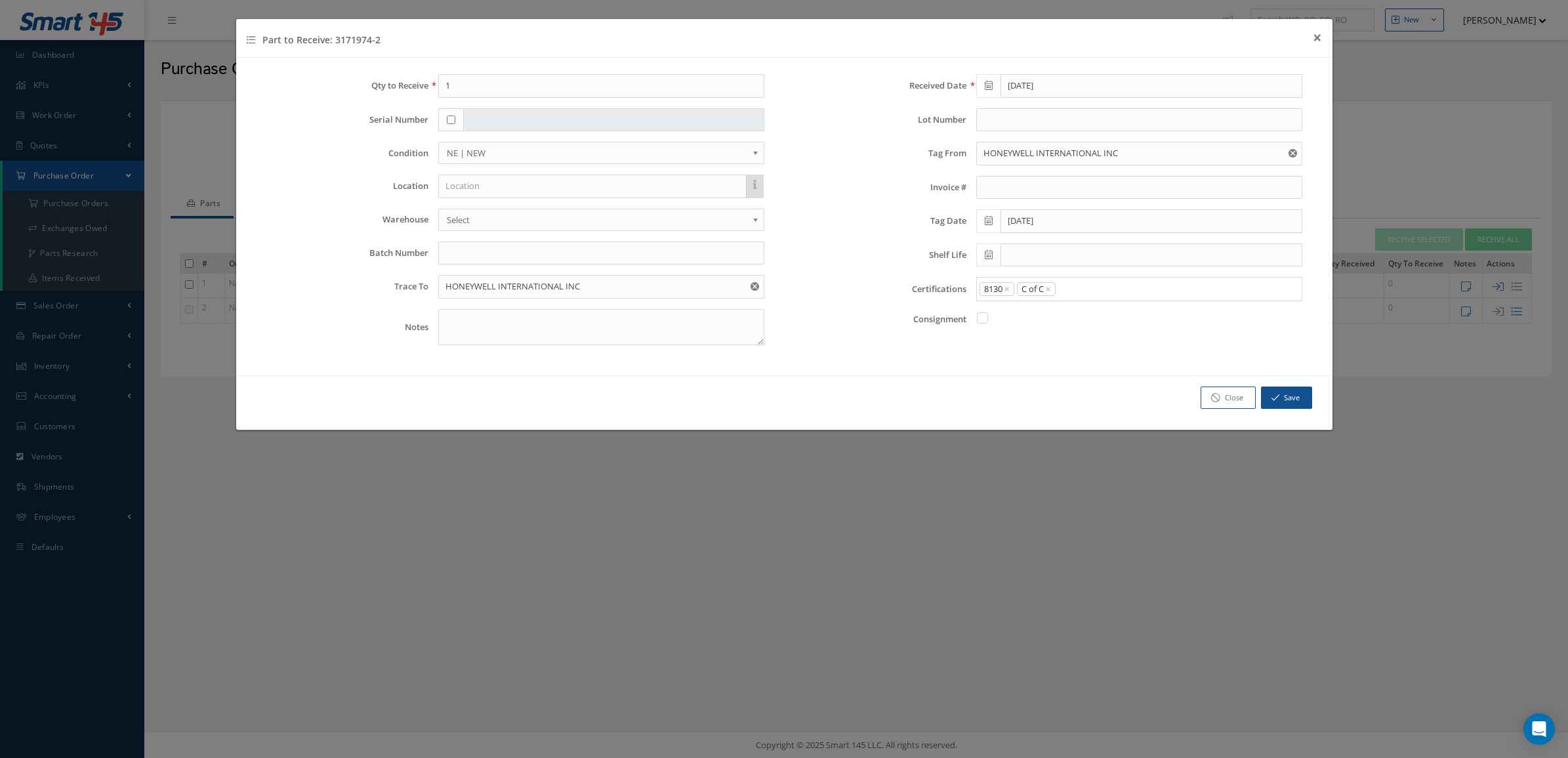
click at [1086, 281] on div "8130 × C of C × × Loading..." at bounding box center [1139, 289] width 326 height 25
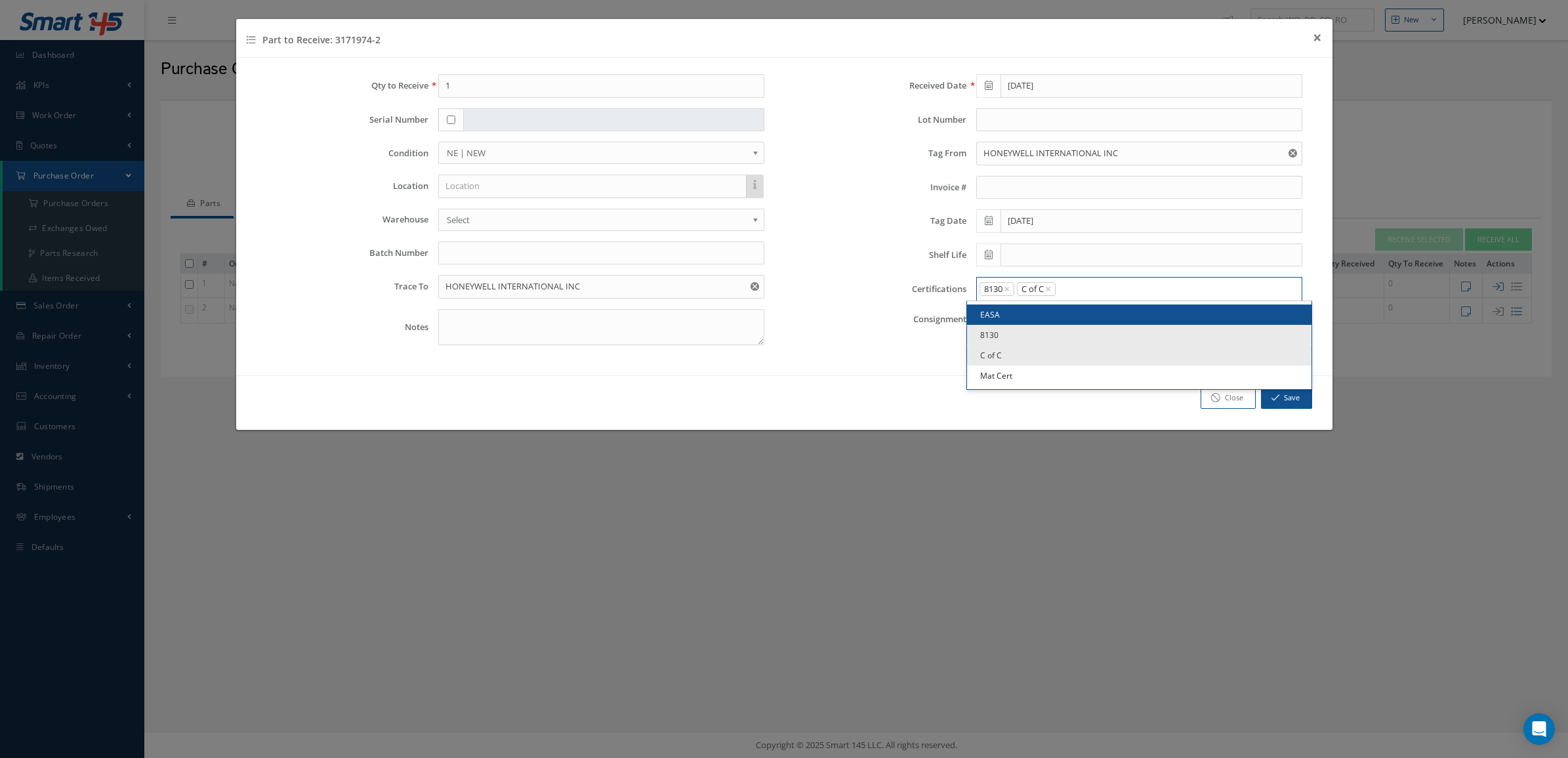
click at [1086, 293] on input "Search for option" at bounding box center [1176, 289] width 238 height 14
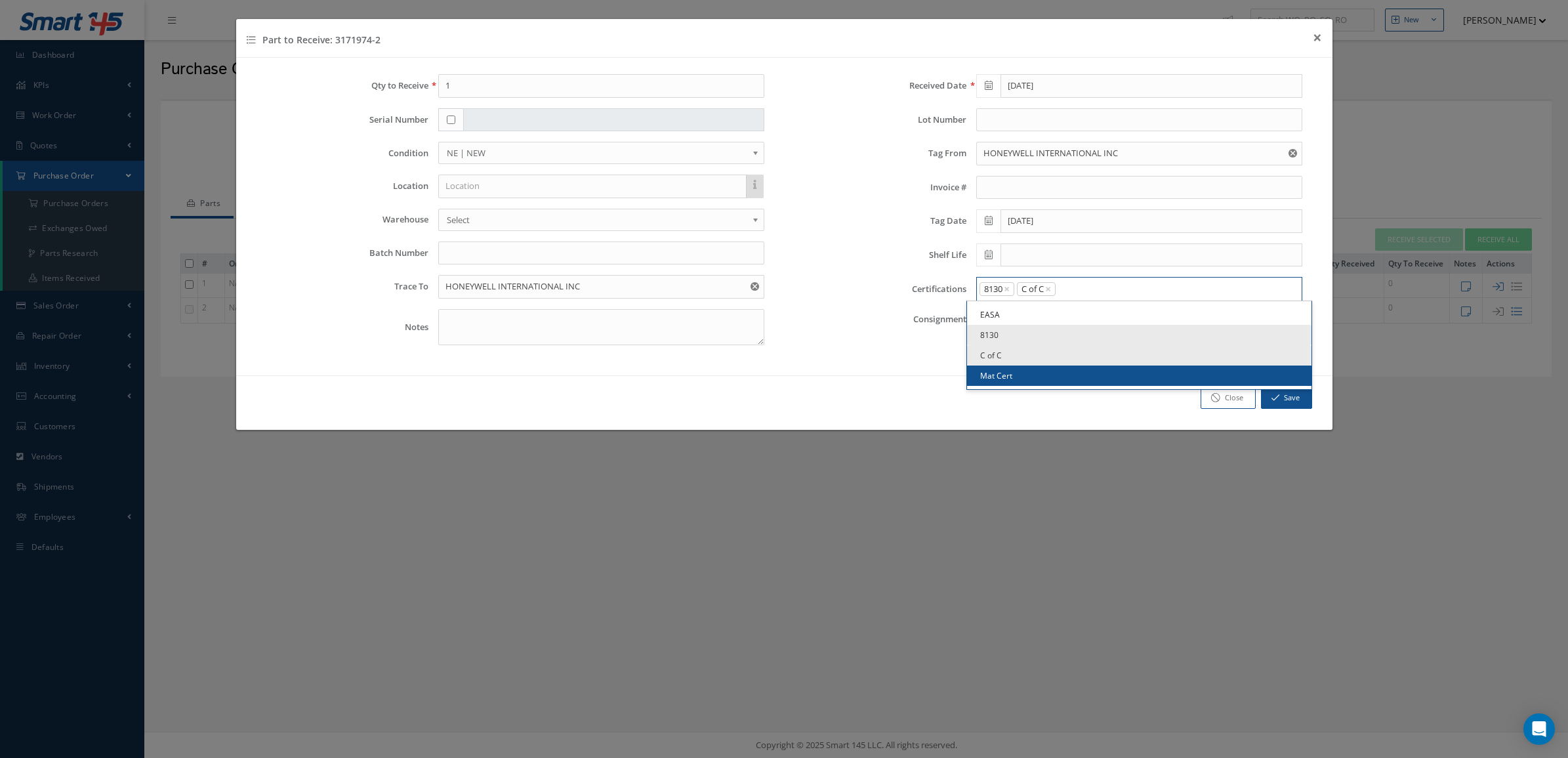
click at [1072, 376] on link "Mat Cert" at bounding box center [1139, 375] width 345 height 20
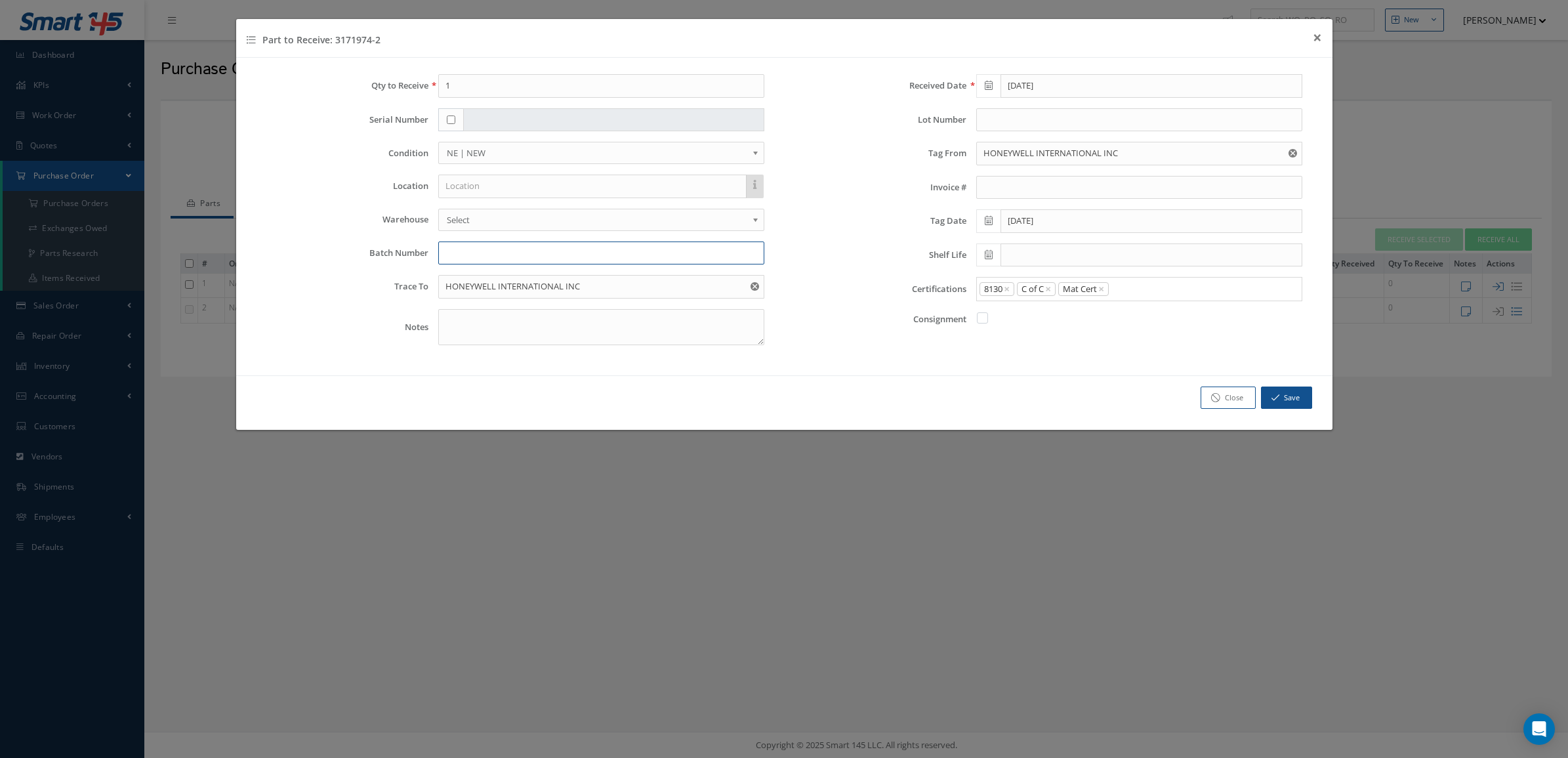
click at [522, 249] on input "text" at bounding box center [602, 254] width 326 height 24
type input "1002417200"
click at [1016, 119] on input "text" at bounding box center [1139, 120] width 326 height 24
type input "4500551789"
click at [1296, 407] on button "Save" at bounding box center [1287, 397] width 52 height 23
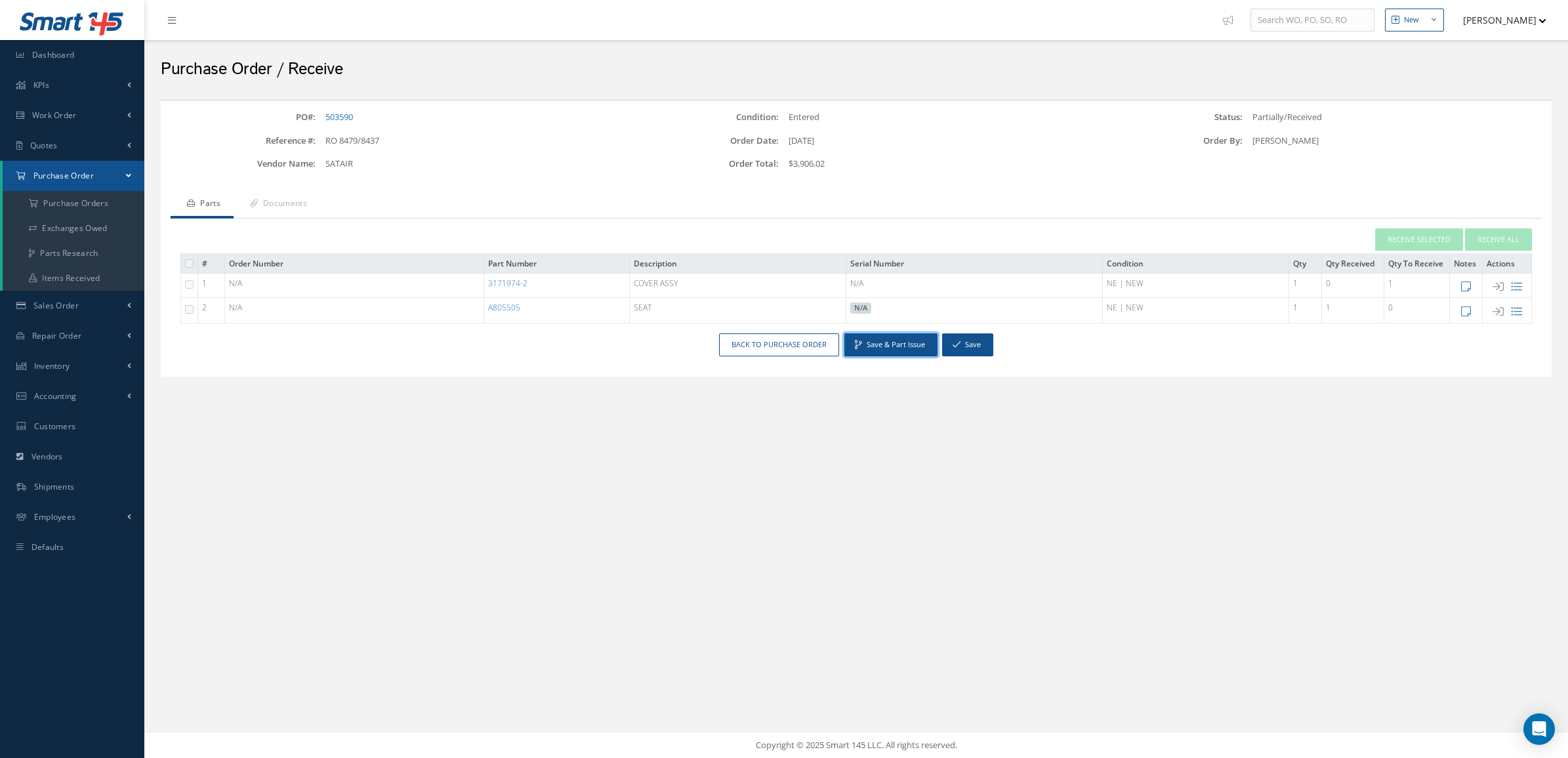
drag, startPoint x: 912, startPoint y: 346, endPoint x: 561, endPoint y: 318, distance: 352.1
click at [663, 434] on div "New New Work Order New Purchase Order New Customer Quote New Sales Order New Re…" at bounding box center [856, 379] width 1423 height 758
click at [1461, 493] on div "New New Work Order New Purchase Order New Customer Quote New Sales Order New Re…" at bounding box center [856, 379] width 1423 height 758
click at [312, 197] on link "Documents" at bounding box center [276, 204] width 86 height 28
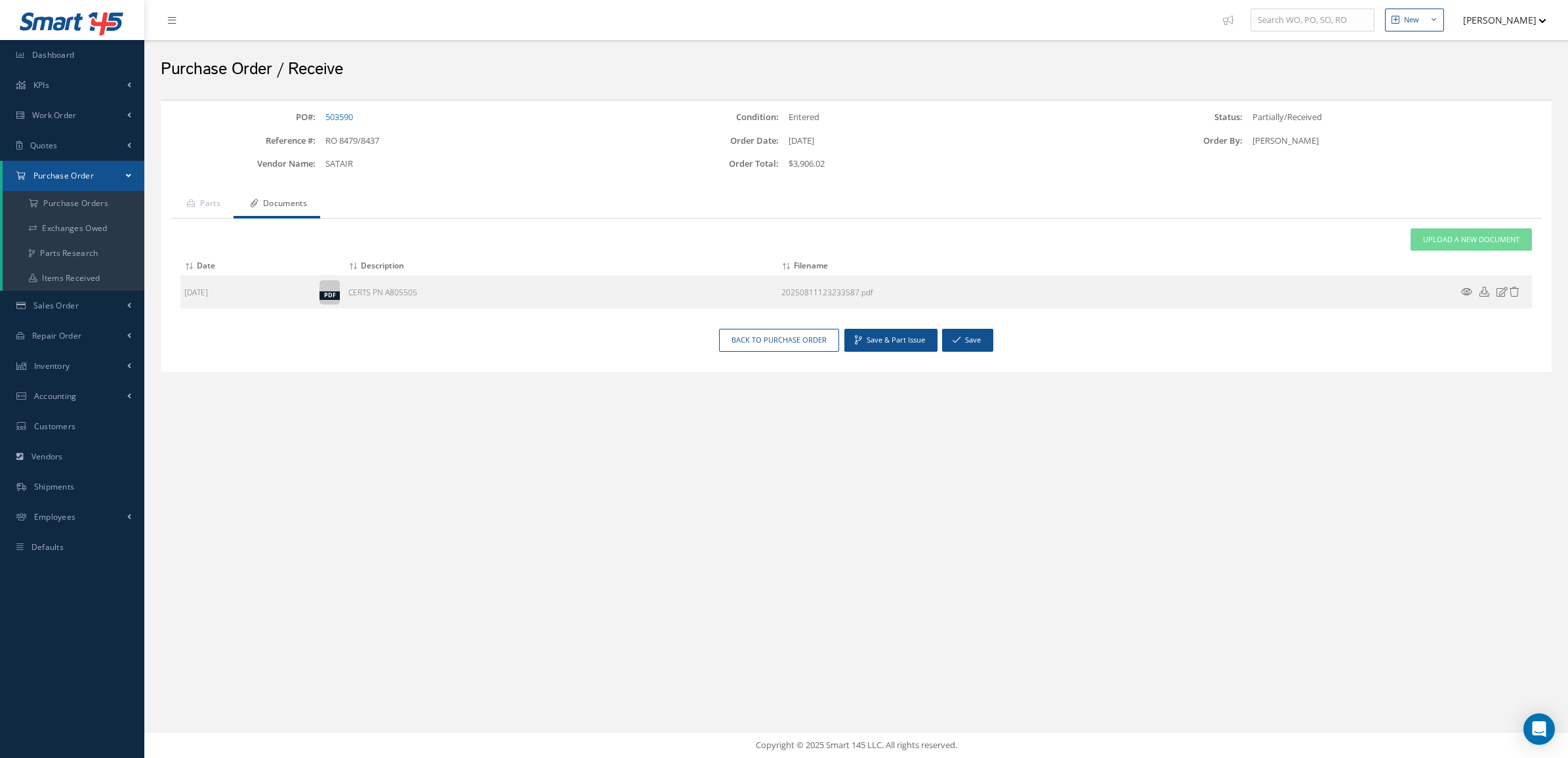
click at [1482, 224] on div "Attach File(s) Click inside this area or drag and drop to select file to upload…" at bounding box center [856, 273] width 1371 height 111
click at [1482, 234] on span "Upload a New Document" at bounding box center [1472, 239] width 96 height 11
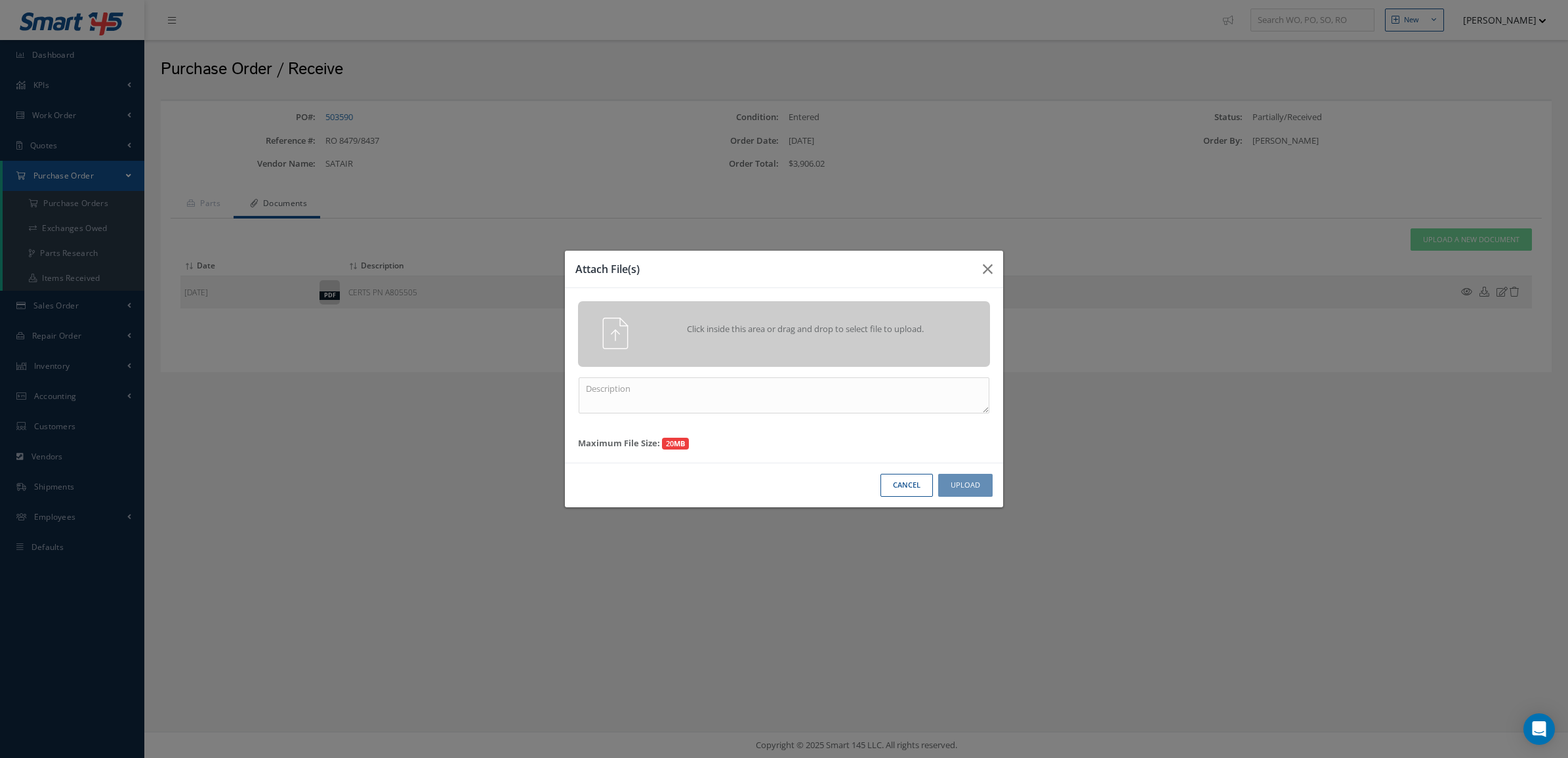
click at [832, 316] on div "Click inside this area or drag and drop to select file to upload." at bounding box center [784, 334] width 412 height 66
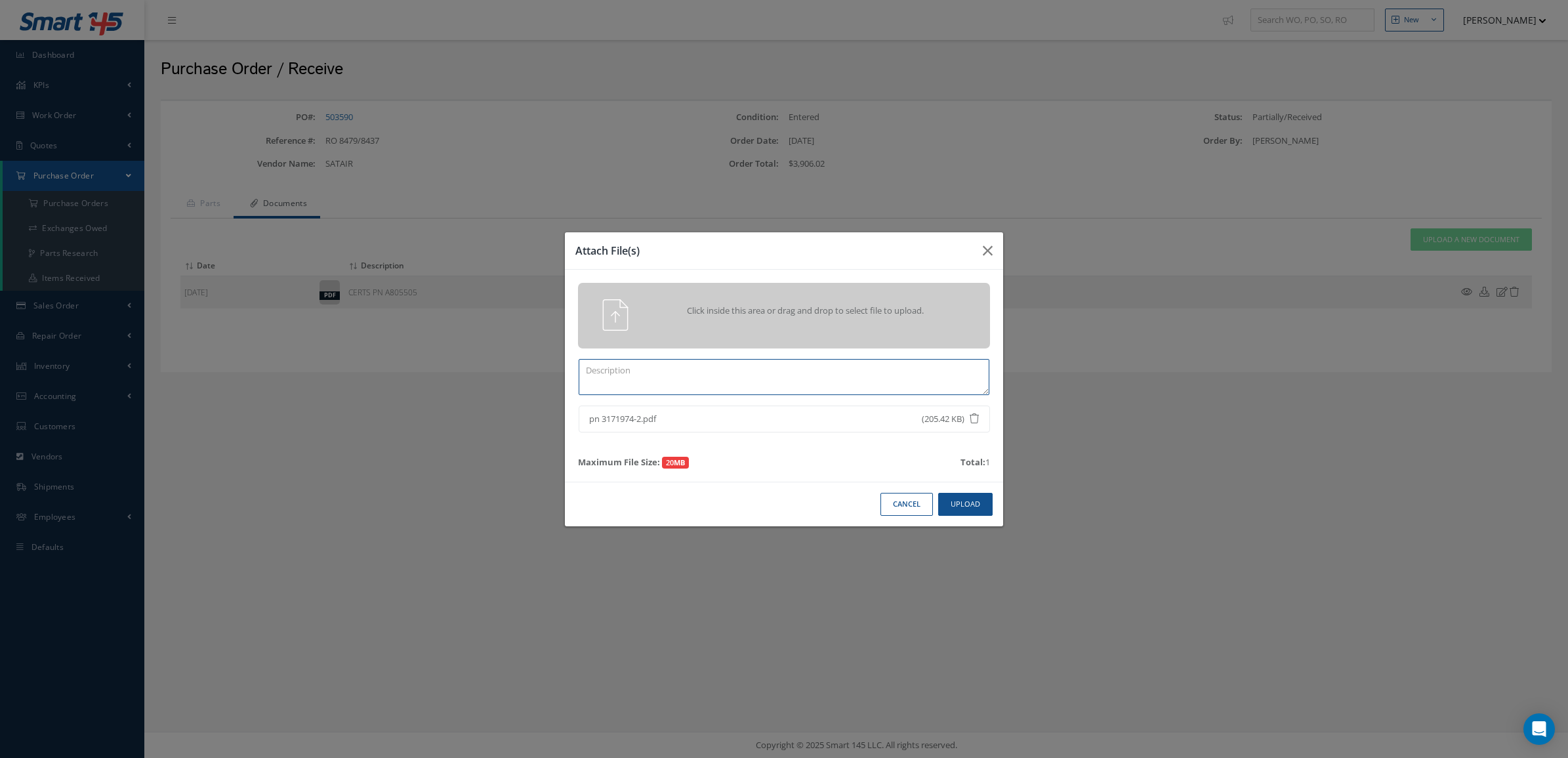
click at [701, 368] on textarea at bounding box center [784, 377] width 411 height 36
paste textarea "pn 3171974-2"
type textarea "certs pn 3171974-2"
click at [961, 503] on button "Upload" at bounding box center [965, 504] width 54 height 23
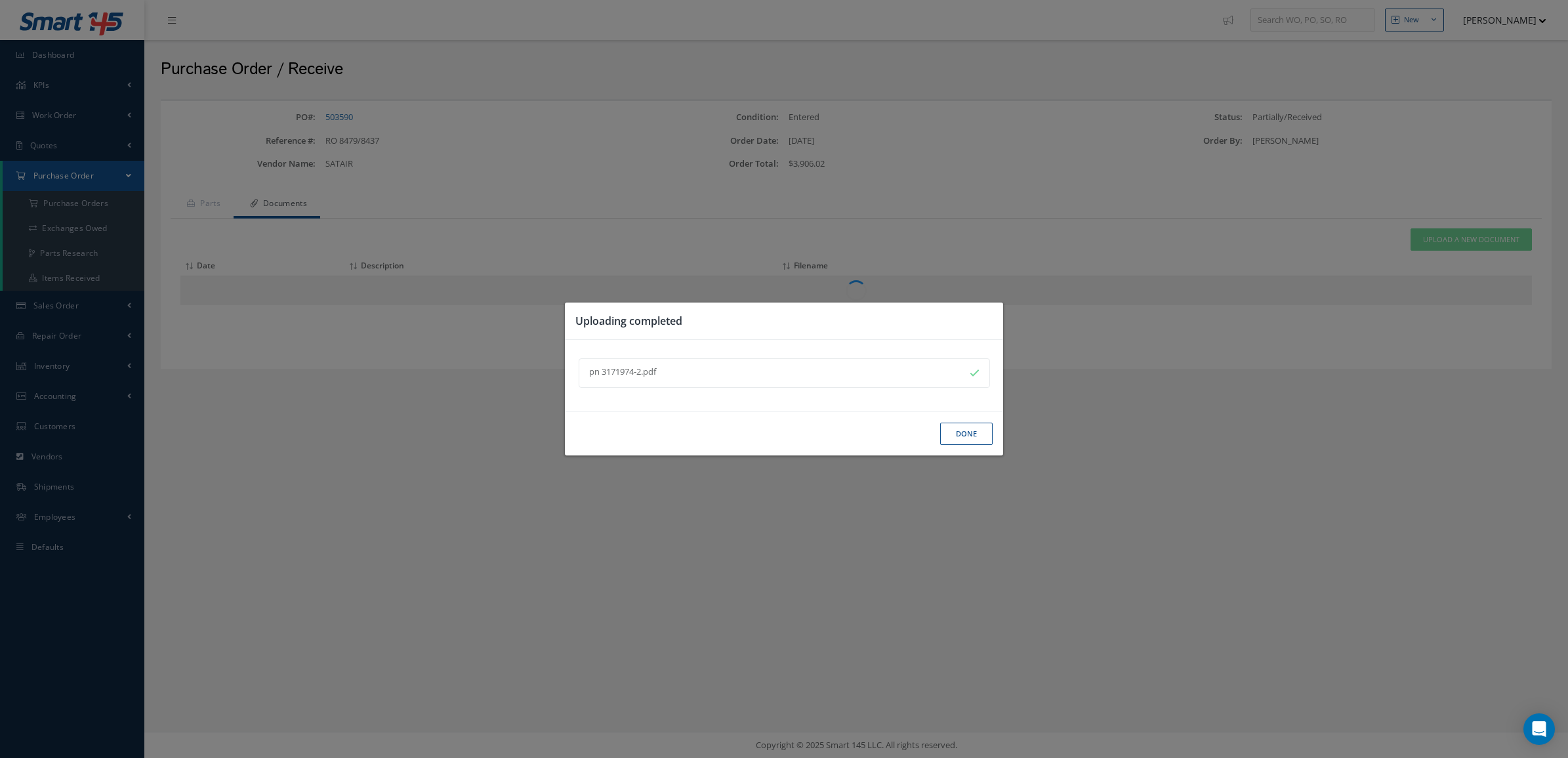
click at [948, 444] on button "Done" at bounding box center [966, 434] width 52 height 23
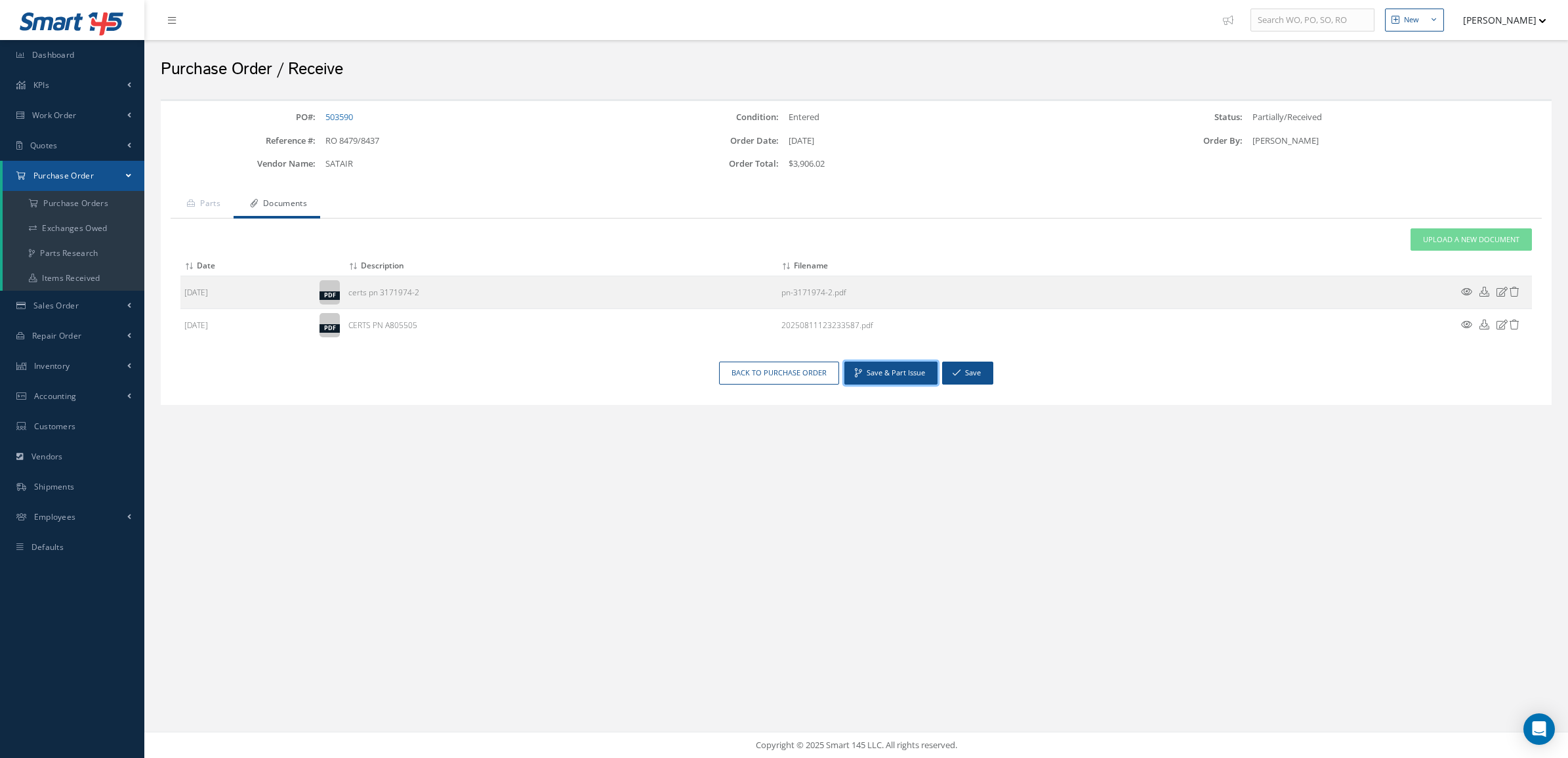
click at [909, 372] on button "Save & Part Issue" at bounding box center [891, 373] width 93 height 23
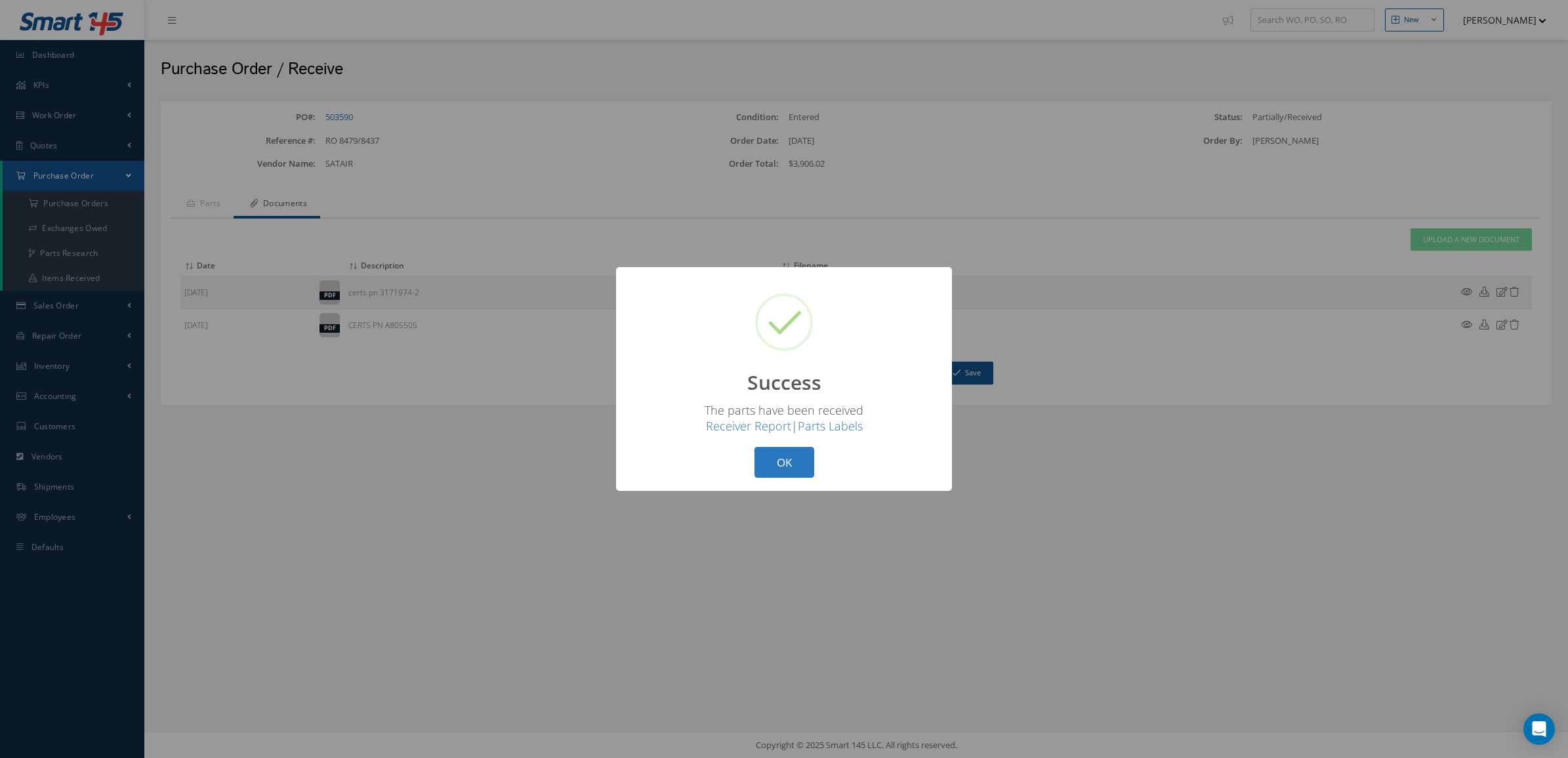
click at [794, 471] on button "OK" at bounding box center [784, 462] width 60 height 30
